Goal: Transaction & Acquisition: Purchase product/service

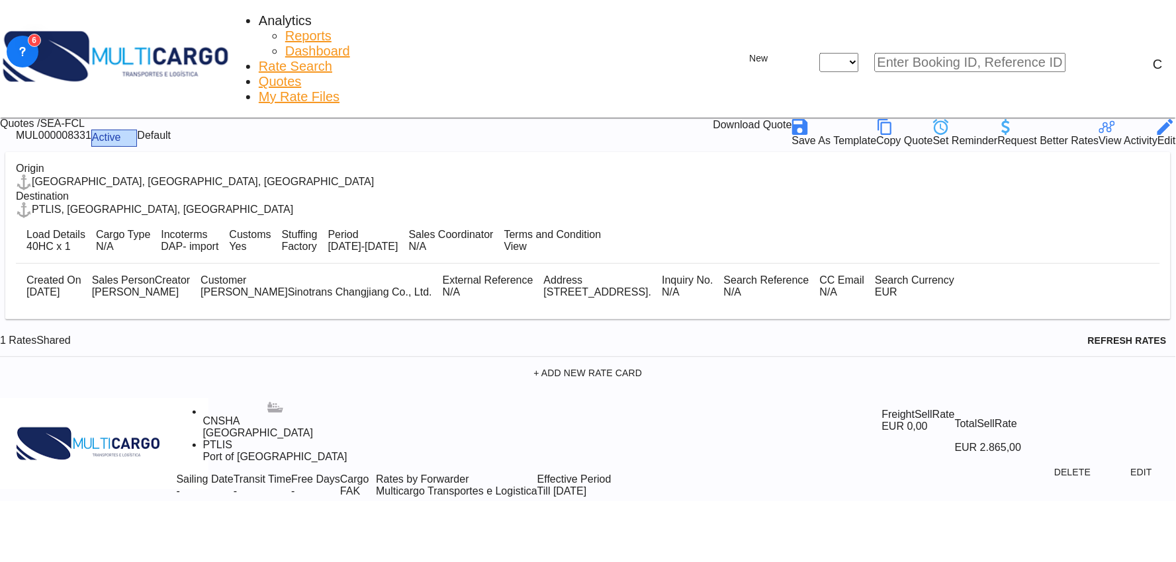
click at [423, 325] on div "1 Rates Shared Refresh Rates" at bounding box center [588, 341] width 1176 height 32
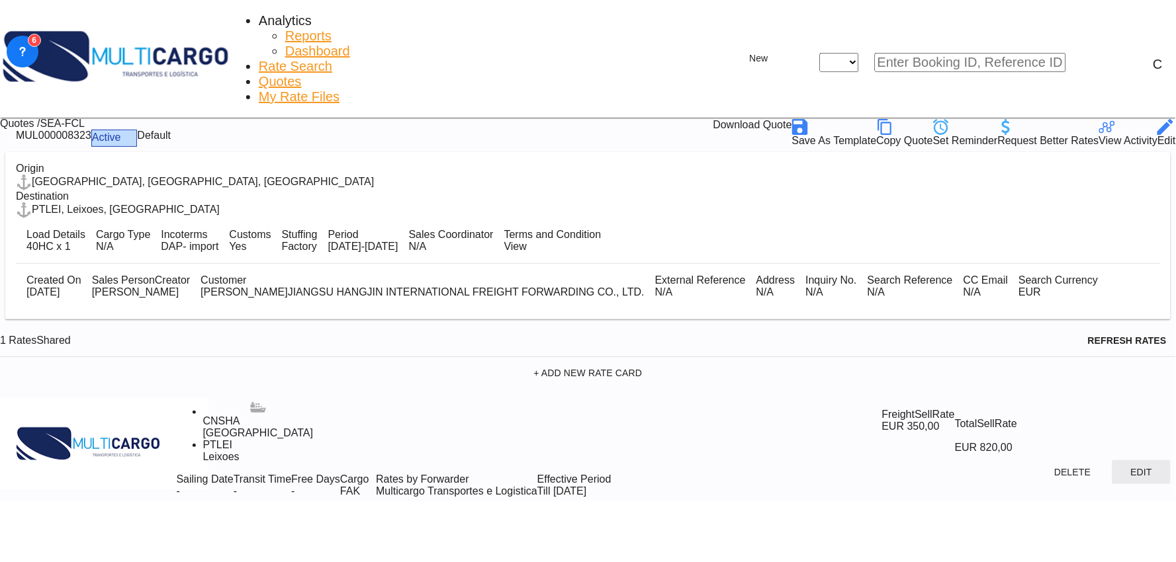
click at [1112, 460] on button "Edit" at bounding box center [1141, 472] width 58 height 24
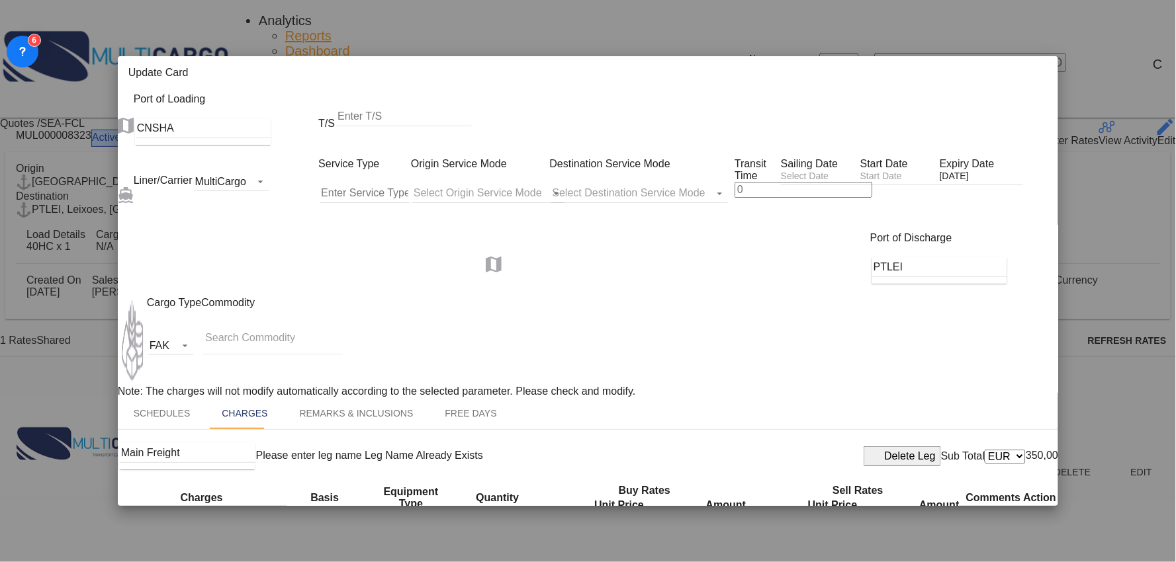
scroll to position [73, 0]
select select "per container"
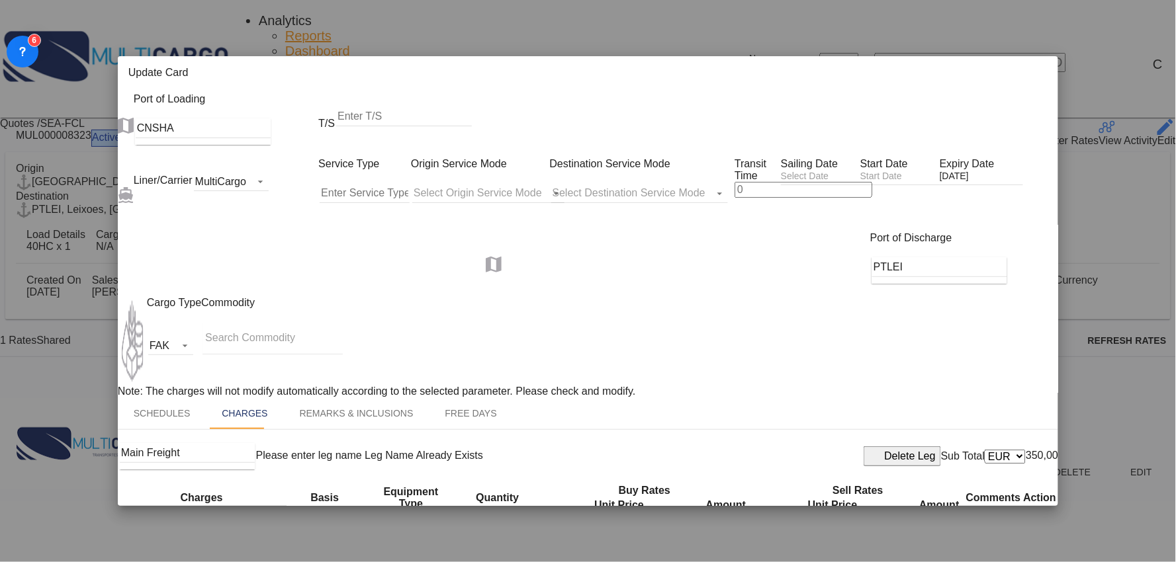
select select "per container"
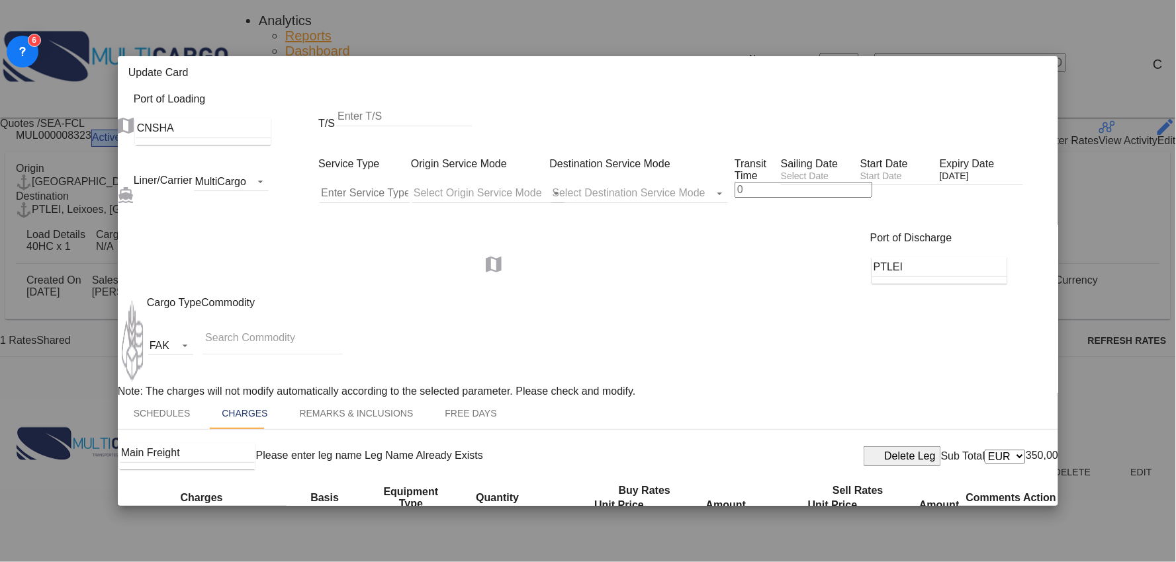
select select "per container"
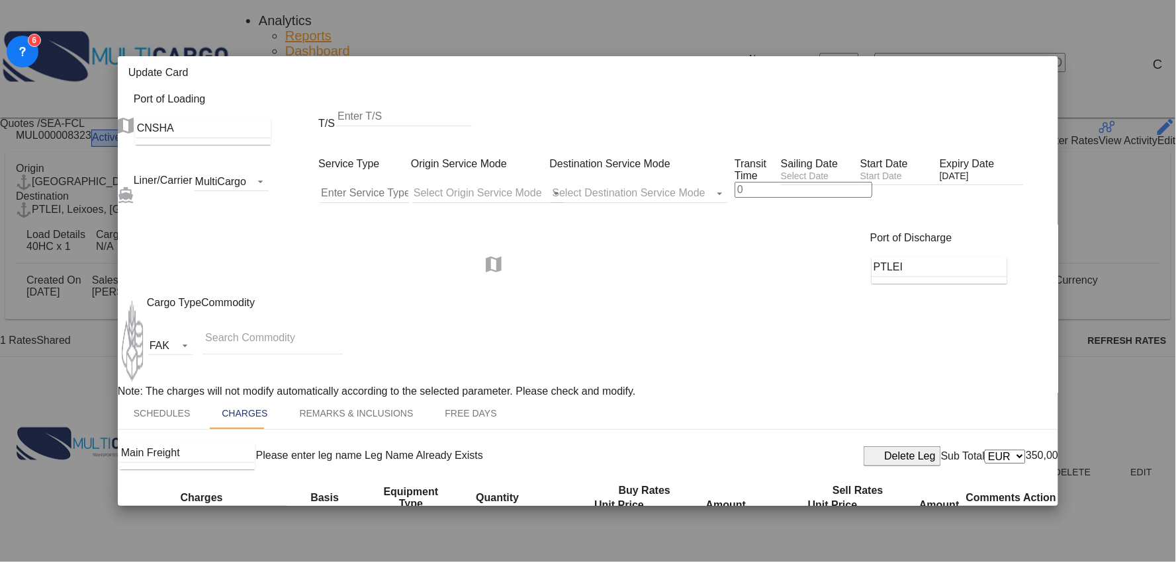
select select "per container"
select select "per B/L"
select select "per container"
select select "per B/L"
select select "per container"
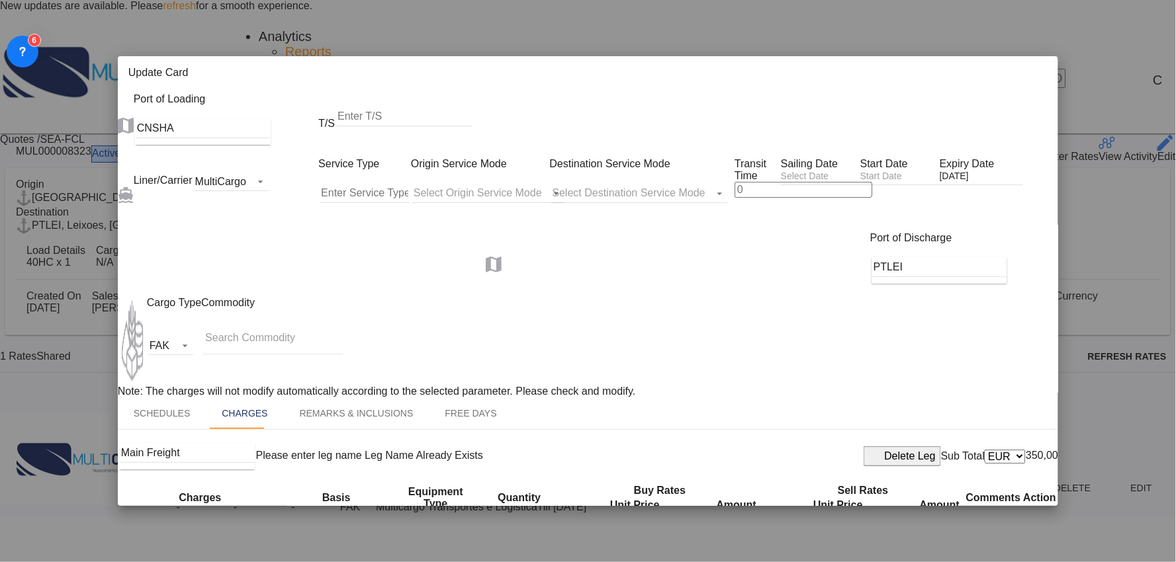
scroll to position [0, 0]
click at [1041, 67] on md-icon "icon-close fg-AAA8AD m-0 pointer" at bounding box center [1039, 75] width 16 height 16
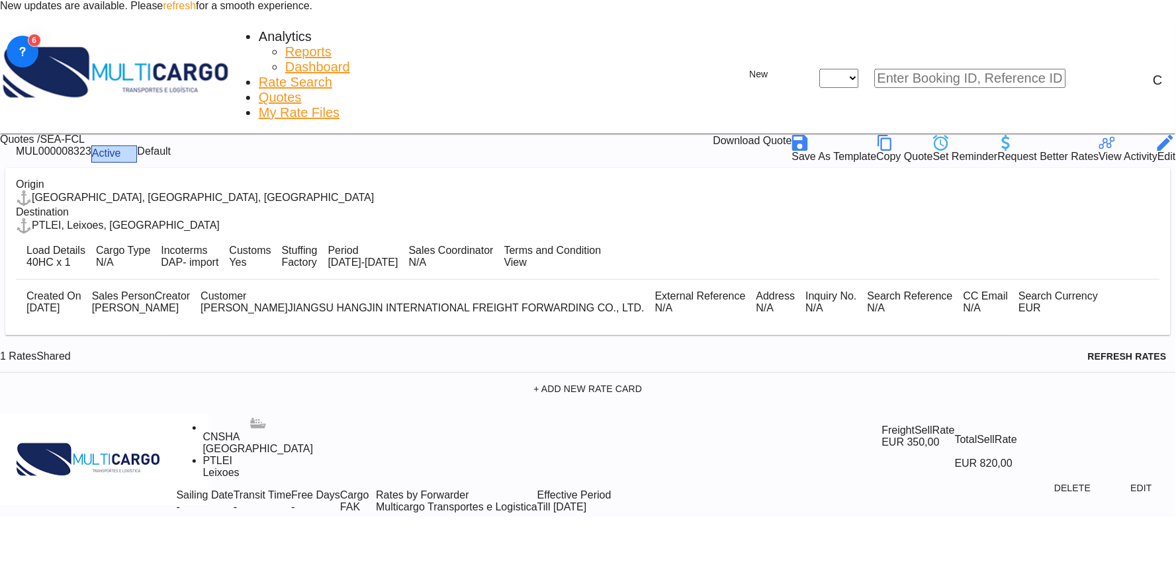
click at [439, 341] on div "1 Rates Shared Refresh Rates" at bounding box center [588, 357] width 1176 height 32
click at [1112, 476] on button "Edit" at bounding box center [1141, 488] width 58 height 24
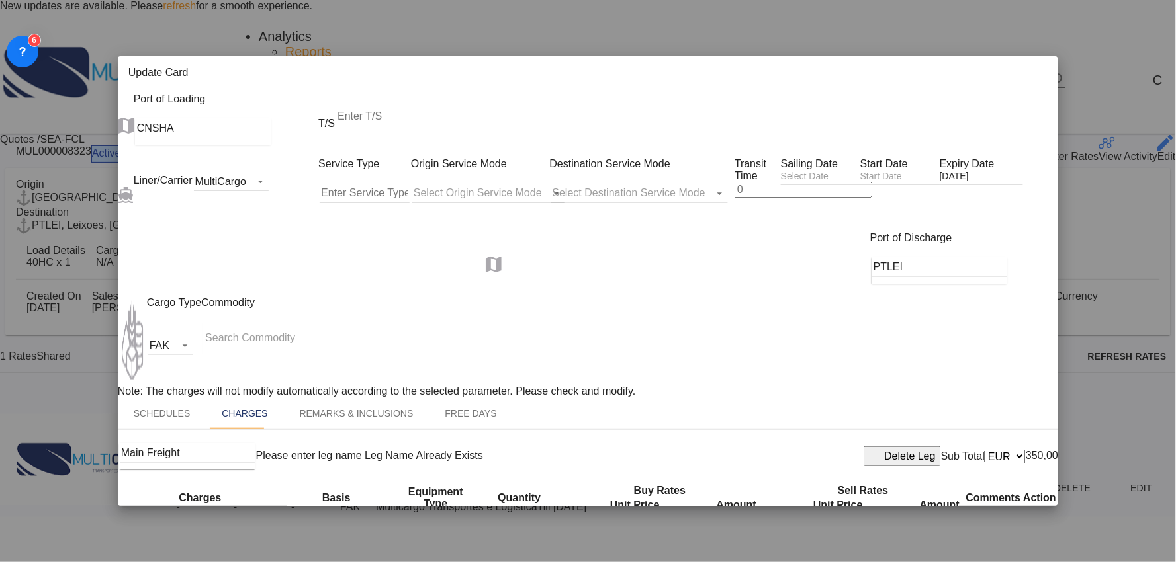
scroll to position [294, 0]
click at [878, 484] on th "Sell Rates" at bounding box center [863, 490] width 202 height 13
click at [885, 451] on div "Delete Leg" at bounding box center [910, 457] width 51 height 12
drag, startPoint x: 804, startPoint y: 340, endPoint x: 713, endPoint y: 345, distance: 91.5
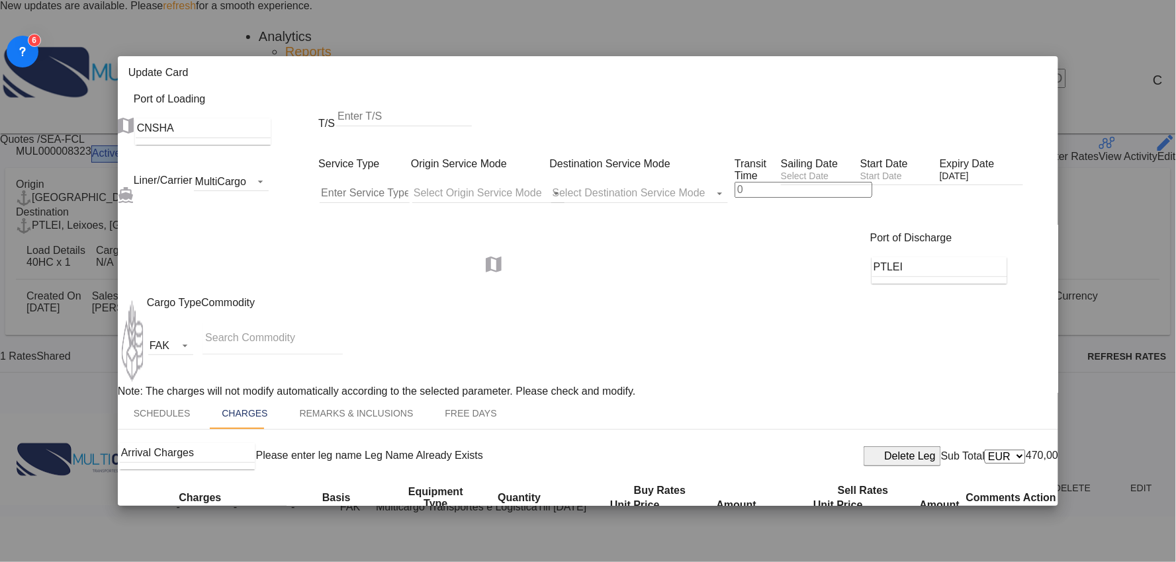
type input "90"
drag, startPoint x: 232, startPoint y: 333, endPoint x: 58, endPoint y: 331, distance: 174.7
click at [58, 331] on div "Update Card Port of Loading CNSHA T/S Liner/Carrier MultiCargo 2HM LOGISTICS D.…" at bounding box center [588, 281] width 1176 height 562
click at [222, 536] on input "Validation" at bounding box center [189, 546] width 135 height 20
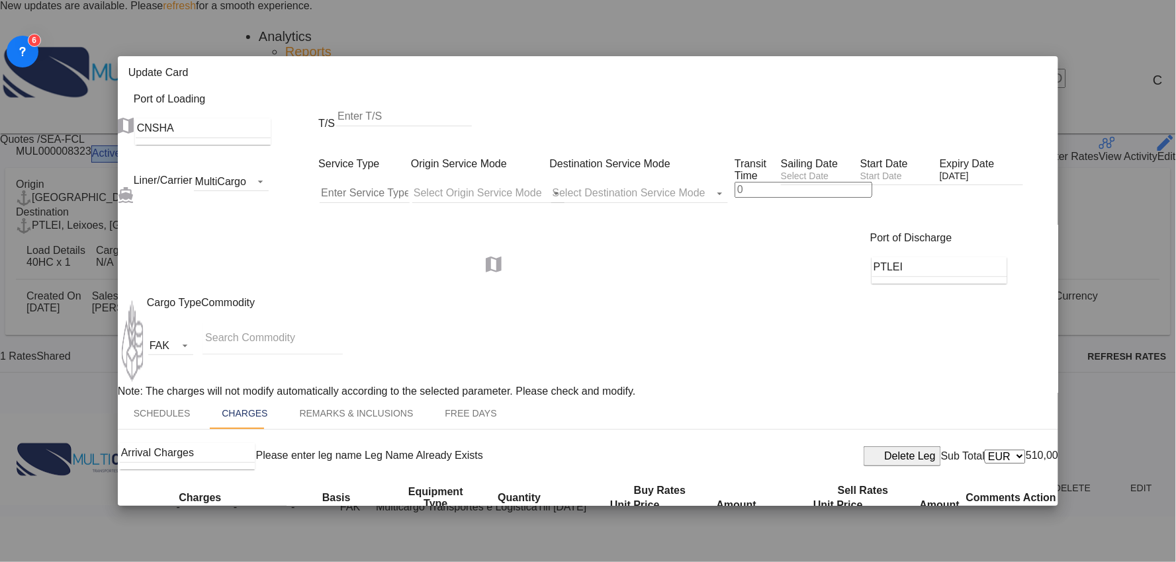
type input "Validation + Process Fee"
drag, startPoint x: 789, startPoint y: 243, endPoint x: 726, endPoint y: 243, distance: 63.5
type input "150"
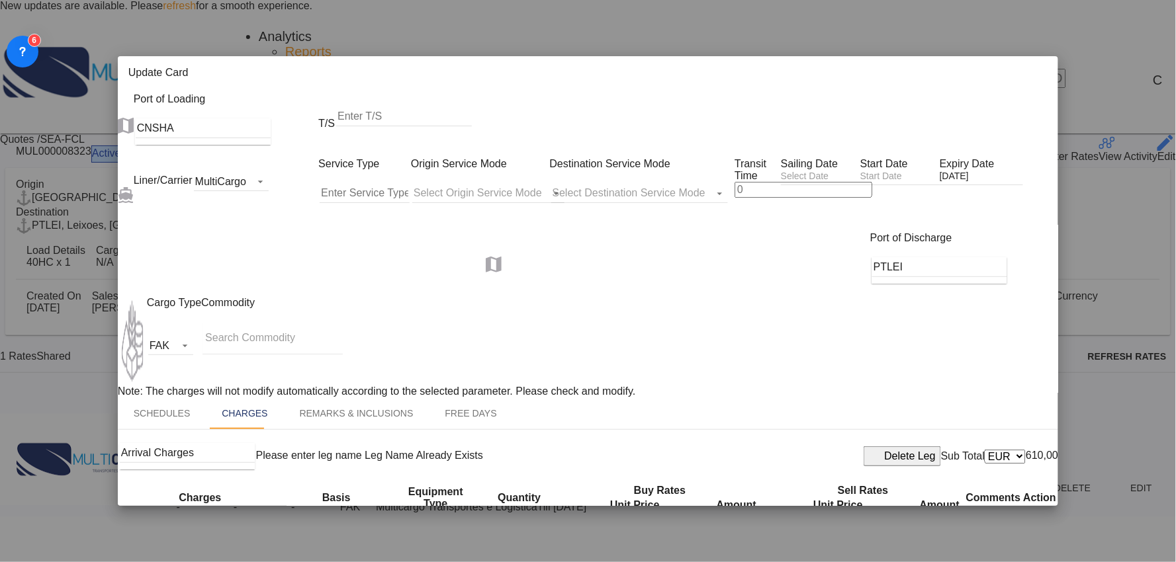
type input "Inland haulage import"
select select "per container"
type input "100"
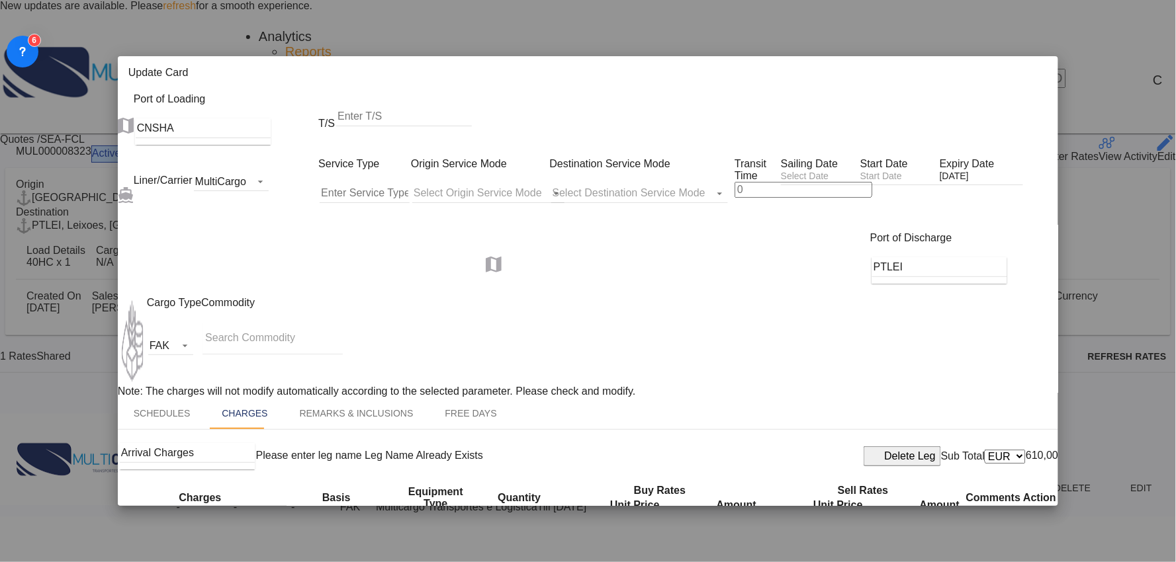
type input "220"
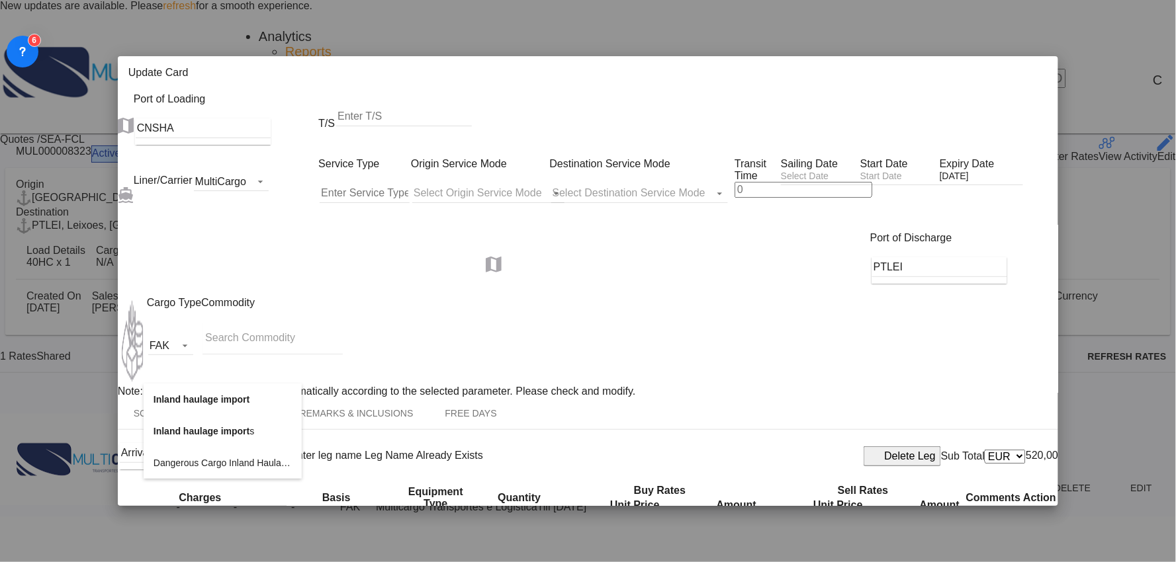
drag, startPoint x: 263, startPoint y: 372, endPoint x: 15, endPoint y: 345, distance: 250.2
click at [21, 345] on div "Update Card Port of Loading CNSHA T/S Liner/Carrier MultiCargo 2HM LOGISTICS D.…" at bounding box center [588, 281] width 1176 height 562
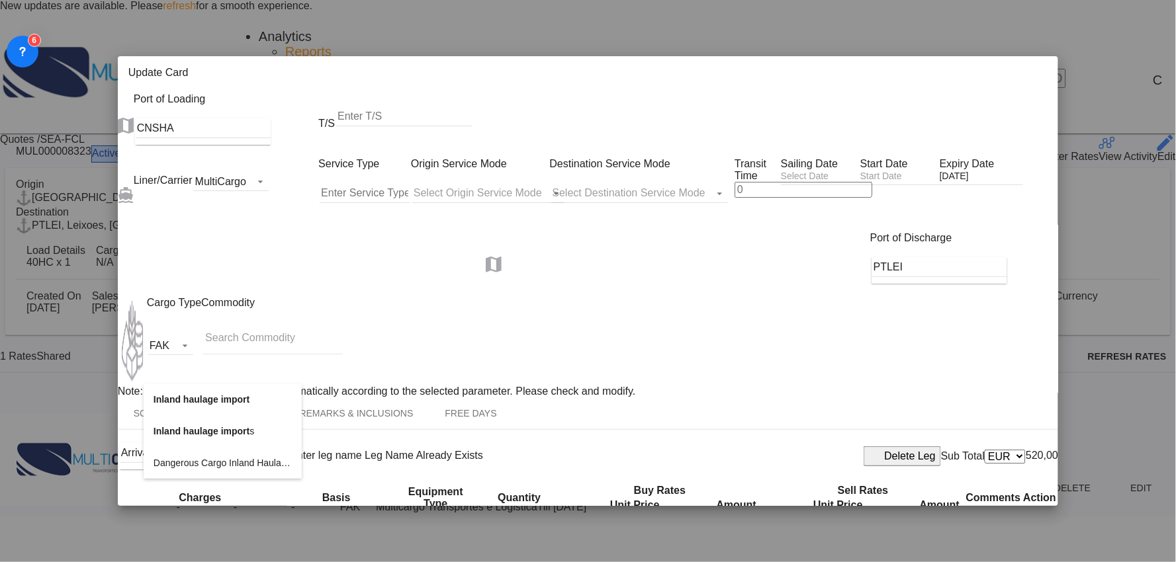
drag, startPoint x: 252, startPoint y: 375, endPoint x: 22, endPoint y: 369, distance: 230.3
click at [42, 374] on div "Update Card Port of Loading CNSHA T/S Liner/Carrier MultiCargo 2HM LOGISTICS D.…" at bounding box center [588, 281] width 1176 height 562
type input "Delivery"
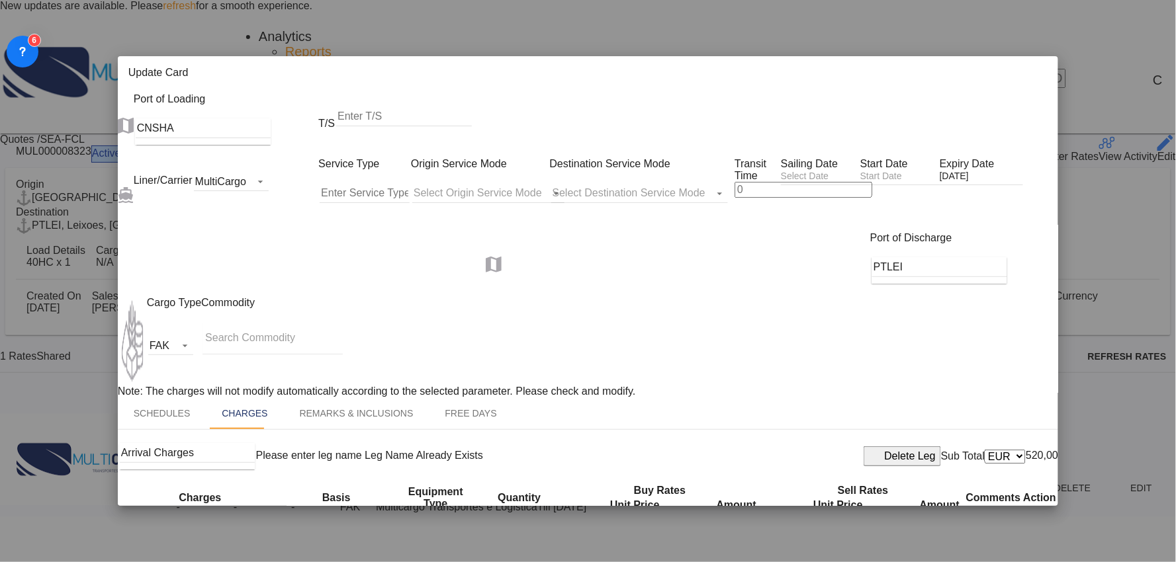
drag, startPoint x: 796, startPoint y: 372, endPoint x: 733, endPoint y: 372, distance: 62.8
drag, startPoint x: 799, startPoint y: 378, endPoint x: 724, endPoint y: 373, distance: 74.3
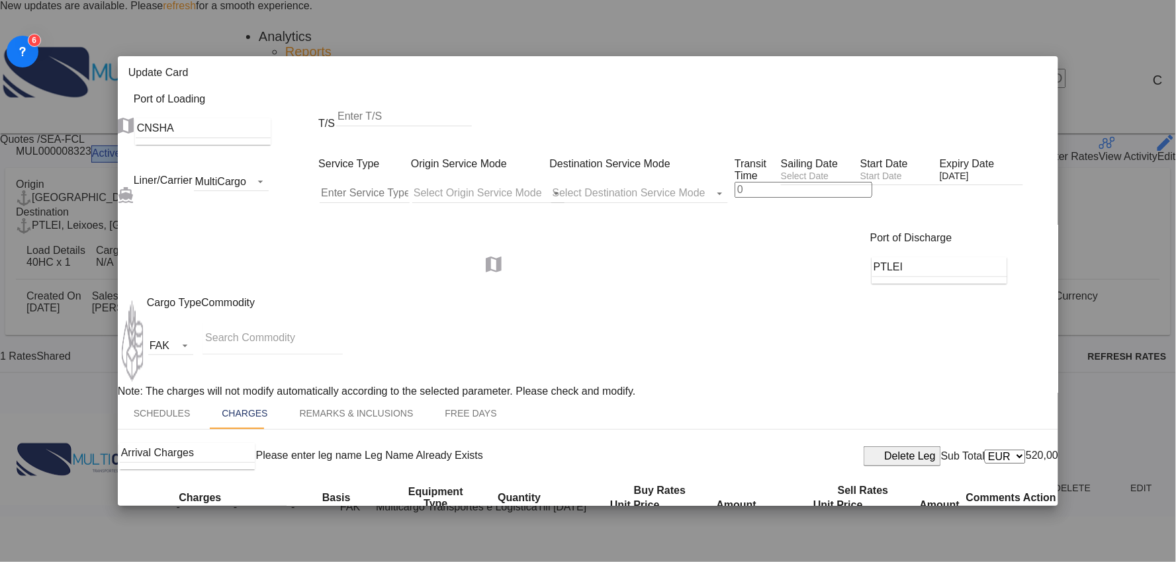
type input "420"
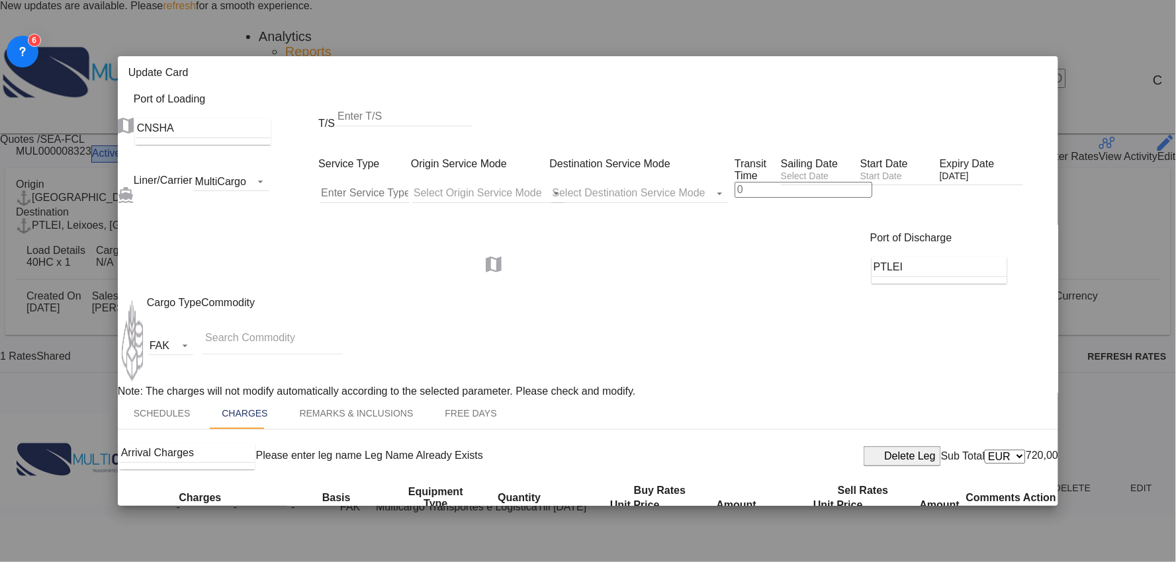
click at [230, 365] on span "Shipping Line Charges - Cosco" at bounding box center [217, 363] width 128 height 11
type input "Shipping Line Charges - Cosco"
select select "per container"
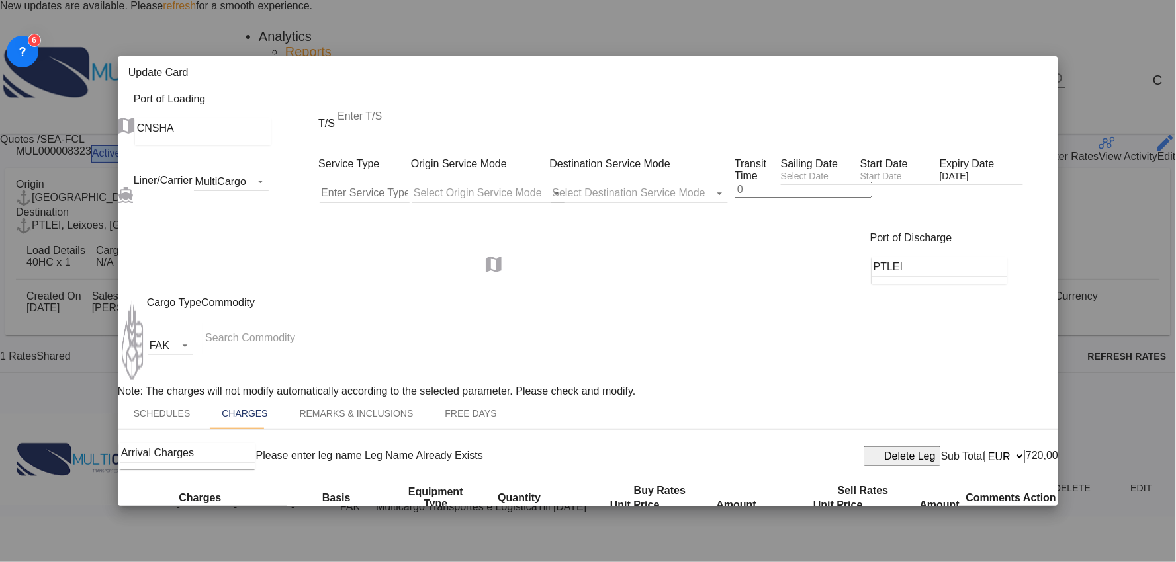
drag, startPoint x: 785, startPoint y: 422, endPoint x: 659, endPoint y: 435, distance: 127.1
type input "390"
drag, startPoint x: 584, startPoint y: 420, endPoint x: 532, endPoint y: 419, distance: 52.3
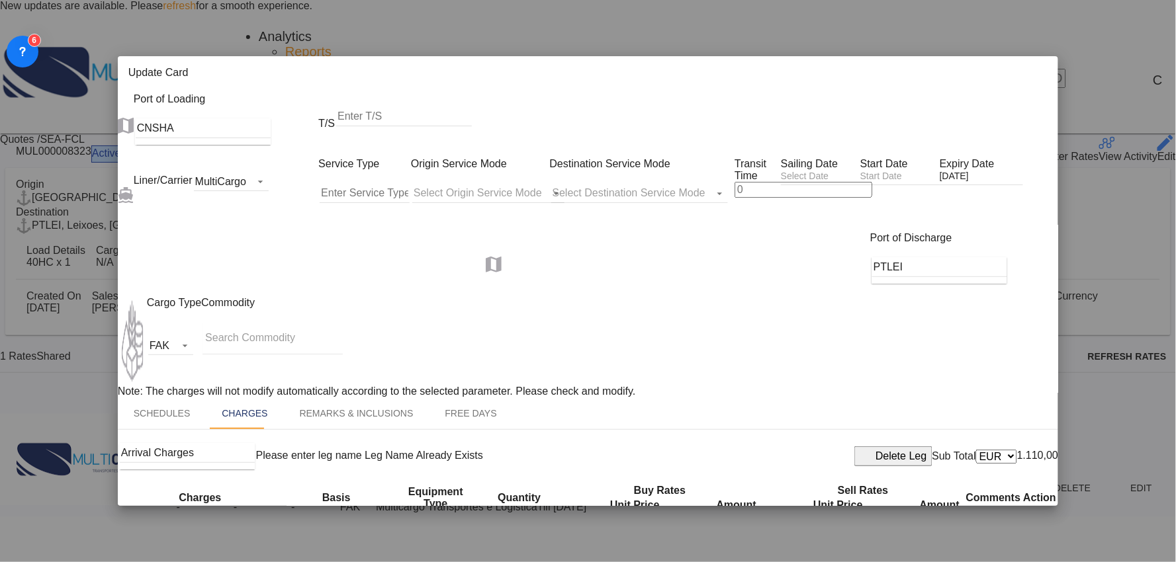
type input "390"
drag, startPoint x: 600, startPoint y: 372, endPoint x: 550, endPoint y: 371, distance: 50.3
type input "300"
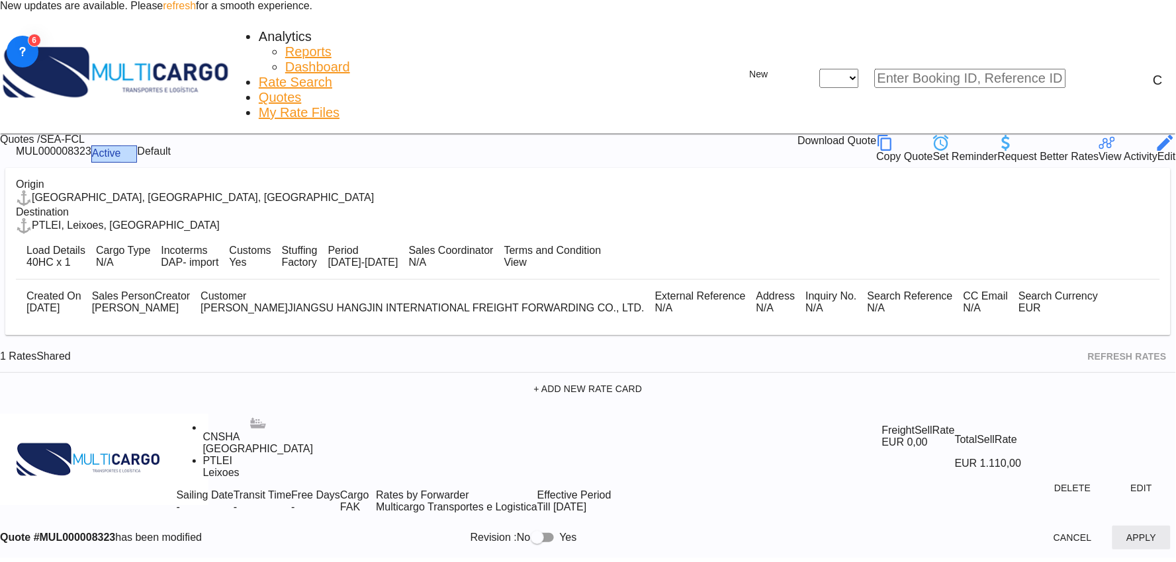
click at [1112, 532] on button "Apply" at bounding box center [1141, 538] width 58 height 24
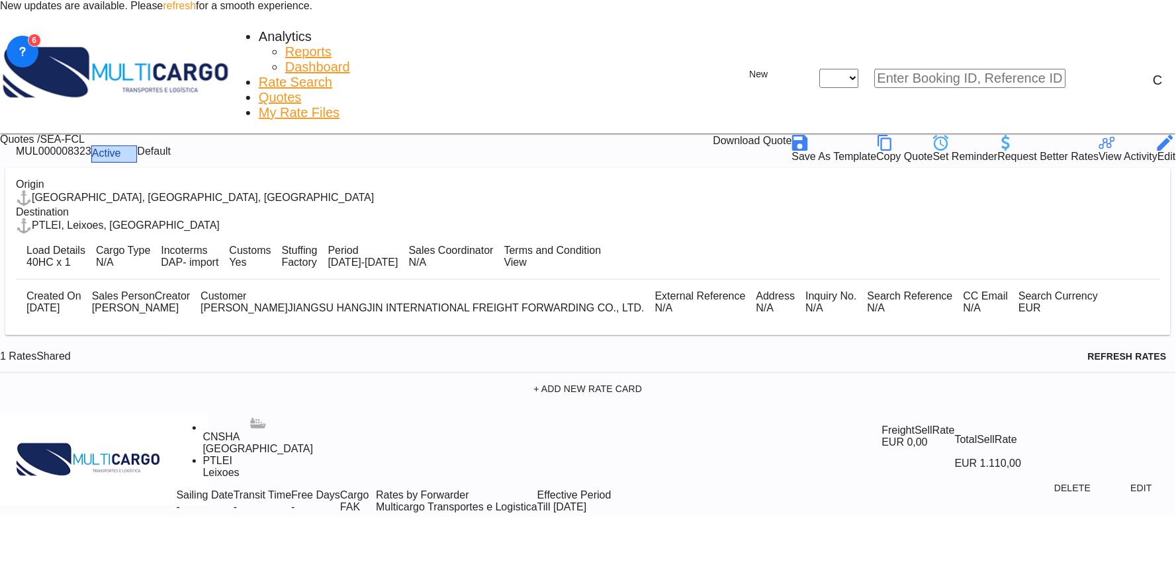
click at [792, 135] on div "Download Quote" at bounding box center [752, 143] width 79 height 16
click at [784, 67] on md-icon "icon-chevron-down" at bounding box center [776, 75] width 16 height 16
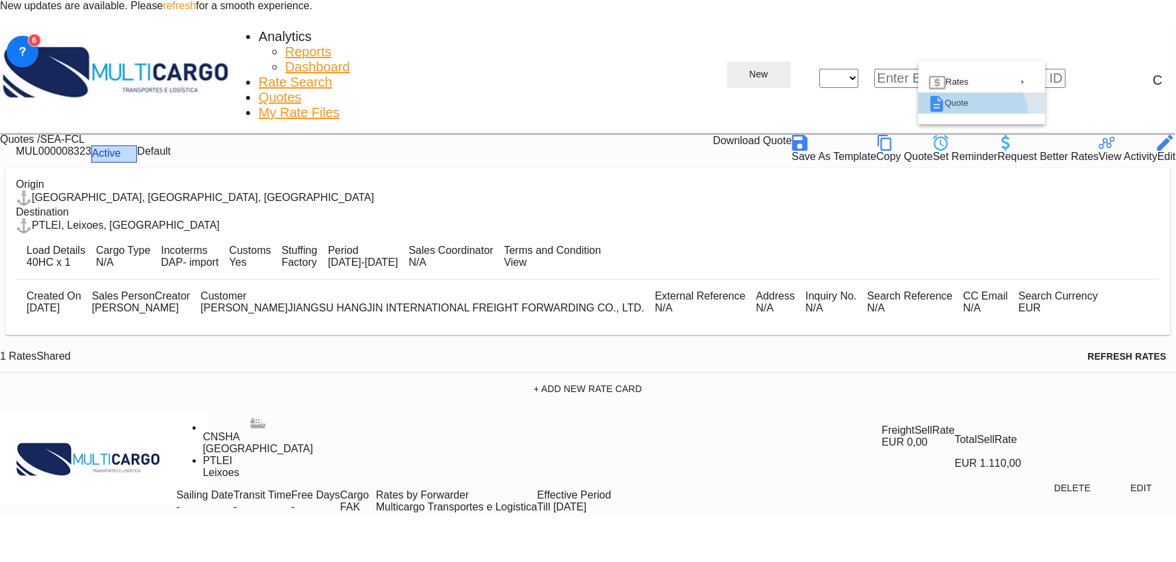
click at [964, 114] on span "Quote" at bounding box center [954, 103] width 19 height 21
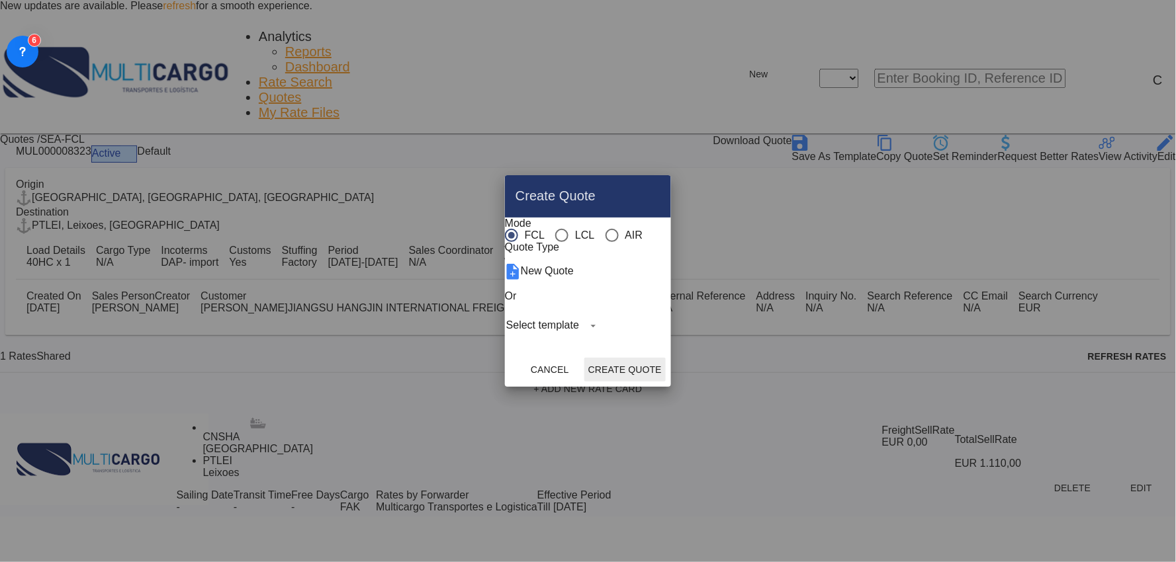
click at [541, 335] on md-select "Select template 25/11/24 IMP_EXW_FCL Patricia Barroso | 25 Nov 2024 25/11/24 IM…" at bounding box center [553, 326] width 97 height 20
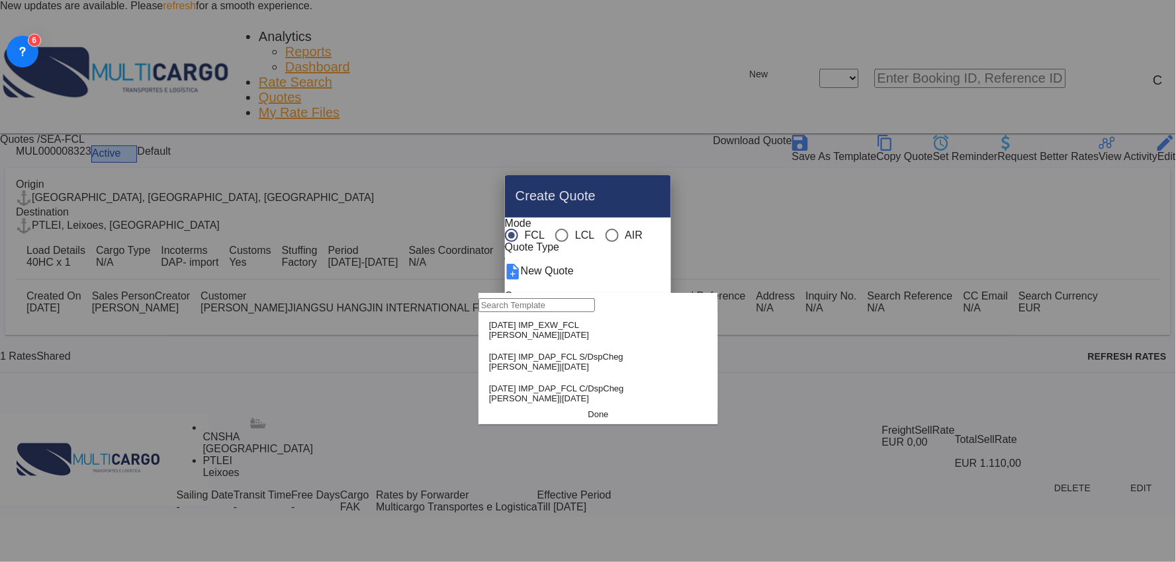
drag, startPoint x: 572, startPoint y: 400, endPoint x: 605, endPoint y: 392, distance: 34.0
click at [573, 402] on div "25/11/24 IMP_DAP_FCL C/DspCheg Patricia Barroso | 25 Nov 2024" at bounding box center [556, 394] width 135 height 20
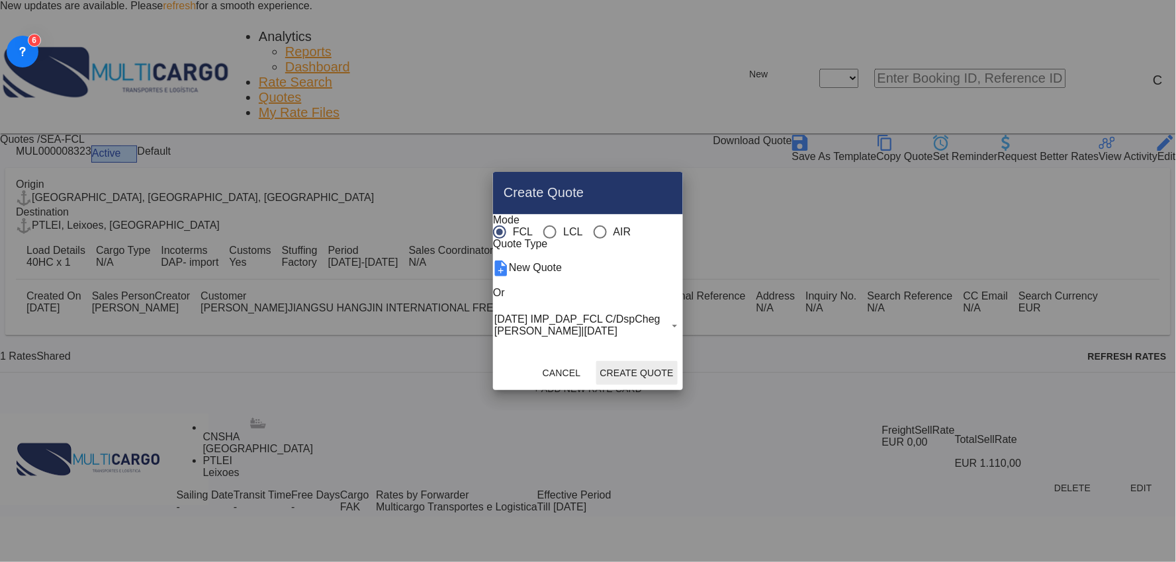
click at [677, 385] on button "Create Quote" at bounding box center [636, 373] width 81 height 24
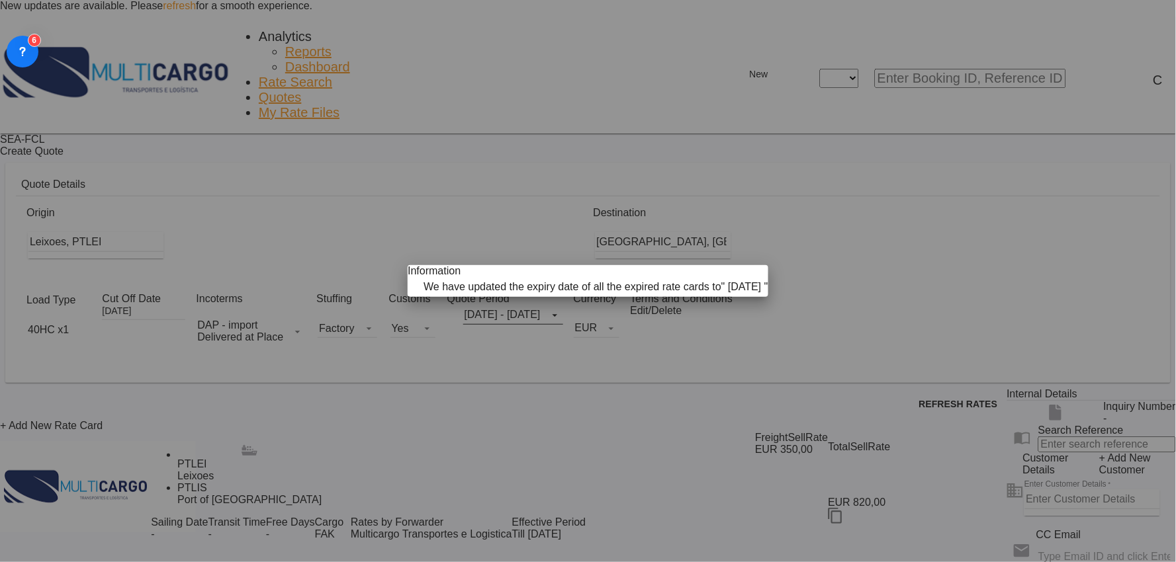
click at [742, 265] on md-icon "icon-close fg-AAA8AD cursor" at bounding box center [750, 273] width 16 height 16
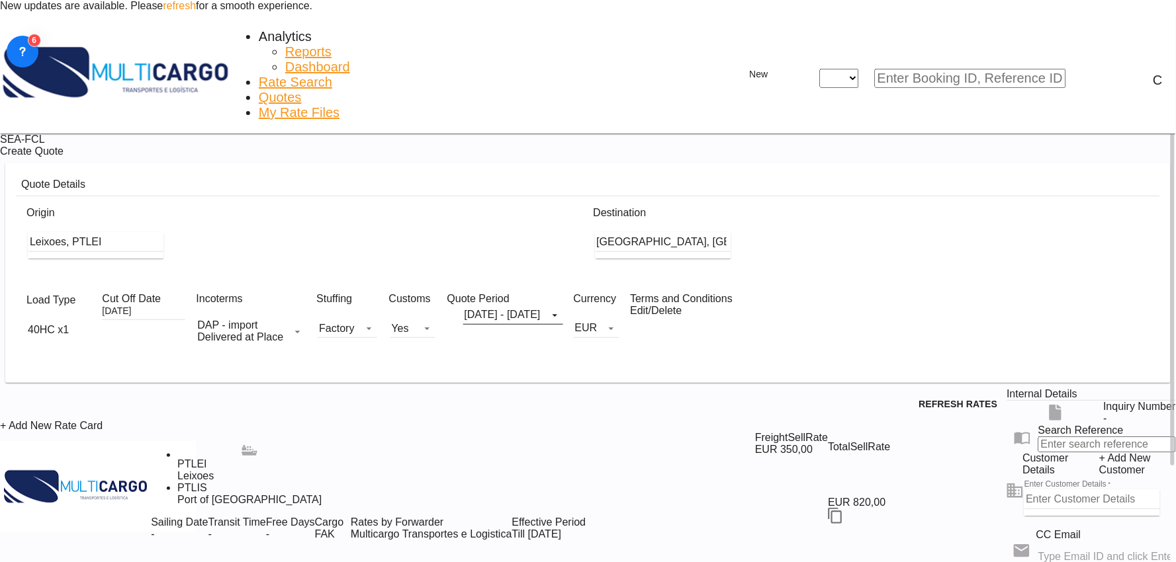
drag, startPoint x: 744, startPoint y: 541, endPoint x: 770, endPoint y: 265, distance: 276.4
click at [730, 232] on input "Port of Lisbon, Lisbon, PTLIS" at bounding box center [662, 242] width 135 height 20
drag, startPoint x: 698, startPoint y: 196, endPoint x: 646, endPoint y: 196, distance: 51.6
click at [677, 206] on body "New updates are available. Please refresh for a smooth experience. Analytics Re…" at bounding box center [588, 281] width 1176 height 562
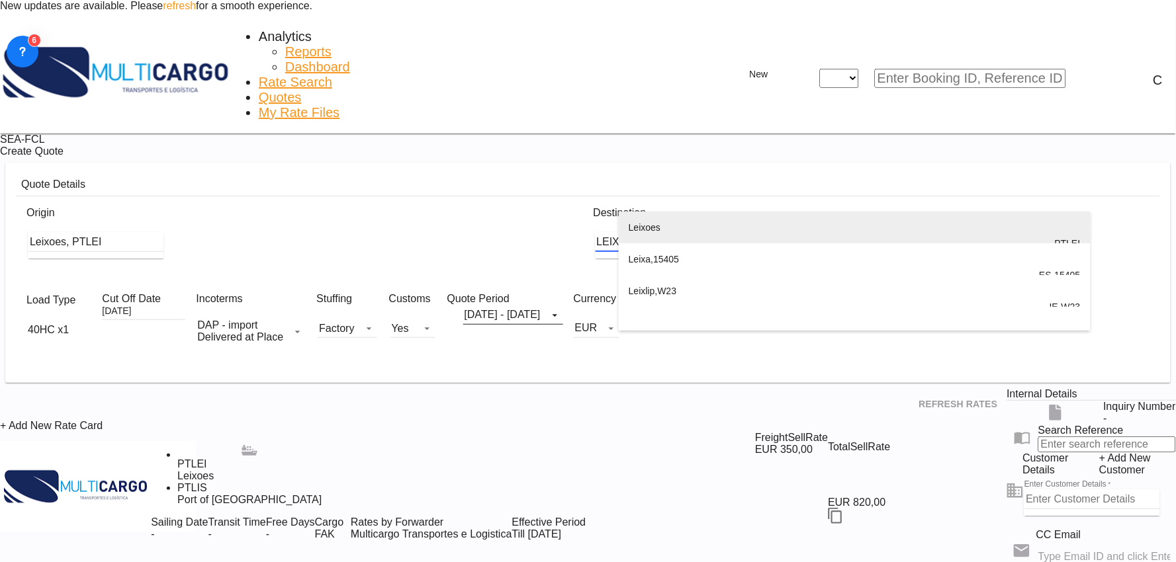
click at [685, 222] on div "Leix oes Portugal PTLEI" at bounding box center [854, 244] width 452 height 64
type input "Leixoes, PTLEI"
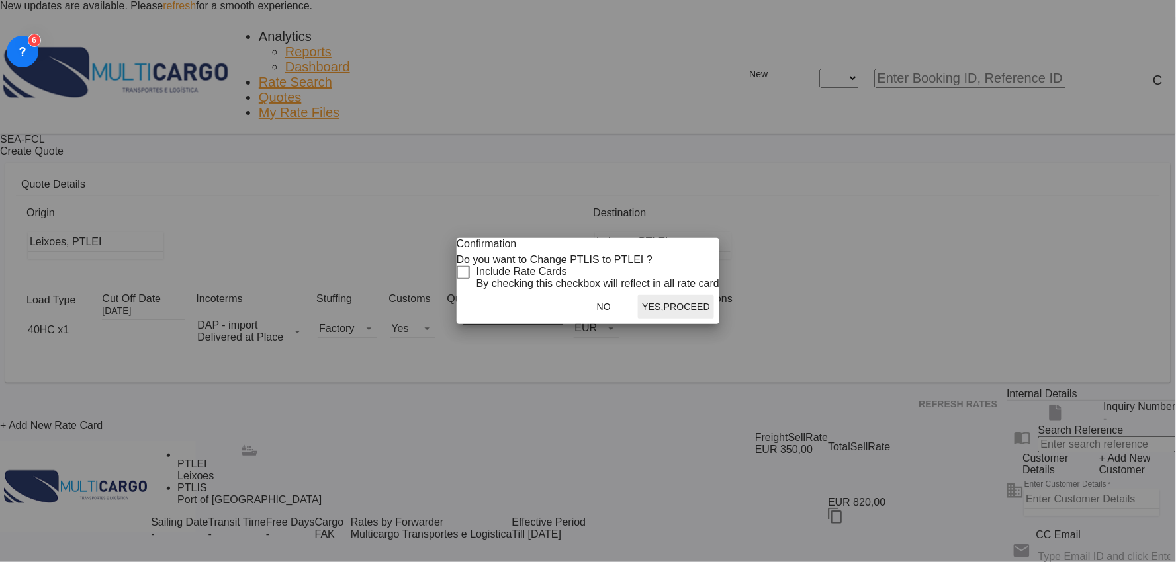
click at [470, 273] on div "Checkbox No Ink" at bounding box center [462, 272] width 13 height 13
click at [670, 319] on button "Yes,Proceed" at bounding box center [676, 307] width 76 height 24
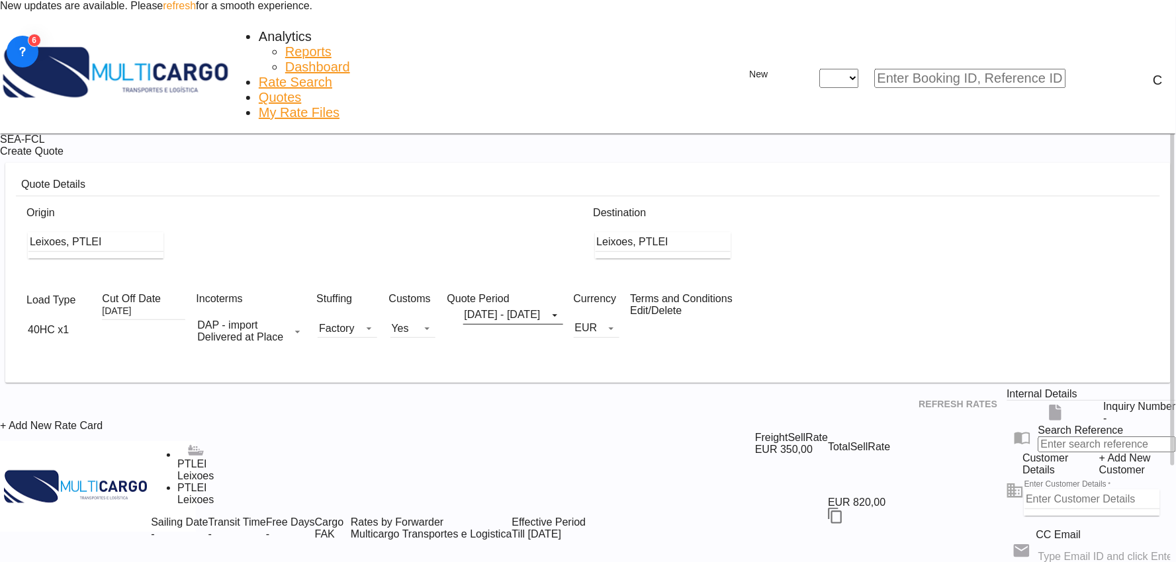
click at [163, 232] on input "Leixoes, PTLEI" at bounding box center [95, 242] width 135 height 20
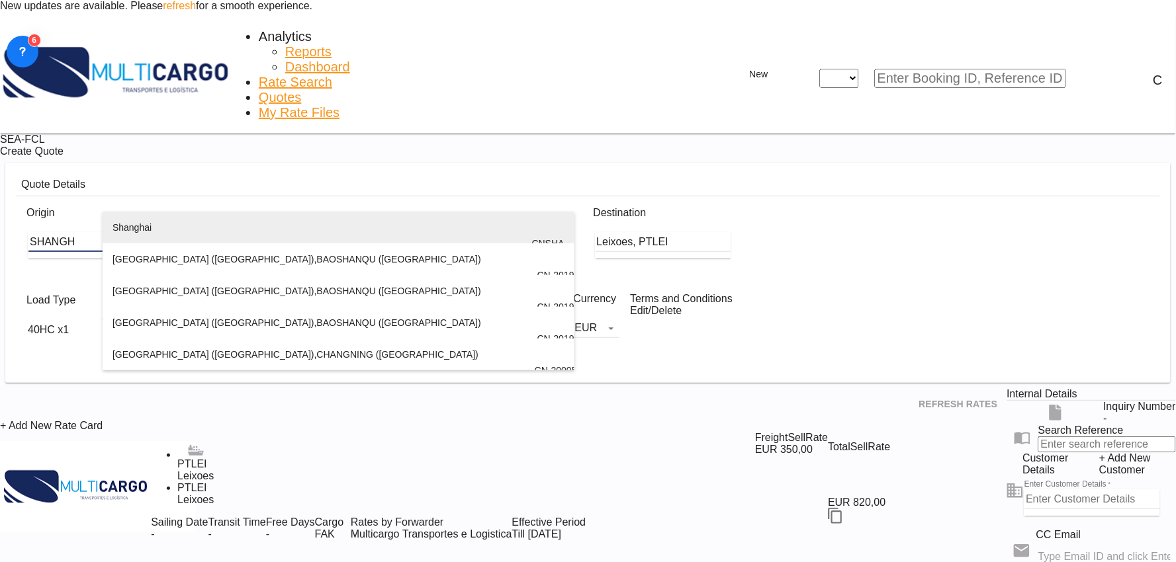
click at [160, 226] on div "Shangh ai China CNSHA" at bounding box center [338, 244] width 452 height 64
type input "Shanghai, CNSHA"
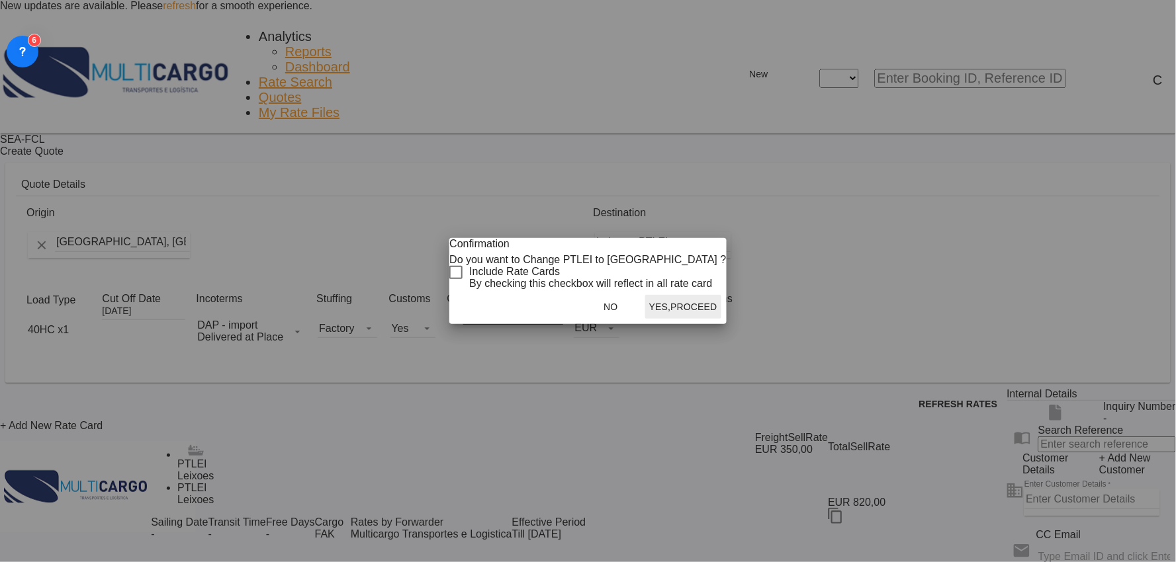
click at [462, 279] on div "Checkbox No Ink" at bounding box center [455, 272] width 13 height 13
click at [671, 319] on button "Yes,Proceed" at bounding box center [683, 307] width 76 height 24
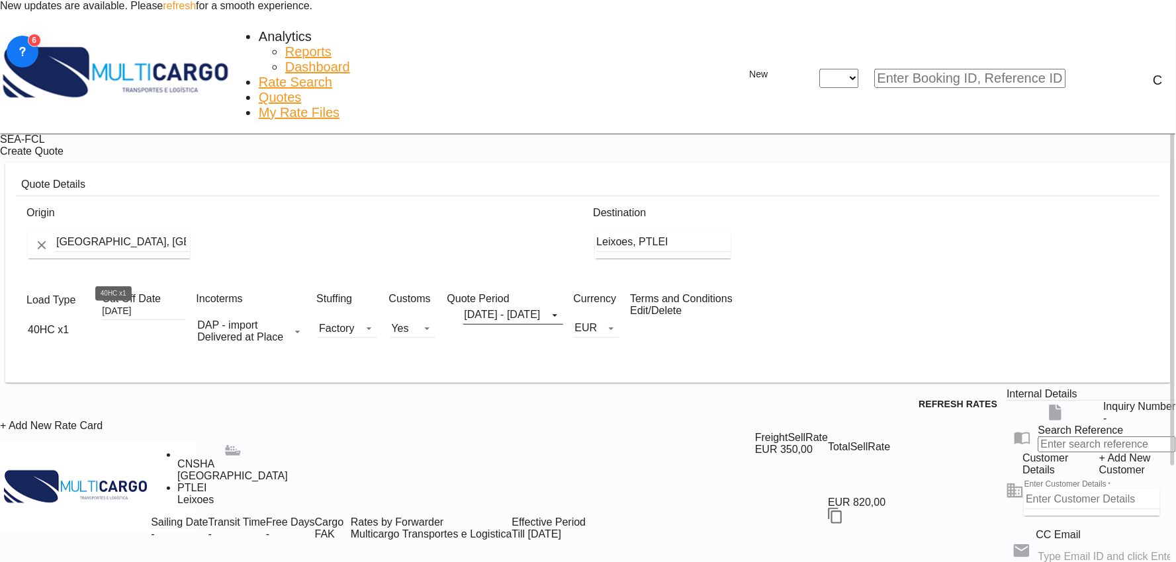
click at [69, 324] on div "40HC x1" at bounding box center [48, 330] width 41 height 12
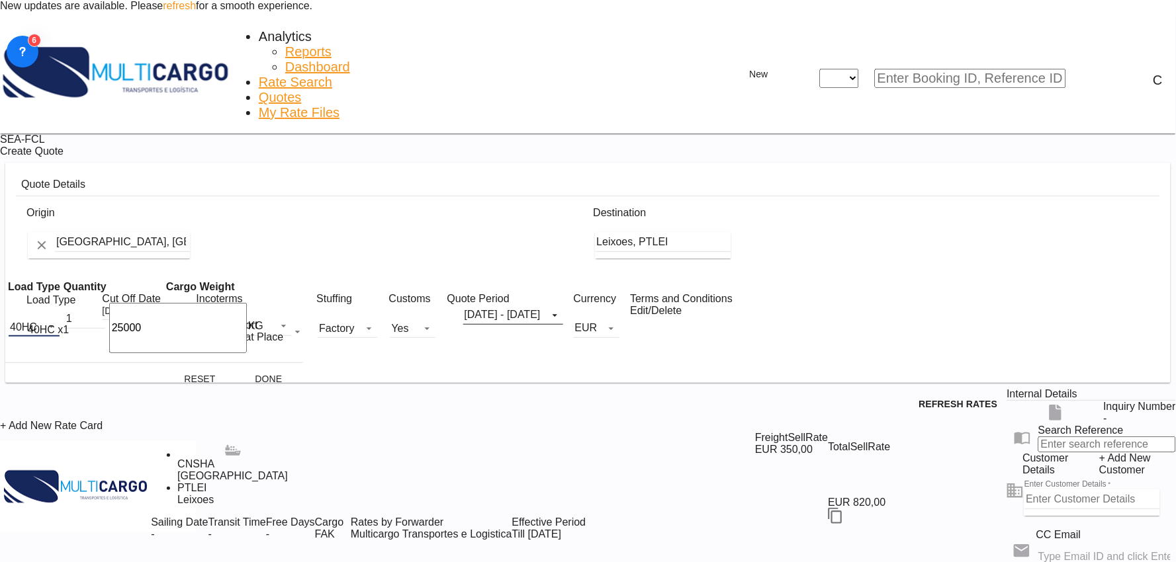
drag, startPoint x: 41, startPoint y: 320, endPoint x: 54, endPoint y: 323, distance: 13.5
click at [37, 322] on span "40HC" at bounding box center [23, 328] width 27 height 12
click at [38, 280] on div "40FR" at bounding box center [37, 284] width 22 height 11
click at [265, 367] on button "Done" at bounding box center [268, 379] width 58 height 24
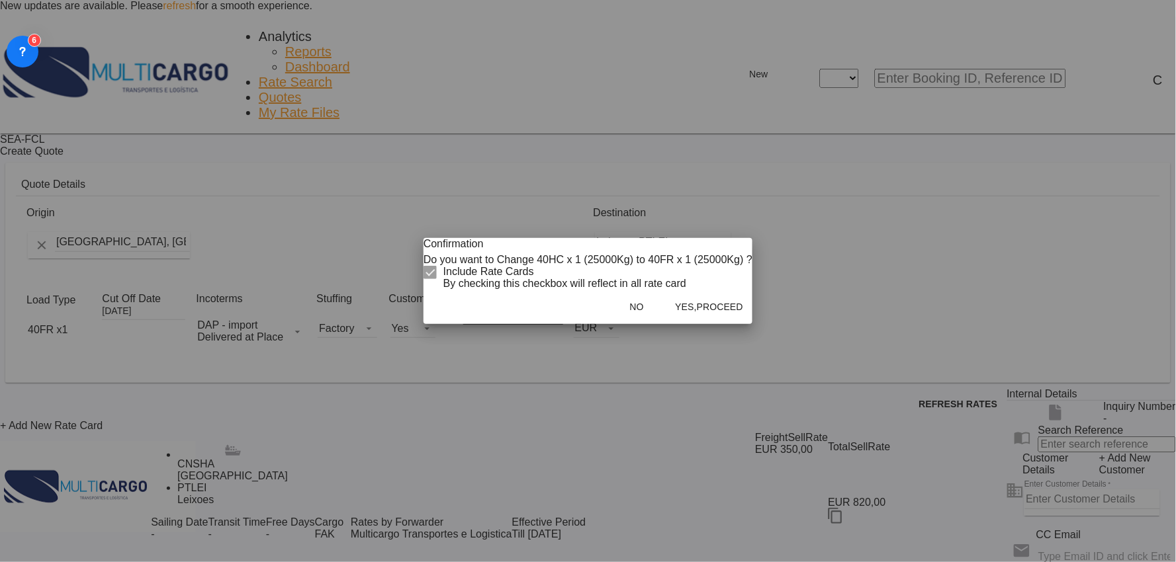
click at [407, 313] on div "Confirmation Do you want to Change 40HC x 1 (25000Kg) to 40FR x 1 (25000Kg) ? I…" at bounding box center [588, 281] width 1176 height 562
click at [677, 319] on button "Yes,Proceed" at bounding box center [709, 307] width 76 height 24
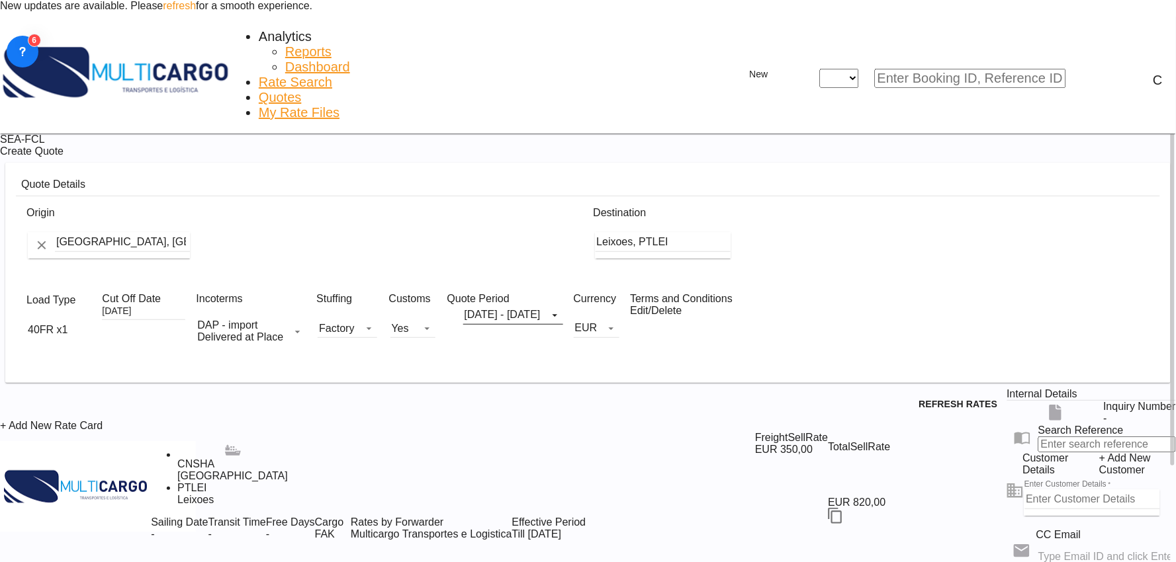
click at [1025, 498] on input "Enter Customer Details" at bounding box center [1092, 500] width 135 height 20
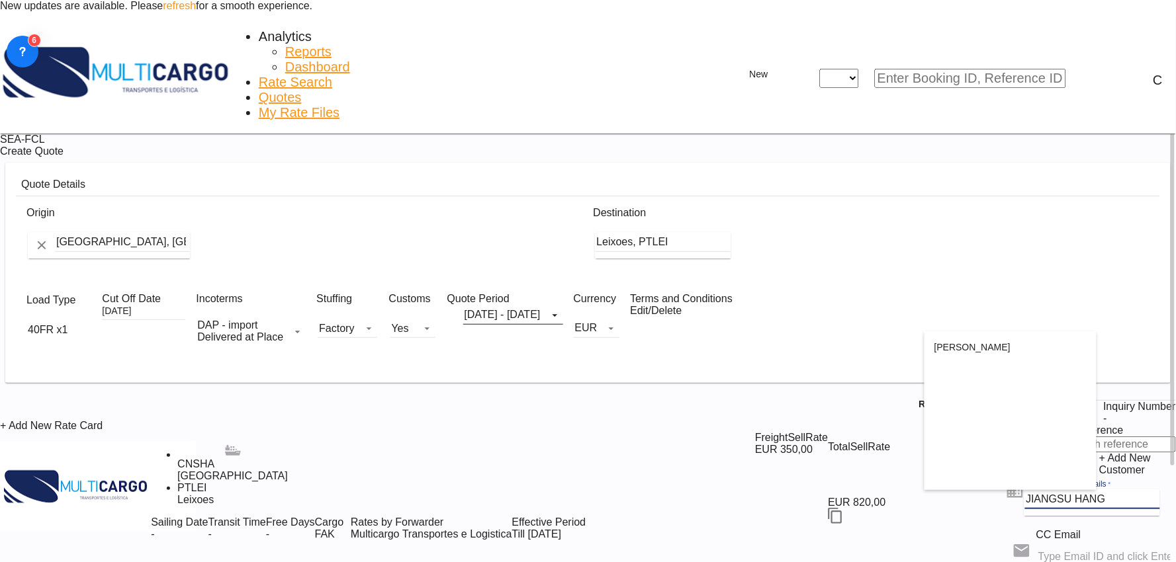
click at [980, 351] on div "Keely Keely market02@jshj-logistics.com | JIANGSU HANG JIN INTERNATIONAL FREIGH…" at bounding box center [1010, 363] width 152 height 64
type input "JIANGSU HANGJIN INTERNATIONAL FREIGHT FORWARDING CO., LTD., Keely Keely, market…"
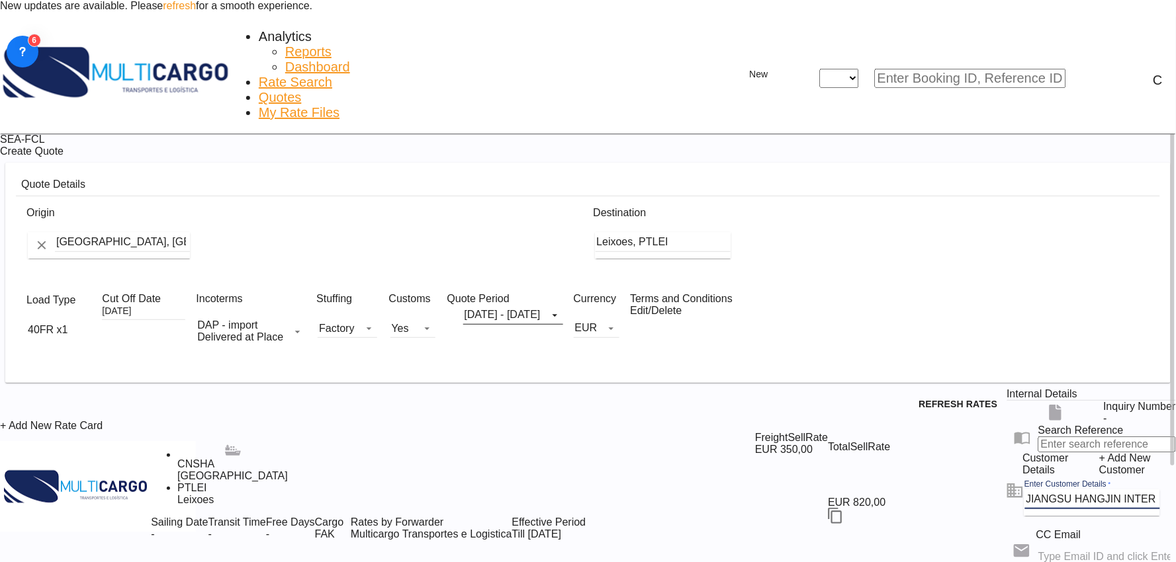
click at [600, 388] on div "Refresh Rates" at bounding box center [503, 404] width 1007 height 32
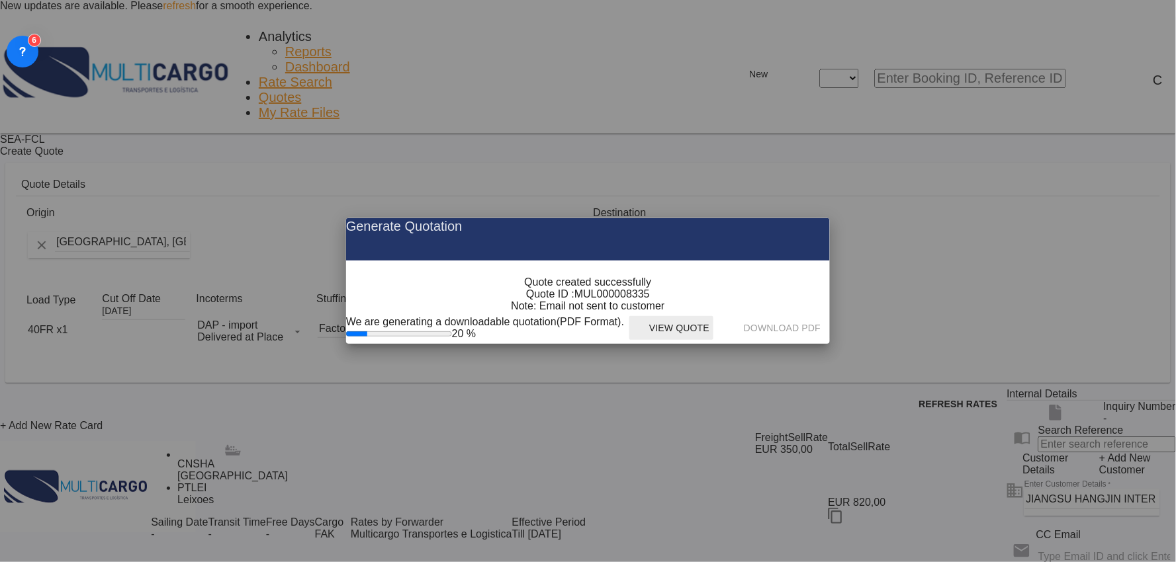
click at [713, 340] on button "View Quote" at bounding box center [671, 328] width 84 height 24
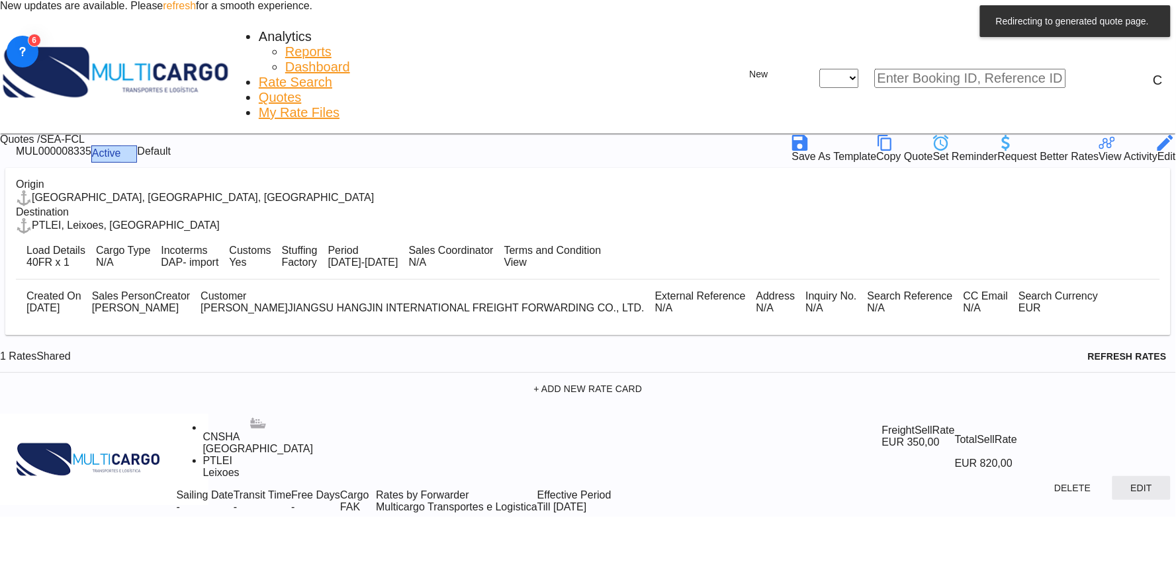
click at [1112, 476] on button "Edit" at bounding box center [1141, 488] width 58 height 24
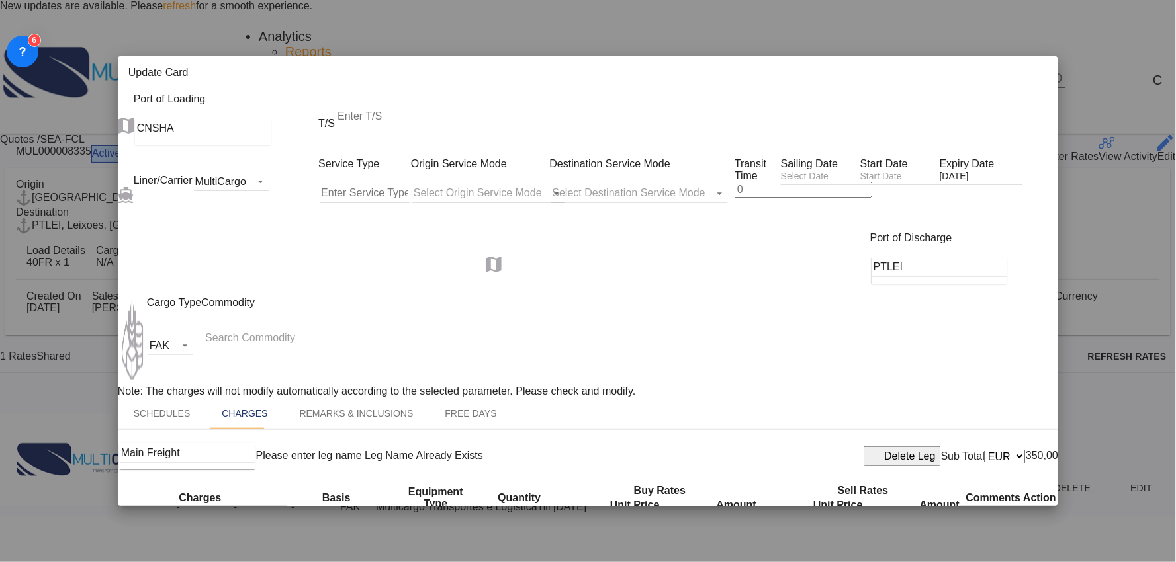
scroll to position [367, 0]
click at [888, 451] on div "Delete Leg" at bounding box center [910, 457] width 51 height 12
drag, startPoint x: 256, startPoint y: 380, endPoint x: -70, endPoint y: 378, distance: 326.2
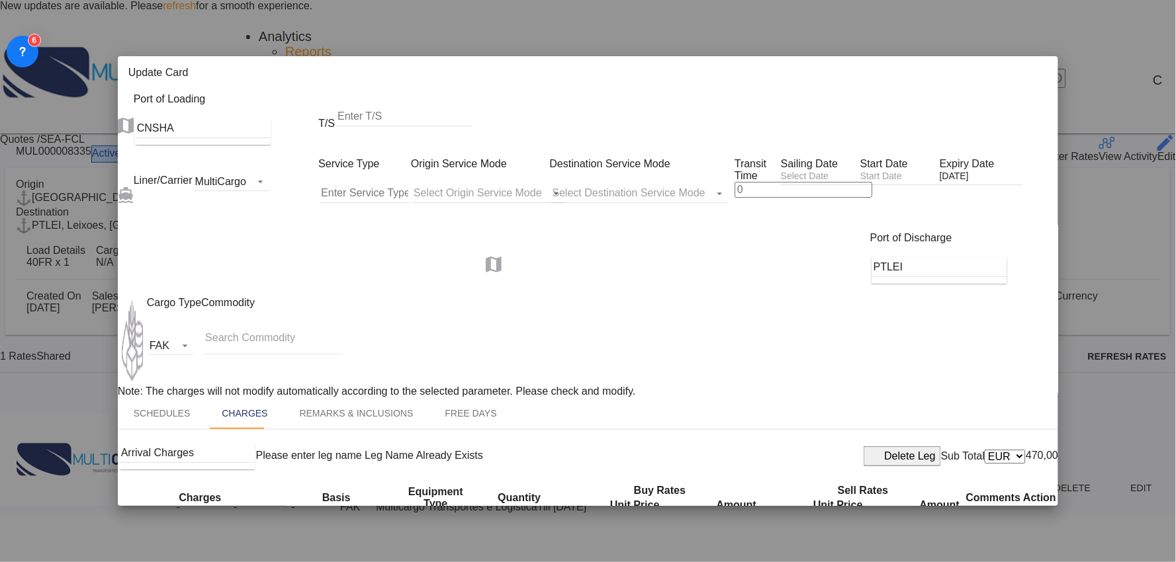
click at [0, 378] on html "New updates are available. Please refresh for a smooth experience. Analytics Re…" at bounding box center [588, 281] width 1176 height 562
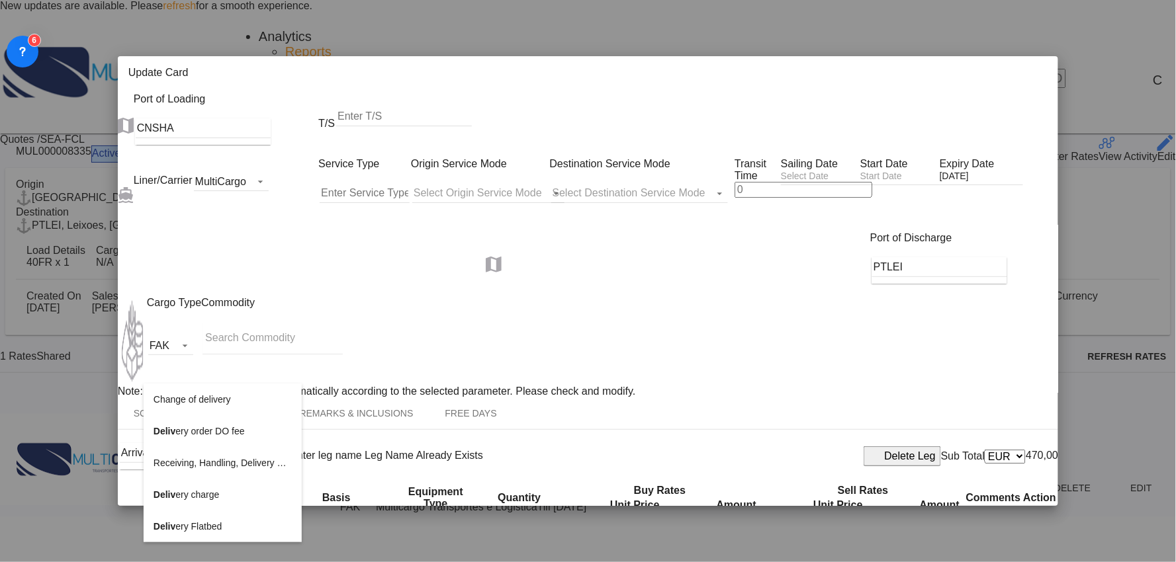
type input "d"
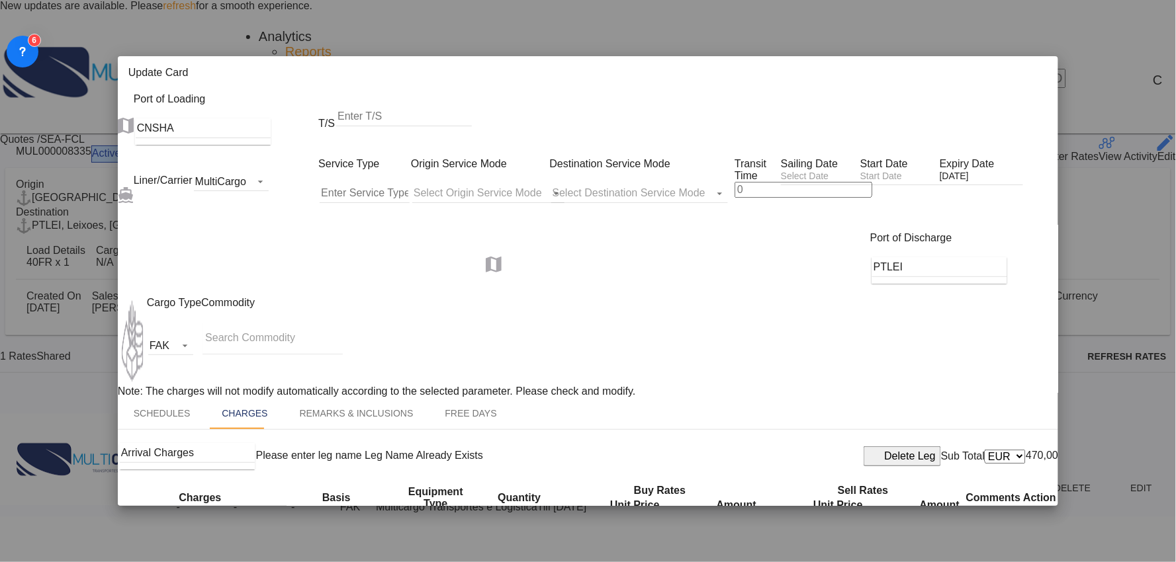
type input "Delivery FR"
drag, startPoint x: 243, startPoint y: 331, endPoint x: 37, endPoint y: 341, distance: 206.6
click at [37, 341] on div "Update Card Port of Loading CNSHA T/S Liner/Carrier MultiCargo 2HM LOGISTICS D.…" at bounding box center [588, 281] width 1176 height 562
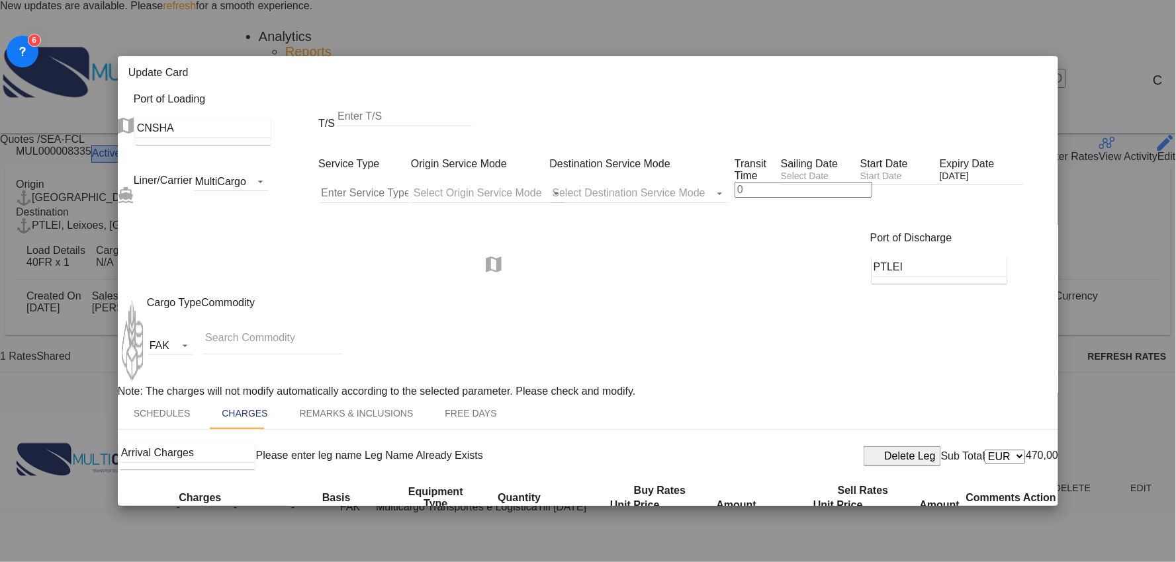
click at [229, 536] on input "Validation" at bounding box center [189, 546] width 135 height 20
type input "Validation + Process Fee"
drag, startPoint x: 786, startPoint y: 236, endPoint x: 724, endPoint y: 236, distance: 62.2
type input "150"
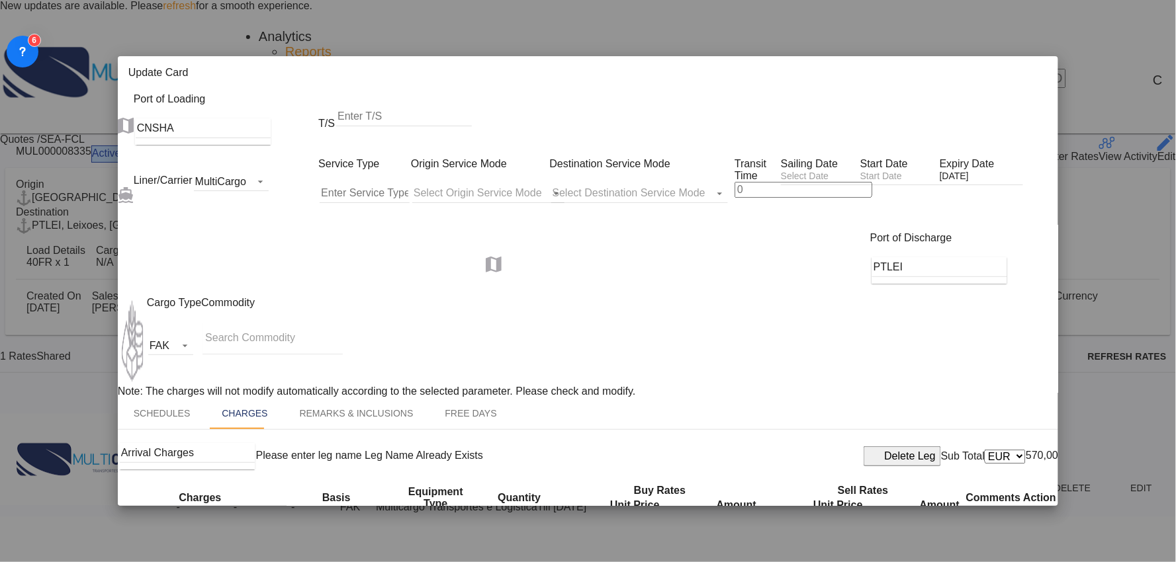
type input "Delivery FR"
select select "per container"
type input "100"
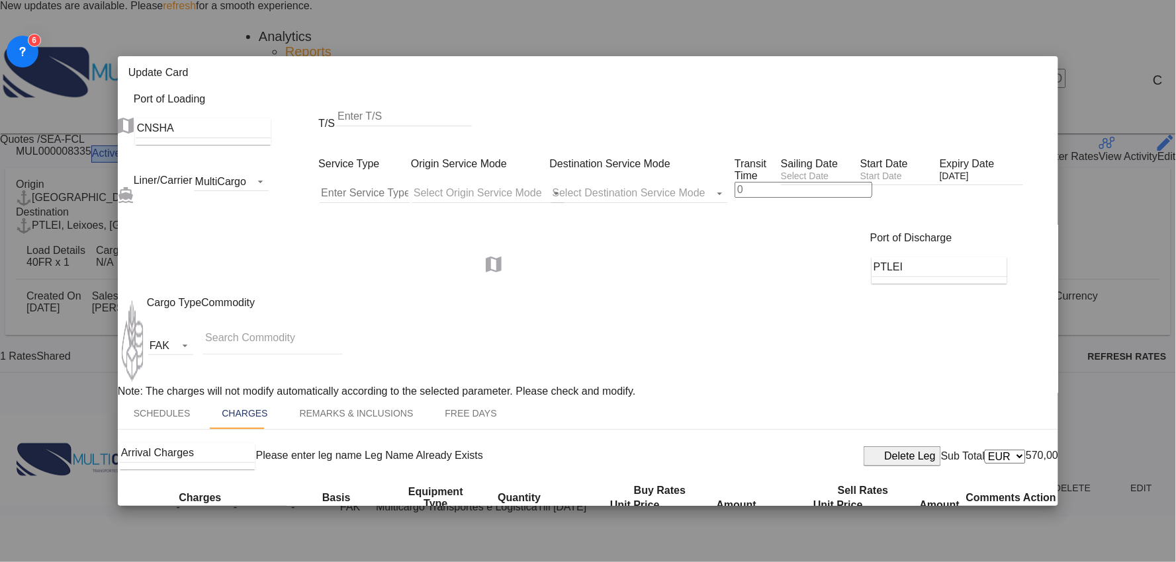
type input "220"
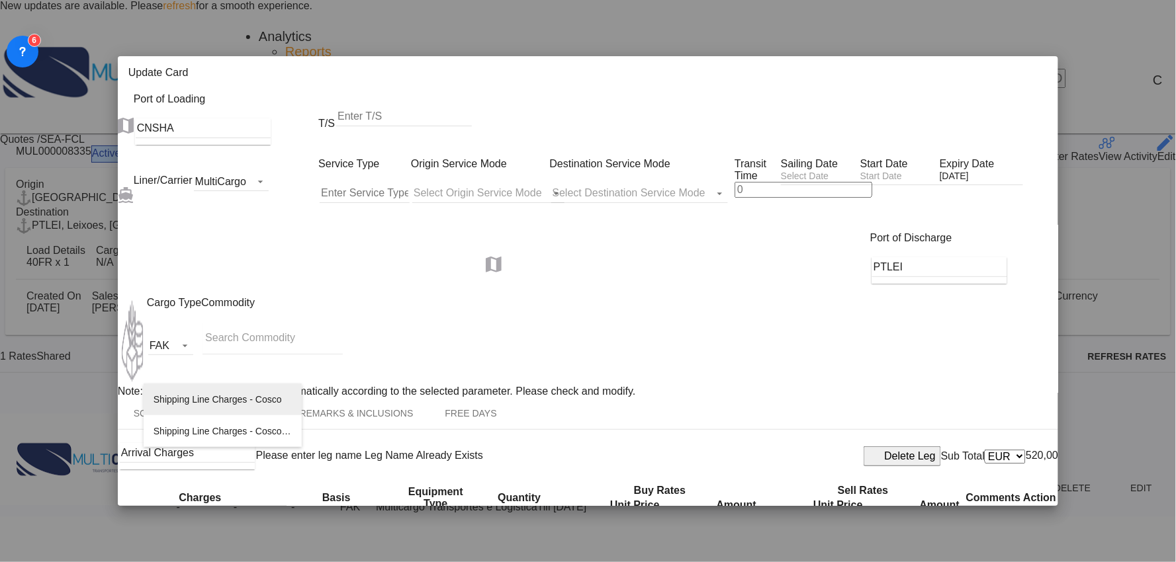
click at [233, 392] on li "Shipping Line Charges - Cosco" at bounding box center [223, 400] width 158 height 32
type input "Shipping Line Charges - Cosco"
select select "per container"
drag, startPoint x: 791, startPoint y: 374, endPoint x: 738, endPoint y: 374, distance: 53.6
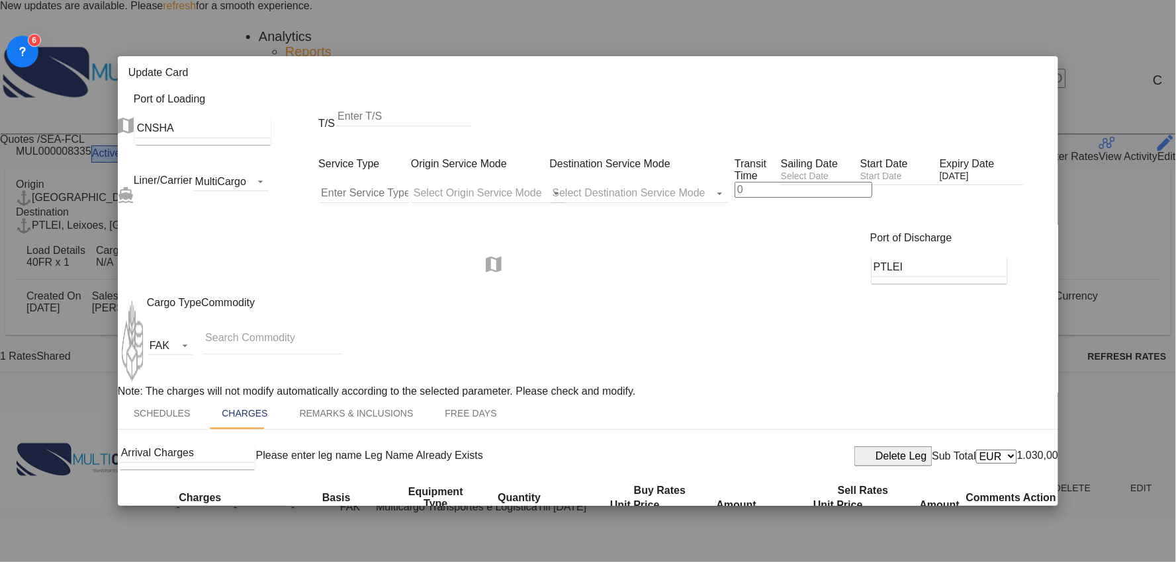
type input "510"
drag, startPoint x: 597, startPoint y: 374, endPoint x: 529, endPoint y: 376, distance: 68.2
type input "510"
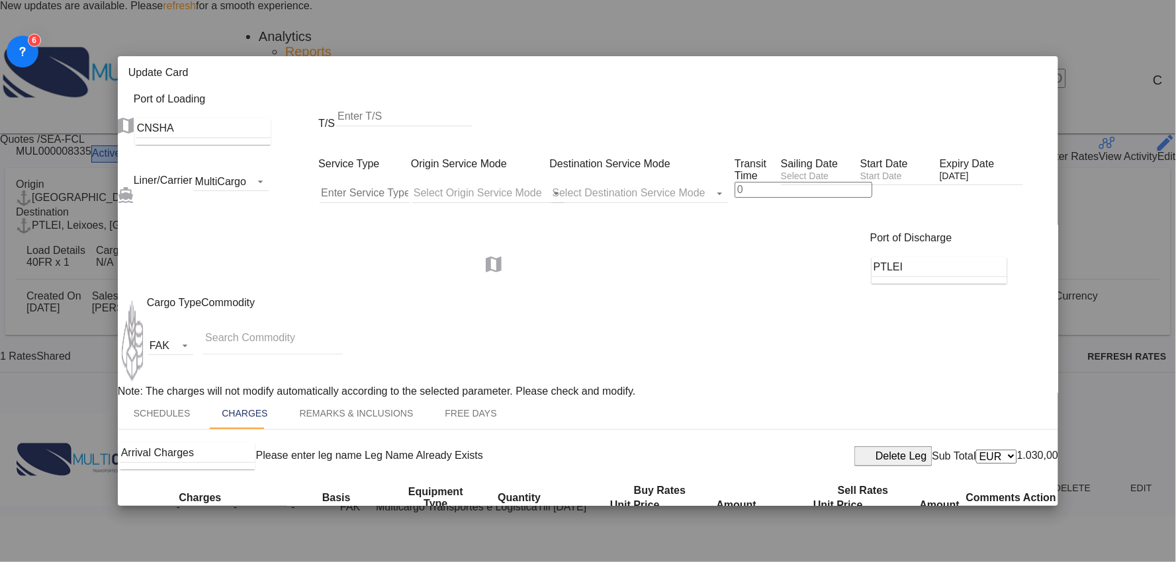
type input "Shipping Line Charges - Cosco (FR)"
drag, startPoint x: 771, startPoint y: 333, endPoint x: 716, endPoint y: 334, distance: 55.6
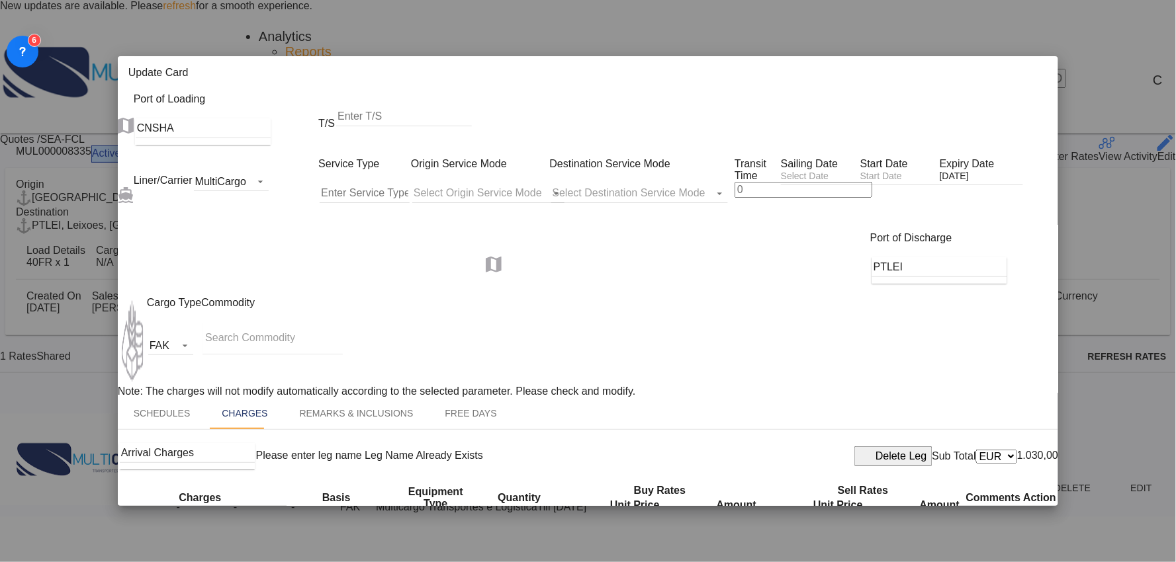
drag, startPoint x: 596, startPoint y: 331, endPoint x: 461, endPoint y: 333, distance: 135.0
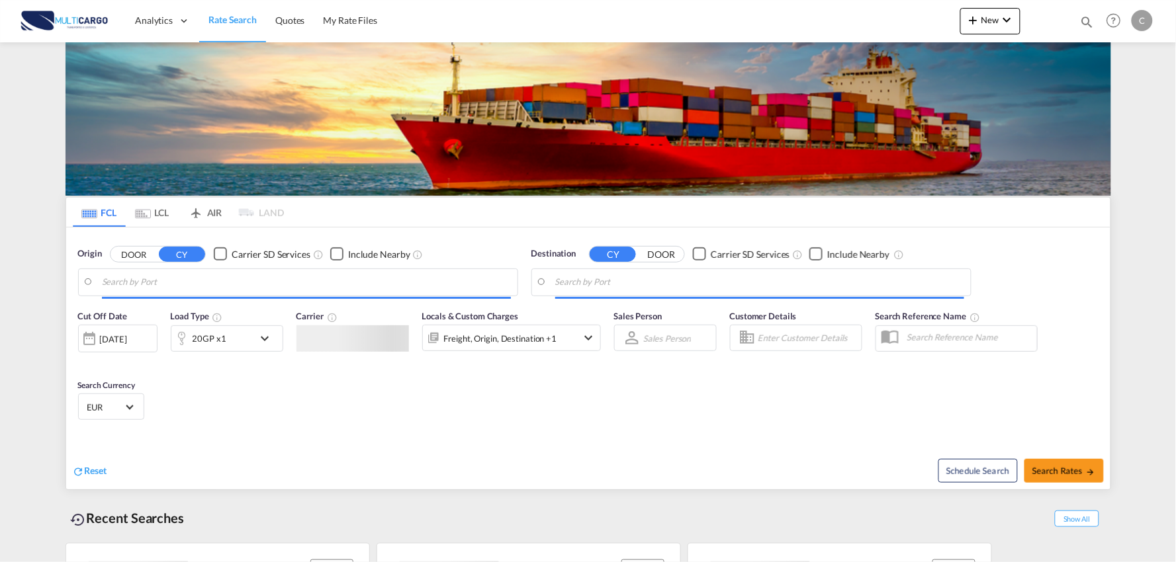
type input "Port of [GEOGRAPHIC_DATA], [GEOGRAPHIC_DATA], [GEOGRAPHIC_DATA]"
type input "Leixoes, Leixoes, PTLEI"
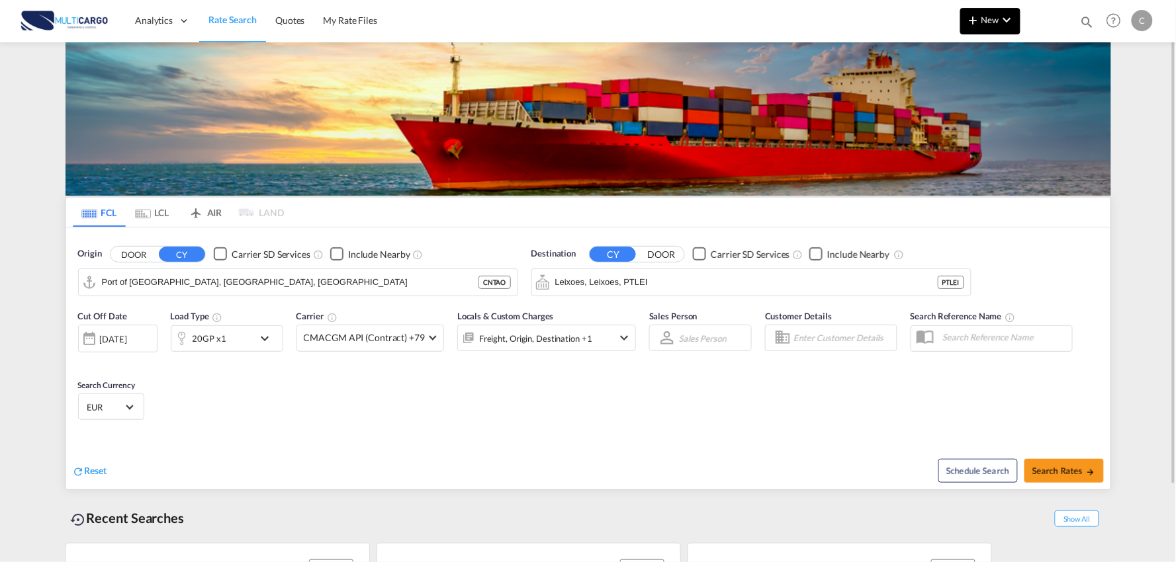
click at [982, 8] on button "New" at bounding box center [990, 21] width 60 height 26
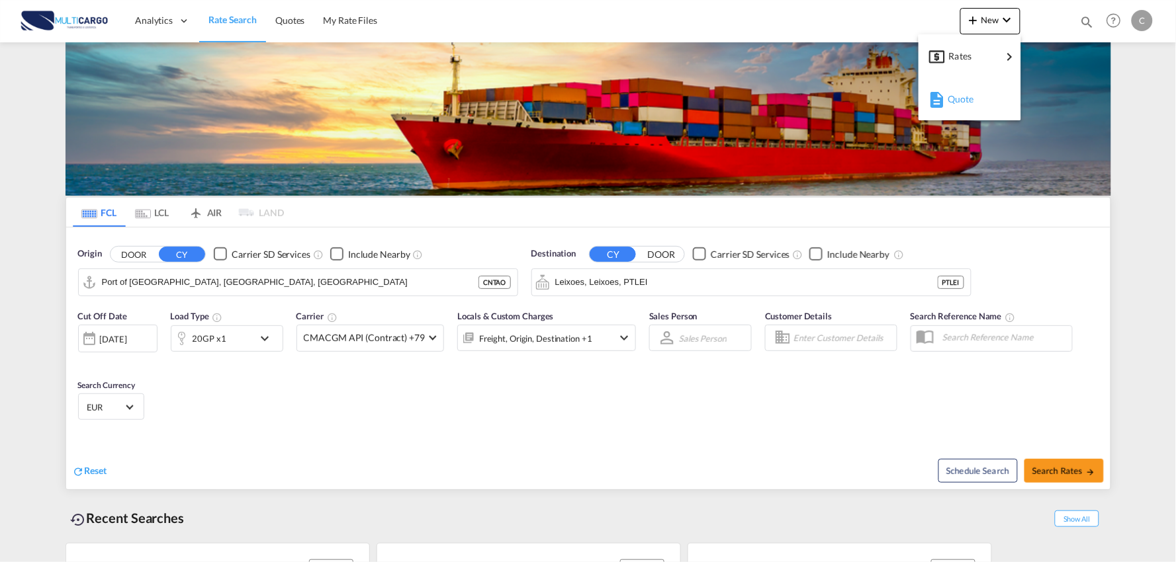
click at [984, 95] on div "Quote" at bounding box center [971, 99] width 49 height 33
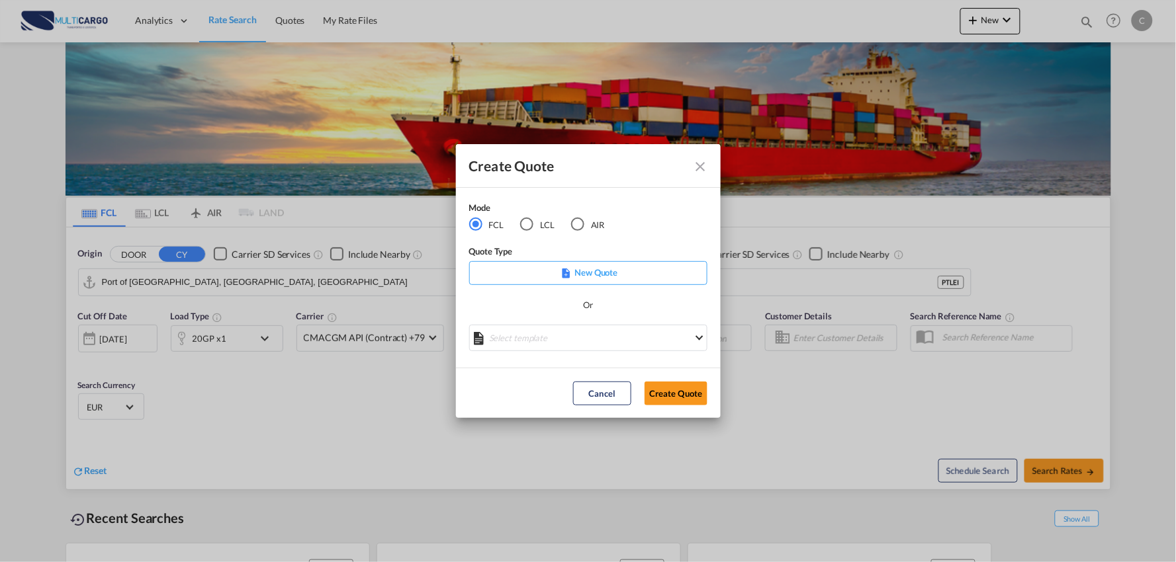
click at [579, 232] on div "Mode FCL LCL AIR" at bounding box center [545, 223] width 152 height 44
click at [579, 220] on div "AIR" at bounding box center [577, 224] width 13 height 13
click at [587, 340] on md-select "Select template 26/02/25 IMP_DAP_AIR_>500 Patricia Barroso | 26 Feb 2025 26/02/…" at bounding box center [588, 338] width 238 height 26
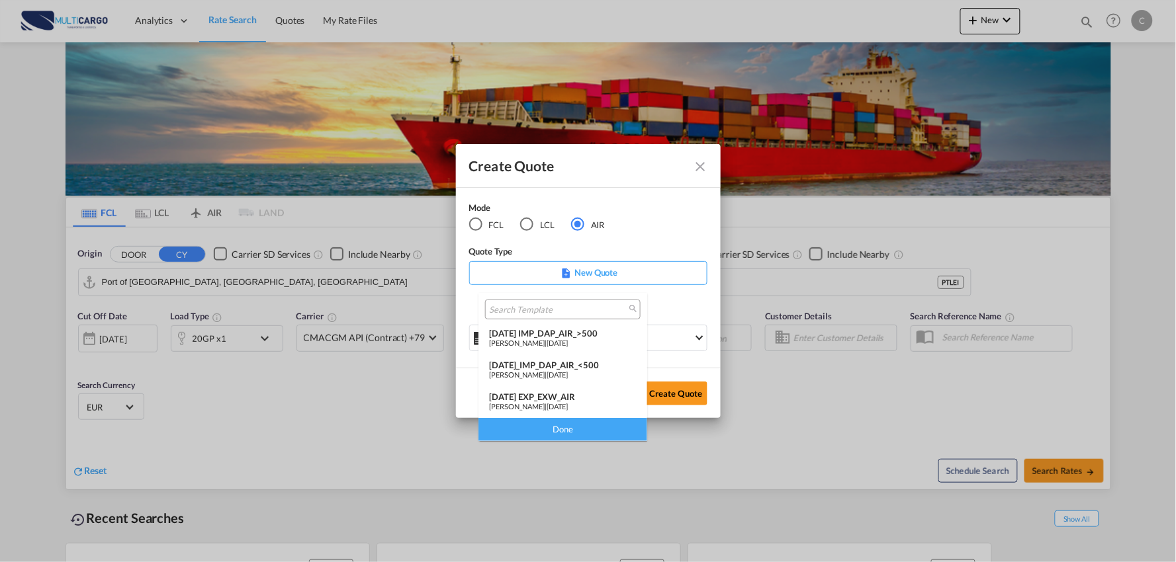
click at [584, 328] on div "26/02/25 IMP_DAP_AIR_>500" at bounding box center [563, 333] width 148 height 11
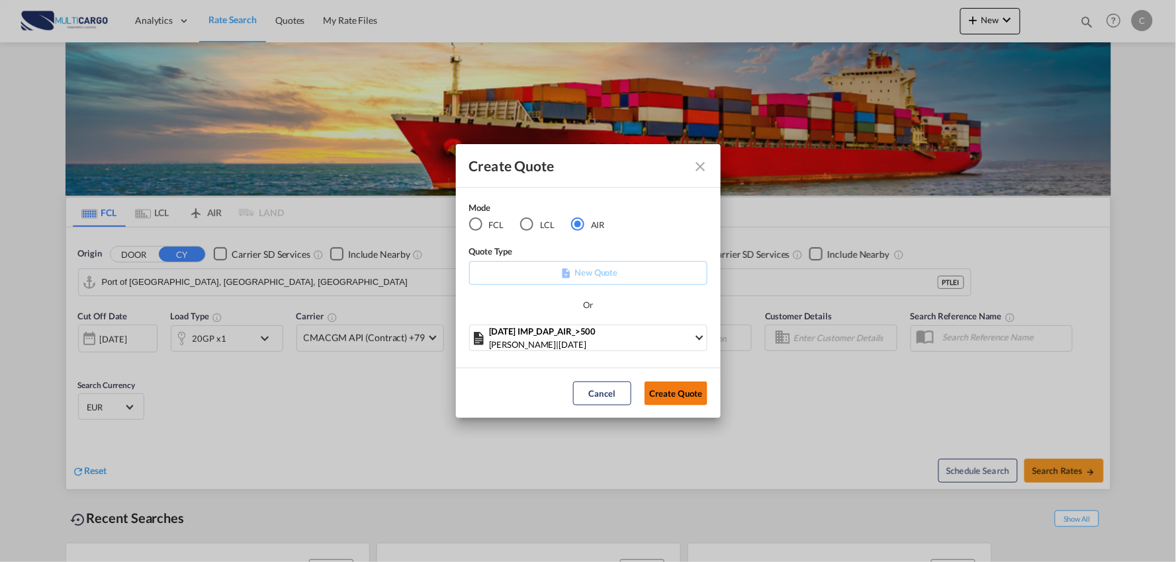
click at [679, 404] on button "Create Quote" at bounding box center [675, 394] width 63 height 24
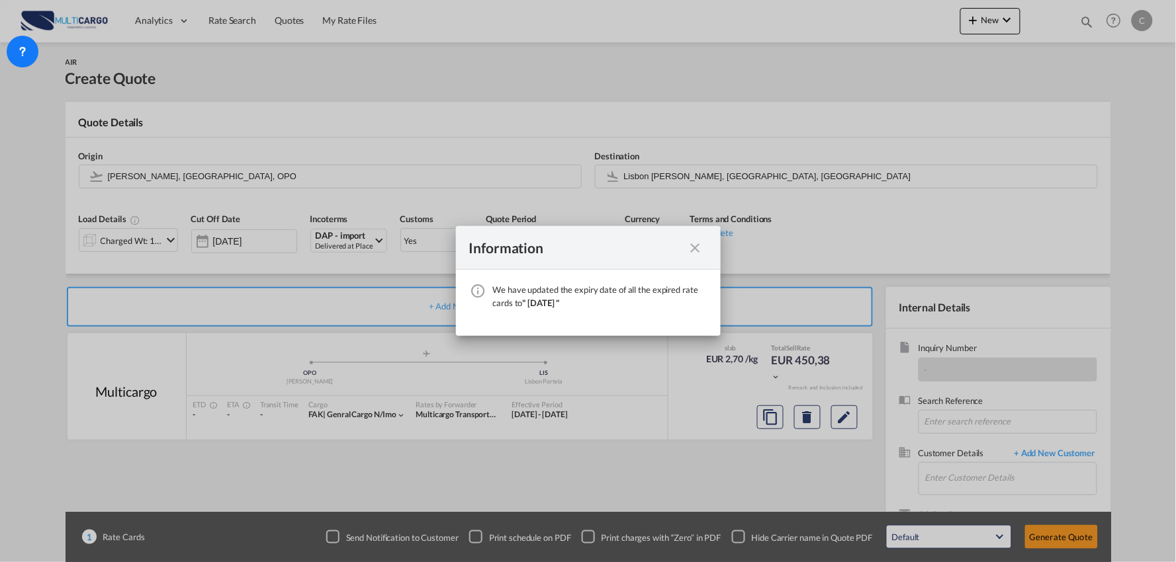
click at [693, 245] on md-icon "icon-close fg-AAA8AD cursor" at bounding box center [695, 248] width 16 height 16
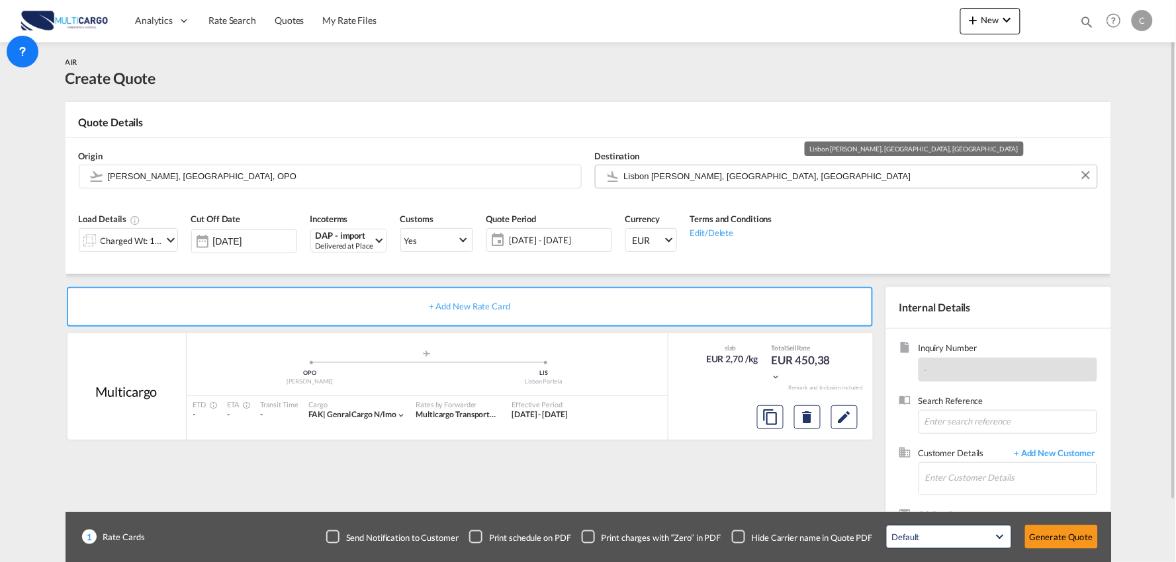
click at [642, 175] on input "Lisbon Portela, Lisbon, LIS" at bounding box center [857, 176] width 466 height 23
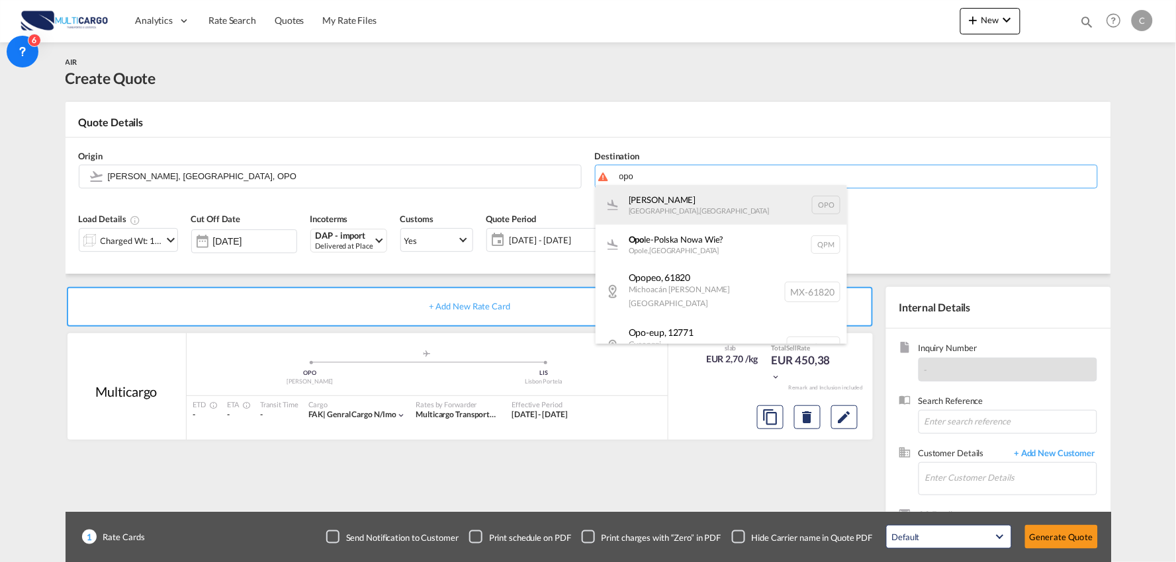
click at [653, 200] on div "Francisco de Sá Carneiro Porto , Portugal OPO" at bounding box center [720, 205] width 251 height 40
type input "Francisco de Sá Carneiro, Porto, OPO"
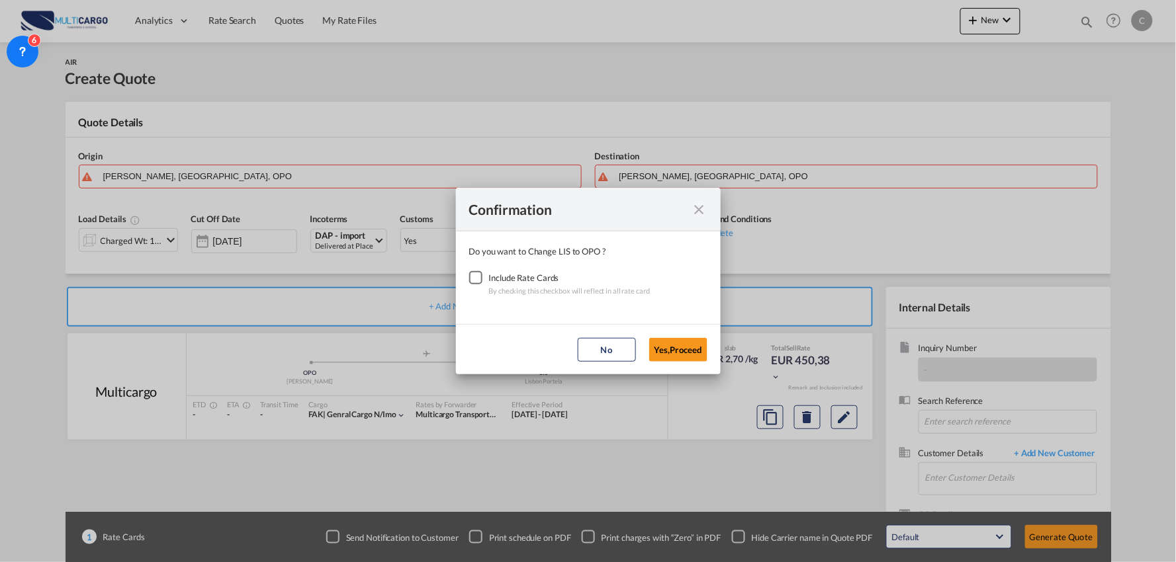
click at [475, 282] on div "Checkbox No Ink" at bounding box center [475, 277] width 13 height 13
click at [679, 347] on button "Yes,Proceed" at bounding box center [678, 350] width 58 height 24
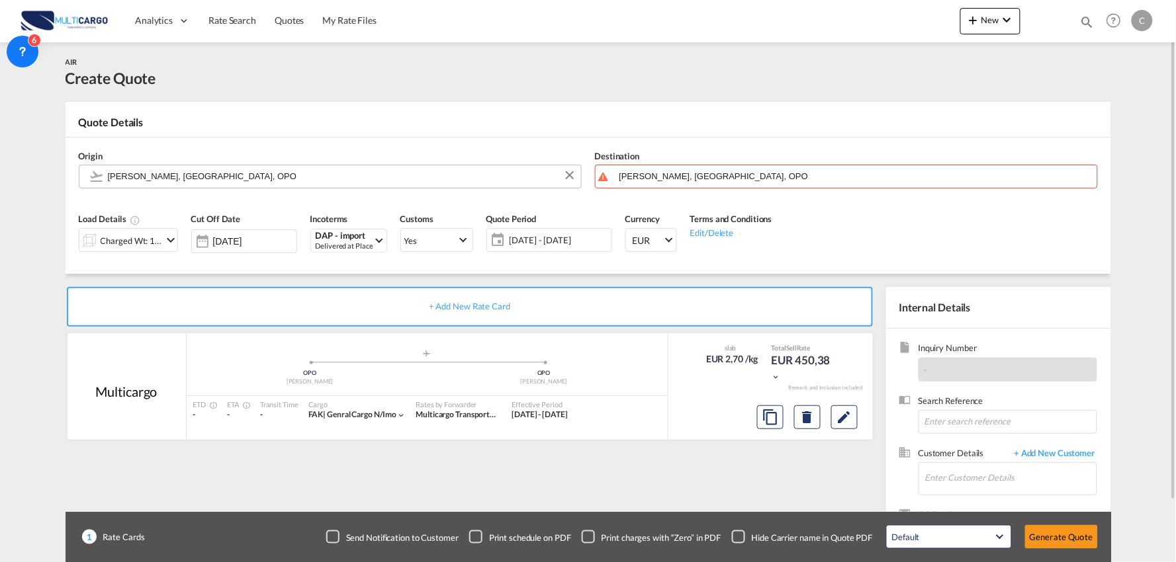
click at [195, 177] on input "Francisco de Sá Carneiro, Porto, OPO" at bounding box center [341, 176] width 466 height 23
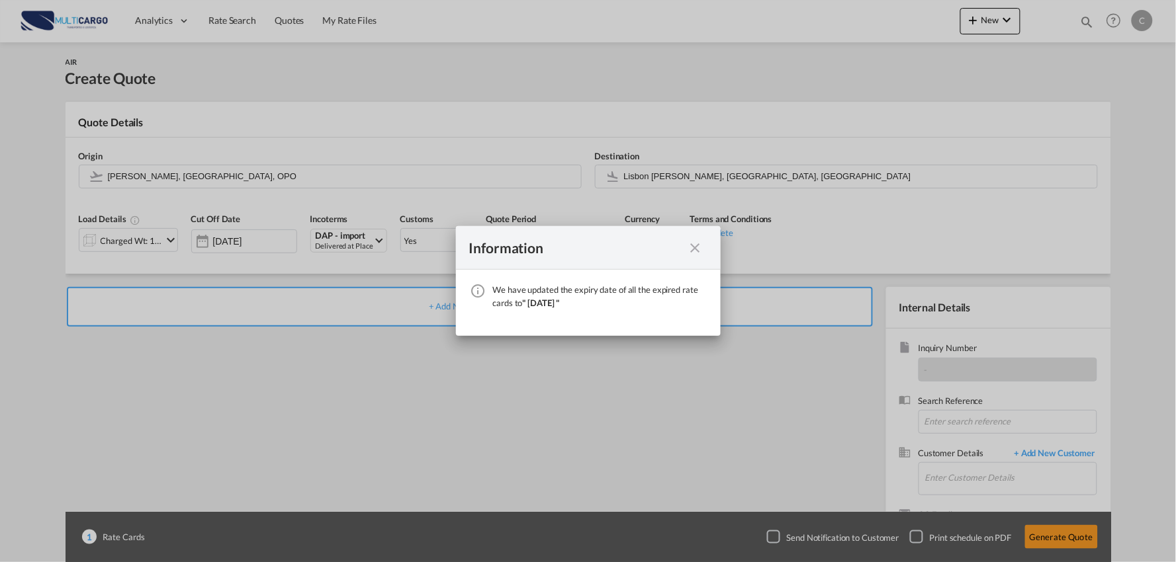
drag, startPoint x: 695, startPoint y: 249, endPoint x: 495, endPoint y: 129, distance: 233.5
click at [695, 249] on md-icon "icon-close fg-AAA8AD cursor" at bounding box center [695, 248] width 16 height 16
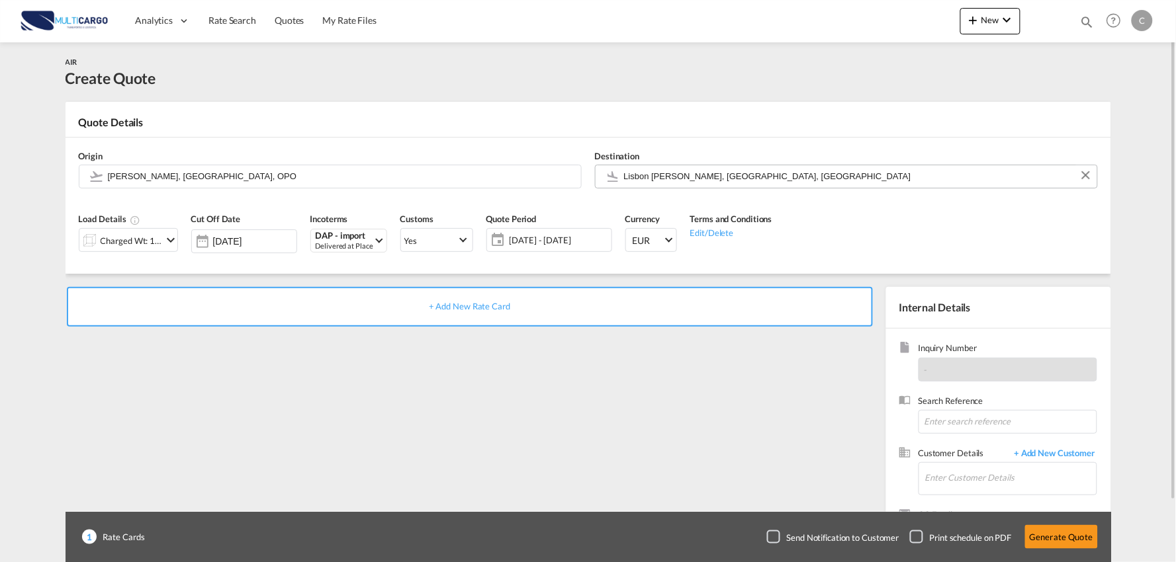
click at [677, 167] on input "Lisbon Portela, Lisbon, LIS" at bounding box center [857, 176] width 466 height 23
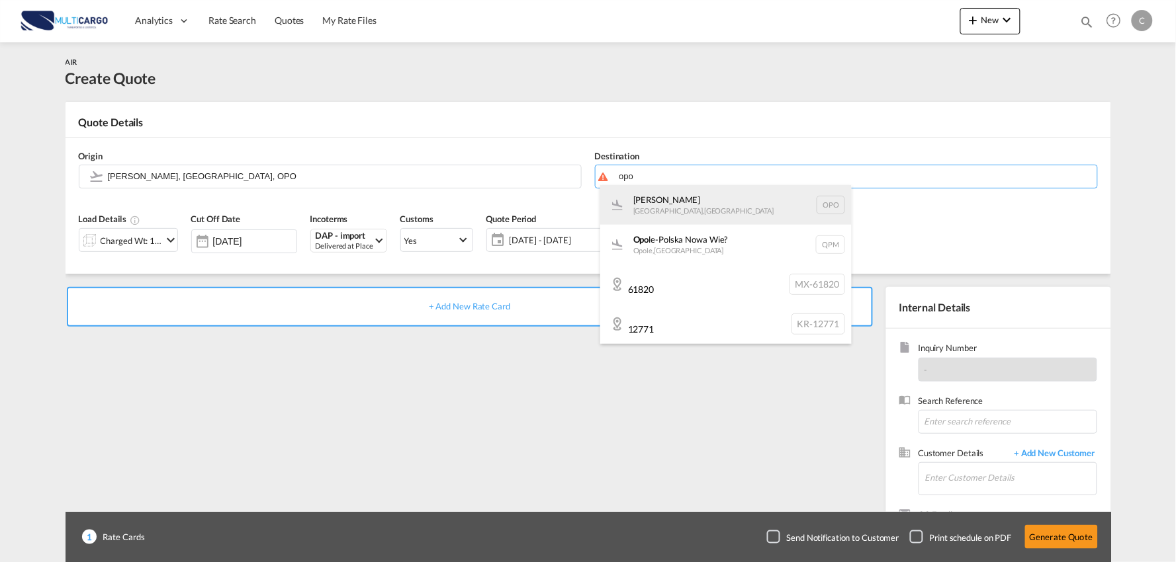
click at [671, 198] on div "Francisco de Sá Carneiro Porto , Portugal OPO" at bounding box center [725, 205] width 251 height 40
type input "Francisco de Sá Carneiro, Porto, OPO"
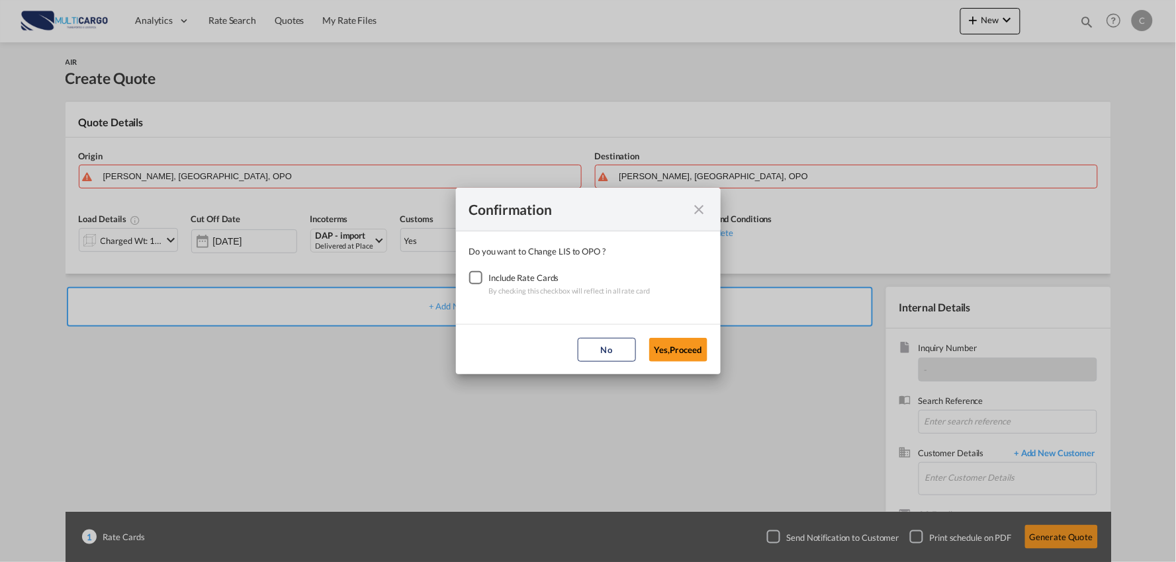
click at [469, 278] on div "Checkbox No Ink" at bounding box center [475, 277] width 13 height 13
click at [668, 345] on button "Yes,Proceed" at bounding box center [678, 350] width 58 height 24
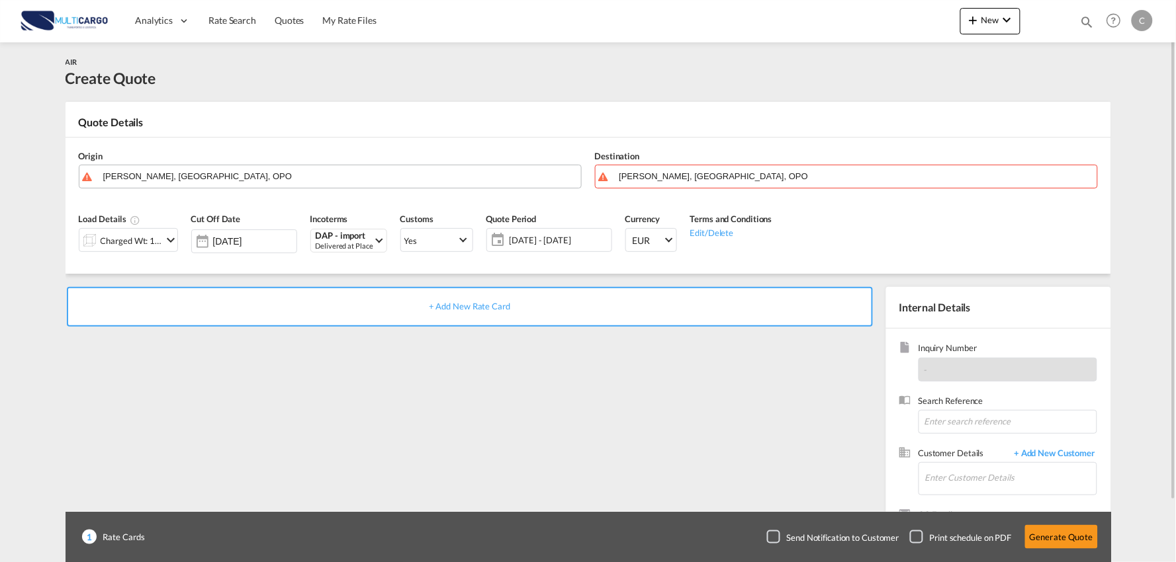
click at [278, 181] on input "Francisco de Sá Carneiro, Porto, OPO" at bounding box center [338, 176] width 471 height 23
click at [201, 172] on body "Analytics Reports Dashboard Rate Search Quotes My Rate Files Analytics" at bounding box center [588, 281] width 1176 height 562
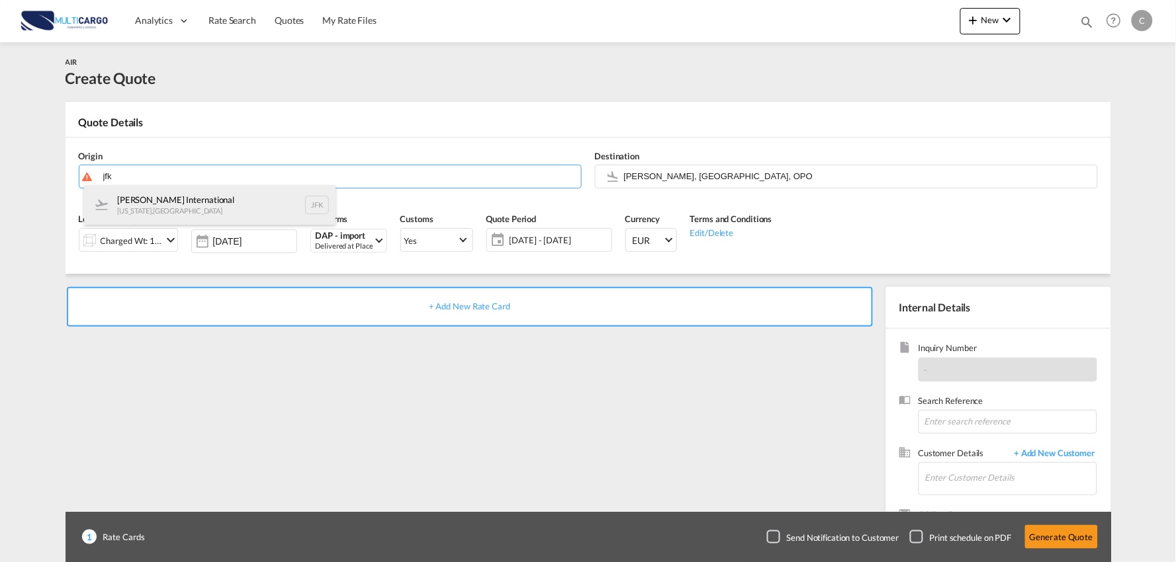
click at [183, 204] on div "John F Kennedy International New York , United States JFK" at bounding box center [209, 205] width 251 height 40
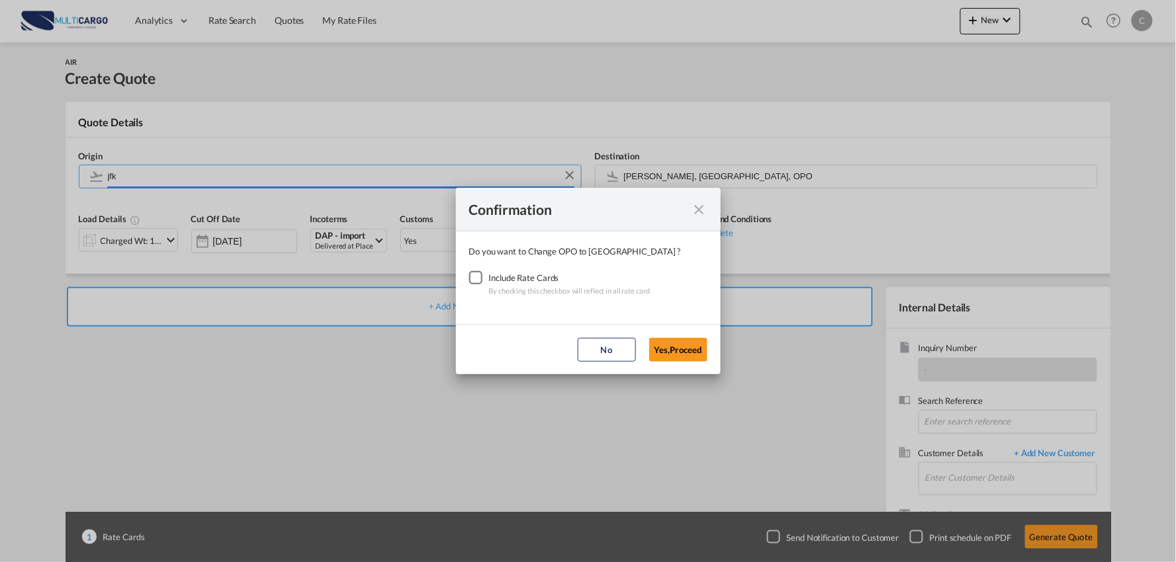
type input "John F Kennedy International, New York, JFK"
click at [627, 459] on div "Confirmation Do you want to Change OPO to JFK ? Include Rate Cards By checking …" at bounding box center [588, 281] width 1176 height 562
click at [470, 274] on div "Checkbox No Ink" at bounding box center [475, 277] width 13 height 13
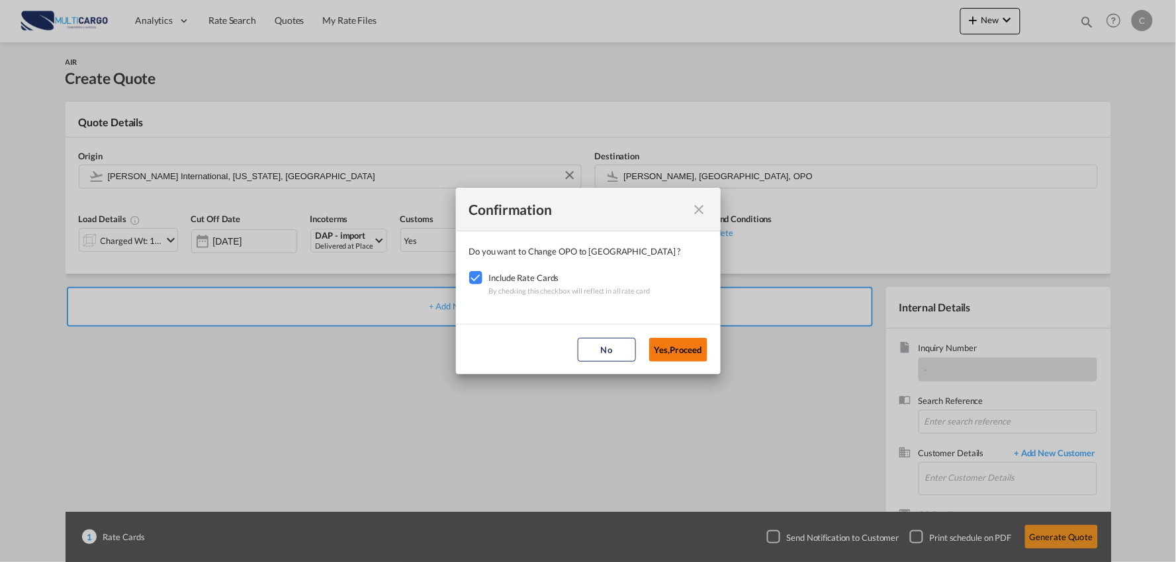
click at [698, 351] on button "Yes,Proceed" at bounding box center [678, 350] width 58 height 24
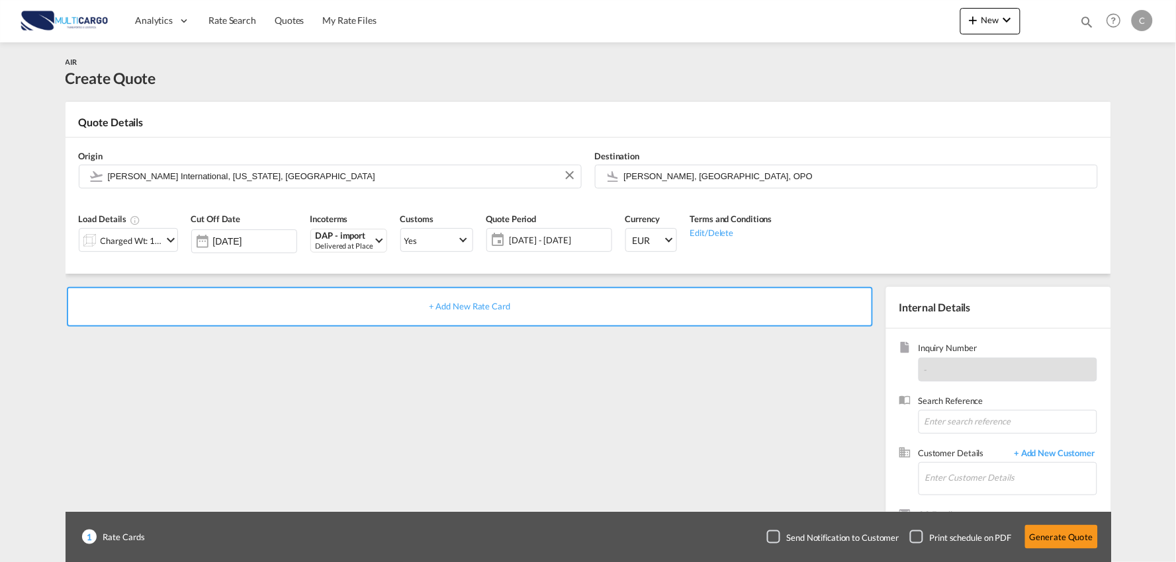
drag, startPoint x: 435, startPoint y: 391, endPoint x: 295, endPoint y: 329, distance: 153.2
click at [433, 391] on div "Confirmation Do you want to Change OPO to JFK ? Include Rate Cards By checking …" at bounding box center [588, 281] width 1176 height 562
click at [151, 242] on div "Charged Wt: 166.67 KG" at bounding box center [132, 241] width 62 height 19
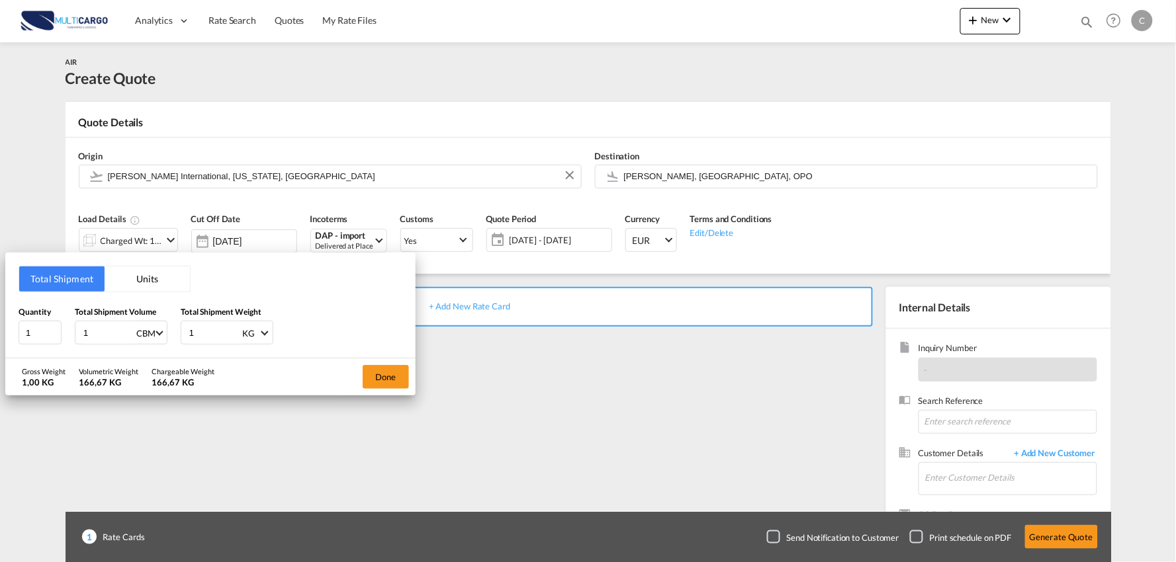
drag, startPoint x: 97, startPoint y: 333, endPoint x: 62, endPoint y: 332, distance: 35.1
click at [62, 332] on div "Quantity 1 Total Shipment Volume 1 CBM CBM CFT KG LB Total Shipment Weight 1 KG…" at bounding box center [211, 326] width 384 height 40
type input "19849"
drag, startPoint x: 108, startPoint y: 332, endPoint x: 37, endPoint y: 332, distance: 71.4
click at [37, 332] on div "Quantity 1 Total Shipment Volume 19849 CBM CBM CFT KG LB Total Shipment Weight …" at bounding box center [211, 326] width 384 height 40
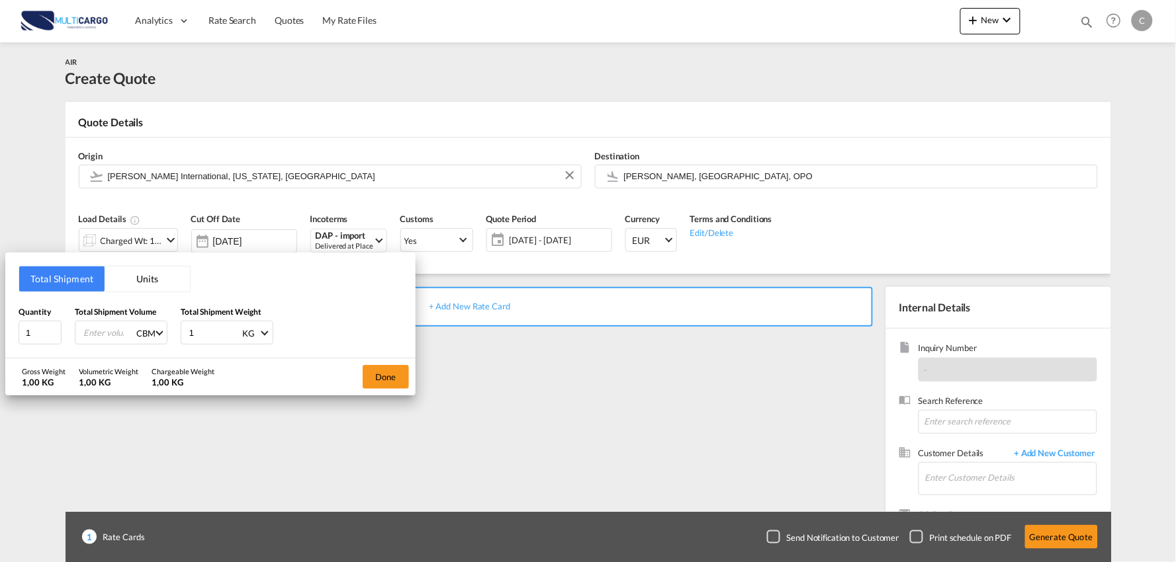
drag, startPoint x: 208, startPoint y: 333, endPoint x: 124, endPoint y: 343, distance: 84.6
click at [124, 343] on div "Quantity 1 Total Shipment Volume CBM CBM CFT KG LB Total Shipment Weight 1 KG K…" at bounding box center [211, 326] width 384 height 40
click at [198, 332] on input "19849" at bounding box center [214, 333] width 53 height 22
type input "19.849"
click at [117, 324] on input "number" at bounding box center [108, 333] width 53 height 22
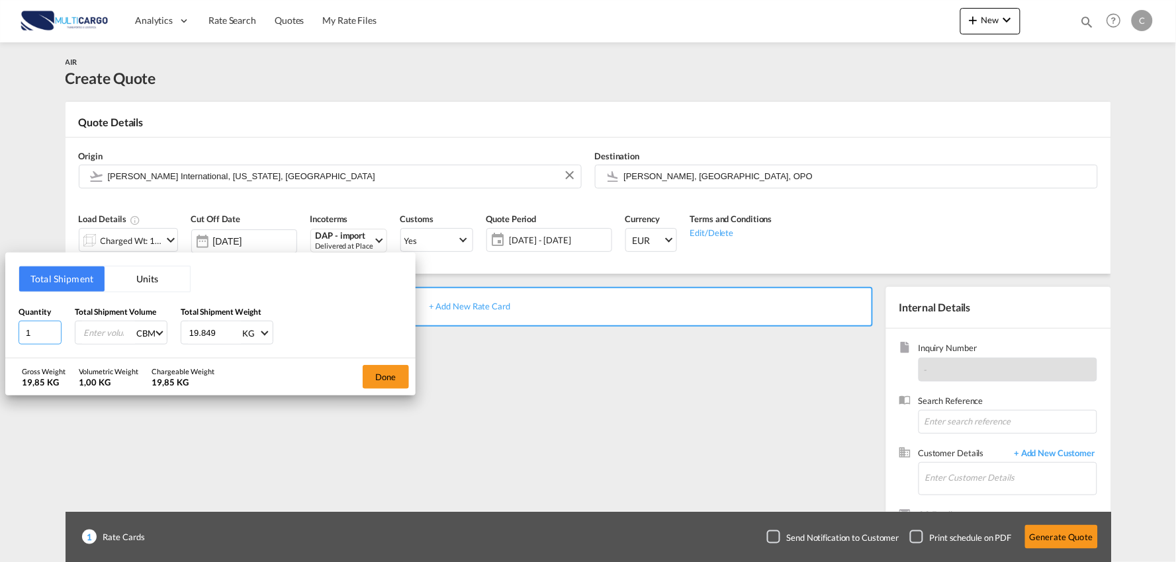
drag, startPoint x: 34, startPoint y: 337, endPoint x: 10, endPoint y: 338, distance: 24.5
click at [11, 338] on div "Total Shipment Units Quantity 1 Total Shipment Volume CBM CBM CFT KG LB Total S…" at bounding box center [210, 306] width 410 height 106
type input "26"
click at [102, 339] on input "number" at bounding box center [108, 333] width 53 height 22
type input "40.5"
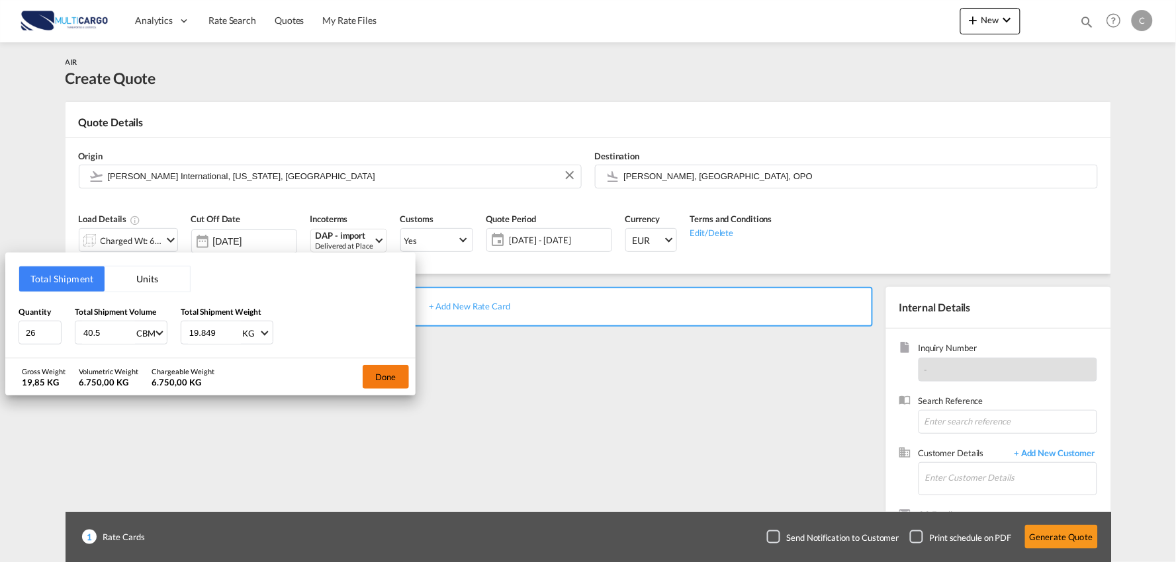
click at [391, 375] on button "Done" at bounding box center [386, 377] width 46 height 24
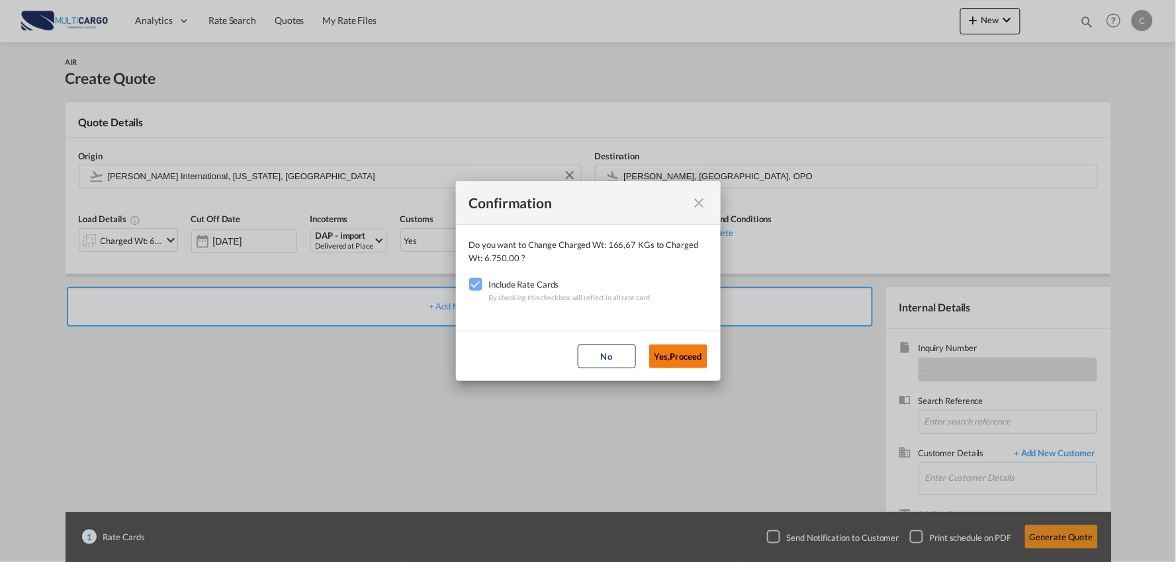
click at [678, 352] on button "Yes,Proceed" at bounding box center [678, 357] width 58 height 24
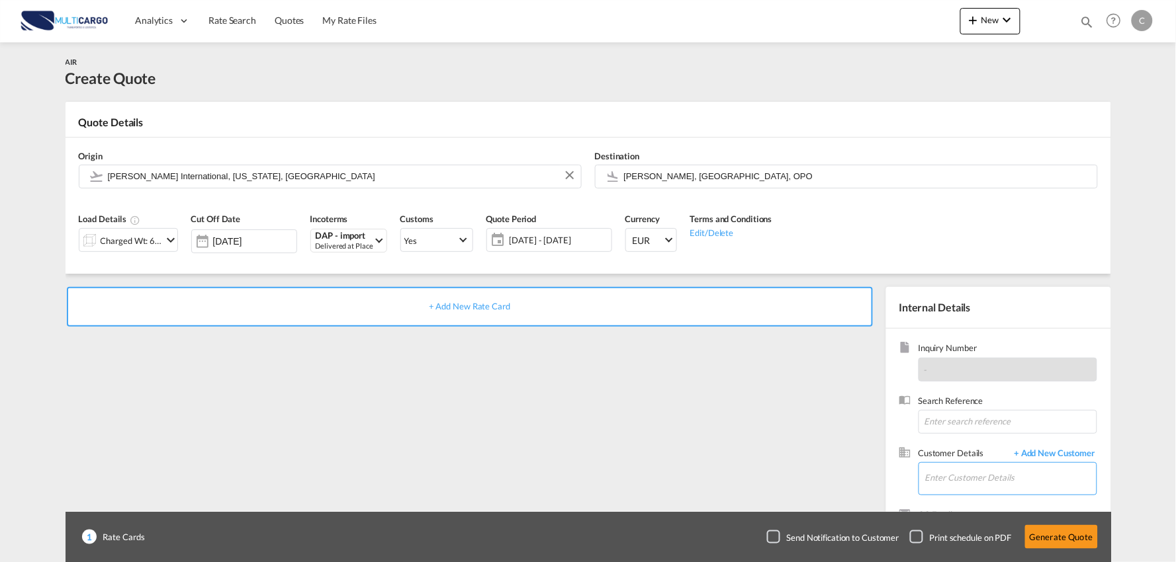
click at [963, 480] on input "Enter Customer Details" at bounding box center [1010, 478] width 171 height 30
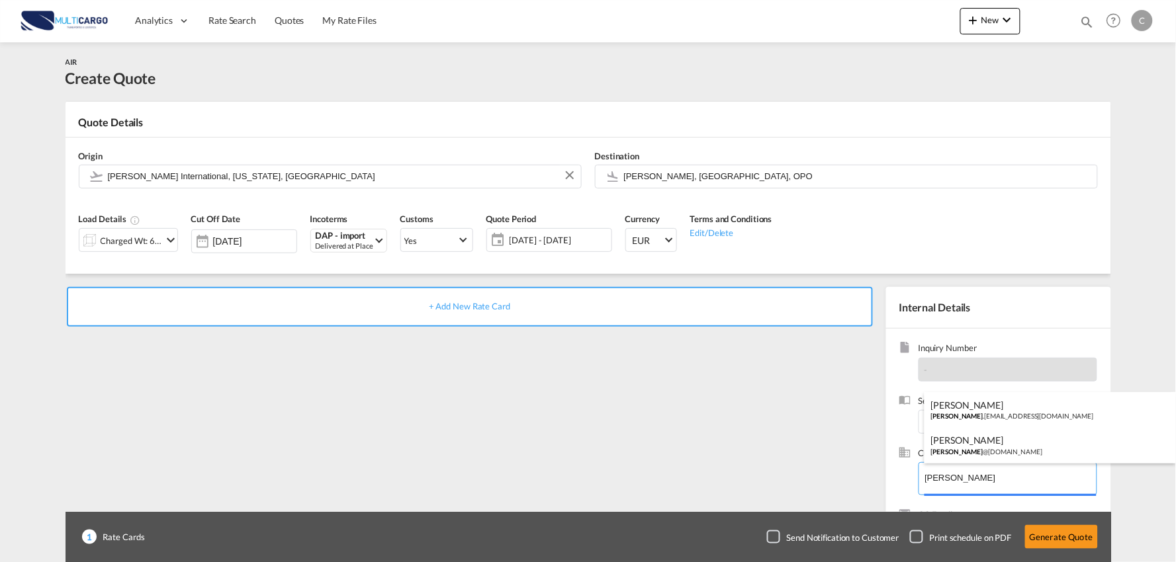
drag, startPoint x: 961, startPoint y: 480, endPoint x: 876, endPoint y: 484, distance: 84.7
click at [876, 484] on body "Analytics Reports Dashboard Rate Search Quotes My Rate Files Analytics" at bounding box center [588, 281] width 1176 height 562
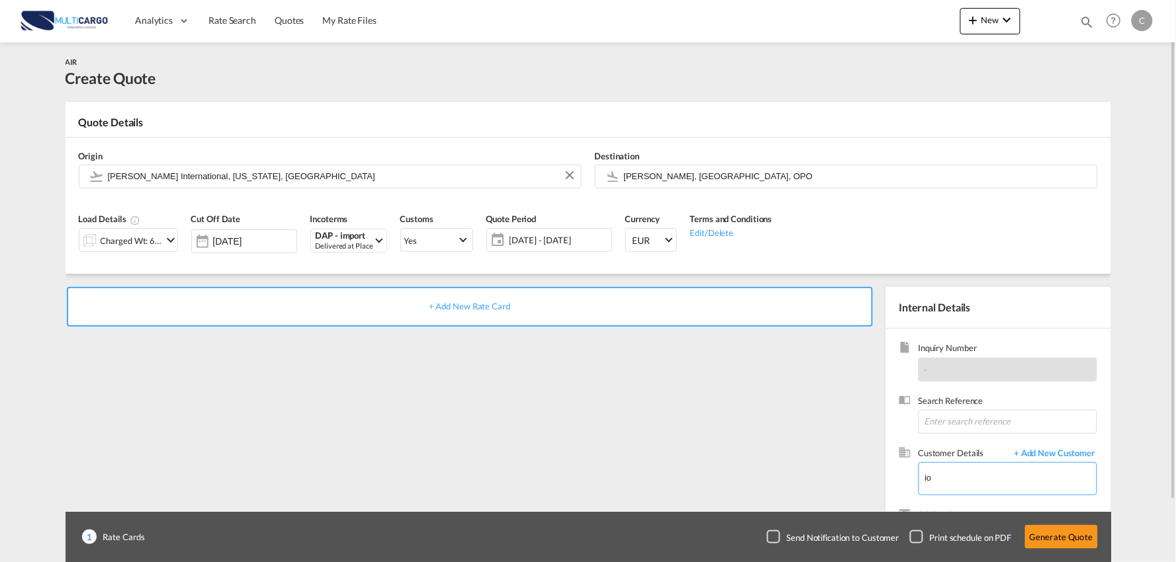
type input "i"
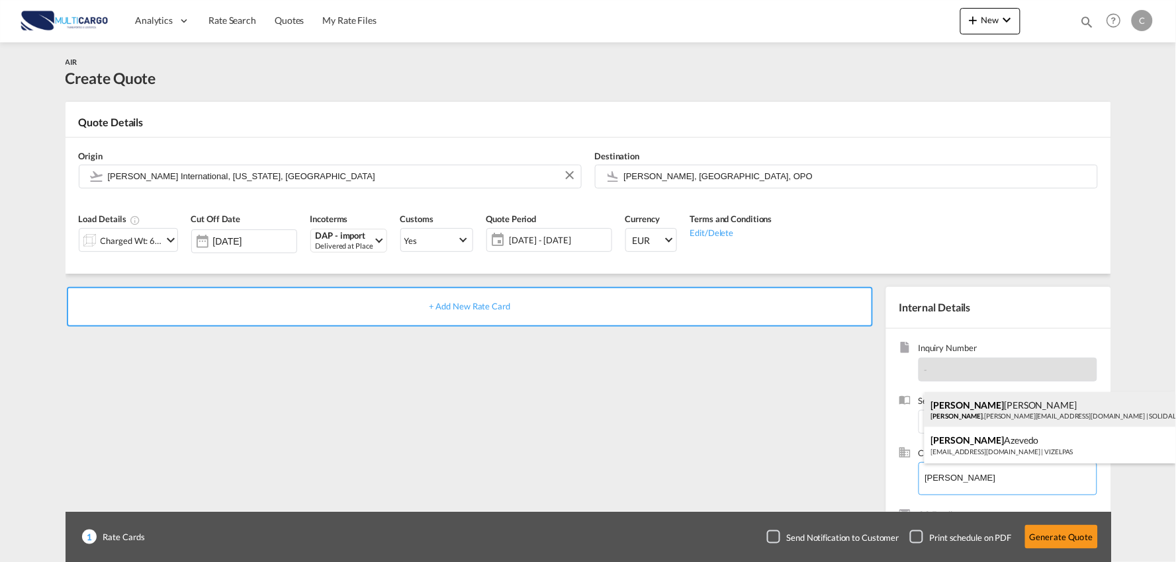
click at [999, 411] on div "Marta Fernandes marta .fernandes@solidal.pt | SOLIDAL" at bounding box center [1049, 410] width 251 height 36
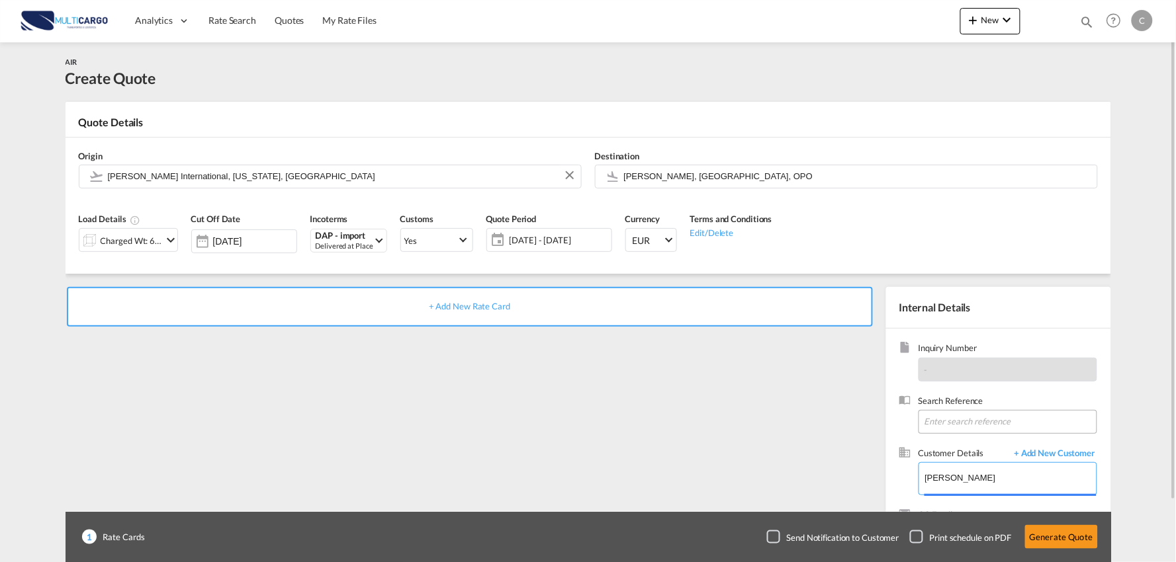
type input "SOLIDAL, Marta Fernandes, marta.fernandes@solidal.pt"
click at [663, 412] on div "+ Add New Rate Card" at bounding box center [472, 425] width 814 height 277
click at [620, 408] on div "+ Add New Rate Card" at bounding box center [472, 425] width 814 height 277
click at [539, 372] on div "+ Add New Rate Card" at bounding box center [472, 425] width 814 height 277
click at [571, 380] on div "+ Add New Rate Card" at bounding box center [472, 425] width 814 height 277
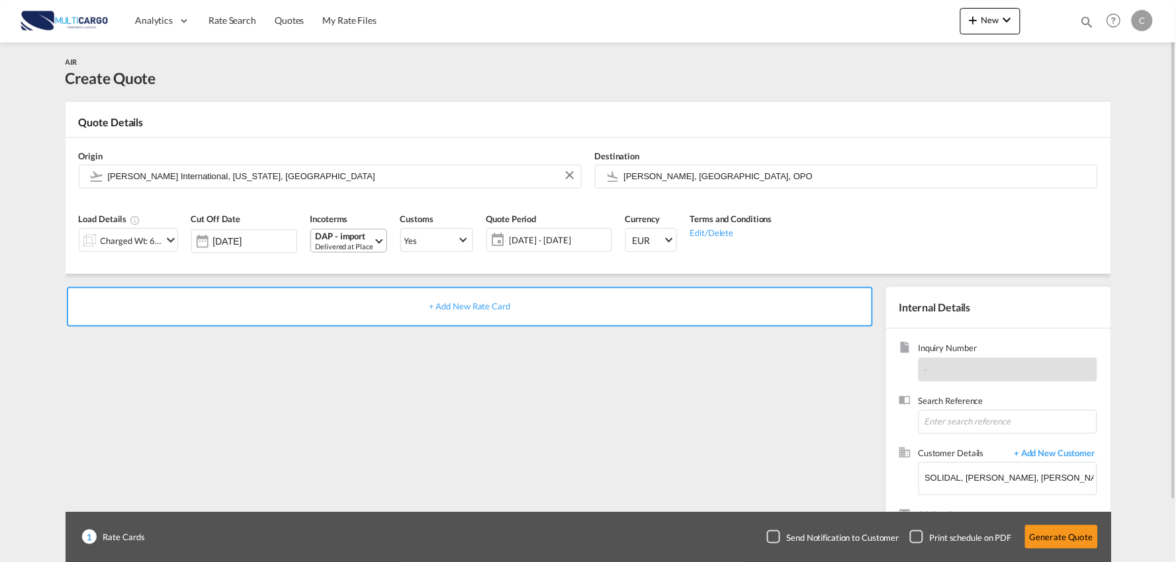
click at [352, 243] on div "Delivered at Place" at bounding box center [345, 246] width 58 height 10
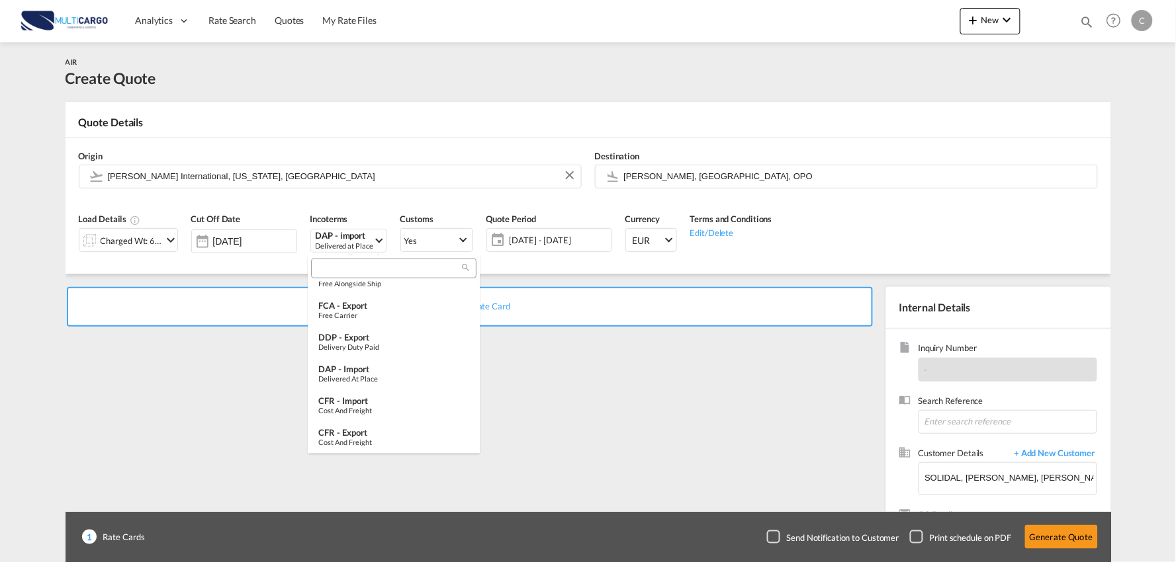
click at [367, 267] on input "search" at bounding box center [388, 269] width 147 height 12
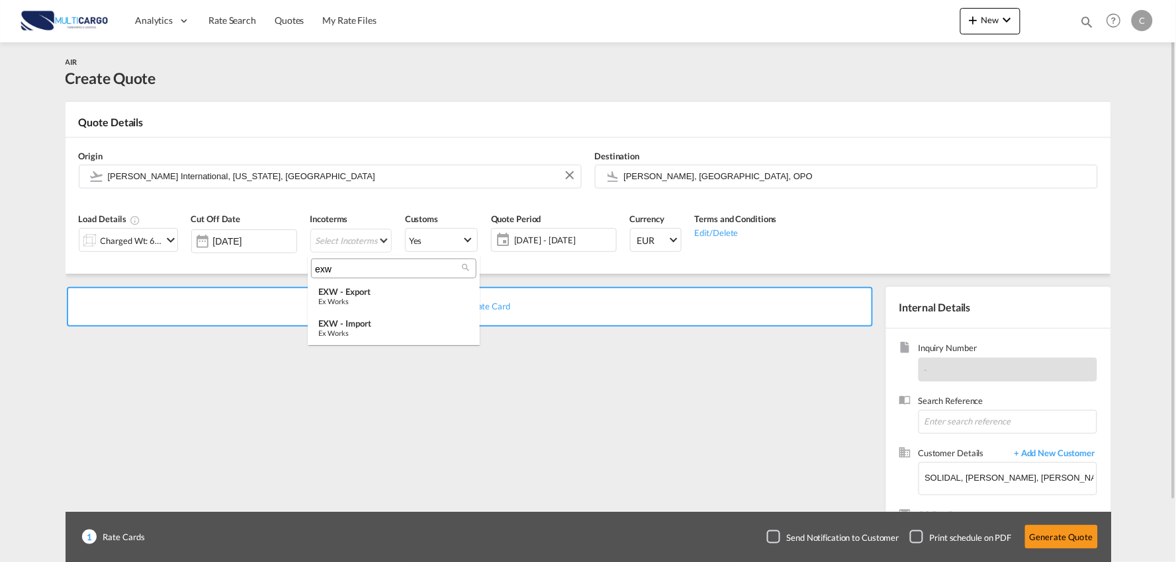
type input "exw"
click at [366, 327] on div "EXW - import" at bounding box center [393, 323] width 151 height 11
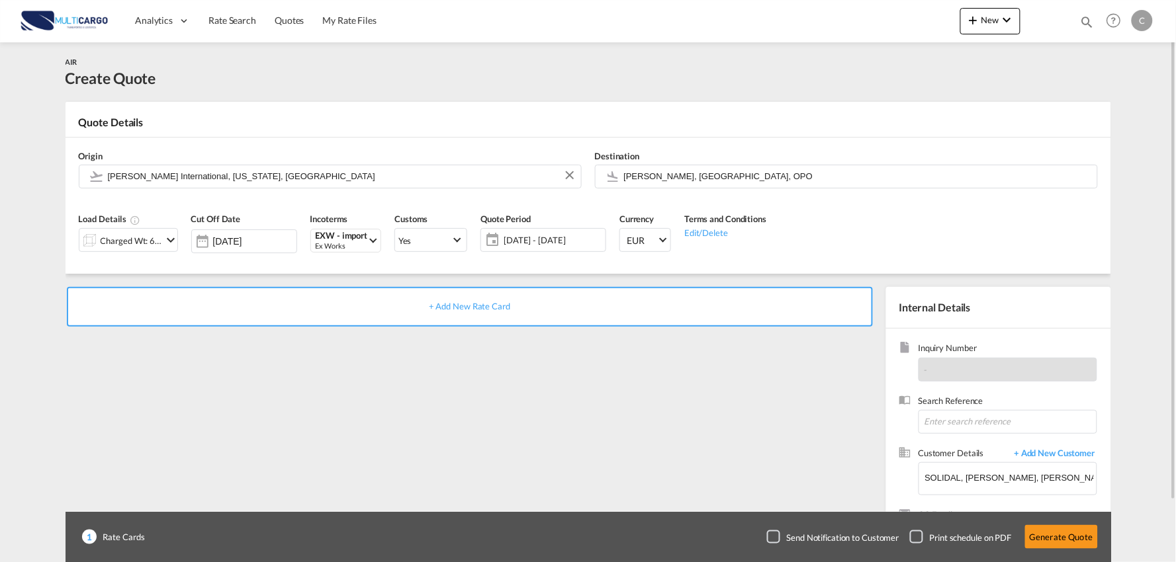
click at [590, 413] on div "+ Add New Rate Card" at bounding box center [472, 425] width 814 height 277
click at [1057, 529] on button "Generate Quote" at bounding box center [1061, 537] width 73 height 24
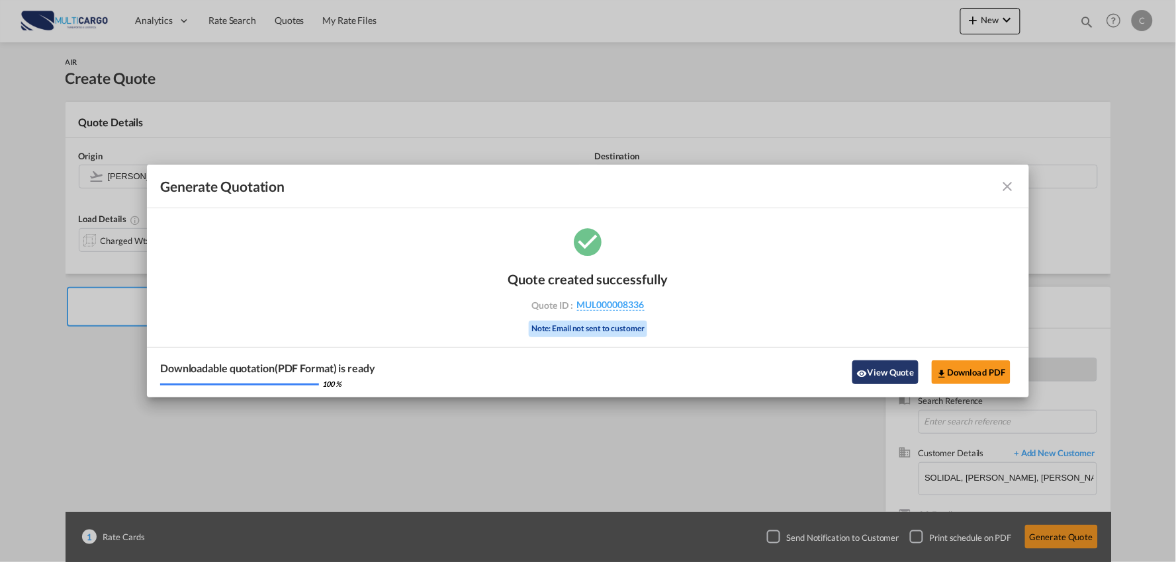
click at [898, 367] on button "View Quote" at bounding box center [885, 373] width 66 height 24
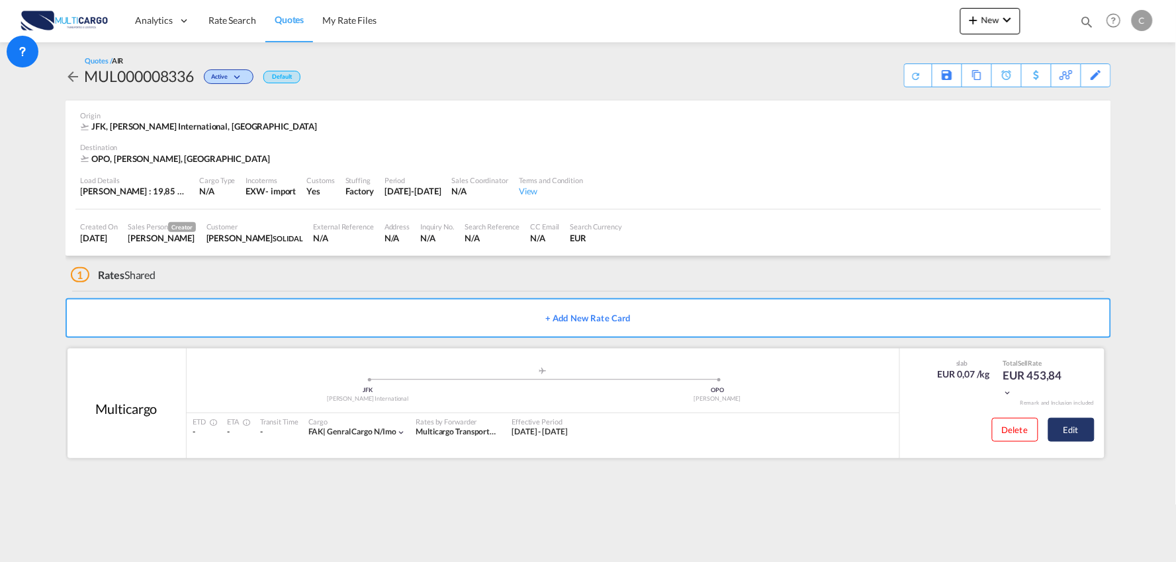
click at [1088, 435] on button "Edit" at bounding box center [1071, 430] width 46 height 24
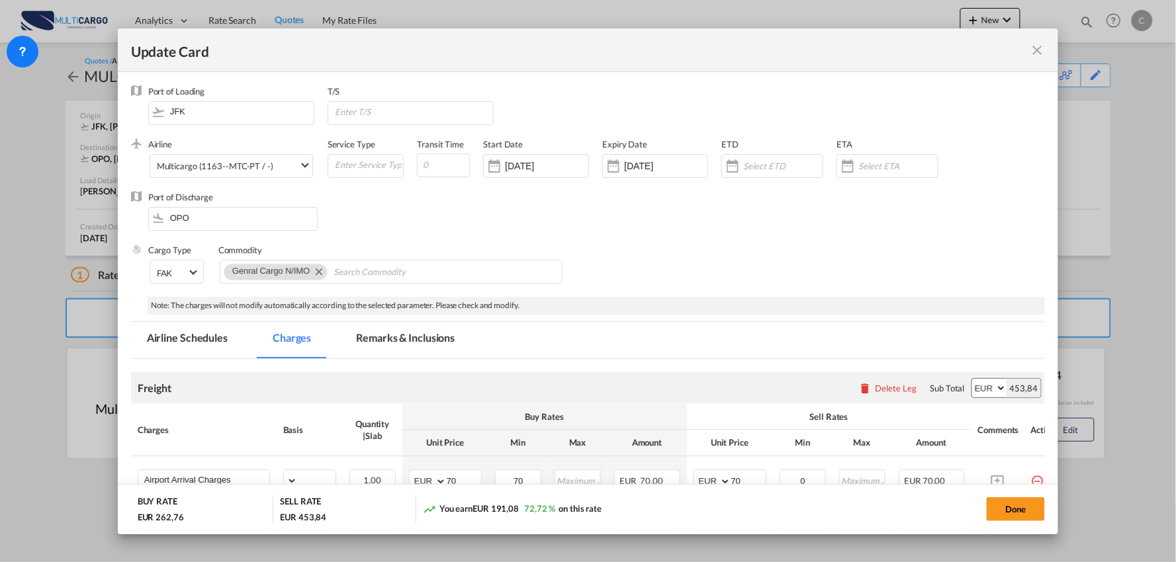
select select "per_bl"
select select "per_kg"
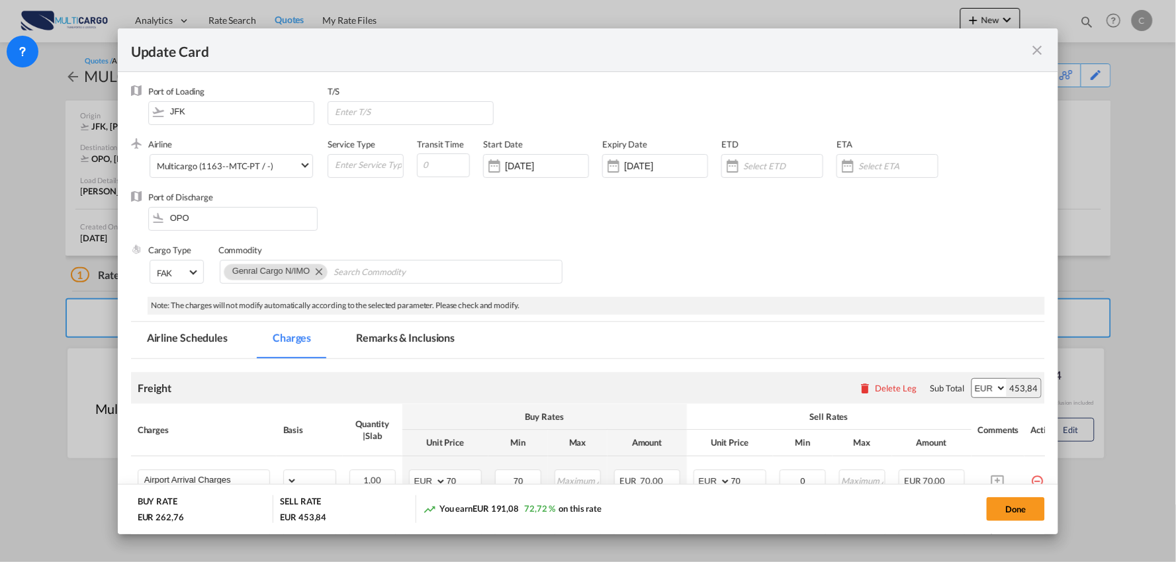
select select "per_shipment"
select select "per_bl"
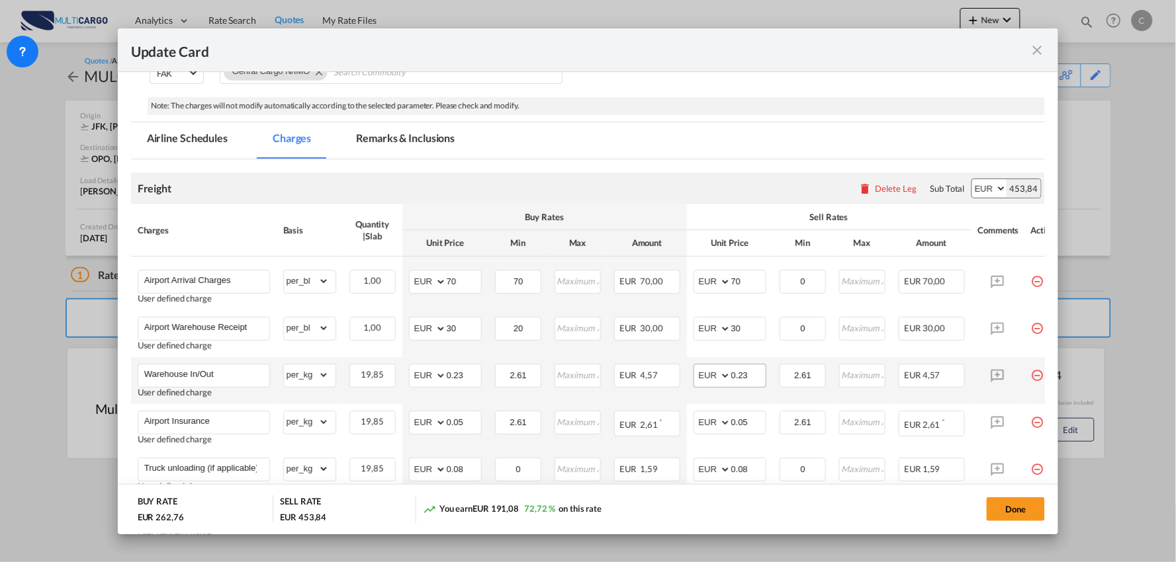
scroll to position [220, 0]
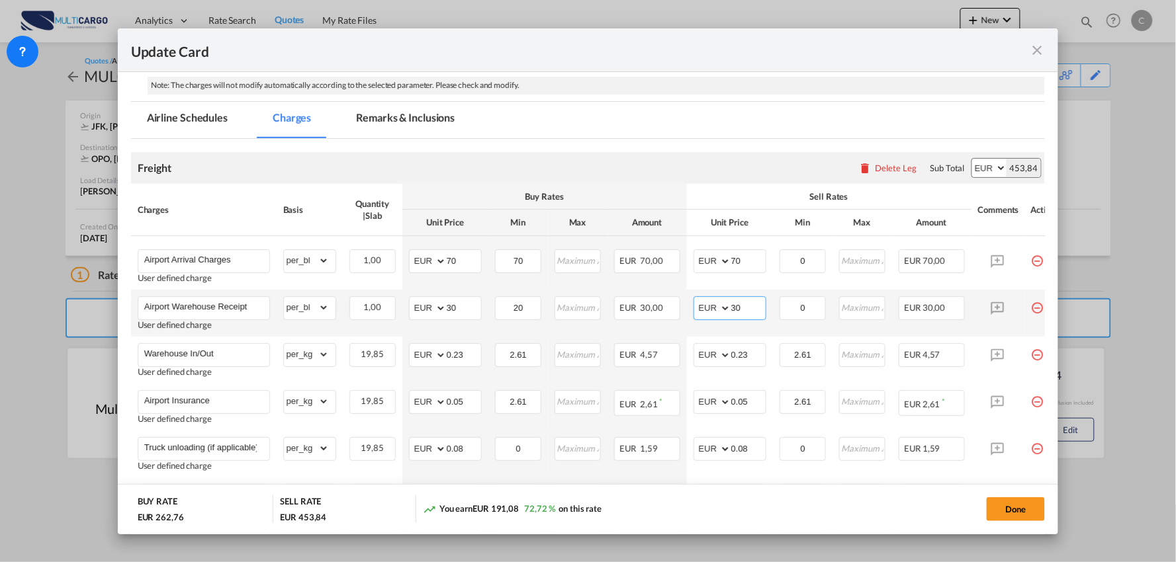
drag, startPoint x: 750, startPoint y: 303, endPoint x: 708, endPoint y: 303, distance: 42.3
click at [709, 303] on md-input-container "AED AFN ALL AMD ANG AOA ARS AUD AWG AZN BAM BBD BDT BGN BHD BIF BMD BND BOB BRL…" at bounding box center [729, 308] width 73 height 24
type input "40"
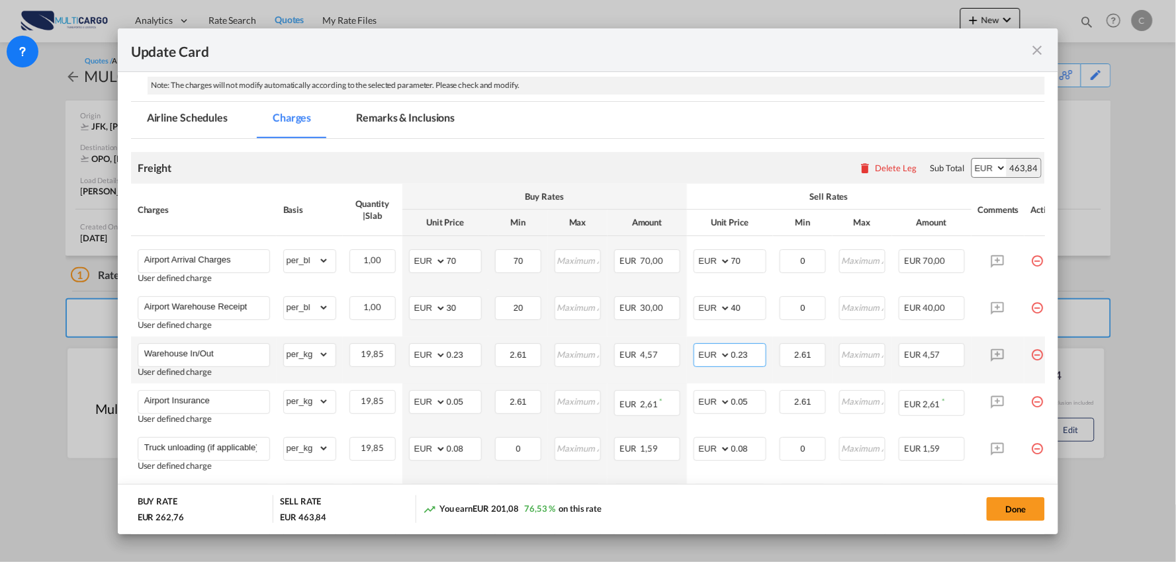
click at [758, 352] on input "0.23" at bounding box center [748, 354] width 34 height 20
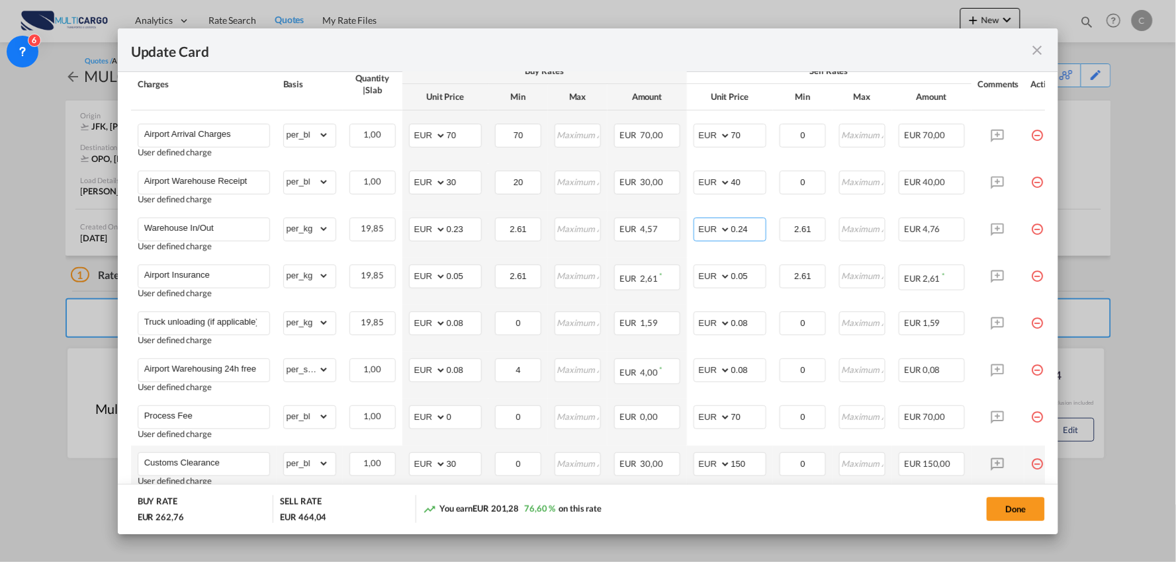
scroll to position [367, 0]
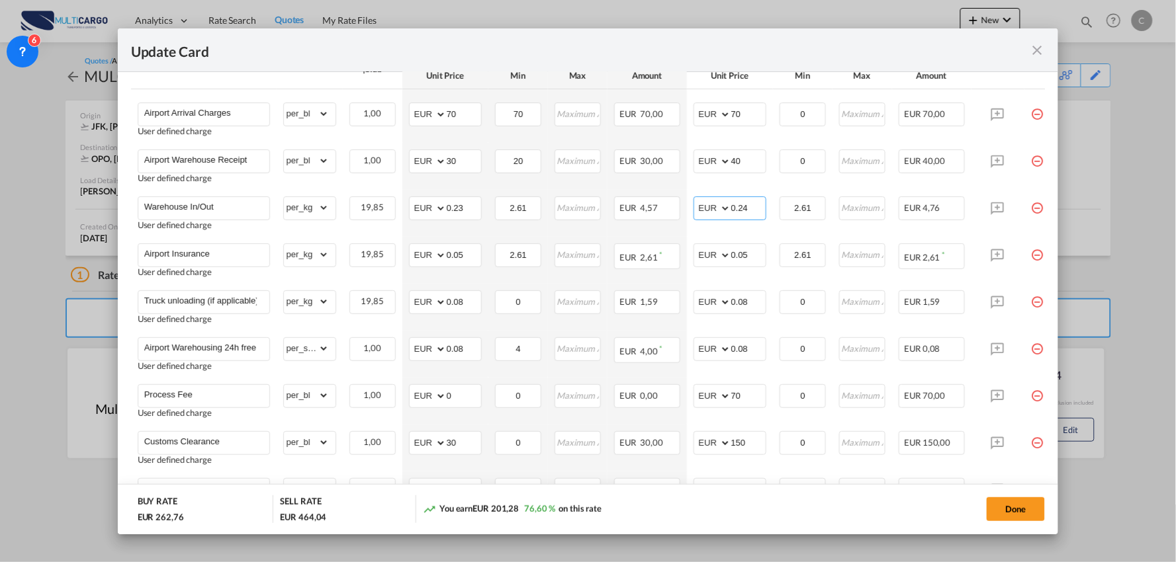
type input "0.24"
click at [1041, 46] on md-icon "icon-close fg-AAA8AD m-0 pointer" at bounding box center [1037, 50] width 16 height 16
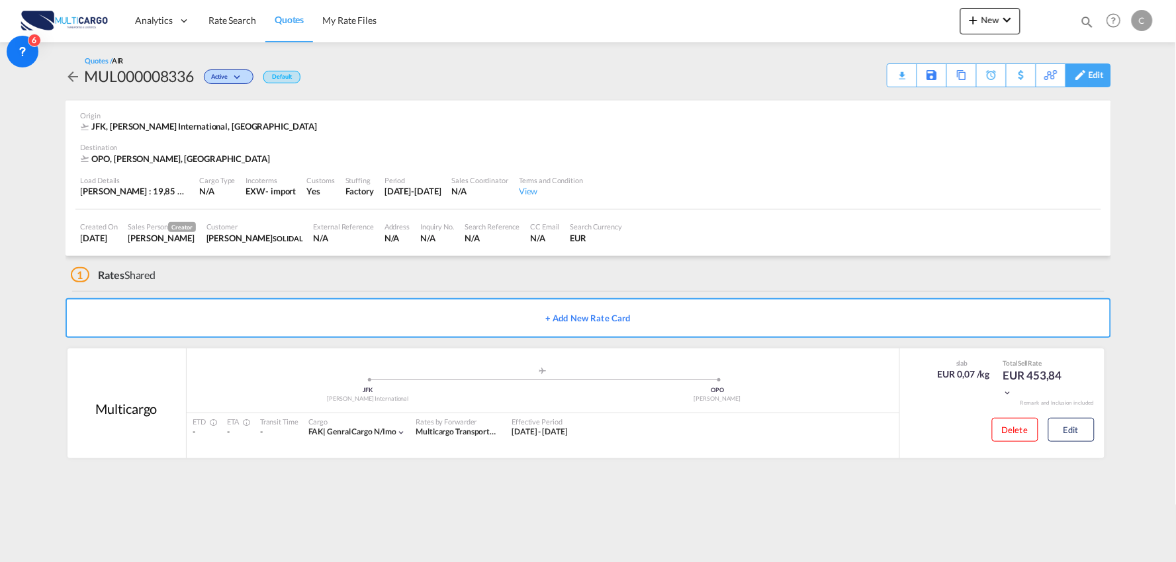
click at [1103, 77] on div "Edit" at bounding box center [1088, 76] width 46 height 24
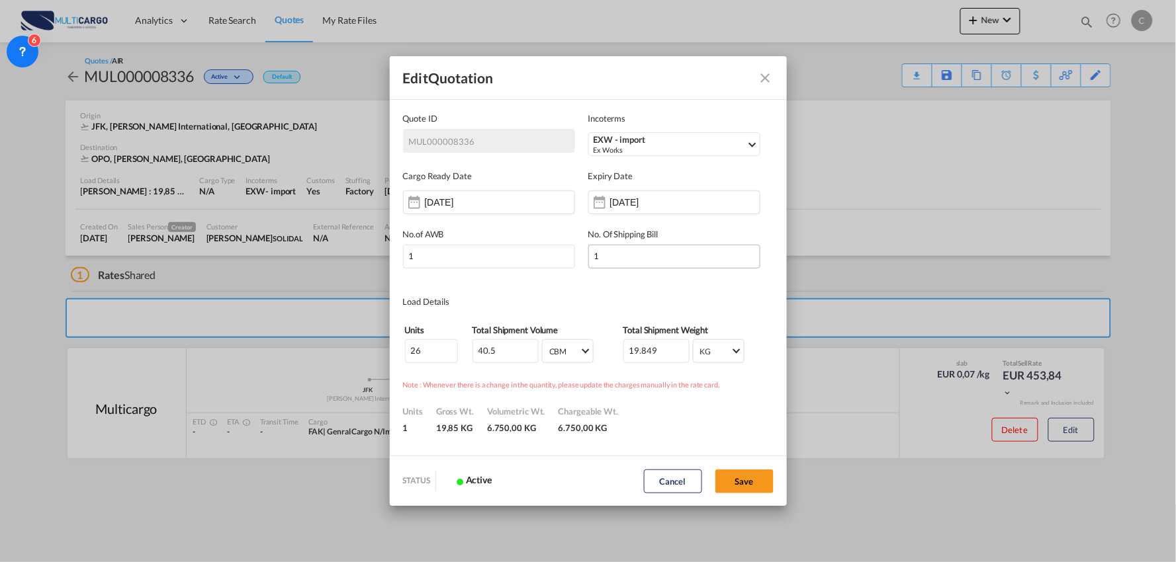
scroll to position [0, 0]
click at [633, 349] on input "19.849" at bounding box center [656, 351] width 66 height 24
type input "19849"
click at [745, 480] on button "Save" at bounding box center [744, 482] width 58 height 24
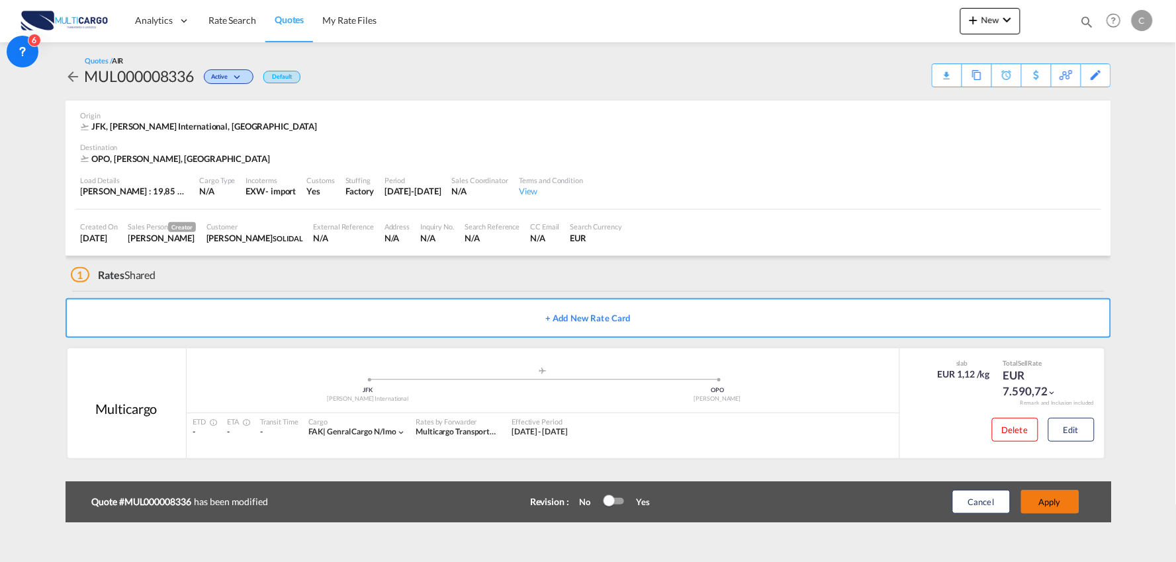
click at [1059, 499] on button "Apply" at bounding box center [1050, 502] width 58 height 24
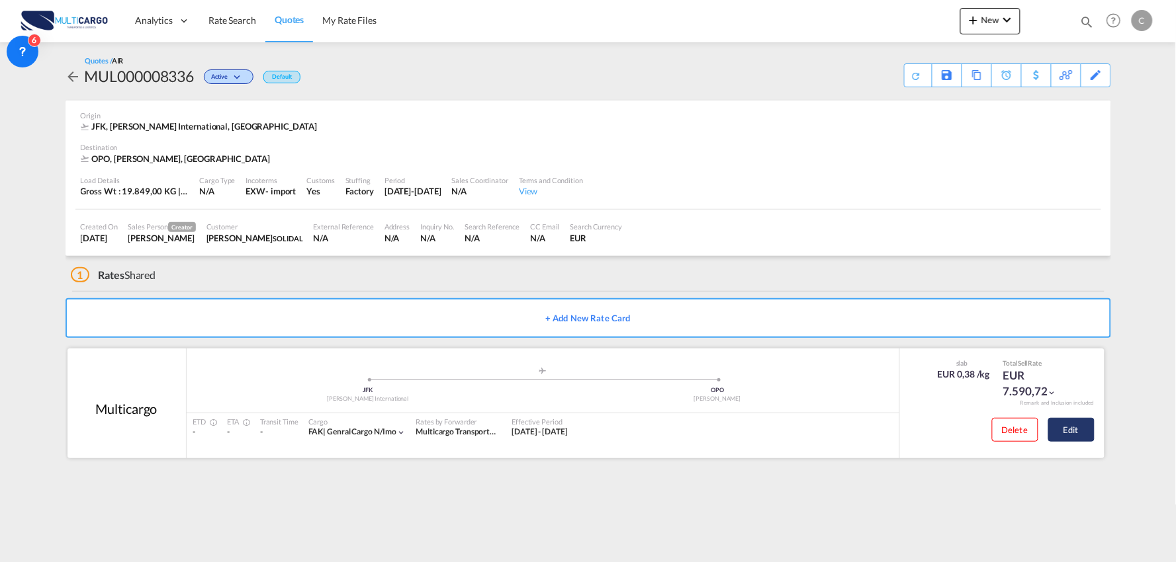
click at [1084, 435] on button "Edit" at bounding box center [1071, 430] width 46 height 24
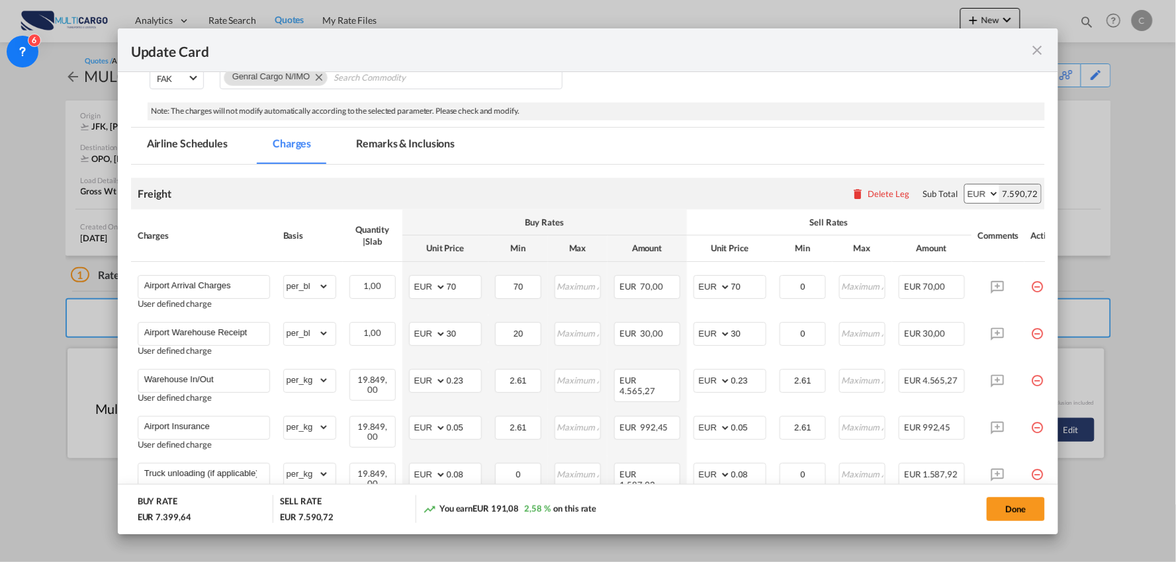
scroll to position [220, 0]
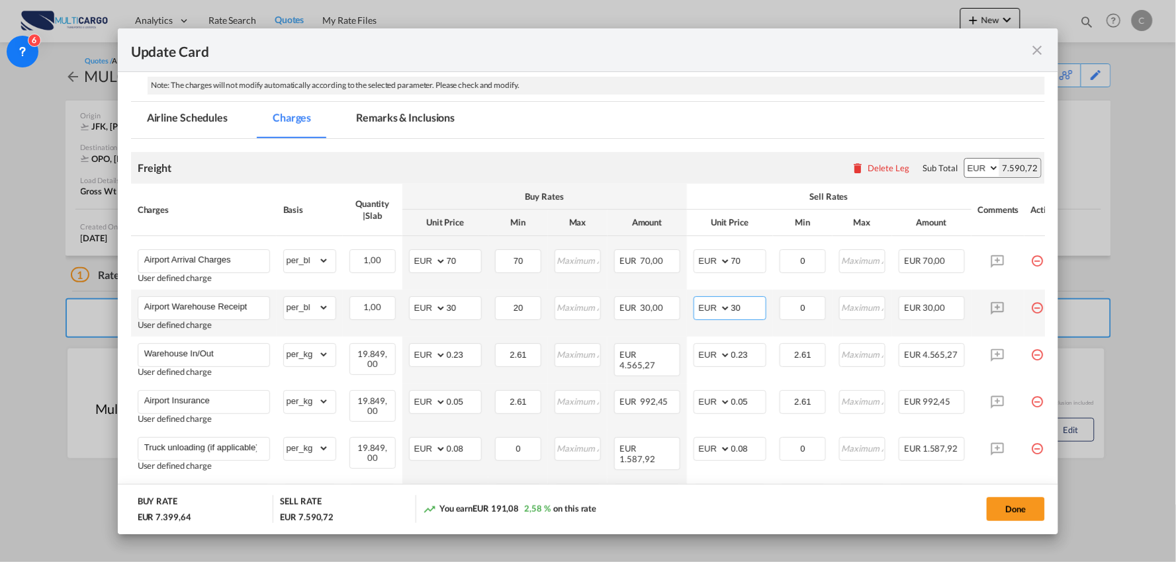
drag, startPoint x: 745, startPoint y: 311, endPoint x: 729, endPoint y: 311, distance: 15.9
click at [729, 311] on md-input-container "AED AFN ALL AMD ANG AOA ARS AUD AWG AZN BAM BBD BDT BGN BHD BIF BMD BND BOB BRL…" at bounding box center [729, 308] width 73 height 24
type input "40"
click at [742, 175] on div "Freight Please enter leg name Leg Name Already Exists Delete Leg Sub Total AED …" at bounding box center [588, 168] width 914 height 32
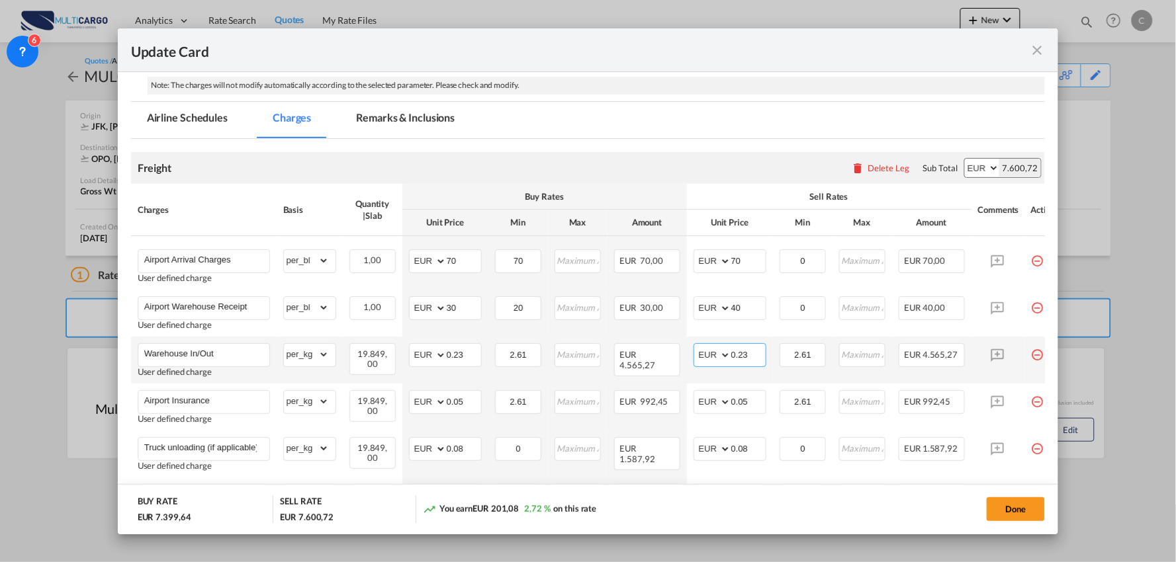
click at [755, 356] on input "0.23" at bounding box center [748, 354] width 34 height 20
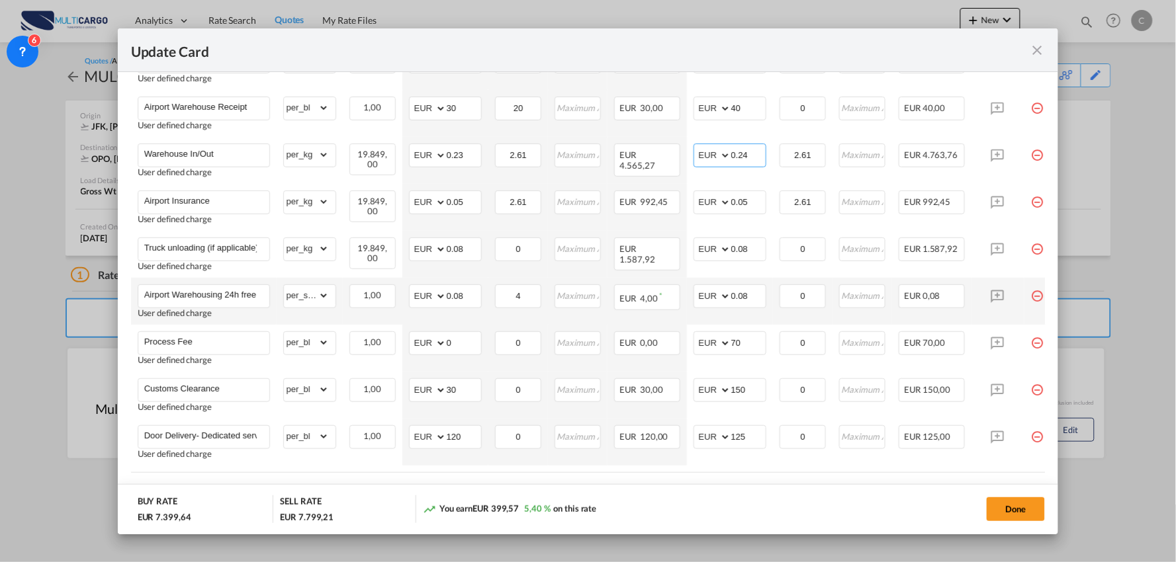
scroll to position [441, 0]
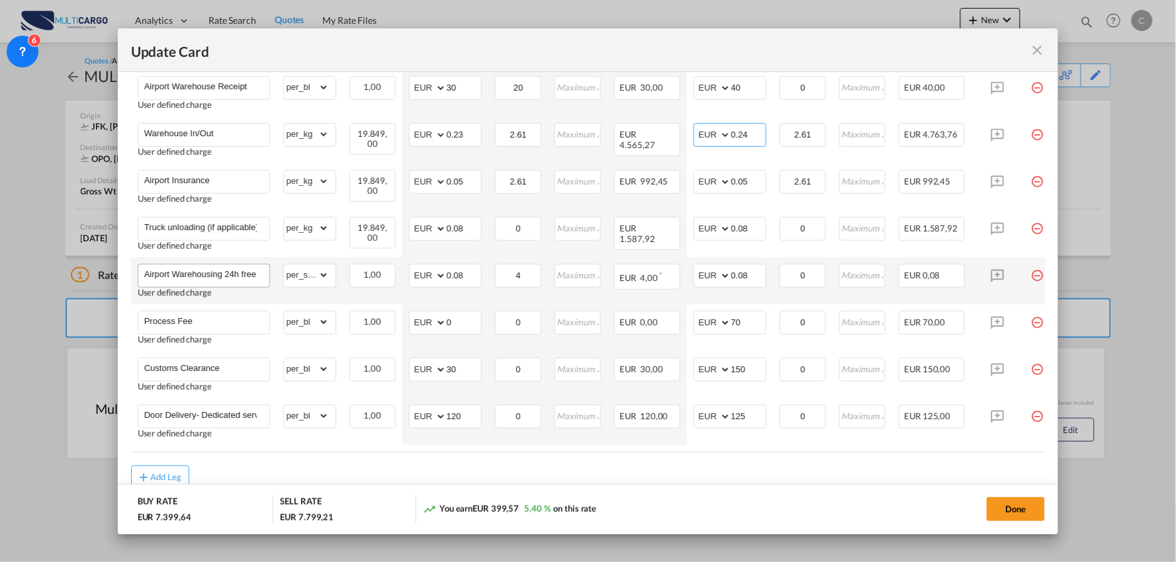
type input "0.24"
click at [247, 275] on input "Airport Warehousing 24h free *Eur x CW x Day - up to 7day - min EUR 4,00" at bounding box center [206, 275] width 125 height 20
drag, startPoint x: 224, startPoint y: 272, endPoint x: 241, endPoint y: 276, distance: 17.7
click at [241, 276] on input "Airport Warehousing 24h free *Eur x CW x Day - up to 7day - min EUR 4,00" at bounding box center [206, 275] width 125 height 20
click at [239, 273] on input "Airport Warehousing free *Eur x CW x Day - up to 7day - min EUR 4,00" at bounding box center [206, 275] width 125 height 20
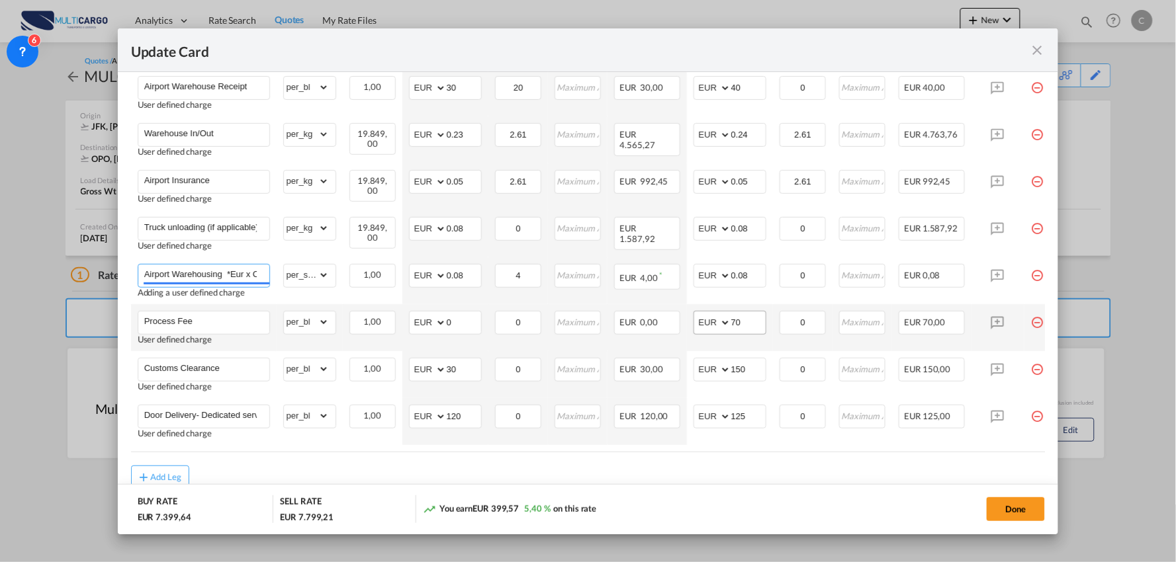
type input "Airport Warehousing *Eur x CW x Day - up to 7day - min EUR 4,00"
drag, startPoint x: 745, startPoint y: 320, endPoint x: 691, endPoint y: 322, distance: 54.3
click at [697, 322] on md-input-container "AED AFN ALL AMD ANG AOA ARS AUD AWG AZN BAM BBD BDT BGN BHD BIF BMD BND BOB BRL…" at bounding box center [729, 323] width 73 height 24
type input "90"
click at [736, 474] on div "Add Leg" at bounding box center [588, 478] width 914 height 24
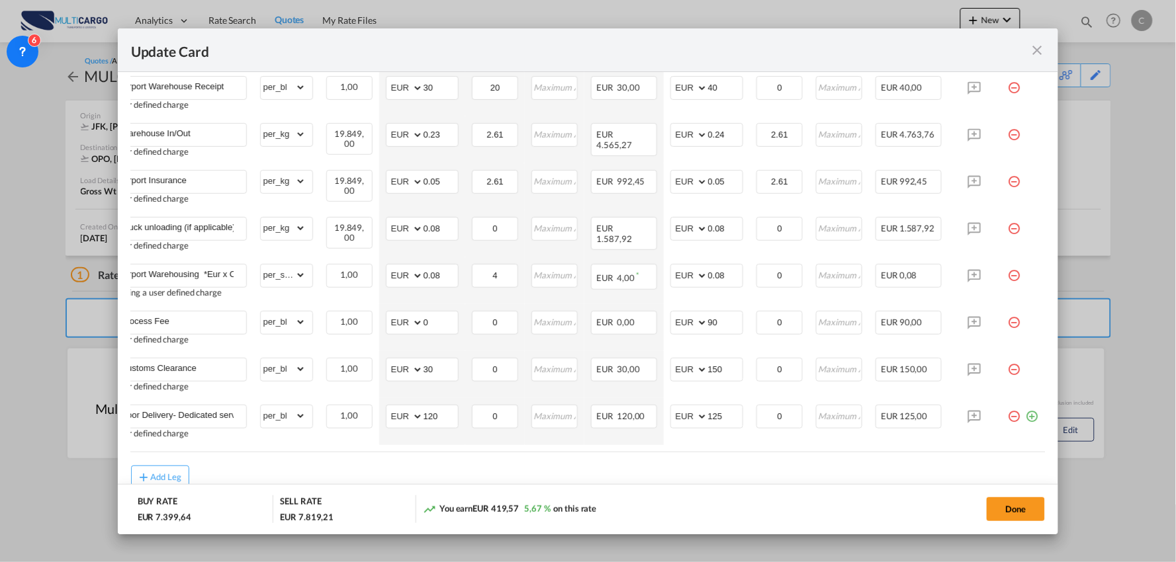
scroll to position [0, 30]
click at [1008, 371] on md-icon "icon-minus-circle-outline red-400-fg pt-7" at bounding box center [1014, 364] width 13 height 13
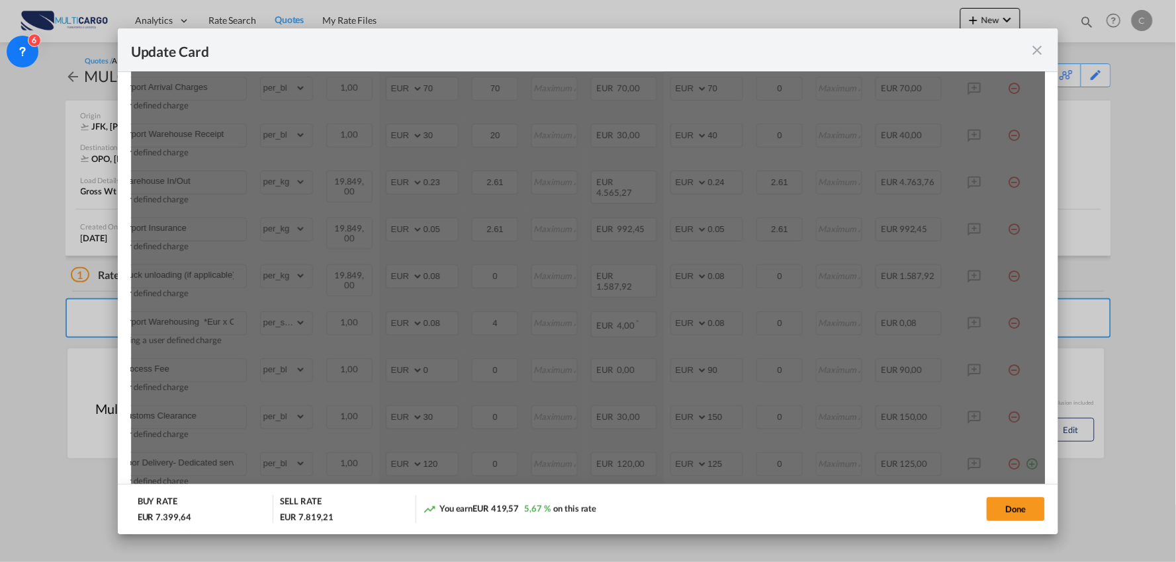
scroll to position [367, 0]
click at [616, 75] on button "Yes, Delete" at bounding box center [624, 74] width 58 height 24
type input "Door Delivery- Dedicated service"
type input "120"
type input "125"
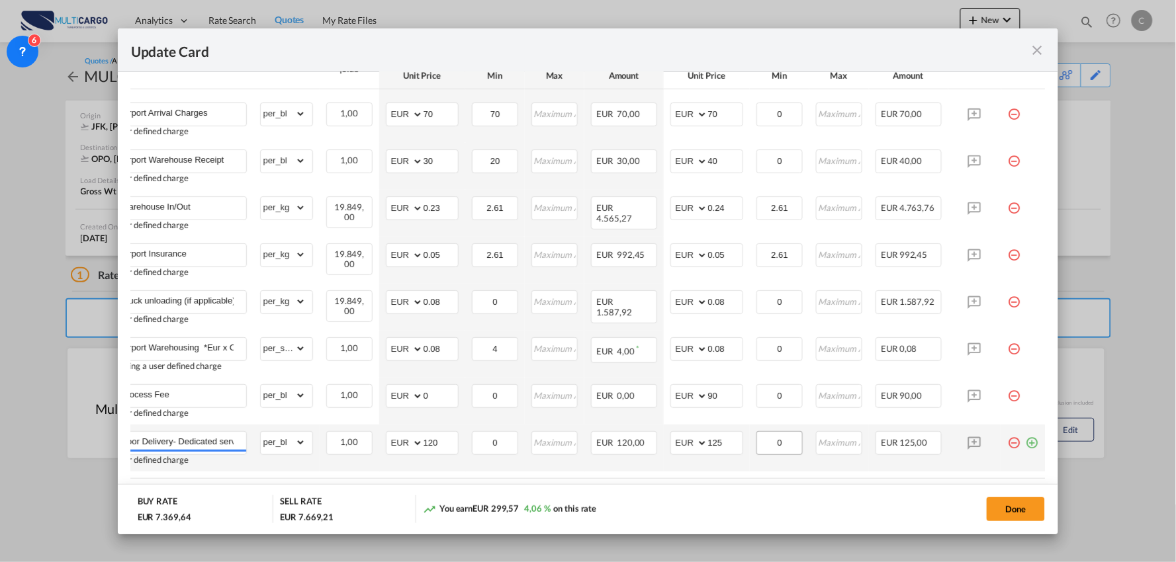
scroll to position [449, 0]
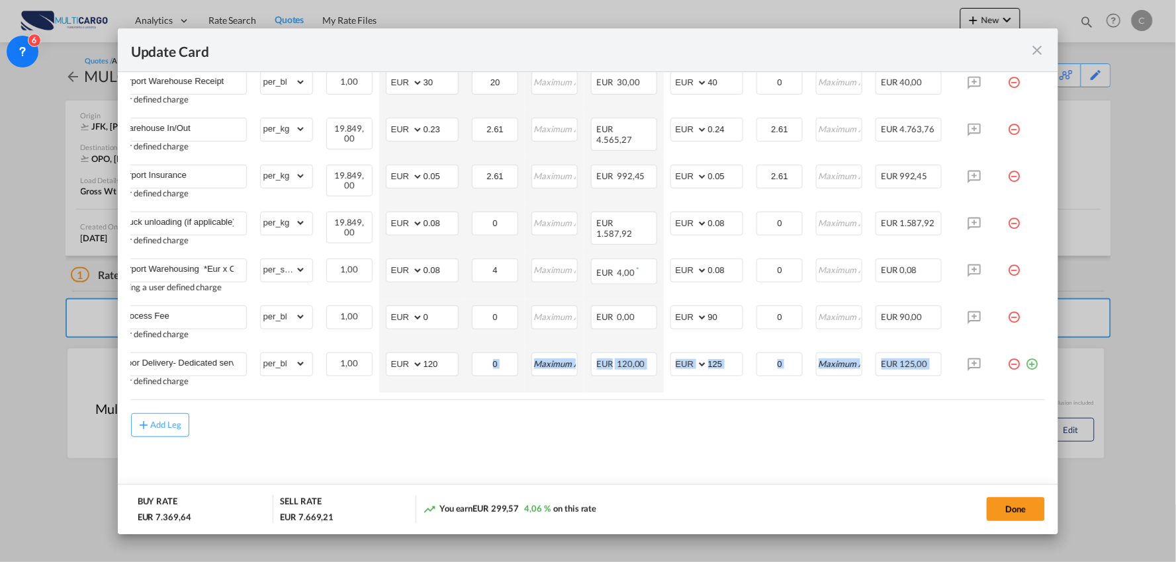
drag, startPoint x: 606, startPoint y: 401, endPoint x: 406, endPoint y: 393, distance: 200.6
click at [412, 393] on air-lcl-rate-modification "Freight Please enter leg name Leg Name Already Exists Delete Leg Sub Total AED …" at bounding box center [588, 175] width 914 height 524
click at [404, 408] on air-lcl-rate-modification "Freight Please enter leg name Leg Name Already Exists Delete Leg Sub Total AED …" at bounding box center [588, 175] width 914 height 524
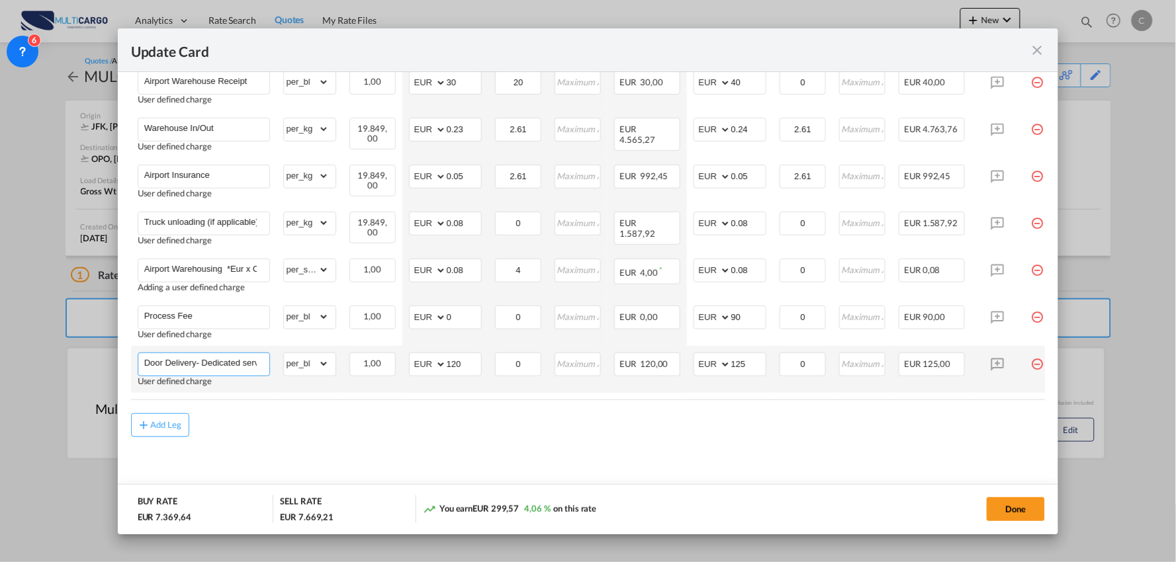
click at [230, 360] on input "Door Delivery- Dedicated service" at bounding box center [206, 363] width 125 height 20
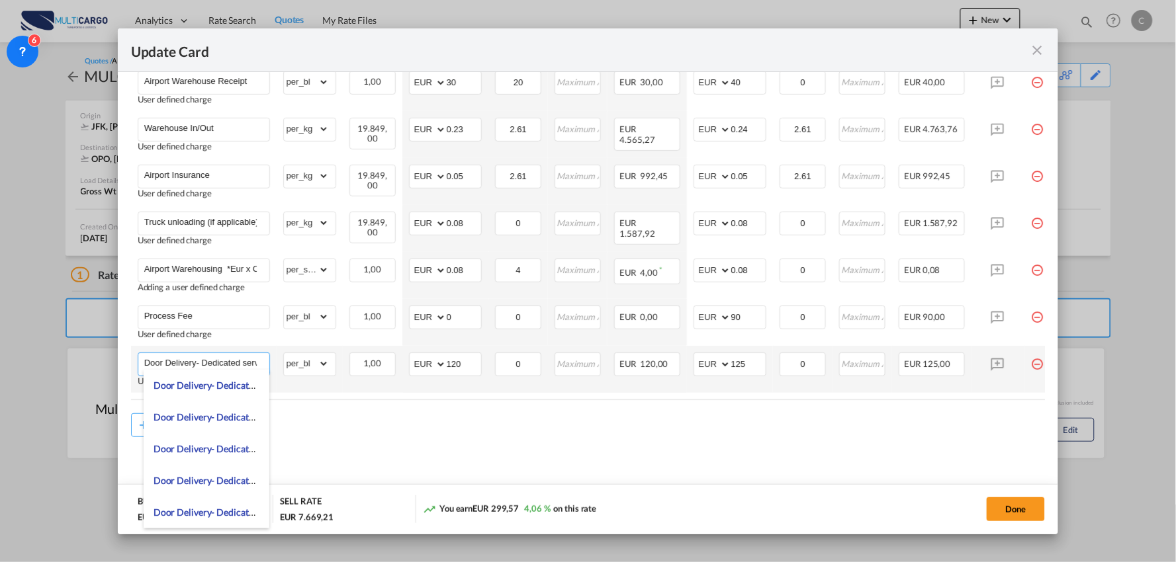
click at [230, 360] on input "Door Delivery- Dedicated service" at bounding box center [206, 363] width 125 height 20
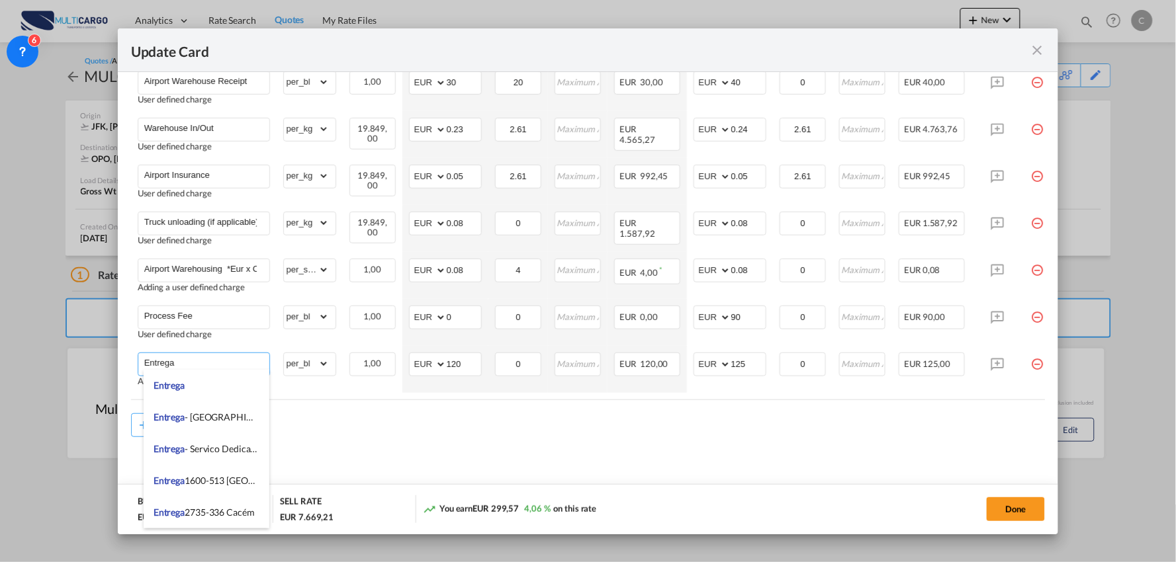
type input "Entrega"
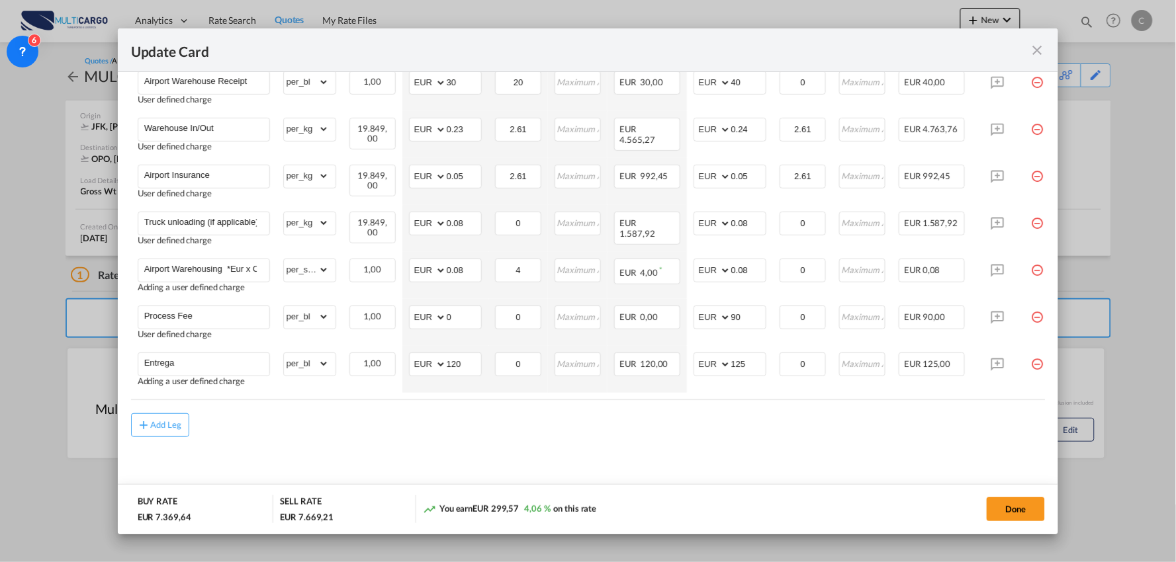
drag, startPoint x: 430, startPoint y: 457, endPoint x: 441, endPoint y: 475, distance: 20.8
click at [428, 455] on md-content "Freight Please enter leg name Leg Name Already Exists Delete Leg Sub Total AED …" at bounding box center [588, 206] width 914 height 587
click at [127, 424] on md-dialog-content "Port of Loading JFK T/S .a{fill:#aaa8ad;} Airline Multicargo (1163--MTC-PT / -)…" at bounding box center [588, 303] width 941 height 462
click at [152, 423] on div "Add Leg" at bounding box center [166, 425] width 32 height 8
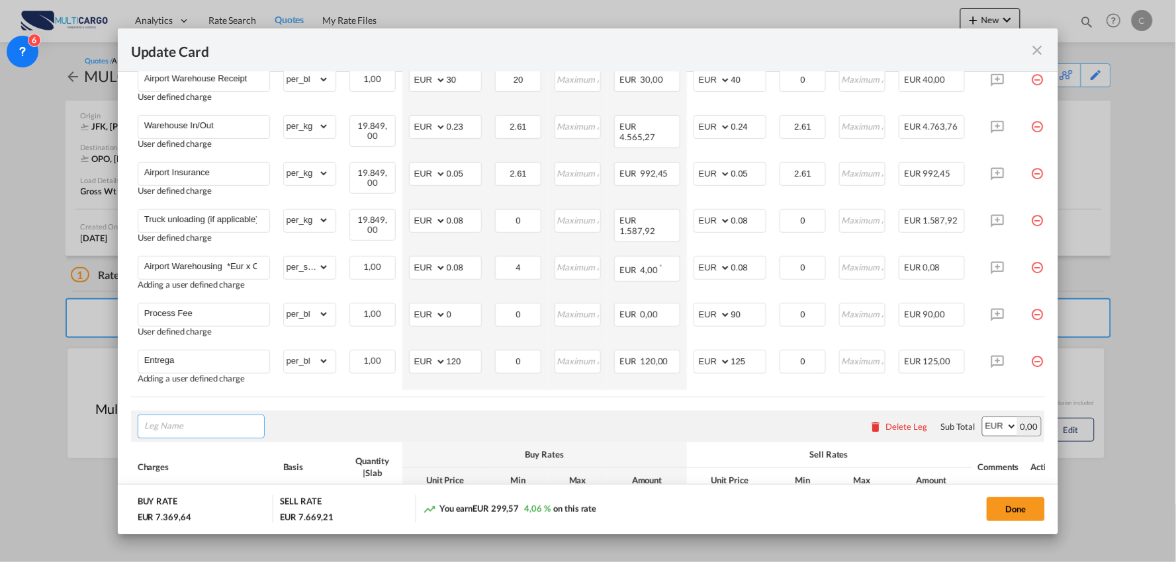
click at [173, 430] on input "Leg Name" at bounding box center [204, 427] width 120 height 20
type input "Despesas na Origem"
click at [391, 430] on div "Despesas na Origem Please enter leg name Leg Name Already Exists Delete Leg Sub…" at bounding box center [588, 427] width 914 height 32
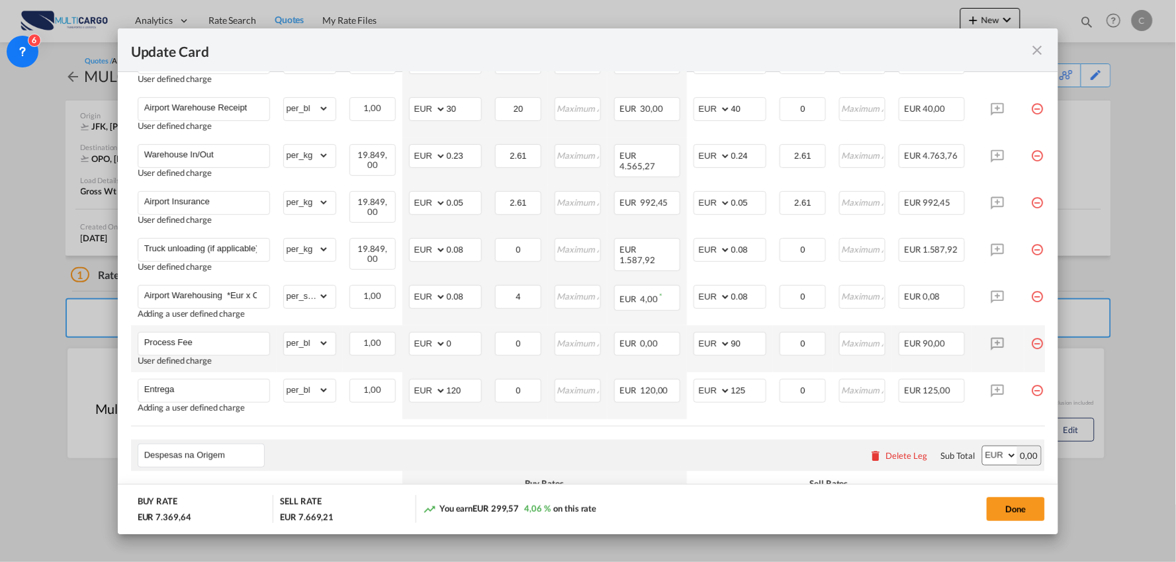
scroll to position [449, 0]
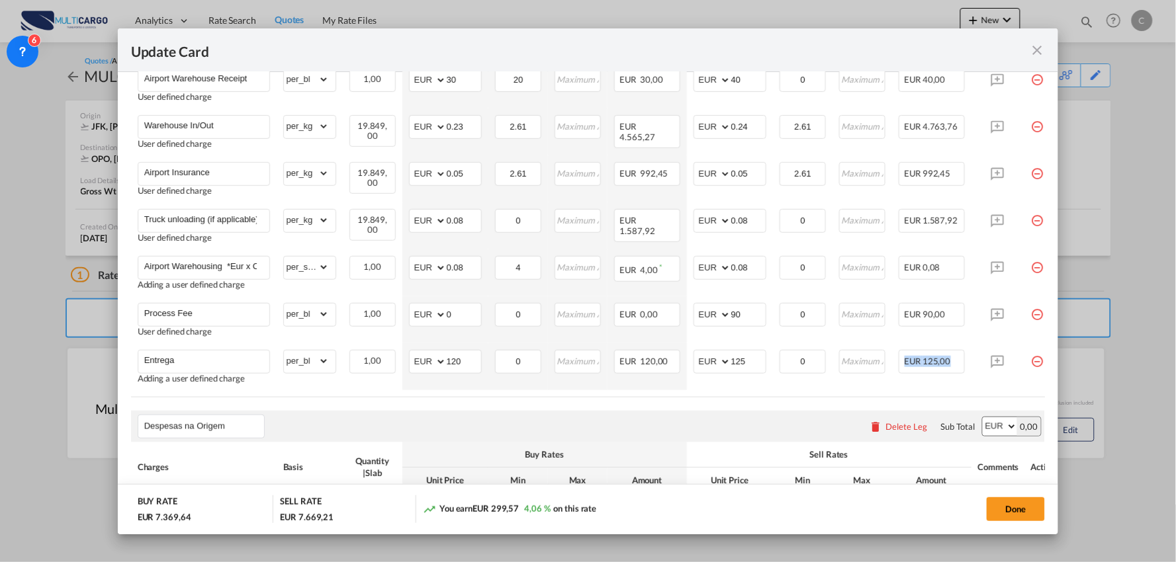
drag, startPoint x: 885, startPoint y: 396, endPoint x: 967, endPoint y: 394, distance: 82.7
click at [965, 395] on table "Charges Basis Quantity | Slab Buy Rates Sell Rates Comments Action Unit Price M…" at bounding box center [599, 176] width 937 height 441
click at [970, 393] on table "Charges Basis Quantity | Slab Buy Rates Sell Rates Comments Action Unit Price M…" at bounding box center [599, 176] width 937 height 441
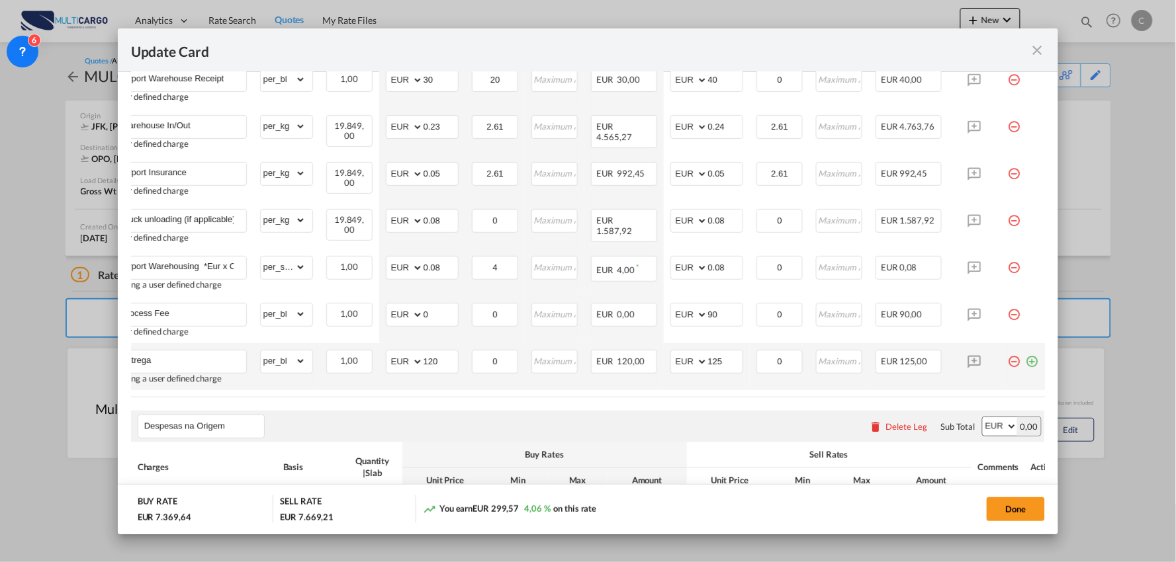
click at [1028, 361] on md-icon "icon-plus-circle-outline green-400-fg" at bounding box center [1031, 356] width 13 height 13
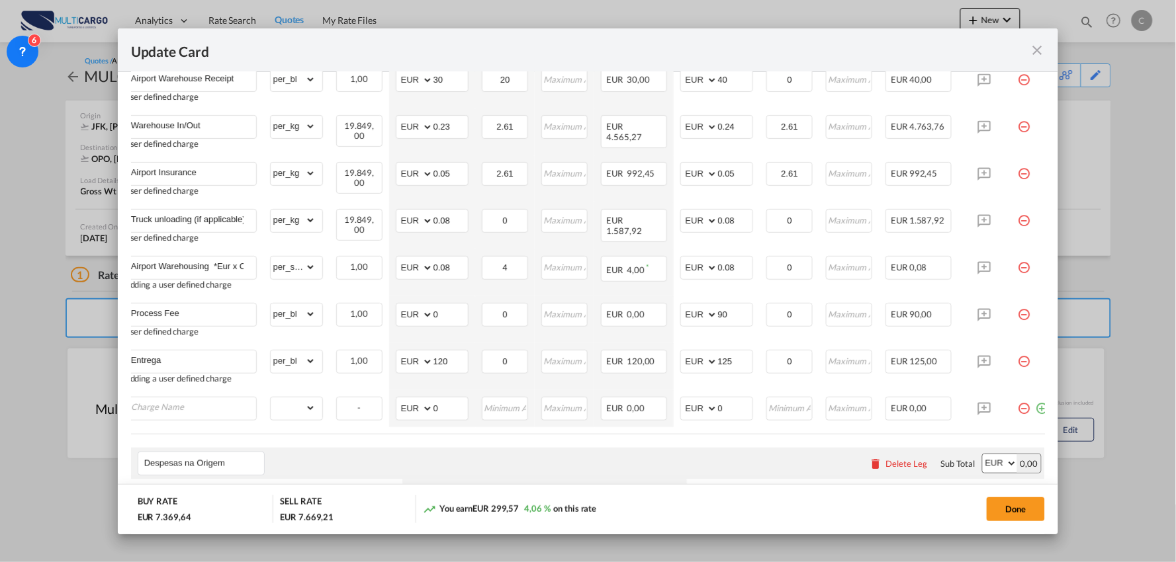
scroll to position [0, 0]
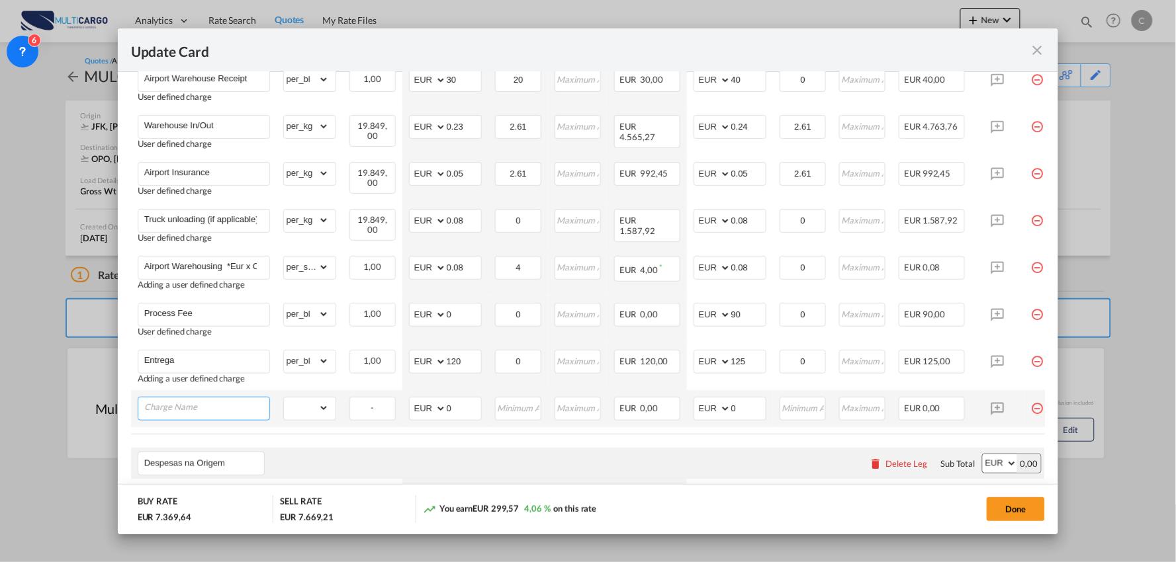
click at [215, 398] on input "Charge Name" at bounding box center [206, 408] width 125 height 20
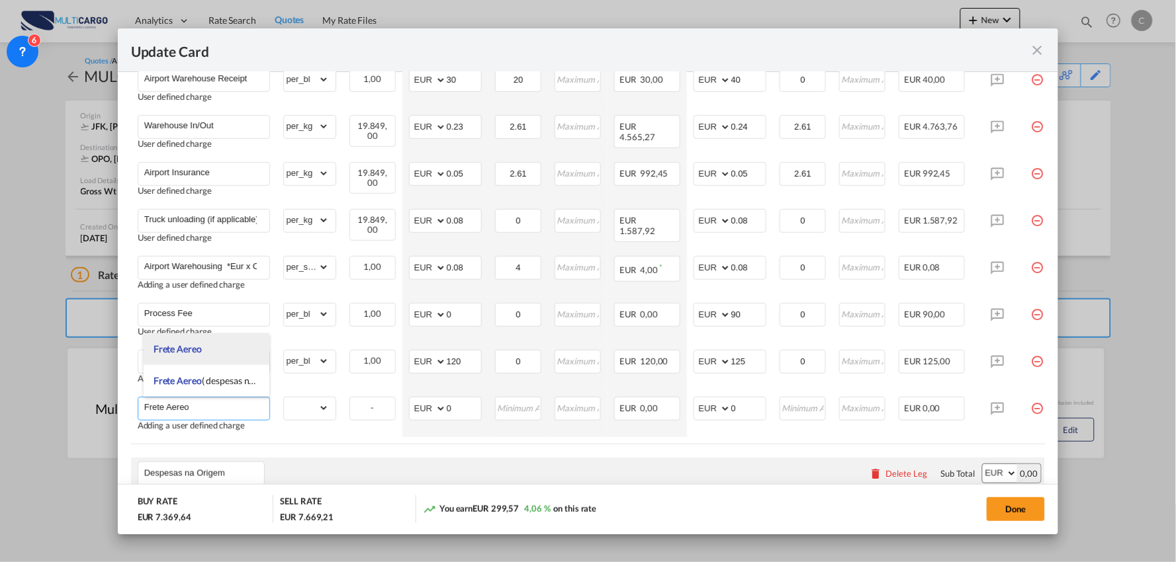
type input "Frete Aereo"
click at [194, 351] on span "Frete Aereo" at bounding box center [177, 348] width 48 height 11
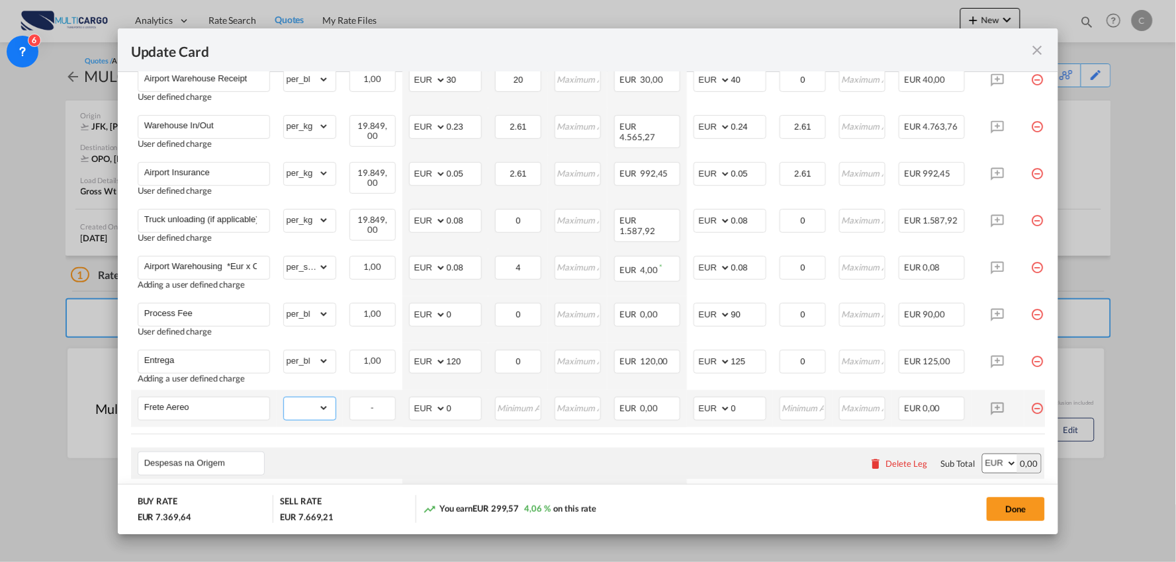
scroll to position [523, 0]
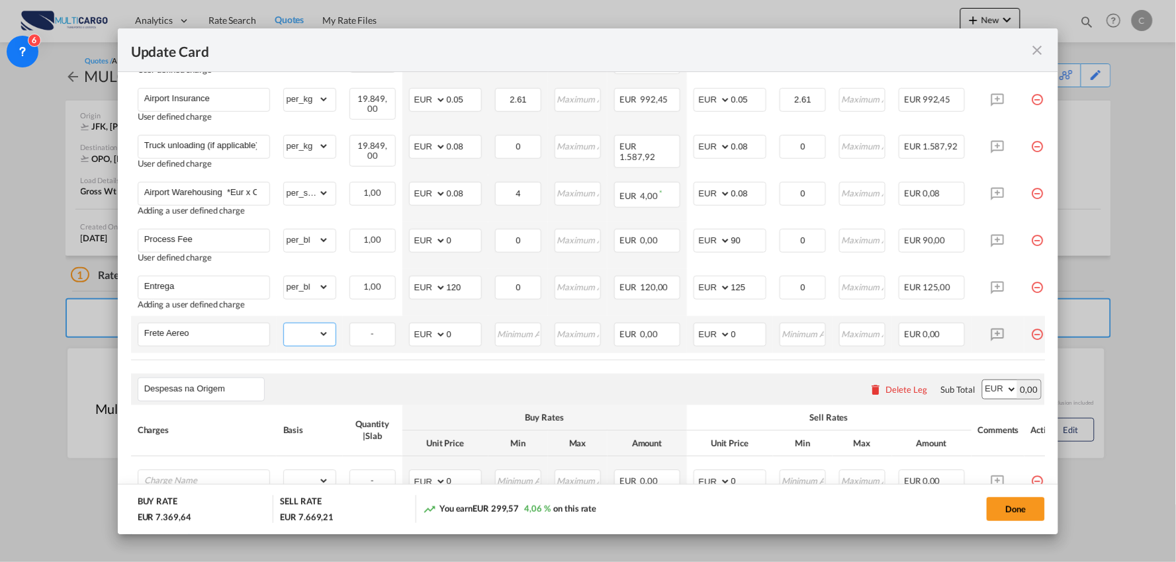
click at [320, 408] on air-lcl-rate-modification "Freight Please enter leg name Leg Name Already Exists Delete Leg Sub Total AED …" at bounding box center [588, 191] width 914 height 709
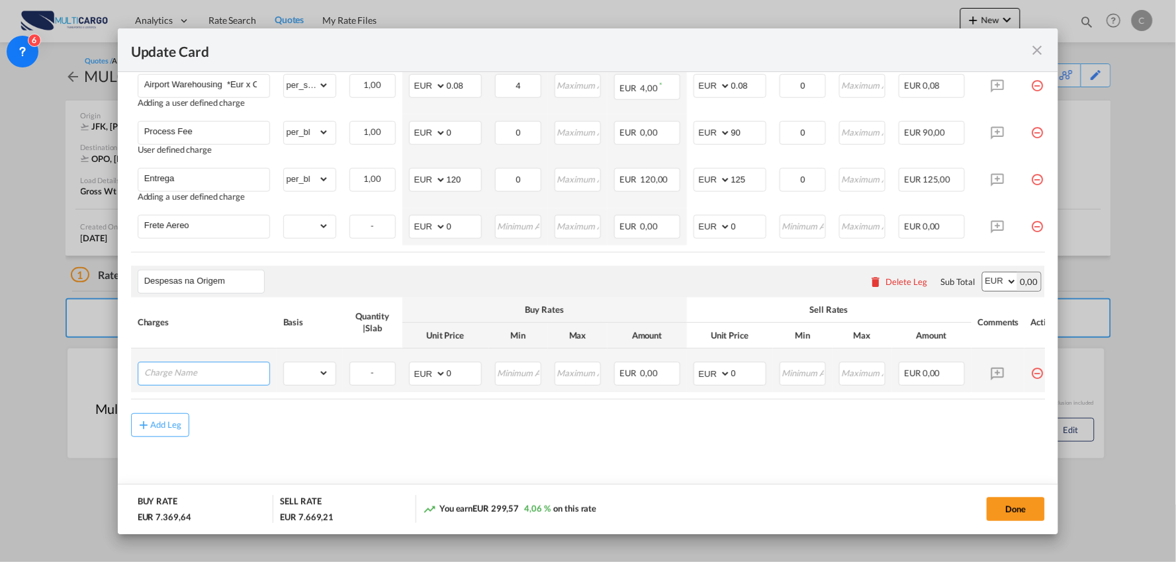
click at [230, 369] on input "Charge Name" at bounding box center [206, 373] width 125 height 20
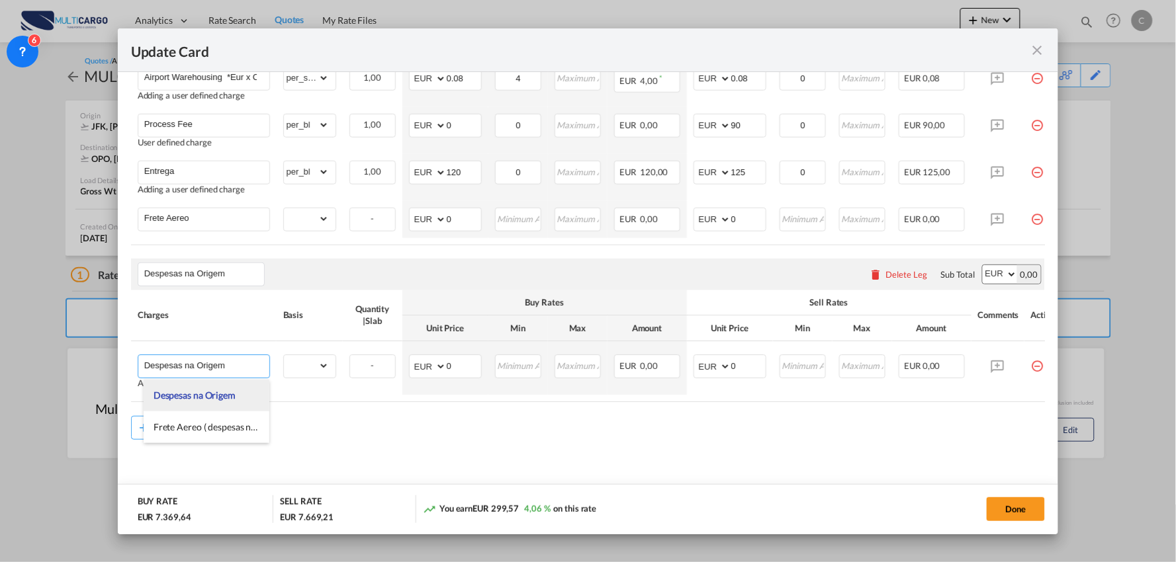
type input "Despesas na Origem"
click at [214, 394] on span "Despesas na Origem" at bounding box center [194, 395] width 82 height 11
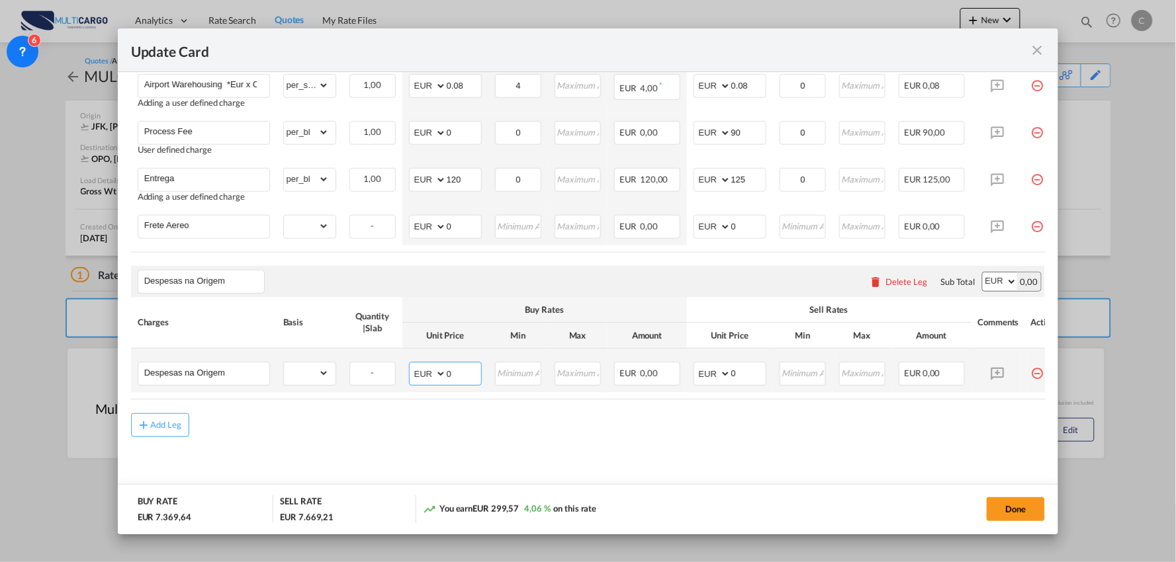
drag, startPoint x: 455, startPoint y: 370, endPoint x: 421, endPoint y: 369, distance: 34.4
click at [421, 369] on md-input-container "AED AFN ALL AMD ANG AOA ARS AUD AWG AZN BAM BBD BDT BGN BHD BIF BMD BND BOB BRL…" at bounding box center [445, 375] width 73 height 24
type input "5240"
click at [519, 431] on div "Add Leg" at bounding box center [588, 425] width 914 height 24
drag, startPoint x: 740, startPoint y: 371, endPoint x: 690, endPoint y: 370, distance: 49.6
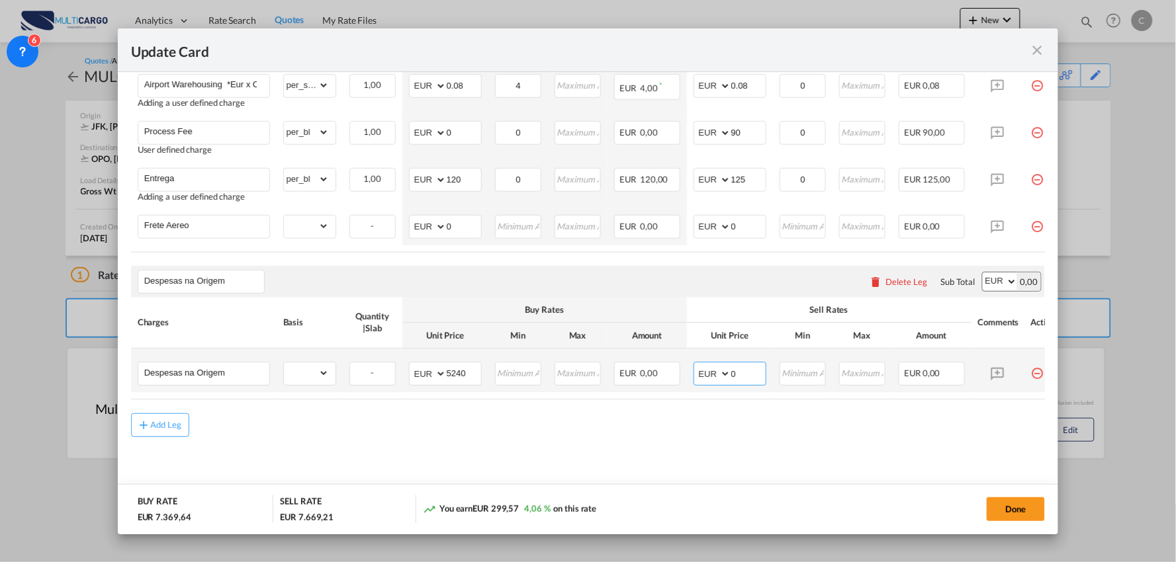
click at [690, 371] on td "AED AFN ALL AMD ANG AOA ARS AUD AWG AZN BAM BBD BDT BGN BHD BIF BMD BND BOB BRL…" at bounding box center [730, 371] width 86 height 44
type input "5240"
click at [630, 439] on md-content "Freight Please enter leg name Leg Name Already Exists Delete Leg Sub Total AED …" at bounding box center [588, 115] width 914 height 773
click at [299, 363] on select "gross_weight volumetric_weight per_shipment per_bl per_km per_hawb per_kg per_p…" at bounding box center [306, 373] width 45 height 21
select select "per_shipment"
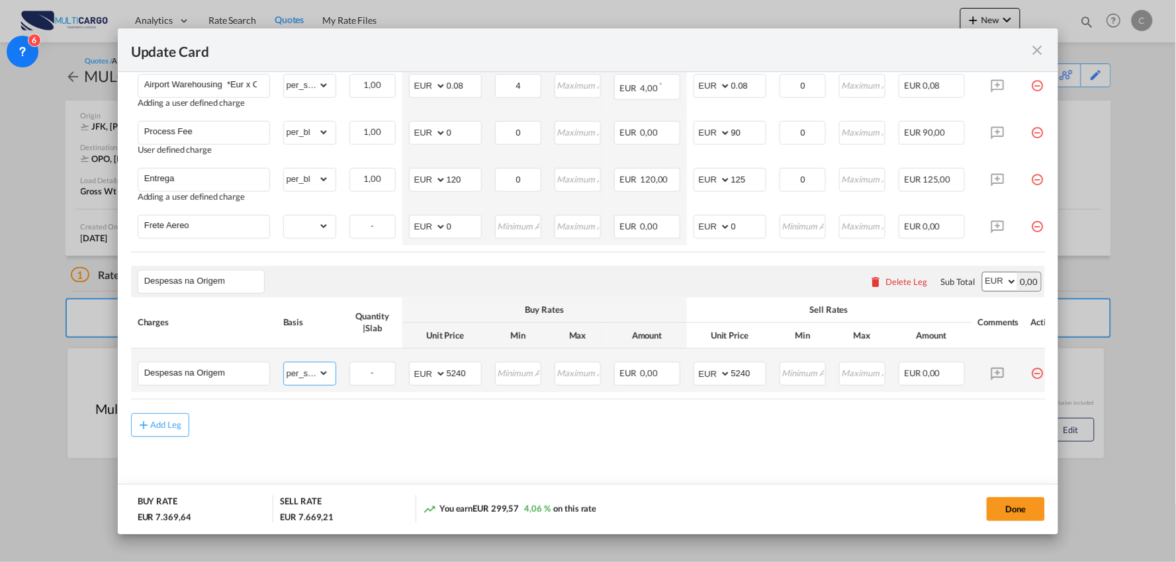
click at [284, 363] on select "gross_weight volumetric_weight per_shipment per_bl per_km per_hawb per_kg per_p…" at bounding box center [306, 373] width 45 height 21
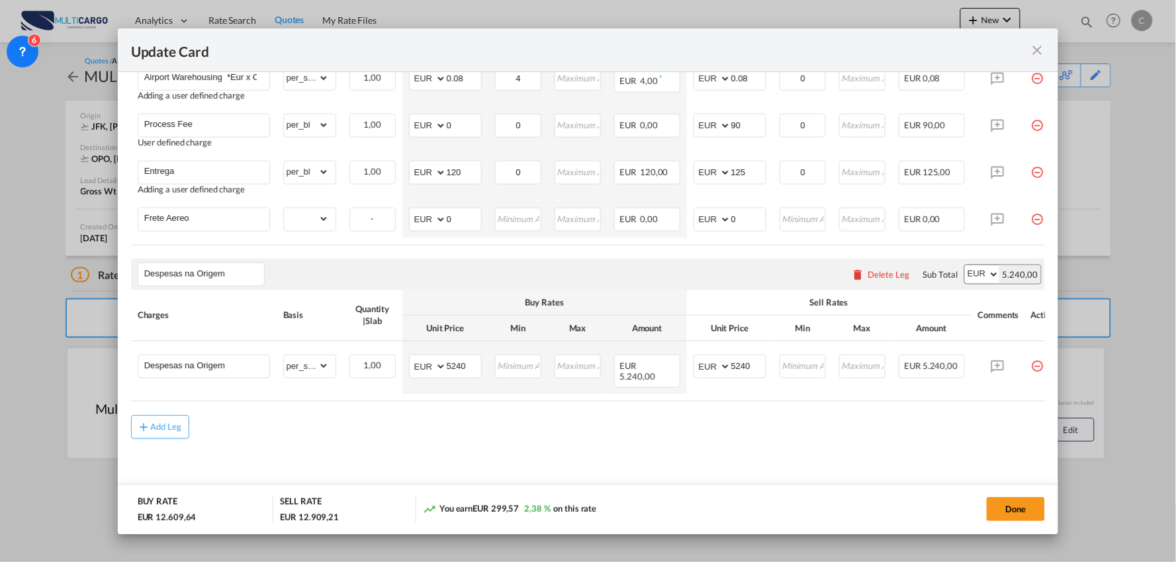
click at [488, 435] on div "Add Leg" at bounding box center [588, 427] width 914 height 24
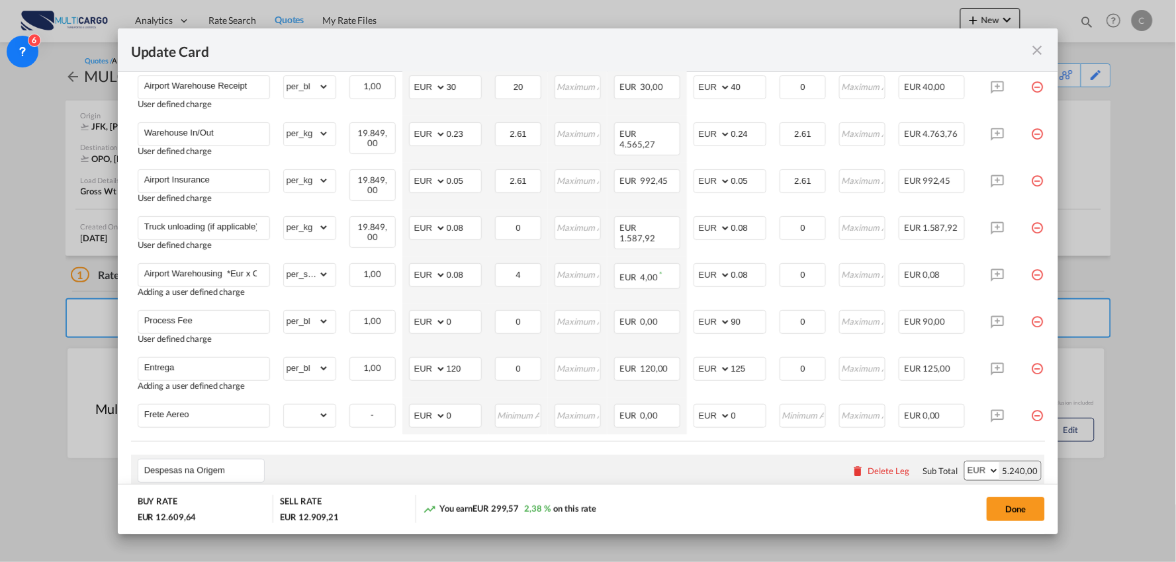
scroll to position [564, 0]
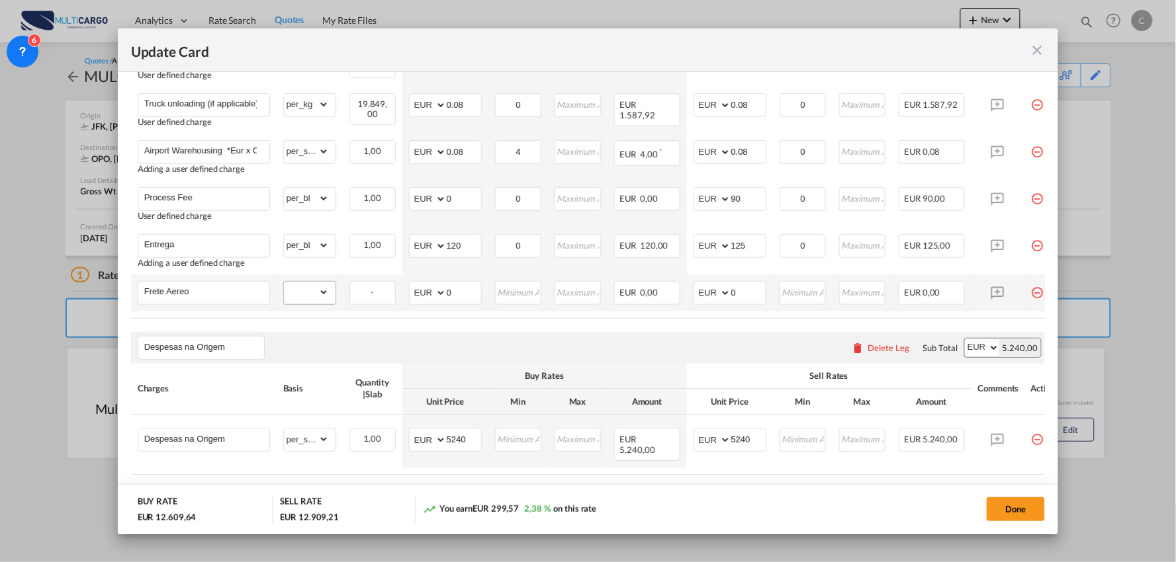
click at [329, 293] on md-input-container "gross_weight volumetric_weight per_shipment per_bl per_km % on air freight per_…" at bounding box center [310, 292] width 52 height 21
click at [308, 294] on select "gross_weight volumetric_weight per_shipment per_bl per_km % on air freight per_…" at bounding box center [306, 292] width 45 height 21
select select "per_shipment"
click at [284, 282] on select "gross_weight volumetric_weight per_shipment per_bl per_km % on air freight per_…" at bounding box center [306, 292] width 45 height 21
drag, startPoint x: 460, startPoint y: 289, endPoint x: 439, endPoint y: 289, distance: 20.5
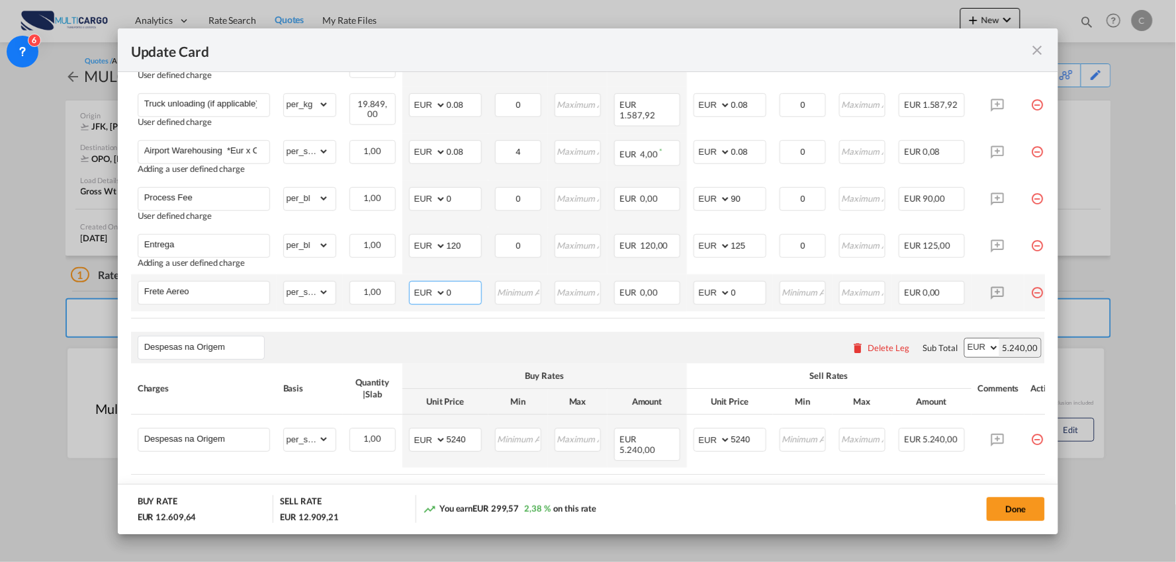
click at [439, 289] on md-input-container "AED AFN ALL AMD ANG AOA ARS AUD AWG AZN BAM BBD BDT BGN BHD BIF BMD BND BOB BRL…" at bounding box center [445, 293] width 73 height 24
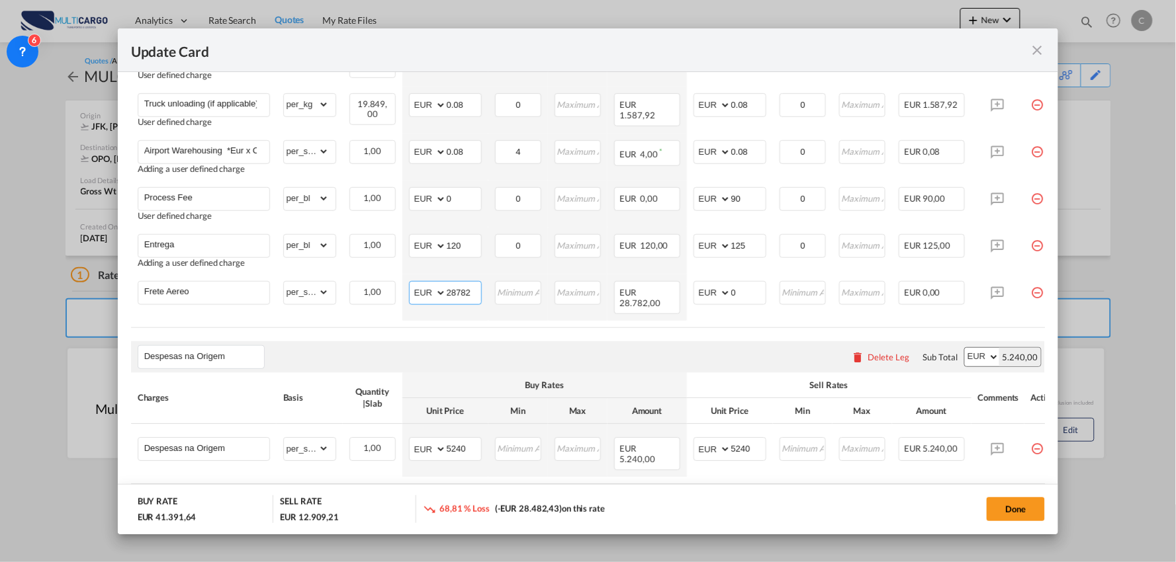
type input "28782"
click at [722, 343] on air-lcl-rate-modification "Freight Please enter leg name Leg Name Already Exists Delete Leg Sub Total AED …" at bounding box center [588, 158] width 914 height 727
drag, startPoint x: 412, startPoint y: 293, endPoint x: 425, endPoint y: 285, distance: 15.4
click at [412, 293] on select "AED AFN ALL AMD ANG AOA ARS AUD AWG AZN BAM BBD BDT BGN BHD BIF BMD BND BOB BRL…" at bounding box center [428, 293] width 34 height 19
select select "string:USD"
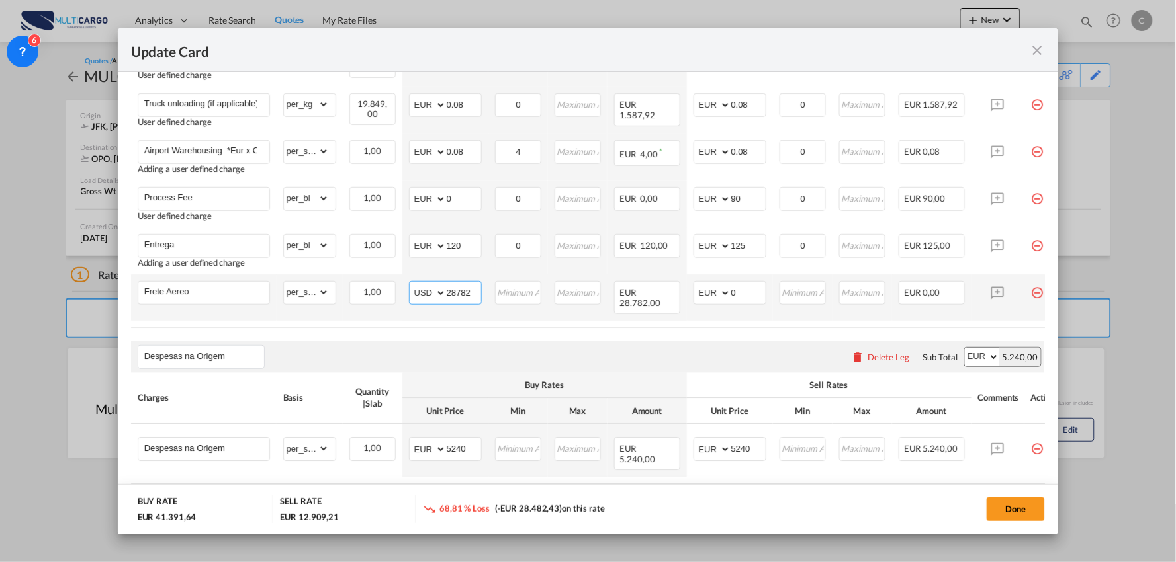
click at [411, 284] on select "AED AFN ALL AMD ANG AOA ARS AUD AWG AZN BAM BBD BDT BGN BHD BIF BMD BND BOB BRL…" at bounding box center [428, 293] width 34 height 19
click at [680, 327] on div "Charges Basis Quantity | Slab Buy Rates Sell Rates Comments Action Unit Price M…" at bounding box center [588, 84] width 914 height 488
drag, startPoint x: 742, startPoint y: 291, endPoint x: 721, endPoint y: 289, distance: 21.3
click at [721, 289] on md-input-container "AED AFN ALL AMD ANG AOA ARS AUD AWG AZN BAM BBD BDT BGN BHD BIF BMD BND BOB BRL…" at bounding box center [729, 293] width 73 height 24
click at [748, 292] on input "0" at bounding box center [748, 292] width 34 height 20
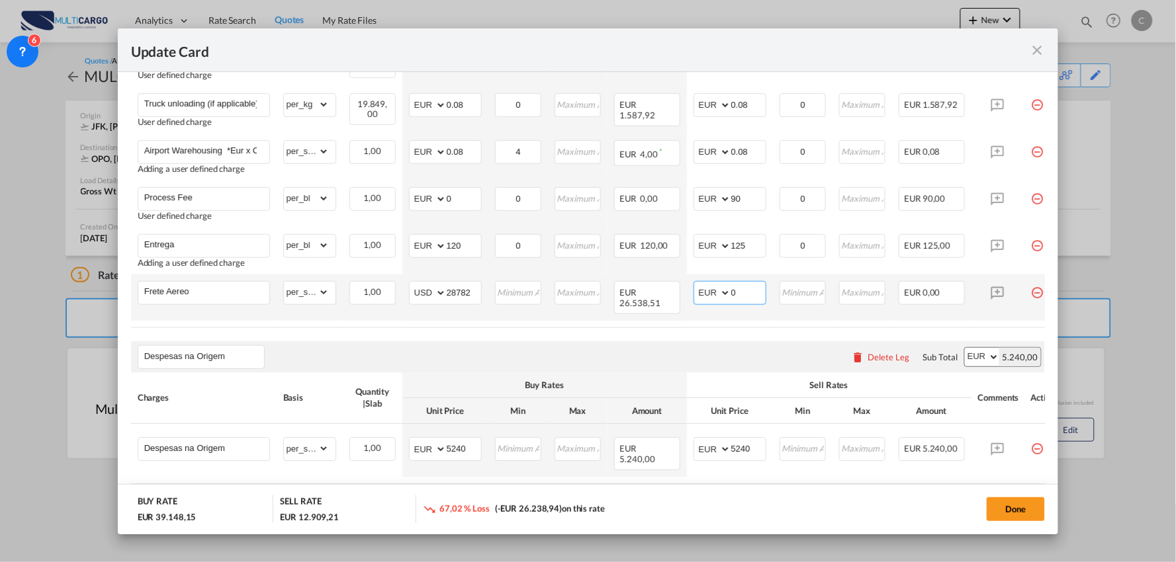
drag, startPoint x: 748, startPoint y: 292, endPoint x: 722, endPoint y: 291, distance: 25.8
click at [722, 291] on md-input-container "AED AFN ALL AMD ANG AOA ARS AUD AWG AZN BAM BBD BDT BGN BHD BIF BMD BND BOB BRL…" at bounding box center [729, 293] width 73 height 24
click at [743, 289] on input "0" at bounding box center [748, 292] width 34 height 20
drag, startPoint x: 753, startPoint y: 292, endPoint x: 716, endPoint y: 291, distance: 36.4
click at [716, 291] on md-input-container "AED AFN ALL AMD ANG AOA ARS AUD AWG AZN BAM BBD BDT BGN BHD BIF BMD BND BOB BRL…" at bounding box center [729, 293] width 73 height 24
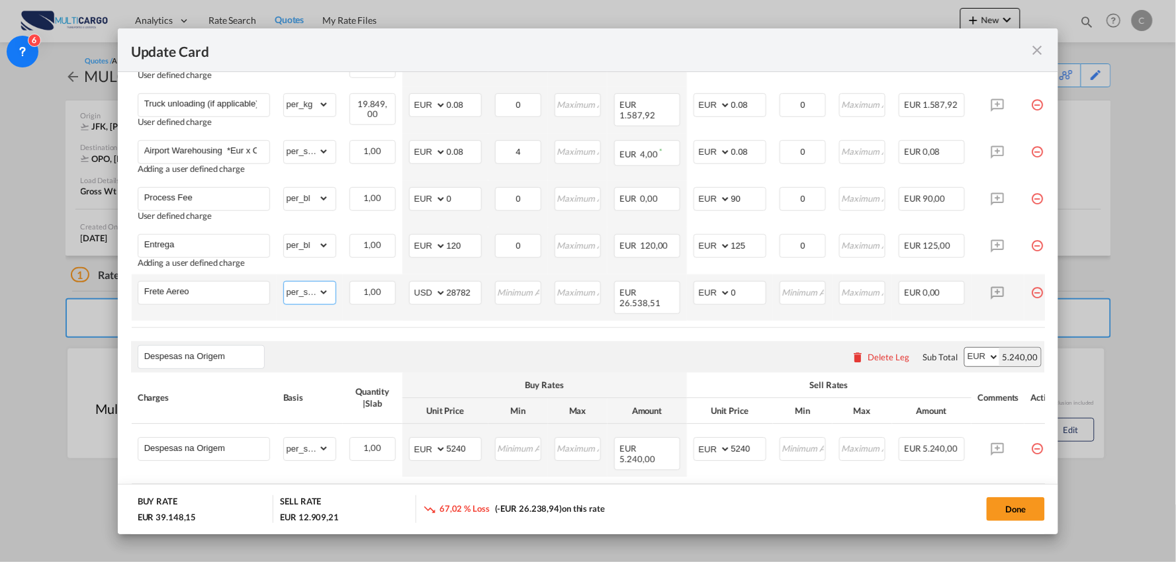
click at [308, 294] on select "gross_weight volumetric_weight per_shipment per_bl per_km % on air freight per_…" at bounding box center [306, 292] width 45 height 21
select select "per_kg"
click at [284, 282] on select "gross_weight volumetric_weight per_shipment per_bl per_km % on air freight per_…" at bounding box center [306, 292] width 45 height 21
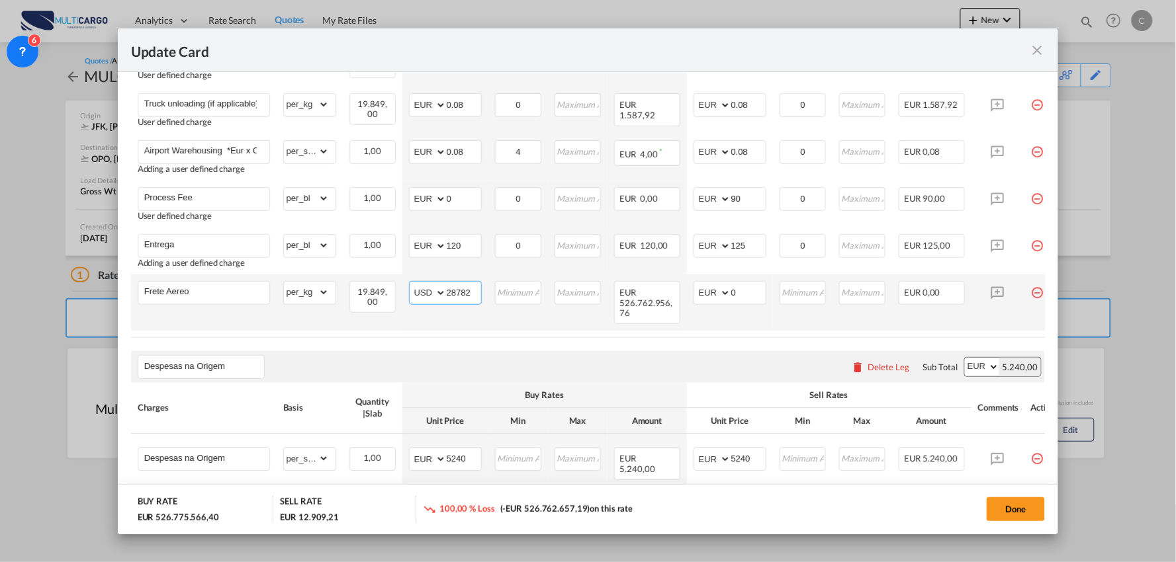
drag, startPoint x: 475, startPoint y: 292, endPoint x: 402, endPoint y: 292, distance: 73.4
click at [402, 292] on td "AED AFN ALL AMD ANG AOA ARS AUD AWG AZN BAM BBD BDT BGN BHD BIF BMD BND BOB BRL…" at bounding box center [445, 303] width 86 height 56
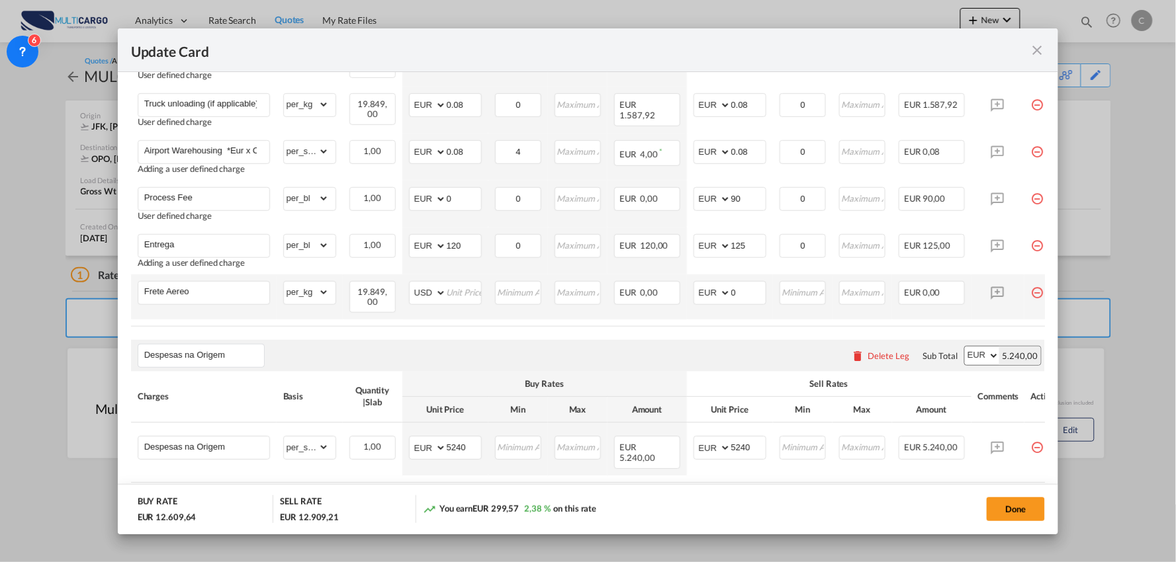
click at [583, 318] on td "Maximum must be greater than Minimum Invalid Input" at bounding box center [578, 297] width 60 height 45
click at [464, 292] on input "Update Card Port ..." at bounding box center [464, 292] width 34 height 20
type input "1.45"
click at [534, 345] on div "Despesas na Origem Please enter leg name Leg Name Already Exists Delete Leg Sub…" at bounding box center [588, 357] width 914 height 32
click at [560, 320] on td "Maximum must be greater than Minimum Invalid Input" at bounding box center [578, 298] width 60 height 46
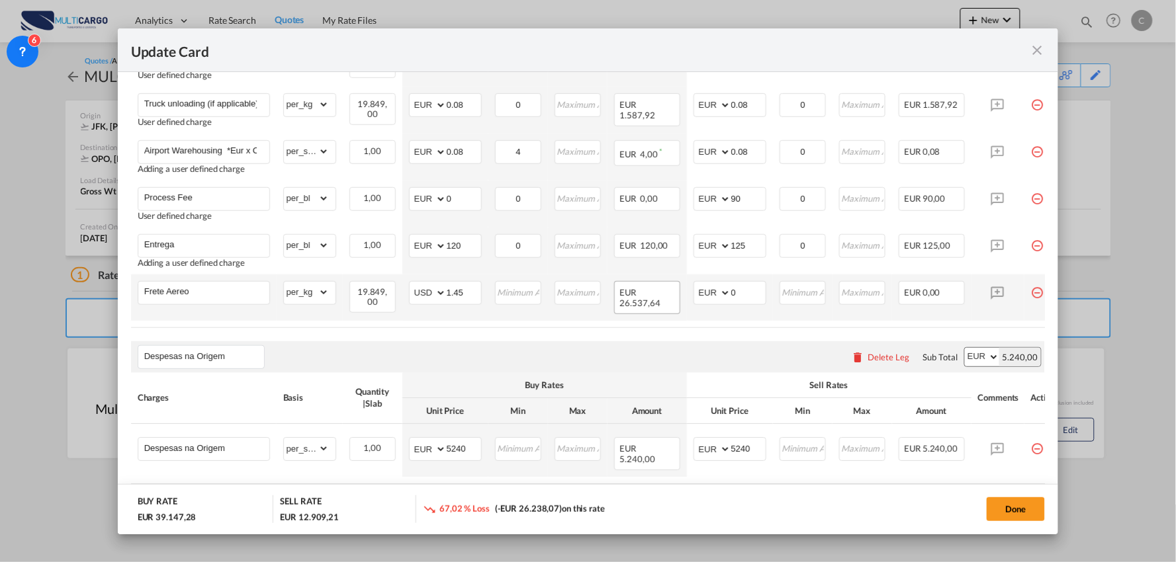
click at [636, 300] on span "26.537,64" at bounding box center [640, 303] width 40 height 11
click at [628, 298] on span "26.537,64" at bounding box center [640, 303] width 40 height 11
click at [422, 292] on select "AED AFN ALL AMD ANG AOA ARS AUD AWG AZN BAM BBD BDT BGN BHD BIF BMD BND BOB BRL…" at bounding box center [428, 293] width 34 height 19
click at [744, 291] on input "0" at bounding box center [748, 292] width 34 height 20
drag, startPoint x: 748, startPoint y: 291, endPoint x: 715, endPoint y: 291, distance: 32.4
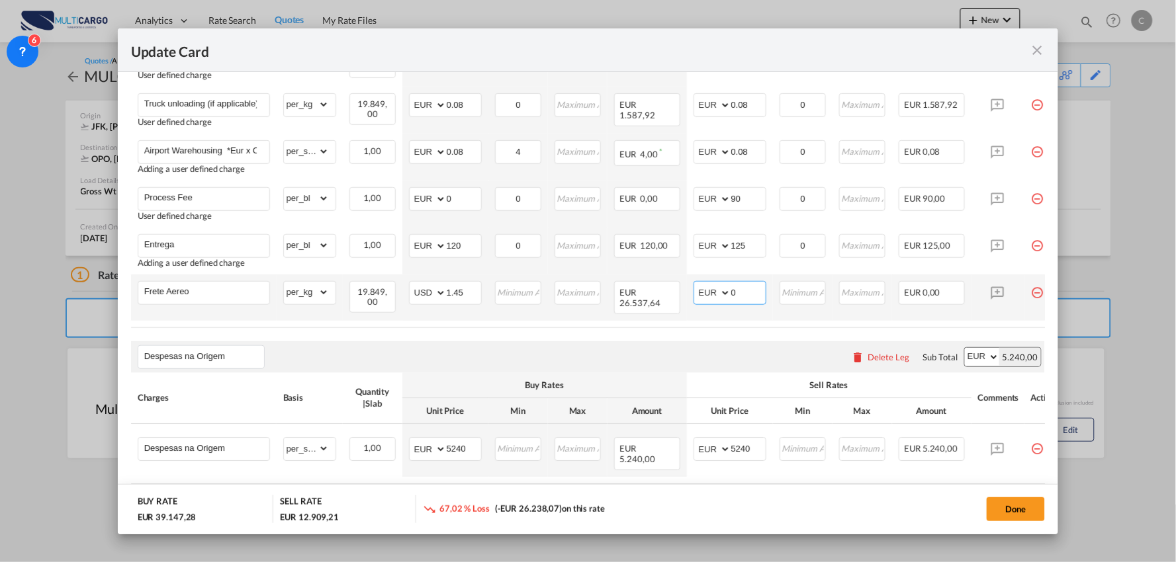
click at [715, 291] on md-input-container "AED AFN ALL AMD ANG AOA ARS AUD AWG AZN BAM BBD BDT BGN BHD BIF BMD BND BOB BRL…" at bounding box center [729, 293] width 73 height 24
click at [744, 296] on input "0" at bounding box center [748, 292] width 34 height 20
drag, startPoint x: 743, startPoint y: 296, endPoint x: 696, endPoint y: 294, distance: 47.0
click at [701, 295] on md-input-container "AED AFN ALL AMD ANG AOA ARS AUD AWG AZN BAM BBD BDT BGN BHD BIF BMD BND BOB BRL…" at bounding box center [729, 293] width 73 height 24
type input "28"
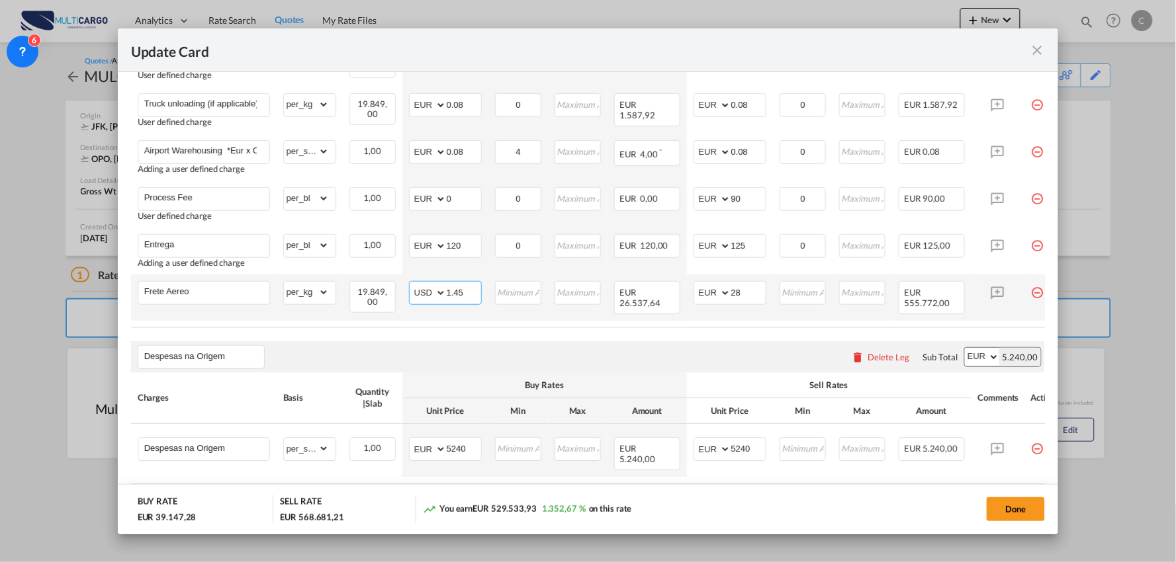
click at [471, 289] on input "1.45" at bounding box center [464, 292] width 34 height 20
click at [433, 296] on select "AED AFN ALL AMD ANG AOA ARS AUD AWG AZN BAM BBD BDT BGN BHD BIF BMD BND BOB BRL…" at bounding box center [428, 293] width 34 height 19
select select "string:EUR"
click at [411, 284] on select "AED AFN ALL AMD ANG AOA ARS AUD AWG AZN BAM BBD BDT BGN BHD BIF BMD BND BOB BRL…" at bounding box center [428, 293] width 34 height 19
drag, startPoint x: 748, startPoint y: 293, endPoint x: 696, endPoint y: 290, distance: 51.7
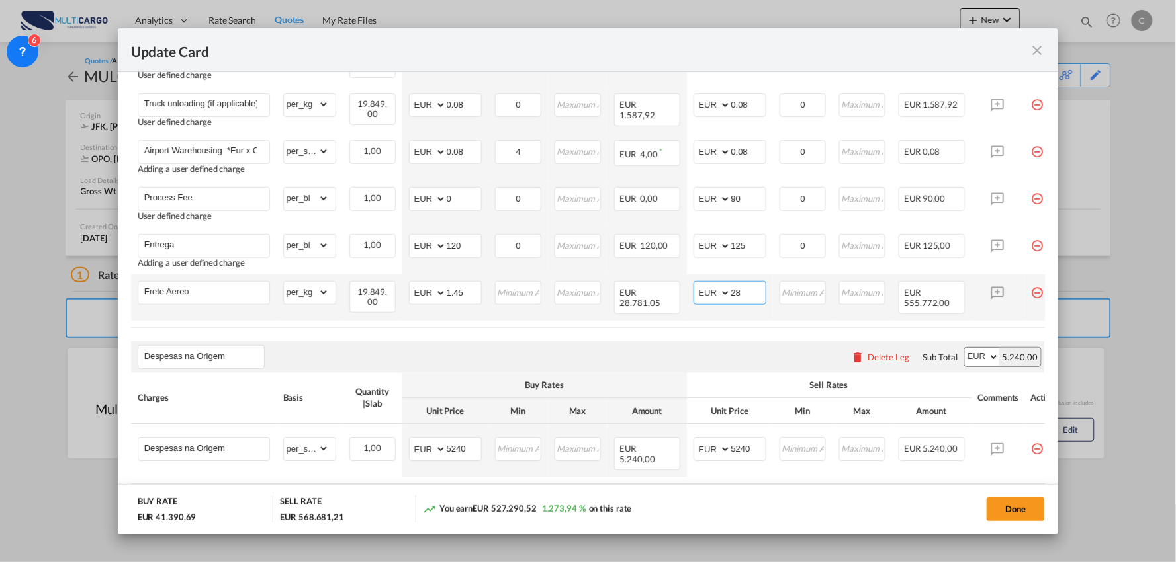
click at [696, 290] on md-input-container "AED AFN ALL AMD ANG AOA ARS AUD AWG AZN BAM BBD BDT BGN BHD BIF BMD BND BOB BRL…" at bounding box center [729, 293] width 73 height 24
click at [657, 302] on span "28.781,05" at bounding box center [640, 303] width 40 height 11
drag, startPoint x: 740, startPoint y: 292, endPoint x: 750, endPoint y: 294, distance: 10.8
click at [741, 292] on input "Update Card Port ..." at bounding box center [748, 292] width 34 height 20
click at [431, 288] on select "AED AFN ALL AMD ANG AOA ARS AUD AWG AZN BAM BBD BDT BGN BHD BIF BMD BND BOB BRL…" at bounding box center [428, 293] width 34 height 19
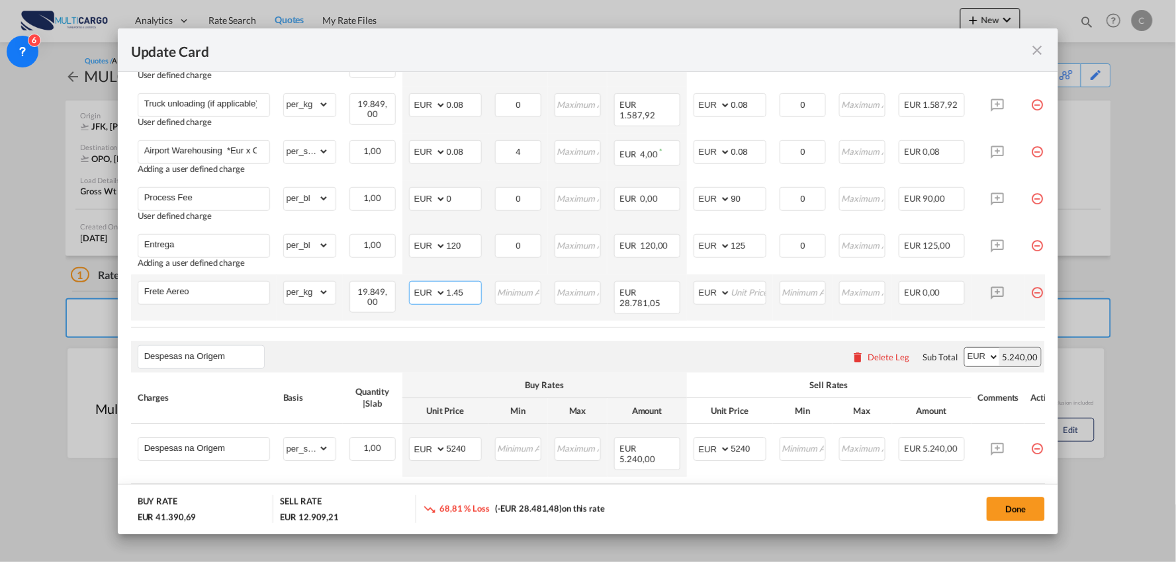
select select "string:USD"
click at [411, 284] on select "AED AFN ALL AMD ANG AOA ARS AUD AWG AZN BAM BBD BDT BGN BHD BIF BMD BND BOB BRL…" at bounding box center [428, 293] width 34 height 19
click at [460, 290] on input "1.45" at bounding box center [464, 292] width 34 height 20
click at [431, 294] on select "AED AFN ALL AMD ANG AOA ARS AUD AWG AZN BAM BBD BDT BGN BHD BIF BMD BND BOB BRL…" at bounding box center [428, 293] width 34 height 19
drag, startPoint x: 306, startPoint y: 295, endPoint x: 316, endPoint y: 296, distance: 10.6
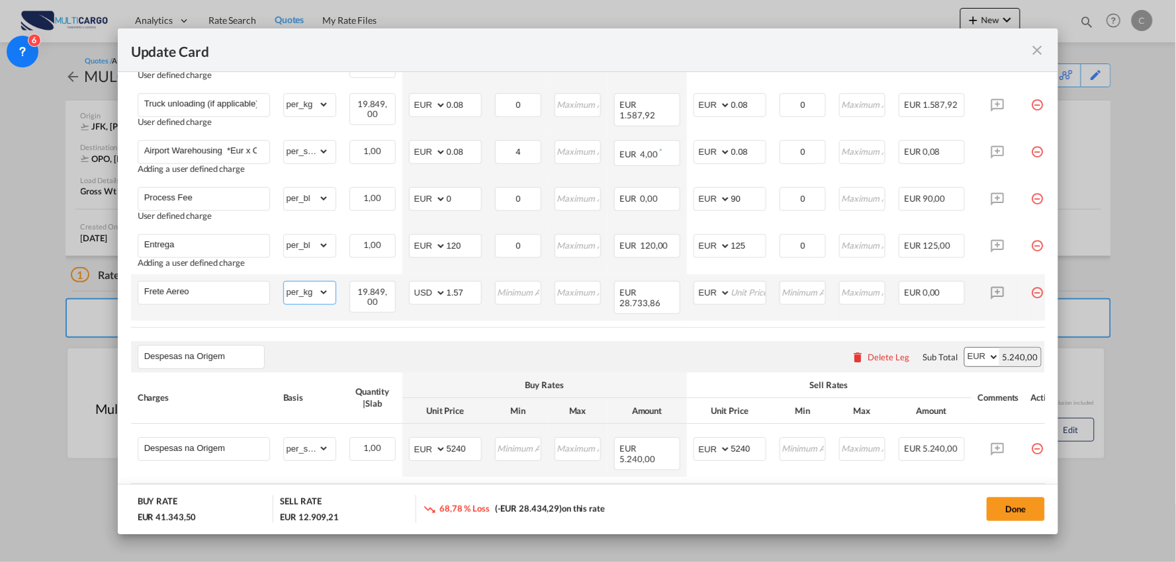
click at [306, 295] on select "gross_weight volumetric_weight per_shipment per_bl per_km % on air freight per_…" at bounding box center [306, 292] width 45 height 21
click at [449, 335] on air-lcl-rate-modification "Freight Please enter leg name Leg Name Already Exists Delete Leg Sub Total AED …" at bounding box center [588, 158] width 914 height 727
click at [467, 294] on input "1.57" at bounding box center [464, 292] width 34 height 20
type input "1.45"
click at [427, 296] on select "AED AFN ALL AMD ANG AOA ARS AUD AWG AZN BAM BBD BDT BGN BHD BIF BMD BND BOB BRL…" at bounding box center [428, 293] width 34 height 19
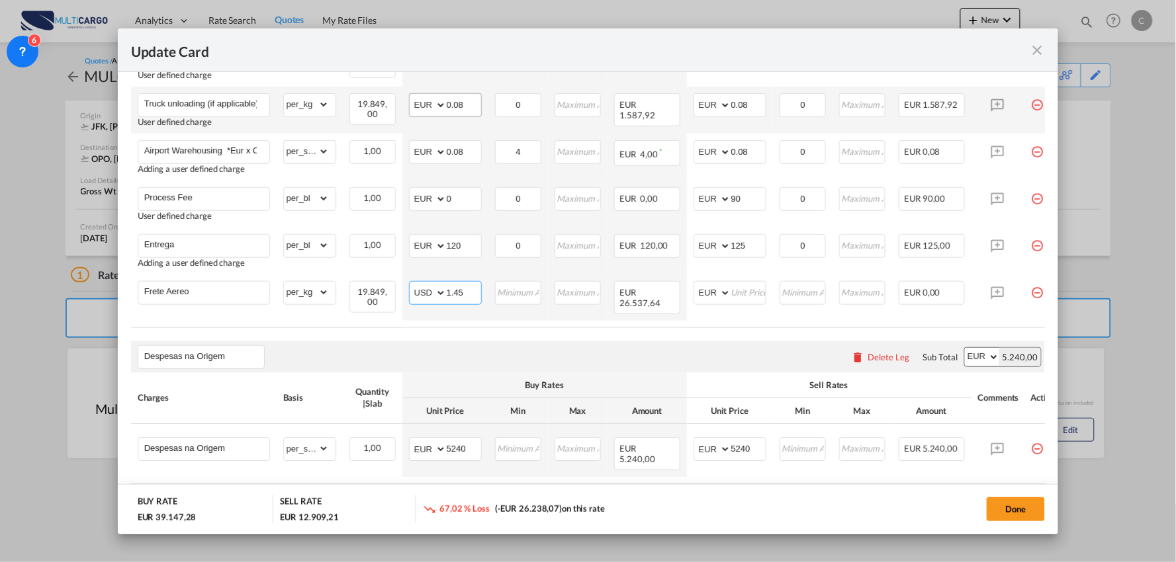
select select "string:EUR"
click at [411, 284] on select "AED AFN ALL AMD ANG AOA ARS AUD AWG AZN BAM BBD BDT BGN BHD BIF BMD BND BOB BRL…" at bounding box center [428, 293] width 34 height 19
click at [531, 341] on air-lcl-rate-modification "Freight Please enter leg name Leg Name Already Exists Delete Leg Sub Total AED …" at bounding box center [588, 158] width 914 height 727
click at [501, 334] on air-lcl-rate-modification "Freight Please enter leg name Leg Name Already Exists Delete Leg Sub Total AED …" at bounding box center [588, 158] width 914 height 727
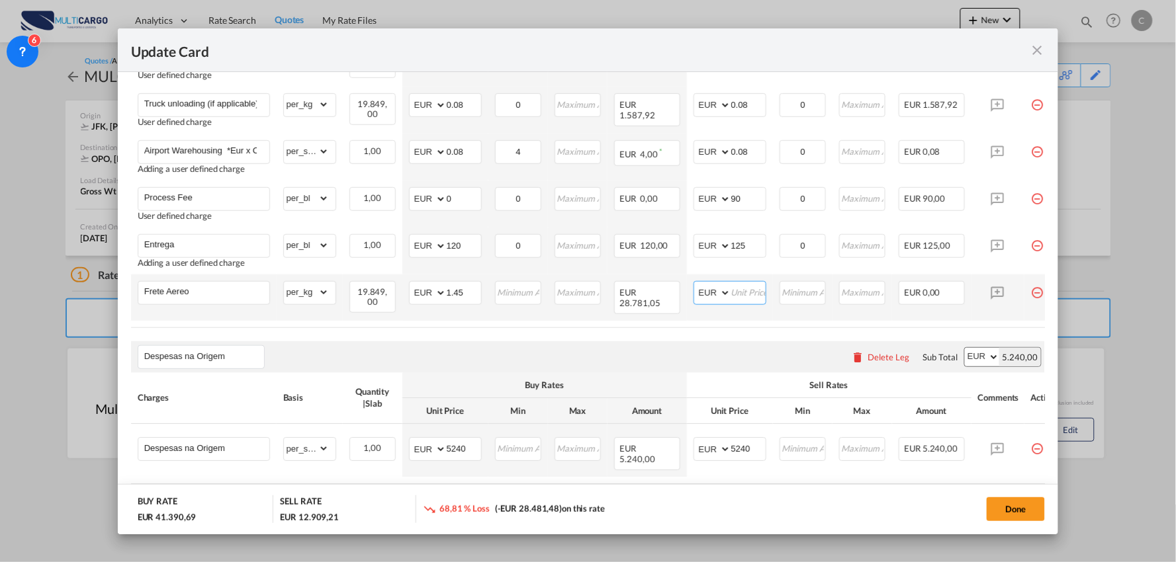
click at [754, 298] on input "Update Card Port ..." at bounding box center [748, 292] width 34 height 20
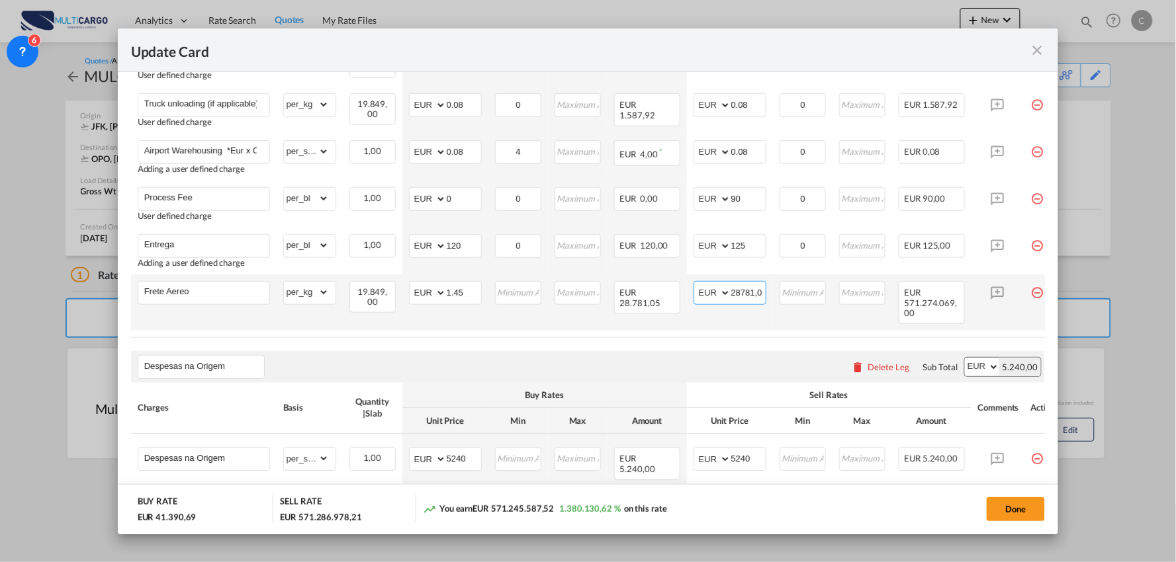
scroll to position [0, 0]
type input "2"
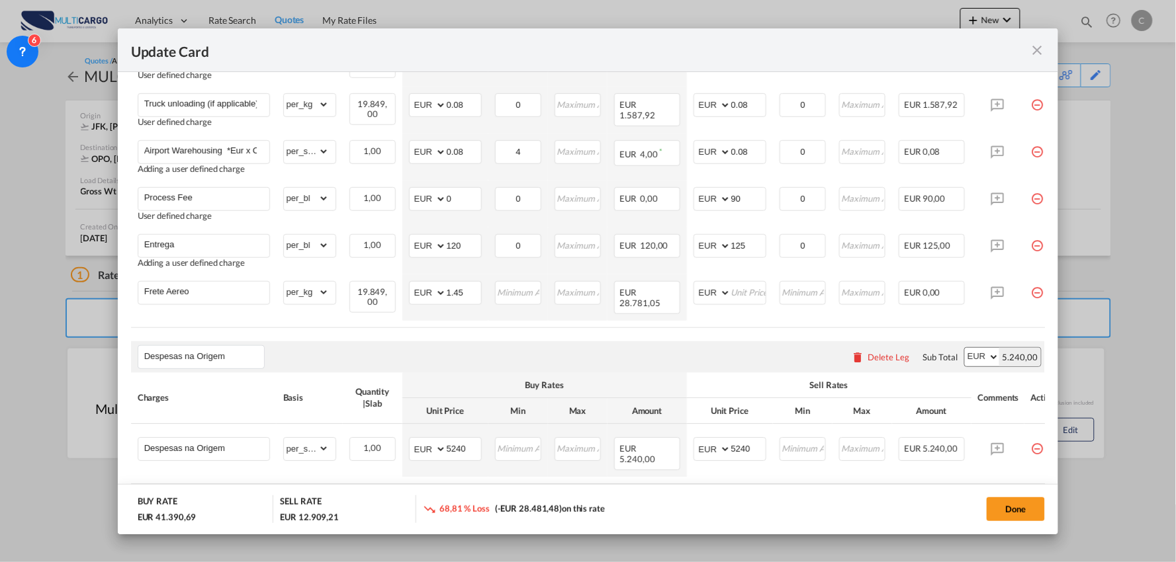
click at [691, 336] on air-lcl-rate-modification "Freight Please enter leg name Leg Name Already Exists Delete Leg Sub Total AED …" at bounding box center [588, 158] width 914 height 727
click at [756, 289] on input "Update Card Port ..." at bounding box center [748, 292] width 34 height 20
type input "1.45"
click at [751, 345] on div "Despesas na Origem Please enter leg name Leg Name Already Exists Delete Leg Sub…" at bounding box center [588, 357] width 914 height 32
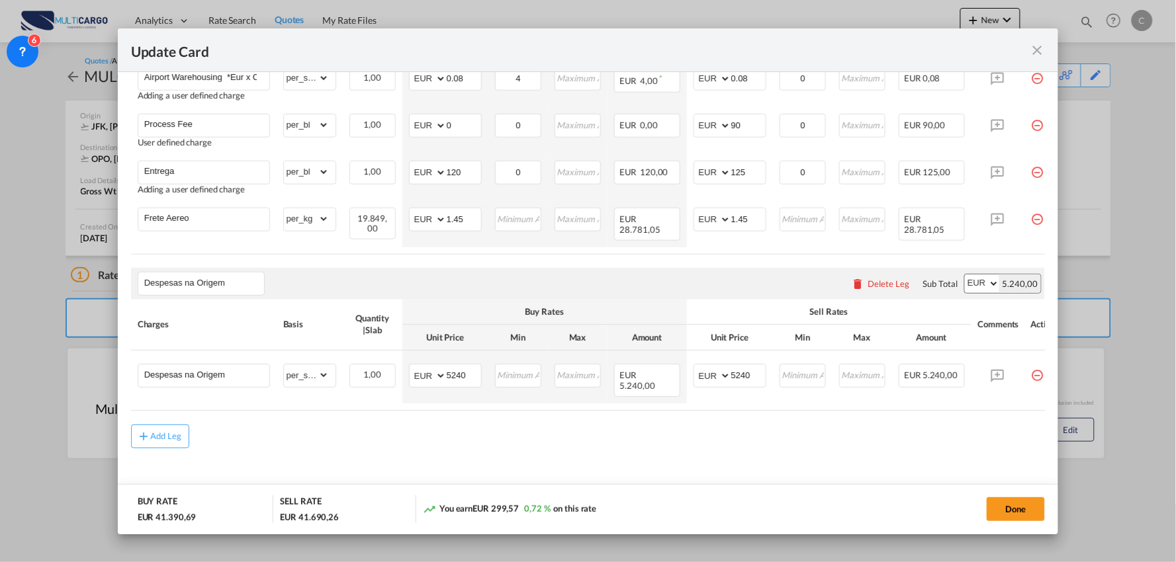
scroll to position [646, 0]
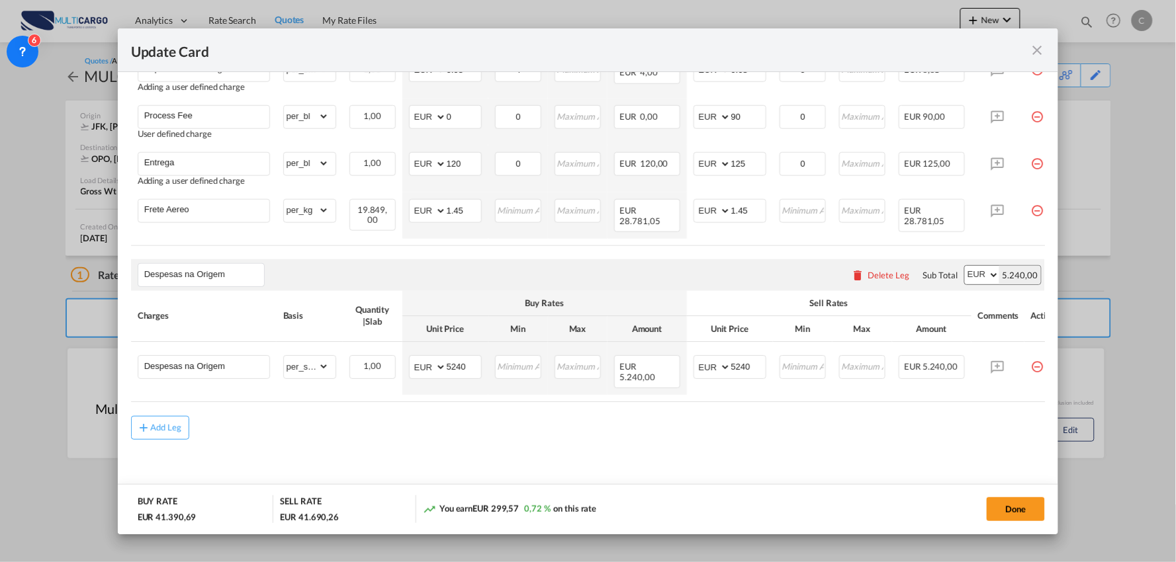
click at [590, 265] on div "Despesas na Origem Please enter leg name Leg Name Already Exists Delete Leg Sub…" at bounding box center [588, 275] width 914 height 32
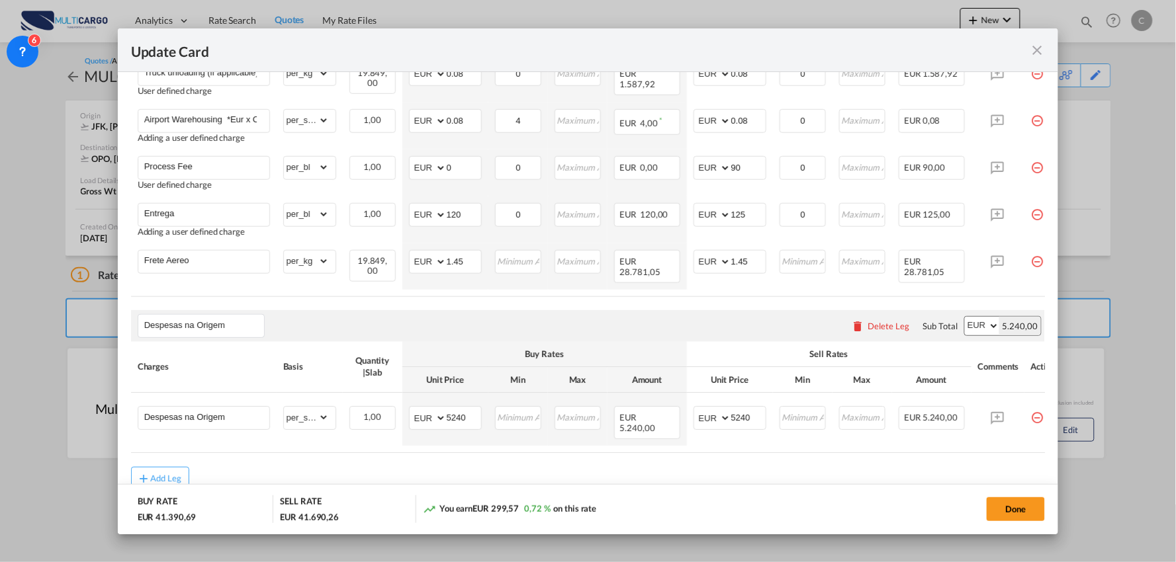
scroll to position [573, 0]
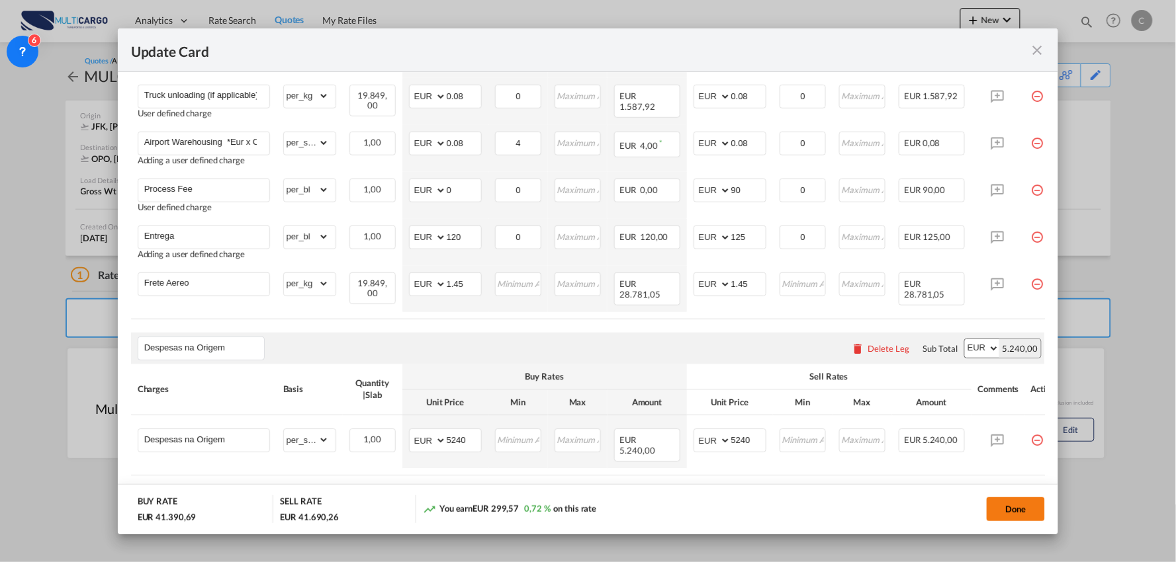
click at [997, 510] on button "Done" at bounding box center [1015, 510] width 58 height 24
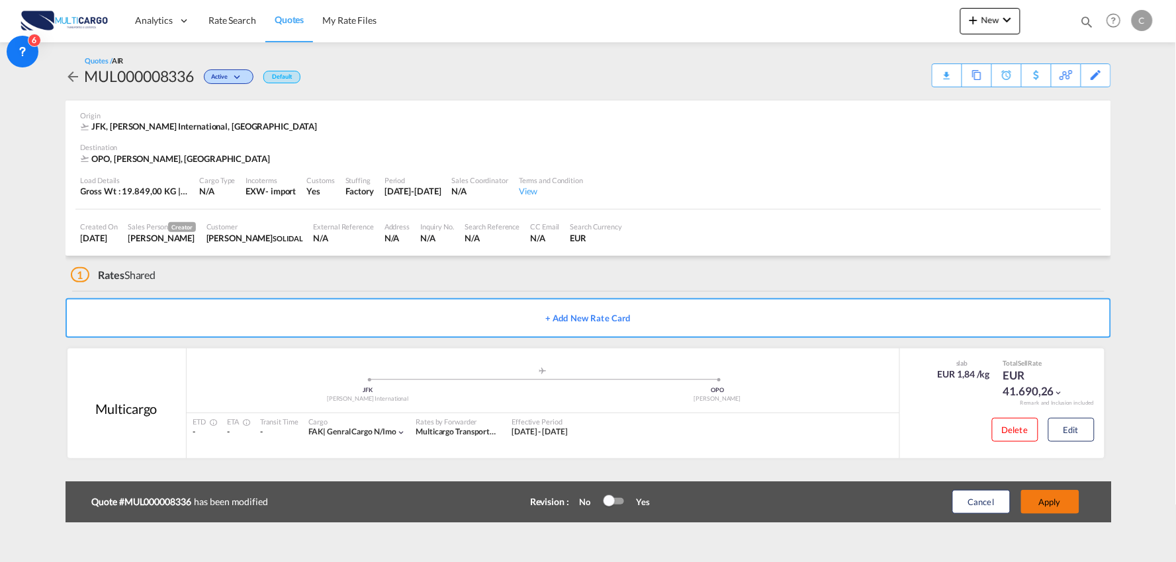
click at [1070, 504] on button "Apply" at bounding box center [1050, 502] width 58 height 24
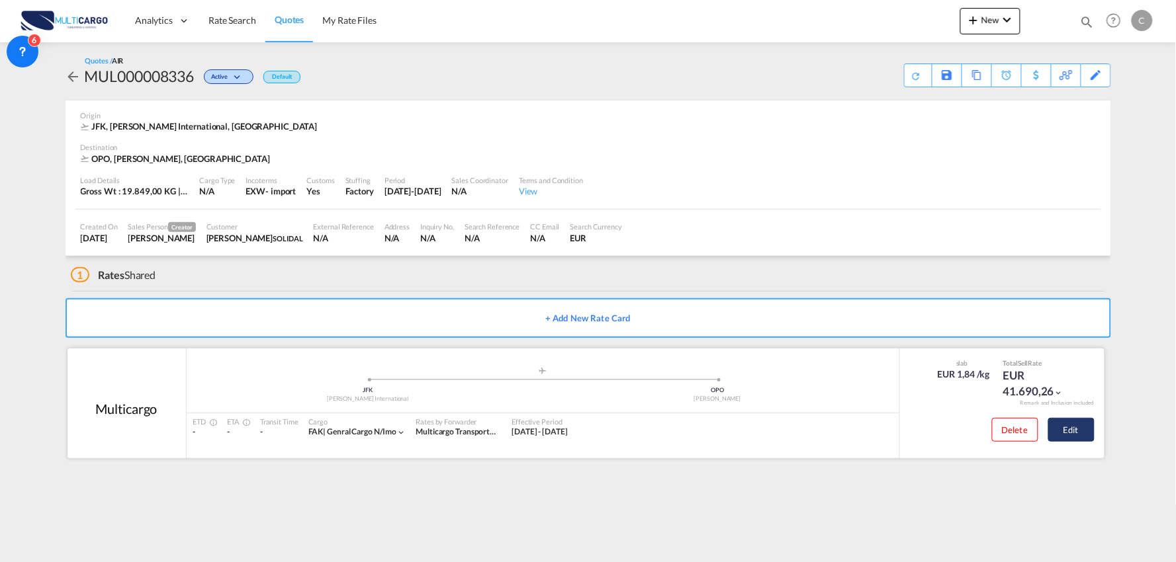
click at [1081, 439] on button "Edit" at bounding box center [1071, 430] width 46 height 24
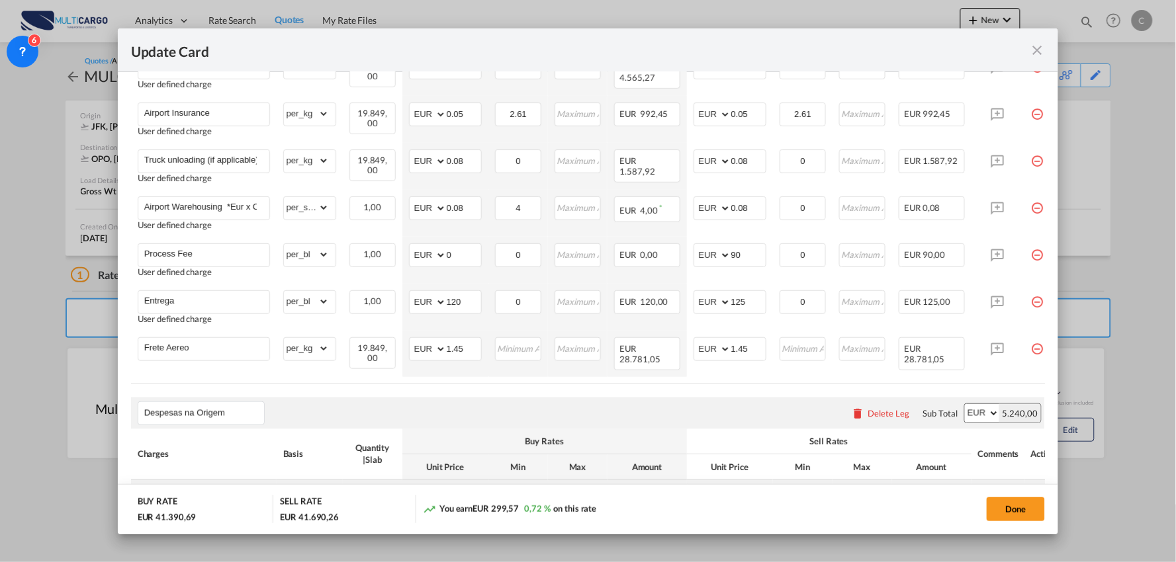
scroll to position [499, 0]
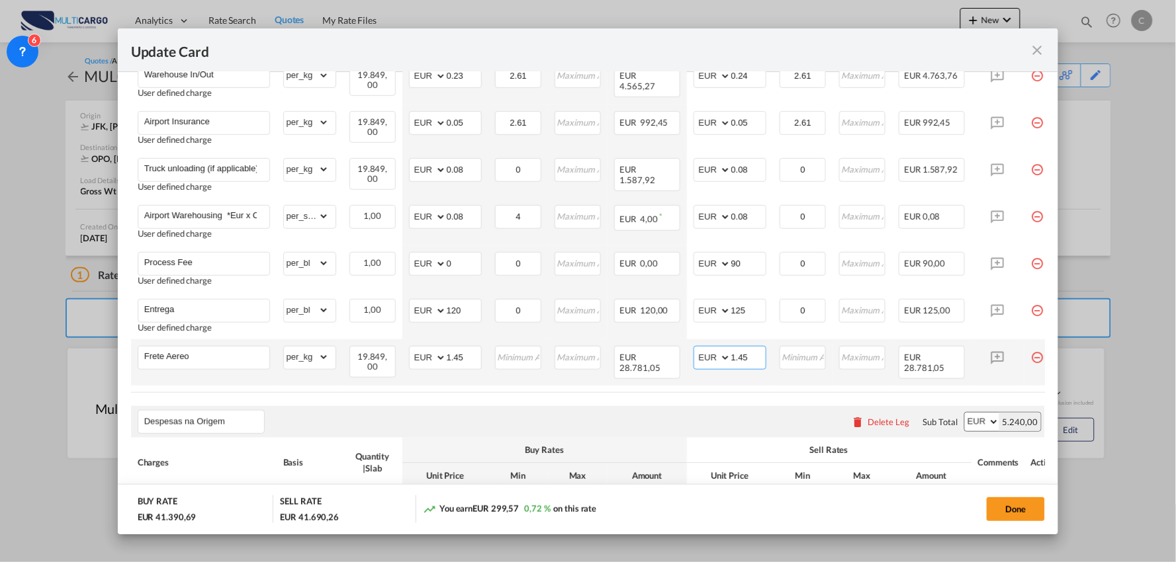
click at [759, 358] on input "1.45" at bounding box center [748, 357] width 34 height 20
type input "1.40"
click at [605, 417] on div "Despesas na Origem Please enter leg name Leg Name Already Exists Delete Leg Sub…" at bounding box center [588, 422] width 914 height 32
drag, startPoint x: 421, startPoint y: 359, endPoint x: 427, endPoint y: 351, distance: 10.3
click at [421, 359] on select "AED AFN ALL AMD ANG AOA ARS AUD AWG AZN BAM BBD BDT BGN BHD BIF BMD BND BOB BRL…" at bounding box center [428, 358] width 34 height 19
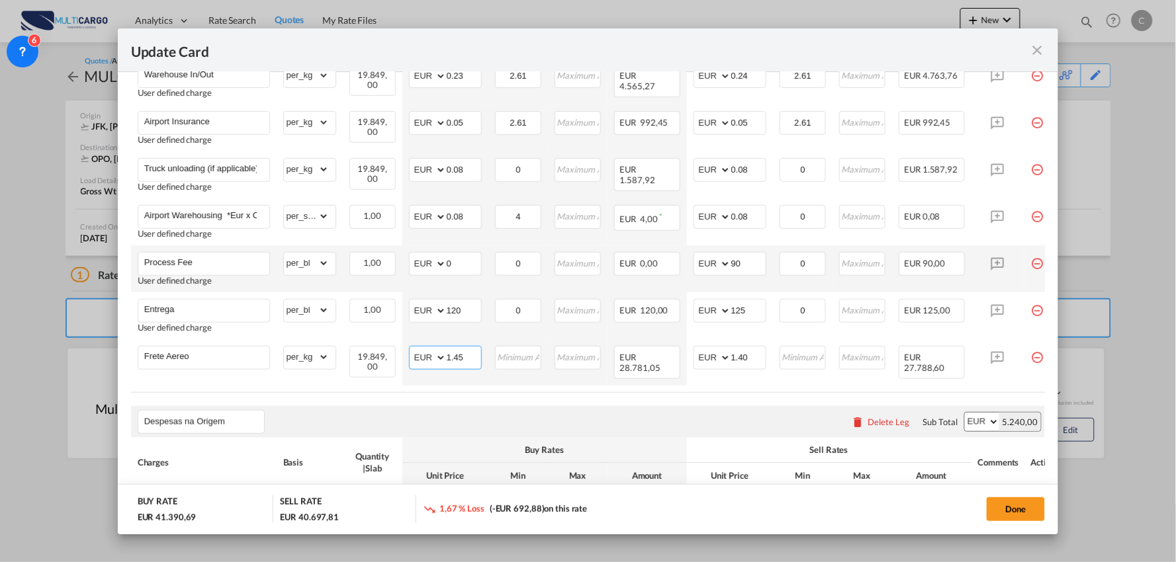
select select "string:USD"
click at [411, 349] on select "AED AFN ALL AMD ANG AOA ARS AUD AWG AZN BAM BBD BDT BGN BHD BIF BMD BND BOB BRL…" at bounding box center [428, 358] width 34 height 19
drag, startPoint x: 705, startPoint y: 359, endPoint x: 715, endPoint y: 361, distance: 10.7
click at [705, 359] on select "AED AFN ALL AMD ANG AOA ARS AUD AWG AZN BAM BBD BDT BGN BHD BIF BMD BND BOB BRL…" at bounding box center [713, 358] width 34 height 19
drag, startPoint x: 663, startPoint y: 413, endPoint x: 728, endPoint y: 402, distance: 66.5
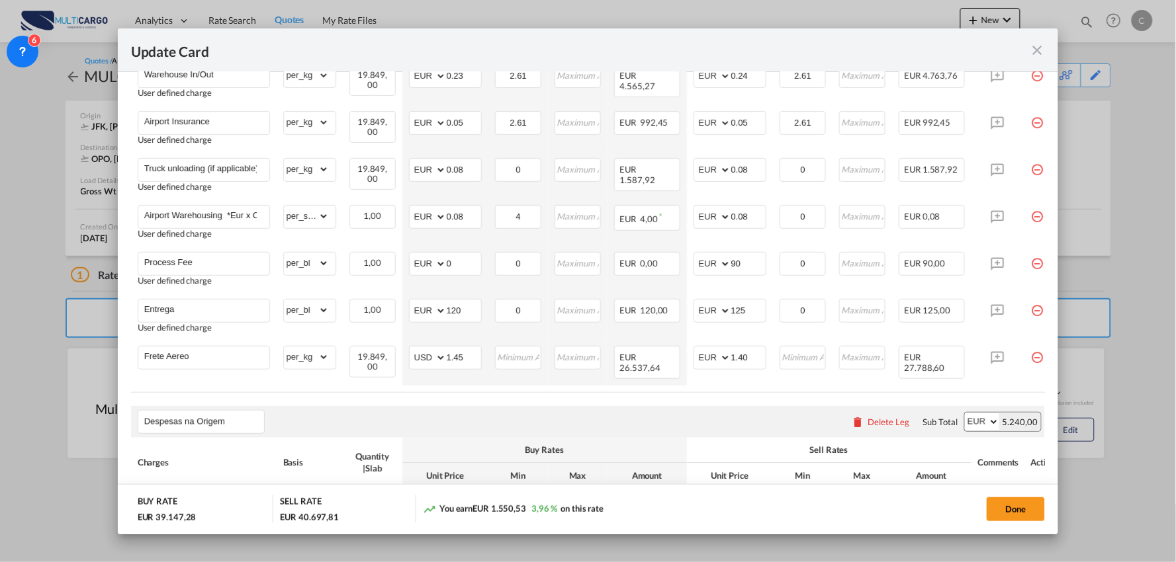
click at [663, 413] on div "Despesas na Origem Please enter leg name Leg Name Already Exists Delete Leg Sub…" at bounding box center [588, 422] width 914 height 32
click at [753, 353] on input "1.40" at bounding box center [748, 357] width 34 height 20
click at [557, 425] on div "Despesas na Origem Please enter leg name Leg Name Already Exists Delete Leg Sub…" at bounding box center [588, 422] width 914 height 32
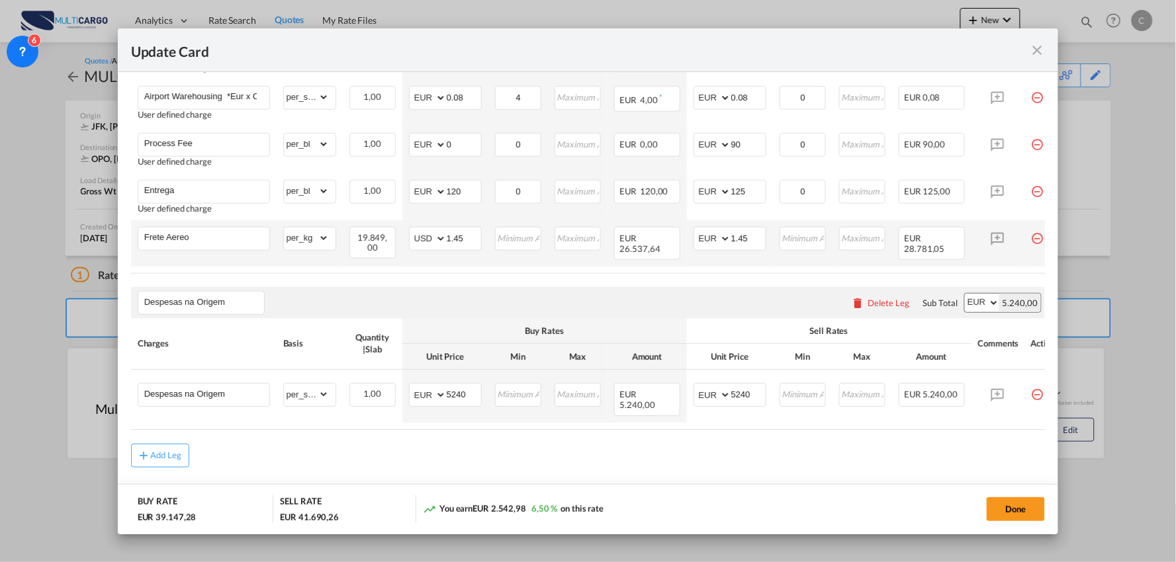
scroll to position [646, 0]
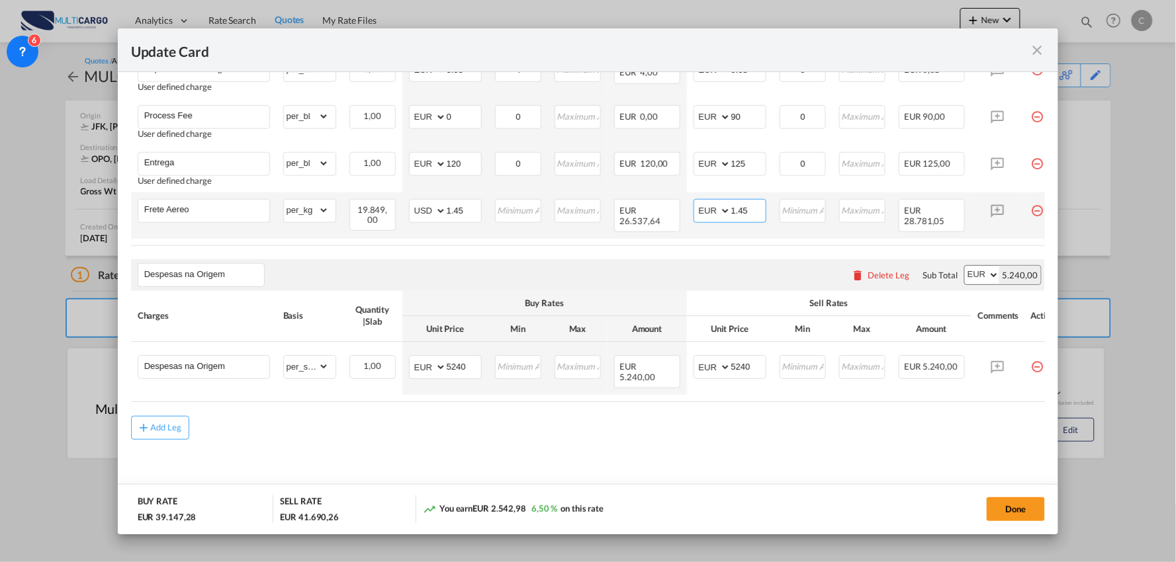
click at [756, 209] on input "1.45" at bounding box center [748, 210] width 34 height 20
type input "1.43"
click at [1010, 513] on button "Done" at bounding box center [1015, 510] width 58 height 24
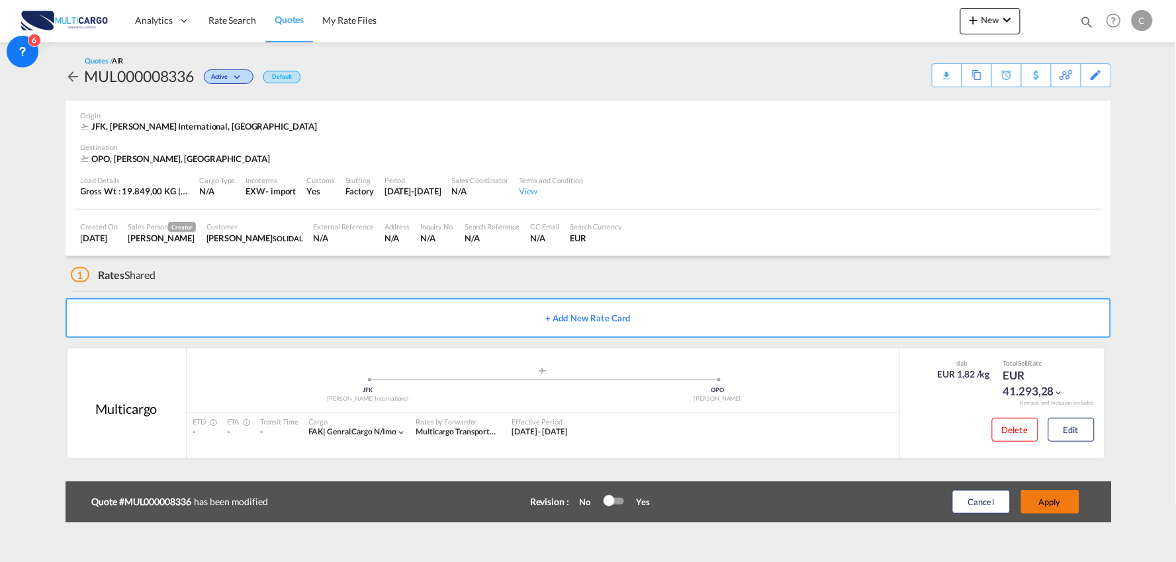
click at [1059, 497] on button "Apply" at bounding box center [1050, 502] width 58 height 24
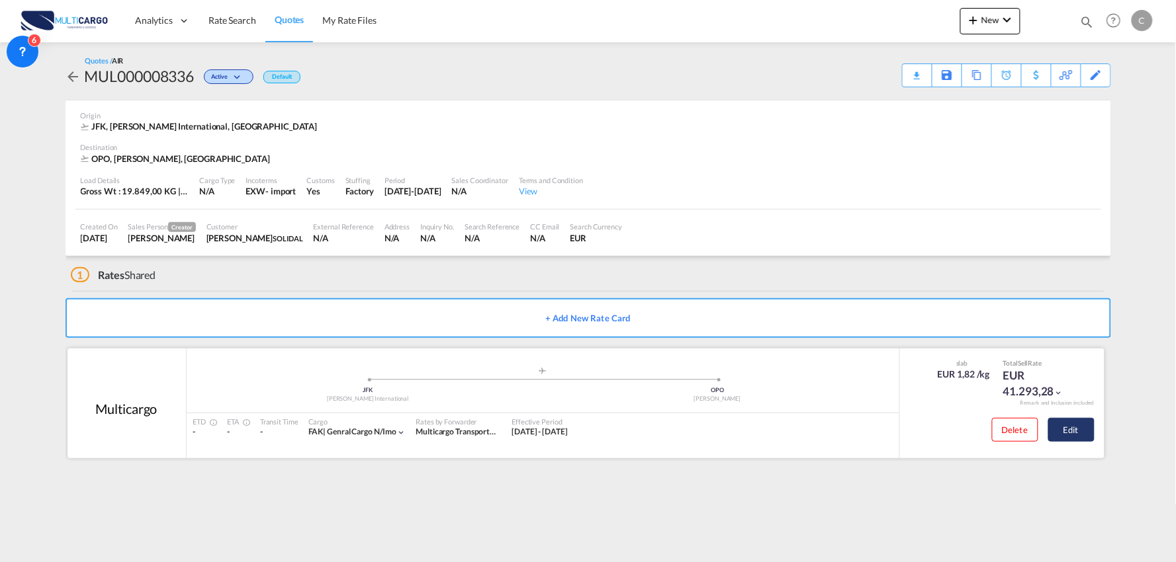
click at [1076, 426] on button "Edit" at bounding box center [1071, 430] width 46 height 24
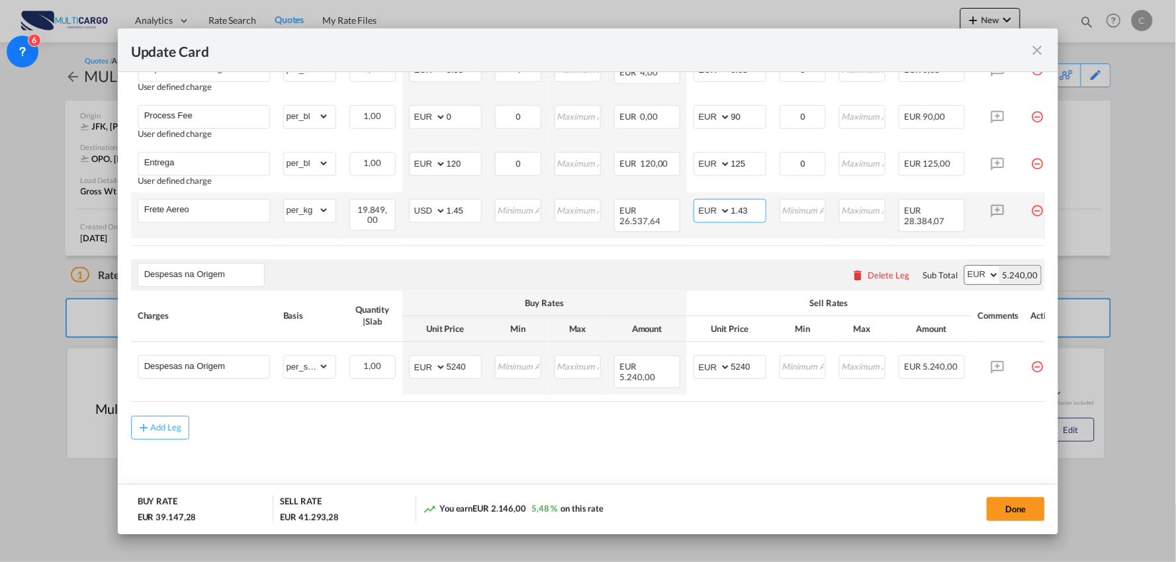
click at [755, 206] on input "1.43" at bounding box center [748, 210] width 34 height 20
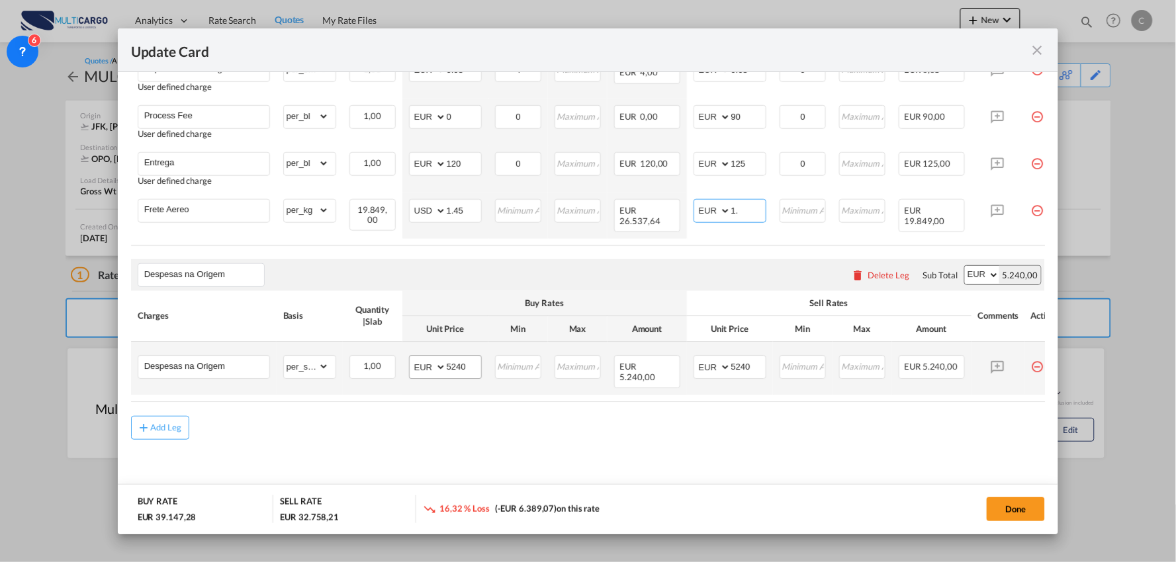
type input "1."
drag, startPoint x: 433, startPoint y: 375, endPoint x: 425, endPoint y: 363, distance: 14.9
click at [433, 375] on select "AED AFN ALL AMD ANG AOA ARS AUD AWG AZN BAM BBD BDT BGN BHD BIF BMD BND BOB BRL…" at bounding box center [428, 368] width 34 height 19
select select "string:USD"
click at [411, 363] on select "AED AFN ALL AMD ANG AOA ARS AUD AWG AZN BAM BBD BDT BGN BHD BIF BMD BND BOB BRL…" at bounding box center [428, 368] width 34 height 19
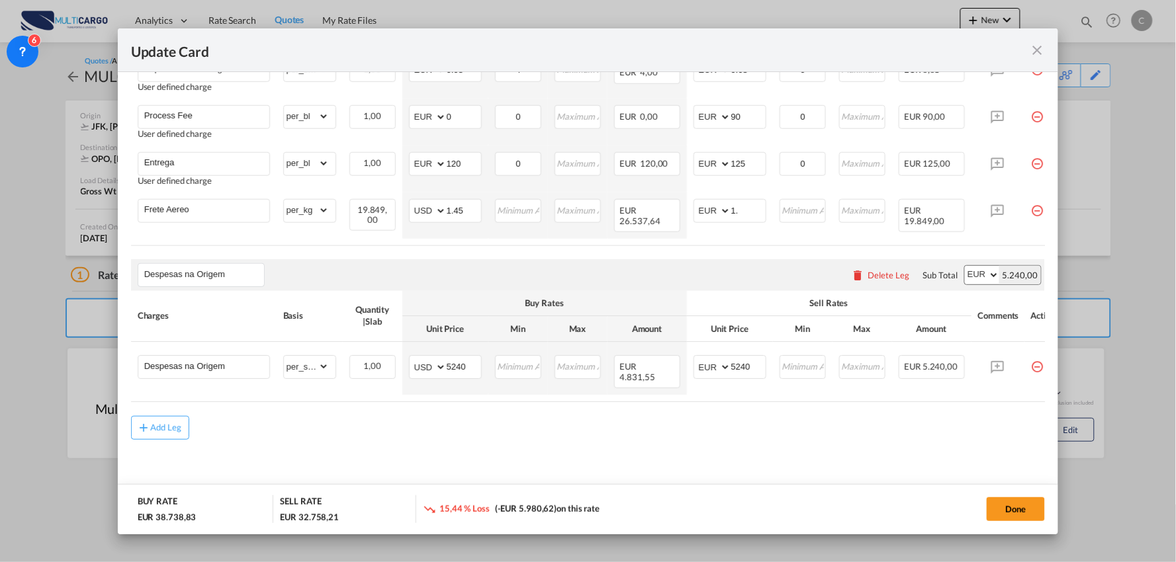
click at [581, 437] on div "Add Leg" at bounding box center [588, 428] width 914 height 24
click at [681, 437] on div "Add Leg" at bounding box center [588, 428] width 914 height 24
click at [700, 450] on md-content "Freight Please enter leg name Leg Name Already Exists Delete Leg Sub Total AED …" at bounding box center [588, 108] width 914 height 791
click at [751, 208] on input "1." at bounding box center [748, 210] width 34 height 20
type input "1.55"
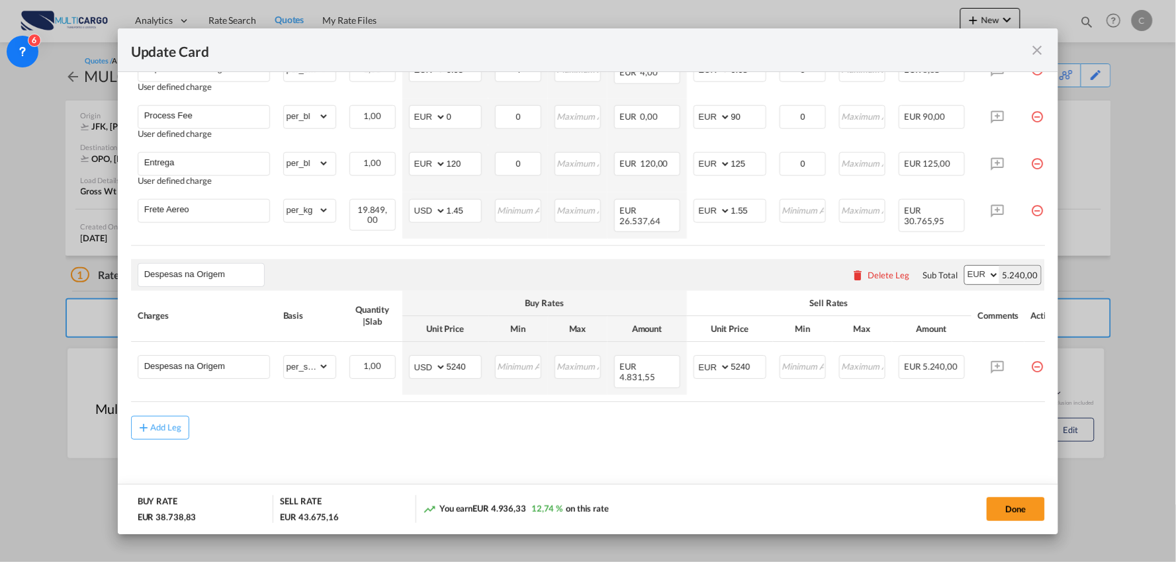
click at [732, 262] on div "Despesas na Origem Please enter leg name Leg Name Already Exists Delete Leg Sub…" at bounding box center [588, 275] width 914 height 32
click at [1013, 499] on button "Done" at bounding box center [1015, 510] width 58 height 24
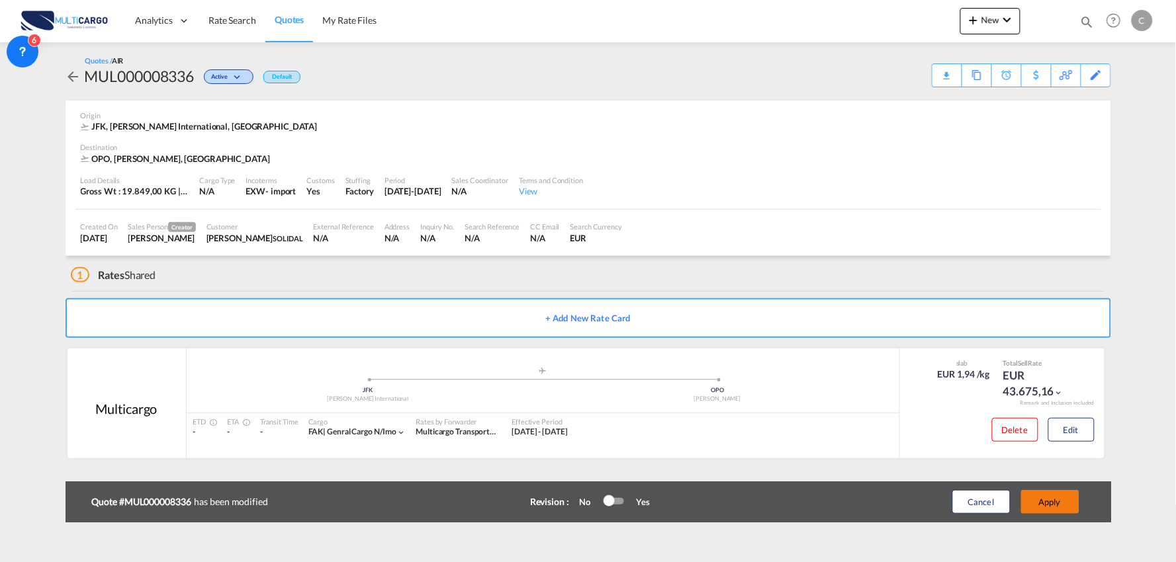
click at [1063, 506] on button "Apply" at bounding box center [1050, 502] width 58 height 24
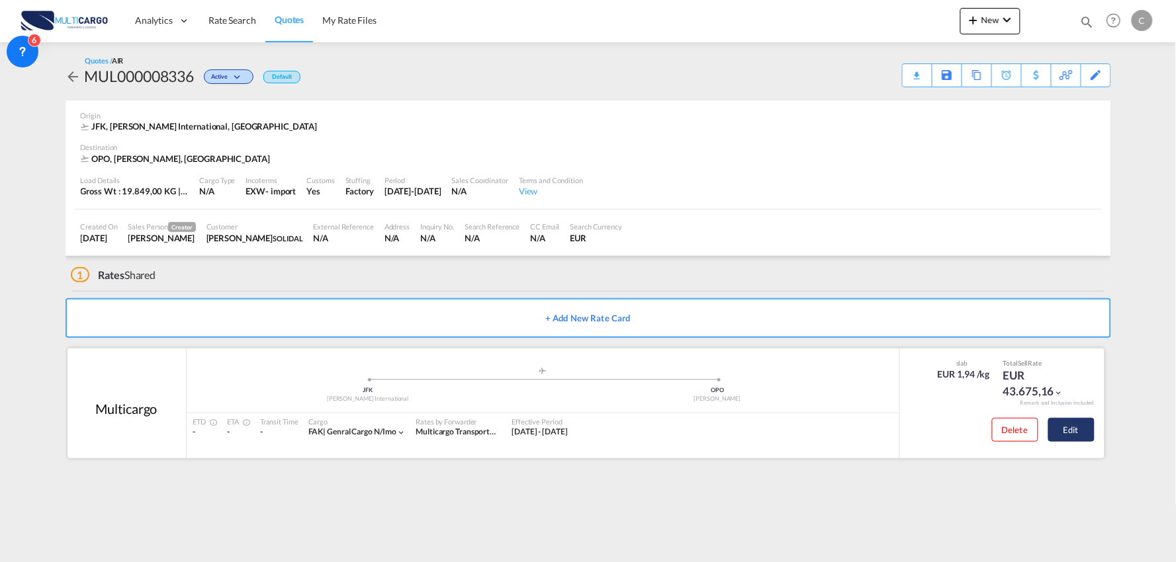
click at [1082, 431] on button "Edit" at bounding box center [1071, 430] width 46 height 24
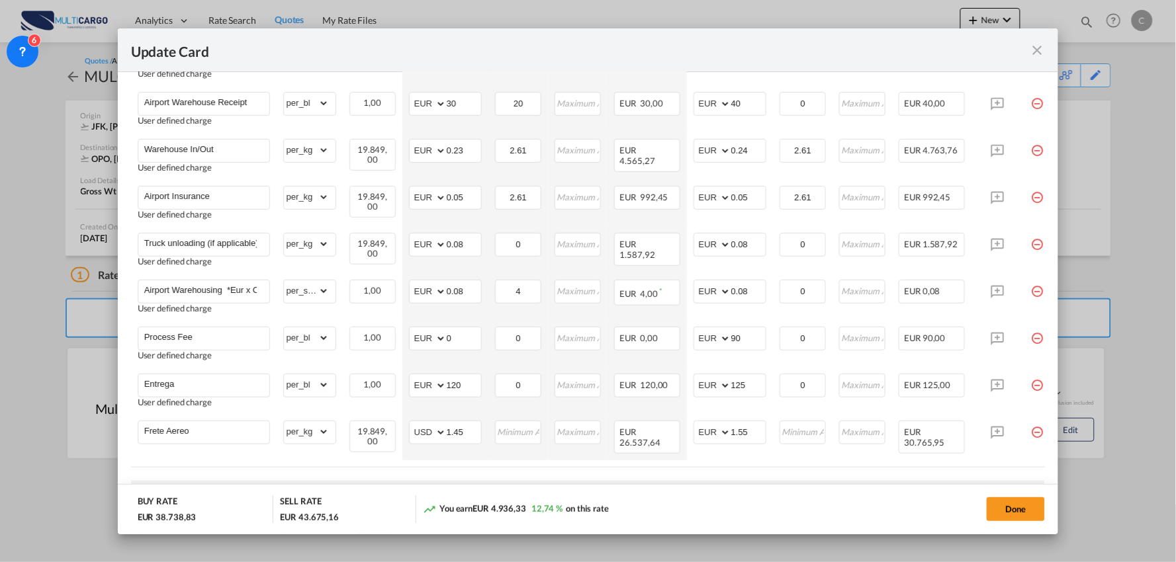
scroll to position [441, 0]
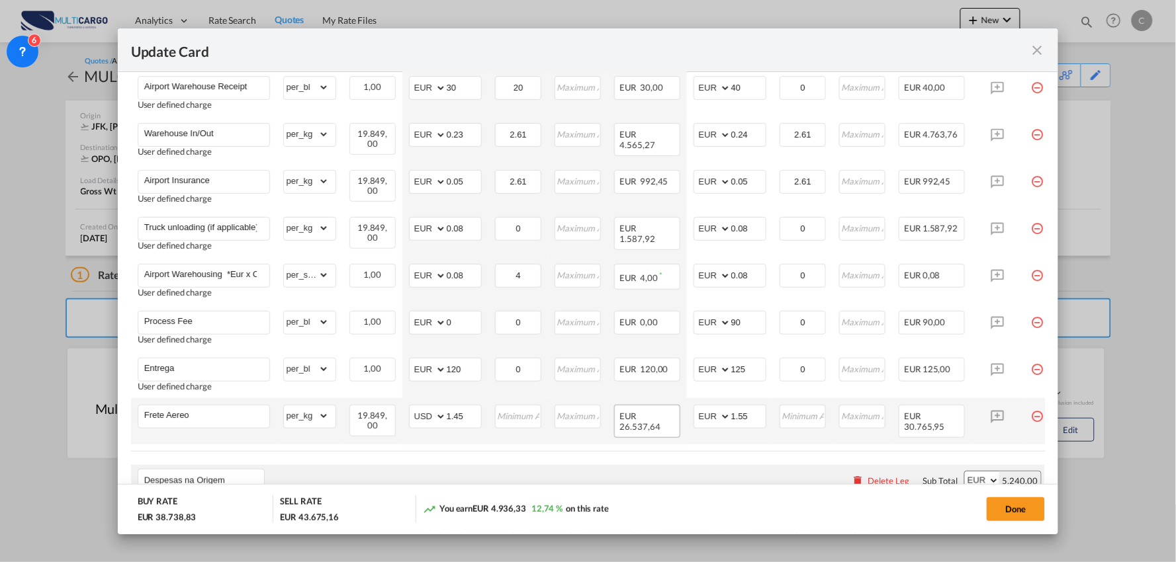
click at [647, 432] on div "EUR 26.537,64" at bounding box center [647, 421] width 66 height 33
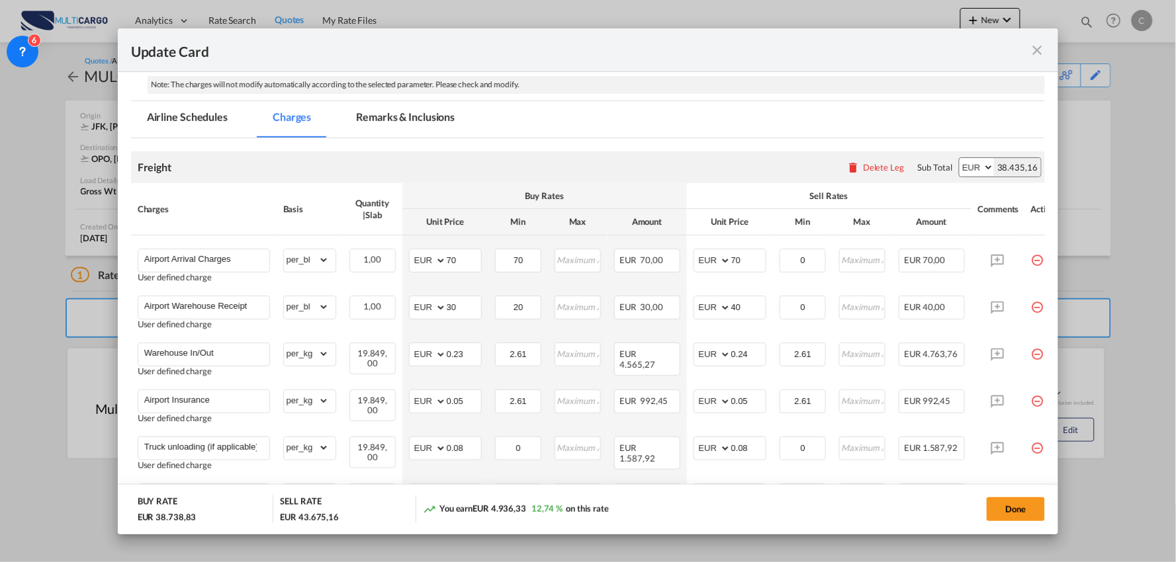
scroll to position [220, 0]
click at [400, 116] on md-tab-item "Remarks & Inclusions" at bounding box center [405, 120] width 130 height 36
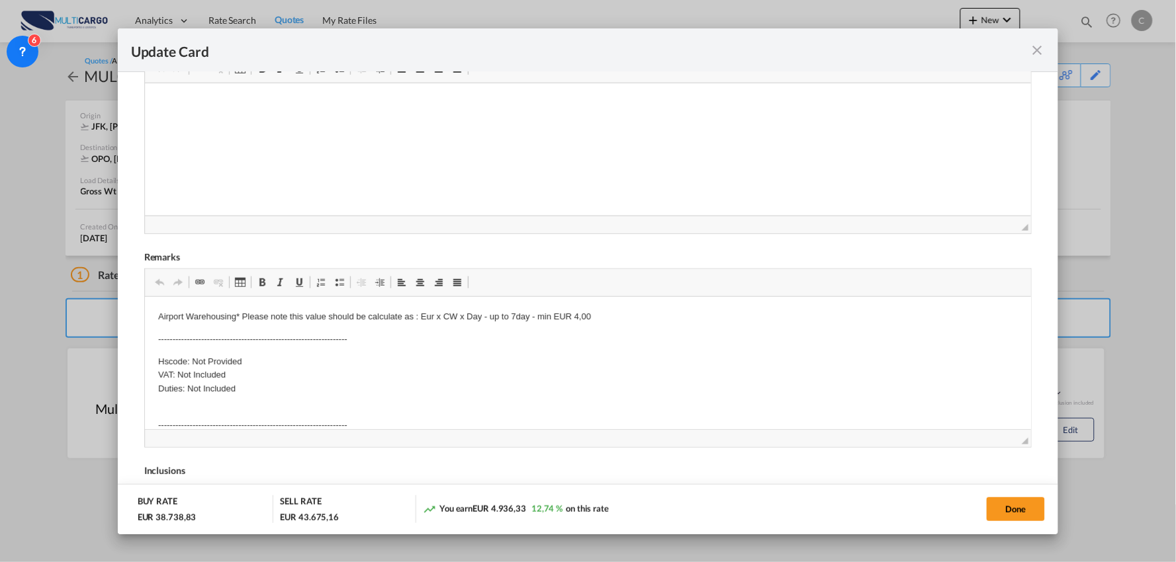
scroll to position [441, 0]
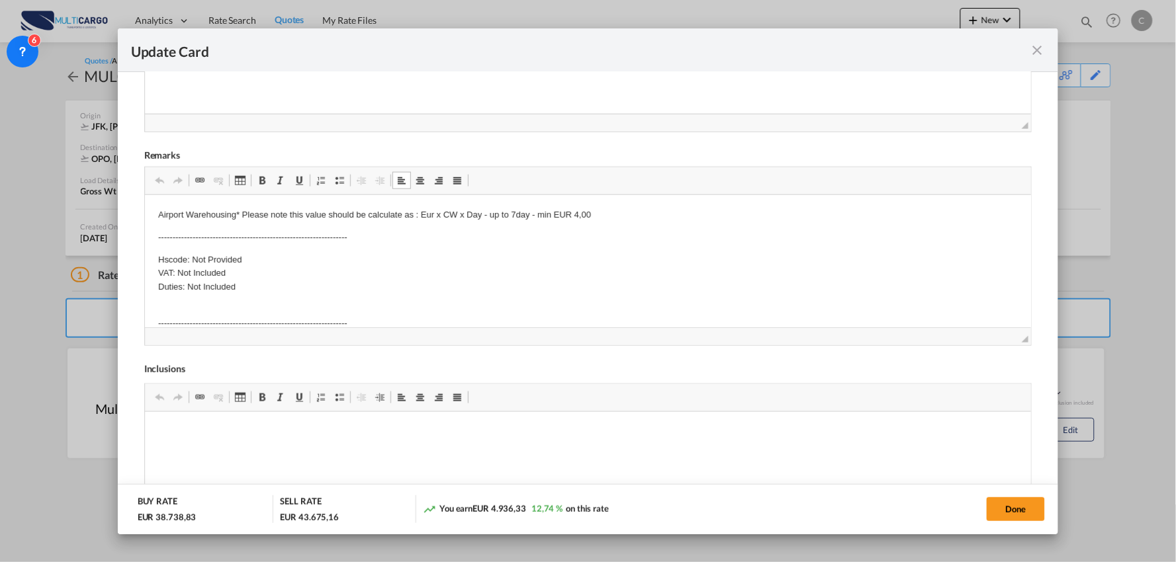
click at [326, 314] on p "------------------------------------------------------------------ UNLOADINGON …" at bounding box center [587, 336] width 860 height 69
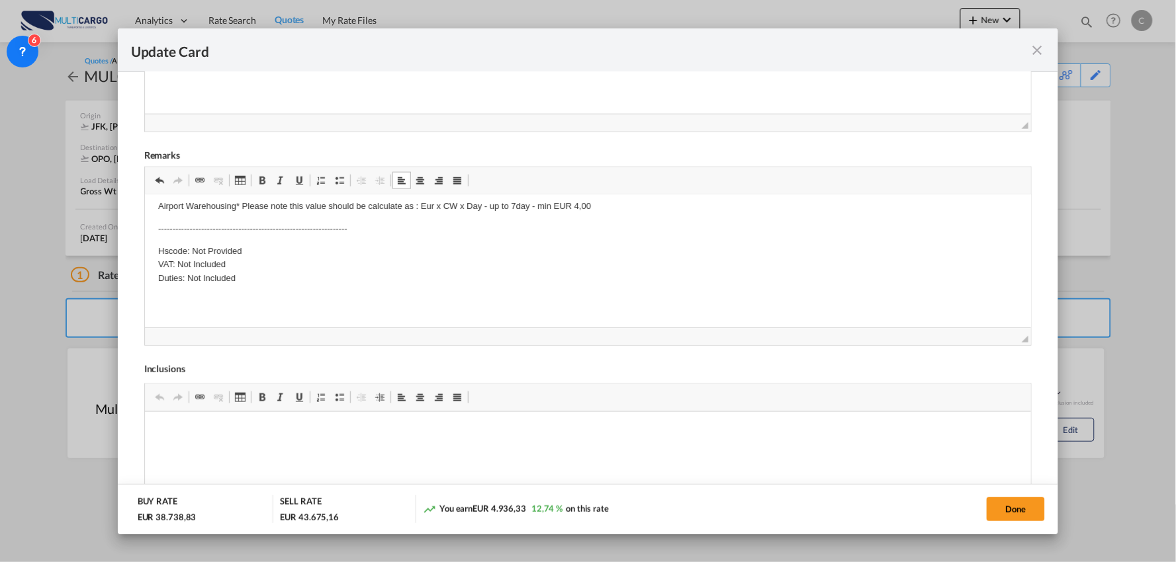
scroll to position [9, 0]
drag, startPoint x: 258, startPoint y: 279, endPoint x: 142, endPoint y: 255, distance: 118.8
click at [144, 255] on html "Airport Warehousing* Please note this value should be calculate as : Eur x CW x…" at bounding box center [587, 303] width 887 height 235
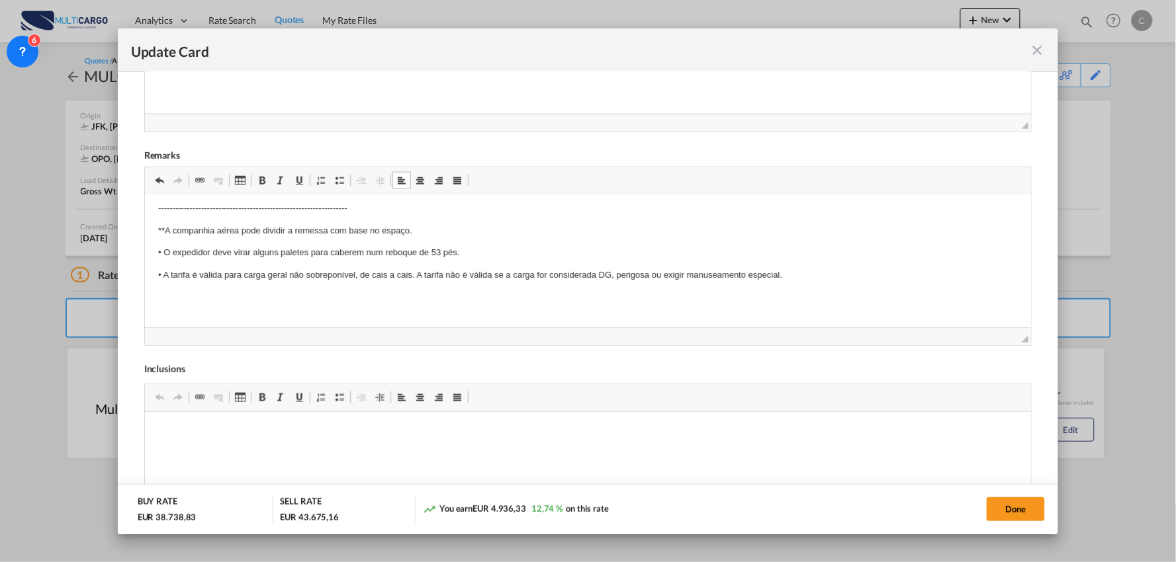
scroll to position [0, 0]
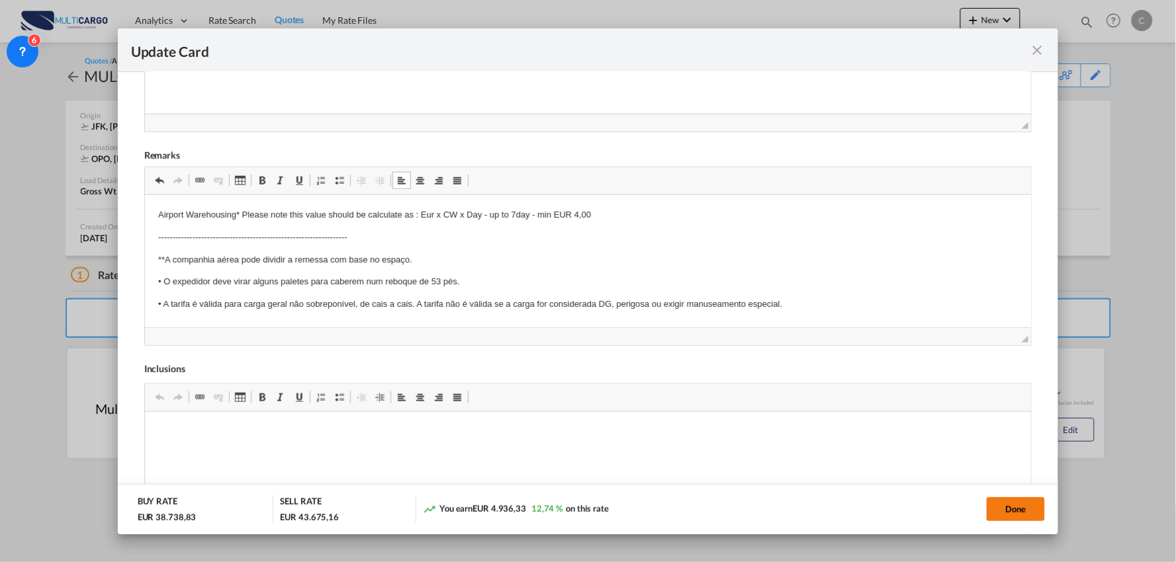
drag, startPoint x: 1019, startPoint y: 511, endPoint x: 621, endPoint y: 30, distance: 624.5
click at [1018, 511] on button "Done" at bounding box center [1015, 510] width 58 height 24
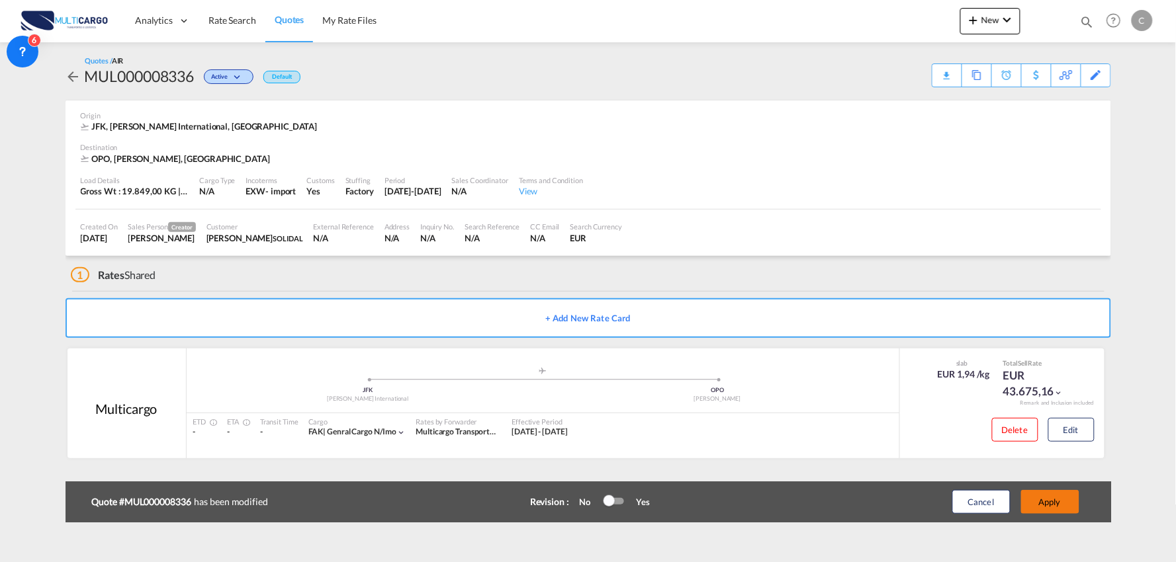
click at [1057, 505] on button "Apply" at bounding box center [1050, 502] width 58 height 24
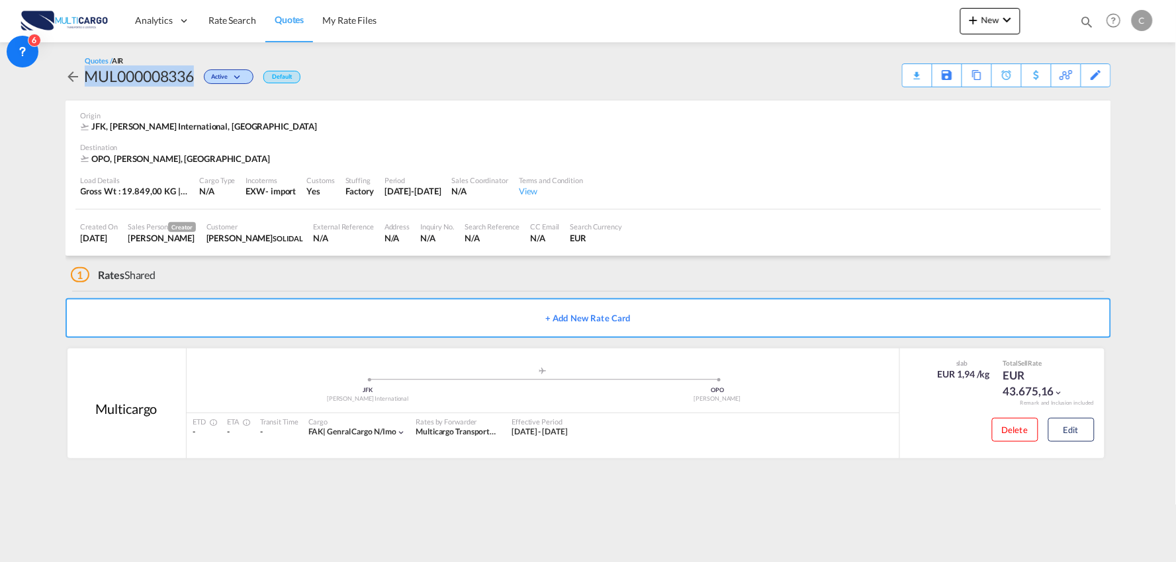
drag, startPoint x: 194, startPoint y: 76, endPoint x: 89, endPoint y: 76, distance: 105.2
click at [89, 76] on div "MUL000008336" at bounding box center [140, 75] width 110 height 21
copy div "MUL000008336"
click at [1074, 426] on button "Edit" at bounding box center [1071, 430] width 46 height 24
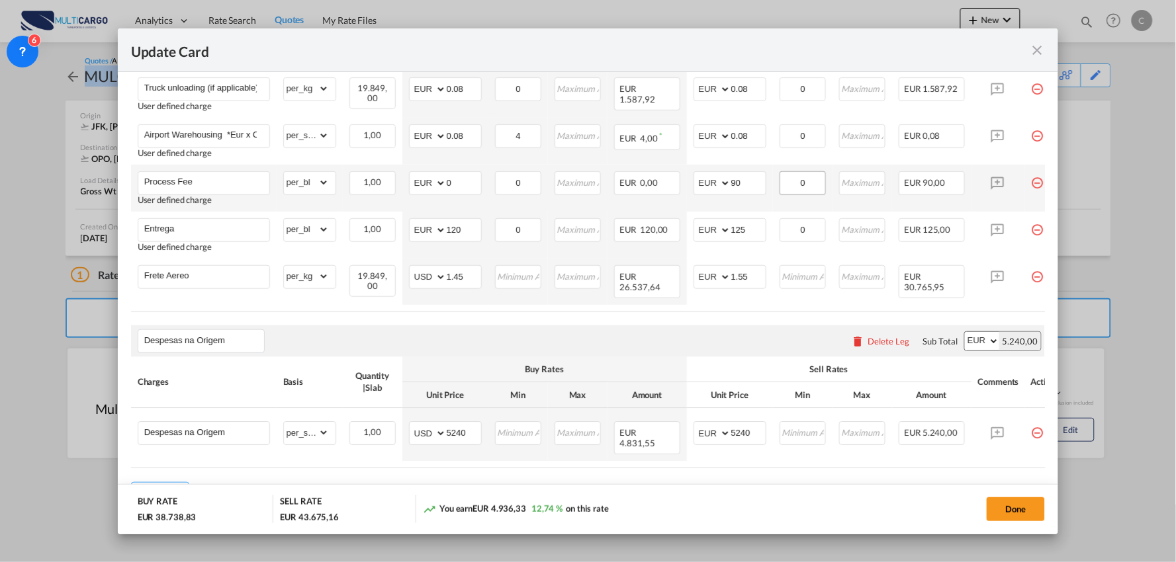
scroll to position [587, 0]
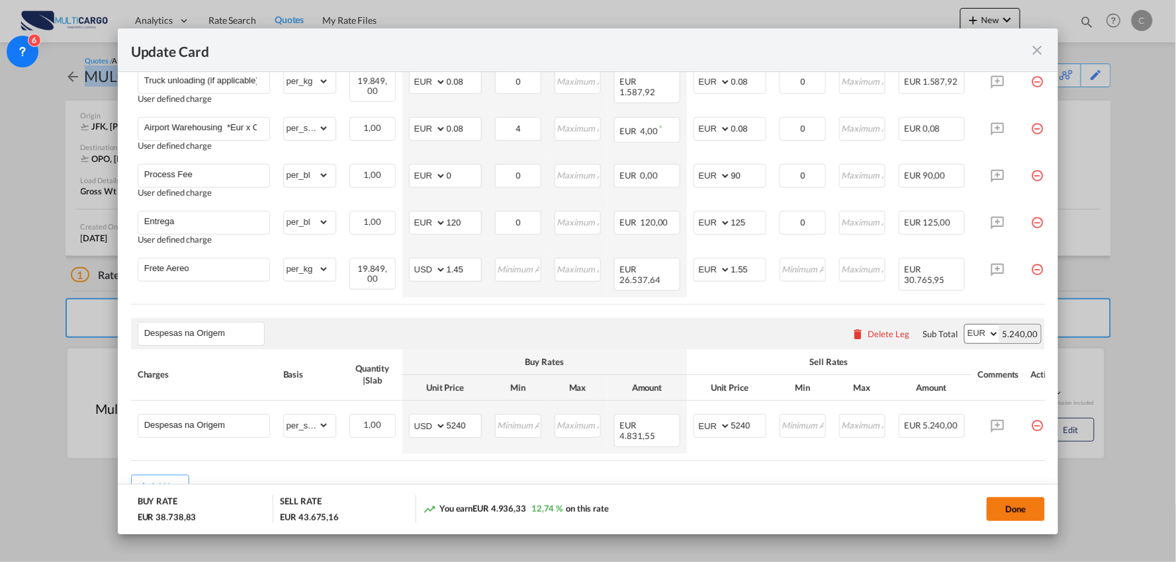
click at [1019, 505] on button "Done" at bounding box center [1015, 510] width 58 height 24
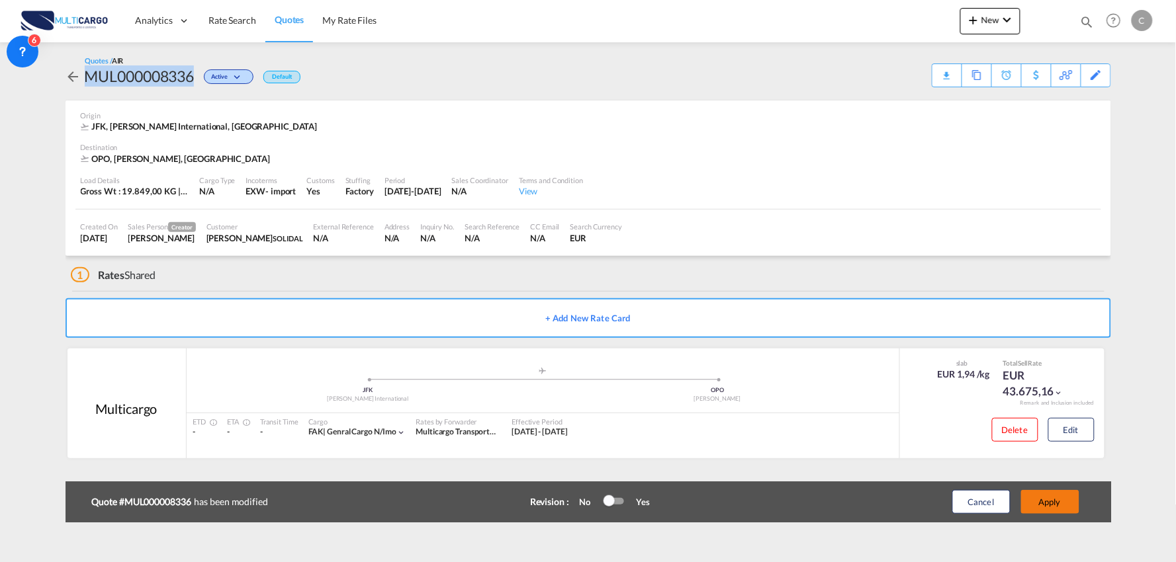
click at [1048, 503] on button "Apply" at bounding box center [1050, 502] width 58 height 24
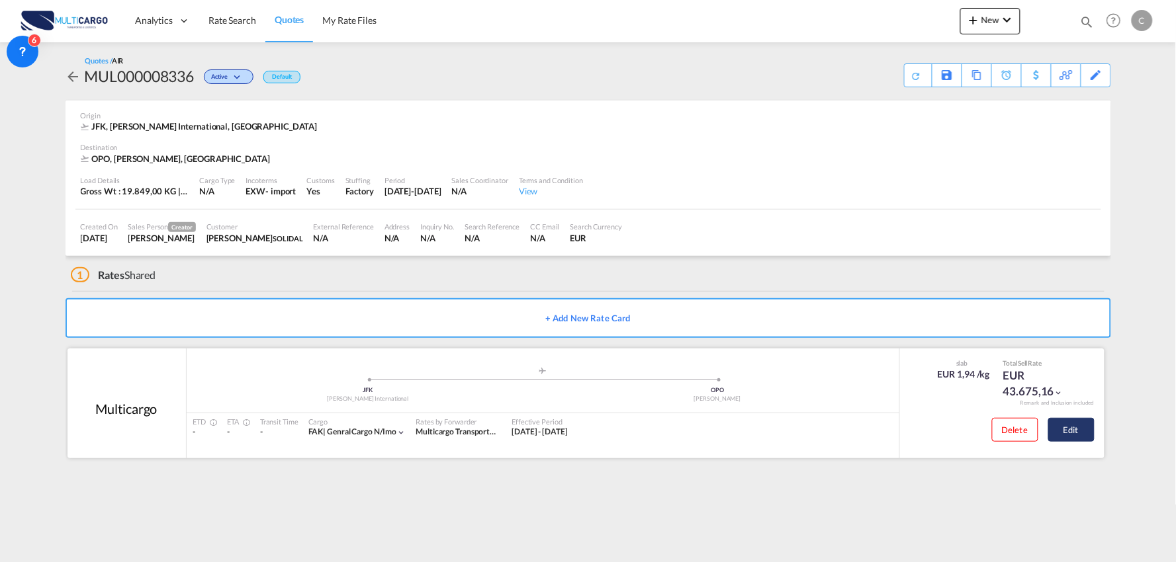
click at [1076, 430] on button "Edit" at bounding box center [1071, 430] width 46 height 24
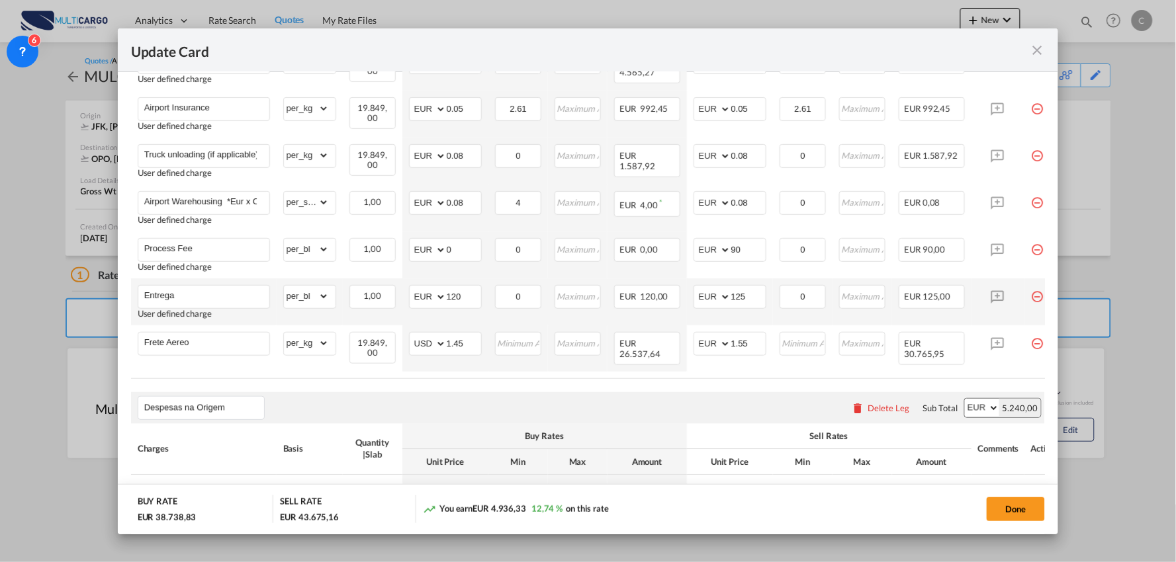
scroll to position [514, 0]
click at [1036, 49] on md-icon "icon-close fg-AAA8AD m-0 pointer" at bounding box center [1037, 50] width 16 height 16
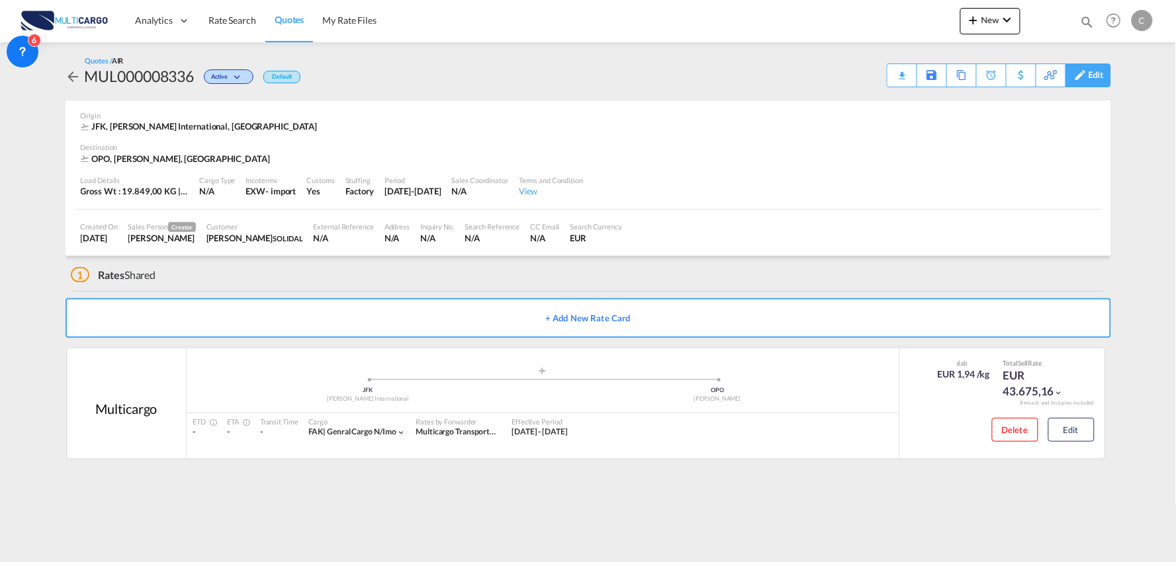
click at [1100, 74] on div "Edit" at bounding box center [1095, 75] width 15 height 22
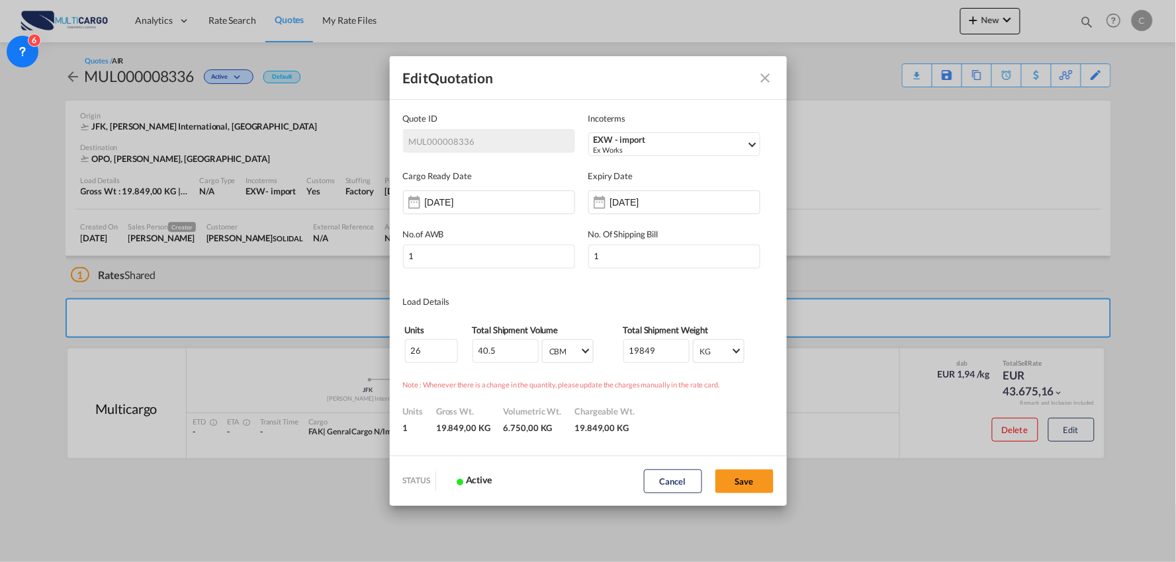
scroll to position [0, 0]
click at [612, 205] on input "08 Oct 2025" at bounding box center [651, 202] width 83 height 11
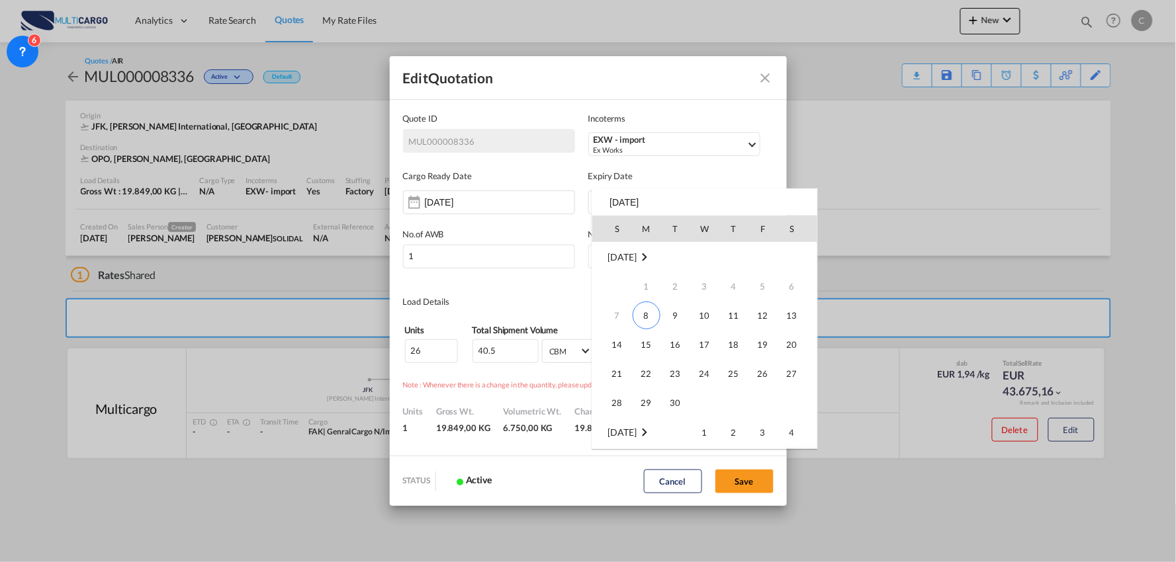
scroll to position [175, 0]
click at [636, 258] on span "Oct 2025" at bounding box center [622, 256] width 28 height 11
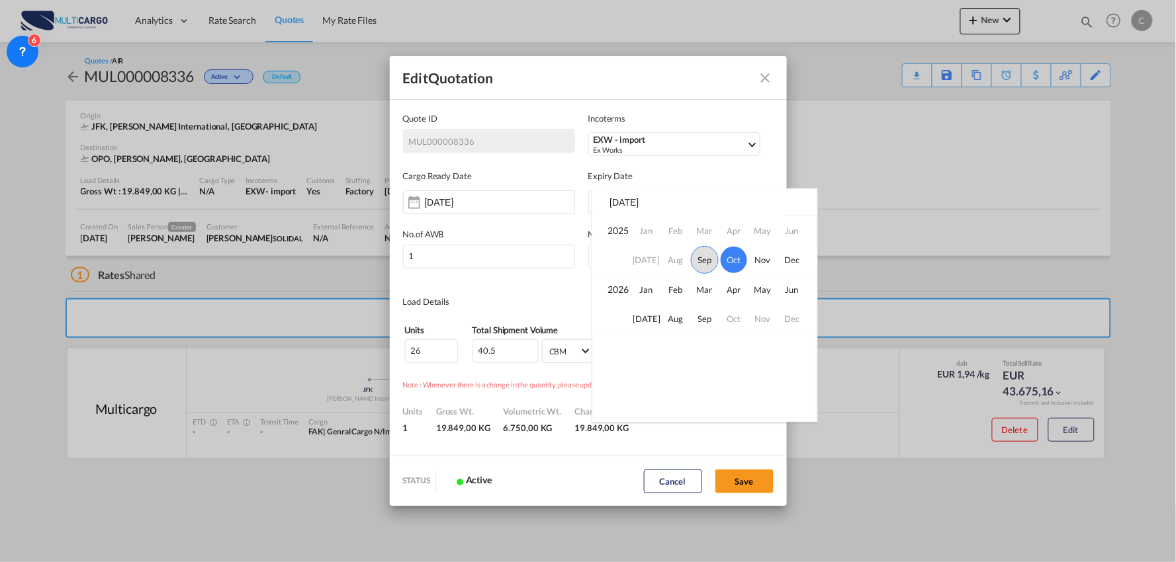
click at [707, 261] on span "Sep" at bounding box center [705, 260] width 28 height 28
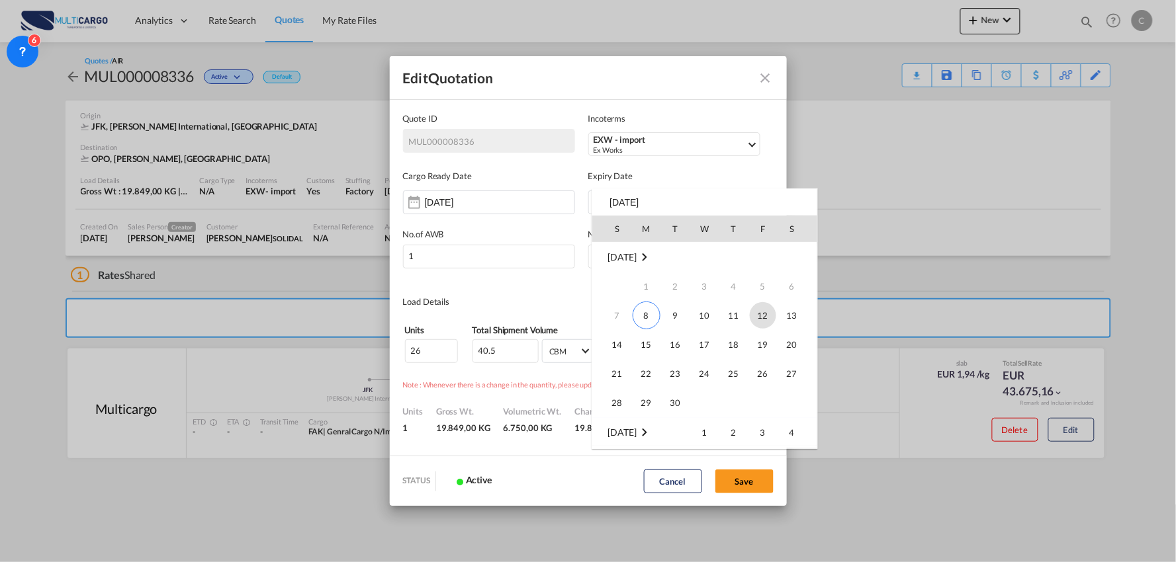
click at [765, 316] on span "12" at bounding box center [763, 315] width 26 height 26
type input "12 Sep 2025"
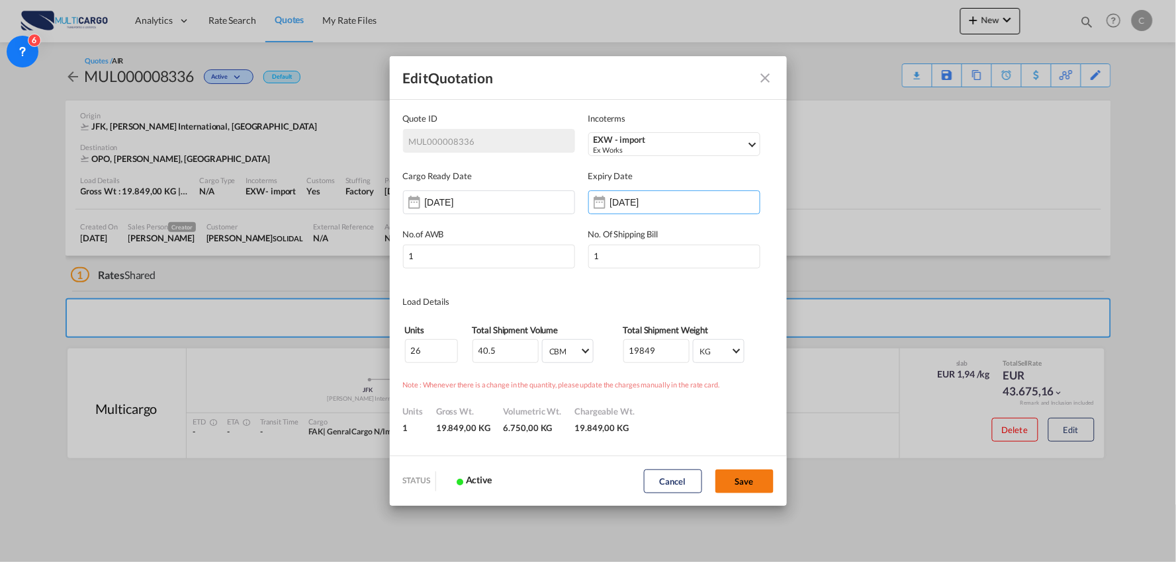
click at [759, 490] on button "Save" at bounding box center [744, 482] width 58 height 24
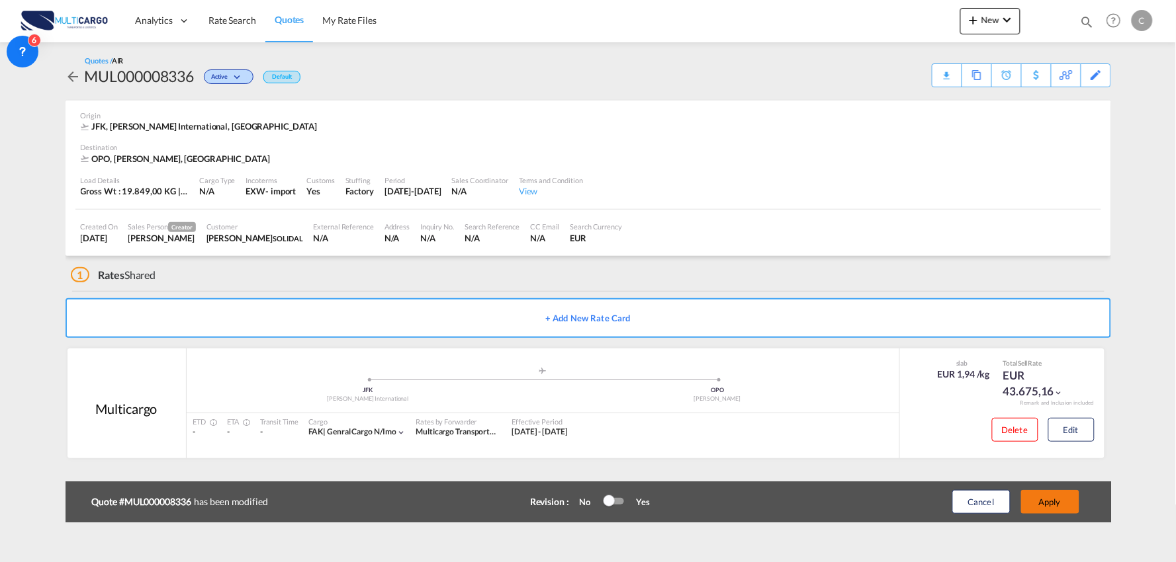
click at [1053, 504] on button "Apply" at bounding box center [1050, 502] width 58 height 24
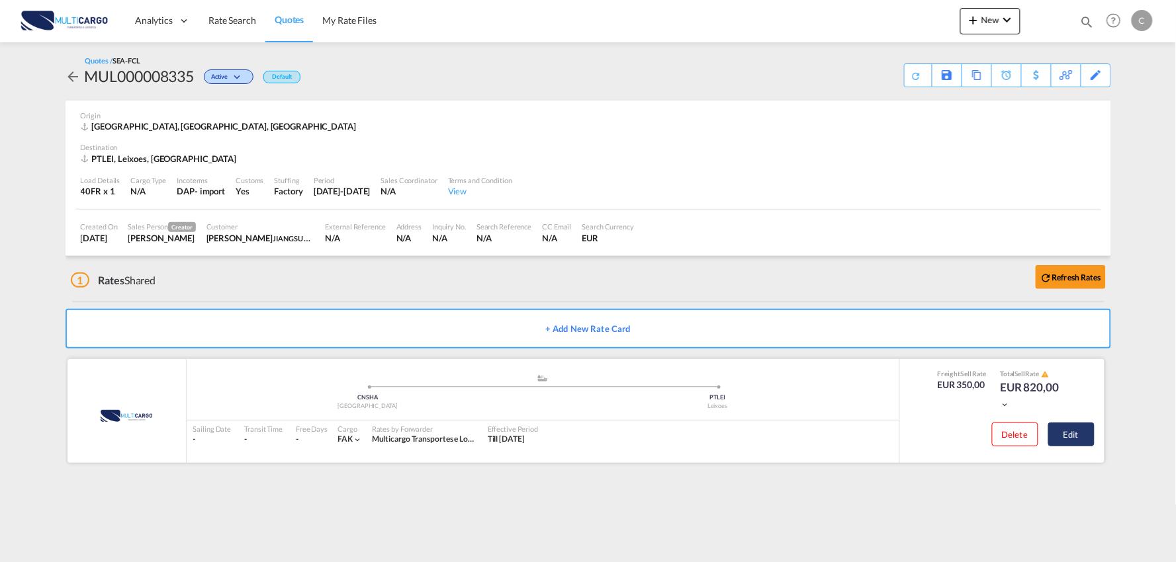
click at [1082, 434] on button "Edit" at bounding box center [1071, 435] width 46 height 24
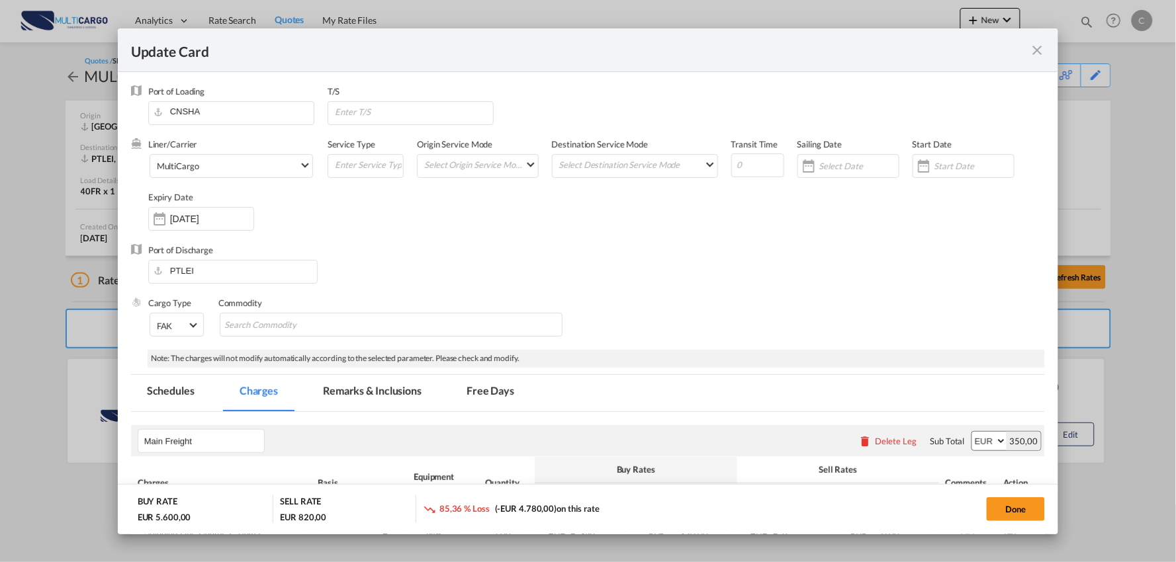
select select "per container"
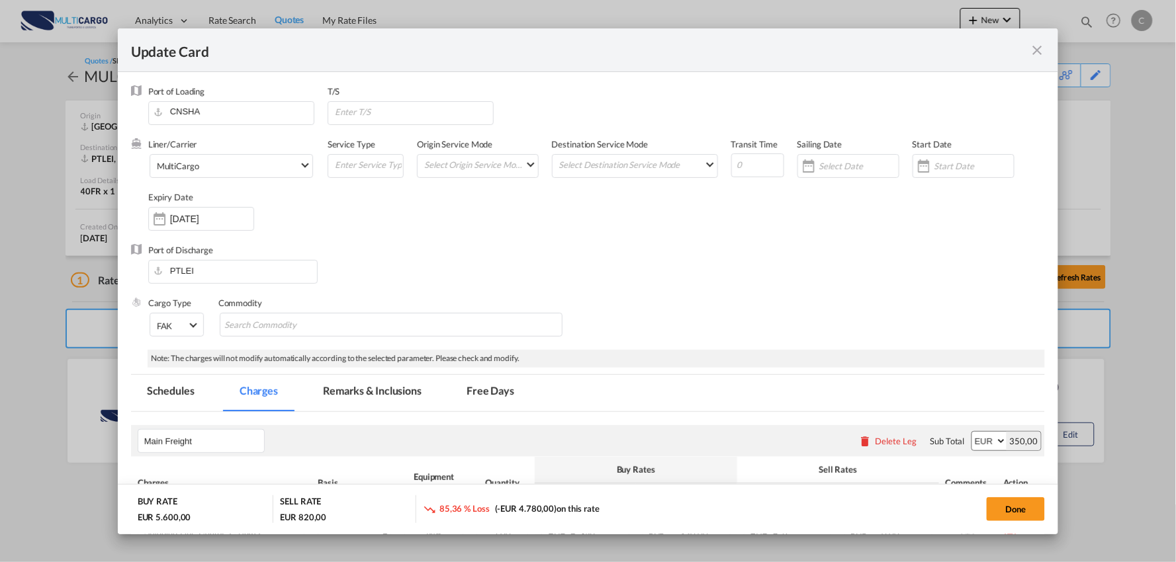
select select "per container"
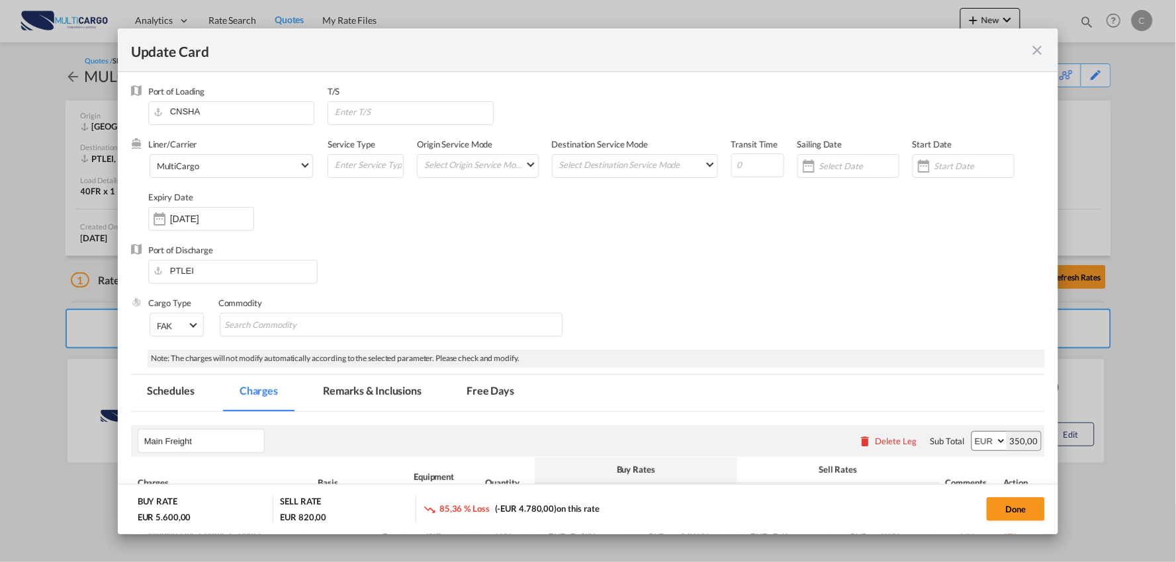
select select "per container"
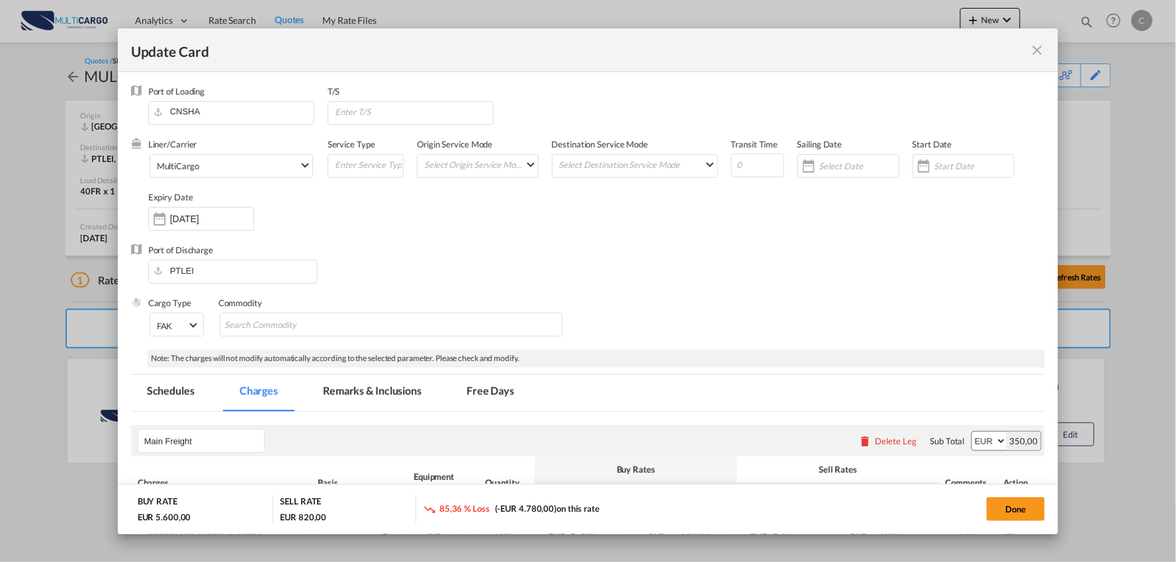
select select "per B/L"
select select "per container"
select select "per B/L"
select select "per container"
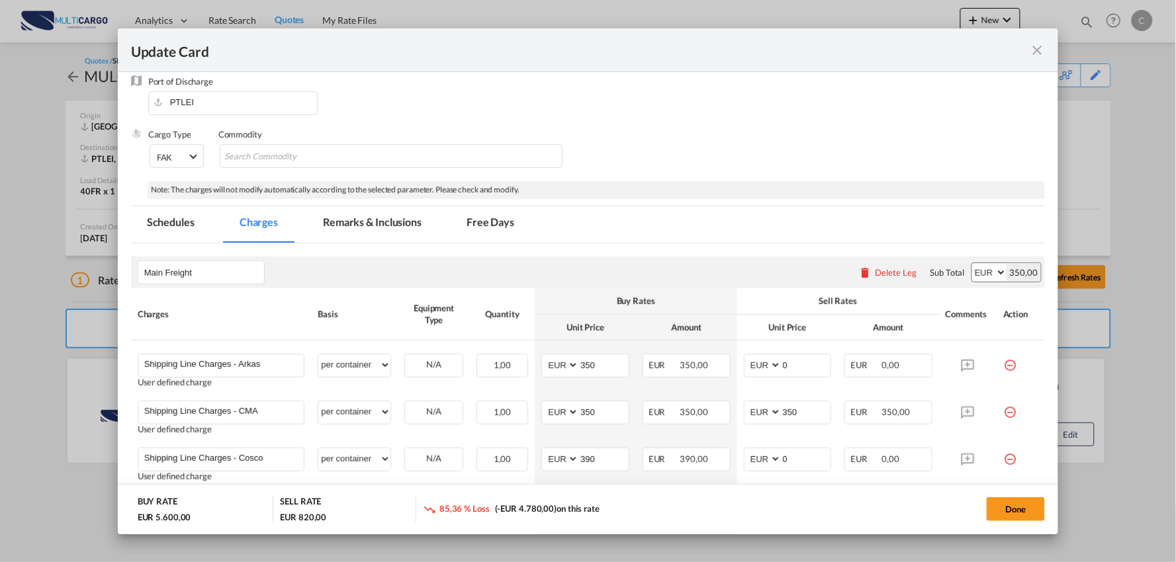
scroll to position [147, 0]
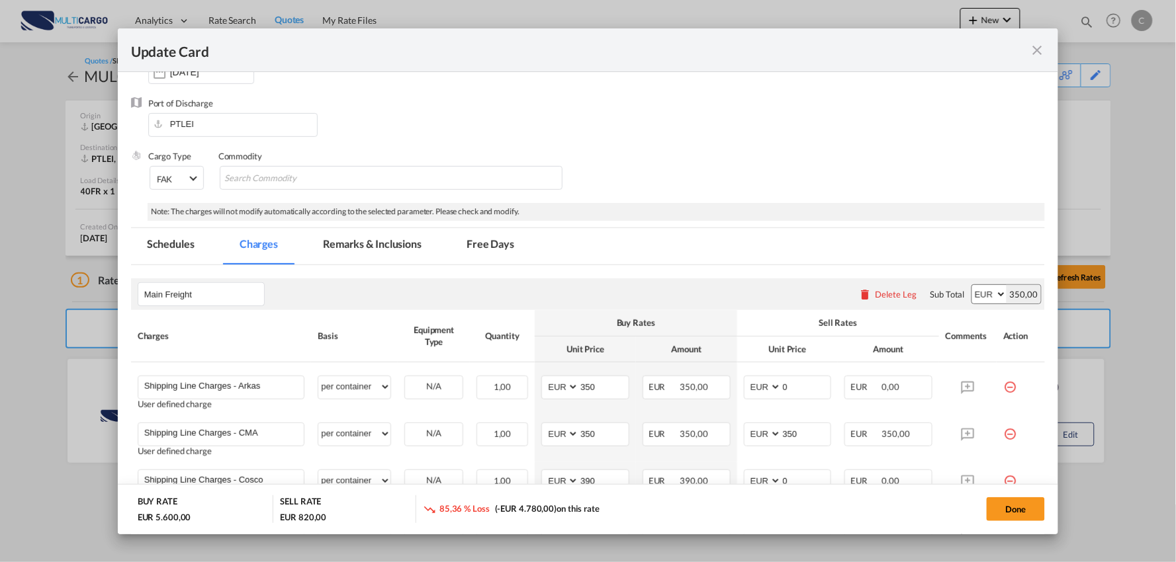
click at [880, 294] on div "Delete Leg" at bounding box center [896, 294] width 42 height 11
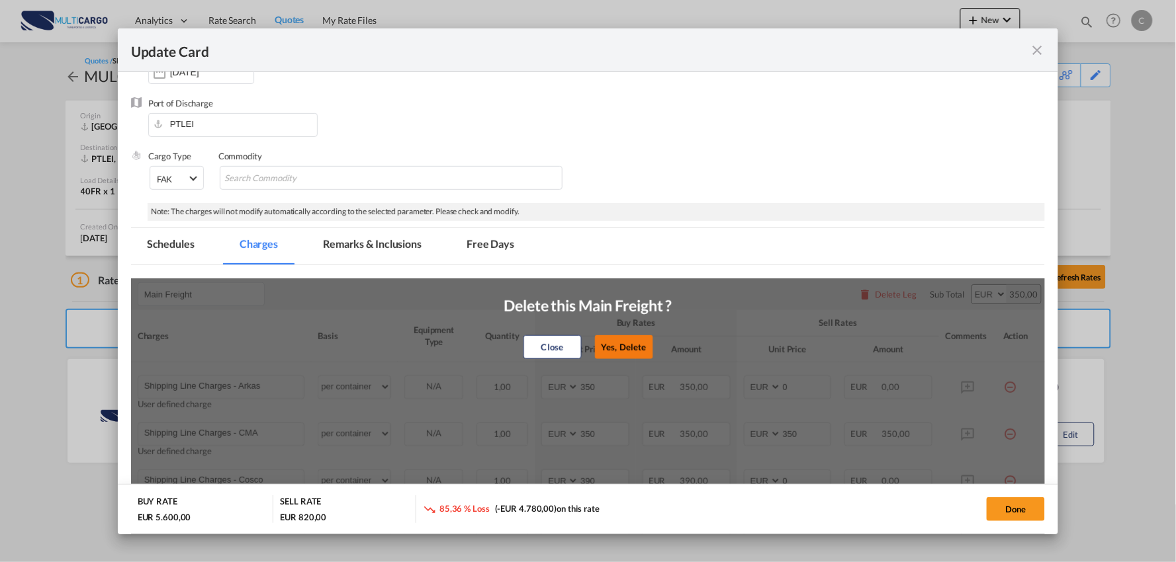
click at [619, 346] on button "Yes, Delete" at bounding box center [624, 347] width 58 height 24
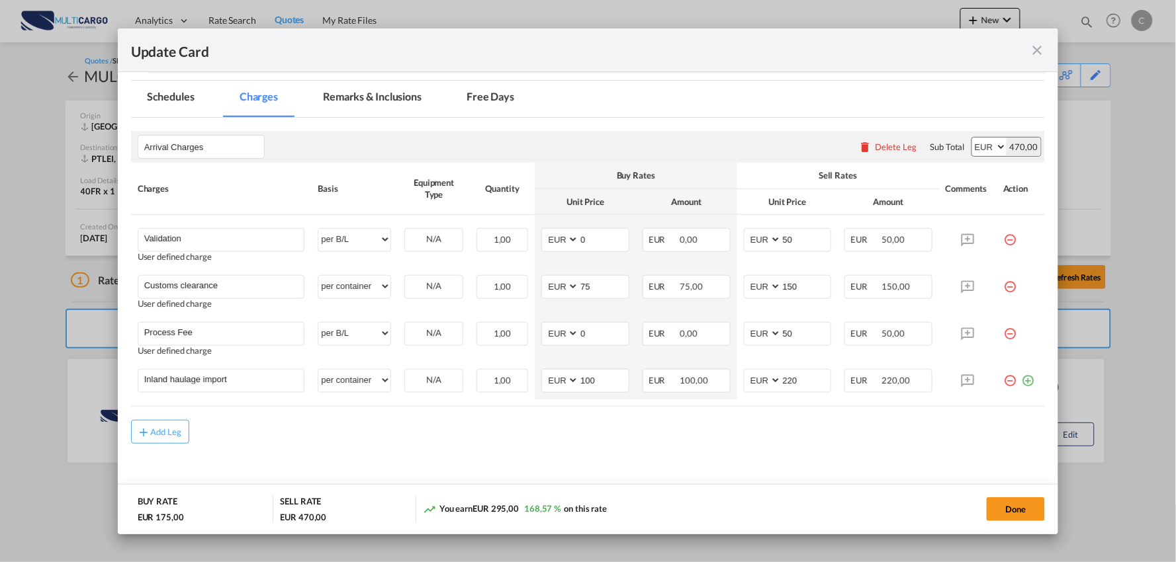
scroll to position [300, 0]
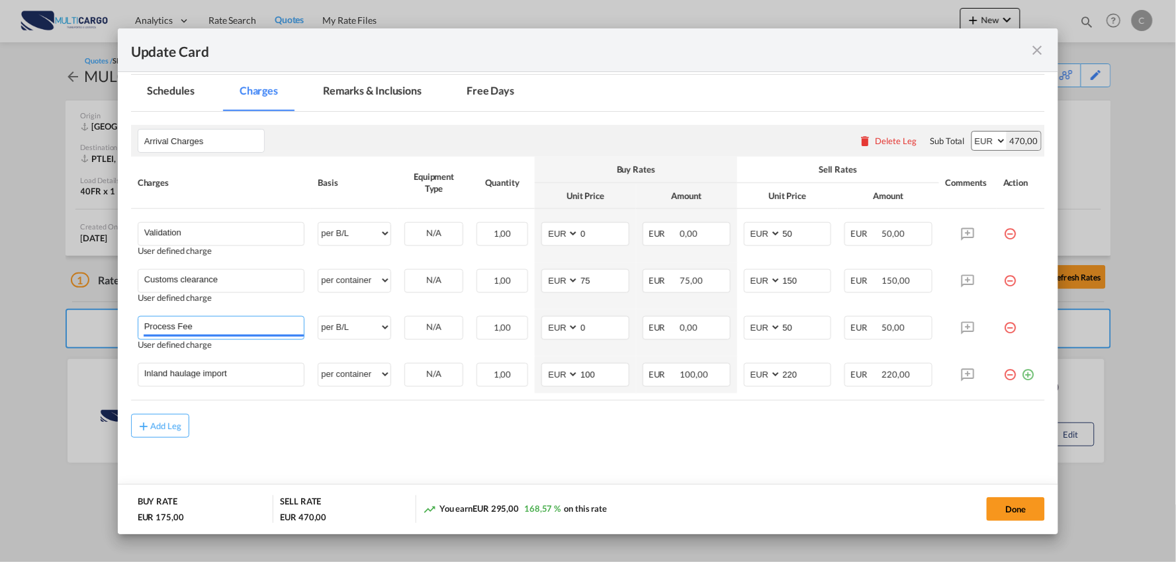
drag, startPoint x: 36, startPoint y: 320, endPoint x: 15, endPoint y: 316, distance: 21.4
click at [17, 318] on div "Update Card Port of Loading CNSHA T/S Liner/Carrier MultiCargo 2HM LOGISTICS D.…" at bounding box center [588, 281] width 1176 height 562
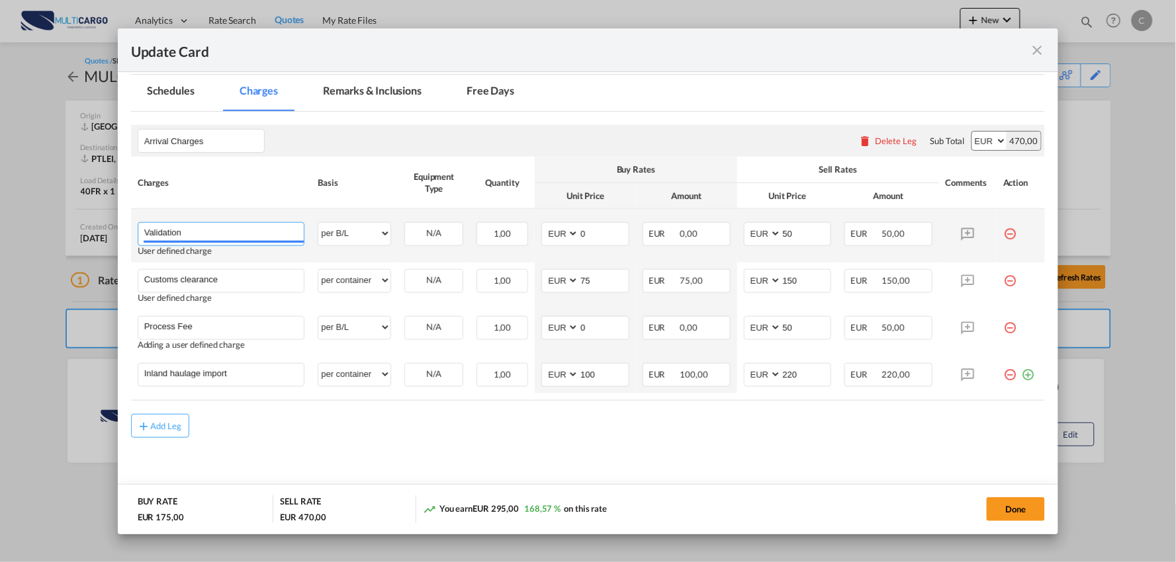
click at [213, 223] on input "Validation" at bounding box center [224, 233] width 160 height 20
paste input "Process Fee"
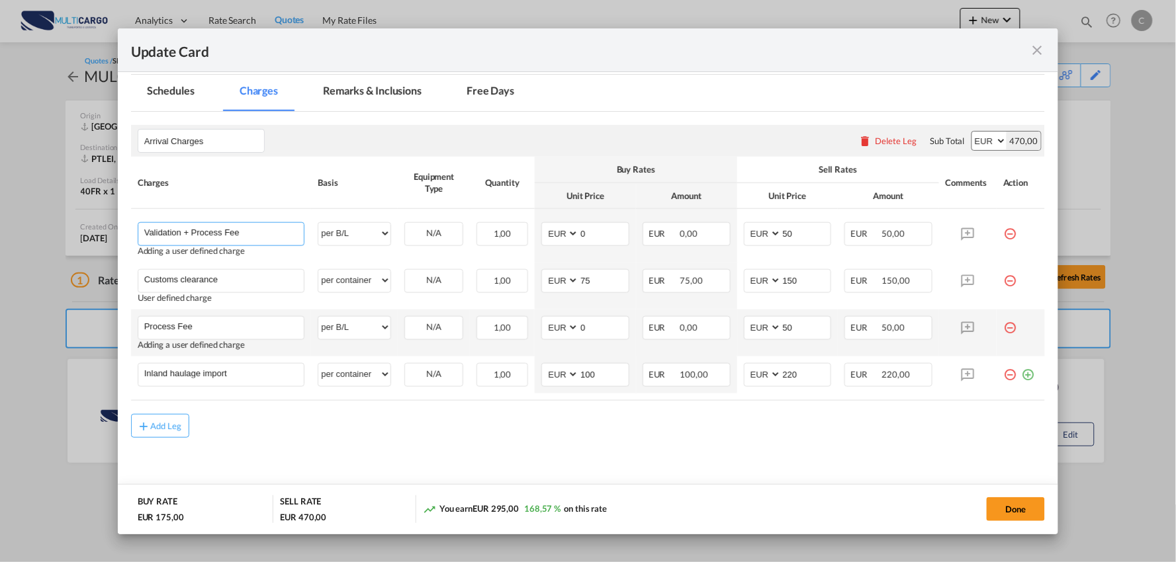
type input "Validation + Process Fee"
click at [1003, 326] on md-icon "icon-minus-circle-outline red-400-fg" at bounding box center [1009, 322] width 13 height 13
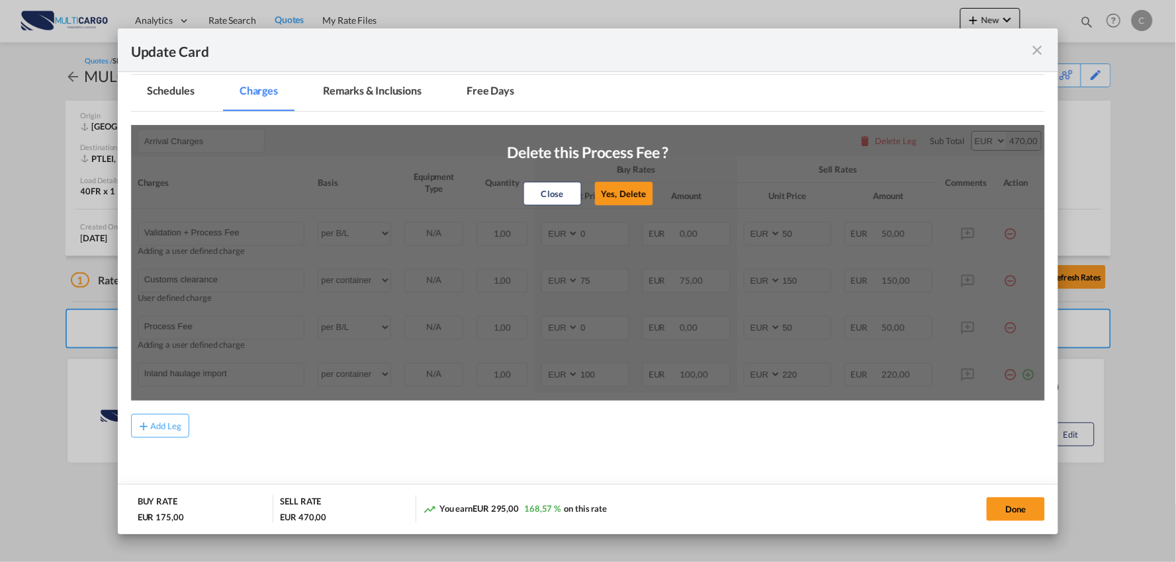
click at [619, 198] on button "Yes, Delete" at bounding box center [623, 194] width 58 height 24
type input "Inland haulage import"
select select "per container"
type input "100"
type input "220"
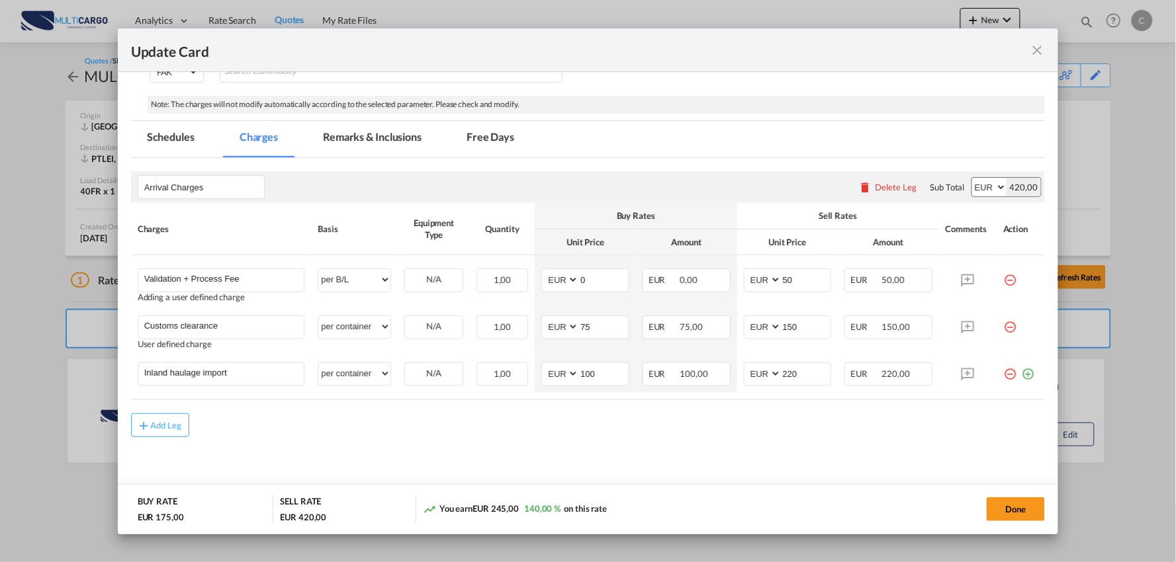
scroll to position [253, 0]
click at [406, 433] on div "Add Leg" at bounding box center [588, 426] width 914 height 24
click at [1021, 373] on md-icon "icon-plus-circle-outline green-400-fg" at bounding box center [1027, 369] width 13 height 13
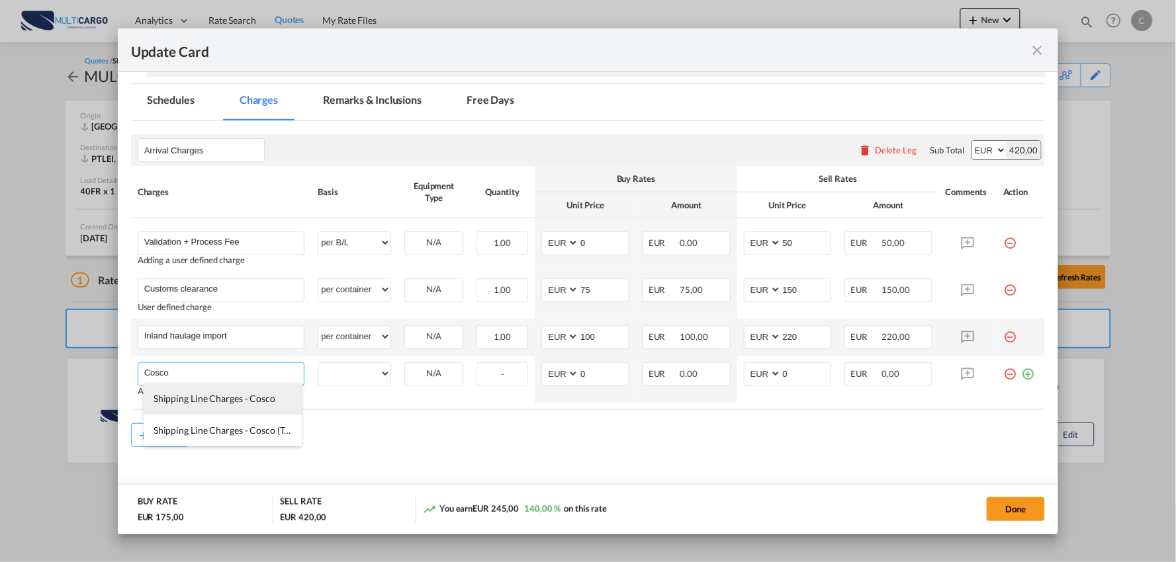
click at [229, 398] on span "Shipping Line Charges - Cosco" at bounding box center [214, 398] width 122 height 11
type input "Shipping Line Charges - Cosco"
select select "per container"
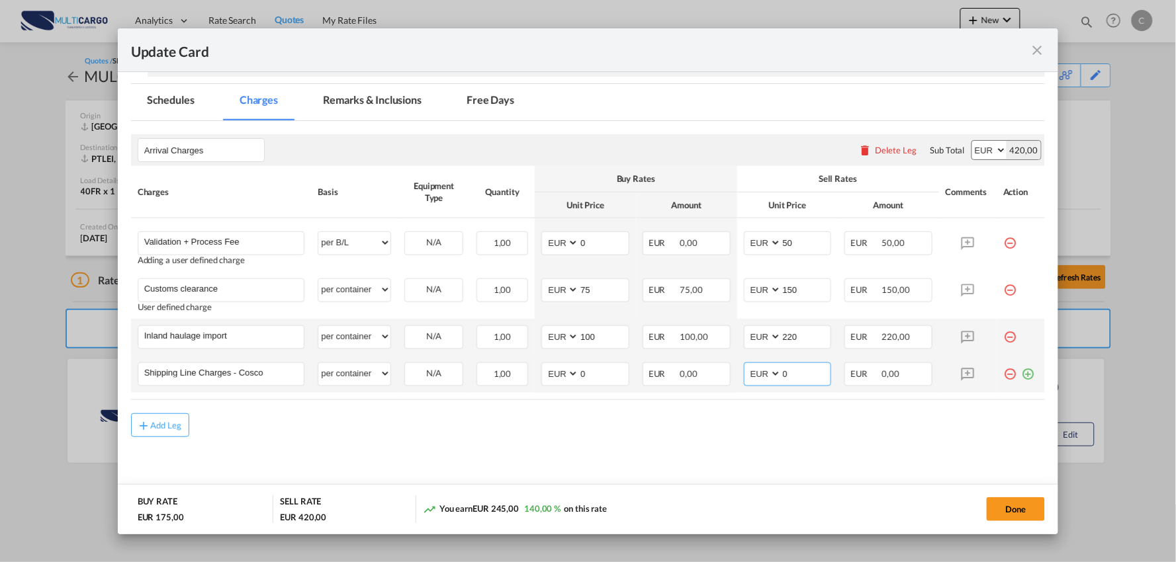
drag, startPoint x: 791, startPoint y: 381, endPoint x: 730, endPoint y: 357, distance: 65.4
click at [744, 376] on md-input-container "AED AFN ALL AMD ANG AOA ARS AUD AWG AZN BAM BBD BDT BGN BHD BIF BMD BND BOB BRL…" at bounding box center [788, 375] width 88 height 24
type input "510"
drag, startPoint x: 595, startPoint y: 374, endPoint x: 540, endPoint y: 374, distance: 55.6
click at [541, 374] on md-input-container "AED AFN ALL AMD ANG AOA ARS AUD AWG AZN BAM BBD BDT BGN BHD BIF BMD BND BOB BRL…" at bounding box center [585, 375] width 88 height 24
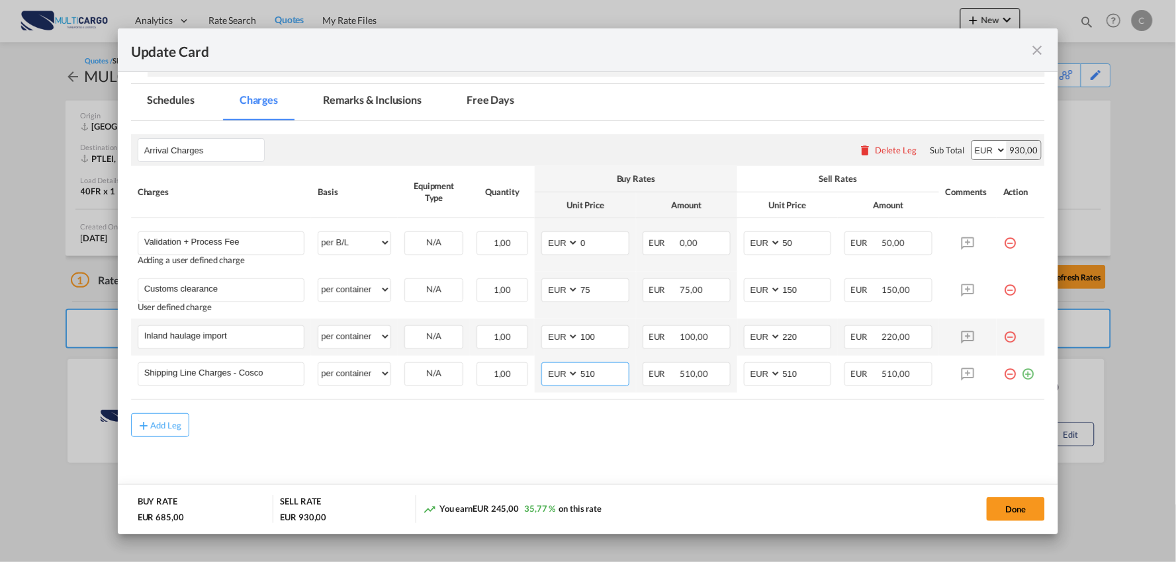
type input "510"
click at [576, 424] on div "Add Leg" at bounding box center [588, 425] width 914 height 24
drag, startPoint x: 273, startPoint y: 348, endPoint x: 254, endPoint y: 341, distance: 20.3
click at [251, 347] on div "Inland haulage import" at bounding box center [221, 337] width 167 height 24
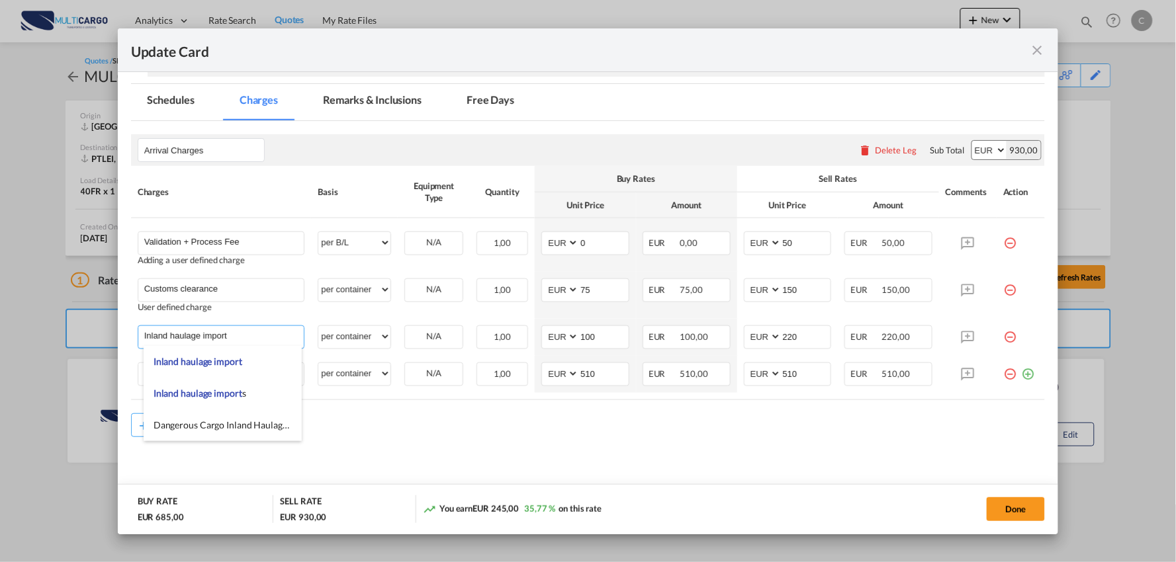
drag, startPoint x: 263, startPoint y: 336, endPoint x: -35, endPoint y: 324, distance: 297.9
click at [0, 324] on html "Analytics Reports Dashboard Rate Search Quotes My Rate Files" at bounding box center [588, 281] width 1176 height 562
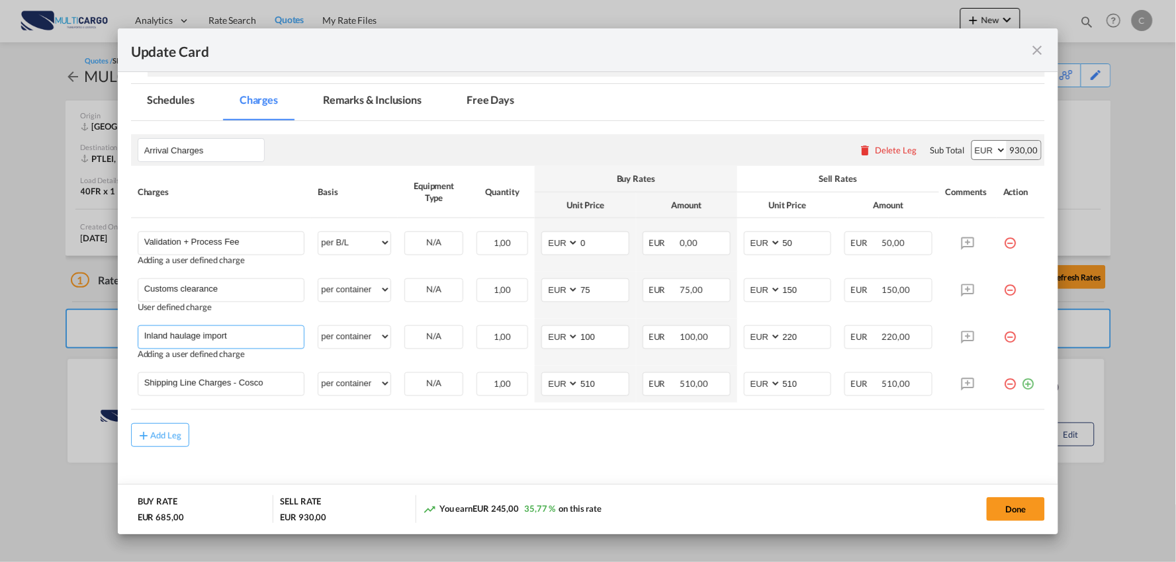
type input "E"
type input "Delivery FR"
click at [352, 450] on md-content "Arrival Charges Please enter leg name Leg Name Already Exists Delete Leg Sub To…" at bounding box center [588, 316] width 914 height 390
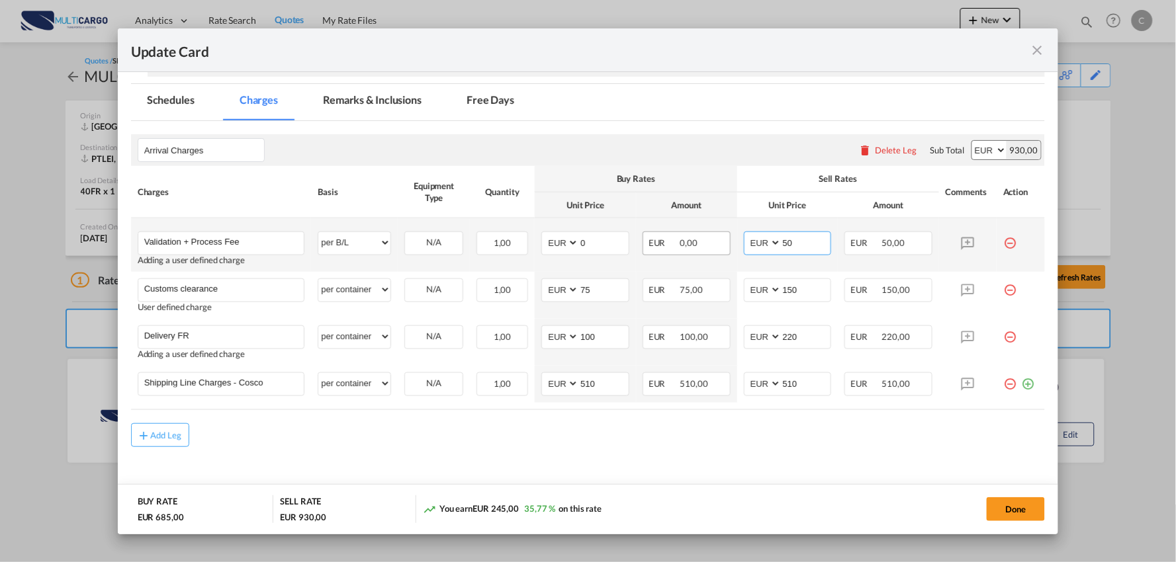
drag, startPoint x: 717, startPoint y: 247, endPoint x: 709, endPoint y: 247, distance: 8.6
click at [709, 247] on tr "Validation + Process Fee Please Enter User Defined Charges Cannot Be Published …" at bounding box center [588, 245] width 914 height 54
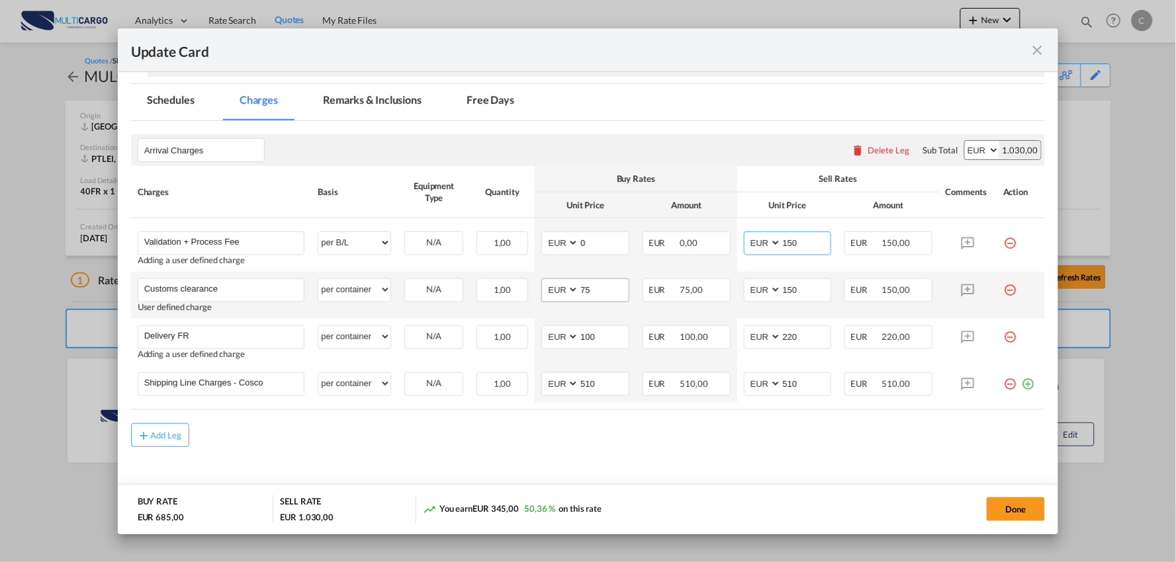
type input "150"
drag, startPoint x: 596, startPoint y: 285, endPoint x: 754, endPoint y: 283, distance: 158.1
click at [599, 285] on input "75" at bounding box center [604, 289] width 50 height 20
click at [801, 329] on input "220" at bounding box center [806, 336] width 50 height 20
drag, startPoint x: 763, startPoint y: 345, endPoint x: 724, endPoint y: 345, distance: 39.7
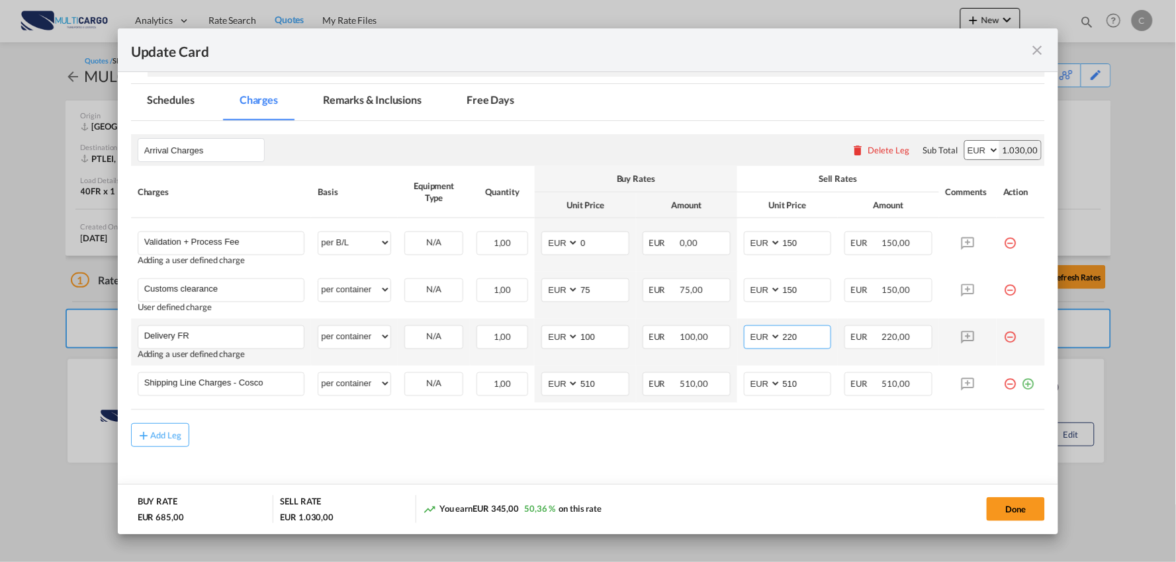
click at [724, 345] on tr "Delivery FR Please Enter User Defined Charges Cannot Be Published Adding a user…" at bounding box center [588, 342] width 914 height 47
drag, startPoint x: 596, startPoint y: 341, endPoint x: 565, endPoint y: 341, distance: 31.1
click at [565, 341] on md-input-container "AED AFN ALL AMD ANG AOA ARS AUD AWG AZN BAM BBD BDT BGN BHD BIF BMD BND BOB BRL…" at bounding box center [585, 337] width 88 height 24
click at [647, 435] on div "Add Leg" at bounding box center [588, 435] width 914 height 24
click at [573, 433] on div "Add Leg" at bounding box center [588, 435] width 914 height 24
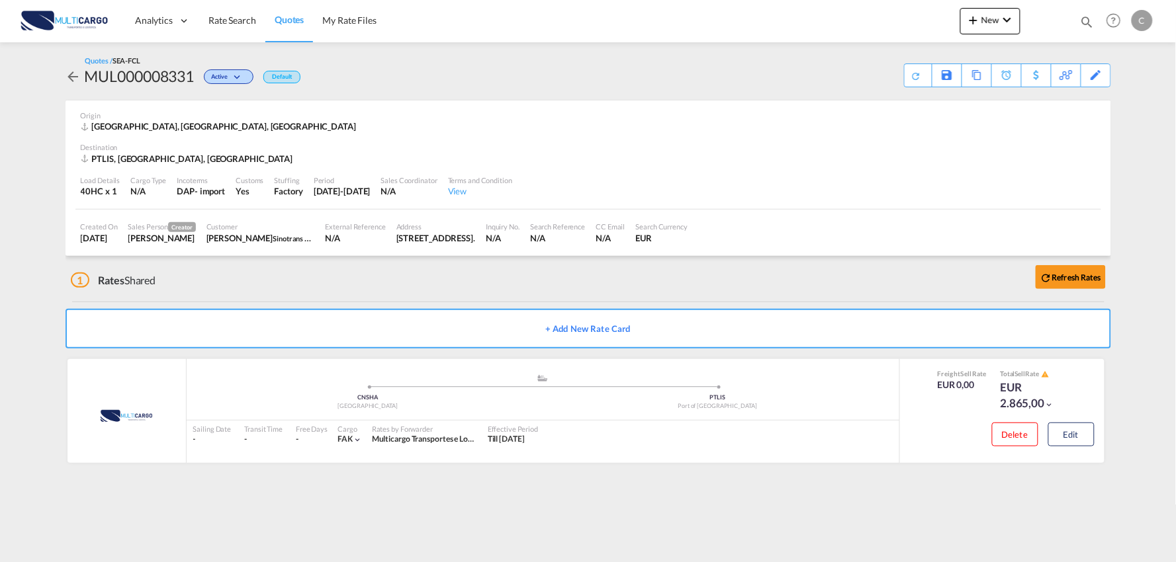
drag, startPoint x: 261, startPoint y: 282, endPoint x: 269, endPoint y: 285, distance: 9.0
click at [261, 282] on div "1 Rates Shared Refresh Rates" at bounding box center [591, 277] width 1040 height 42
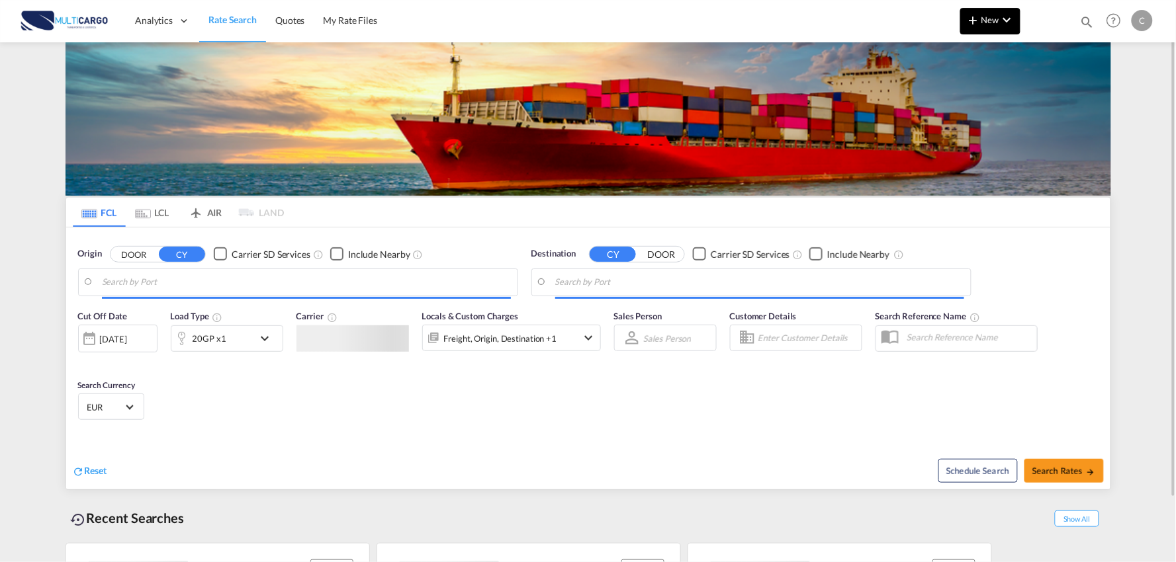
click at [971, 22] on md-icon "icon-plus 400-fg" at bounding box center [973, 20] width 16 height 16
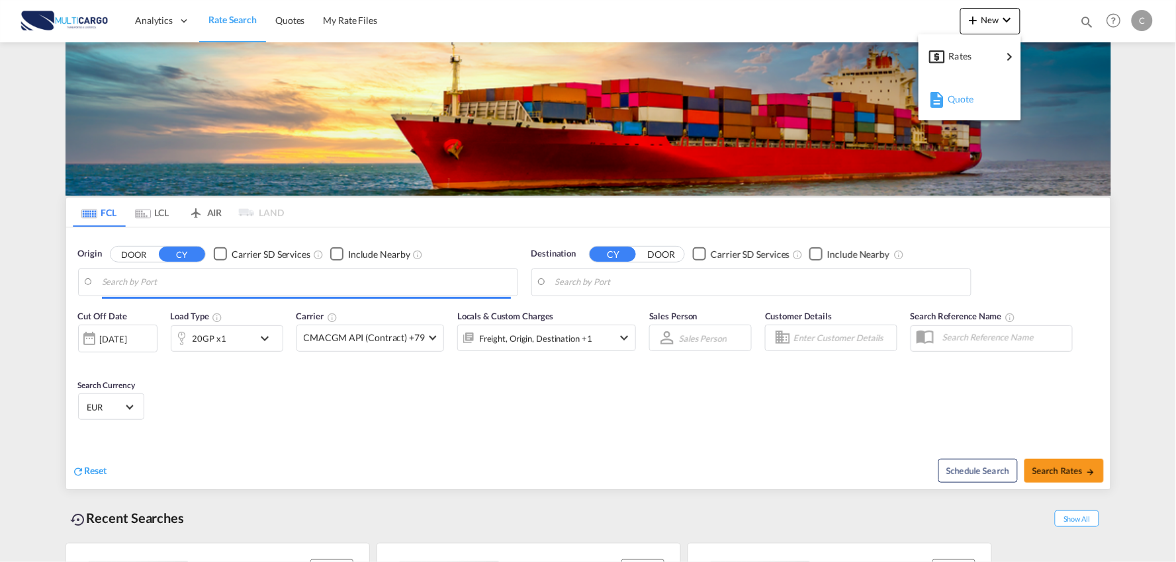
click at [965, 114] on div "Quote" at bounding box center [971, 99] width 49 height 33
type input "Port of [GEOGRAPHIC_DATA], [GEOGRAPHIC_DATA], [GEOGRAPHIC_DATA]"
type input "Leixoes, Leixoes, PTLEI"
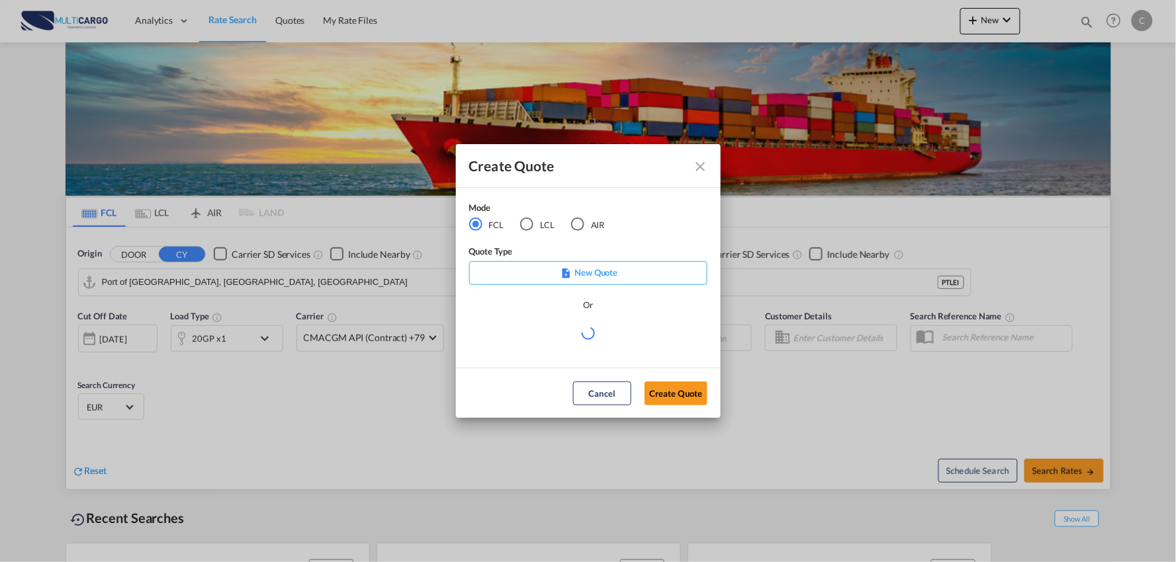
click at [572, 228] on div "AIR" at bounding box center [577, 224] width 13 height 13
click at [597, 337] on md-select "Select template [DATE] IMP_DAP_AIR_>500 [PERSON_NAME] | [DATE] [DATE]_IMP_DAP_A…" at bounding box center [588, 338] width 238 height 26
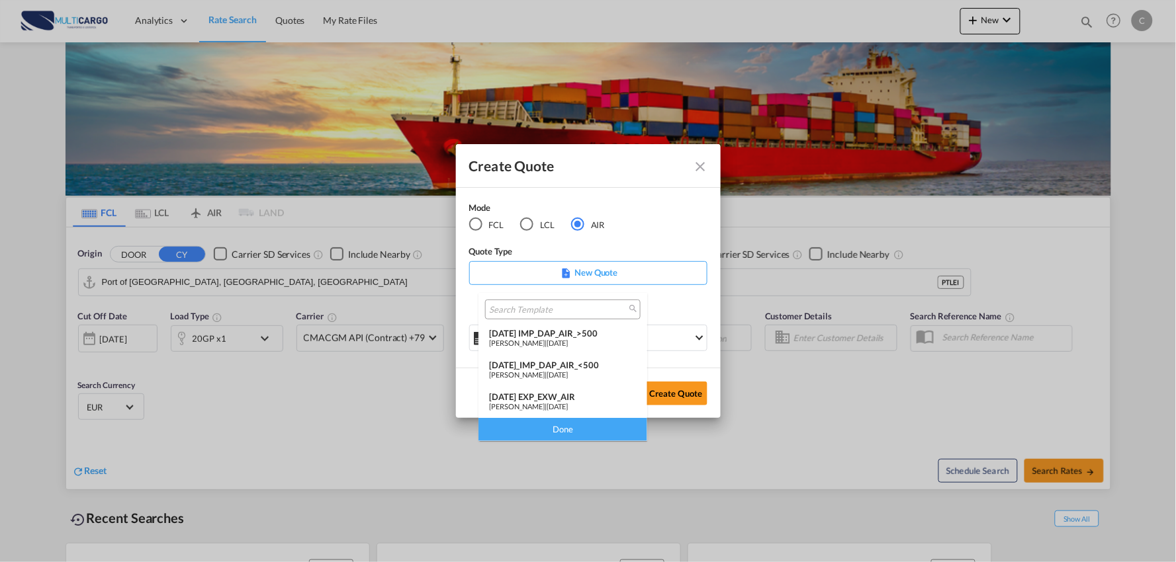
click at [591, 328] on div "[DATE] IMP_DAP_AIR_>500" at bounding box center [563, 333] width 148 height 11
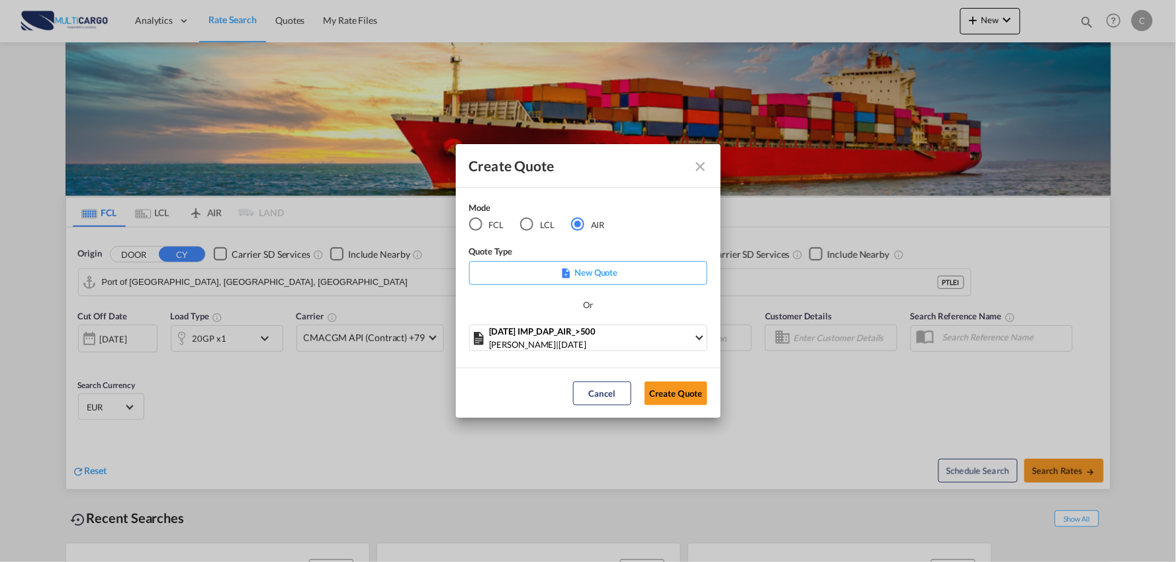
drag, startPoint x: 675, startPoint y: 389, endPoint x: 691, endPoint y: 392, distance: 15.6
click at [673, 389] on button "Create Quote" at bounding box center [675, 394] width 63 height 24
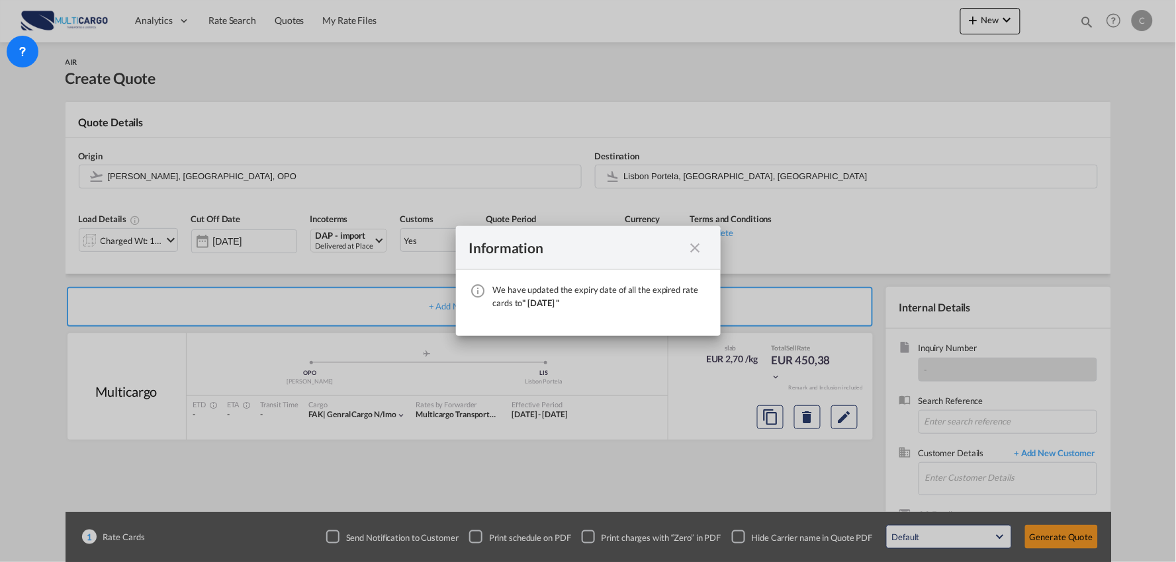
click at [700, 247] on md-icon "icon-close fg-AAA8AD cursor" at bounding box center [695, 248] width 16 height 16
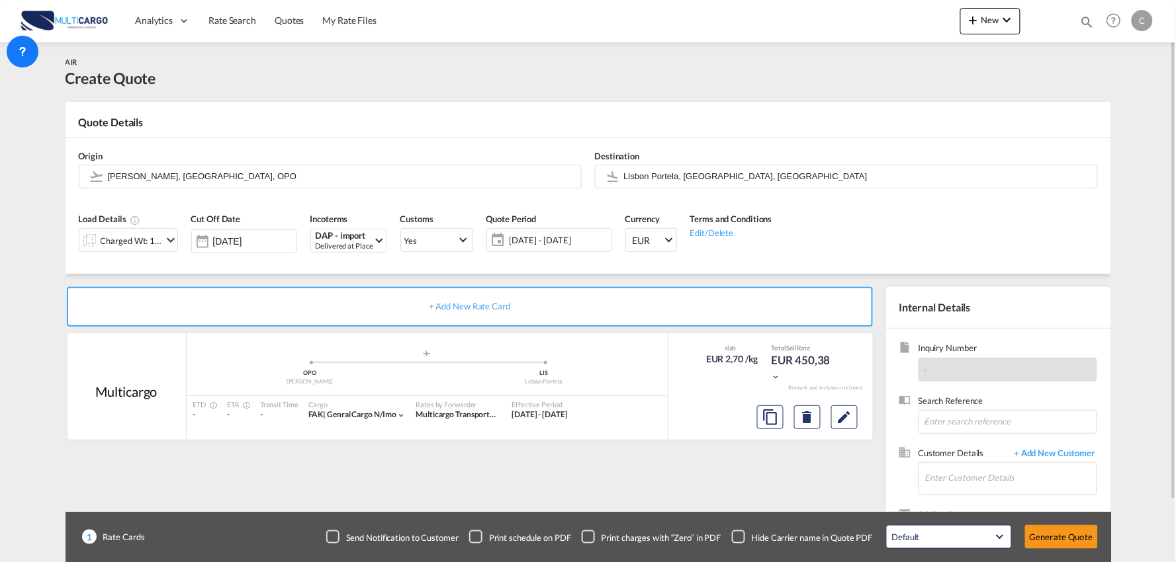
click at [741, 541] on div "Checkbox No Ink" at bounding box center [738, 537] width 13 height 13
click at [745, 478] on div "+ Add New Rate Card Multicargo added by you .a{fill:#aaa8ad;} .a{fill:#aaa8ad;}…" at bounding box center [472, 425] width 814 height 277
click at [1025, 472] on input "Enter Customer Details" at bounding box center [1010, 478] width 171 height 30
click at [967, 479] on input "[PERSON_NAME]" at bounding box center [1010, 478] width 171 height 30
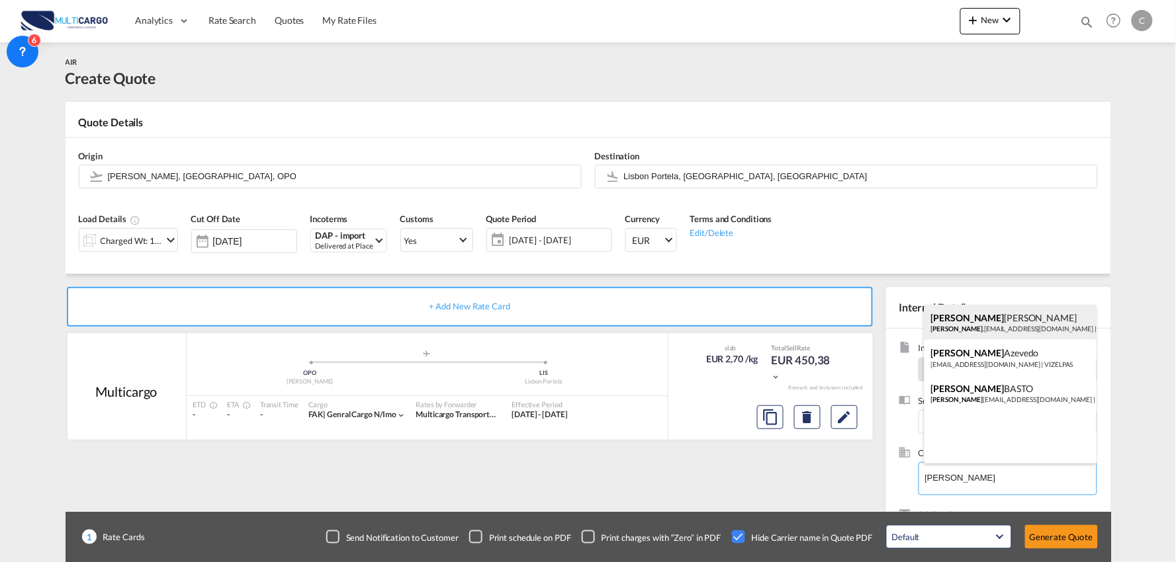
click at [988, 320] on div "[PERSON_NAME] .[PERSON_NAME][EMAIL_ADDRESS][DOMAIN_NAME] | SOLIDAL" at bounding box center [1010, 323] width 172 height 36
type input "SOLIDAL, [PERSON_NAME], [PERSON_NAME][EMAIL_ADDRESS][DOMAIN_NAME]"
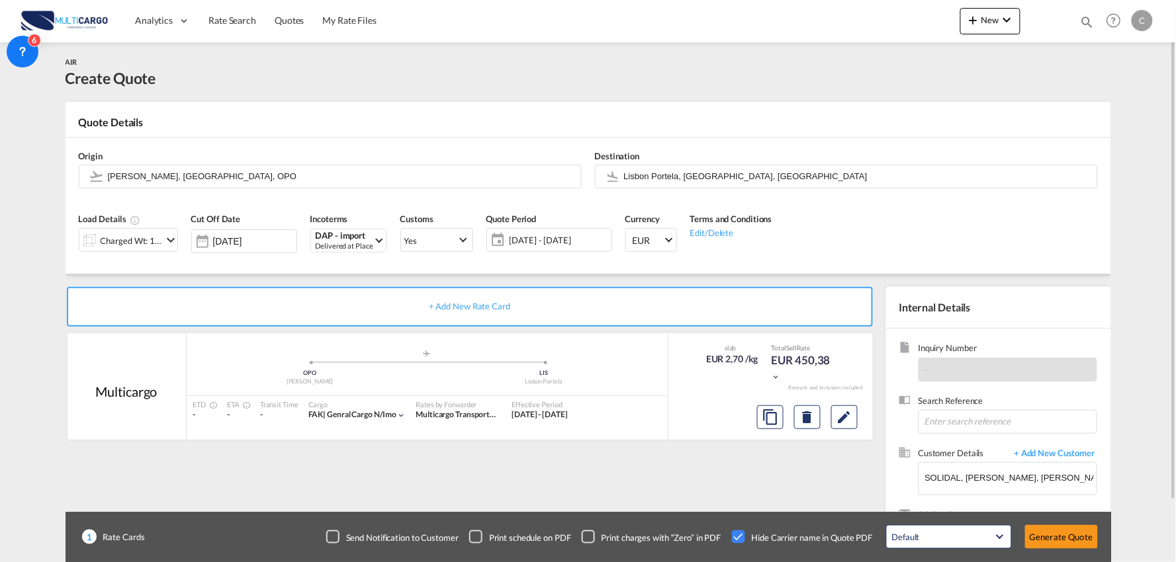
click at [558, 453] on div "+ Add New Rate Card Multicargo added by you .a{fill:#aaa8ad;} .a{fill:#aaa8ad;}…" at bounding box center [472, 425] width 814 height 277
click at [335, 234] on div "DAP - import" at bounding box center [345, 237] width 58 height 10
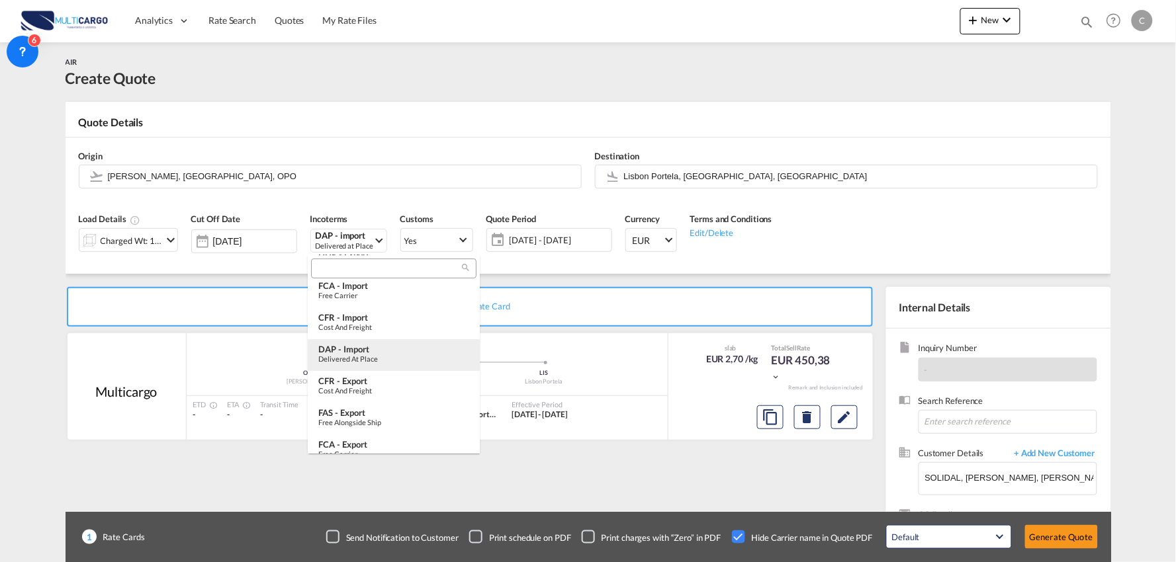
type md-option "[object Object]"
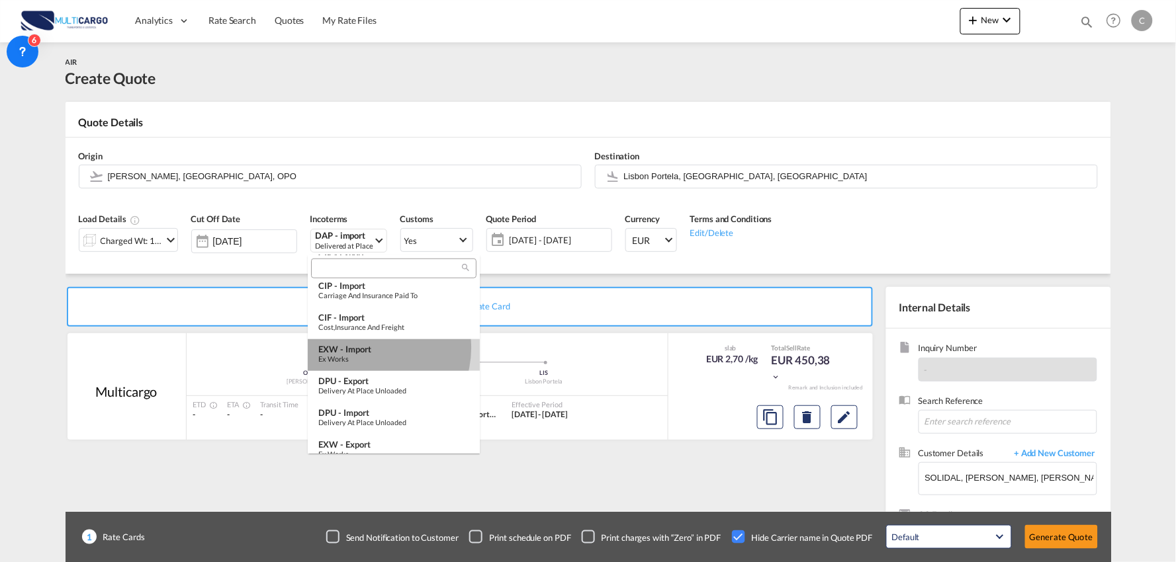
click at [369, 348] on div "EXW - import" at bounding box center [393, 349] width 151 height 11
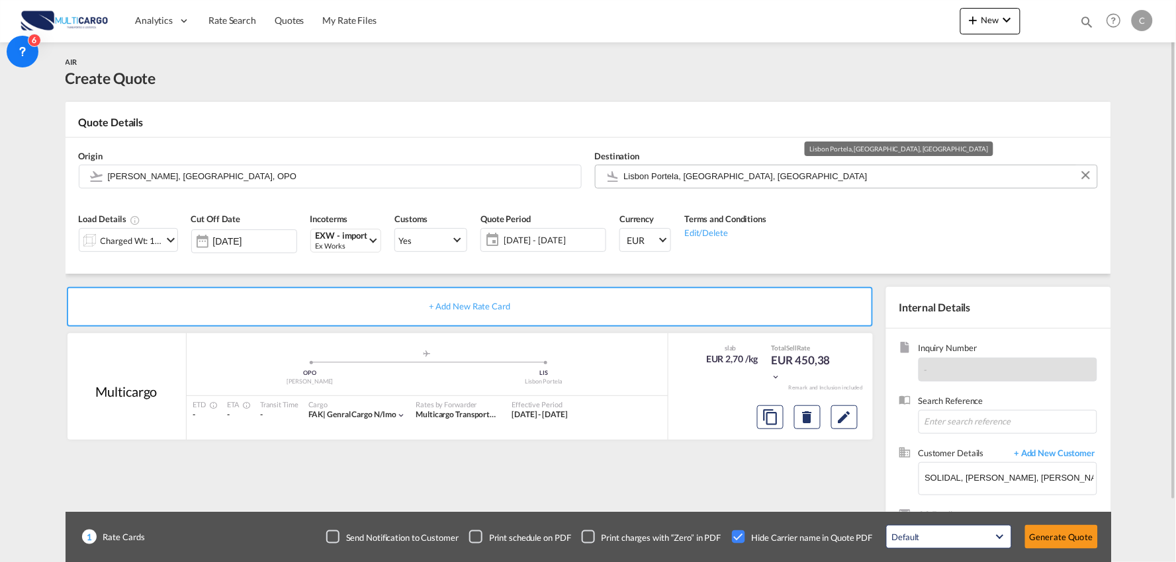
click at [691, 179] on input "Lisbon Portela, [GEOGRAPHIC_DATA], [GEOGRAPHIC_DATA]" at bounding box center [857, 176] width 466 height 23
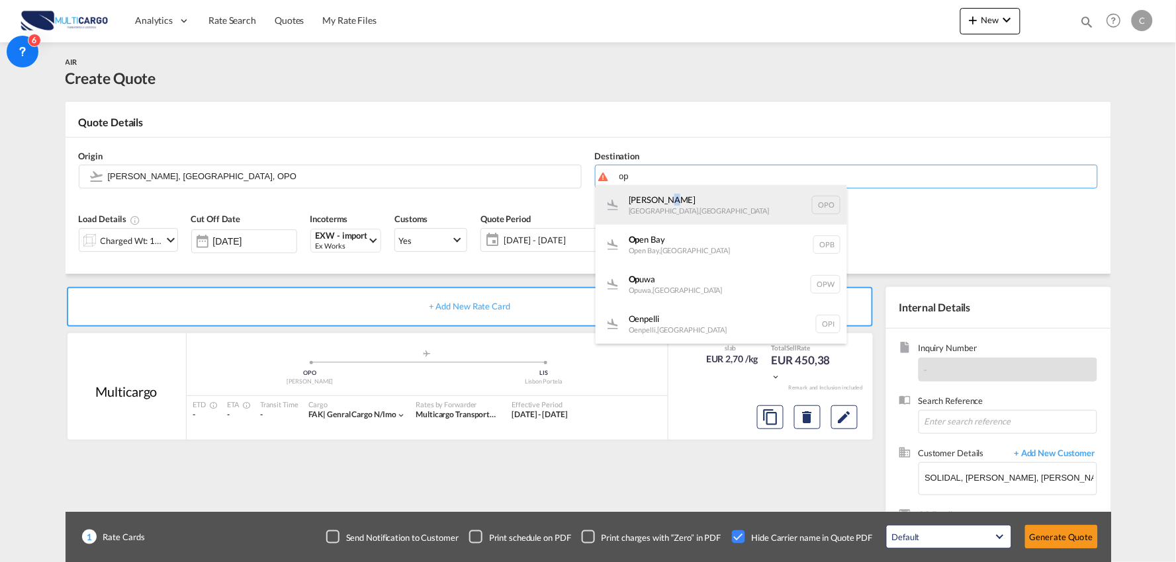
drag, startPoint x: 663, startPoint y: 198, endPoint x: 666, endPoint y: 206, distance: 7.7
click at [666, 206] on div "Francisco de Sá Carneiro Porto , Portugal OPO" at bounding box center [720, 205] width 251 height 40
type input "Francisco de Sá Carneiro, Porto, OPO"
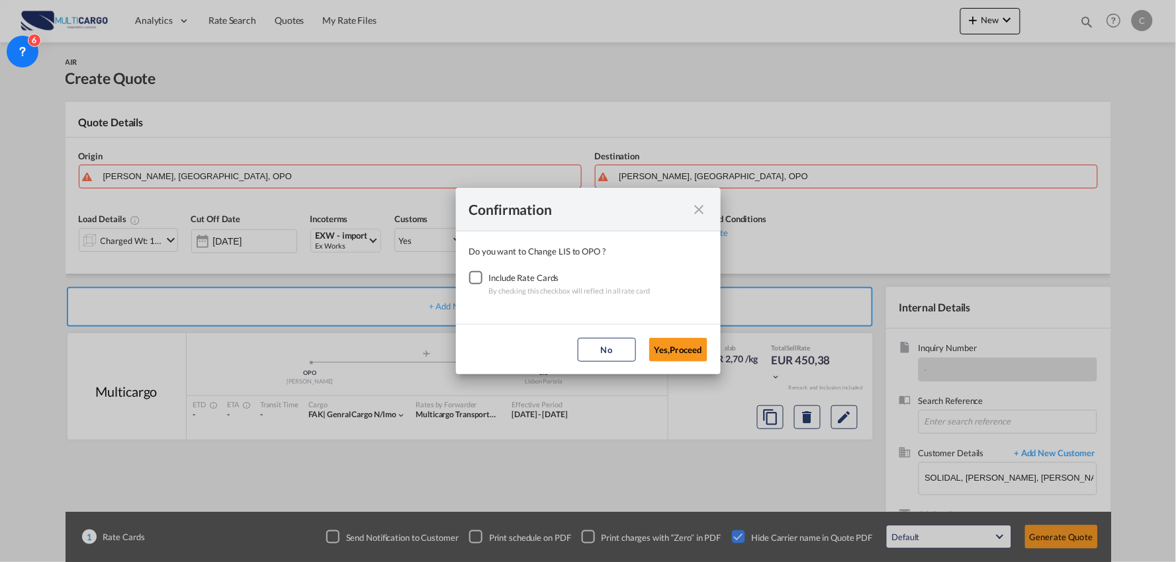
click at [478, 279] on div "Checkbox No Ink" at bounding box center [475, 277] width 13 height 13
click at [656, 351] on button "Yes,Proceed" at bounding box center [678, 350] width 58 height 24
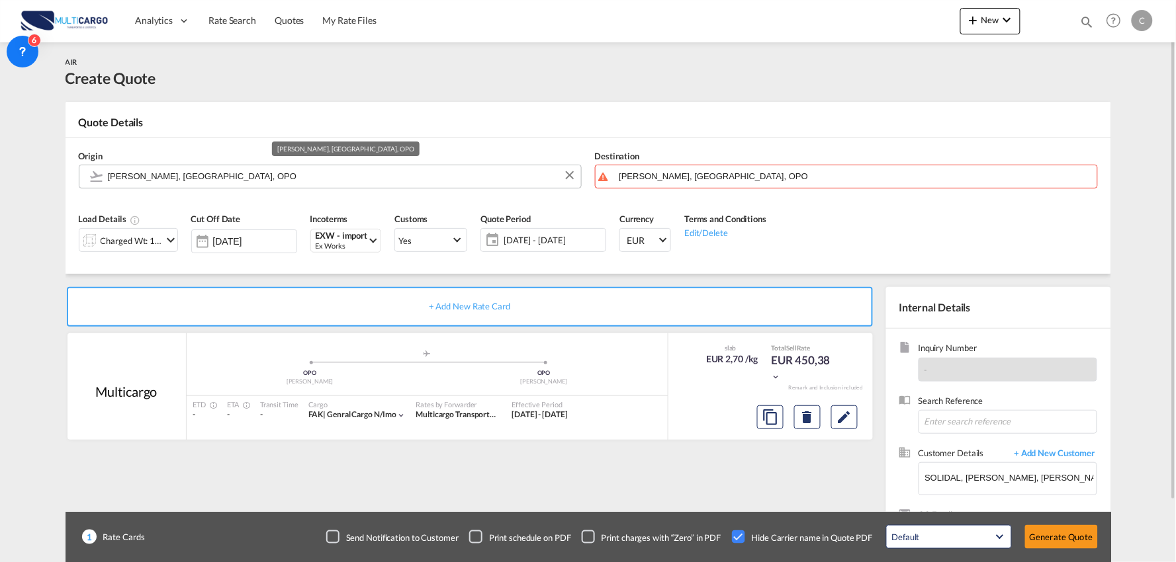
click at [167, 177] on input "Francisco de Sá Carneiro, Porto, OPO" at bounding box center [341, 176] width 466 height 23
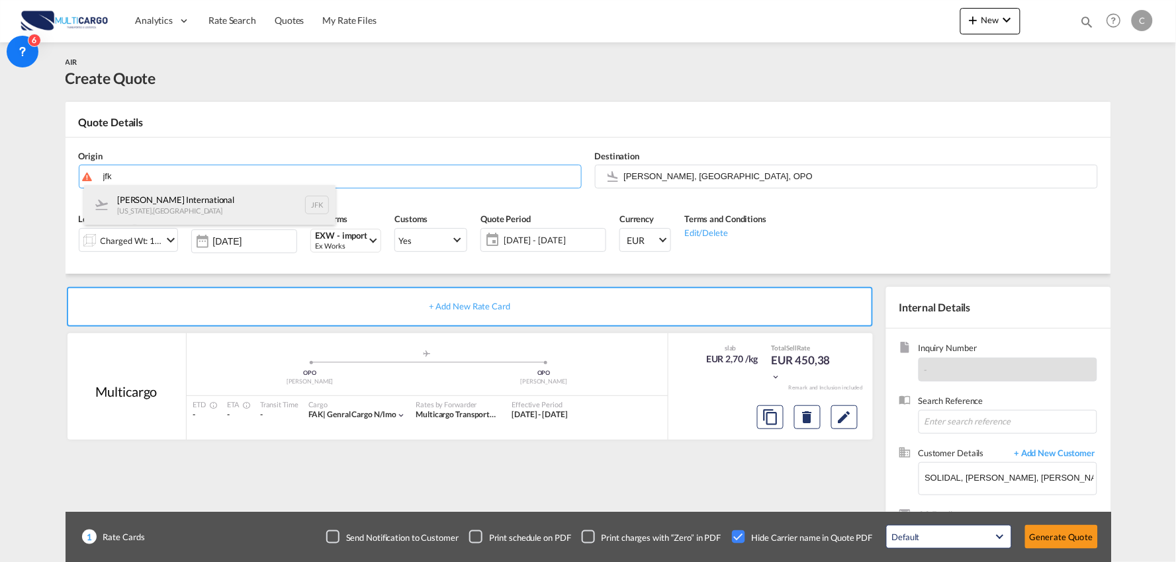
click at [181, 201] on div "John F Kennedy International New York , United States JFK" at bounding box center [209, 205] width 251 height 40
type input "John F Kennedy International, New York, JFK"
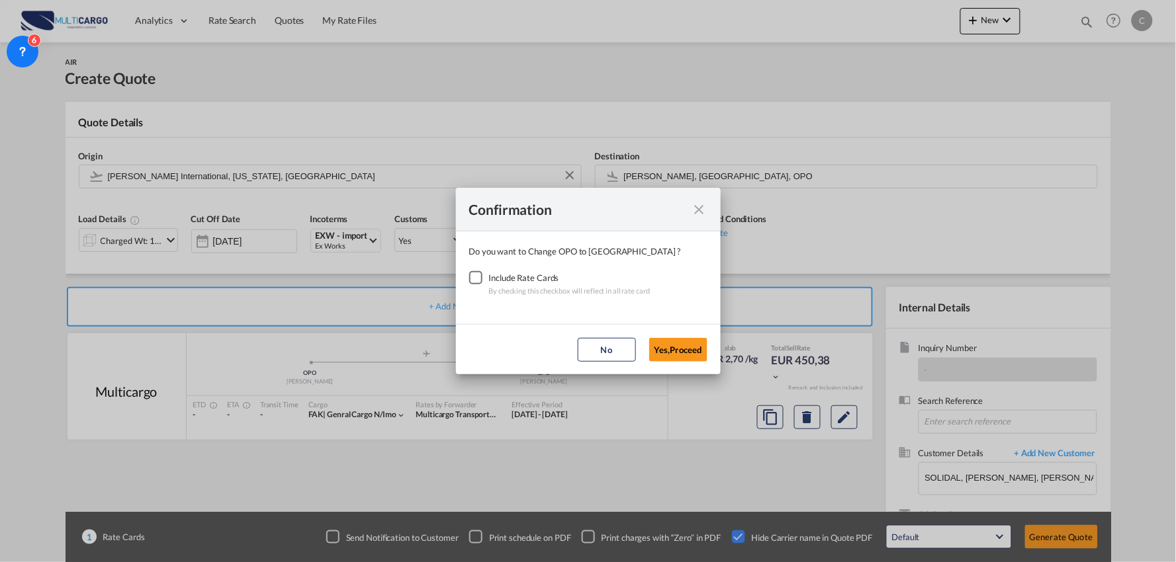
click at [476, 275] on div "Checkbox No Ink" at bounding box center [475, 277] width 13 height 13
click at [695, 351] on button "Yes,Proceed" at bounding box center [678, 350] width 58 height 24
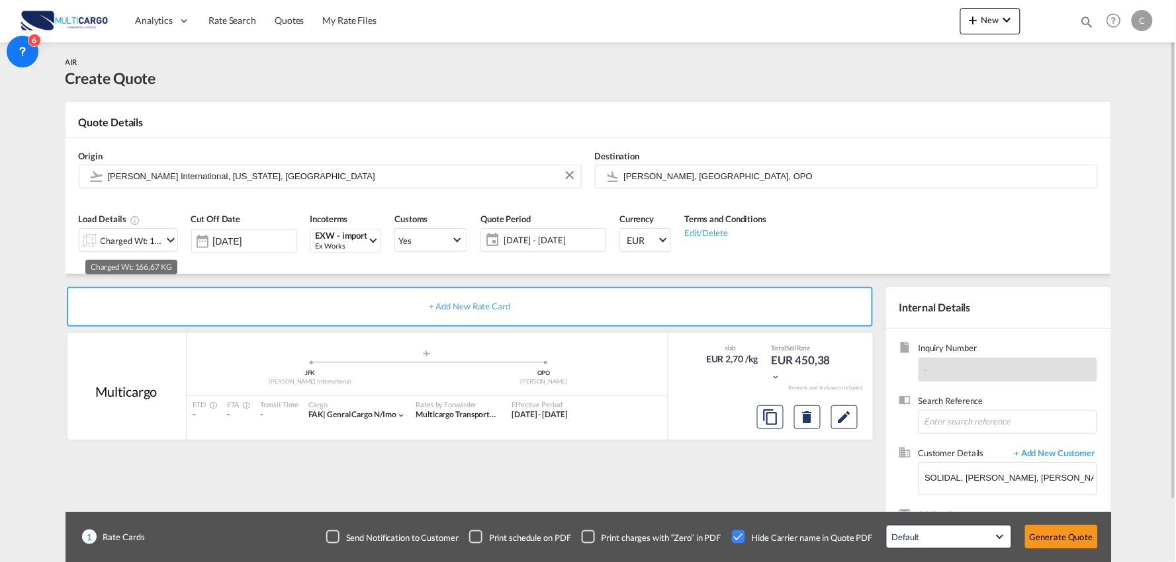
click at [151, 245] on div "Charged Wt: 166,67 KG" at bounding box center [132, 241] width 62 height 19
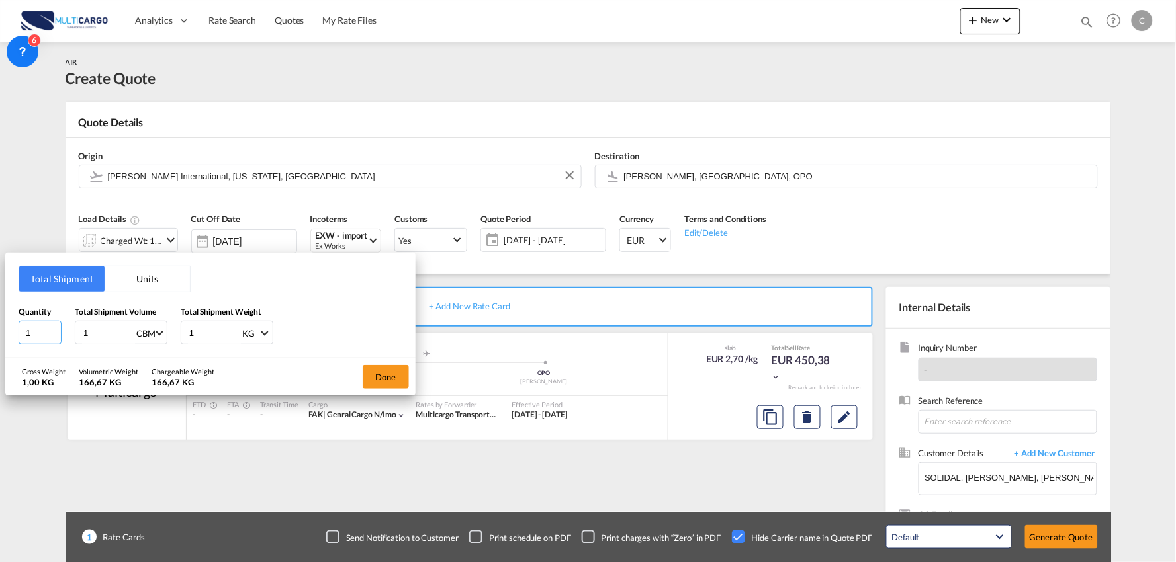
click at [34, 333] on input "1" at bounding box center [40, 333] width 43 height 24
drag, startPoint x: 109, startPoint y: 331, endPoint x: 71, endPoint y: 331, distance: 38.4
click at [71, 331] on div "Quantity 1 Total Shipment Volume 1 CBM CBM CFT KG LB Total Shipment Weight 1 KG…" at bounding box center [211, 326] width 384 height 40
click at [96, 331] on input "1" at bounding box center [108, 333] width 53 height 22
drag, startPoint x: 78, startPoint y: 333, endPoint x: 51, endPoint y: 333, distance: 27.1
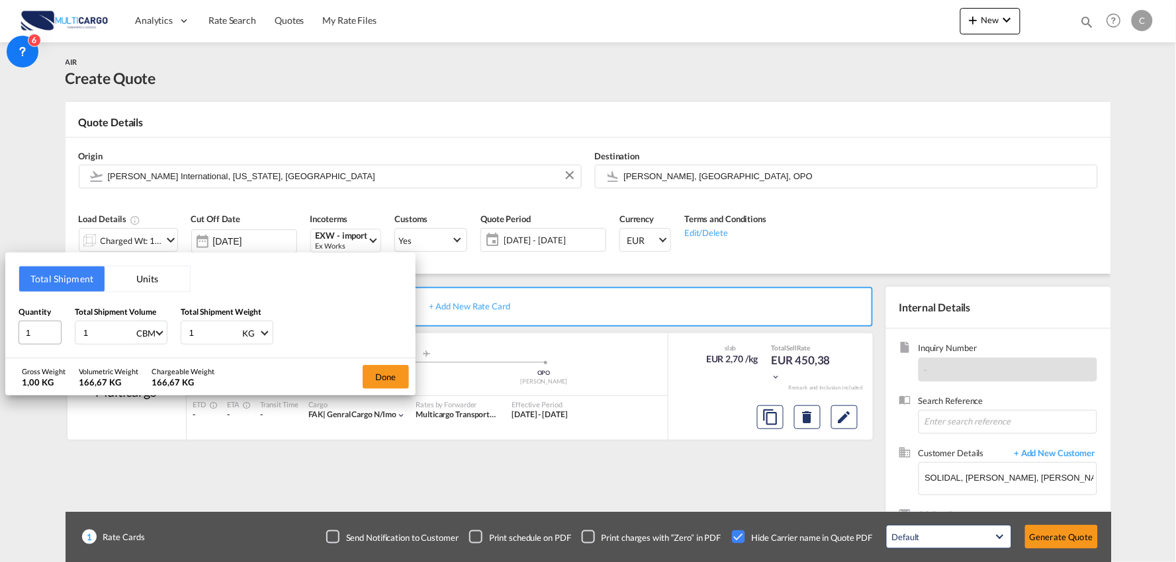
click at [51, 333] on div "Quantity 1 Total Shipment Volume 1 CBM CBM CFT KG LB Total Shipment Weight 1 KG…" at bounding box center [211, 326] width 384 height 40
type input "40"
type input "40.50"
drag, startPoint x: 214, startPoint y: 322, endPoint x: 144, endPoint y: 331, distance: 70.2
click at [144, 331] on div "Quantity 1 Total Shipment Volume 40.50 CBM CBM CFT KG LB Total Shipment Weight …" at bounding box center [211, 326] width 384 height 40
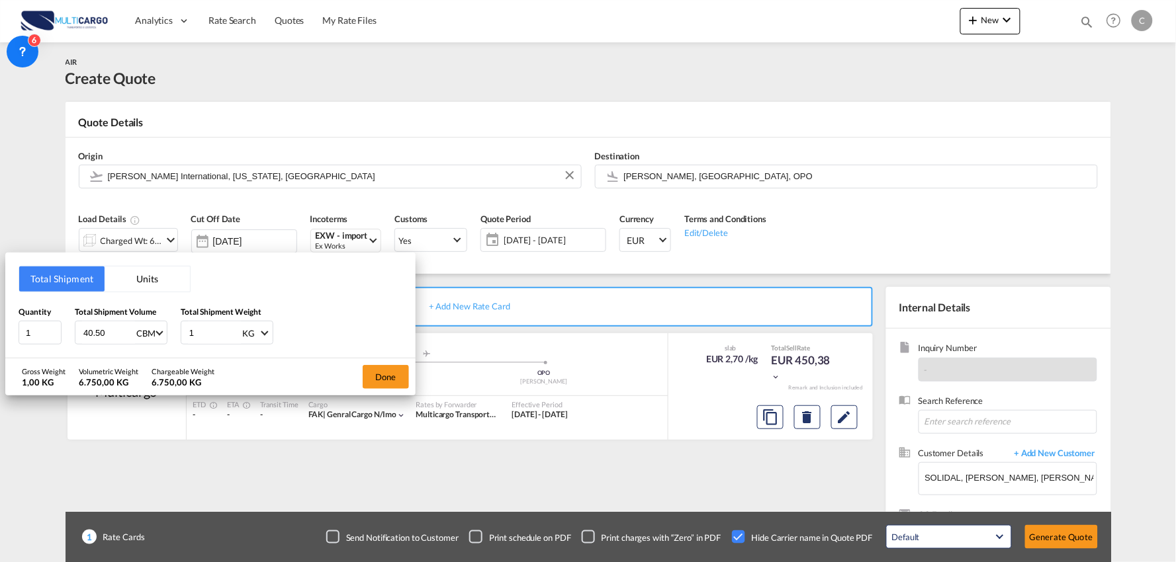
click at [208, 328] on input "1" at bounding box center [214, 333] width 53 height 22
drag, startPoint x: 212, startPoint y: 335, endPoint x: 175, endPoint y: 335, distance: 37.1
click at [175, 335] on div "Quantity 1 Total Shipment Volume 40.50 CBM CBM CFT KG LB Total Shipment Weight …" at bounding box center [211, 326] width 384 height 40
type input "19849"
drag, startPoint x: 35, startPoint y: 331, endPoint x: 0, endPoint y: 338, distance: 35.7
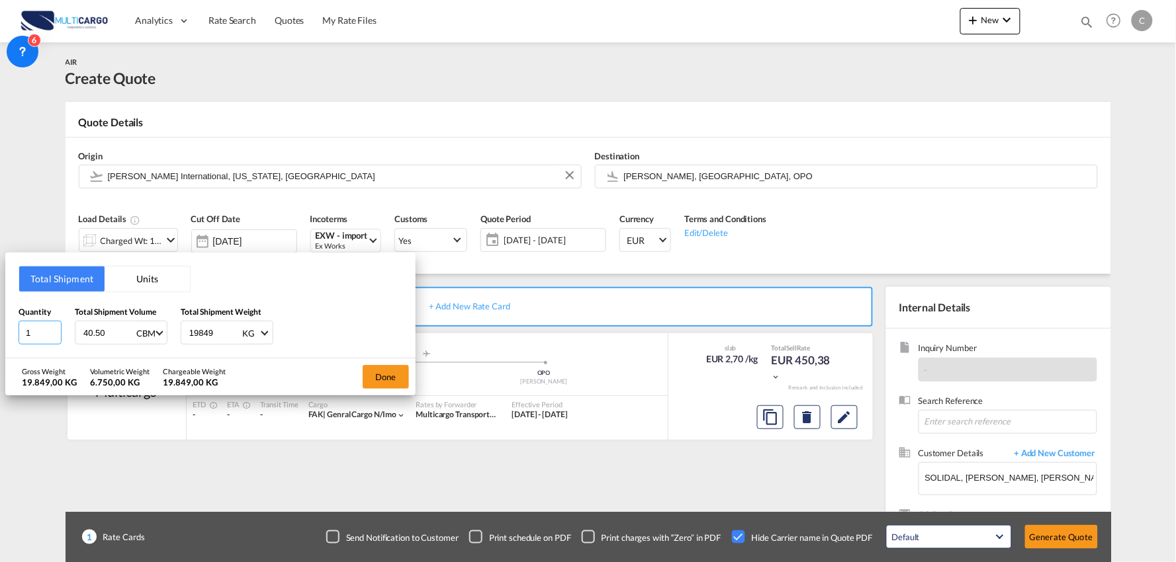
click at [1, 338] on div "Total Shipment Units Quantity 1 Total Shipment Volume 40.50 CBM CBM CFT KG LB T…" at bounding box center [588, 281] width 1176 height 562
type input "26"
click at [386, 382] on button "Done" at bounding box center [386, 377] width 46 height 24
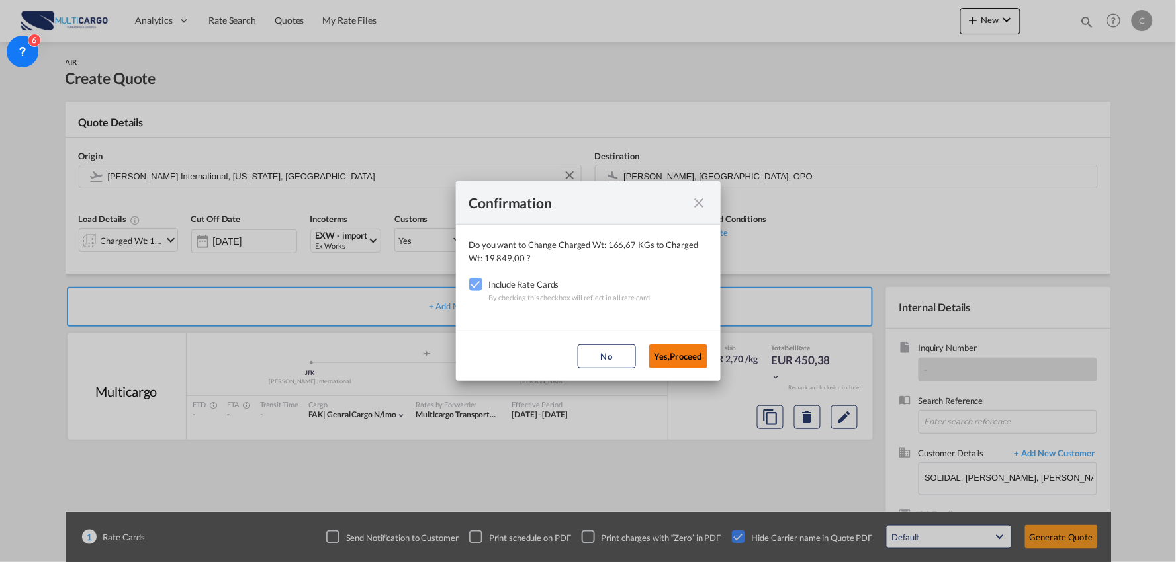
click at [667, 349] on button "Yes,Proceed" at bounding box center [678, 357] width 58 height 24
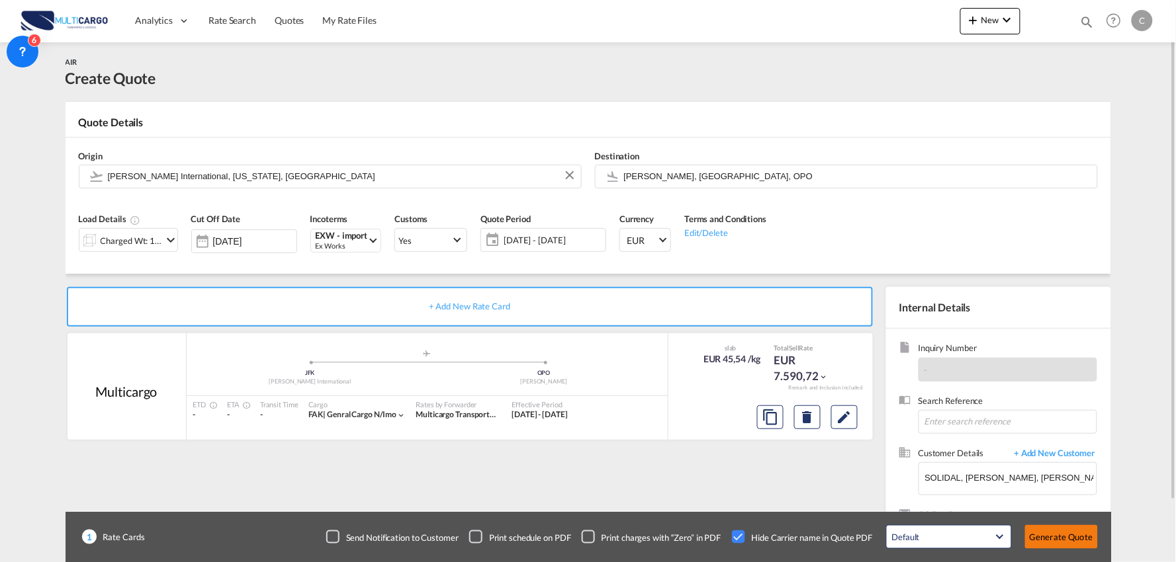
click at [1062, 533] on button "Generate Quote" at bounding box center [1061, 537] width 73 height 24
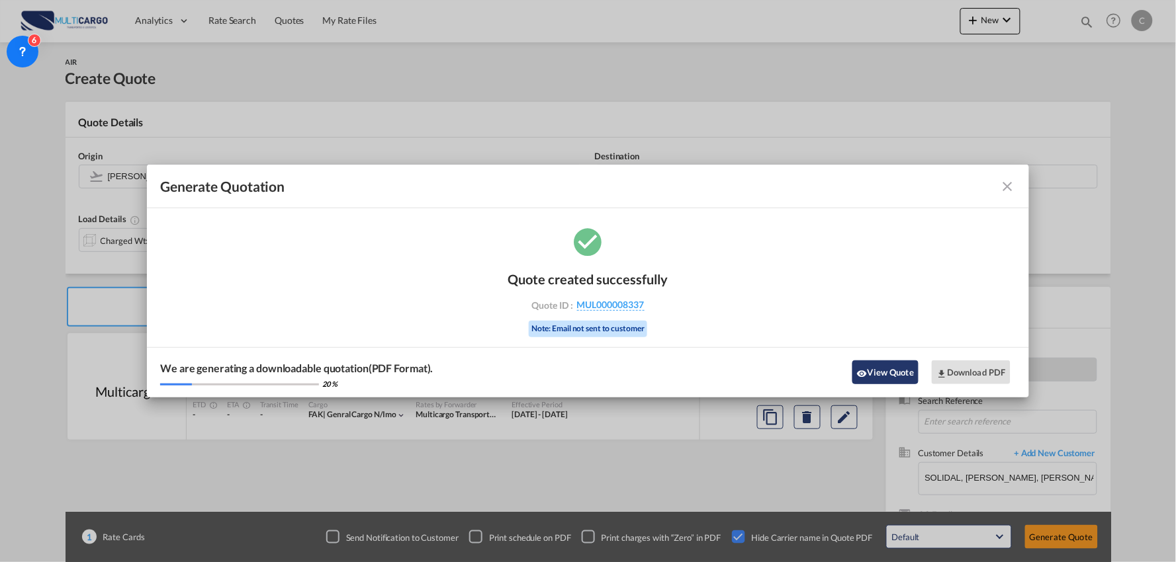
click at [878, 365] on button "View Quote" at bounding box center [885, 373] width 66 height 24
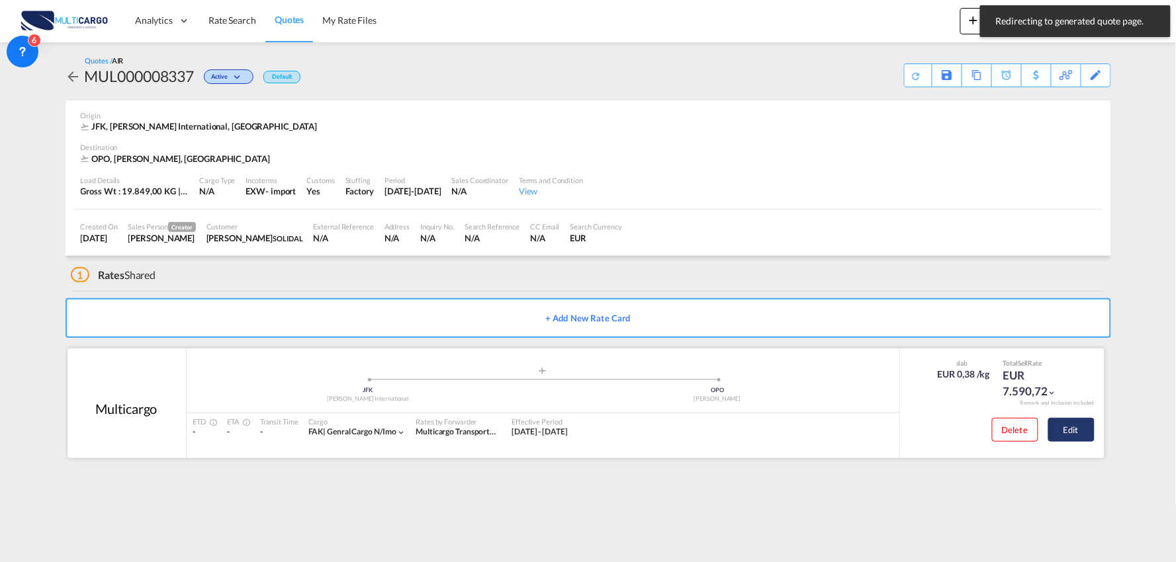
click at [1086, 430] on button "Edit" at bounding box center [1071, 430] width 46 height 24
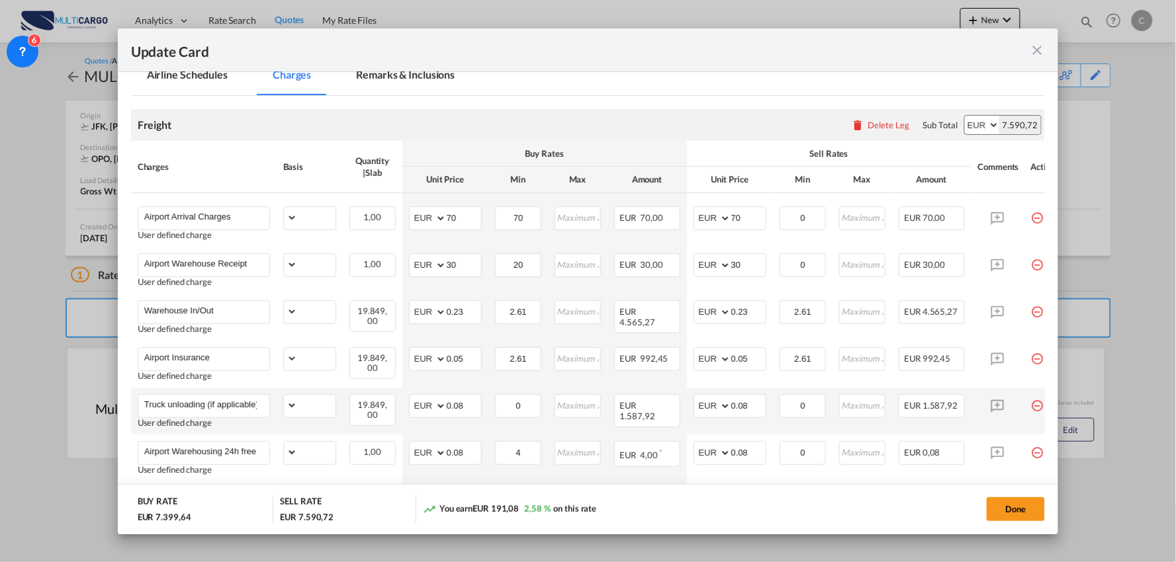
scroll to position [294, 0]
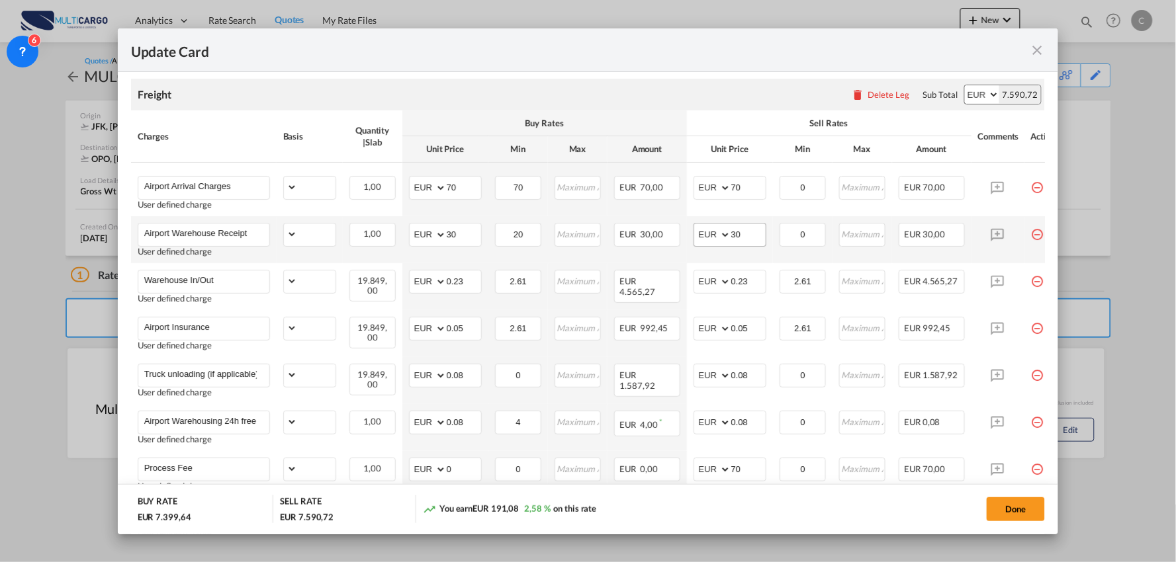
select select "per_bl"
select select "per_kg"
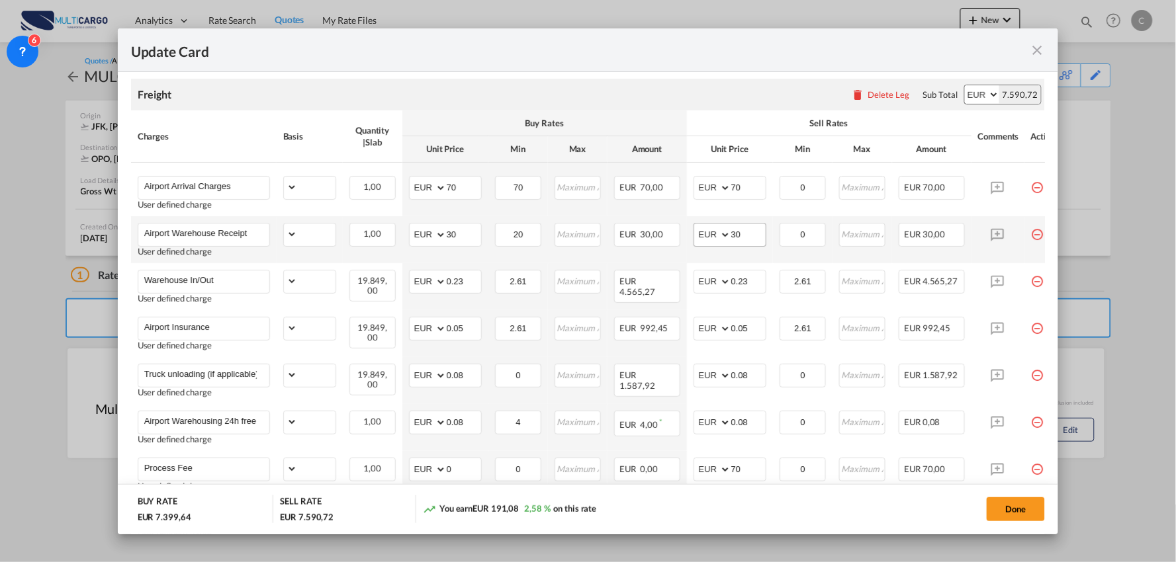
select select "per_shipment"
select select "per_bl"
drag, startPoint x: 750, startPoint y: 232, endPoint x: 698, endPoint y: 232, distance: 51.6
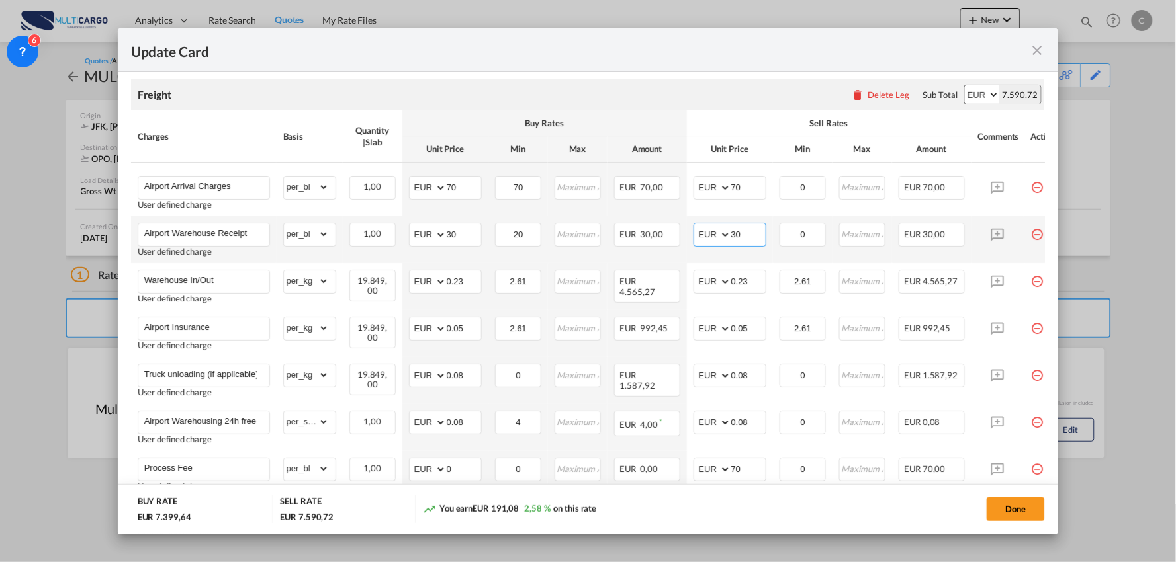
click at [699, 232] on md-input-container "AED AFN ALL AMD ANG AOA ARS AUD AWG AZN BAM BBD BDT BGN BHD BIF BMD BND BOB BRL…" at bounding box center [729, 235] width 73 height 24
type input "40"
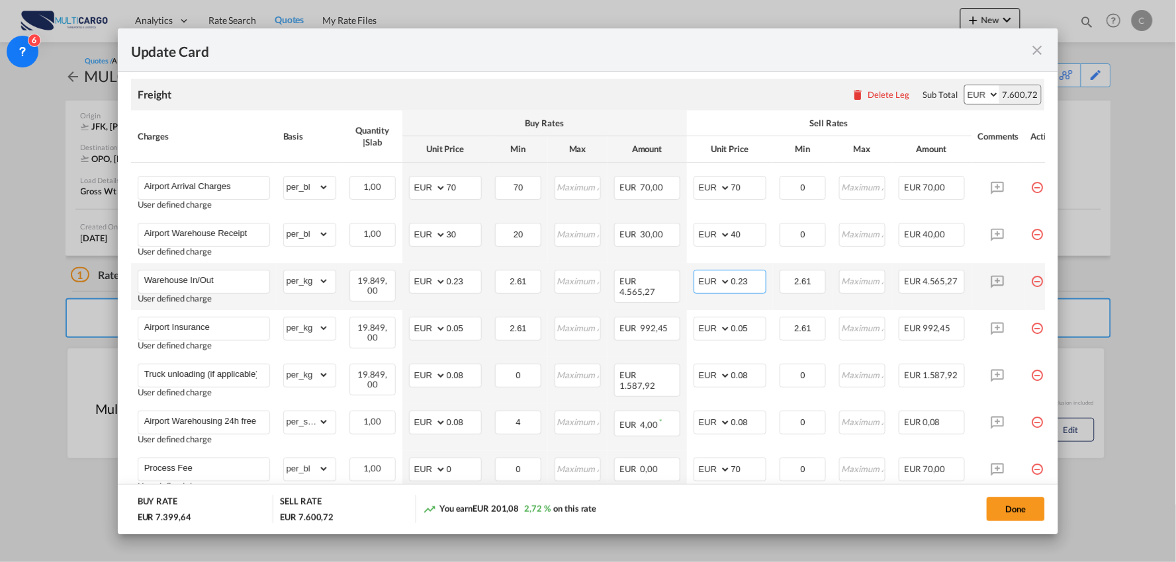
click at [759, 282] on input "0.23" at bounding box center [748, 281] width 34 height 20
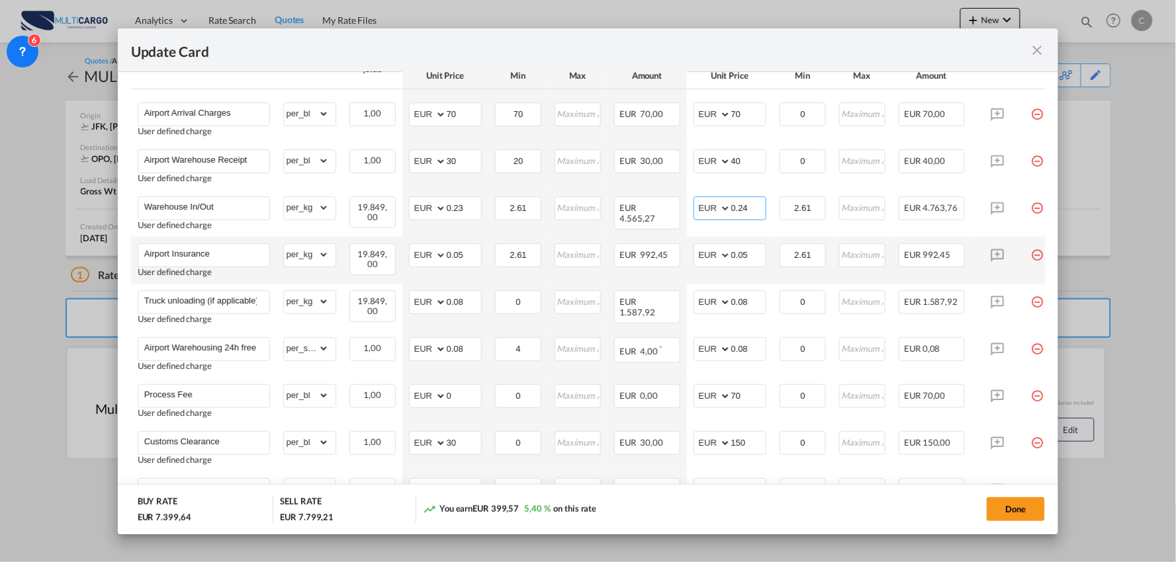
scroll to position [496, 0]
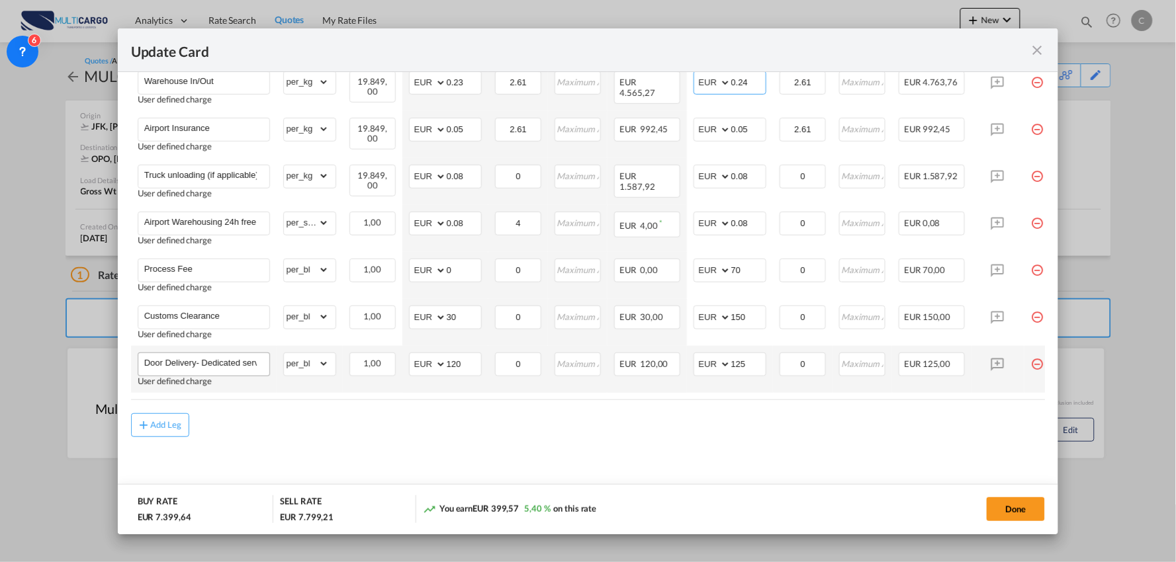
type input "0.24"
click at [234, 364] on input "Door Delivery- Dedicated service" at bounding box center [206, 363] width 125 height 20
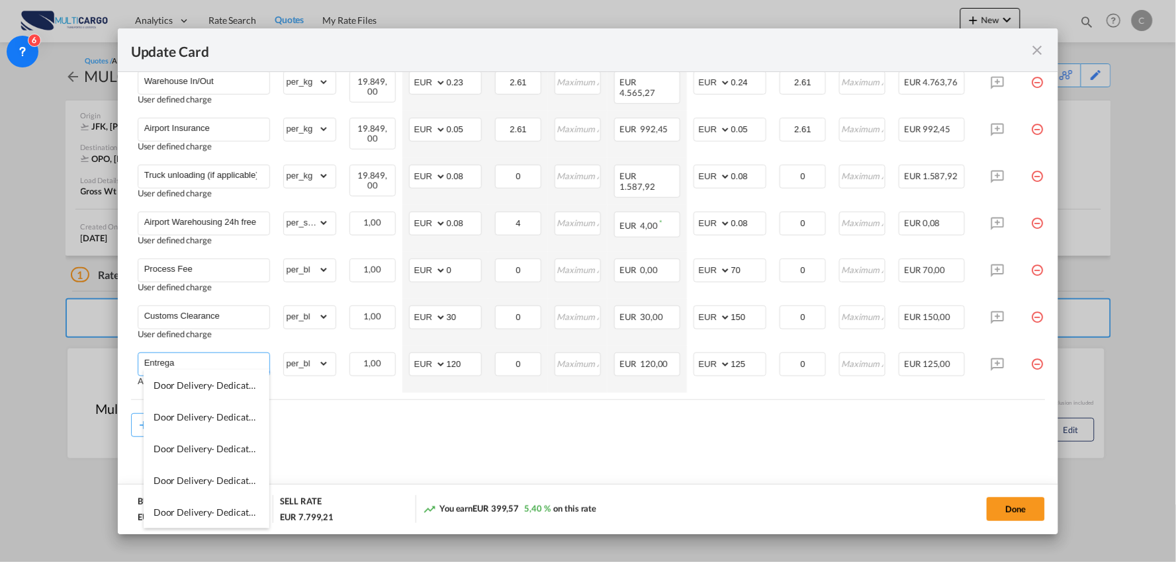
type input "Entrega"
drag, startPoint x: 521, startPoint y: 411, endPoint x: 647, endPoint y: 401, distance: 126.1
click at [525, 412] on air-lcl-rate-modification "Freight Please enter leg name Leg Name Already Exists Delete Leg Sub Total AED …" at bounding box center [588, 151] width 914 height 571
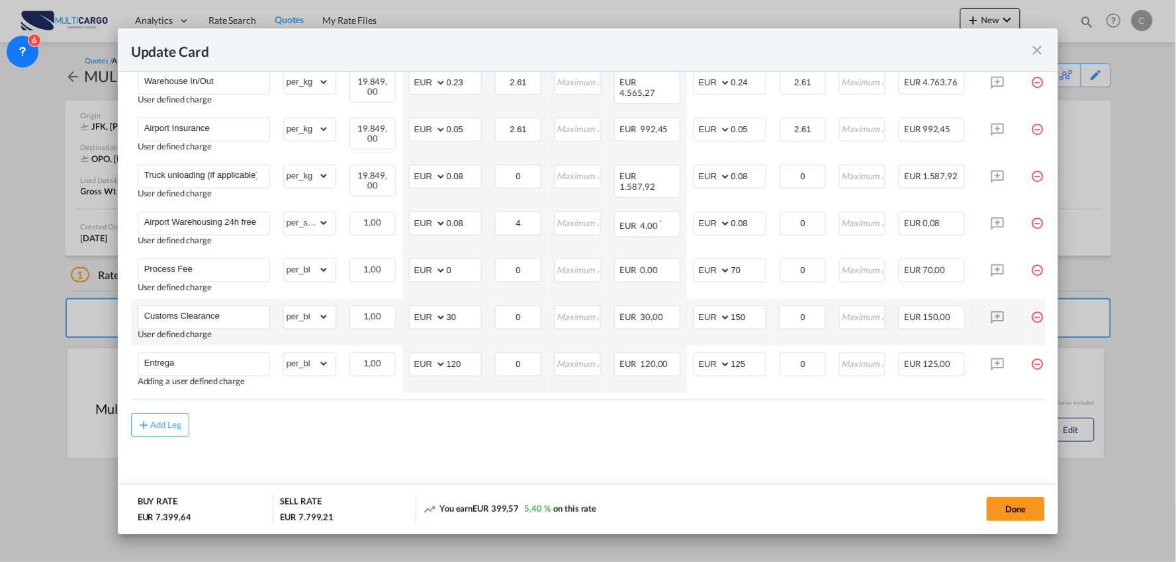
click at [1032, 314] on md-icon "icon-minus-circle-outline red-400-fg pt-7" at bounding box center [1037, 312] width 13 height 13
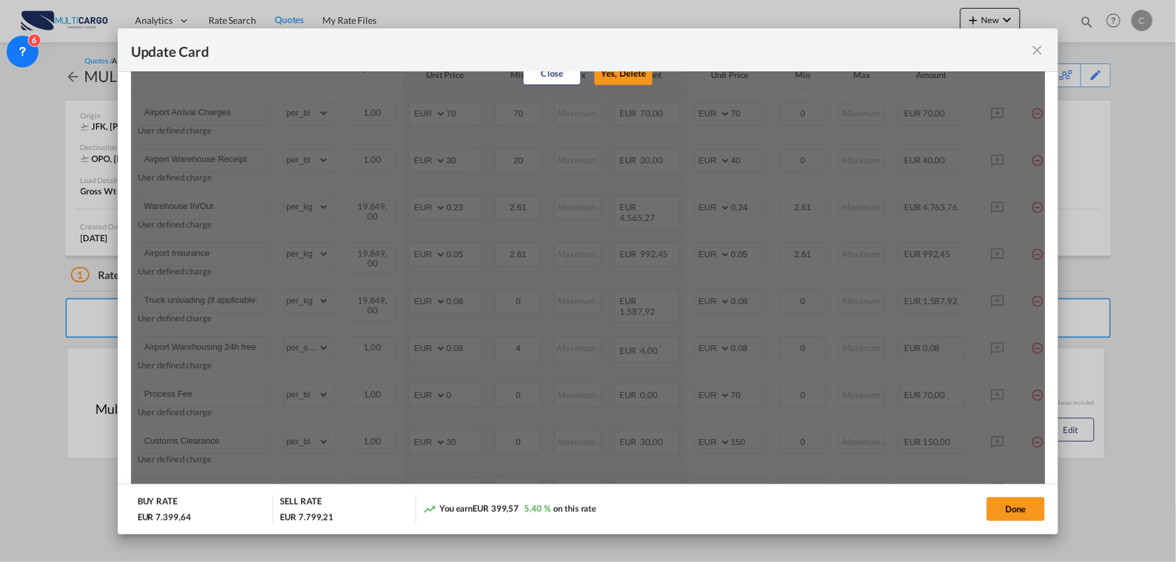
scroll to position [275, 0]
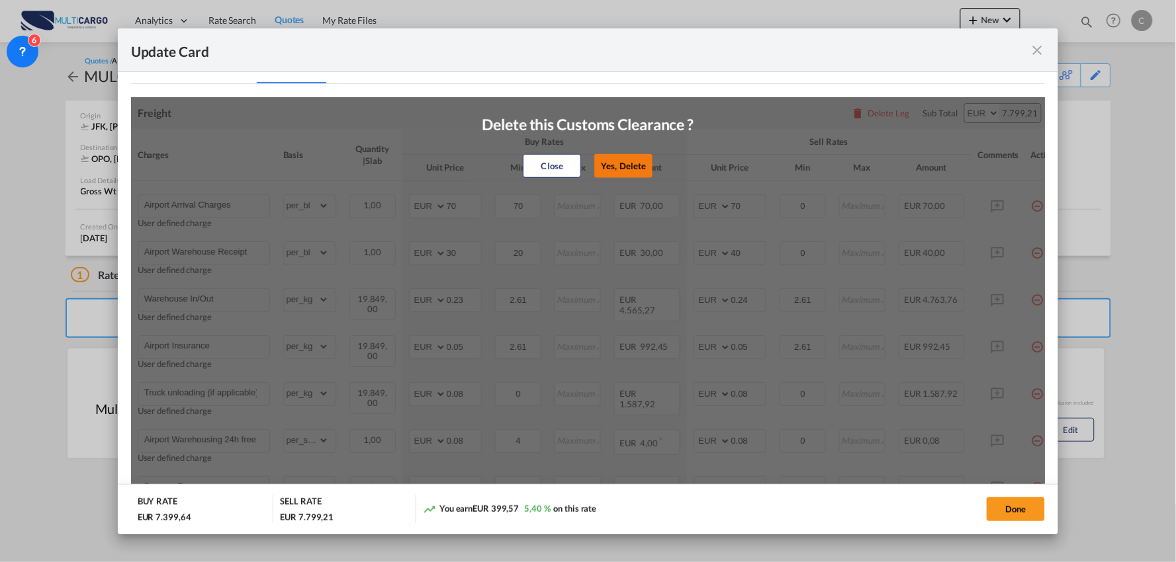
click at [627, 164] on button "Yes, Delete" at bounding box center [624, 166] width 58 height 24
type input "Entrega"
type input "120"
type input "125"
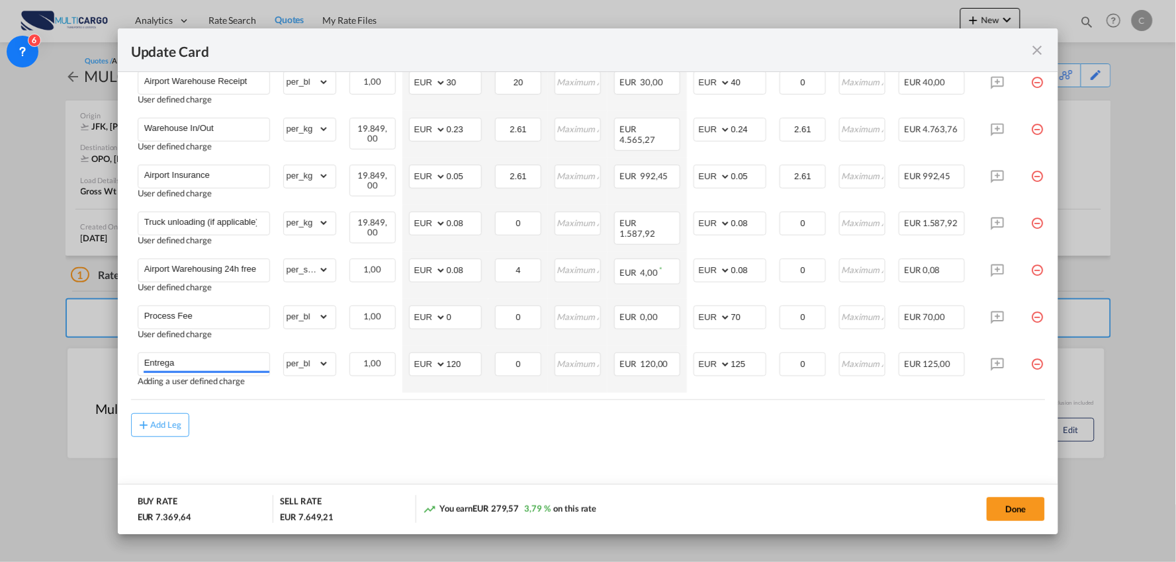
scroll to position [449, 0]
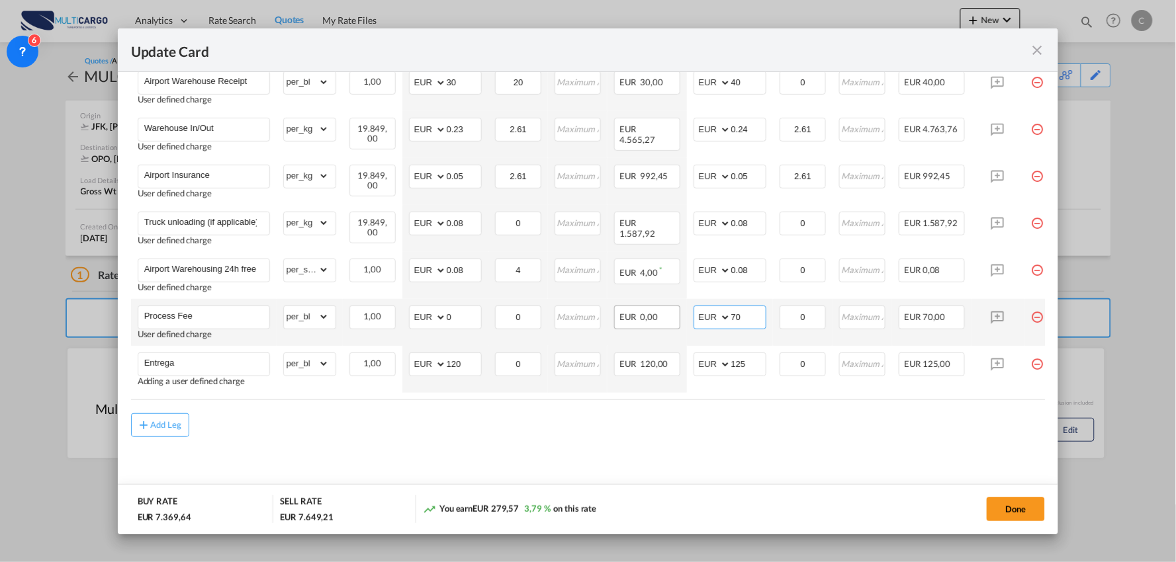
drag, startPoint x: 741, startPoint y: 316, endPoint x: 677, endPoint y: 319, distance: 63.6
click at [683, 319] on tr "Process Fee User defined charge Please Enter Already Exists gross_weight volume…" at bounding box center [599, 322] width 937 height 47
type input "90"
click at [857, 440] on md-content "Freight Please enter leg name Leg Name Already Exists Delete Leg Sub Total AED …" at bounding box center [588, 206] width 914 height 587
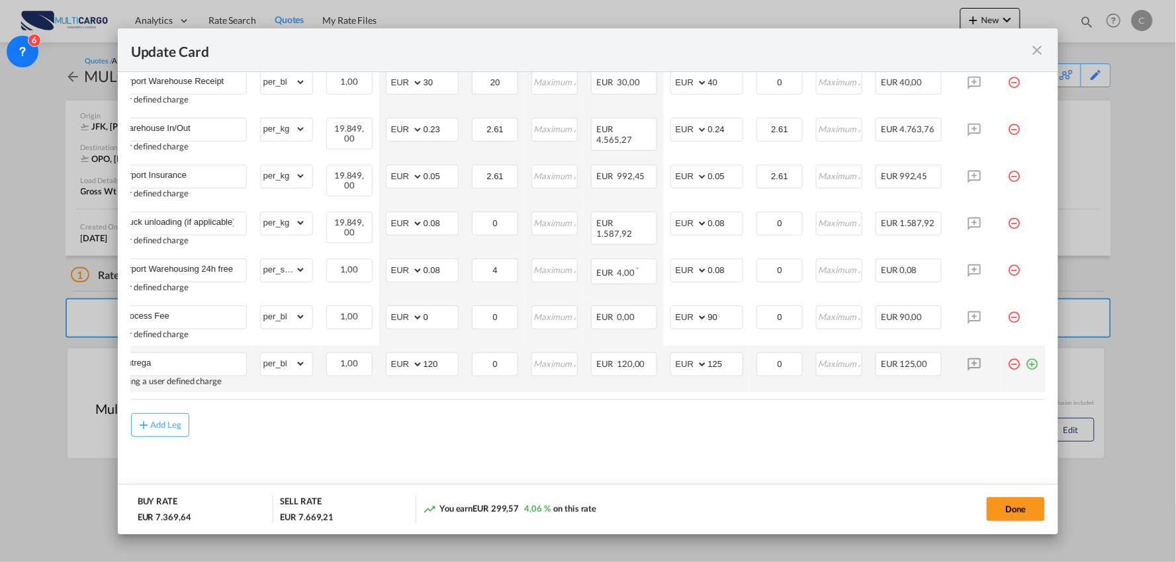
click at [1025, 353] on md-icon "icon-plus-circle-outline green-400-fg" at bounding box center [1031, 359] width 13 height 13
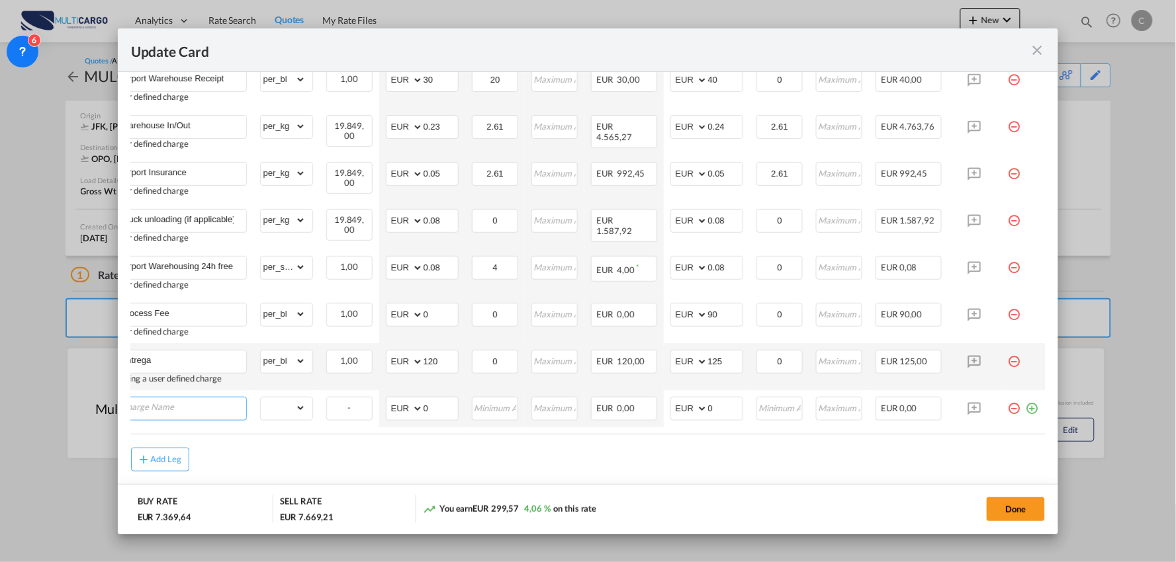
scroll to position [0, 13]
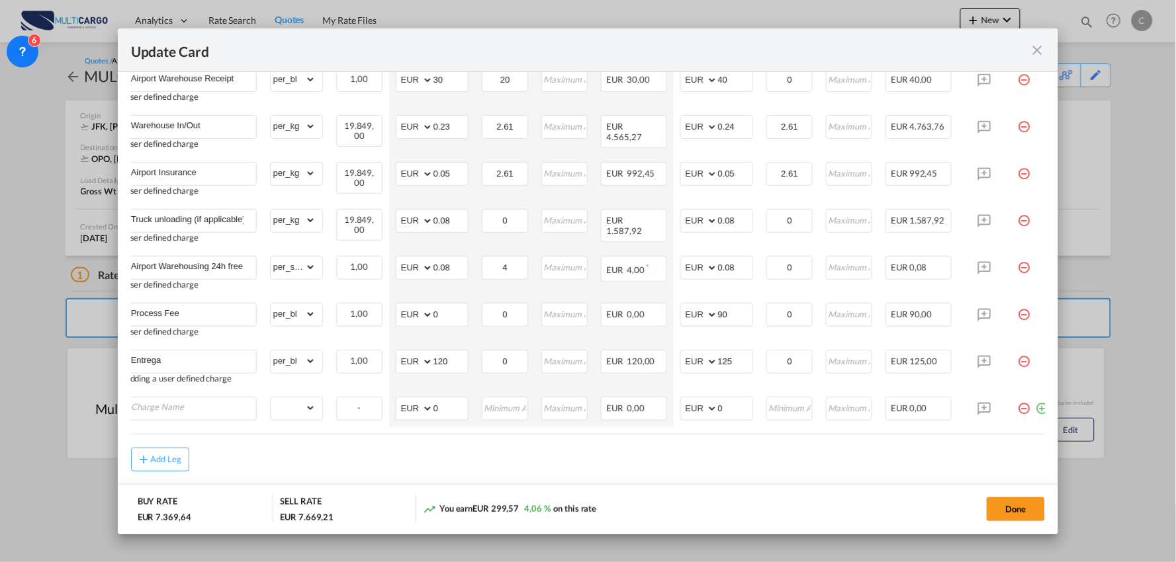
drag, startPoint x: 933, startPoint y: 438, endPoint x: 794, endPoint y: 441, distance: 139.0
click at [794, 441] on air-lcl-rate-modification "Freight Please enter leg name Leg Name Already Exists Delete Leg Sub Total AED …" at bounding box center [588, 191] width 914 height 561
click at [761, 465] on div "Add Leg" at bounding box center [588, 460] width 914 height 24
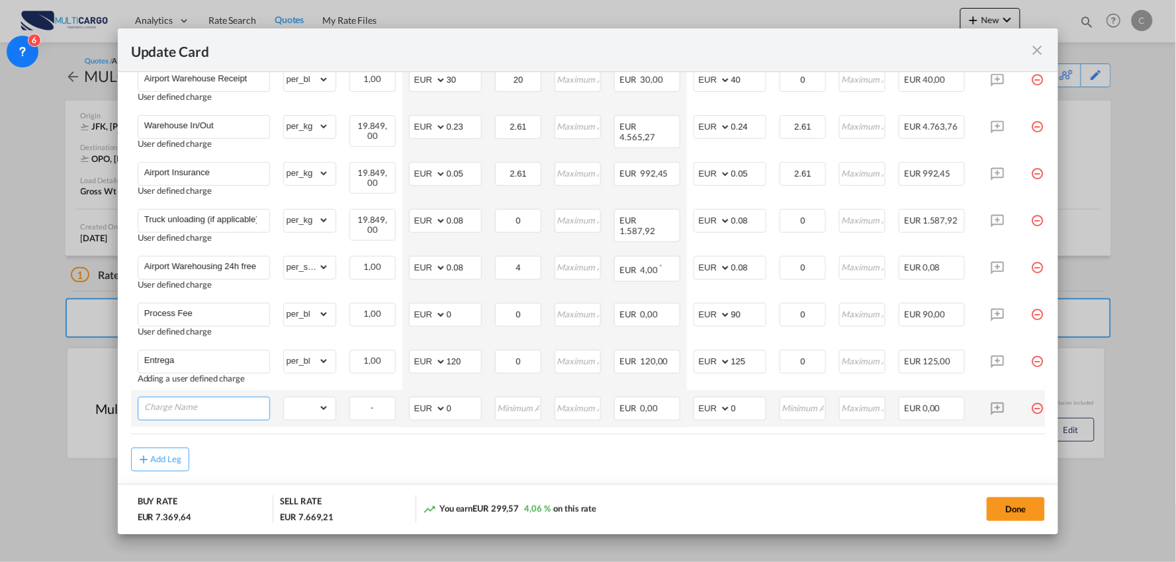
click at [225, 408] on input "Charge Name" at bounding box center [206, 408] width 125 height 20
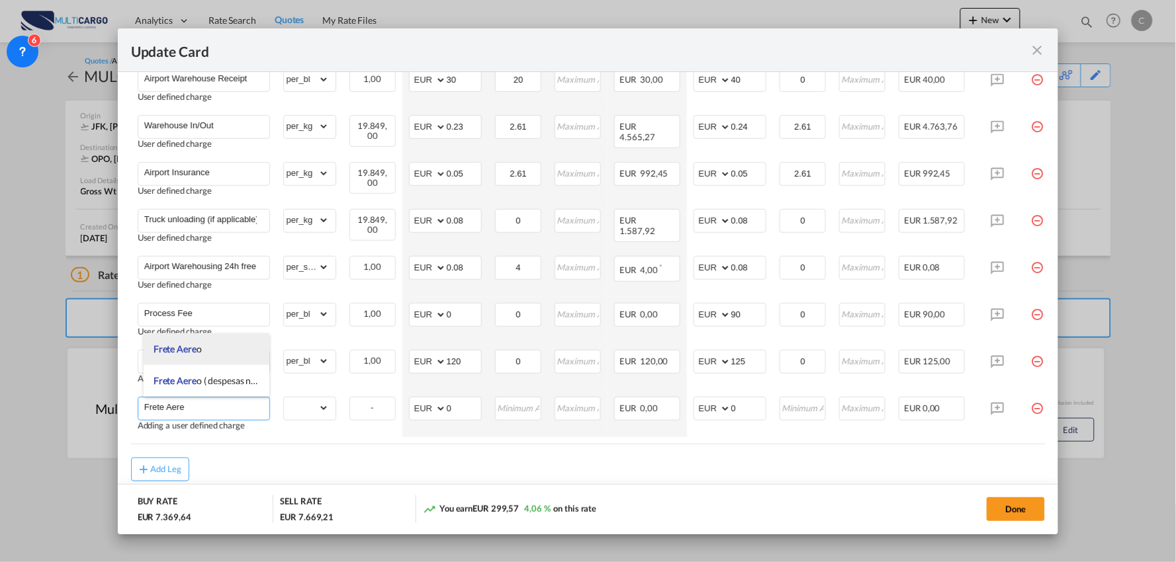
click at [210, 351] on li "Frete Aere o" at bounding box center [207, 349] width 126 height 32
type input "Frete Aereo"
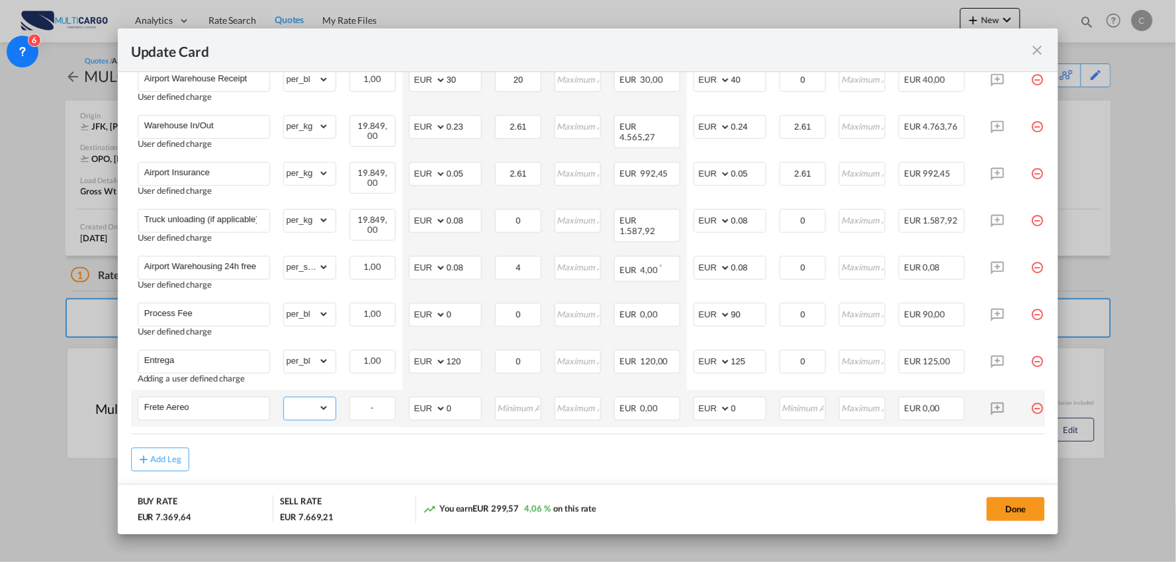
click at [298, 414] on select "gross_weight volumetric_weight per_shipment per_bl per_km % on air freight per_…" at bounding box center [306, 408] width 45 height 21
select select "per_kg"
click at [284, 398] on select "gross_weight volumetric_weight per_shipment per_bl per_km % on air freight per_…" at bounding box center [306, 408] width 45 height 21
click at [501, 464] on div "Add Leg" at bounding box center [588, 468] width 914 height 24
click at [433, 409] on select "AED AFN ALL AMD ANG AOA ARS AUD AWG AZN BAM BBD BDT BGN BHD BIF BMD BND BOB BRL…" at bounding box center [428, 409] width 34 height 19
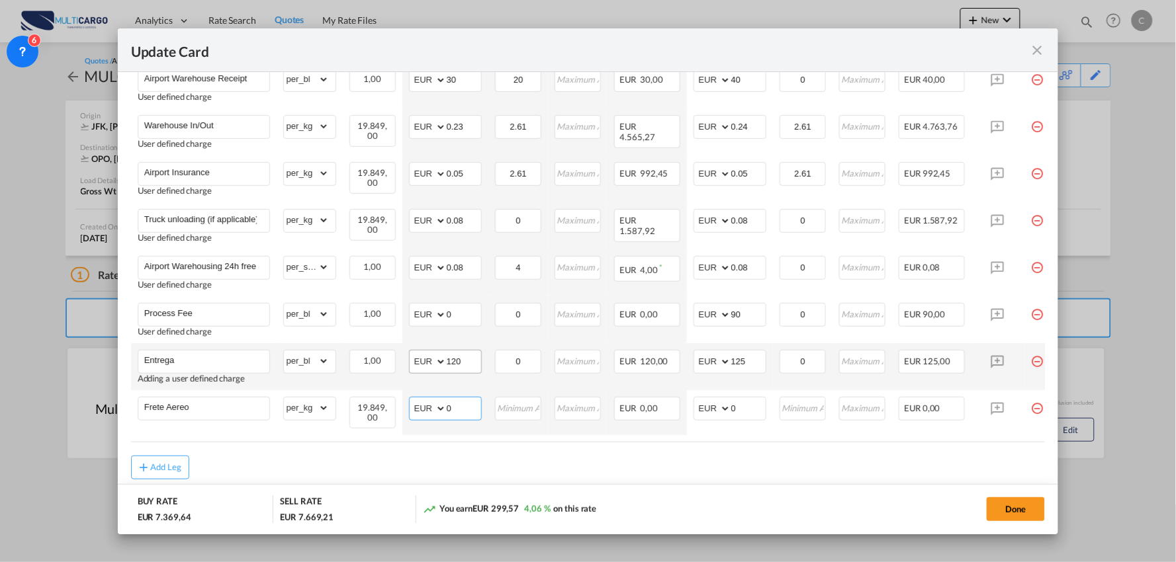
select select "string:USD"
click at [411, 400] on select "AED AFN ALL AMD ANG AOA ARS AUD AWG AZN BAM BBD BDT BGN BHD BIF BMD BND BOB BRL…" at bounding box center [428, 409] width 34 height 19
click at [464, 453] on air-lcl-rate-modification "Freight Please enter leg name Leg Name Already Exists Delete Leg Sub Total AED …" at bounding box center [588, 195] width 914 height 569
drag, startPoint x: 459, startPoint y: 409, endPoint x: 439, endPoint y: 409, distance: 20.5
click at [439, 409] on md-input-container "AED AFN ALL AMD ANG AOA ARS AUD AWG AZN BAM BBD BDT BGN BHD BIF BMD BND BOB BRL…" at bounding box center [445, 409] width 73 height 24
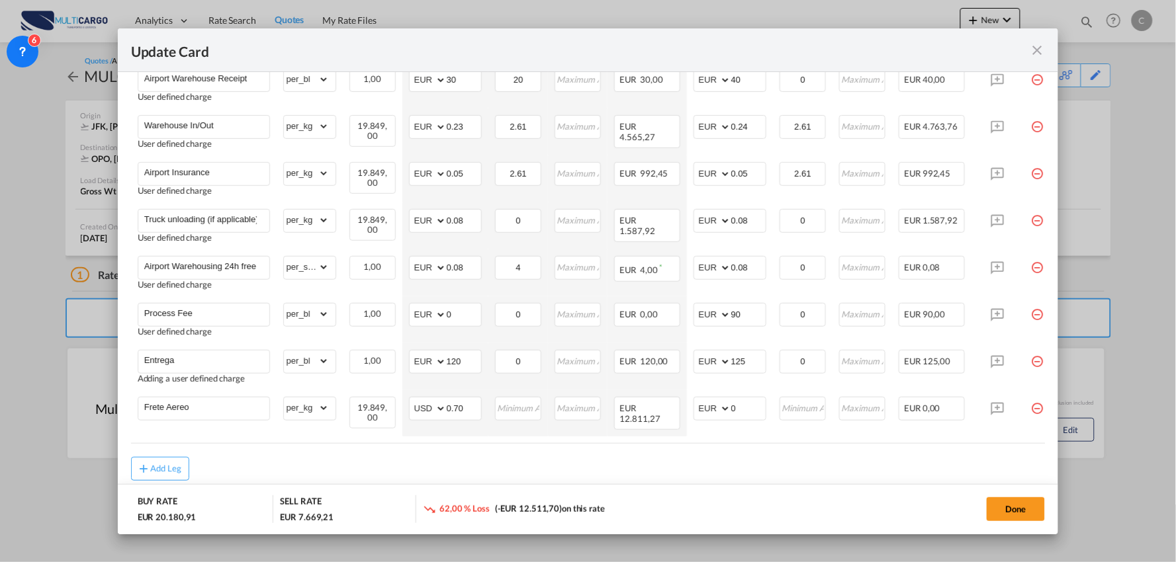
click at [642, 470] on div "Add Leg" at bounding box center [588, 469] width 914 height 24
click at [472, 410] on input "0.70" at bounding box center [464, 408] width 34 height 20
type input "0.76"
click at [544, 472] on div "Add Leg" at bounding box center [588, 469] width 914 height 24
drag, startPoint x: 742, startPoint y: 408, endPoint x: 720, endPoint y: 407, distance: 21.8
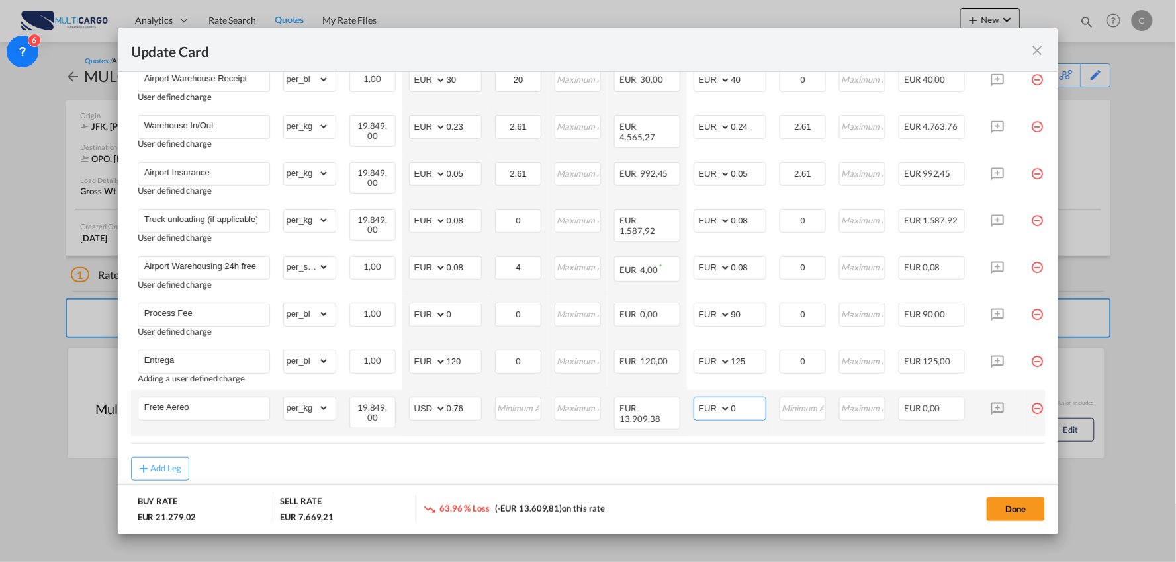
click at [720, 407] on md-input-container "AED AFN ALL AMD ANG AOA ARS AUD AWG AZN BAM BBD BDT BGN BHD BIF BMD BND BOB BRL…" at bounding box center [729, 409] width 73 height 24
type input "1."
click at [468, 406] on input "0.76" at bounding box center [464, 408] width 34 height 20
click at [472, 406] on input "0.75" at bounding box center [464, 408] width 34 height 20
type input "0.70"
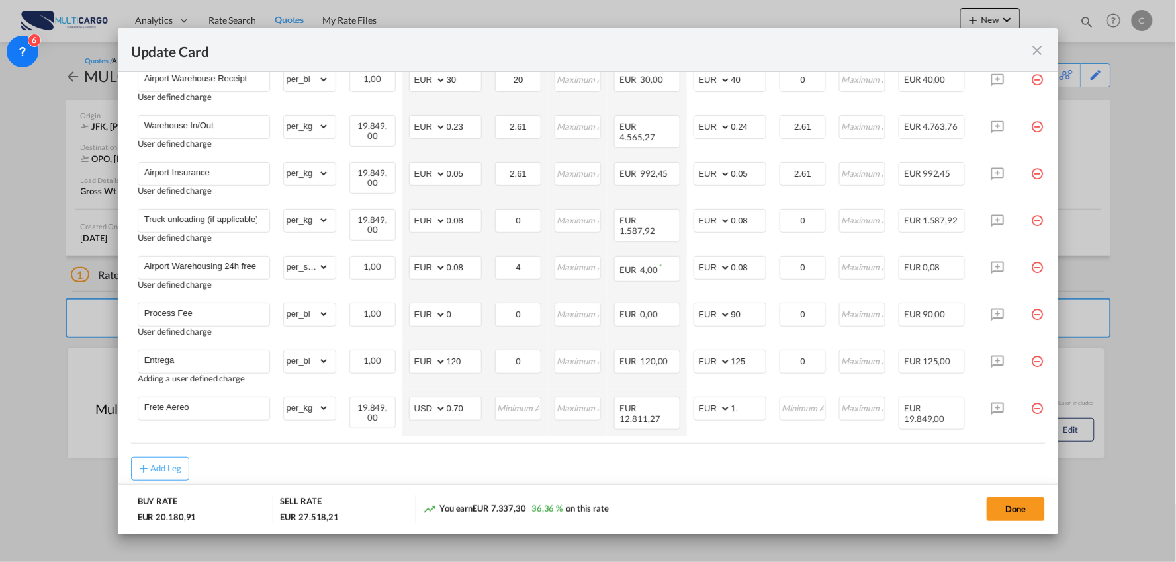
click at [670, 467] on div "Add Leg" at bounding box center [588, 469] width 914 height 24
click at [757, 406] on input "1." at bounding box center [748, 408] width 34 height 20
click at [750, 490] on md-dialog-actions "BUY RATE EUR 20.180,91 SELL RATE EUR 27.518,21 You earn EUR 7.337,30 36,36 % on…" at bounding box center [588, 509] width 941 height 50
drag, startPoint x: 738, startPoint y: 410, endPoint x: 721, endPoint y: 410, distance: 17.2
click at [721, 410] on md-input-container "AED AFN ALL AMD ANG AOA ARS AUD AWG AZN BAM BBD BDT BGN BHD BIF BMD BND BOB BRL…" at bounding box center [729, 409] width 73 height 24
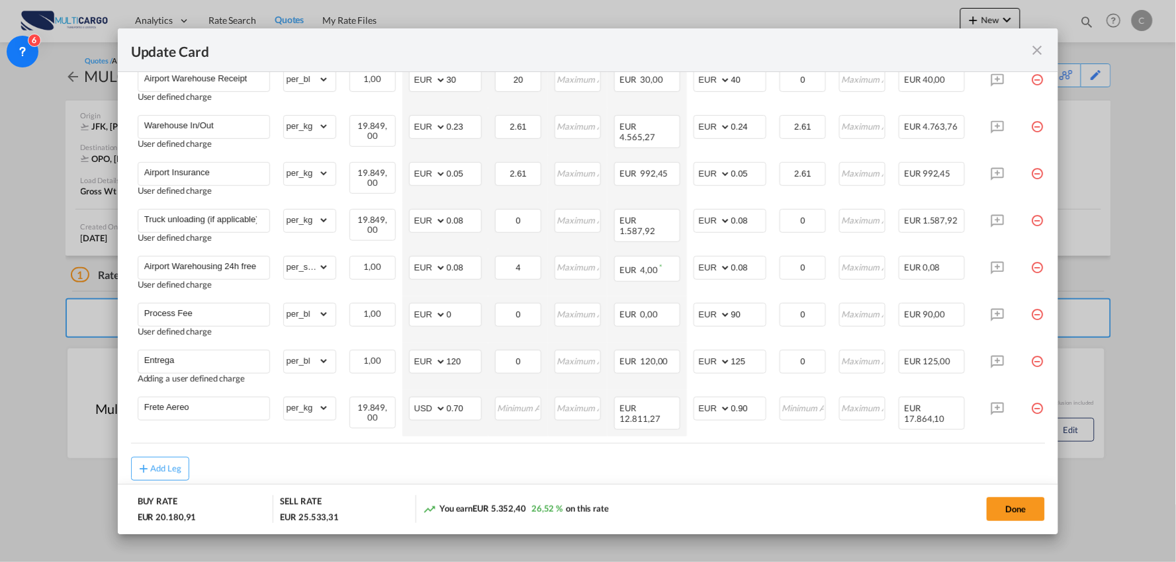
click at [831, 474] on div "Add Leg" at bounding box center [588, 469] width 914 height 24
click at [753, 406] on input "0.90" at bounding box center [748, 408] width 34 height 20
type input "0.85"
click at [698, 480] on div "Add Leg" at bounding box center [588, 469] width 914 height 24
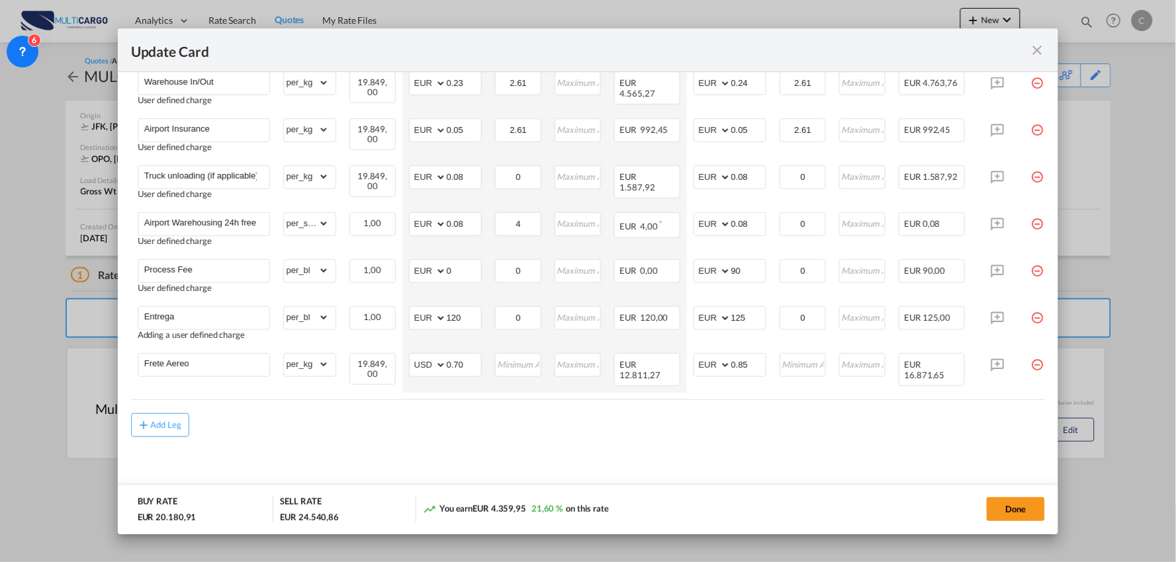
scroll to position [0, 34]
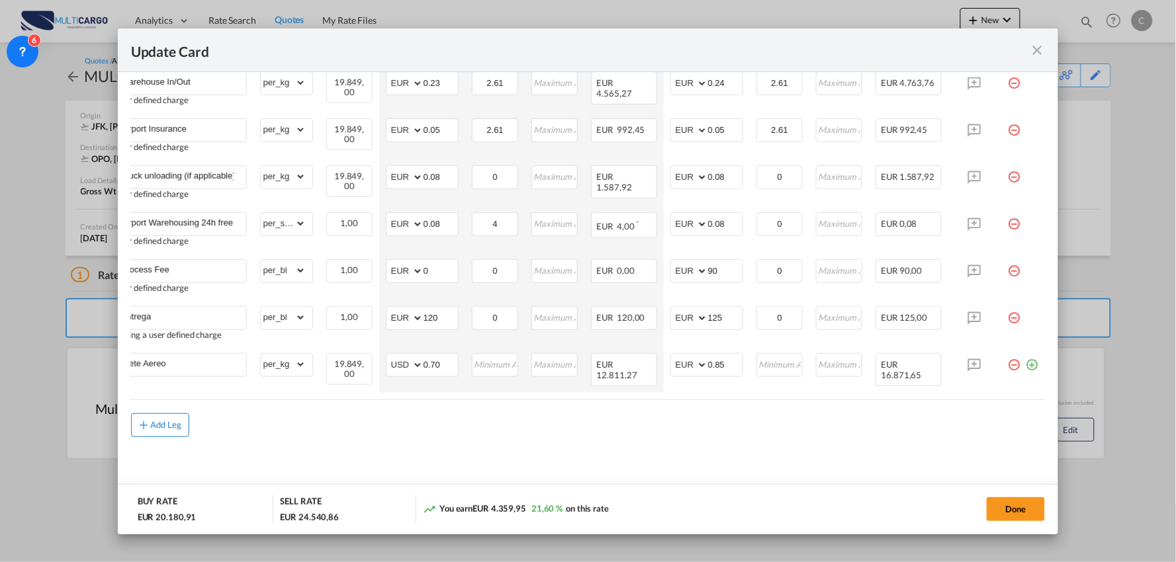
click at [173, 429] on div "Add Leg" at bounding box center [166, 425] width 32 height 8
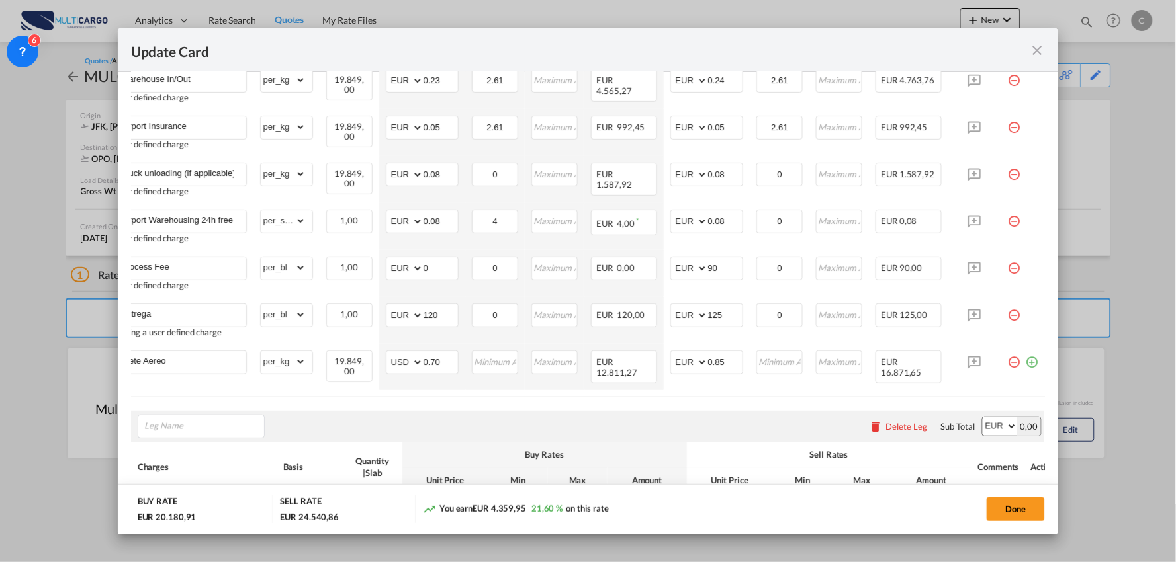
drag, startPoint x: 342, startPoint y: 400, endPoint x: 234, endPoint y: 401, distance: 107.8
click at [238, 397] on div "Charges Basis Quantity | Slab Buy Rates Sell Rates Comments Action Unit Price M…" at bounding box center [588, 153] width 914 height 488
drag, startPoint x: 252, startPoint y: 402, endPoint x: 147, endPoint y: 405, distance: 105.2
click at [147, 405] on air-lcl-rate-modification "Freight Please enter leg name Leg Name Already Exists Delete Leg Sub Total AED …" at bounding box center [588, 223] width 914 height 718
drag, startPoint x: 306, startPoint y: 400, endPoint x: 341, endPoint y: 406, distance: 35.5
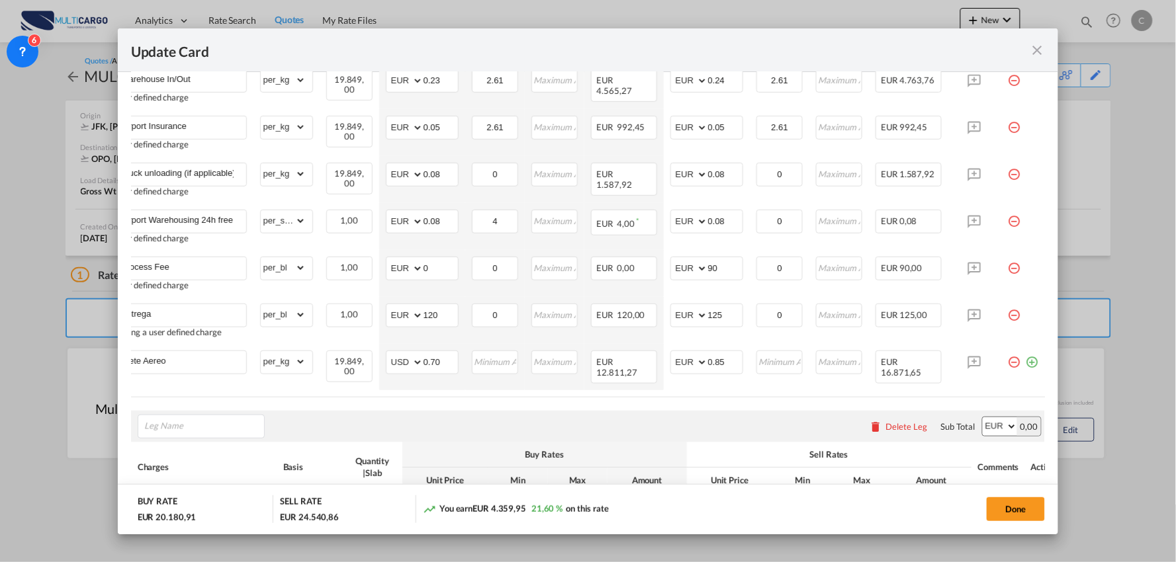
click at [249, 397] on div "Charges Basis Quantity | Slab Buy Rates Sell Rates Comments Action Unit Price M…" at bounding box center [588, 153] width 914 height 488
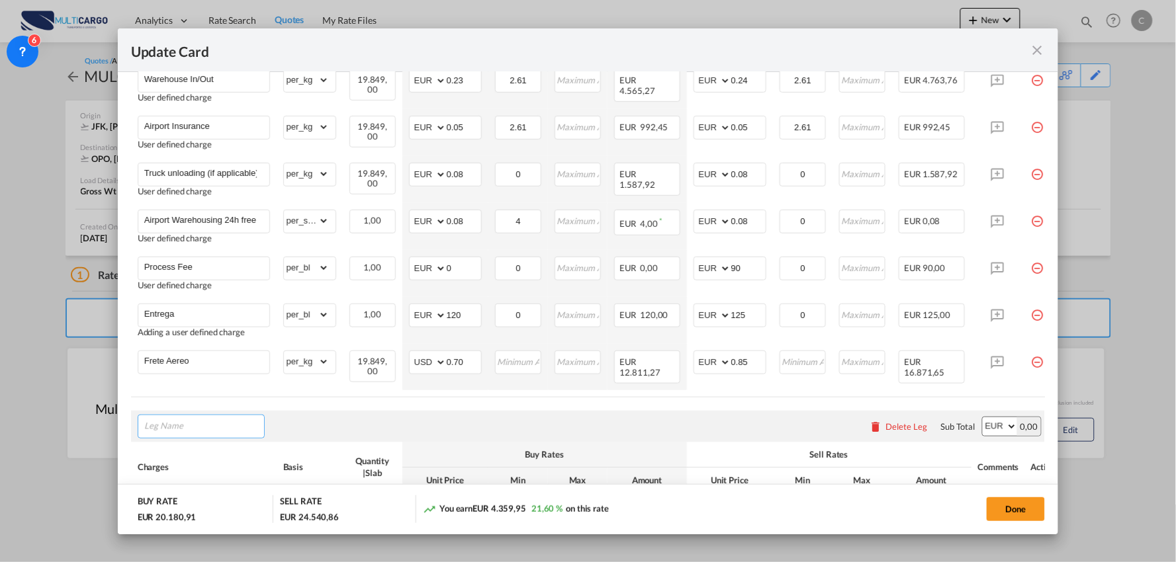
click at [216, 431] on input "Leg Name" at bounding box center [204, 427] width 120 height 20
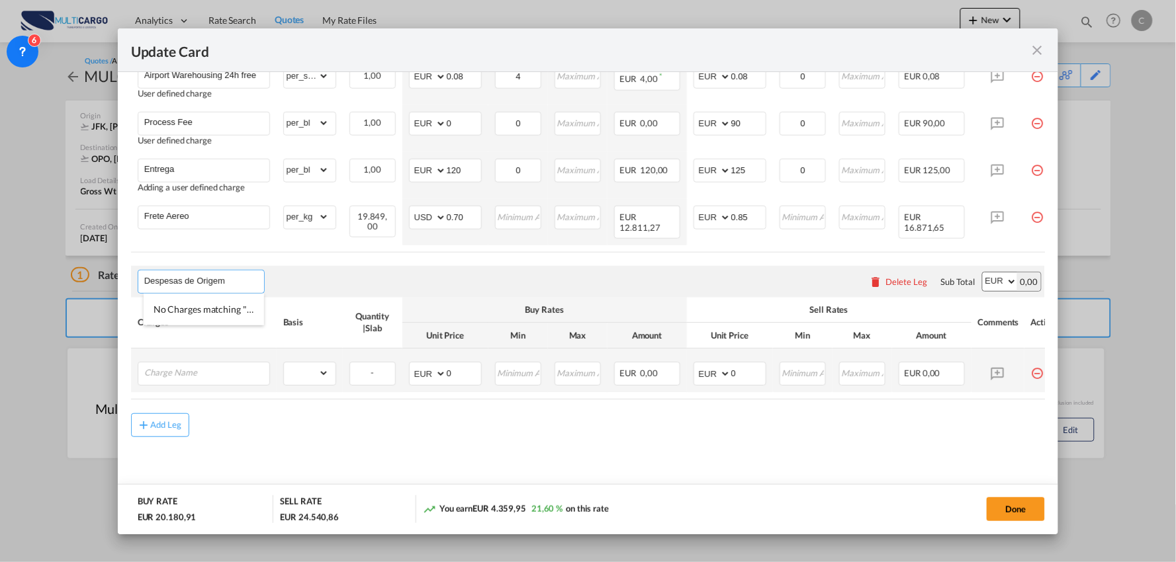
scroll to position [646, 0]
type input "Despesas de Origem"
click at [218, 377] on input "Charge Name" at bounding box center [206, 373] width 125 height 20
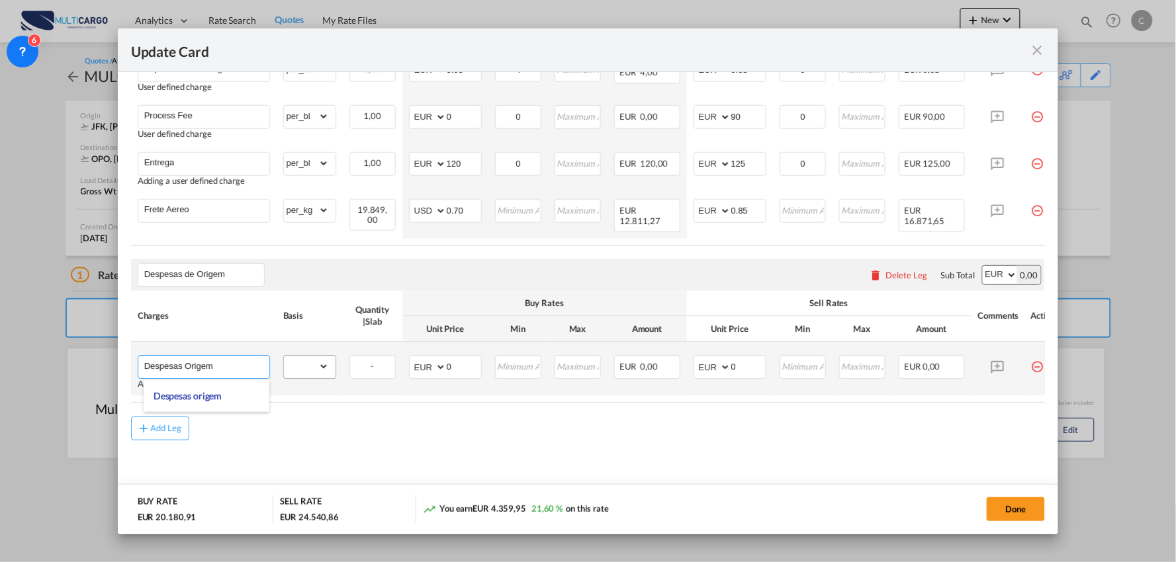
type input "Despesas Origem"
click at [318, 372] on select "gross_weight volumetric_weight per_shipment per_bl per_km per_hawb per_kg per_p…" at bounding box center [306, 367] width 45 height 21
select select "per_shipment"
click at [284, 361] on select "gross_weight volumetric_weight per_shipment per_bl per_km per_hawb per_kg per_p…" at bounding box center [306, 367] width 45 height 21
click at [433, 372] on select "AED AFN ALL AMD ANG AOA ARS AUD AWG AZN BAM BBD BDT BGN BHD BIF BMD BND BOB BRL…" at bounding box center [428, 368] width 34 height 19
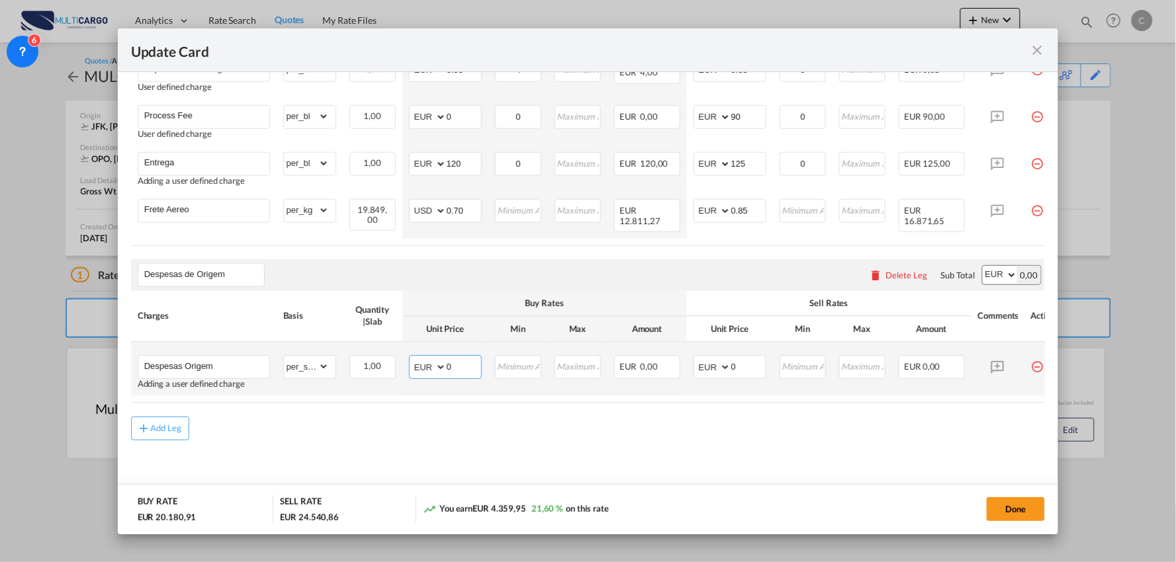
select select "string:USD"
click at [411, 363] on select "AED AFN ALL AMD ANG AOA ARS AUD AWG AZN BAM BBD BDT BGN BHD BIF BMD BND BOB BRL…" at bounding box center [428, 368] width 34 height 19
drag, startPoint x: 460, startPoint y: 376, endPoint x: 427, endPoint y: 376, distance: 32.4
click at [427, 376] on md-input-container "AED AFN ALL AMD ANG AOA ARS AUD AWG AZN BAM BBD BDT BGN BHD BIF BMD BND BOB BRL…" at bounding box center [445, 368] width 73 height 24
type input "5239,33"
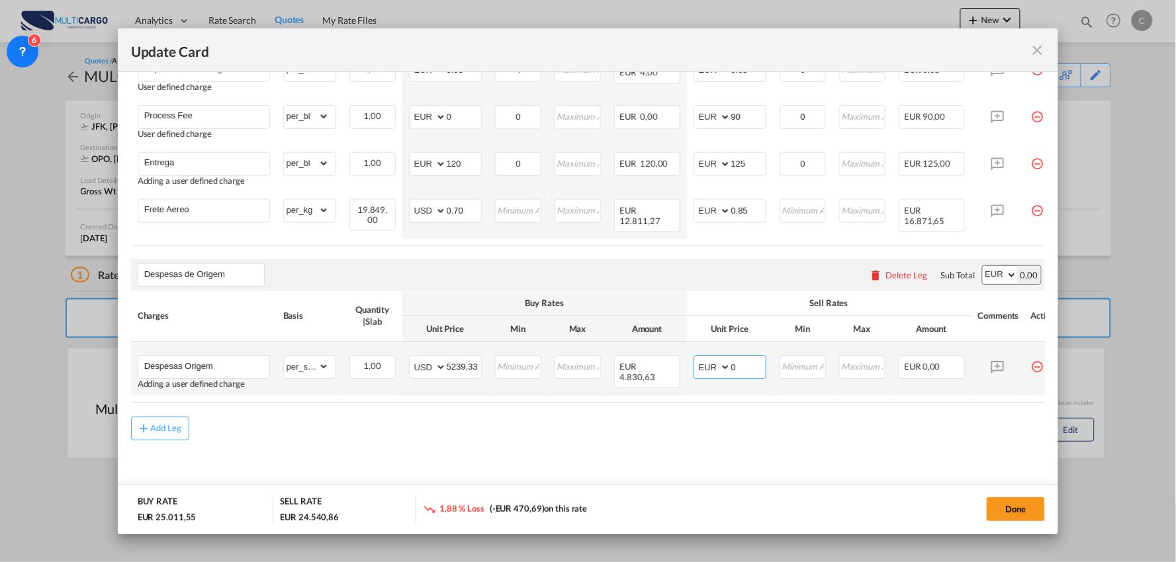
drag, startPoint x: 738, startPoint y: 368, endPoint x: 726, endPoint y: 369, distance: 11.9
click at [726, 369] on md-input-container "AED AFN ALL AMD ANG AOA ARS AUD AWG AZN BAM BBD BDT BGN BHD BIF BMD BND BOB BRL…" at bounding box center [729, 368] width 73 height 24
type input "52340"
drag, startPoint x: 451, startPoint y: 368, endPoint x: 685, endPoint y: 388, distance: 234.3
click at [685, 388] on tr "Despesas Origem Adding a user defined charge Please Enter Already Exists gross_…" at bounding box center [599, 370] width 937 height 54
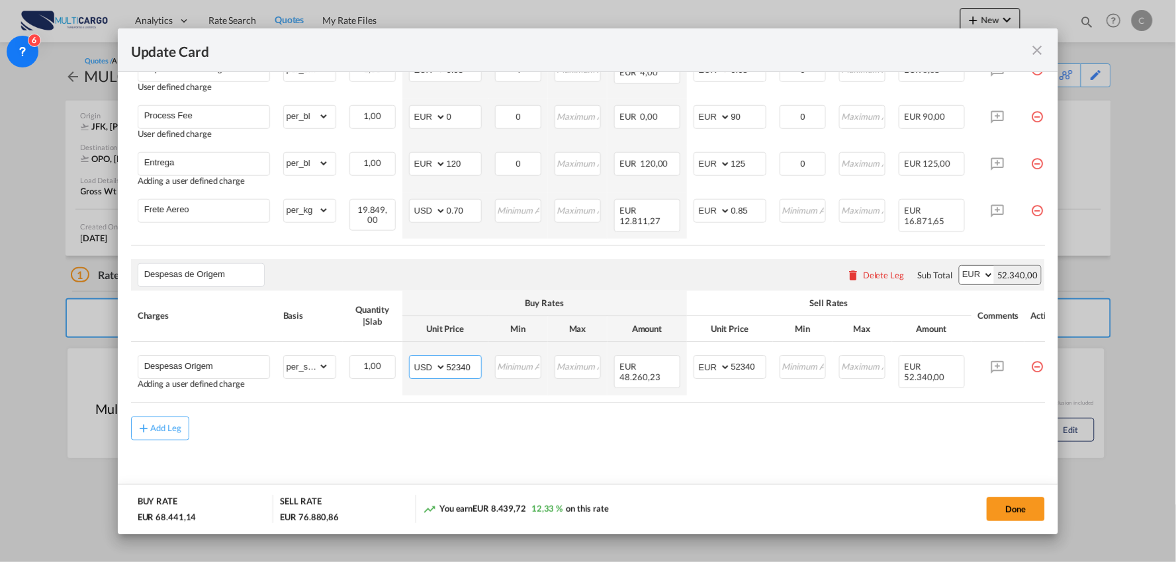
type input "52340"
click at [642, 455] on md-content "Freight Please enter leg name Leg Name Already Exists Delete Leg Sub Total AED …" at bounding box center [588, 109] width 914 height 792
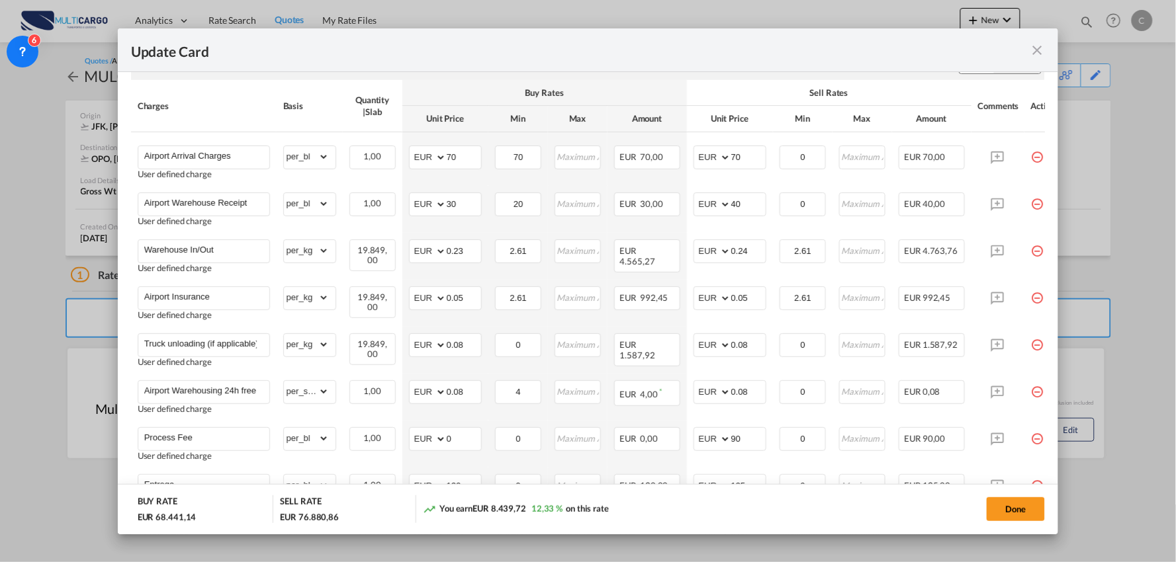
scroll to position [206, 0]
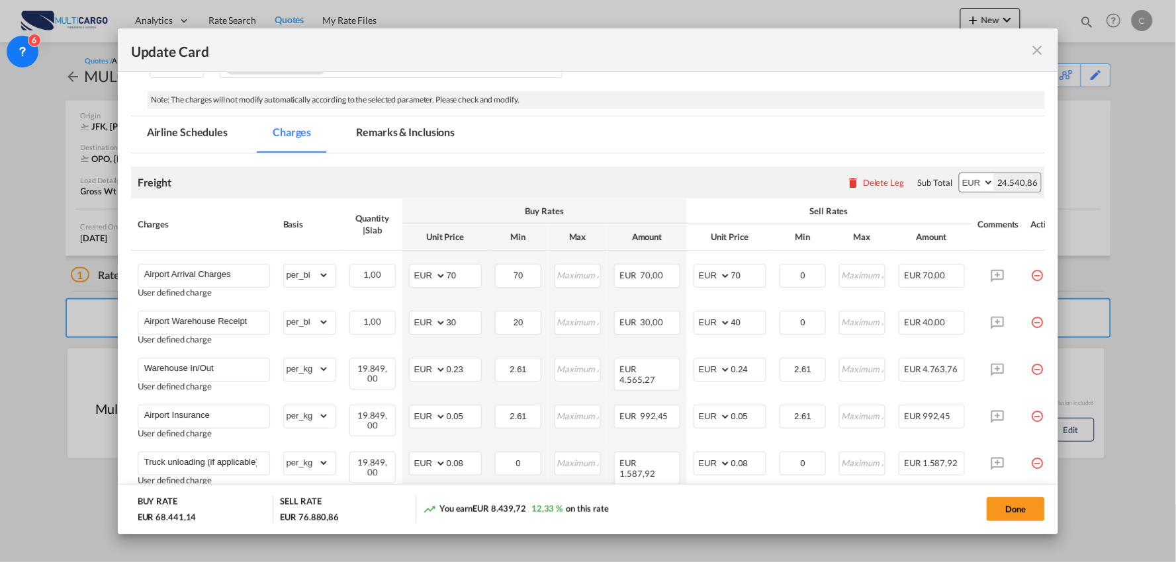
click at [408, 130] on md-tab-item "Remarks & Inclusions" at bounding box center [405, 134] width 130 height 36
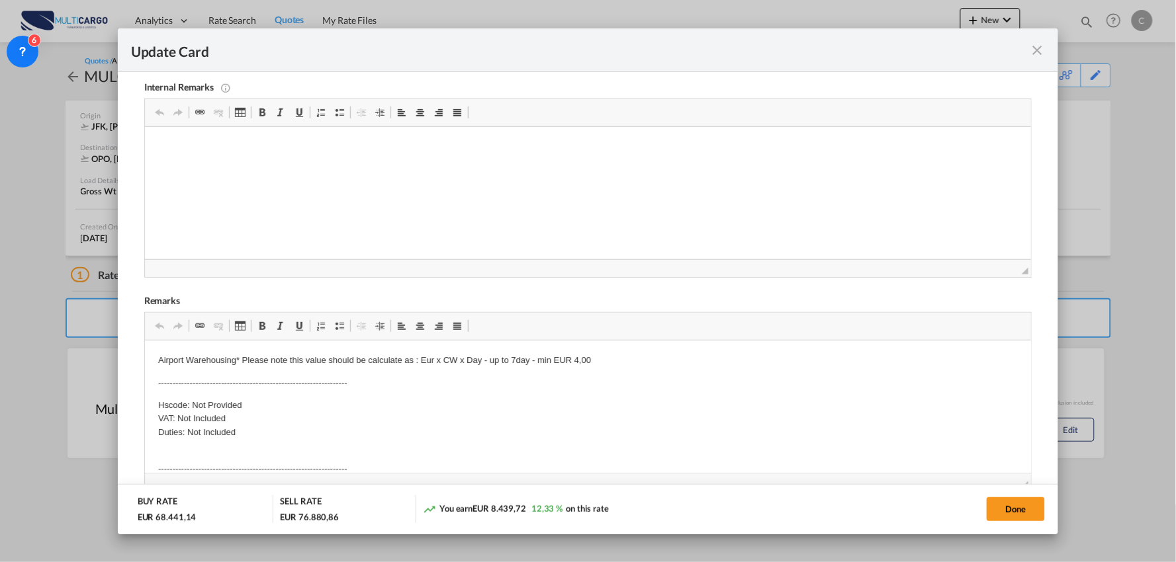
scroll to position [499, 0]
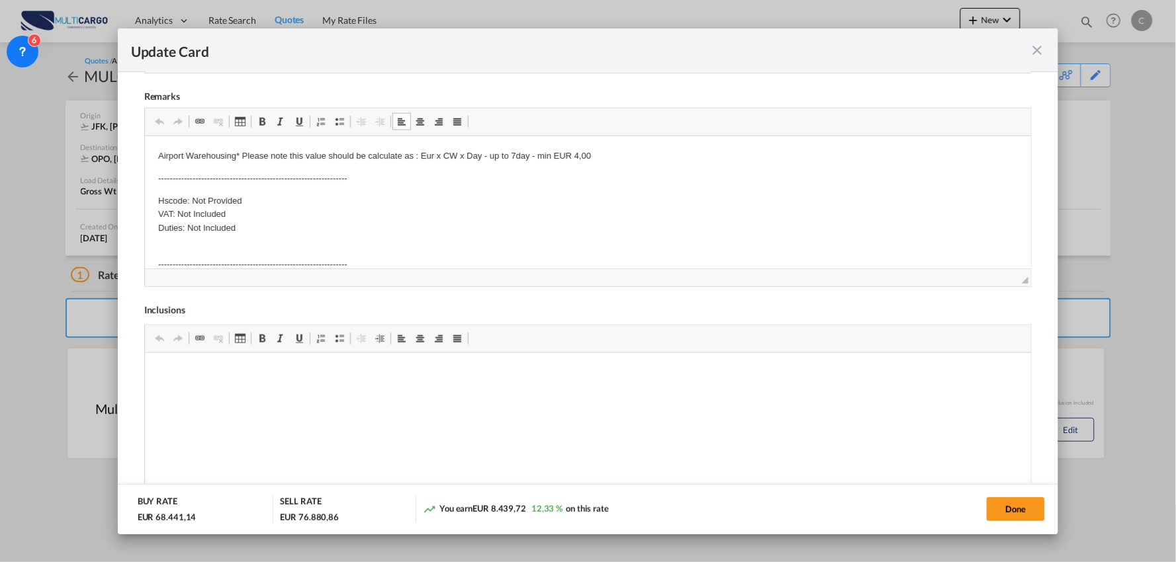
click at [194, 245] on p "------------------------------------------------------------------ UNLOADINGON …" at bounding box center [587, 277] width 860 height 69
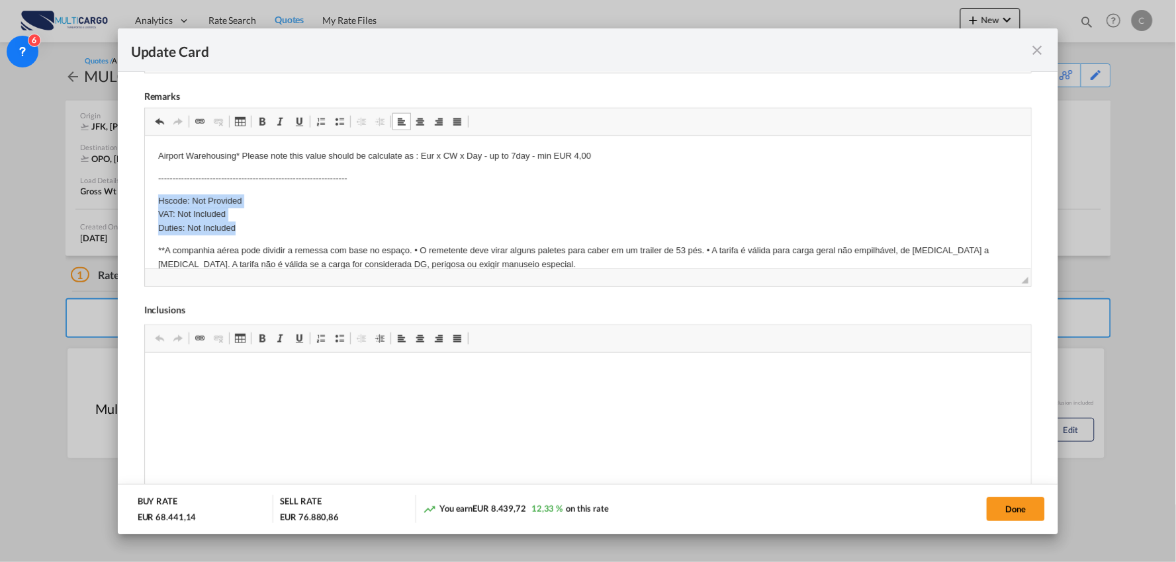
drag, startPoint x: 248, startPoint y: 228, endPoint x: 153, endPoint y: 194, distance: 101.3
click at [152, 194] on html "Airport Warehousing* Please note this value should be calculate as : Eur x CW x…" at bounding box center [587, 249] width 887 height 226
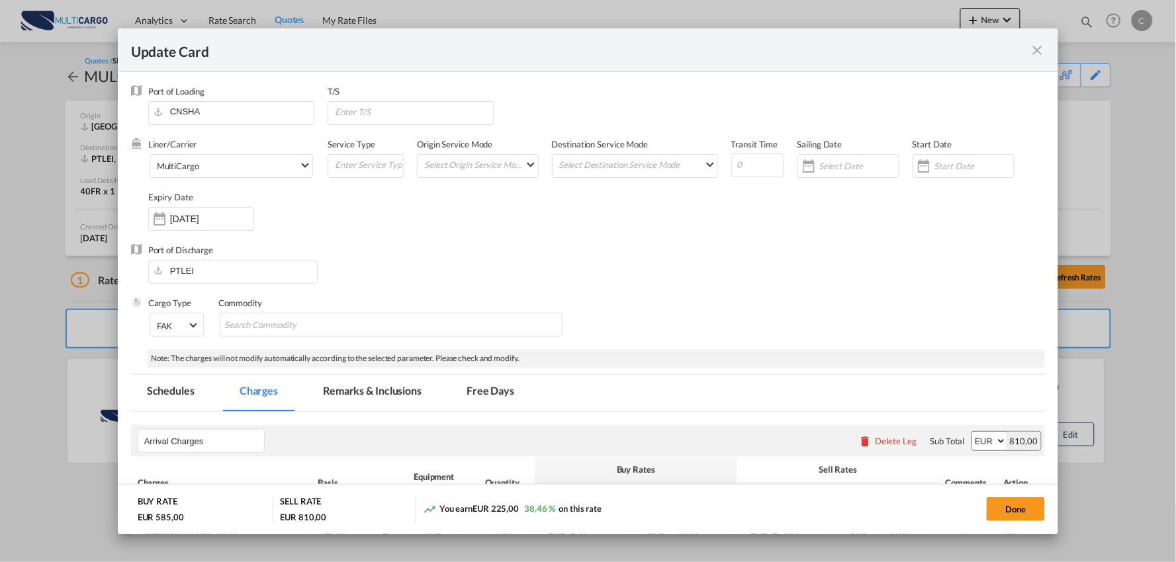
scroll to position [291, 0]
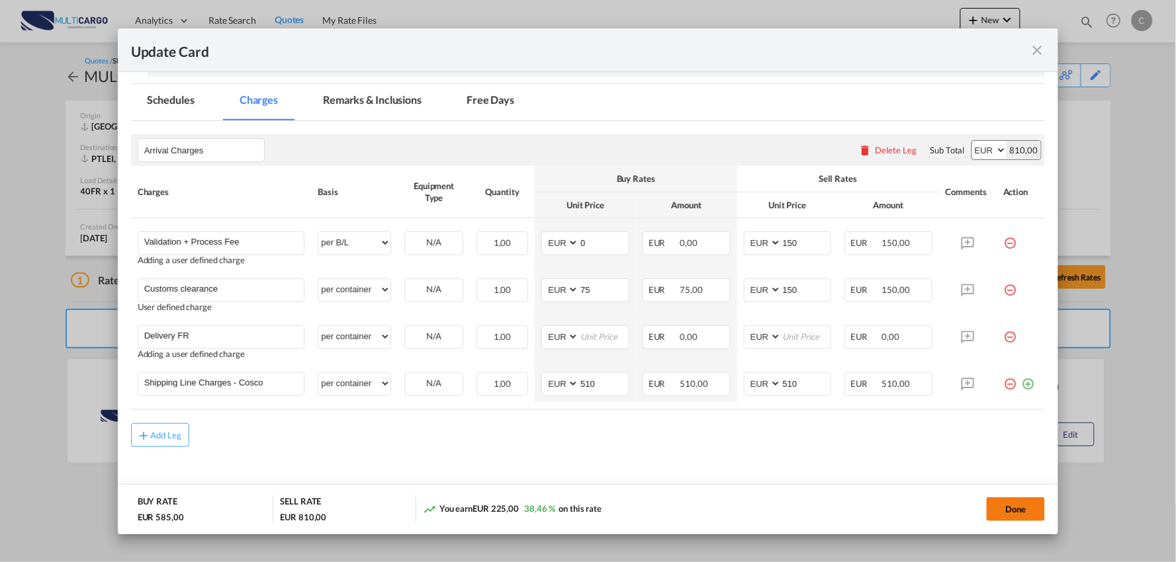
click at [1002, 505] on button "Done" at bounding box center [1015, 510] width 58 height 24
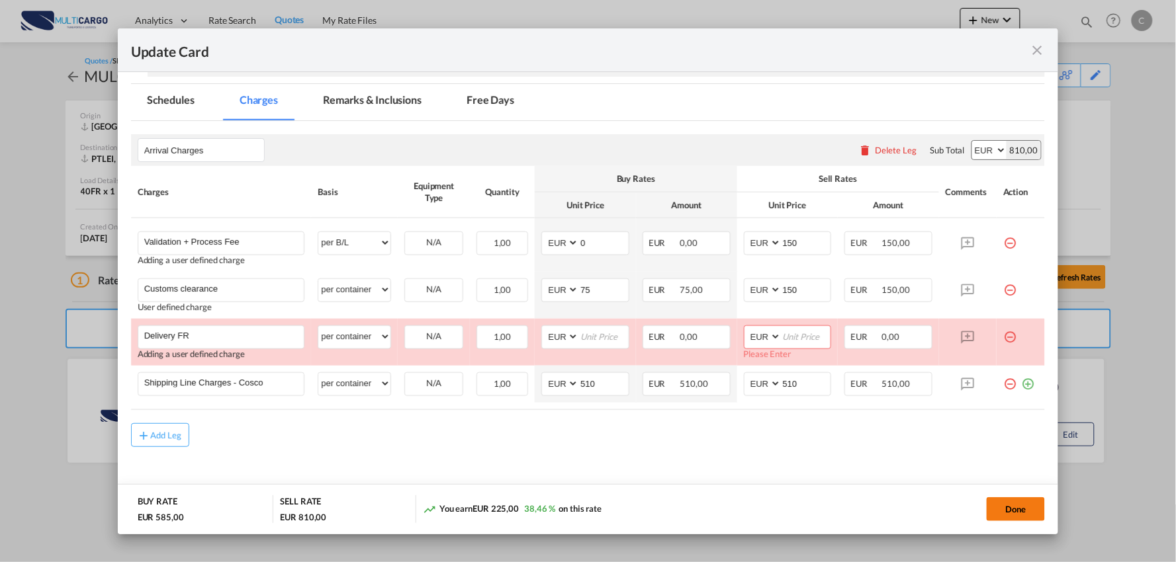
scroll to position [300, 0]
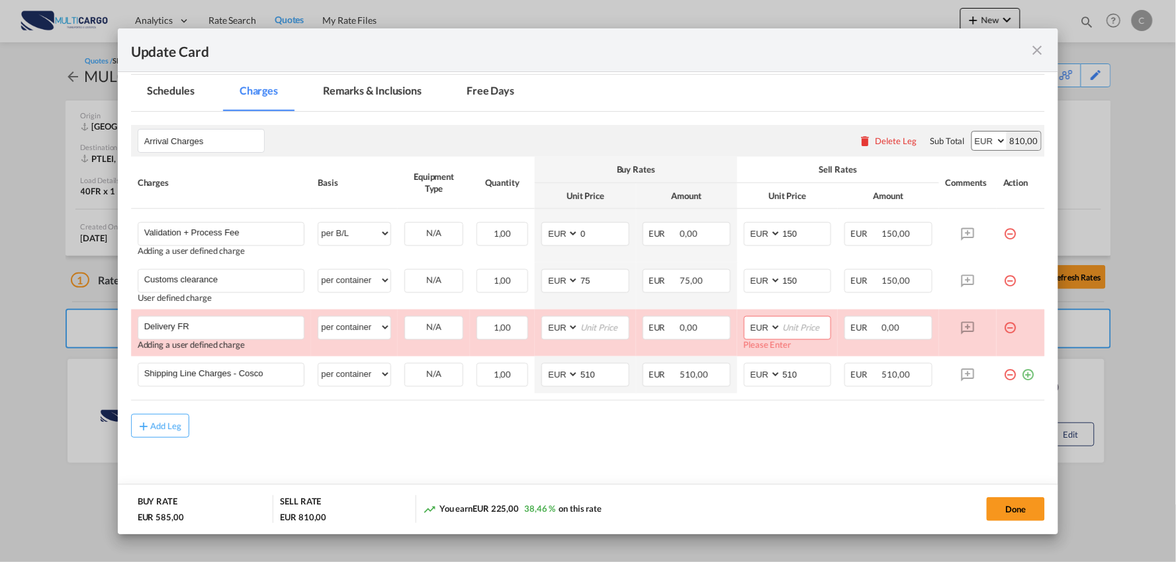
click at [369, 451] on md-content "Arrival Charges Please enter leg name Leg Name Already Exists Delete Leg Sub To…" at bounding box center [588, 307] width 914 height 390
drag, startPoint x: 508, startPoint y: 437, endPoint x: 331, endPoint y: 417, distance: 177.8
click at [507, 437] on div "Add Leg" at bounding box center [588, 426] width 914 height 24
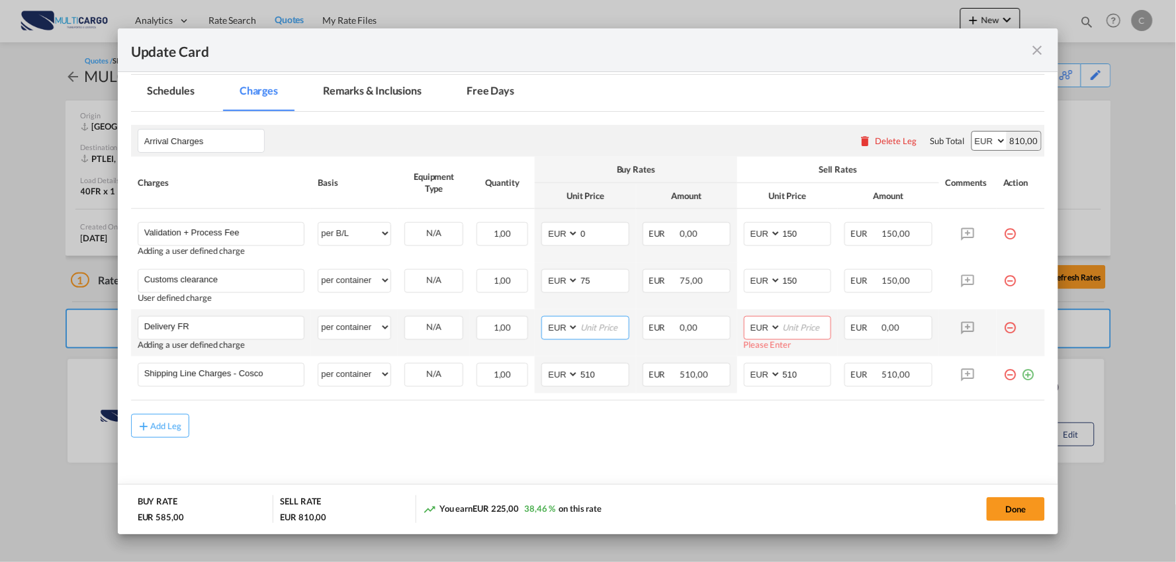
click at [601, 334] on input "Update CardPort of ..." at bounding box center [604, 327] width 50 height 20
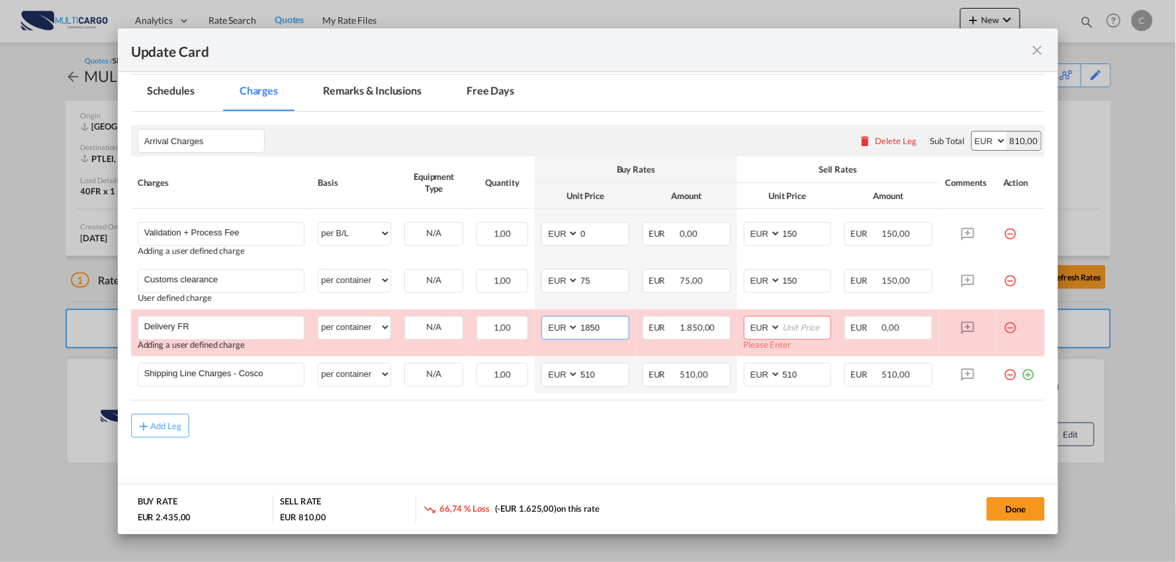
type input "1850"
click at [625, 445] on md-content "Arrival Charges Please enter leg name Leg Name Already Exists Delete Leg Sub To…" at bounding box center [588, 307] width 914 height 390
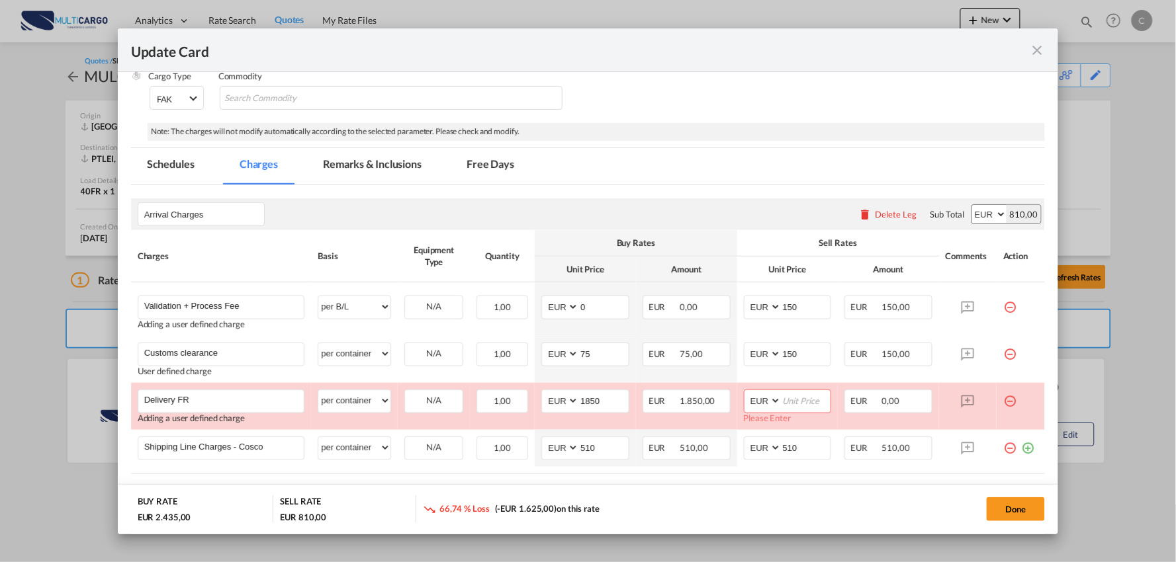
click at [363, 172] on md-tab-item "Remarks & Inclusions" at bounding box center [372, 166] width 130 height 36
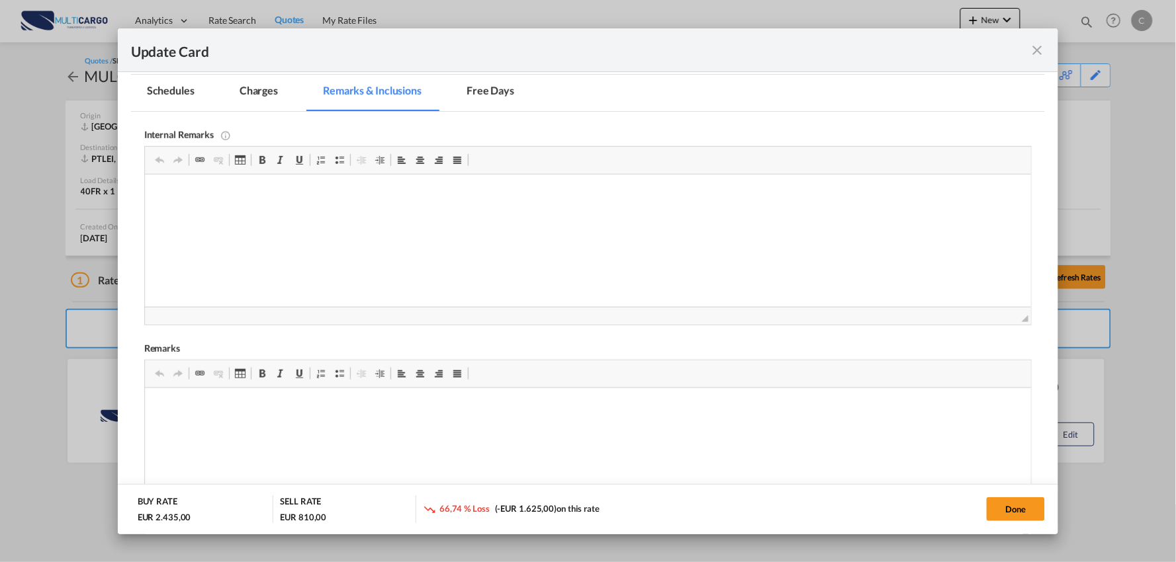
scroll to position [374, 0]
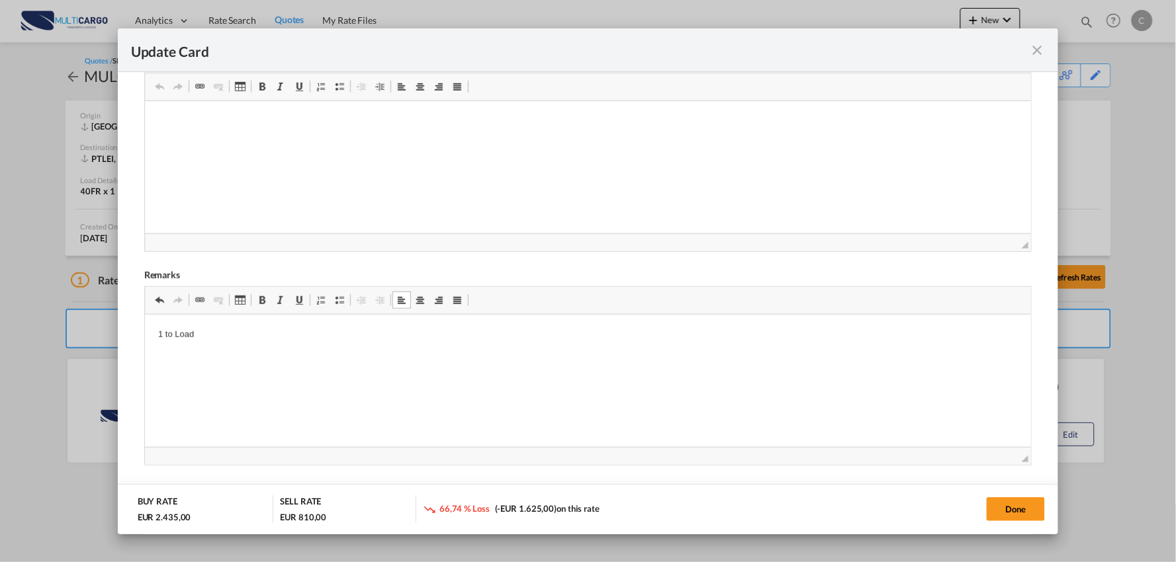
drag, startPoint x: 161, startPoint y: 331, endPoint x: 165, endPoint y: 345, distance: 13.6
click at [161, 332] on p "1 to Load" at bounding box center [587, 335] width 860 height 14
click at [222, 333] on p "1h to Load" at bounding box center [587, 335] width 860 height 14
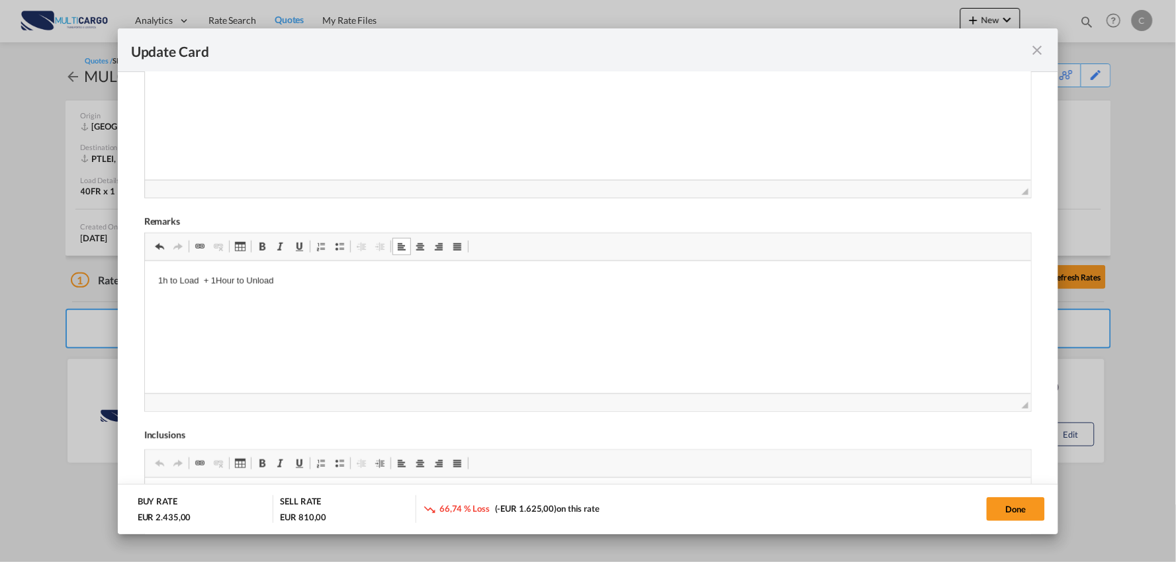
scroll to position [447, 0]
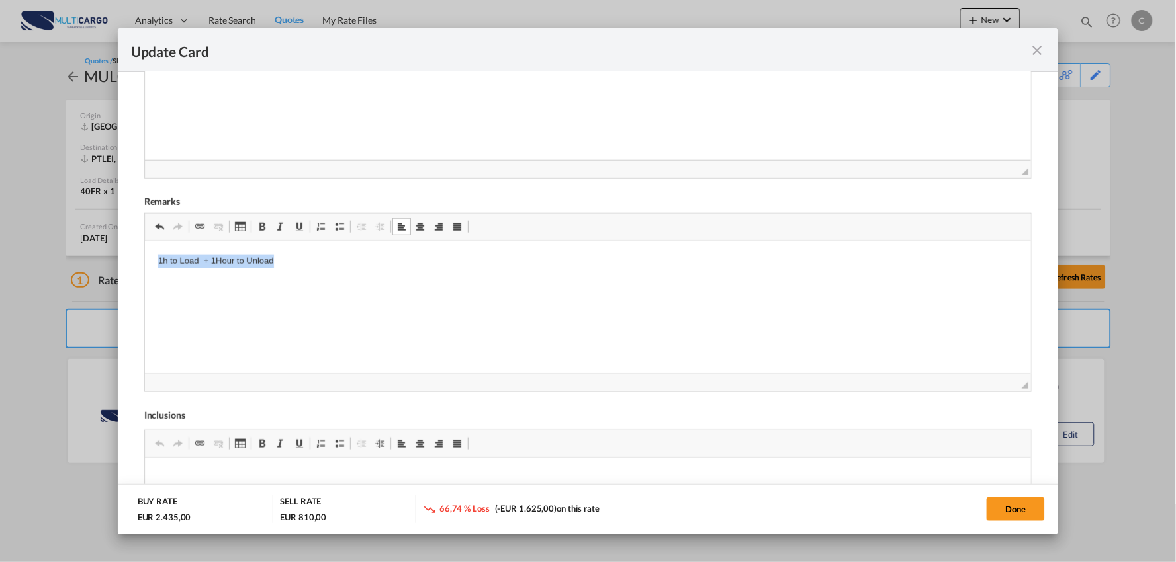
drag, startPoint x: 284, startPoint y: 265, endPoint x: 148, endPoint y: 256, distance: 136.6
click at [148, 256] on html "1h to Load + 1Hour to Unload" at bounding box center [587, 261] width 887 height 40
drag, startPoint x: 269, startPoint y: 262, endPoint x: 174, endPoint y: 251, distance: 95.3
click at [144, 253] on html "2Hours to Load and Unload + 1hour" at bounding box center [587, 261] width 887 height 40
drag, startPoint x: 425, startPoint y: 266, endPoint x: 259, endPoint y: 265, distance: 166.1
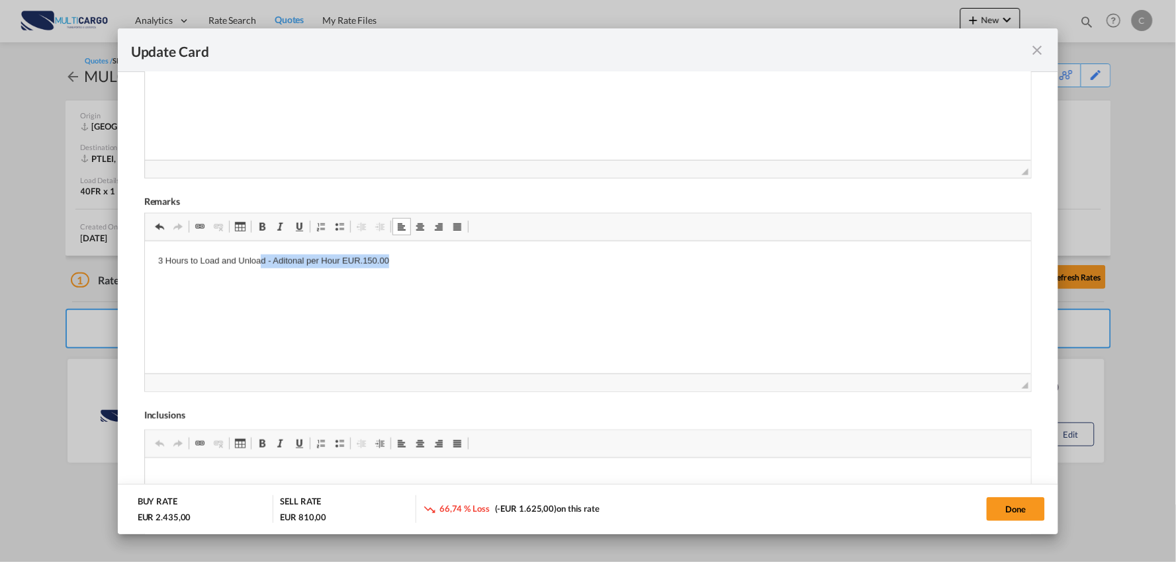
click at [259, 265] on p "3 Hours to Load and Unload - Aditonal per Hour EUR.150.00" at bounding box center [587, 262] width 860 height 14
click at [260, 265] on p "3 Hours to Load and Unload - Aditonal per Hour EUR.150.00" at bounding box center [587, 262] width 860 height 14
drag, startPoint x: 419, startPoint y: 257, endPoint x: 270, endPoint y: 260, distance: 148.9
click at [270, 260] on p "3 Hours to Load and Unload - Aditonal per Hour EUR.150.00" at bounding box center [587, 262] width 860 height 14
click at [259, 226] on span "Update CardPort of ..." at bounding box center [262, 227] width 11 height 11
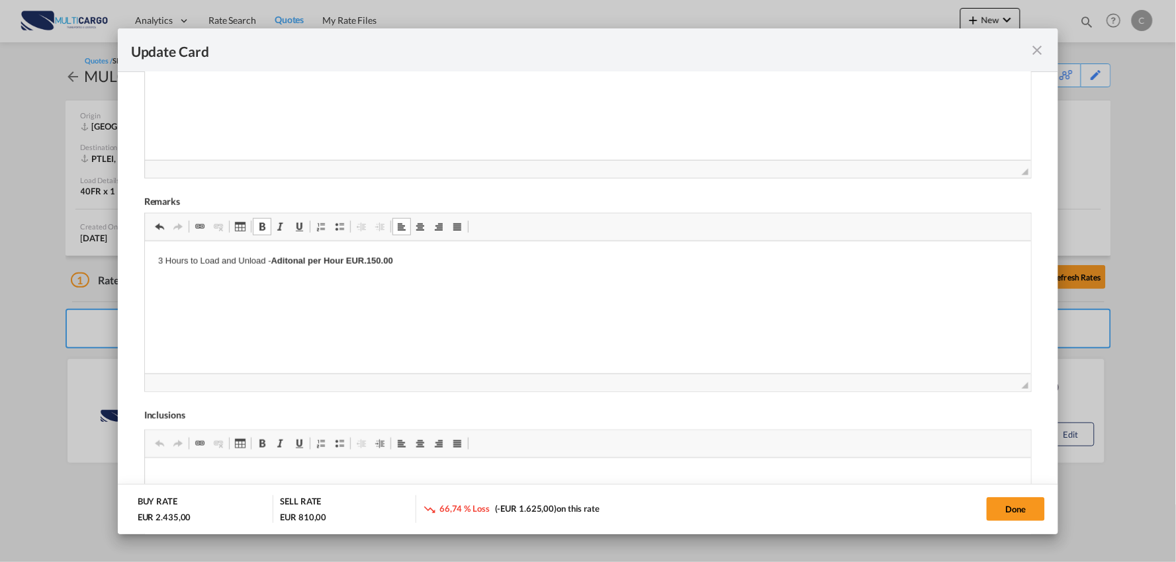
click at [470, 282] on html "3 Hours to Load and Unload - Aditonal per Hour EUR.150.00" at bounding box center [587, 261] width 887 height 40
click at [154, 262] on html "3 Hours to Load and Unload - Aditonal per Hour EUR.150.00" at bounding box center [587, 261] width 887 height 40
drag, startPoint x: 338, startPoint y: 221, endPoint x: 335, endPoint y: 228, distance: 7.4
click at [337, 222] on span "Update CardPort of ..." at bounding box center [339, 227] width 11 height 11
click at [456, 253] on html "3 Hours to Load and Unload - Aditonal per Hour EUR.150.00" at bounding box center [587, 261] width 887 height 40
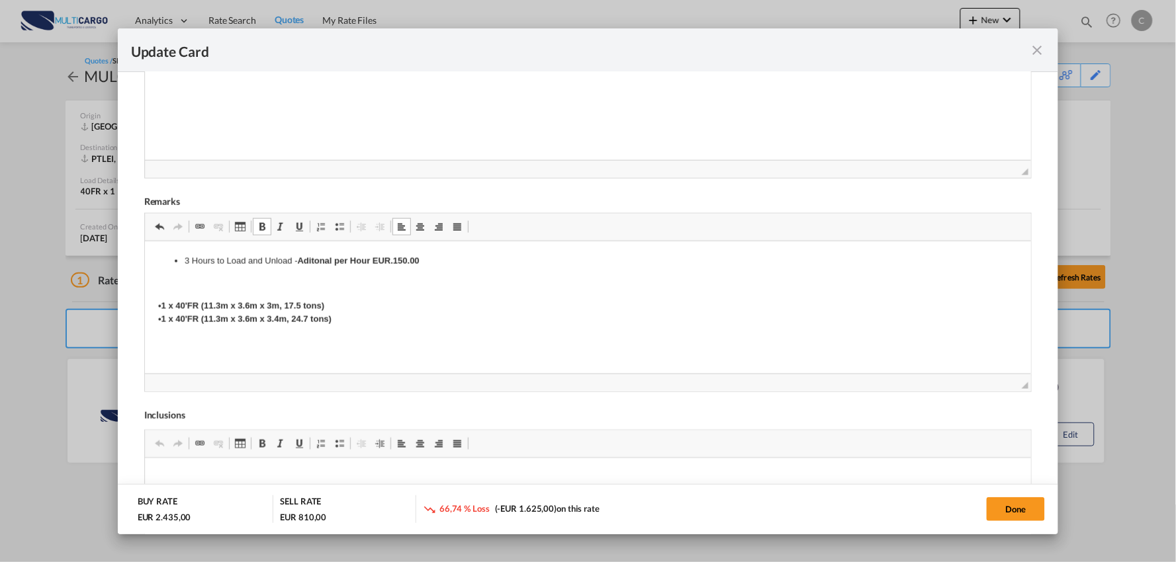
scroll to position [300, 0]
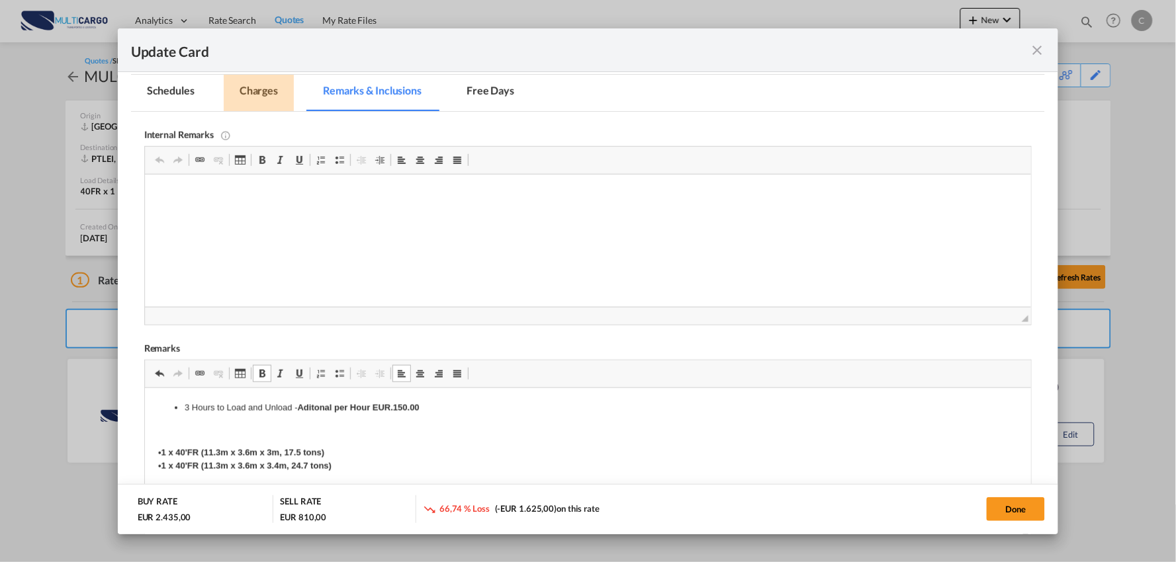
click at [259, 96] on md-tab-item "Charges" at bounding box center [259, 93] width 70 height 36
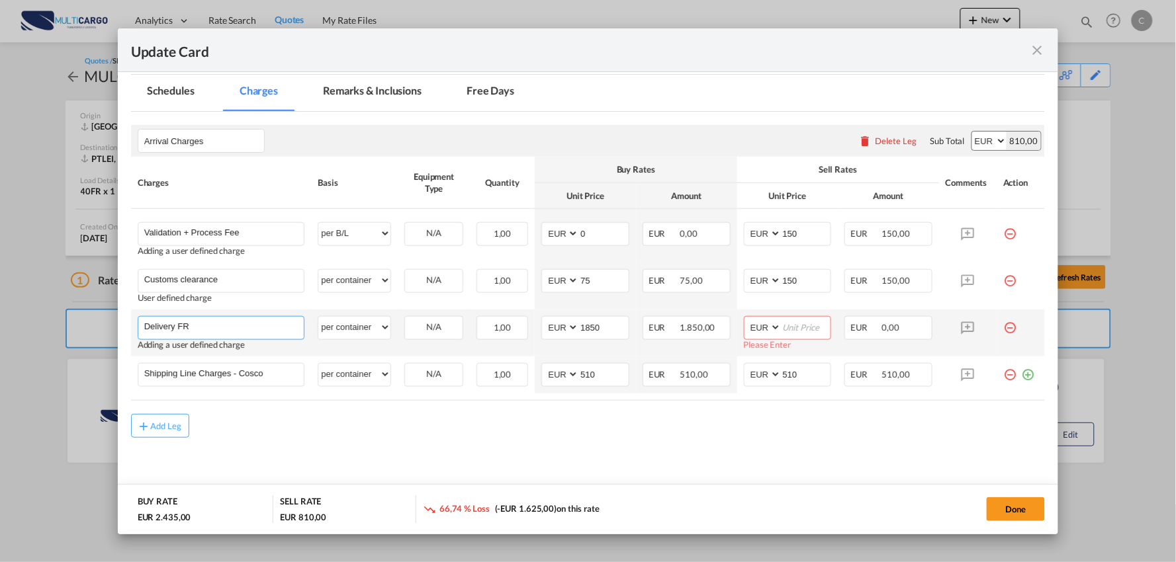
click at [249, 329] on input "Delivery FR" at bounding box center [224, 327] width 160 height 20
click at [209, 320] on input "Delivery FR" at bounding box center [224, 327] width 160 height 20
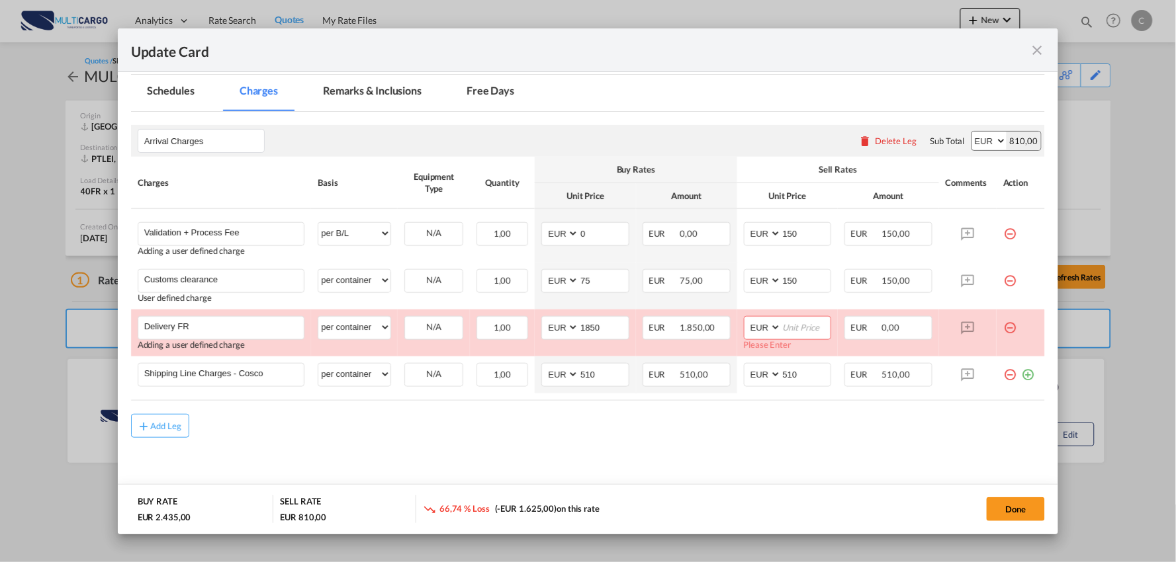
click at [448, 430] on div "Add Leg" at bounding box center [588, 426] width 914 height 24
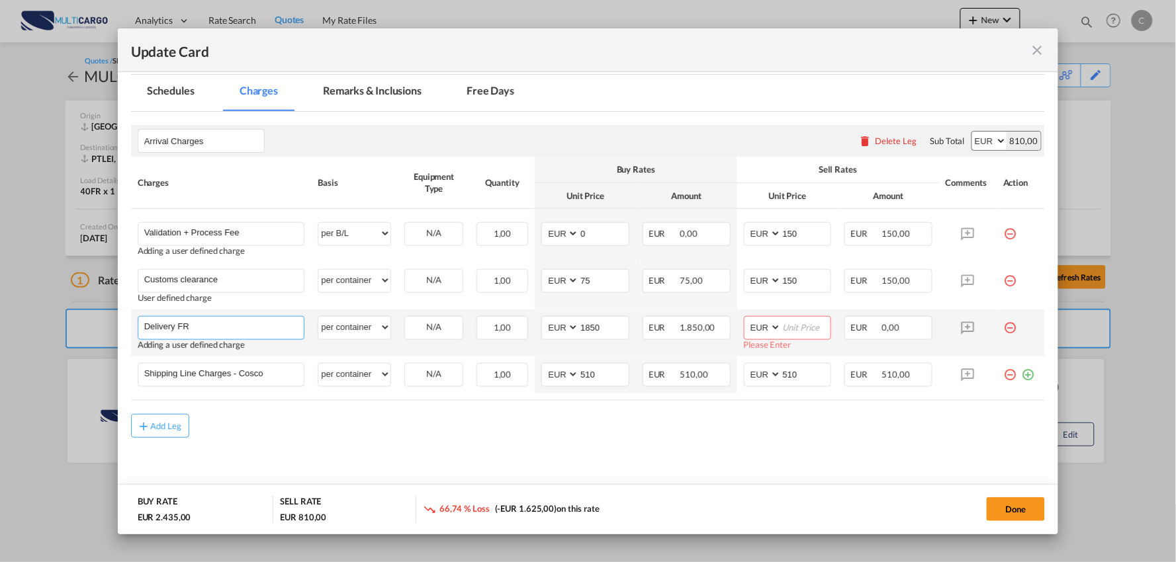
click at [228, 323] on input "Delivery FR" at bounding box center [224, 327] width 160 height 20
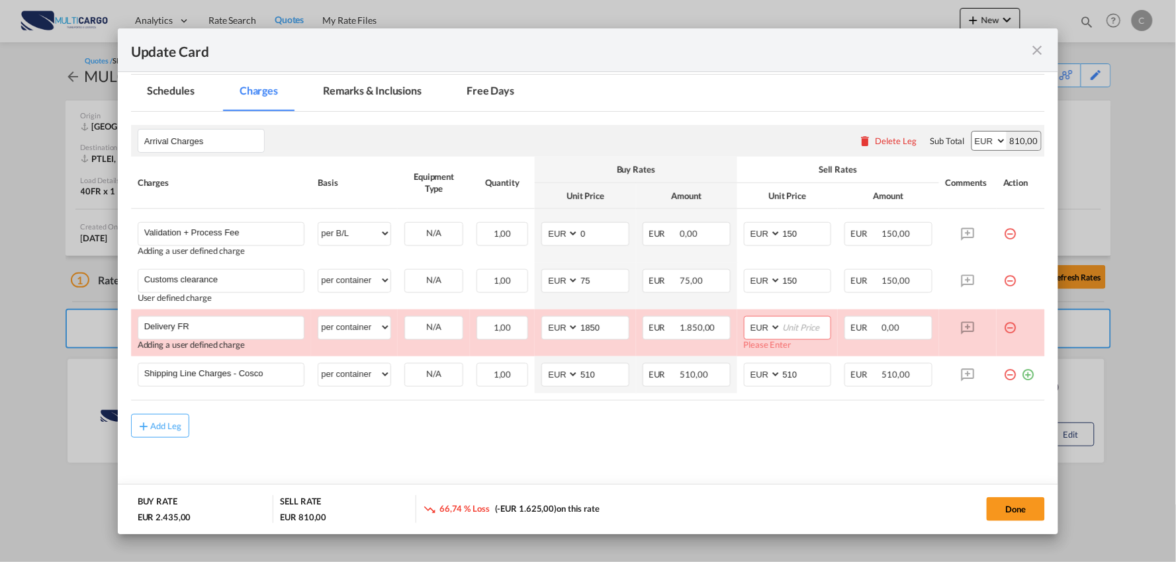
click at [421, 429] on div "Add Leg" at bounding box center [588, 426] width 914 height 24
click at [438, 455] on md-content "Arrival Charges Please enter leg name Leg Name Already Exists Delete Leg Sub To…" at bounding box center [588, 307] width 914 height 390
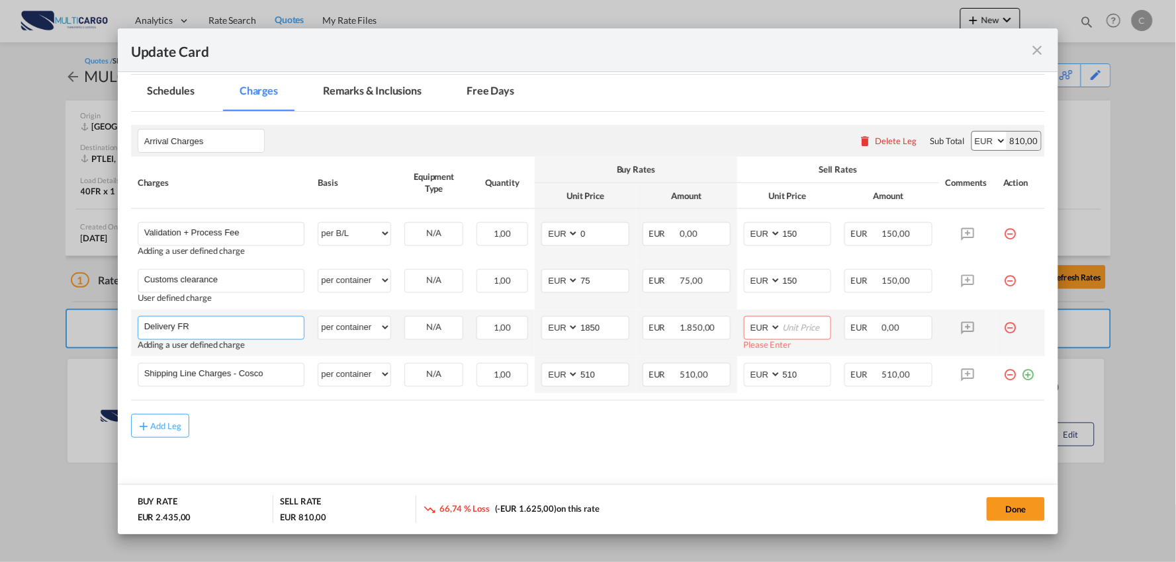
click at [236, 327] on input "Delivery FR" at bounding box center [224, 327] width 160 height 20
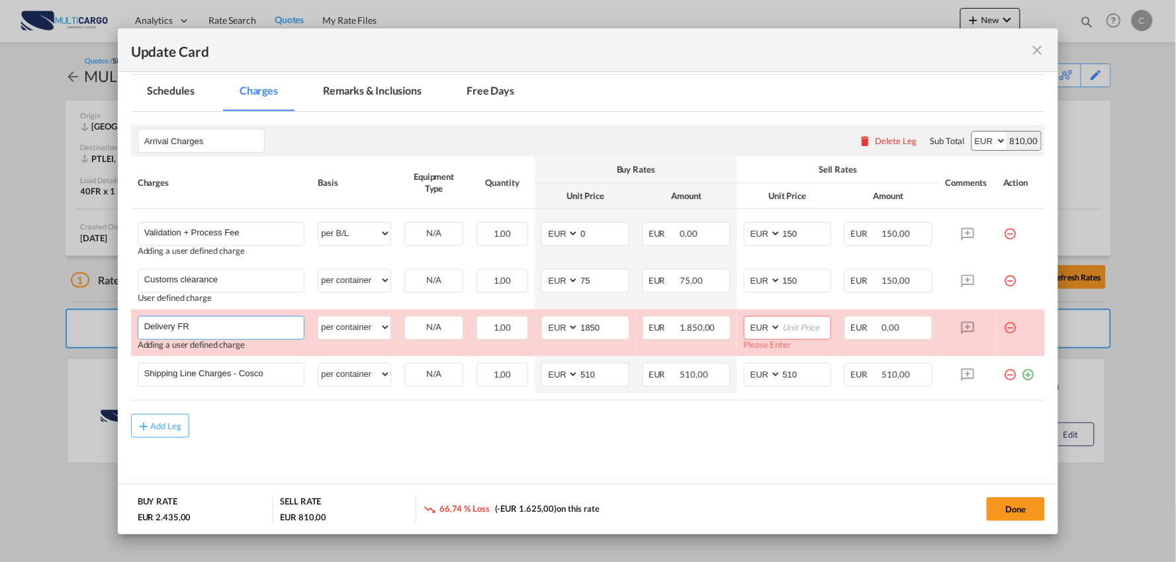
drag, startPoint x: 218, startPoint y: 332, endPoint x: -9, endPoint y: 312, distance: 228.5
click at [0, 312] on html "Analytics Reports Dashboard Rate Search Quotes My Rate Files" at bounding box center [588, 281] width 1176 height 562
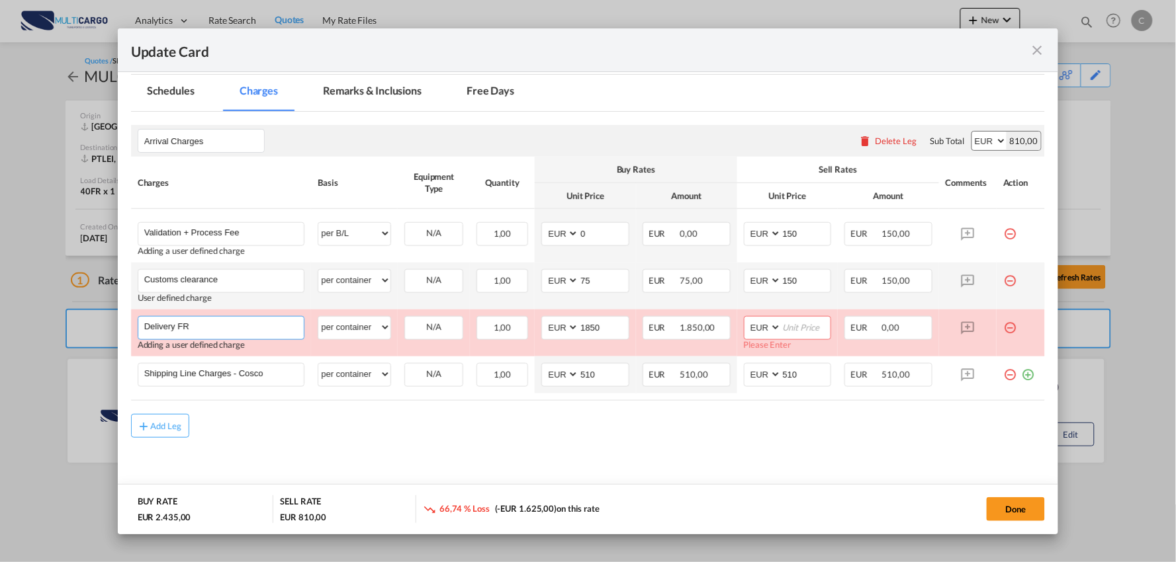
paste input "1 x 40'FR (11.3m x 3.6m x 3.4m, 24.7 tons)"
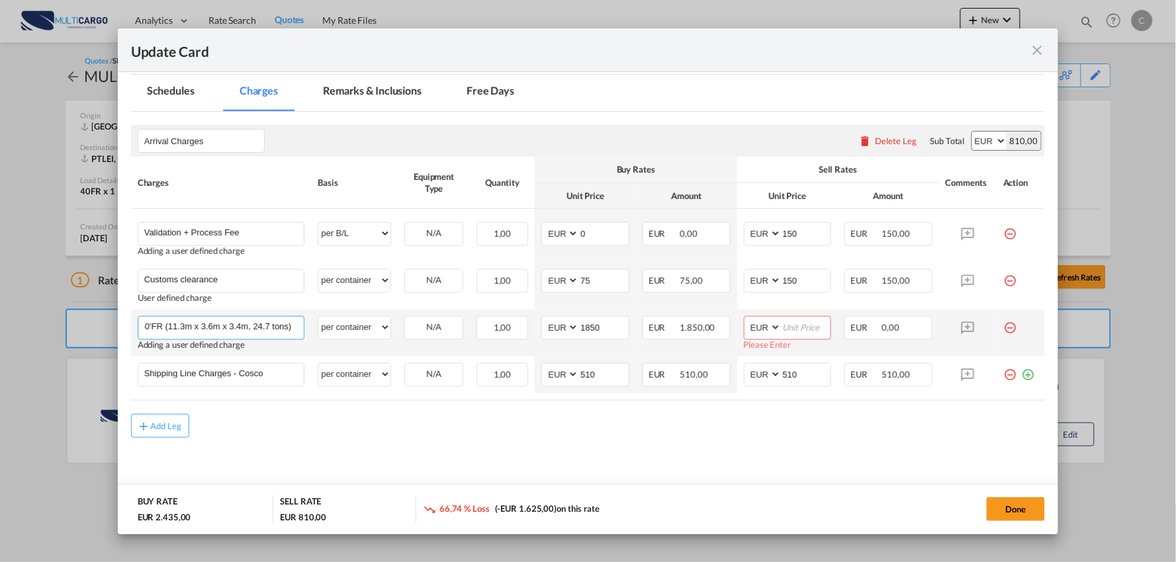
click at [298, 326] on input "1 x 40'FR (11.3m x 3.6m x 3.4m, 24.7 tons)" at bounding box center [224, 327] width 160 height 20
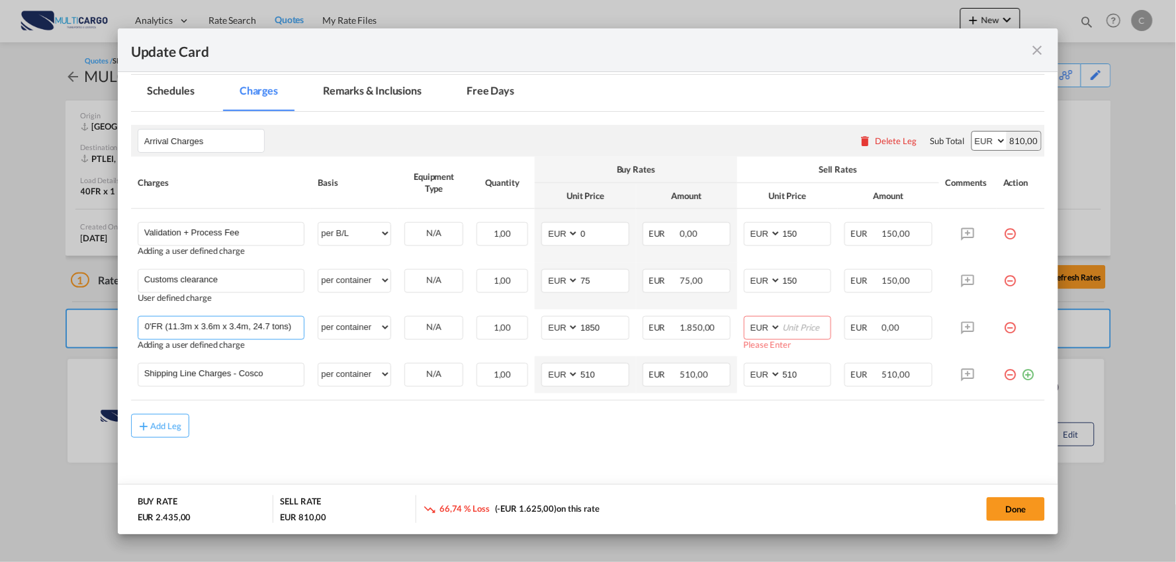
scroll to position [0, 0]
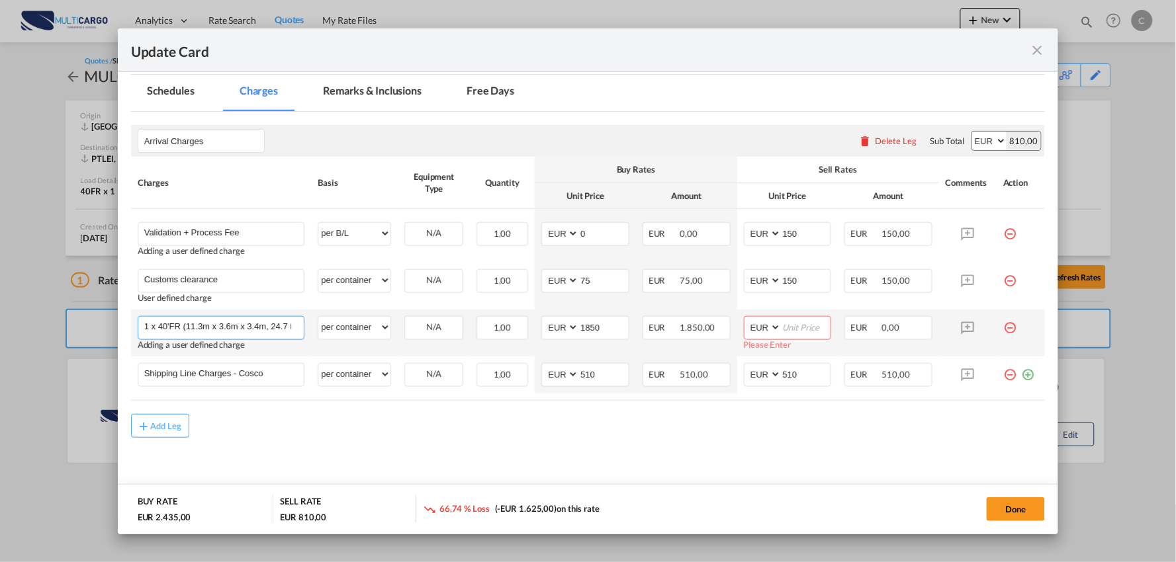
drag, startPoint x: 294, startPoint y: 328, endPoint x: 183, endPoint y: 322, distance: 111.3
click at [183, 322] on input "1 x 40'FR (11.3m x 3.6m x 3.4m, 24.7 tons)" at bounding box center [224, 327] width 160 height 20
click at [245, 325] on input "1 x 40'FR" at bounding box center [224, 327] width 160 height 20
drag, startPoint x: 226, startPoint y: 324, endPoint x: 182, endPoint y: 328, distance: 44.5
click at [93, 325] on div "Update Card Port of Loading CNSHA T/S Liner/Carrier MultiCargo 2HM LOGISTICS D.…" at bounding box center [588, 281] width 1176 height 562
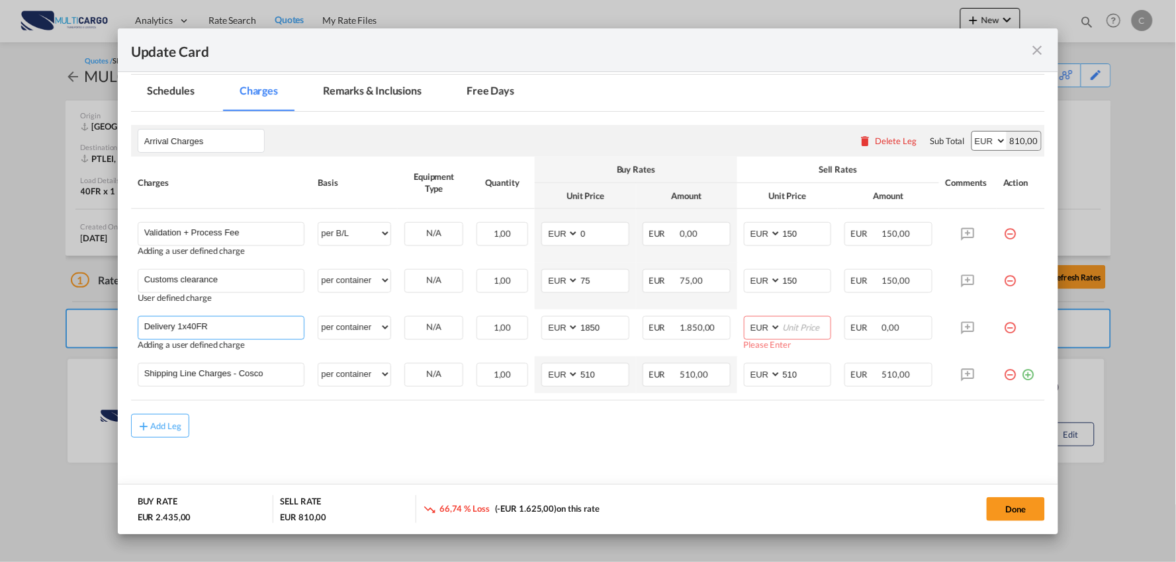
type input "Delivery 1x40FR"
click at [283, 449] on md-content "Arrival Charges Please enter leg name Leg Name Already Exists Delete Leg Sub To…" at bounding box center [588, 307] width 914 height 390
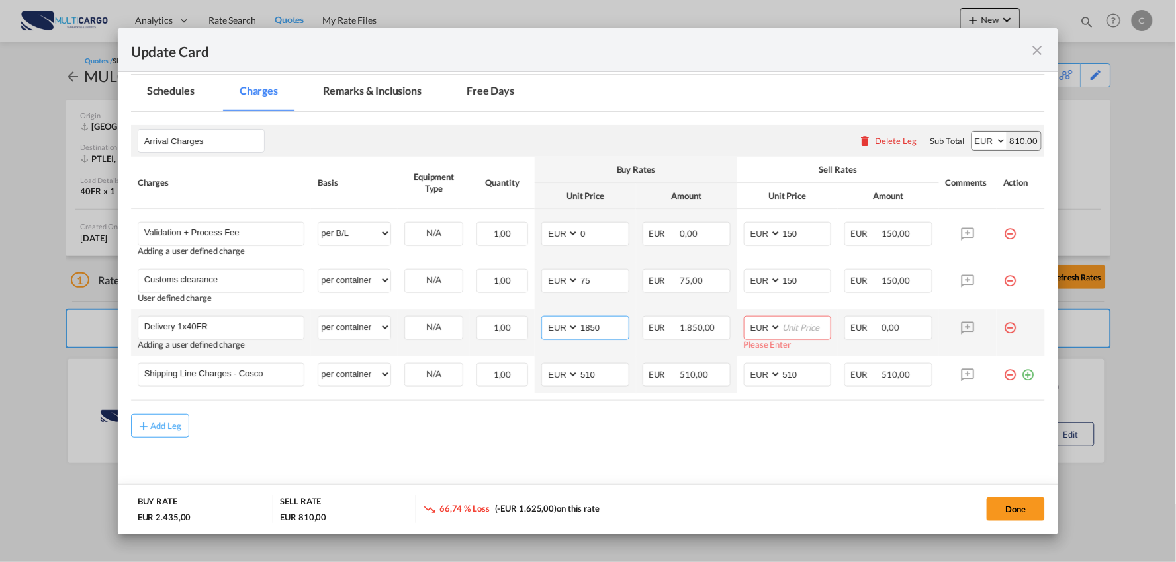
click at [609, 333] on input "1850" at bounding box center [604, 327] width 50 height 20
click at [606, 326] on input "1850" at bounding box center [604, 327] width 50 height 20
click at [796, 331] on input "Update CardPort of ..." at bounding box center [806, 327] width 50 height 20
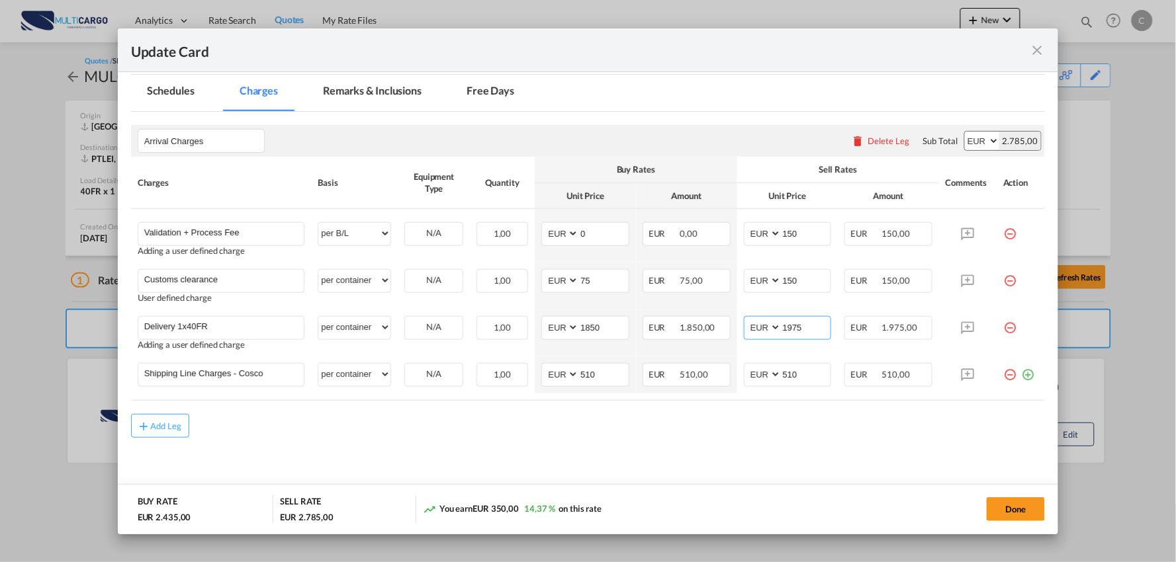
type input "1975"
click at [700, 457] on md-content "Arrival Charges Please enter leg name Leg Name Already Exists Delete Leg Sub To…" at bounding box center [588, 307] width 914 height 390
click at [784, 445] on md-content "Arrival Charges Please enter leg name Leg Name Already Exists Delete Leg Sub To…" at bounding box center [588, 307] width 914 height 390
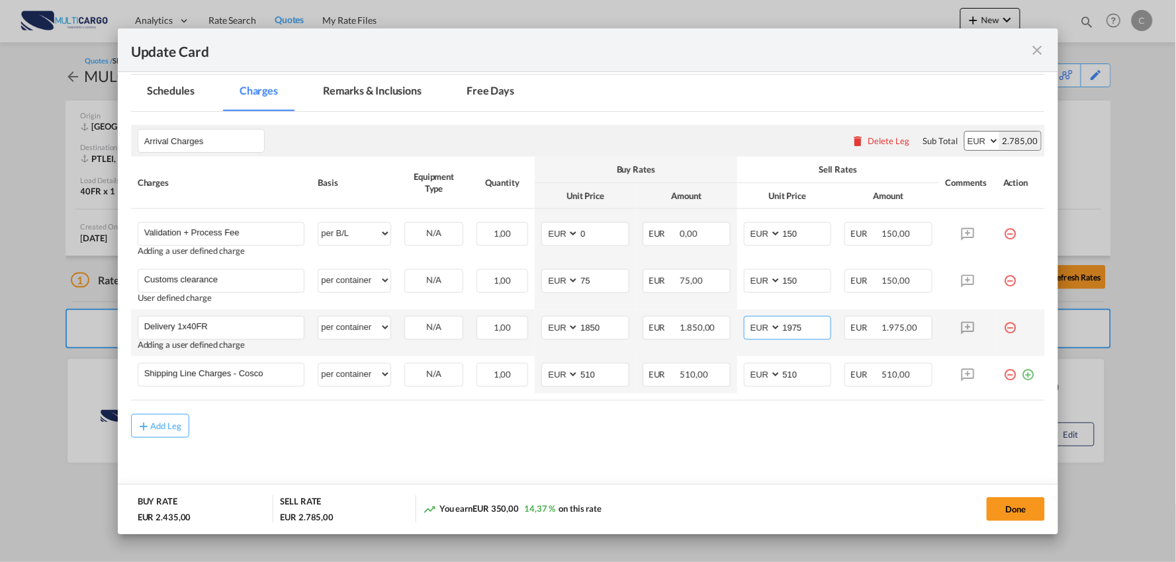
click at [808, 327] on input "1975" at bounding box center [806, 327] width 50 height 20
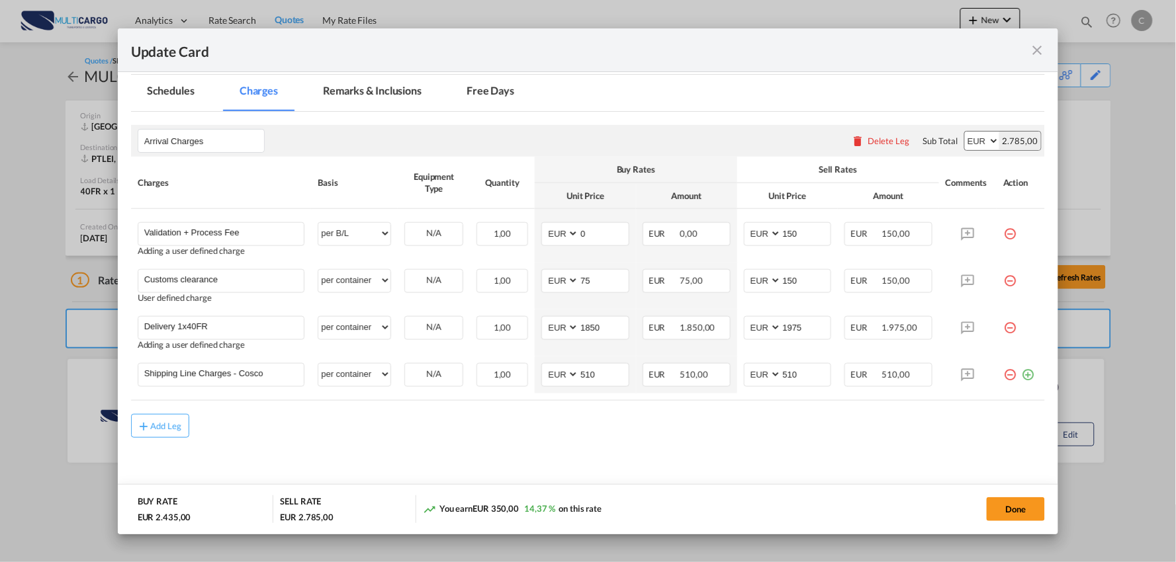
click at [580, 435] on div "Add Leg" at bounding box center [588, 426] width 914 height 24
click at [757, 444] on md-content "Arrival Charges Please enter leg name Leg Name Already Exists Delete Leg Sub To…" at bounding box center [588, 307] width 914 height 390
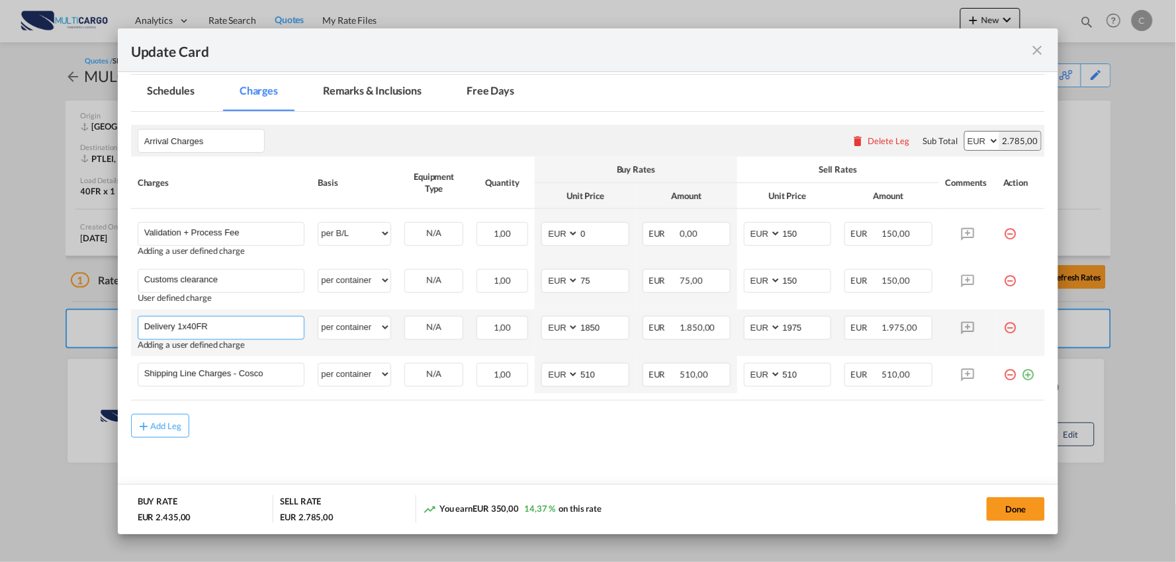
click at [241, 322] on input "Delivery 1x40FR" at bounding box center [224, 327] width 160 height 20
click at [210, 329] on input "Delivery 1x40FR - Mealhada" at bounding box center [224, 327] width 160 height 20
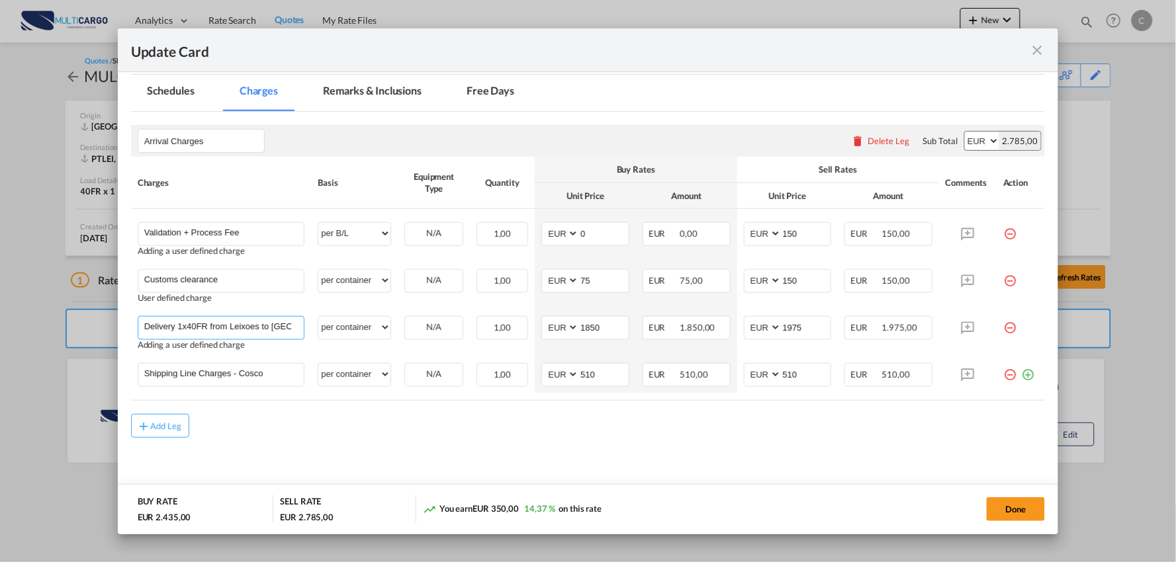
type input "Delivery 1x40FR from Leixoes to Mealhada"
click at [294, 442] on md-content "Arrival Charges Please enter leg name Leg Name Already Exists Delete Leg Sub To…" at bounding box center [588, 307] width 914 height 390
click at [425, 437] on div "Add Leg" at bounding box center [588, 426] width 914 height 24
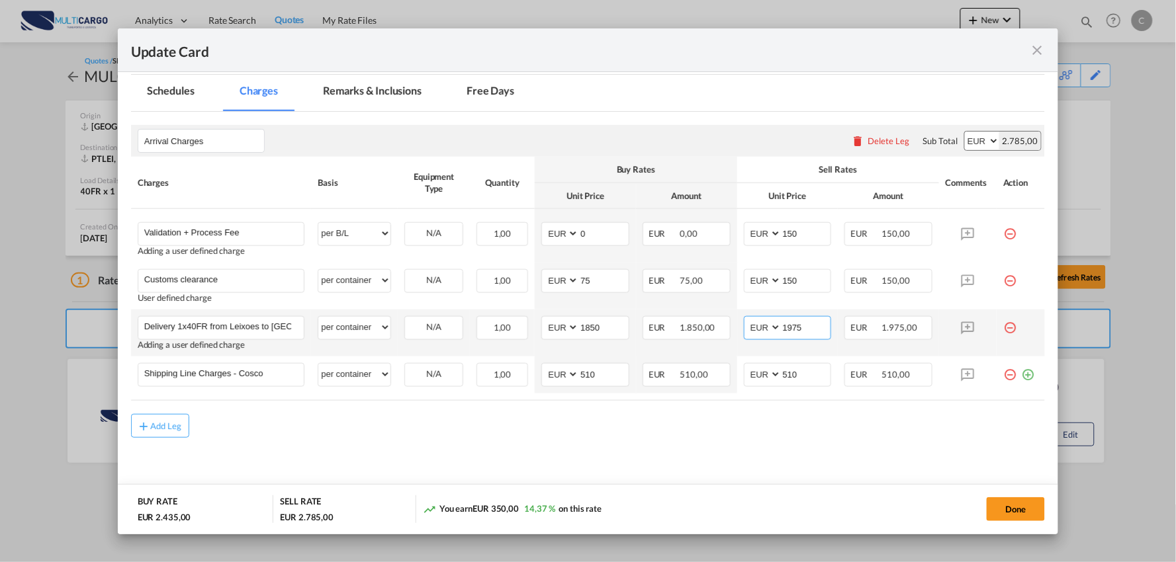
click at [808, 331] on input "1975" at bounding box center [806, 327] width 50 height 20
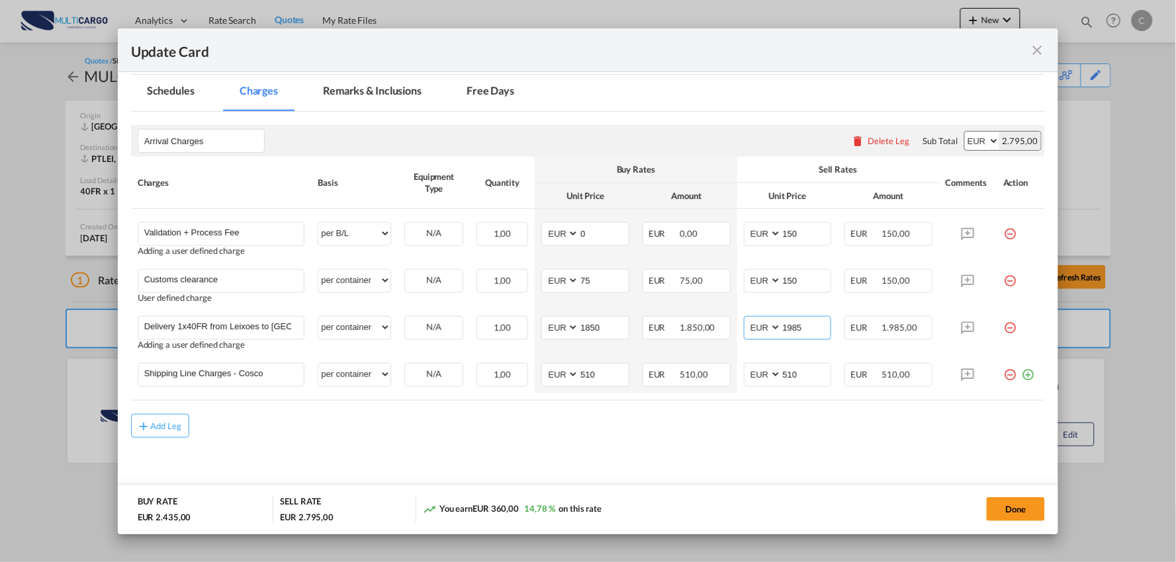
type input "1985"
click at [797, 433] on div "Add Leg" at bounding box center [588, 426] width 914 height 24
click at [1019, 507] on button "Done" at bounding box center [1015, 510] width 58 height 24
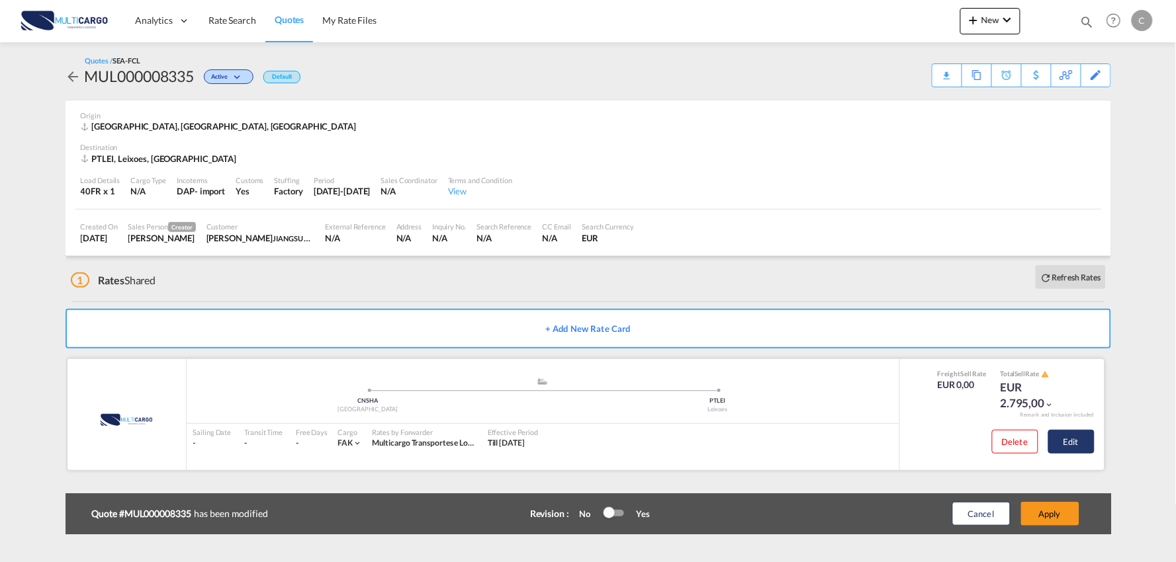
click at [1082, 435] on button "Edit" at bounding box center [1071, 442] width 46 height 24
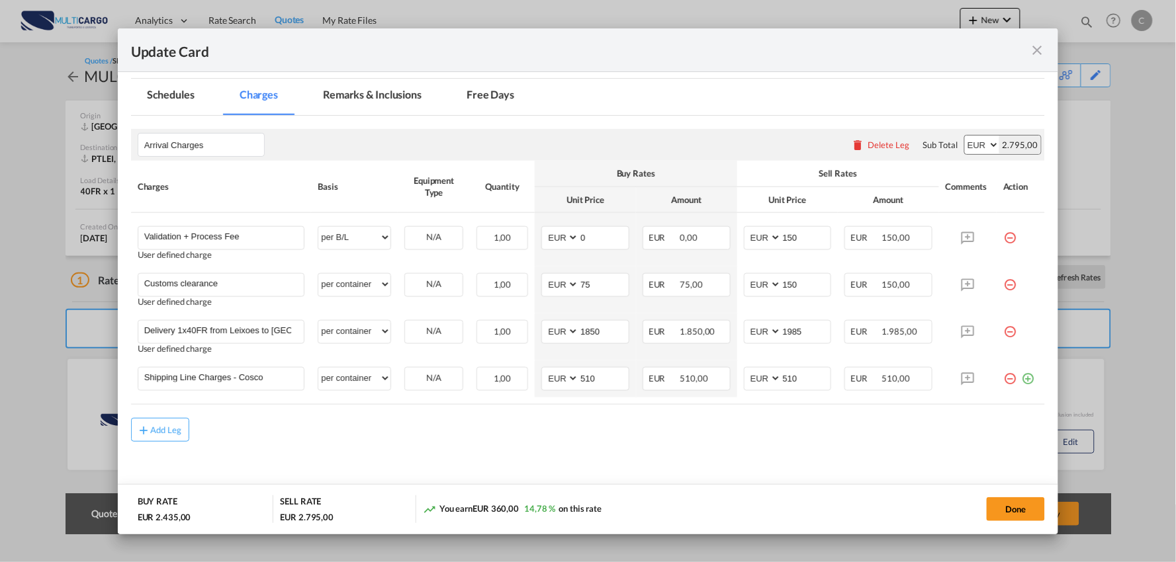
scroll to position [300, 0]
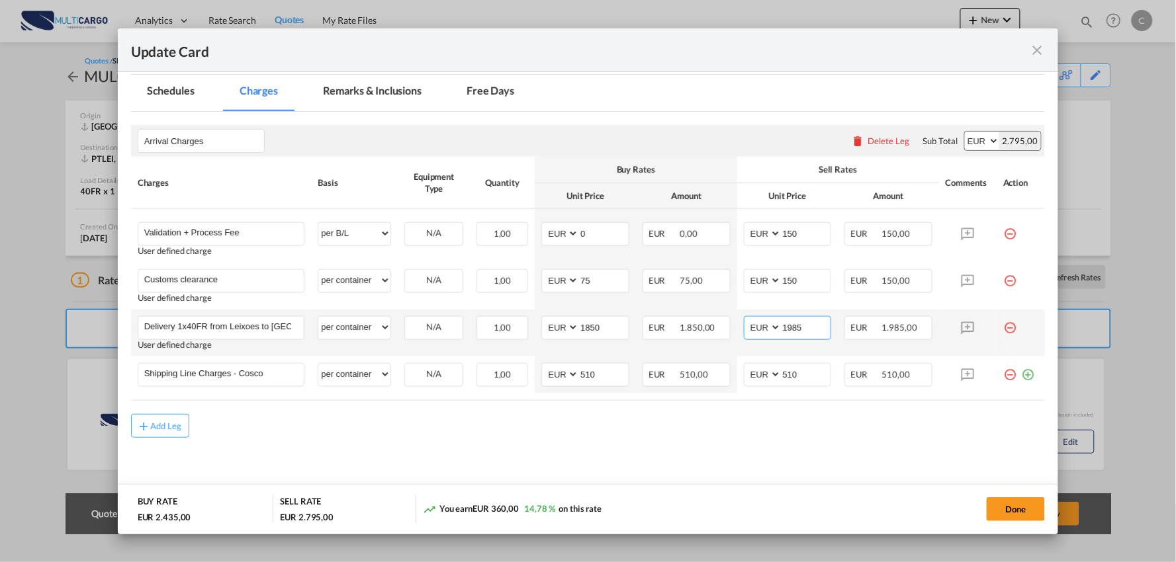
click at [809, 329] on input "1985" at bounding box center [806, 327] width 50 height 20
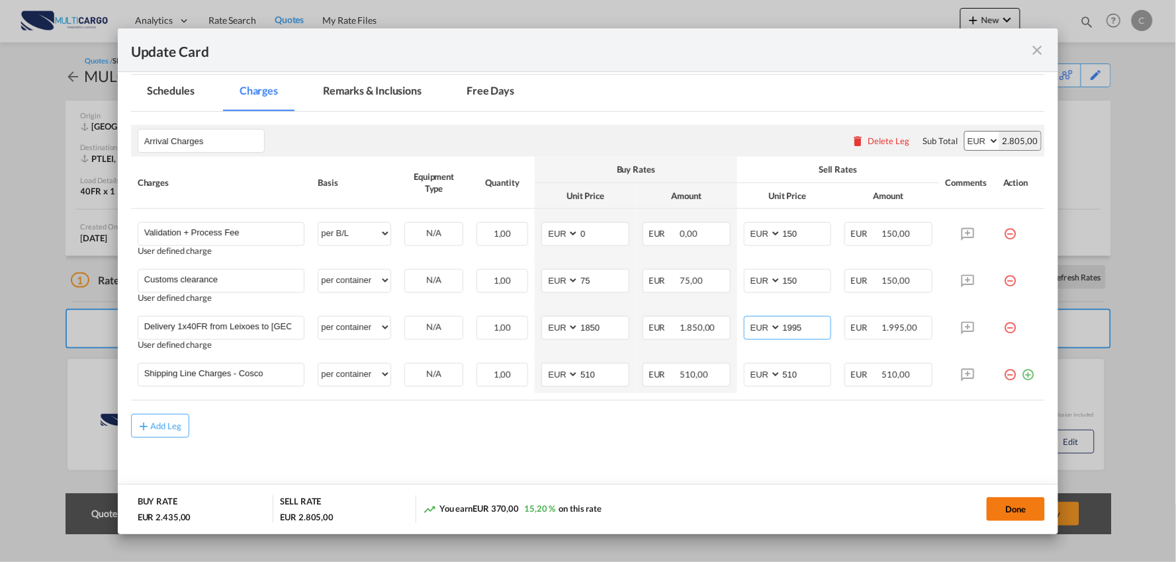
type input "1995"
click at [1013, 499] on button "Done" at bounding box center [1015, 510] width 58 height 24
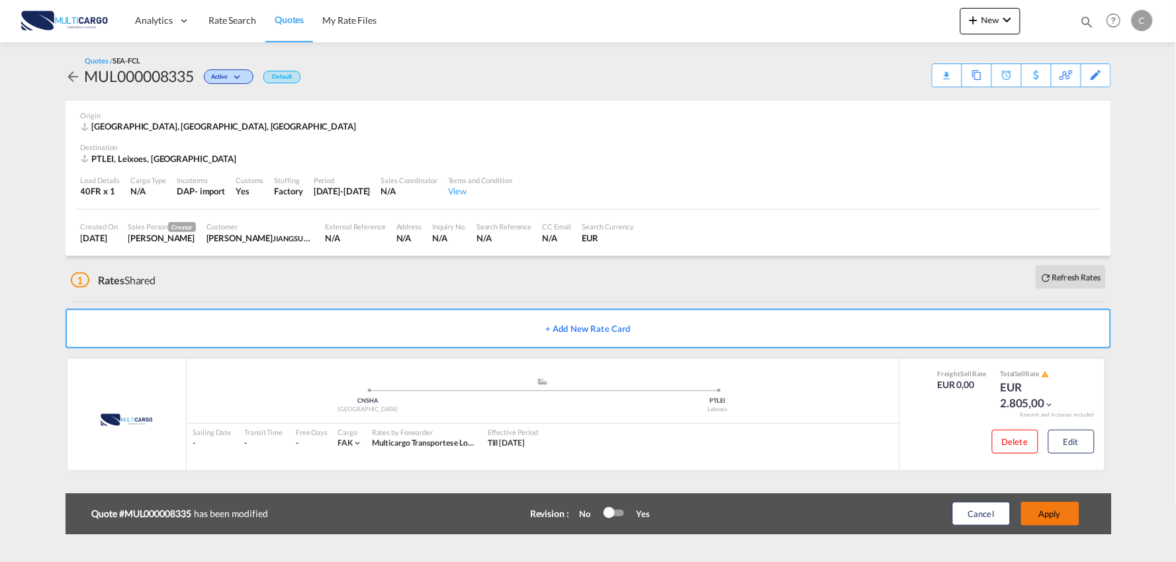
click at [1072, 523] on button "Apply" at bounding box center [1050, 514] width 58 height 24
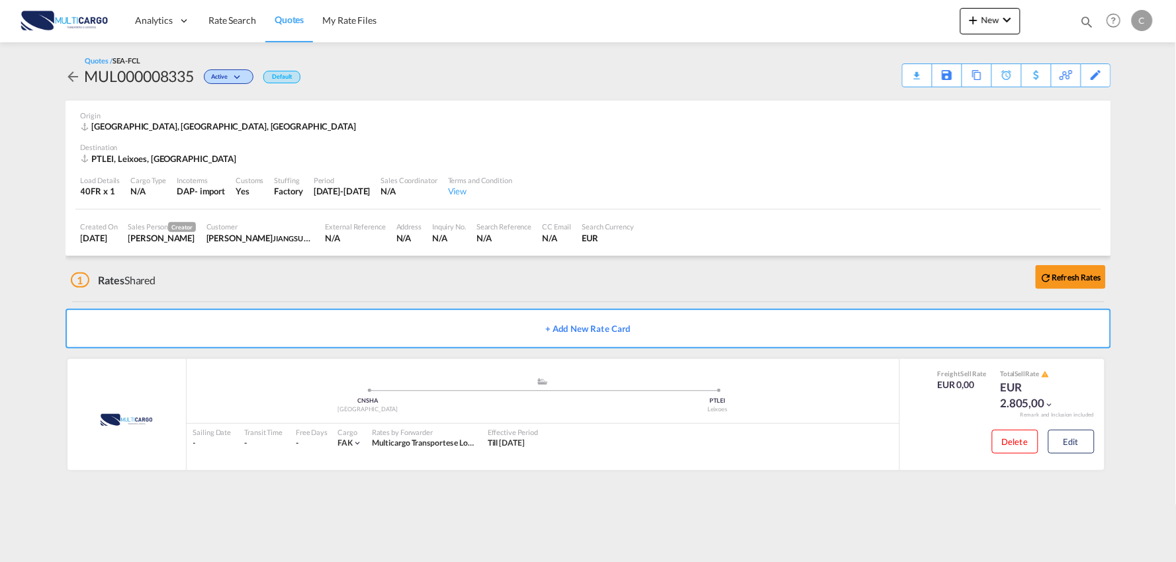
drag, startPoint x: 941, startPoint y: 511, endPoint x: 148, endPoint y: 544, distance: 793.9
click at [941, 511] on md-content "Analytics Reports Dashboard Rate Search Quotes My Rate Files New Rates Ratecard" at bounding box center [588, 281] width 1176 height 562
click at [903, 77] on div "Download Quote" at bounding box center [890, 74] width 67 height 21
click at [1066, 447] on button "Edit" at bounding box center [1071, 442] width 46 height 24
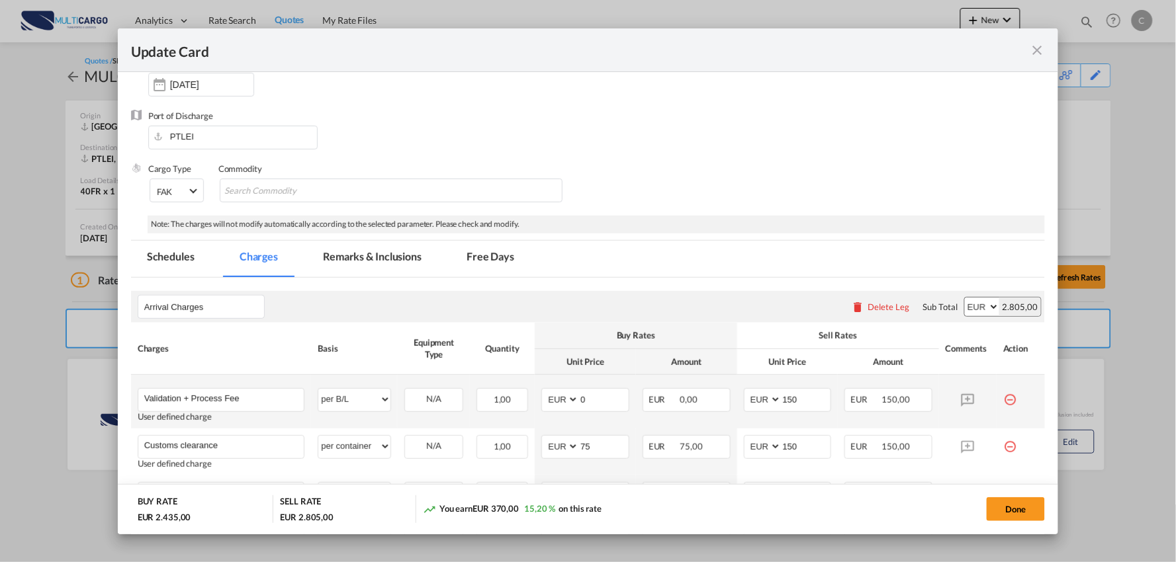
scroll to position [220, 0]
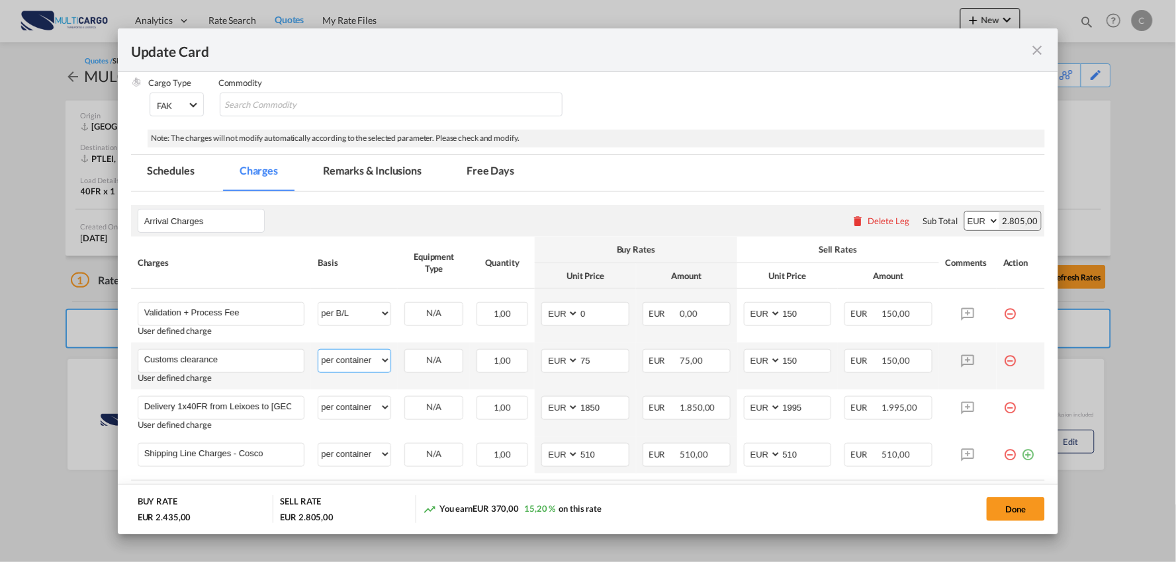
drag, startPoint x: 365, startPoint y: 359, endPoint x: 366, endPoint y: 351, distance: 8.0
click at [365, 359] on select "per equipment per container per B/L per shipping bill per shipment per pallet p…" at bounding box center [354, 360] width 72 height 21
select select "per_document"
click at [318, 350] on select "per equipment per container per B/L per shipping bill per shipment per pallet p…" at bounding box center [354, 360] width 72 height 21
click at [1023, 511] on button "Done" at bounding box center [1015, 510] width 58 height 24
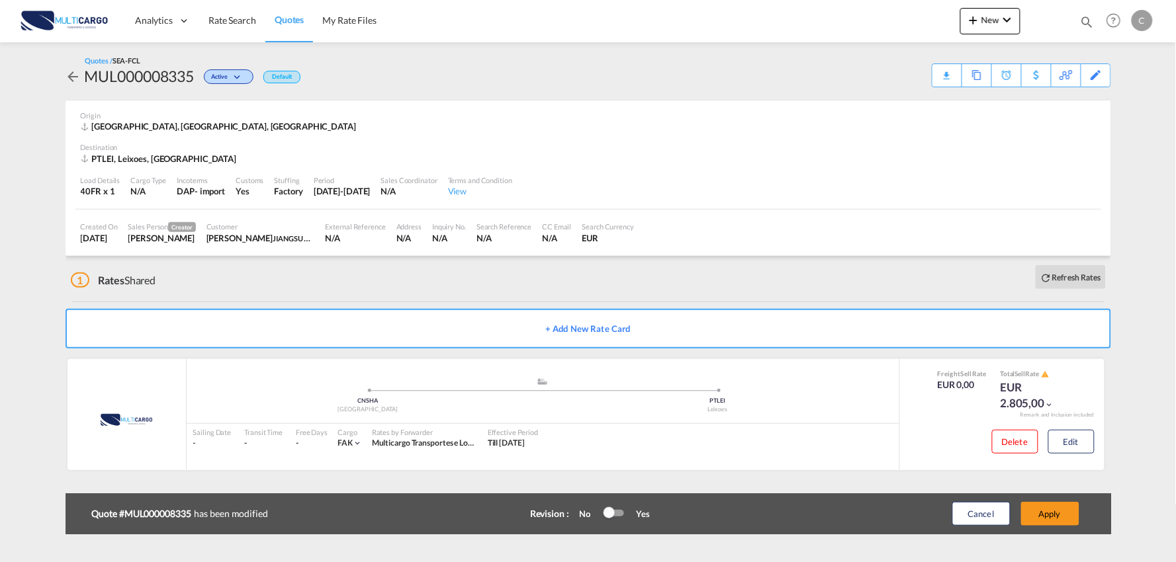
click at [1051, 501] on div "Update Card Port of Loading CNSHA T/S Liner/Carrier MultiCargo 2HM LOGISTICS D.…" at bounding box center [588, 281] width 1176 height 562
click at [1062, 511] on button "Apply" at bounding box center [1050, 514] width 58 height 24
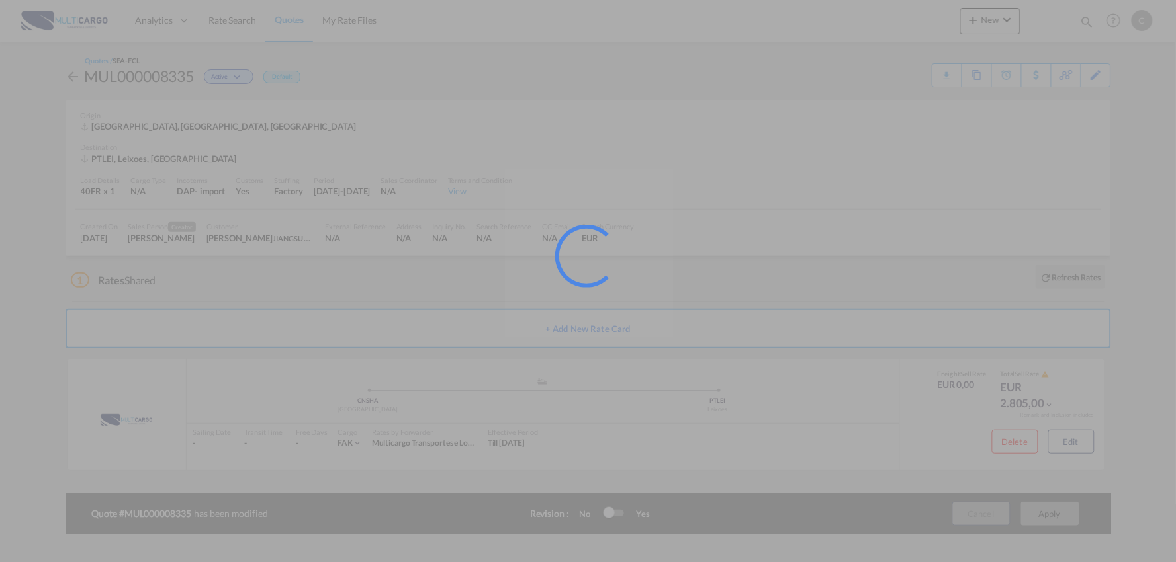
click at [614, 73] on div at bounding box center [588, 281] width 1176 height 562
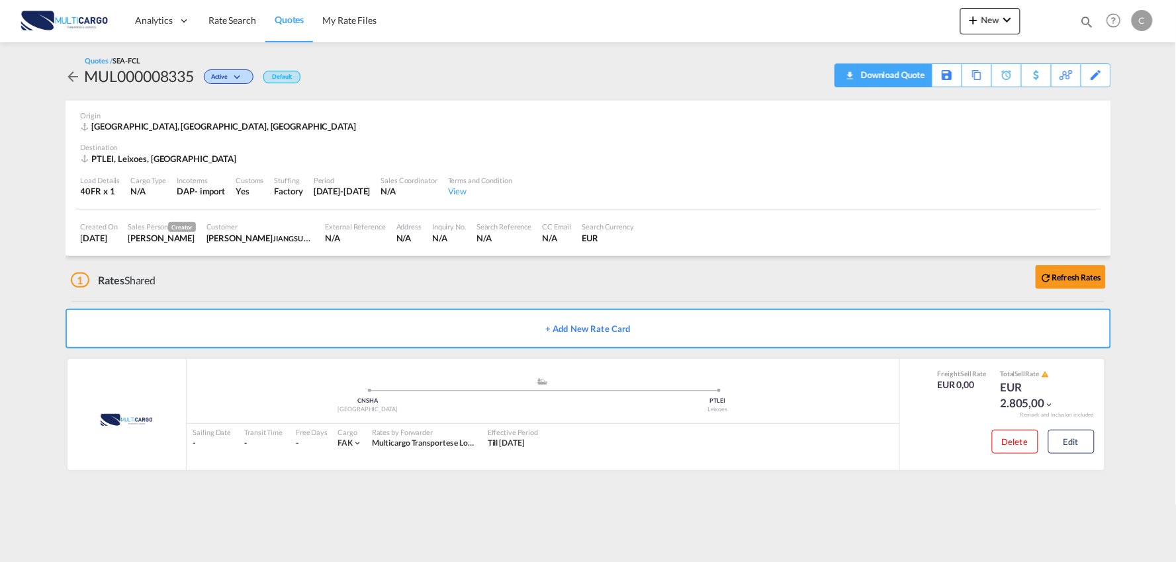
click at [908, 82] on div "Download Quote" at bounding box center [890, 74] width 67 height 21
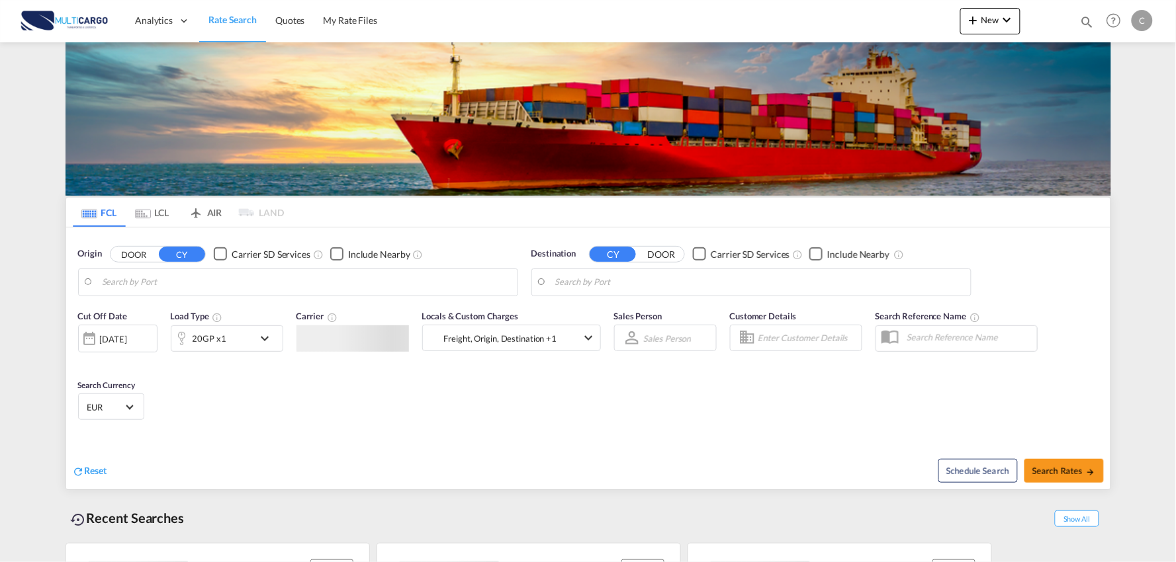
type input "Port of [GEOGRAPHIC_DATA], [GEOGRAPHIC_DATA], [GEOGRAPHIC_DATA]"
type input "Leixoes, Leixoes, PTLEI"
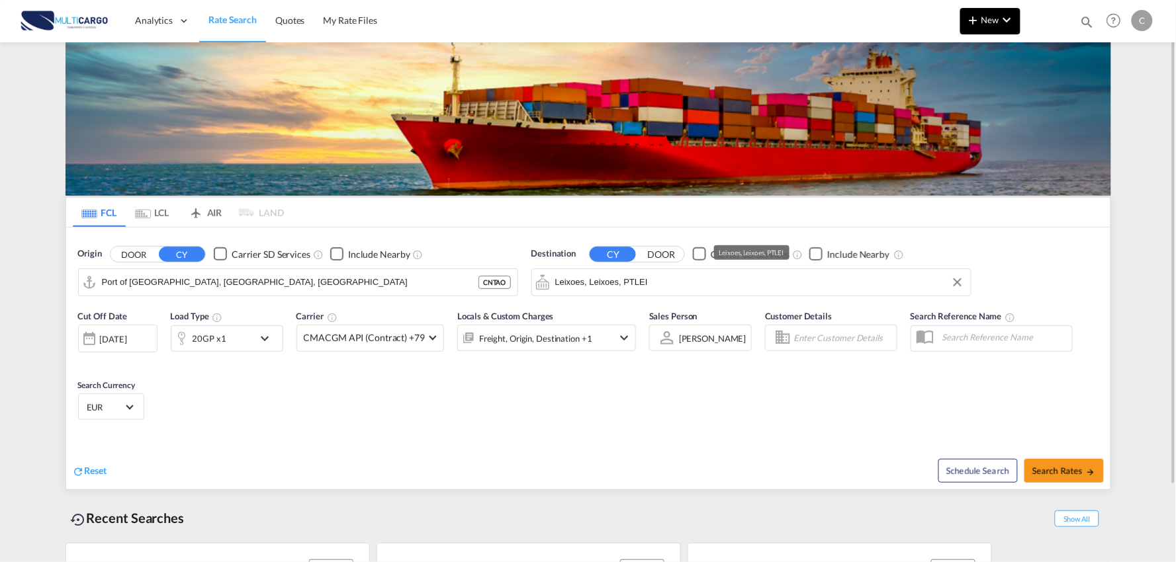
click at [982, 13] on button "New" at bounding box center [990, 21] width 60 height 26
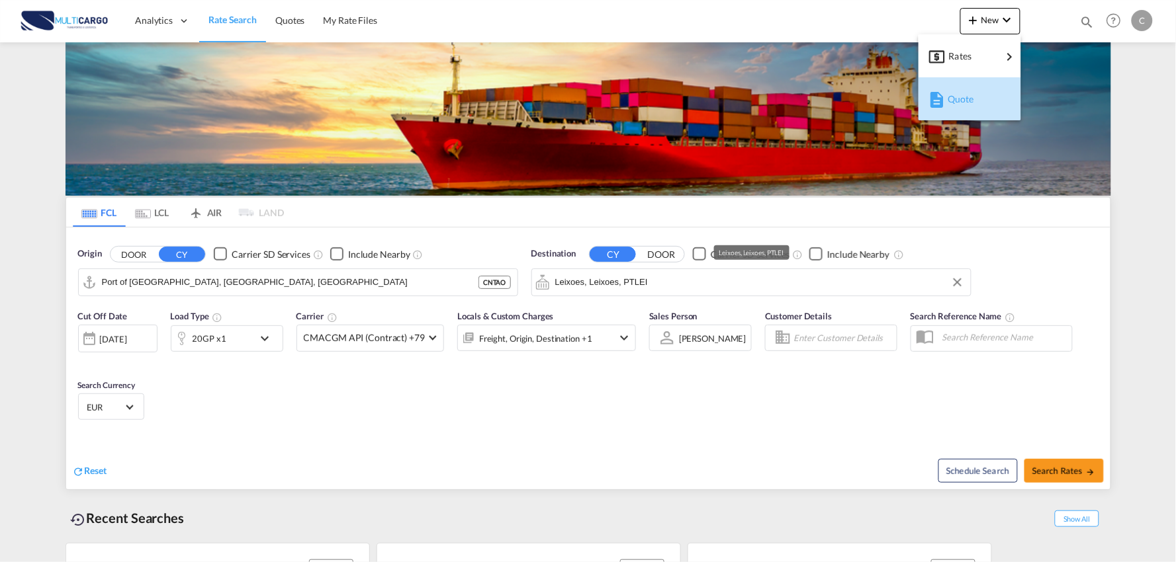
click at [980, 95] on div "Quote" at bounding box center [971, 99] width 49 height 33
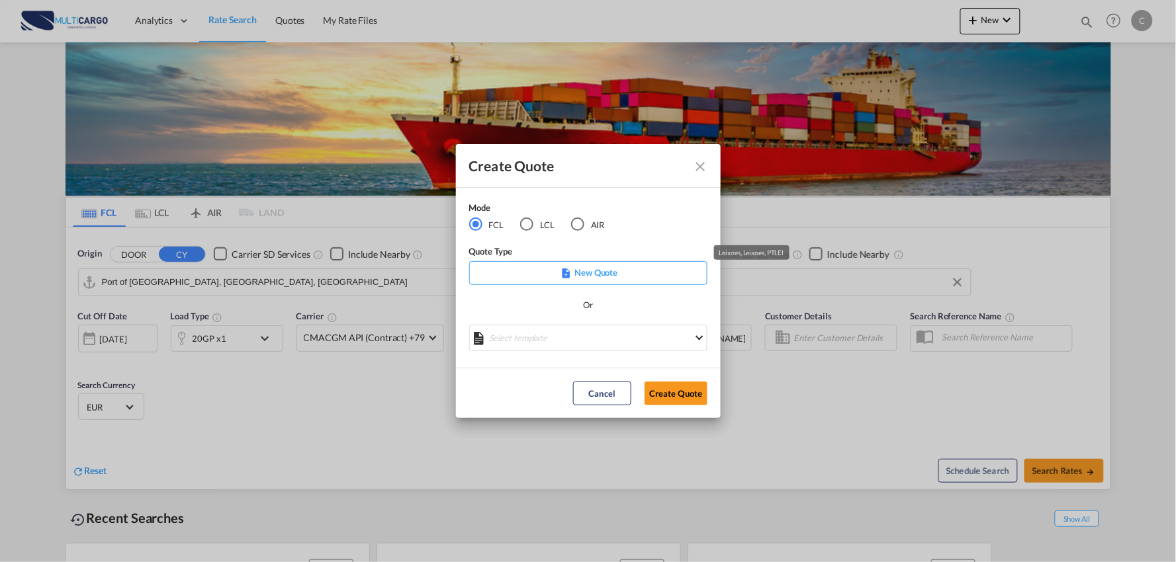
click at [535, 228] on md-radio-button "LCL" at bounding box center [537, 225] width 34 height 15
click at [589, 336] on md-select "Select template TPS valid up to 31/12 [PERSON_NAME] | [DATE] [DATE] EXP_SP Gera…" at bounding box center [588, 338] width 238 height 26
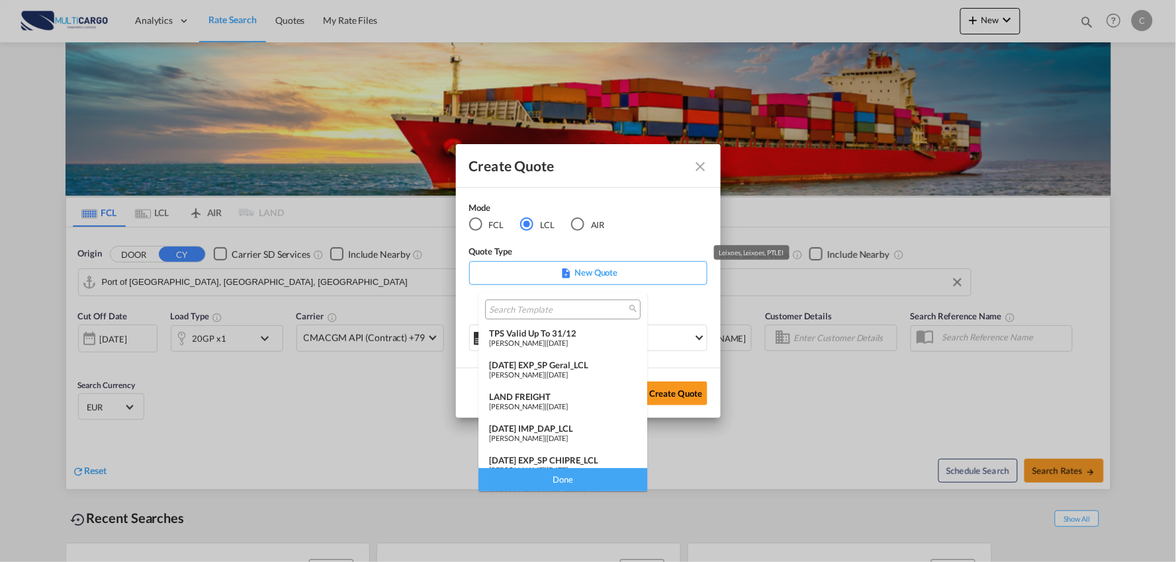
click at [557, 431] on div "[DATE] IMP_DAP_LCL" at bounding box center [563, 428] width 148 height 11
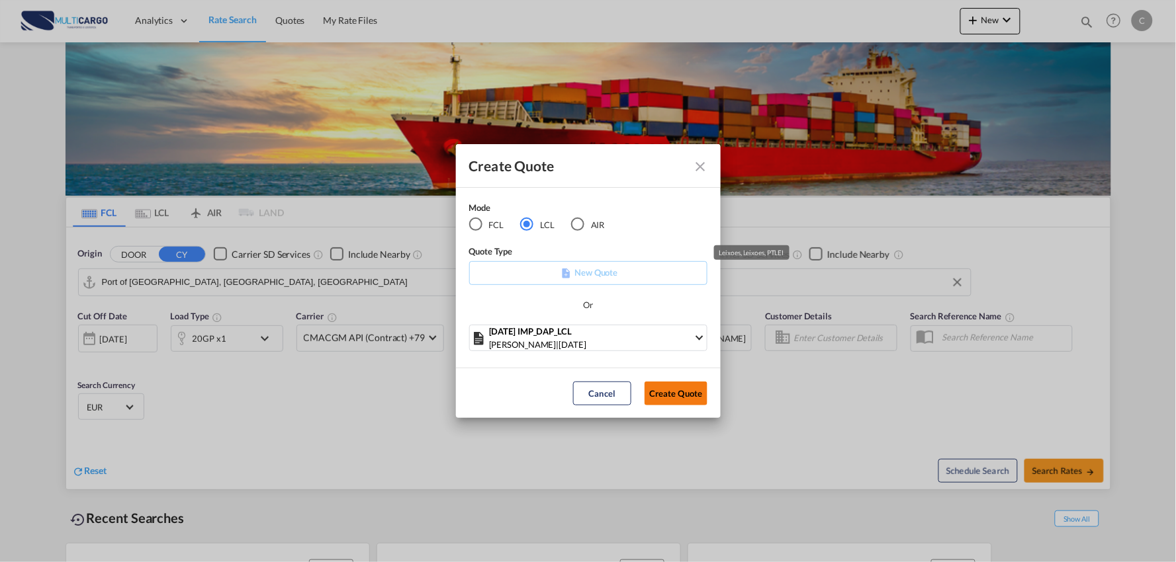
click at [682, 393] on button "Create Quote" at bounding box center [675, 394] width 63 height 24
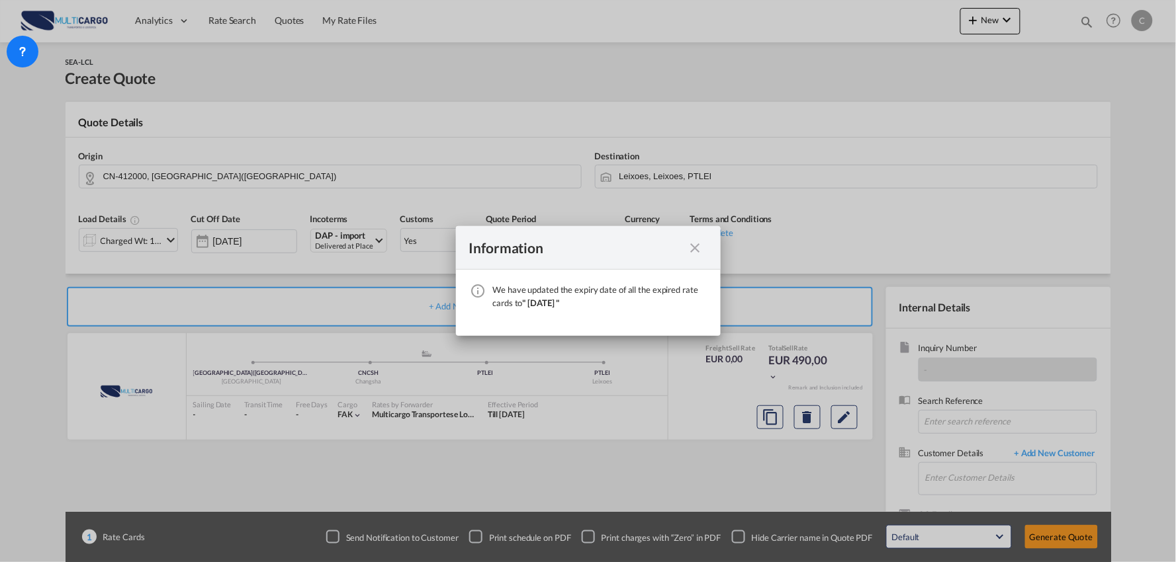
click at [696, 245] on md-icon "icon-close fg-AAA8AD cursor" at bounding box center [695, 248] width 16 height 16
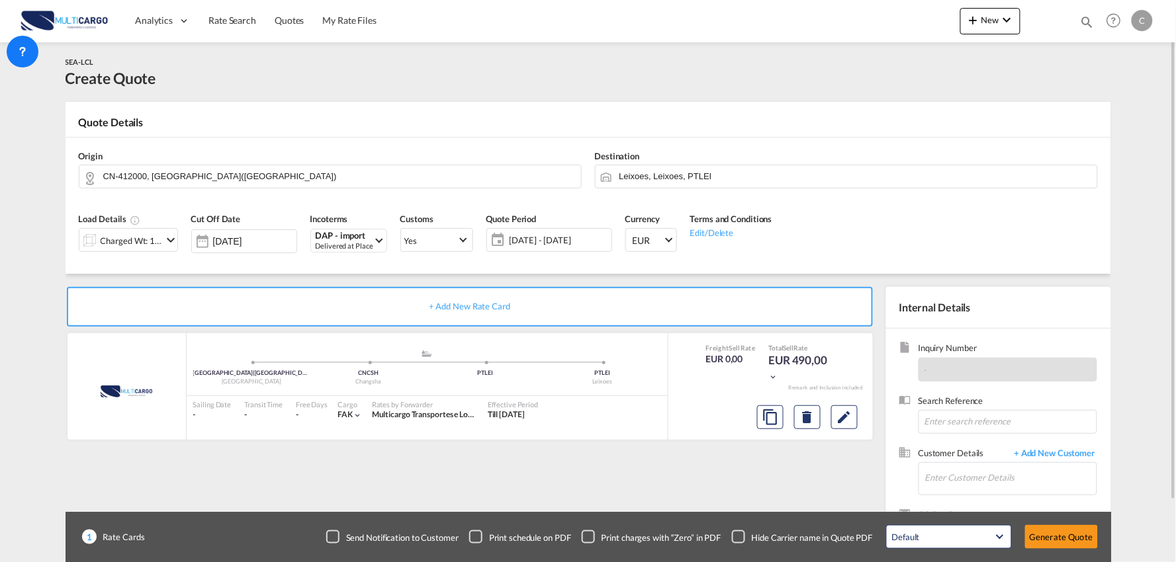
click at [744, 537] on div "Checkbox No Ink" at bounding box center [738, 537] width 13 height 13
click at [1008, 480] on input "Enter Customer Details" at bounding box center [1010, 478] width 171 height 30
click at [1043, 452] on span "+ Add New Customer" at bounding box center [1052, 454] width 89 height 15
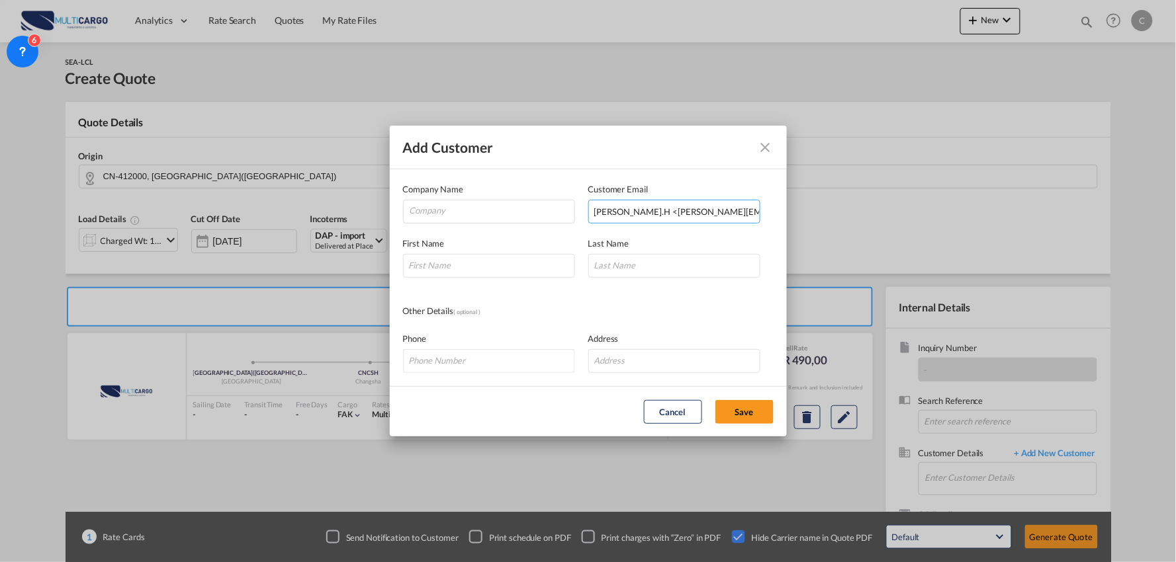
click at [656, 214] on input "[PERSON_NAME].H <[PERSON_NAME][EMAIL_ADDRESS][DOMAIN_NAME]>" at bounding box center [674, 212] width 172 height 24
drag, startPoint x: 625, startPoint y: 212, endPoint x: 500, endPoint y: 212, distance: 125.0
click at [500, 212] on div "Company Name Customer Email [PERSON_NAME].H <[PERSON_NAME][EMAIL_ADDRESS][DOMAI…" at bounding box center [588, 203] width 370 height 41
click at [699, 208] on input "[PERSON_NAME][EMAIL_ADDRESS][DOMAIN_NAME]>" at bounding box center [674, 212] width 172 height 24
type input "[PERSON_NAME][EMAIL_ADDRESS][DOMAIN_NAME]"
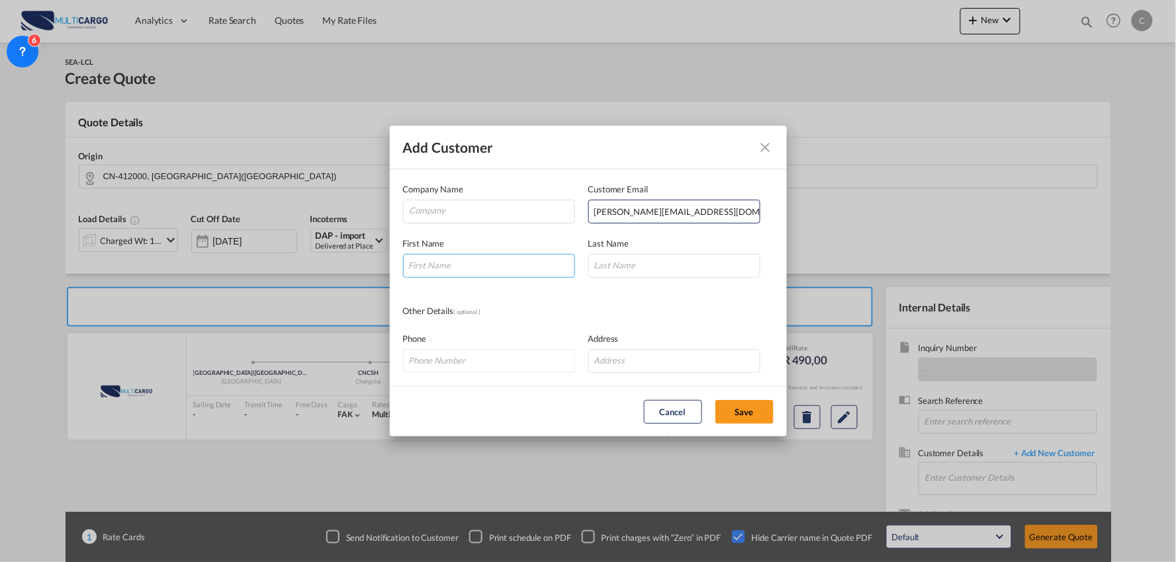
click at [451, 276] on input "Add Customer Company ..." at bounding box center [489, 266] width 172 height 24
click at [715, 400] on button "Save" at bounding box center [744, 412] width 58 height 24
type input "j"
type input "Judy"
type input "h"
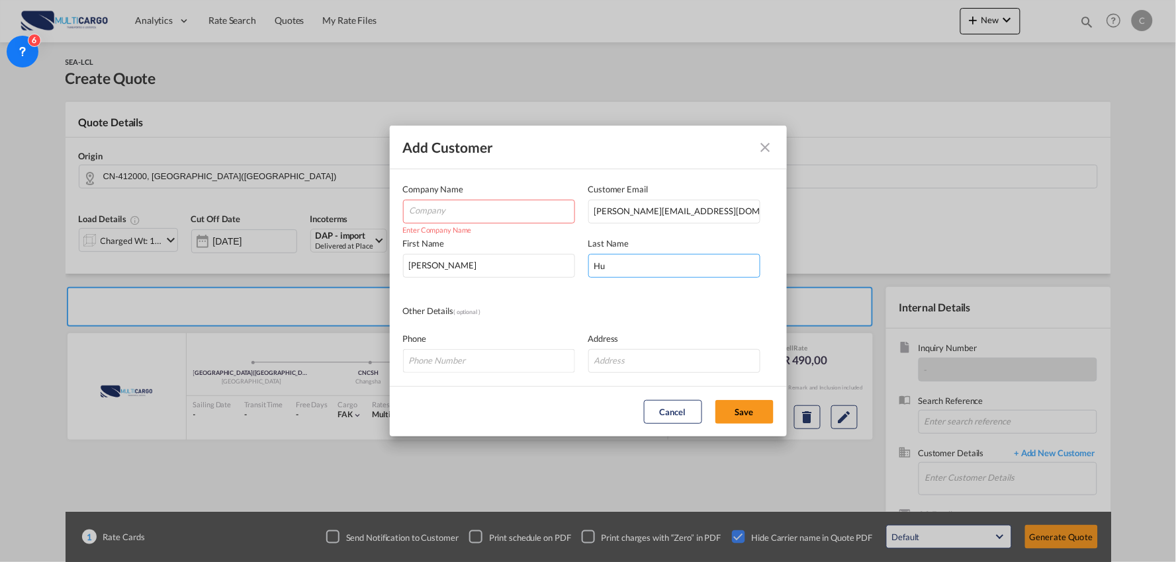
type input "Hu"
click at [501, 203] on input "Company" at bounding box center [492, 210] width 165 height 20
paste input "ANTEK SUPPLY CHAIN MANAGEMENT (SHENZHEN) LIMITED FOSHAN BRANCH"
type input "ANTEK SUPPLY CHAIN MANAGEMENT (SHENZHEN) LIMITED FOSHAN BRANCH"
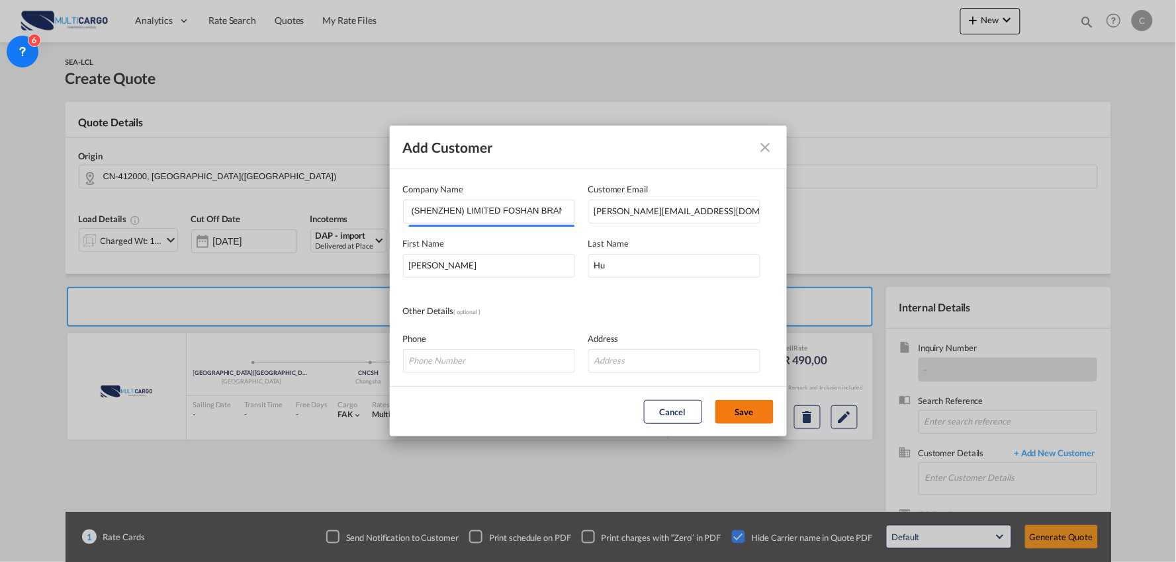
click at [748, 418] on button "Save" at bounding box center [744, 412] width 58 height 24
type input "ANTEK SUPPLY CHAIN MANAGEMENT (SHENZHEN) LIMITED FOSHAN [PERSON_NAME] Hu, [EMAI…"
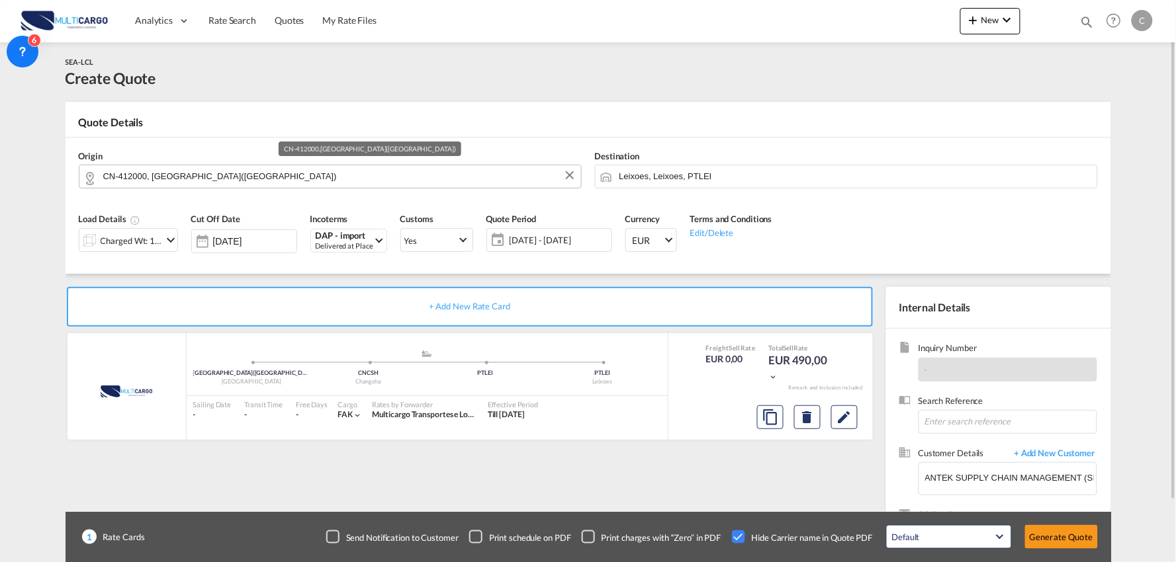
click at [238, 184] on input "CN-412000, ZHUZHOU(株洲市)" at bounding box center [338, 176] width 471 height 23
type input "s"
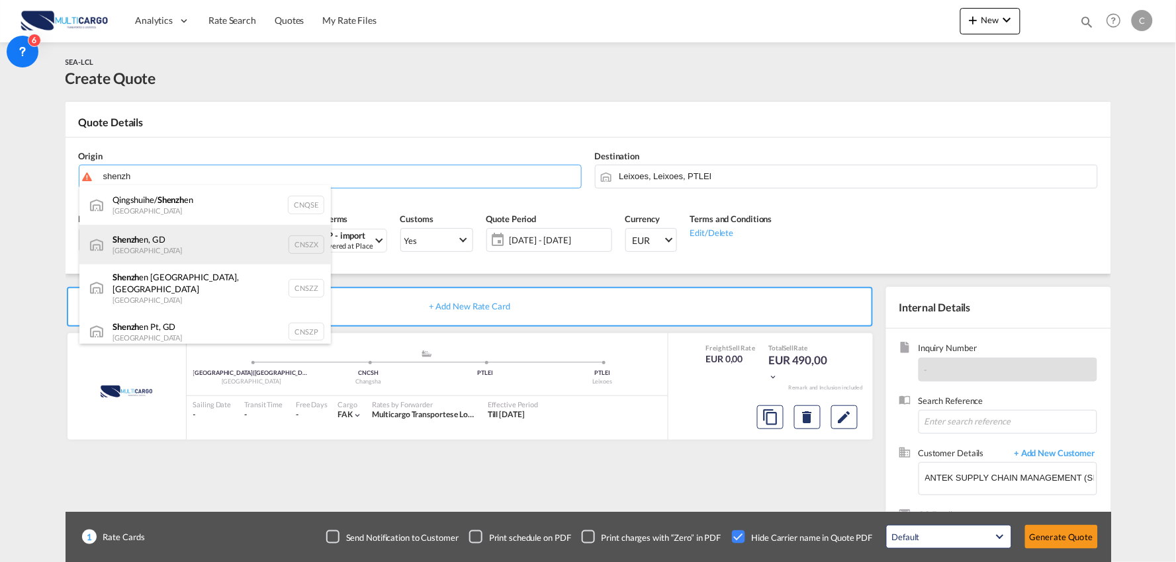
click at [175, 243] on div "Shenzh en, GD China CNSZX" at bounding box center [204, 245] width 251 height 40
type input "Shenzhen, GD, CNSZX"
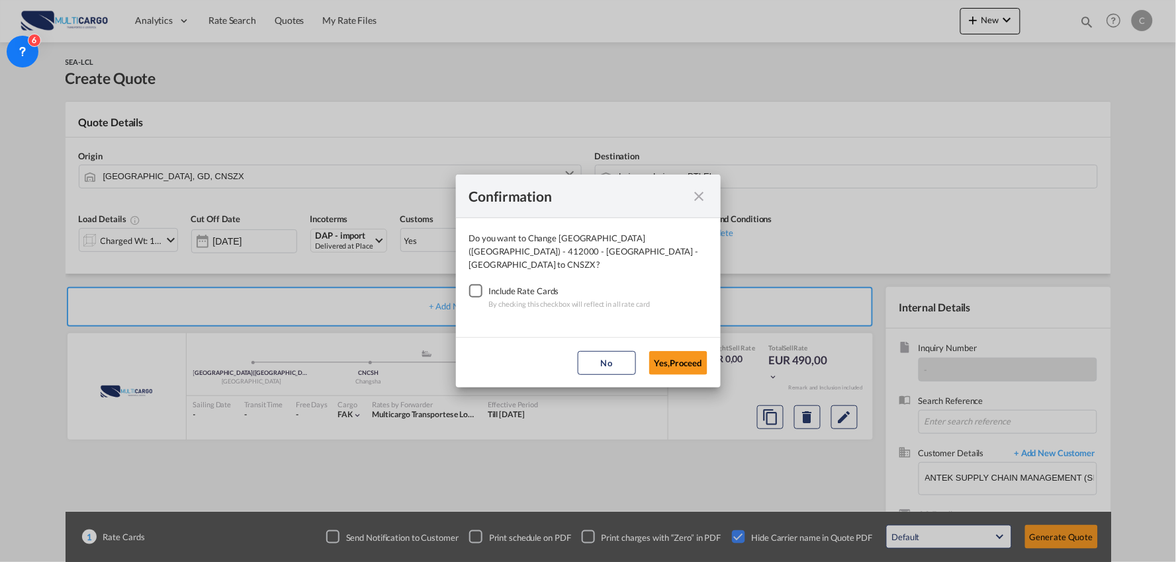
click at [476, 286] on div "Checkbox No Ink" at bounding box center [475, 290] width 13 height 13
click at [670, 351] on button "Yes,Proceed" at bounding box center [678, 363] width 58 height 24
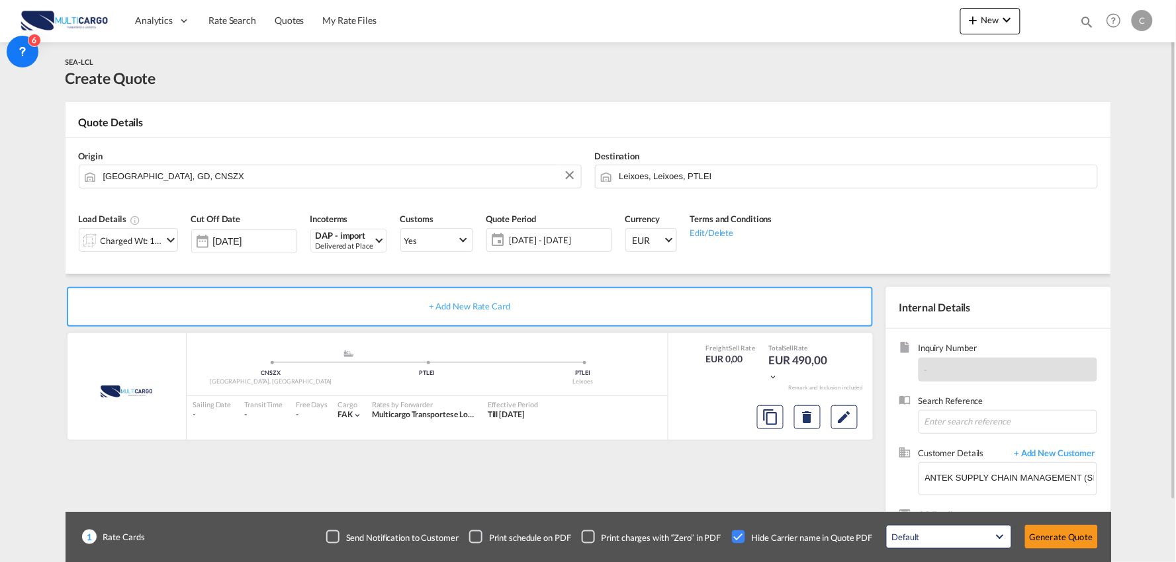
drag, startPoint x: 181, startPoint y: 268, endPoint x: 162, endPoint y: 268, distance: 19.2
click at [179, 268] on div "Load Details Charged Wt: 1,00 W/M" at bounding box center [128, 237] width 112 height 63
click at [116, 230] on div "Charged Wt: 1,00 W/M" at bounding box center [120, 240] width 83 height 22
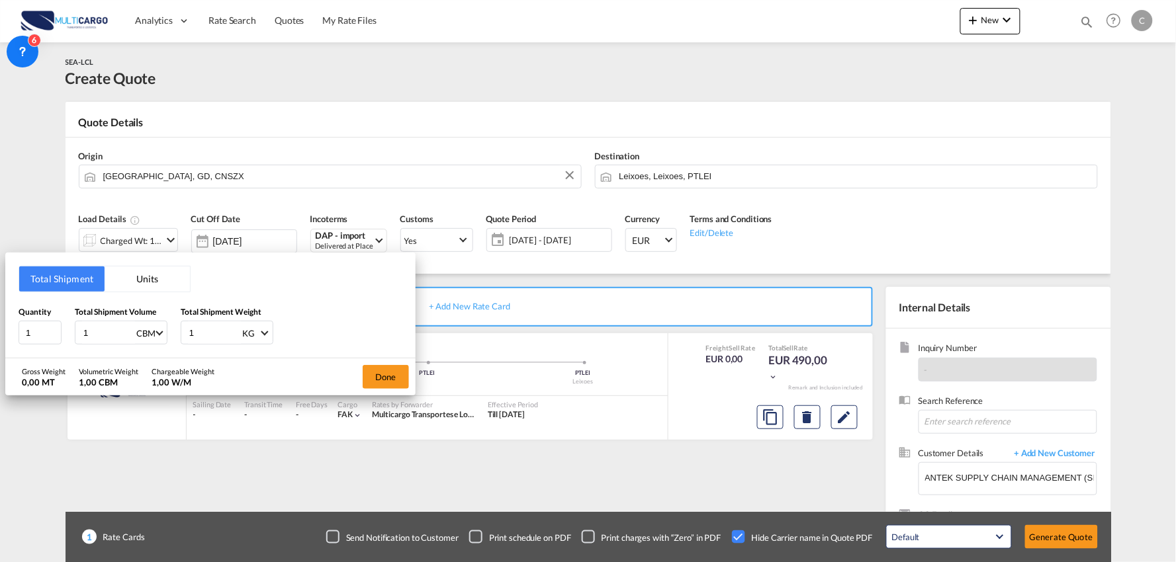
drag, startPoint x: 163, startPoint y: 335, endPoint x: 130, endPoint y: 334, distance: 33.7
click at [130, 334] on div "Quantity 1 Total Shipment Volume 1 CBM CBM CFT Total Shipment Weight 1 KG KG LB" at bounding box center [211, 326] width 384 height 40
type input "83"
drag, startPoint x: 91, startPoint y: 331, endPoint x: 73, endPoint y: 331, distance: 17.9
click at [73, 331] on div "Quantity 1 Total Shipment Volume 1 CBM CBM CFT Total Shipment Weight 83 KG KG LB" at bounding box center [211, 326] width 384 height 40
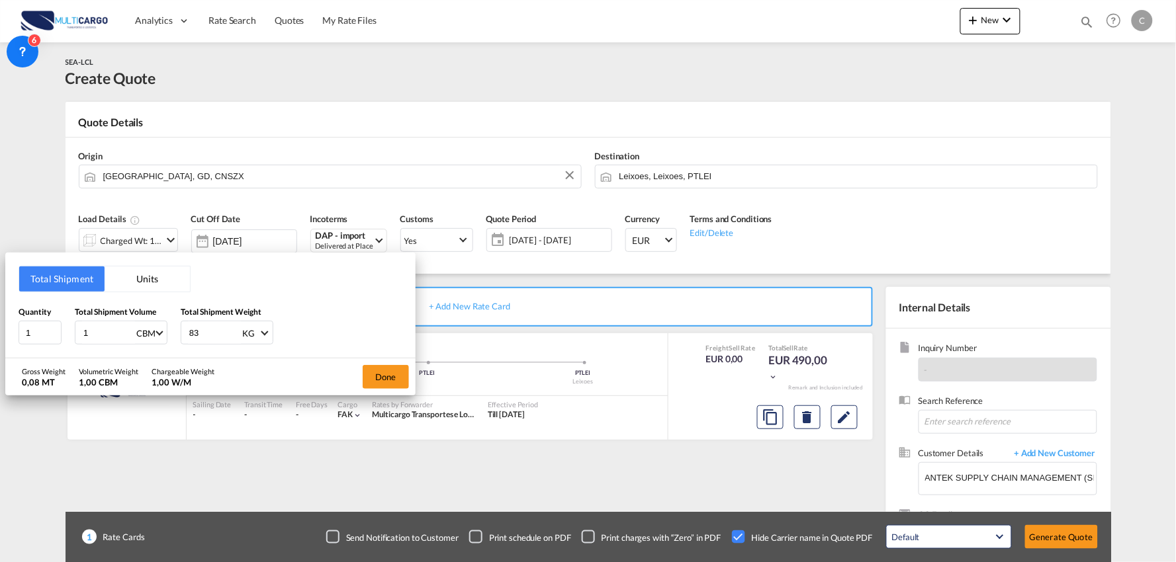
type input "0"
type input "0.351"
click at [385, 373] on button "Done" at bounding box center [386, 377] width 46 height 24
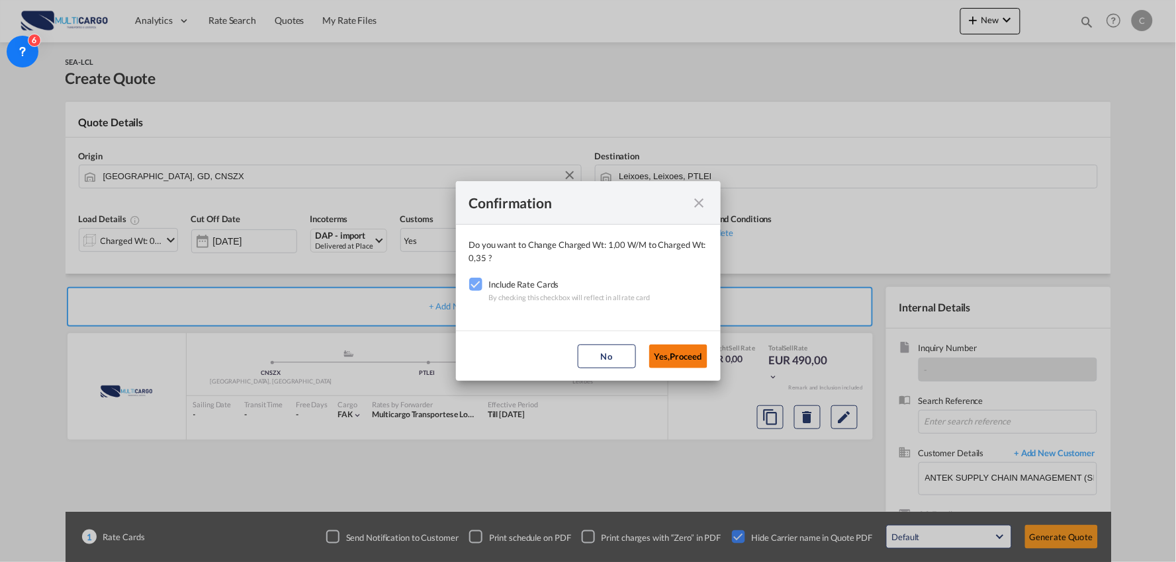
click at [693, 353] on button "Yes,Proceed" at bounding box center [678, 357] width 58 height 24
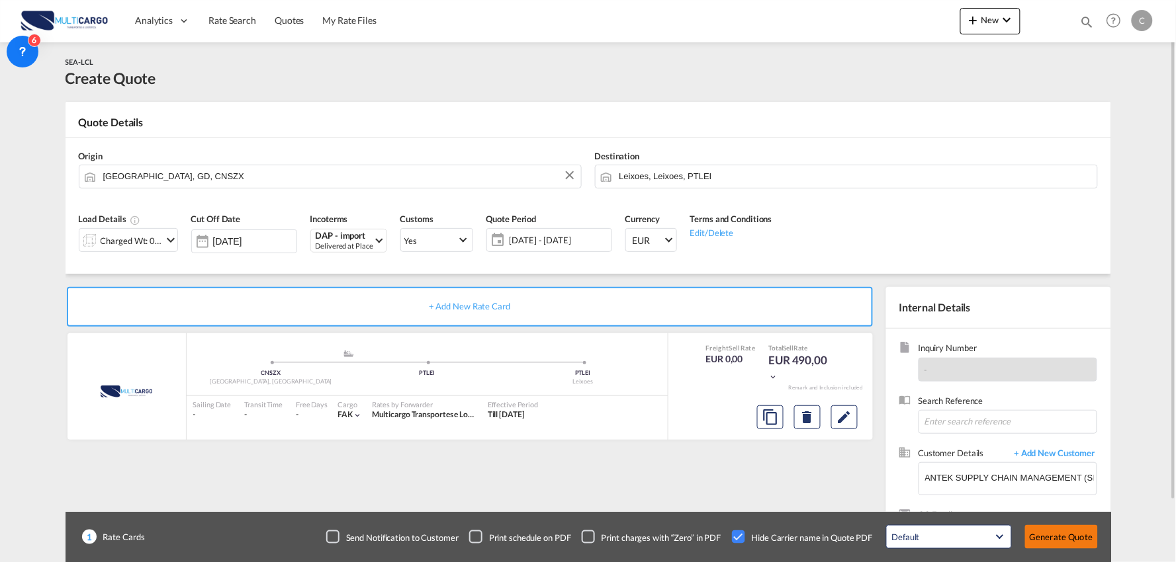
click at [1075, 533] on button "Generate Quote" at bounding box center [1061, 537] width 73 height 24
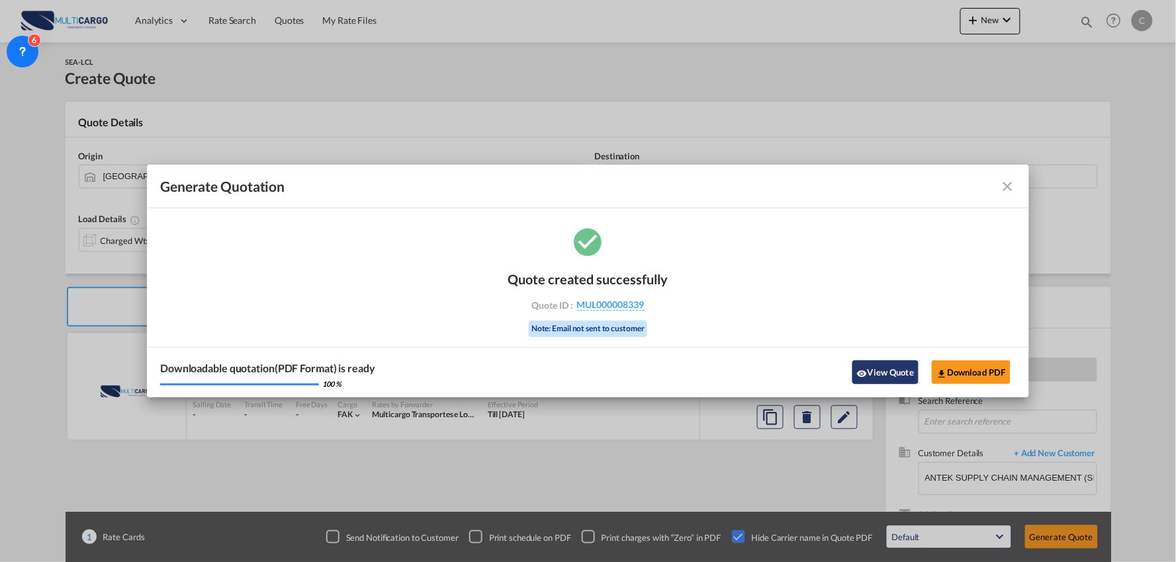
click at [888, 369] on button "View Quote" at bounding box center [885, 373] width 66 height 24
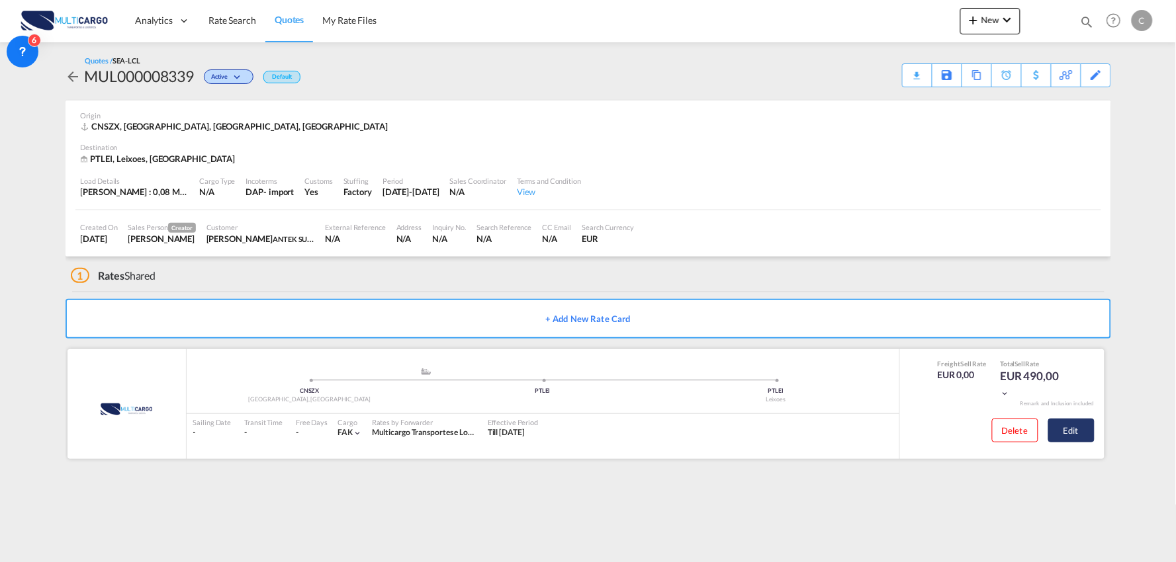
click at [1083, 435] on button "Edit" at bounding box center [1071, 431] width 46 height 24
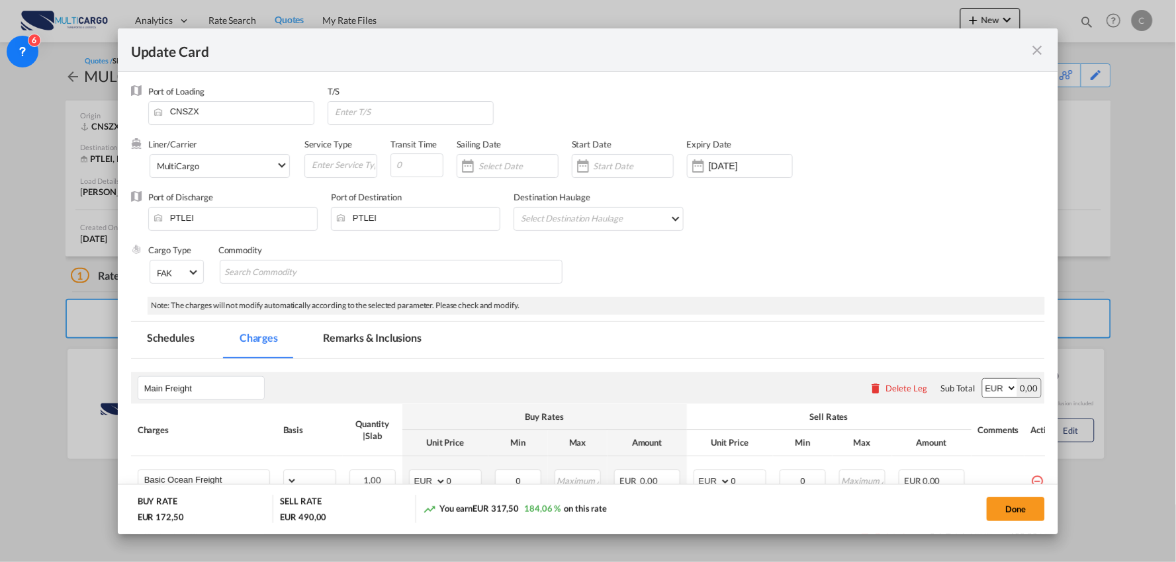
select select "per_shipment"
select select "per_bl"
select select "per_shipment"
select select "per_doc"
select select "per_shipment"
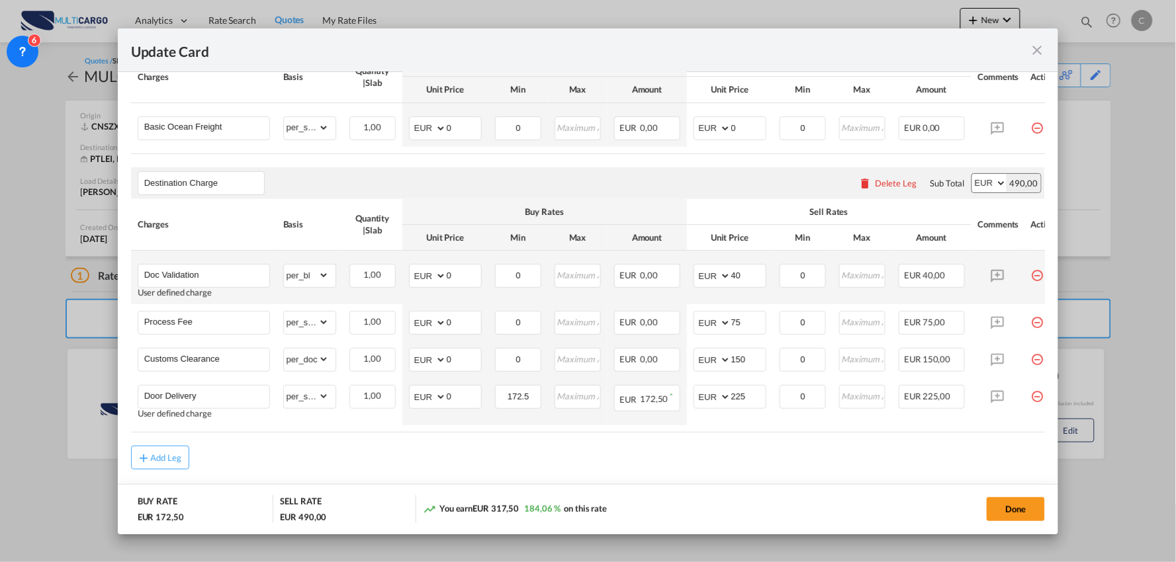
scroll to position [367, 0]
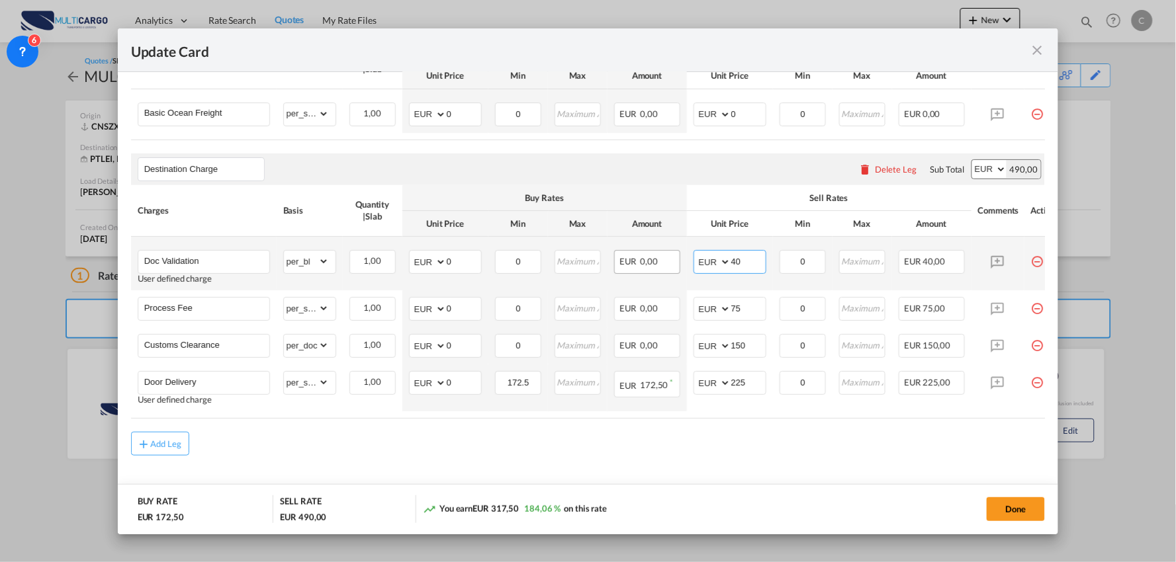
drag, startPoint x: 664, startPoint y: 273, endPoint x: 650, endPoint y: 269, distance: 14.4
click at [650, 273] on tr "Doc Validation User defined charge Please Enter Already Exists gross_weight vol…" at bounding box center [599, 264] width 937 height 54
type input "50"
drag, startPoint x: 748, startPoint y: 303, endPoint x: 652, endPoint y: 305, distance: 95.9
click at [671, 314] on tr "Process Fee Please Enter Already Exists gross_weight volumetric_weight per_ship…" at bounding box center [599, 308] width 937 height 37
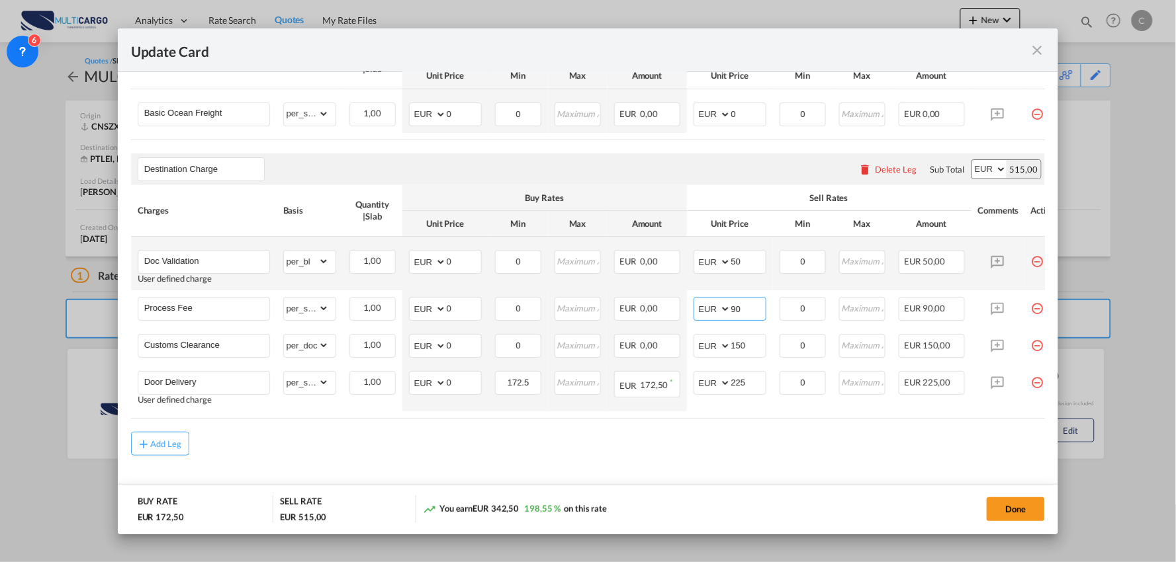
type input "9"
type input "90"
click at [742, 455] on div "Add Leg" at bounding box center [588, 444] width 914 height 24
drag, startPoint x: 205, startPoint y: 387, endPoint x: 93, endPoint y: 377, distance: 112.2
click at [93, 377] on div "Update Card Port of [GEOGRAPHIC_DATA] CNSZX T/S Liner/Carrier MultiCargo 2HM LO…" at bounding box center [588, 281] width 1176 height 562
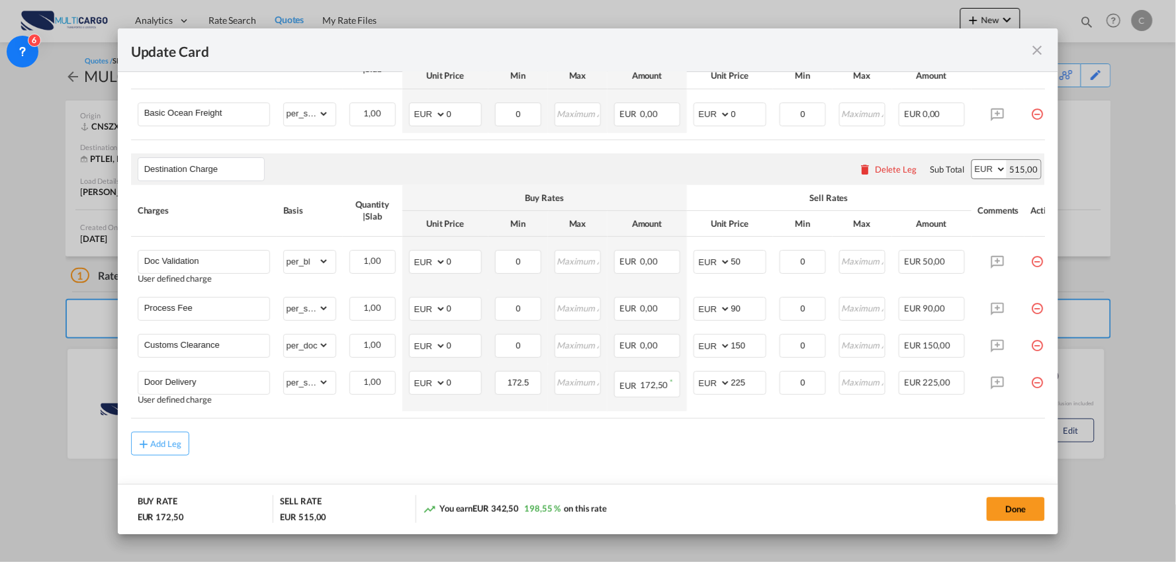
click at [623, 466] on md-content "Main Freight Please enter leg name Leg Name Already Exists Delete Leg Sub Total…" at bounding box center [588, 256] width 914 height 528
click at [1040, 45] on md-icon "icon-close fg-AAA8AD m-0 pointer" at bounding box center [1037, 50] width 16 height 16
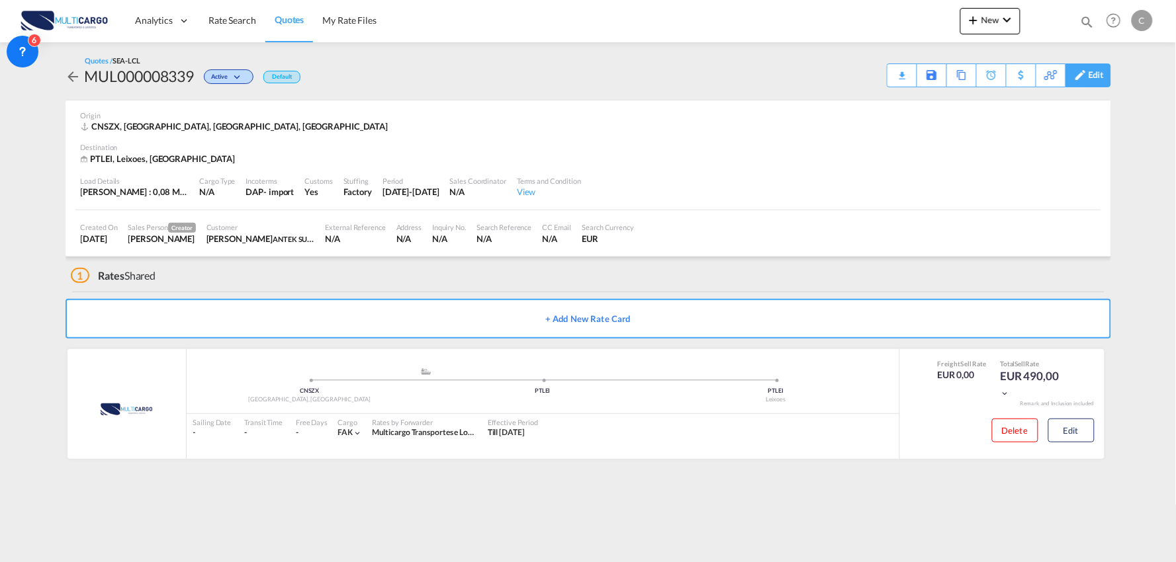
click at [1092, 77] on div "Edit" at bounding box center [1095, 75] width 15 height 22
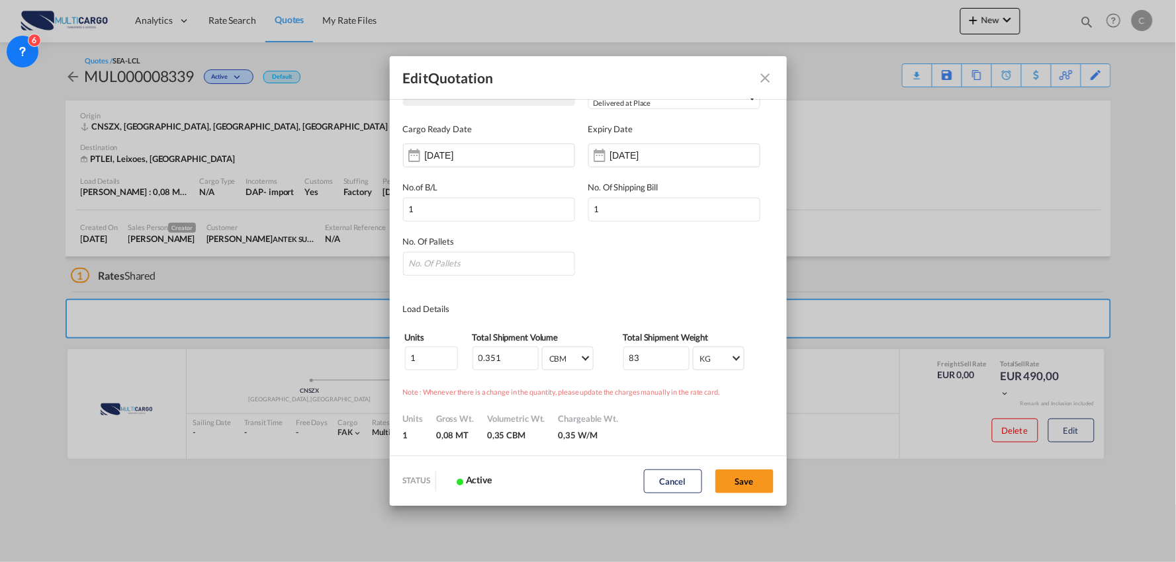
scroll to position [73, 0]
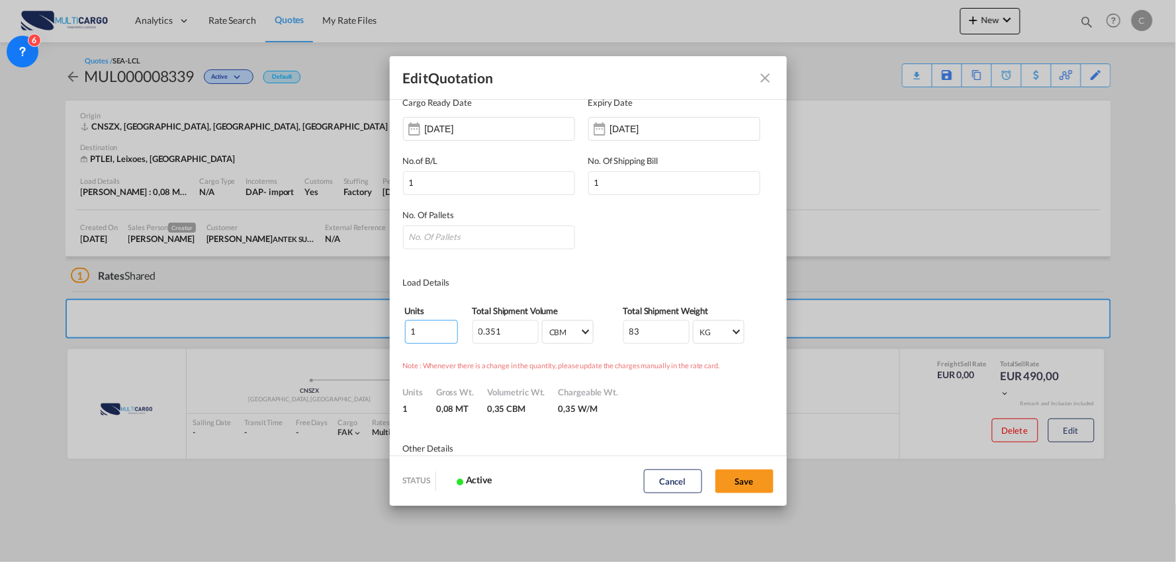
click at [335, 331] on div "Edit Quotation Quote ID MUL000008339 Incoterms DAP - import Delivered at Place …" at bounding box center [588, 281] width 1176 height 562
type input "30"
click at [697, 420] on md-dialog-content "Quote ID MUL000008339 Incoterms DAP - import Delivered at Place DAP - export De…" at bounding box center [588, 277] width 397 height 357
click at [490, 329] on input "0.351" at bounding box center [505, 332] width 66 height 24
drag, startPoint x: 507, startPoint y: 329, endPoint x: 420, endPoint y: 329, distance: 87.3
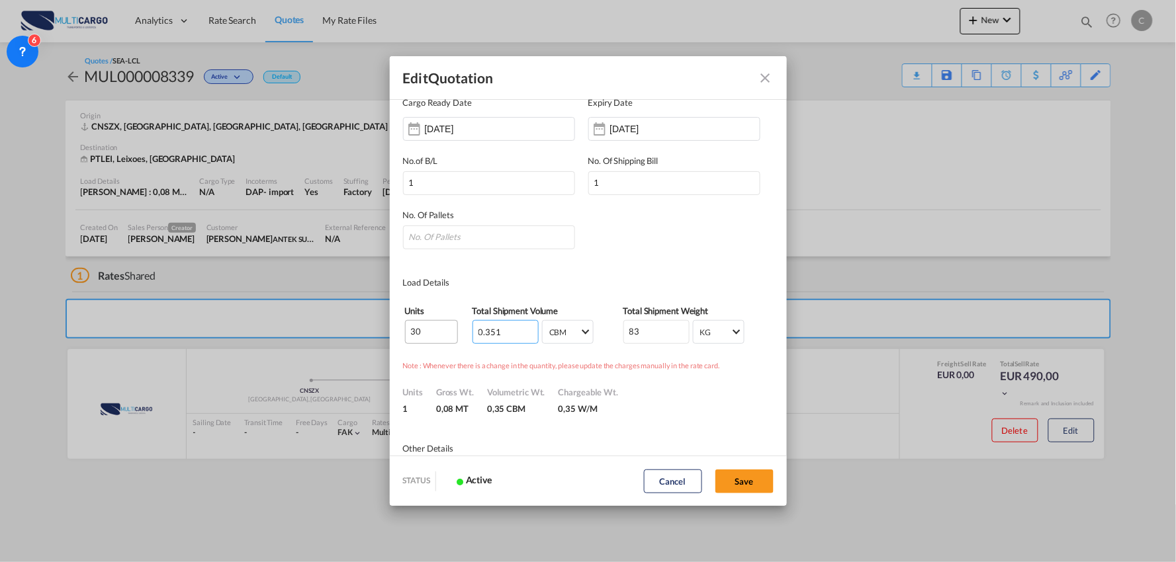
click at [420, 329] on tr "30 0.351 CBM CBM CFT CBM CFT 83 KG KG LB KG LB" at bounding box center [588, 332] width 368 height 25
type input "10"
type input "10.53"
drag, startPoint x: 671, startPoint y: 331, endPoint x: 624, endPoint y: 329, distance: 47.7
click at [623, 331] on input "82" at bounding box center [656, 332] width 66 height 24
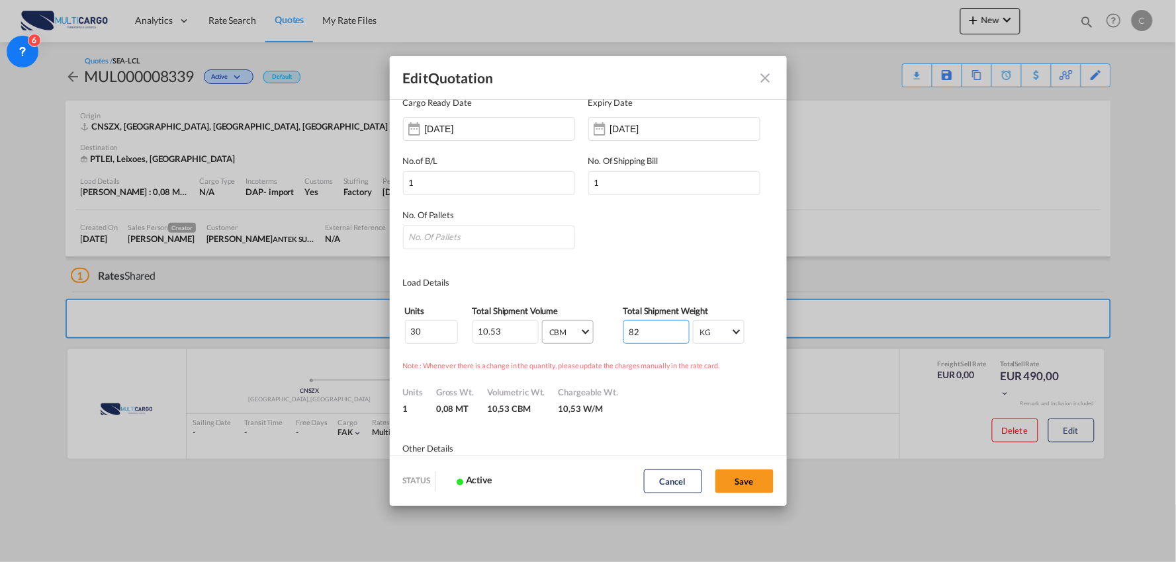
drag, startPoint x: 640, startPoint y: 328, endPoint x: 585, endPoint y: 328, distance: 55.6
click at [585, 328] on tr "30 10.53 CBM CBM CFT CBM CFT 82 KG KG LB KG LB" at bounding box center [588, 332] width 368 height 25
type input "2490"
click at [736, 479] on button "Save" at bounding box center [744, 482] width 58 height 24
click at [429, 230] on input "Quote ID IncotermsDAP ..." at bounding box center [489, 238] width 172 height 24
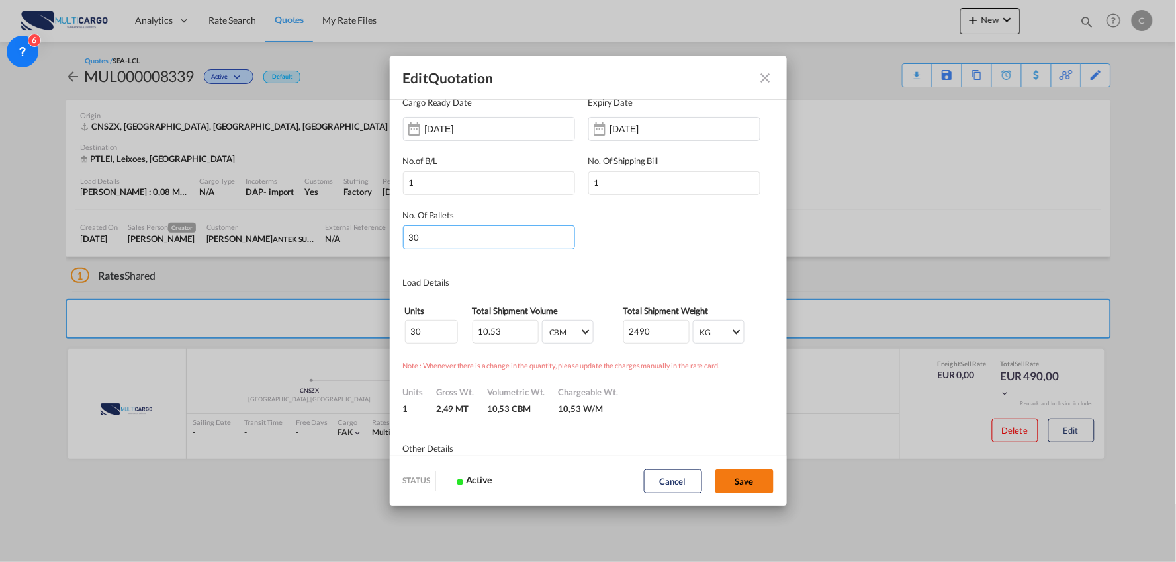
type input "30"
click at [743, 486] on button "Save" at bounding box center [744, 482] width 58 height 24
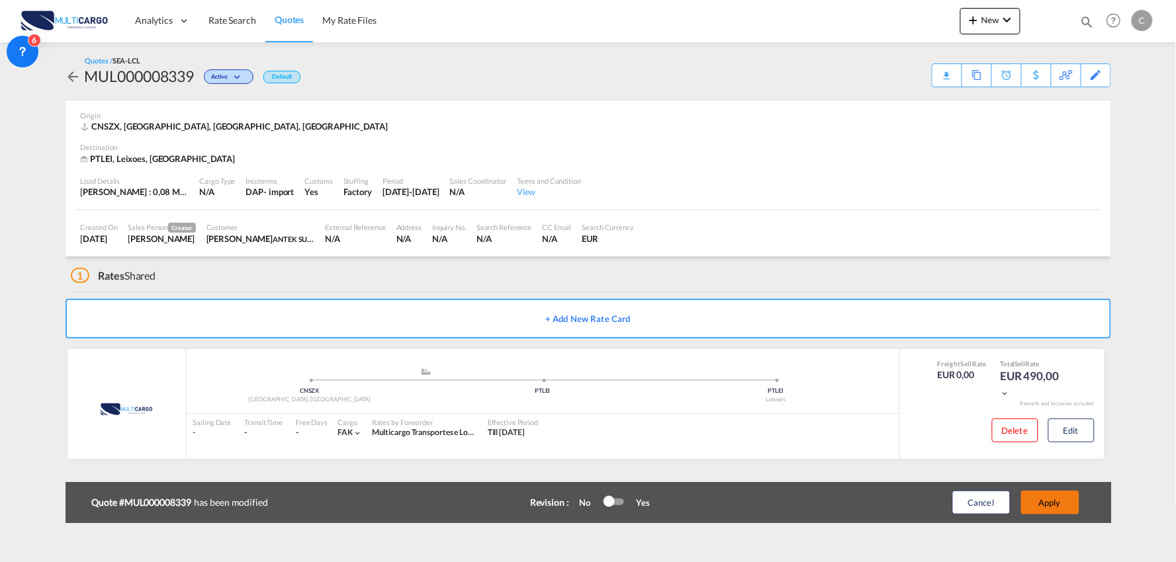
click at [1049, 499] on button "Apply" at bounding box center [1050, 503] width 58 height 24
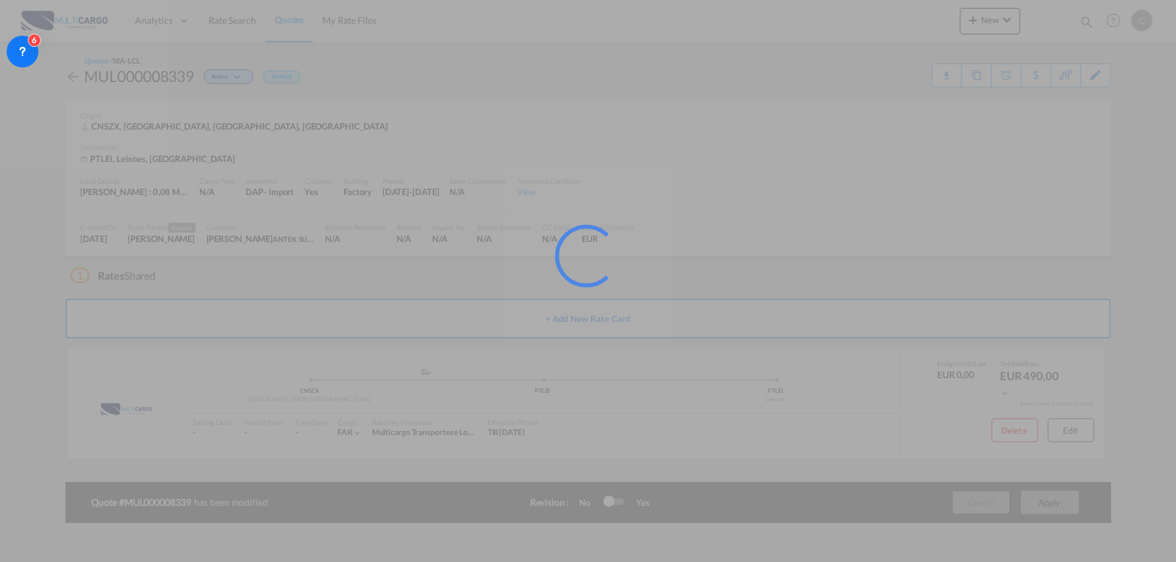
click at [304, 294] on div at bounding box center [588, 281] width 1176 height 562
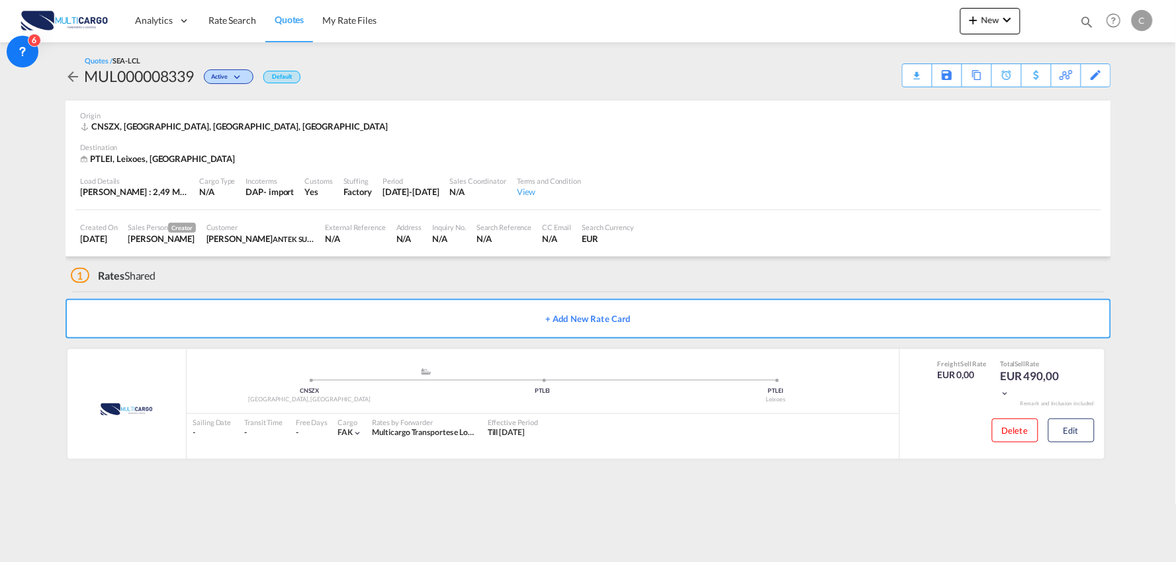
click at [288, 257] on div "1 Rates Shared" at bounding box center [591, 273] width 1040 height 32
click at [1080, 433] on button "Edit" at bounding box center [1071, 431] width 46 height 24
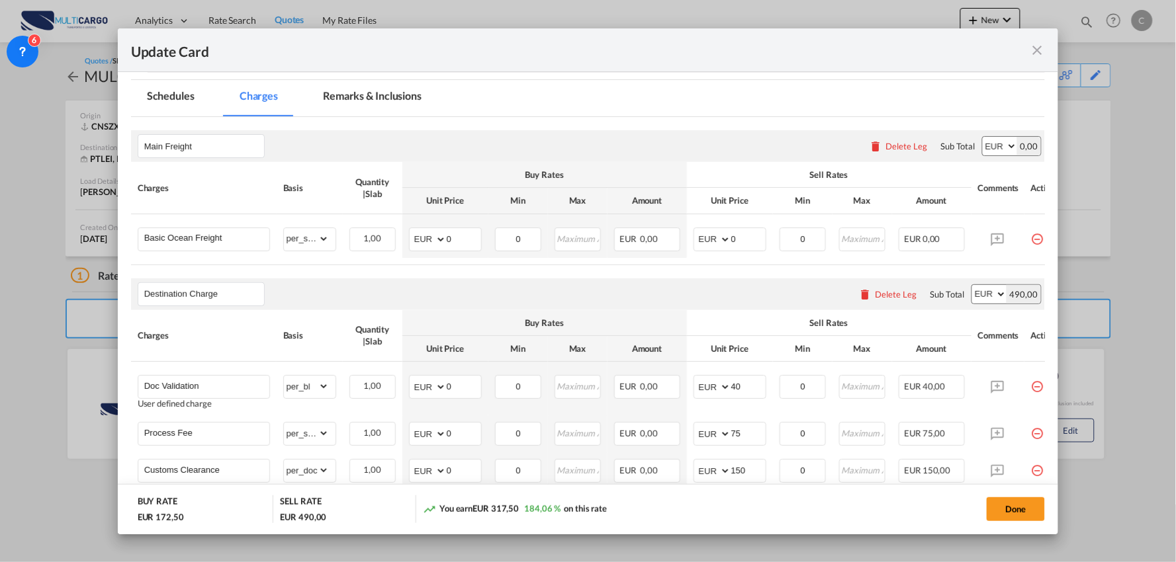
scroll to position [99, 0]
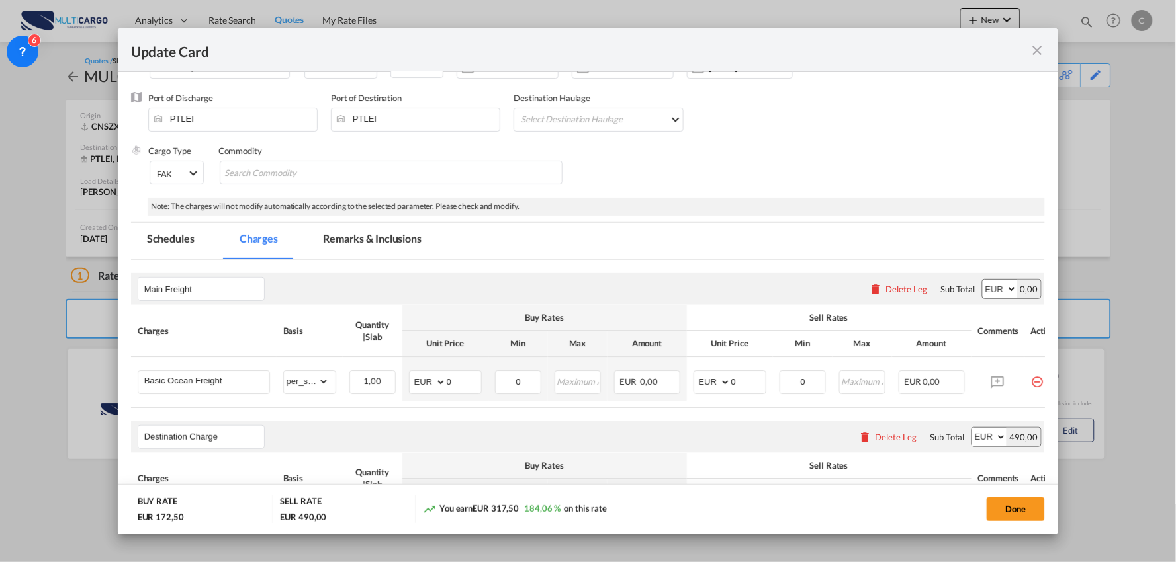
click at [361, 232] on md-tab-item "Remarks & Inclusions" at bounding box center [372, 241] width 130 height 36
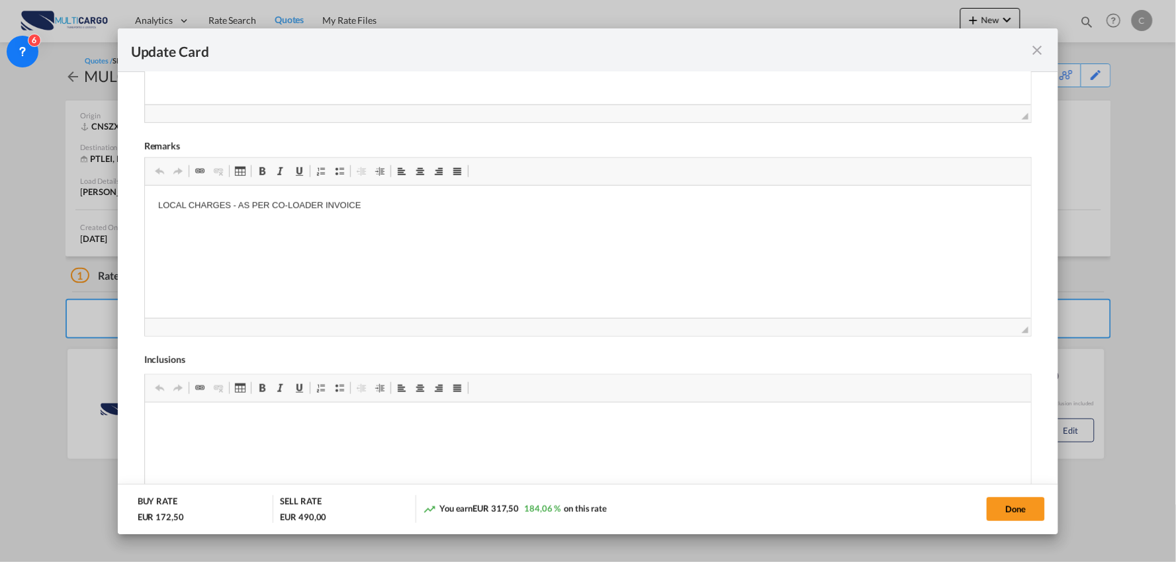
scroll to position [466, 0]
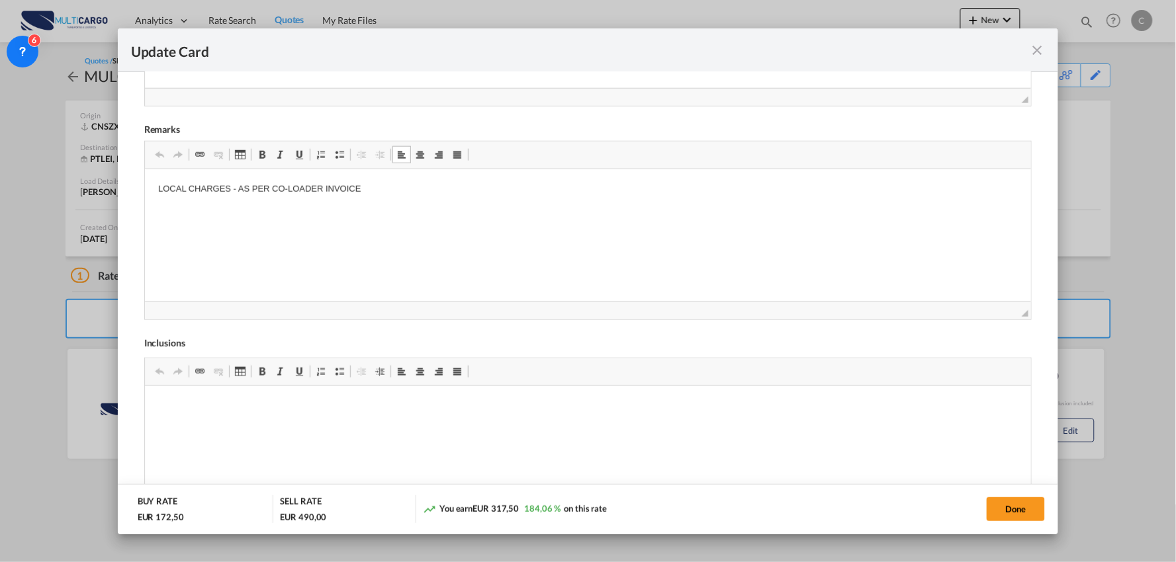
click at [208, 210] on p "Editor de texto enriquecido, editor7" at bounding box center [587, 211] width 860 height 14
click at [145, 187] on html "LOCAL CHARGES - AS PER CO-LOADER INVOICE" at bounding box center [587, 200] width 887 height 63
click at [165, 202] on body "LOCAL CHARGES - AS PER CO-LOADER INVOICE" at bounding box center [587, 222] width 860 height 81
click at [155, 189] on html "Considering Co-loader charges will be paid at origin. LOCAL CHARGES - AS PER CO…" at bounding box center [587, 211] width 887 height 85
click at [336, 161] on link "Marcas" at bounding box center [339, 154] width 19 height 17
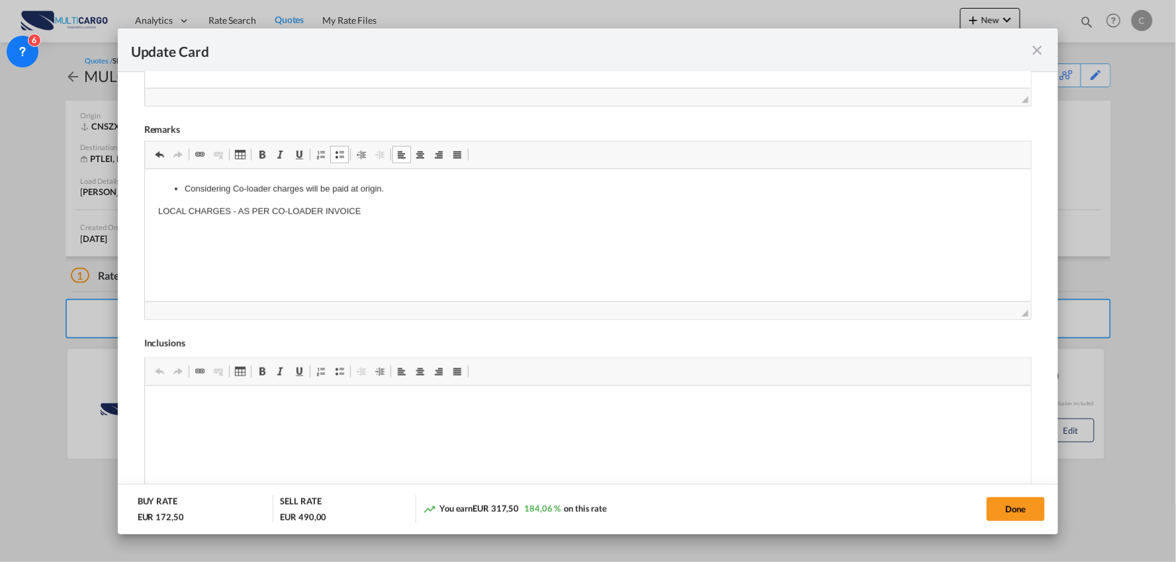
click at [430, 222] on body "Considering Co-loader charges will be paid at origin. LOCAL CHARGES - AS PER CO…" at bounding box center [587, 211] width 860 height 58
click at [1023, 504] on button "Done" at bounding box center [1015, 510] width 58 height 24
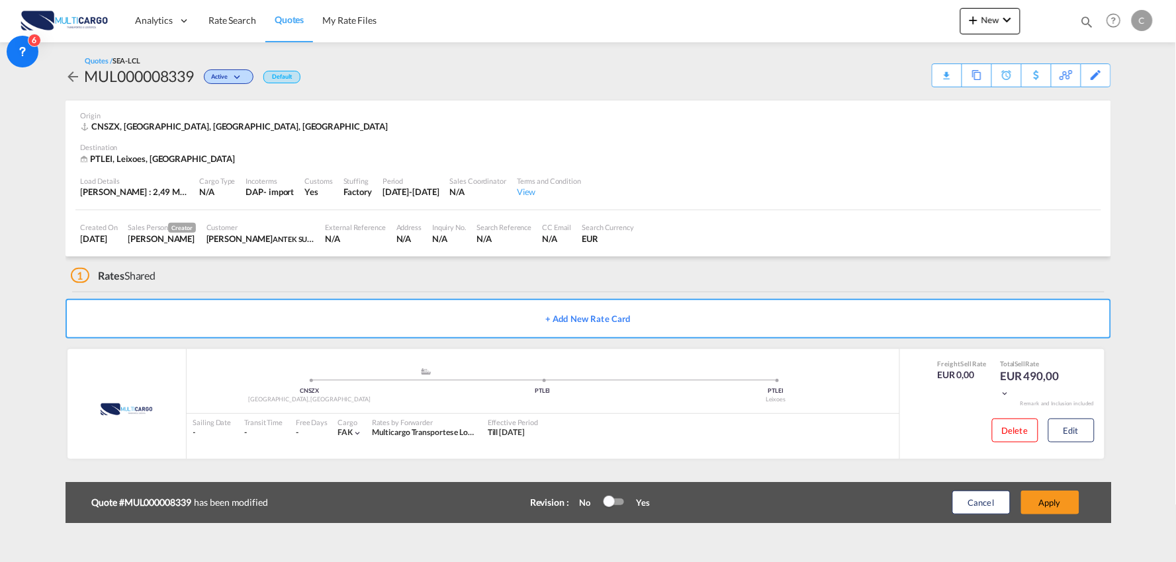
scroll to position [133, 0]
click at [1053, 492] on button "Apply" at bounding box center [1050, 503] width 58 height 24
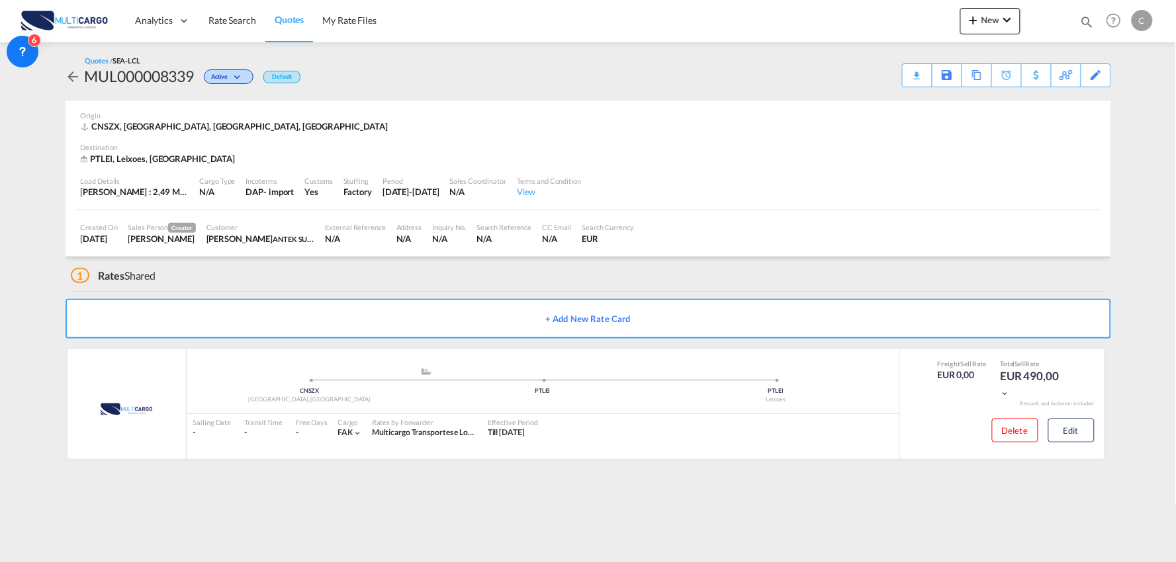
click at [525, 74] on div "Quotes / SEA-LCL MUL000008339 Active Default Download Quote Save As Template Co…" at bounding box center [587, 72] width 1045 height 32
click at [367, 278] on div "1 Rates Shared" at bounding box center [591, 273] width 1040 height 32
click at [1080, 435] on button "Edit" at bounding box center [1071, 431] width 46 height 24
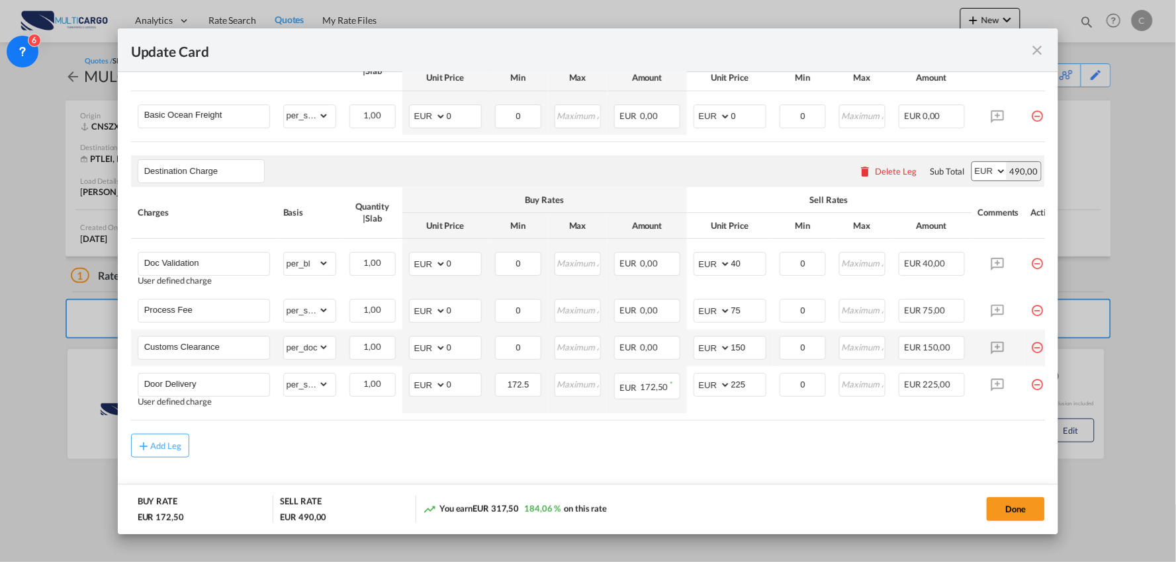
scroll to position [367, 0]
drag, startPoint x: 750, startPoint y: 387, endPoint x: 708, endPoint y: 388, distance: 42.3
click at [710, 388] on md-input-container "AED AFN ALL AMD ANG AOA ARS AUD AWG AZN BAM BBD BDT BGN BHD BIF BMD BND BOB BRL…" at bounding box center [729, 383] width 73 height 24
click at [744, 386] on input "225" at bounding box center [748, 382] width 34 height 20
drag, startPoint x: 751, startPoint y: 388, endPoint x: 704, endPoint y: 384, distance: 47.1
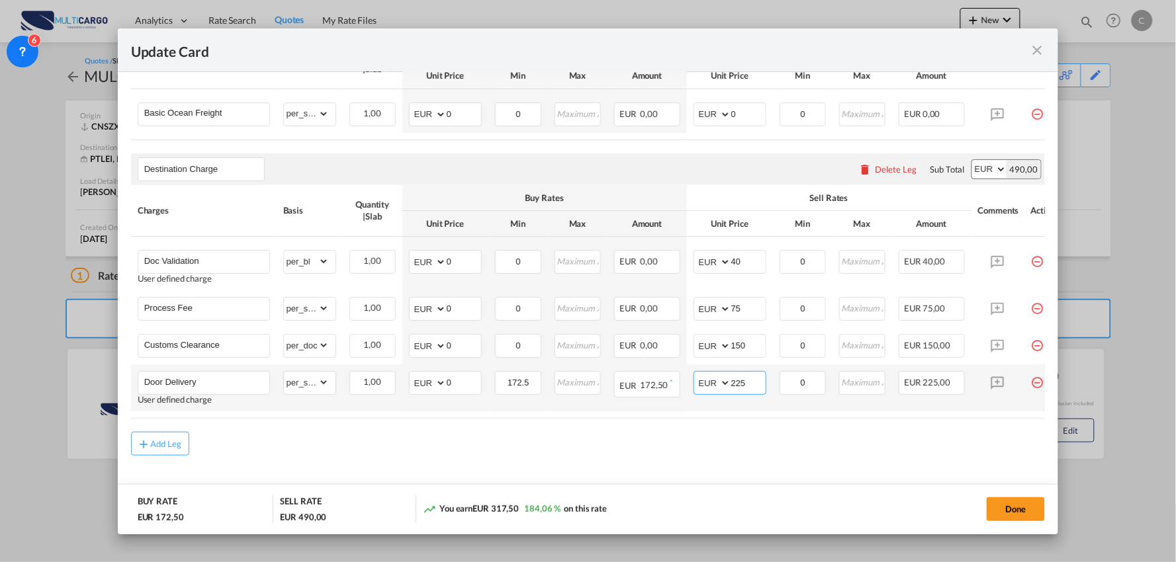
click at [704, 384] on md-input-container "AED AFN ALL AMD ANG AOA ARS AUD AWG AZN BAM BBD BDT BGN BHD BIF BMD BND BOB BRL…" at bounding box center [729, 383] width 73 height 24
type input "250"
drag, startPoint x: 670, startPoint y: 445, endPoint x: 514, endPoint y: 472, distance: 157.7
click at [667, 445] on div "Add Leg" at bounding box center [588, 444] width 914 height 24
click at [825, 465] on md-content "Main Freight Please enter leg name Leg Name Already Exists Delete Leg Sub Total…" at bounding box center [588, 256] width 914 height 528
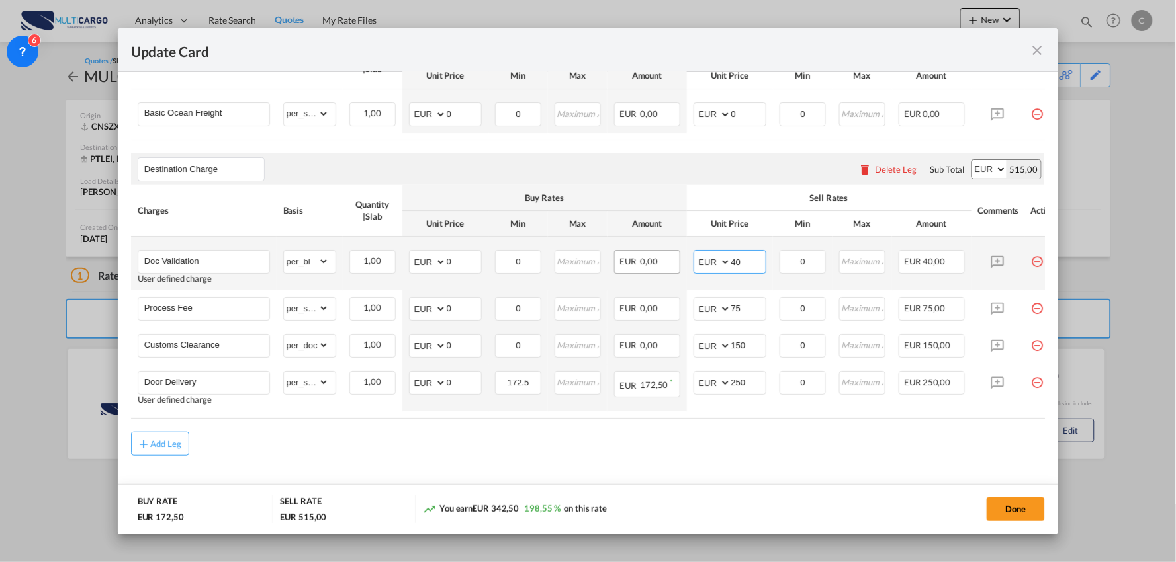
drag, startPoint x: 746, startPoint y: 257, endPoint x: 671, endPoint y: 257, distance: 74.1
click at [676, 257] on tr "Doc Validation User defined charge Please Enter Already Exists gross_weight vol…" at bounding box center [599, 264] width 937 height 54
type input "50"
drag, startPoint x: 831, startPoint y: 460, endPoint x: 1029, endPoint y: 499, distance: 201.6
click at [831, 456] on div "Add Leg" at bounding box center [588, 444] width 914 height 24
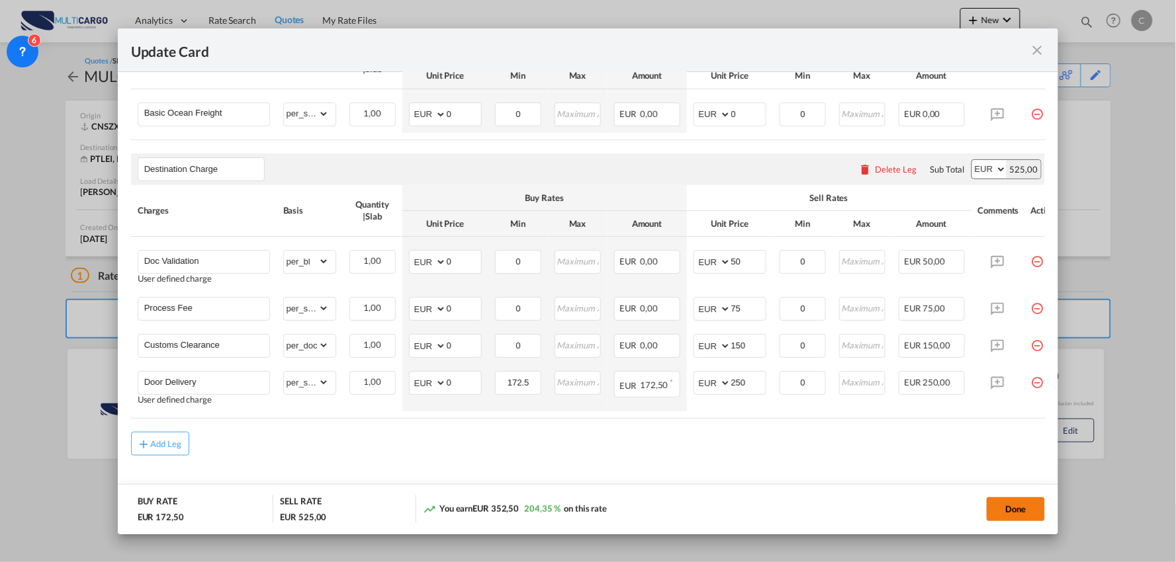
click at [1033, 501] on button "Done" at bounding box center [1015, 510] width 58 height 24
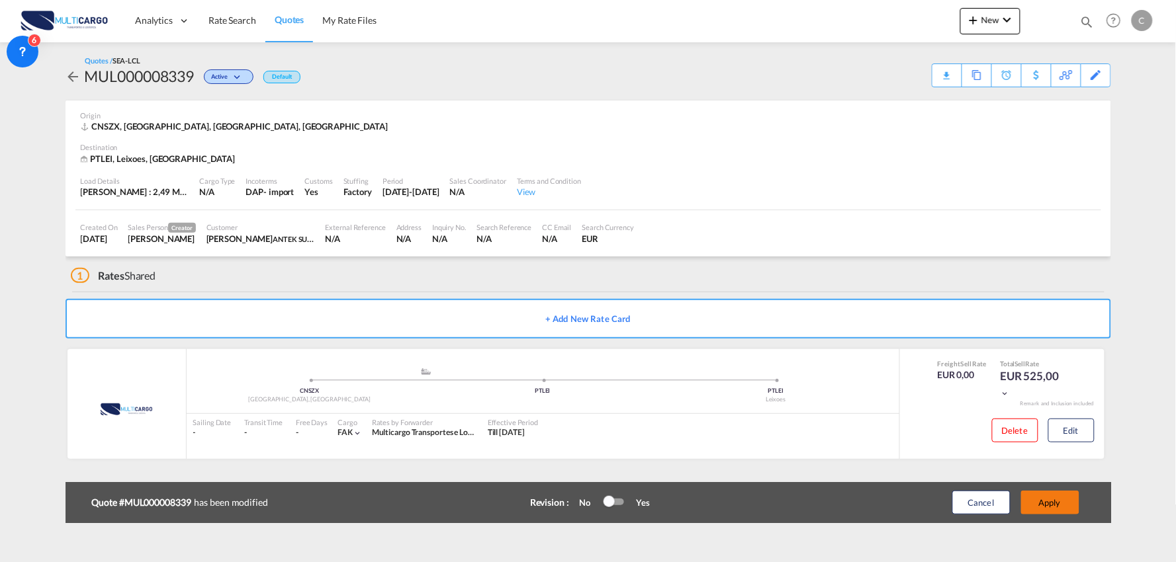
click at [1062, 504] on button "Apply" at bounding box center [1050, 503] width 58 height 24
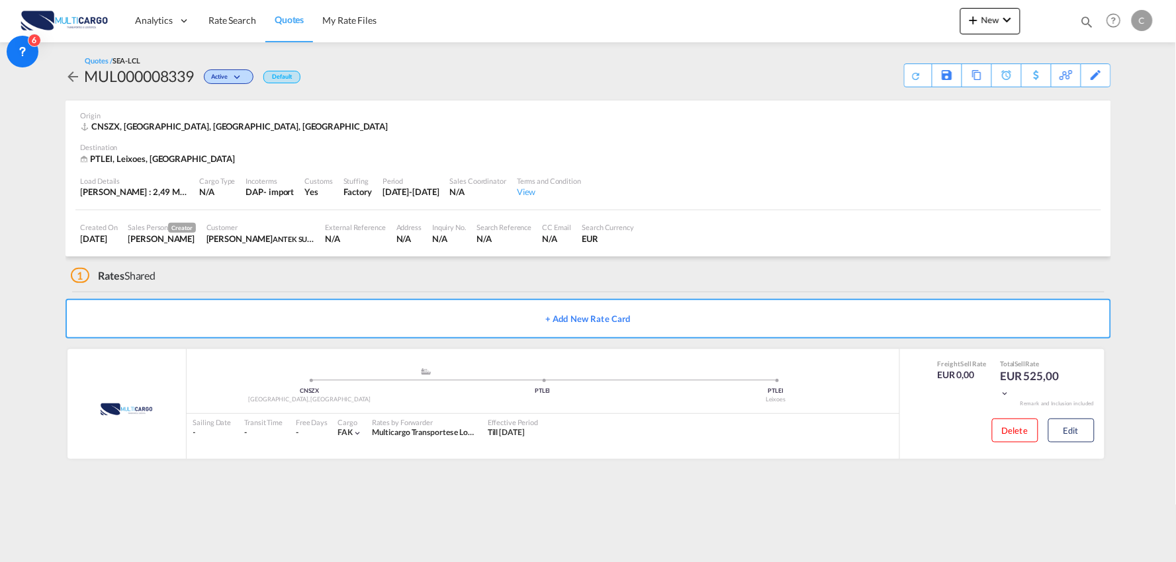
click at [361, 280] on div "1 Rates Shared" at bounding box center [591, 273] width 1040 height 32
click at [392, 280] on div "1 Rates Shared" at bounding box center [591, 273] width 1040 height 32
click at [908, 80] on div "Download Quote" at bounding box center [890, 74] width 67 height 21
click at [435, 281] on div "1 Rates Shared" at bounding box center [591, 273] width 1040 height 32
click at [903, 71] on div "Download Quote" at bounding box center [890, 74] width 67 height 21
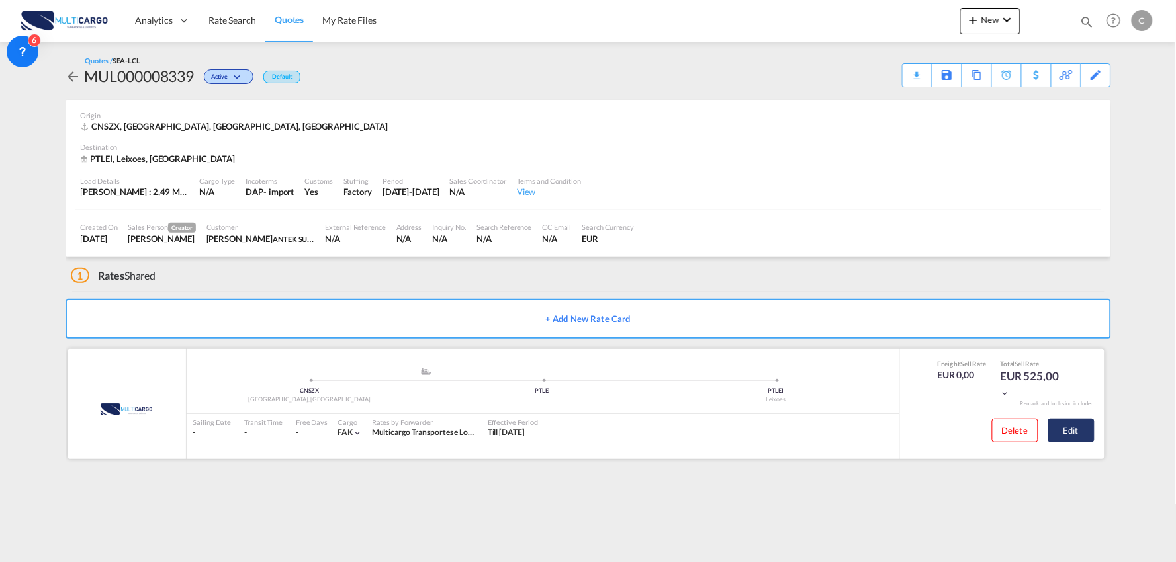
click at [1073, 437] on button "Edit" at bounding box center [1071, 431] width 46 height 24
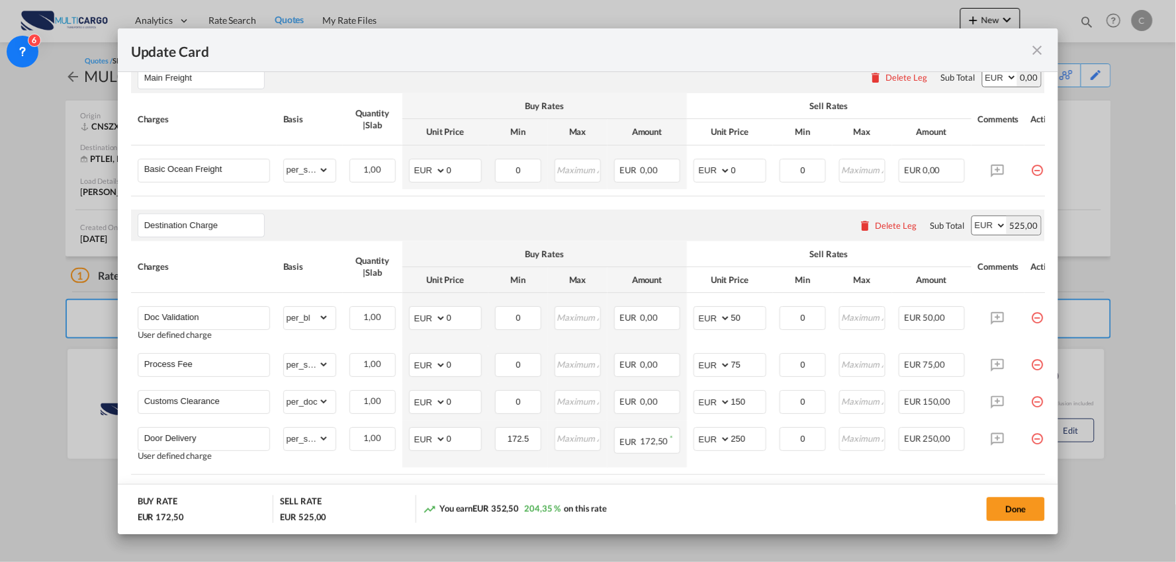
scroll to position [393, 0]
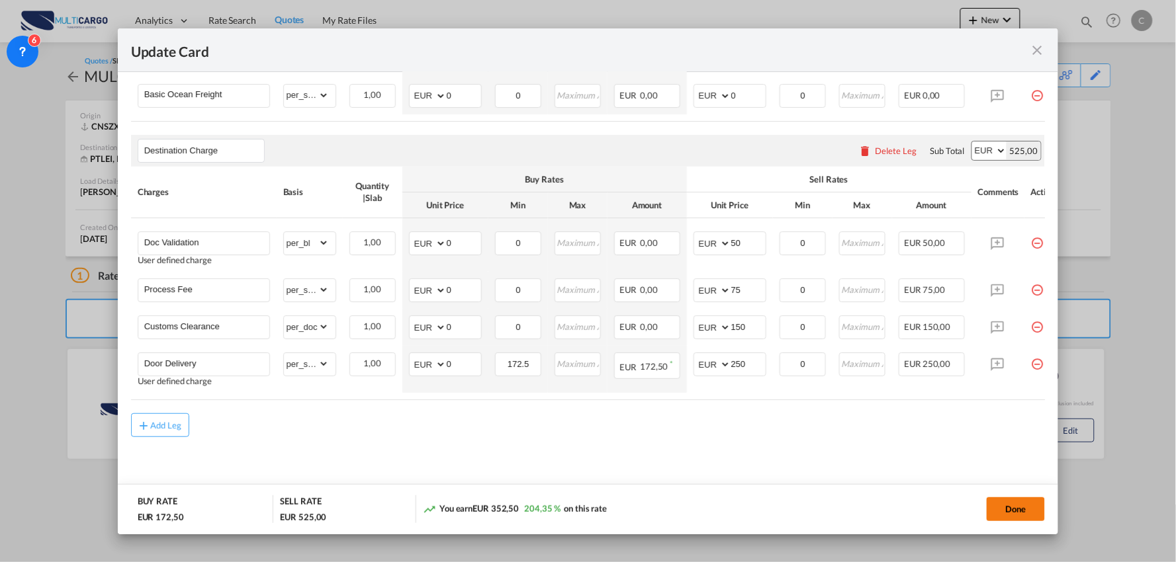
click at [1012, 498] on button "Done" at bounding box center [1015, 510] width 58 height 24
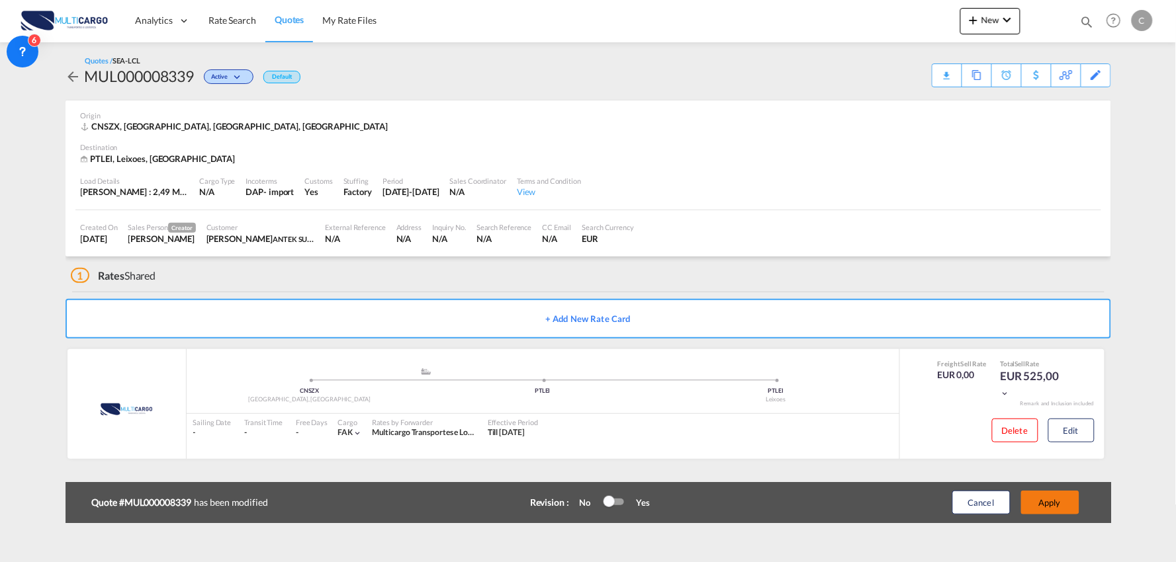
click at [1053, 498] on button "Apply" at bounding box center [1050, 503] width 58 height 24
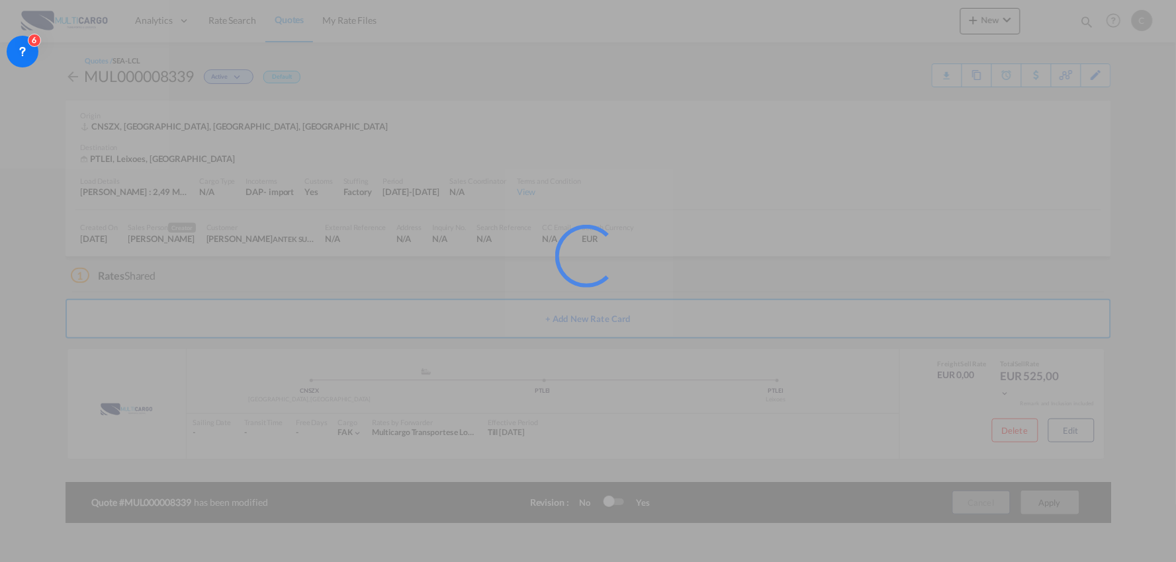
click at [1081, 431] on div at bounding box center [588, 281] width 1176 height 562
click at [1081, 429] on div at bounding box center [588, 281] width 1176 height 562
click at [1082, 429] on div at bounding box center [588, 281] width 1176 height 562
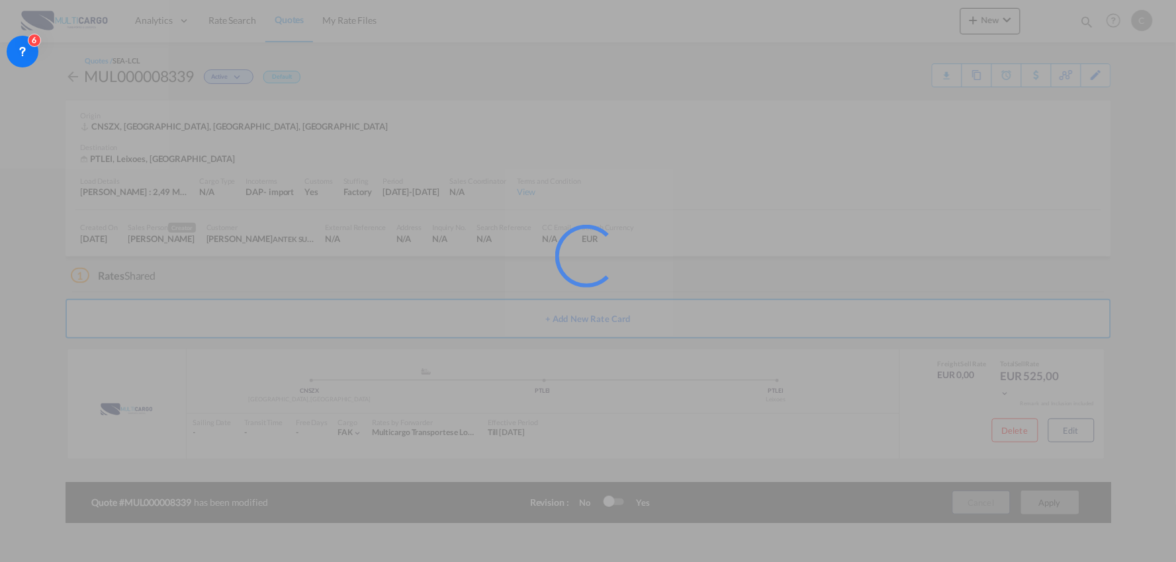
click at [735, 373] on div at bounding box center [588, 281] width 1176 height 562
click at [937, 315] on div at bounding box center [588, 281] width 1176 height 562
click at [815, 287] on div at bounding box center [588, 281] width 1176 height 562
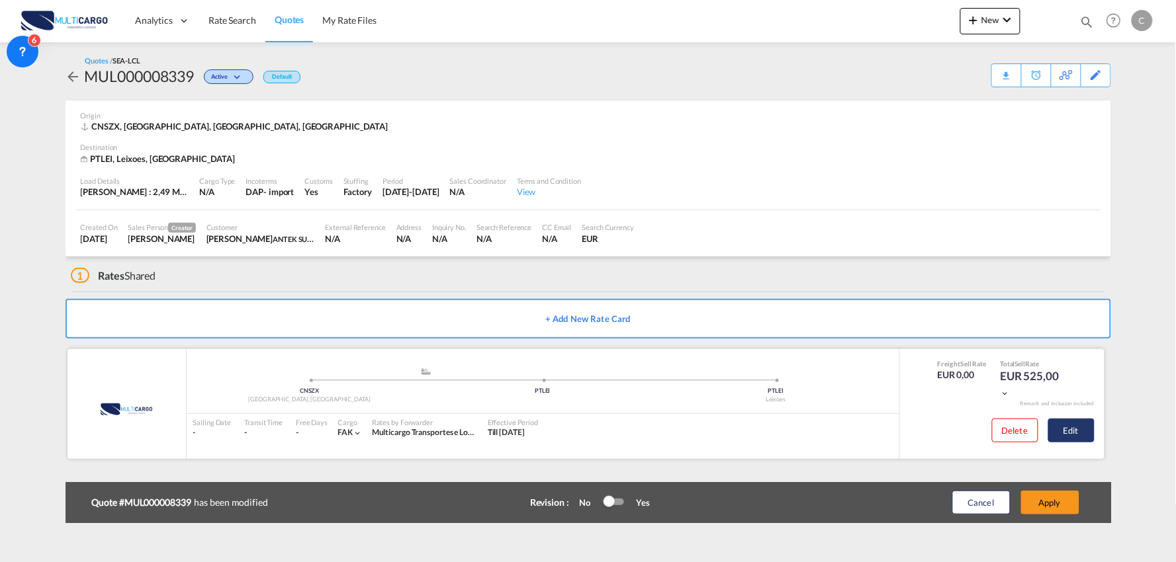
click at [1073, 434] on button "Edit" at bounding box center [1071, 431] width 46 height 24
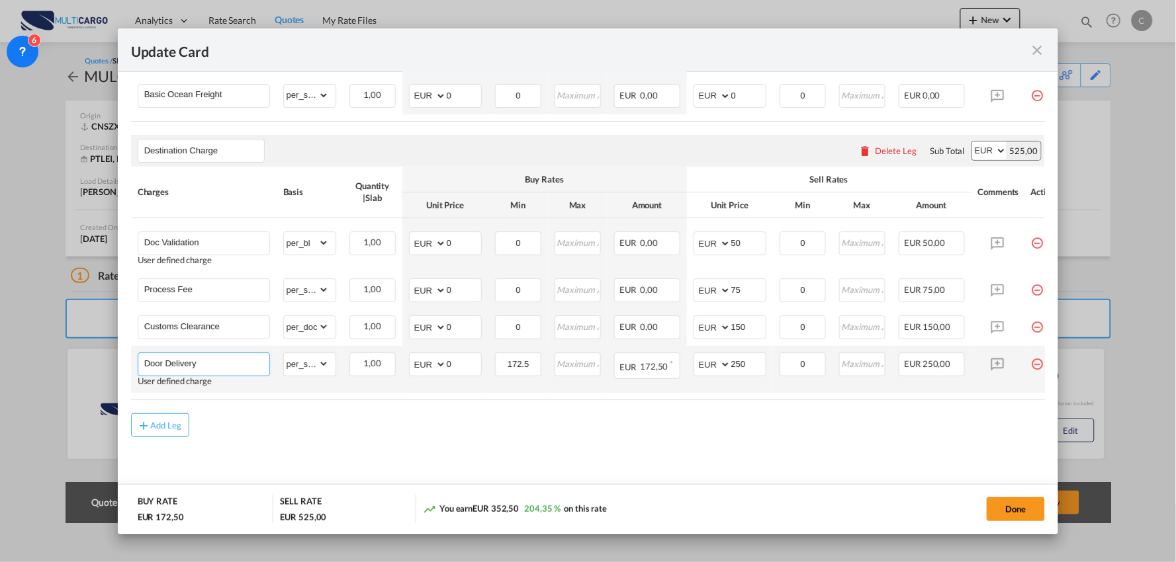
click at [223, 360] on input "Door Delivery" at bounding box center [206, 363] width 125 height 20
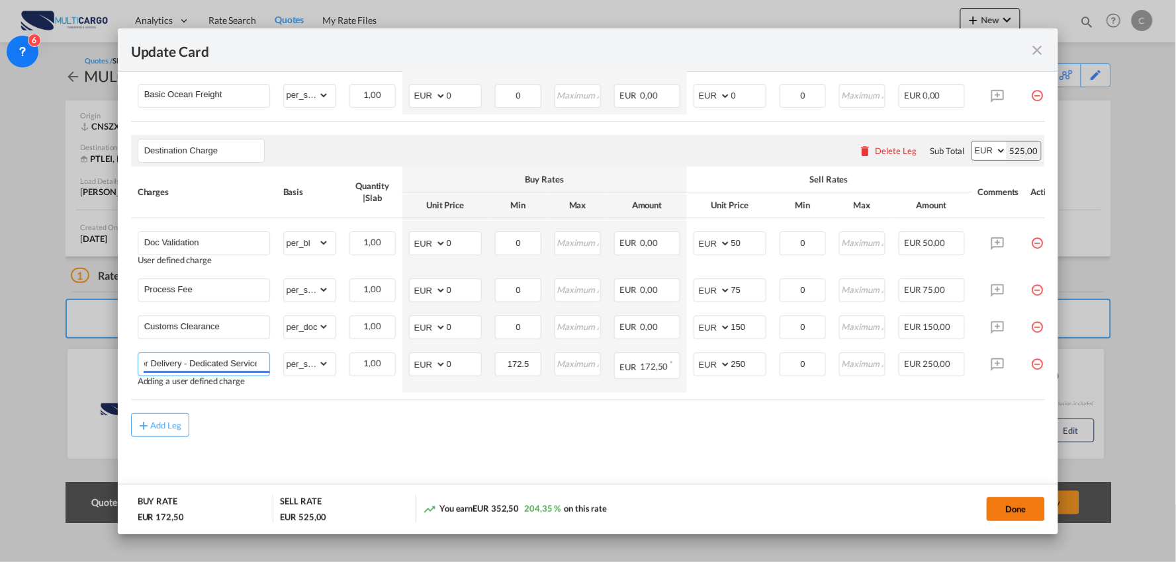
type input "Door Delivery - Dedicated Service"
click at [1010, 510] on button "Done" at bounding box center [1015, 510] width 58 height 24
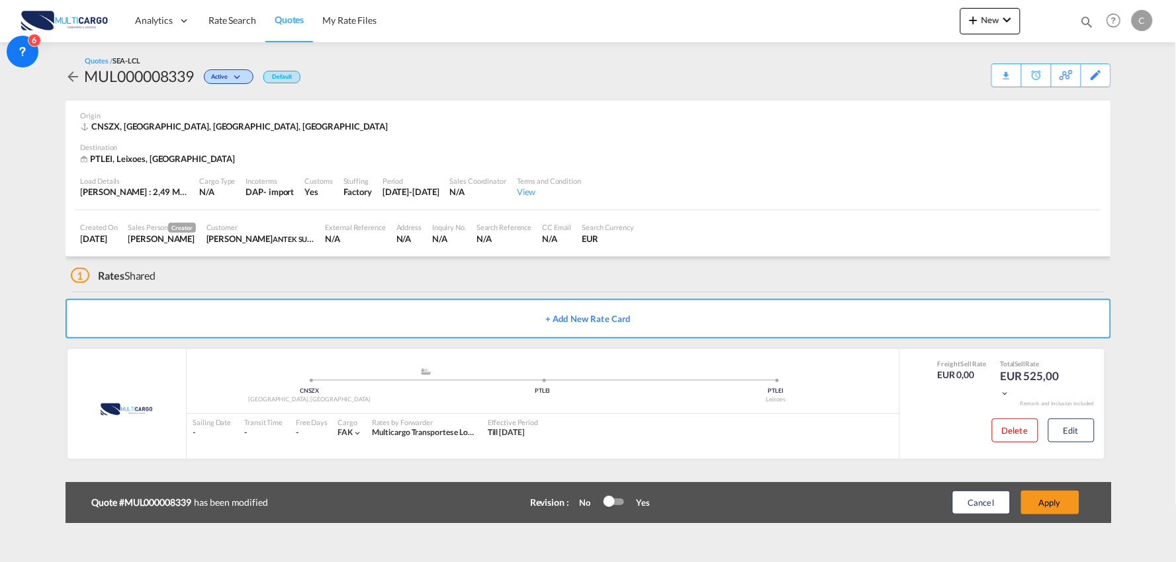
scroll to position [0, 0]
click at [1010, 510] on div "Update Card Port of Loading CNSZX T/S Liner/Carrier MultiCargo 2HM LOGISTICS D.…" at bounding box center [588, 281] width 1176 height 562
click at [1039, 505] on button "Apply" at bounding box center [1050, 503] width 58 height 24
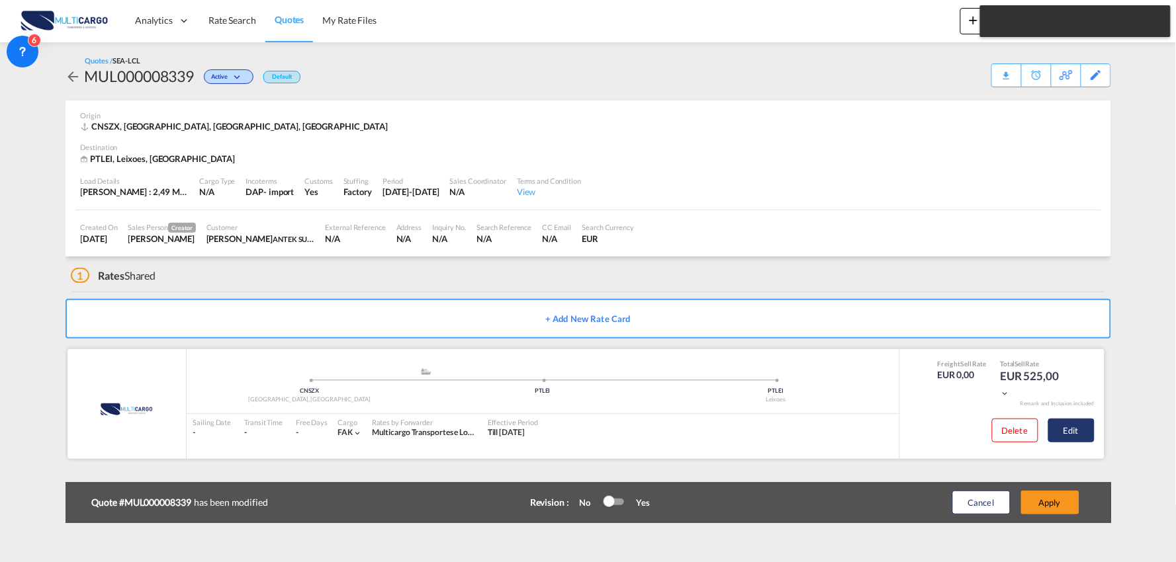
click at [1082, 433] on button "Edit" at bounding box center [1071, 431] width 46 height 24
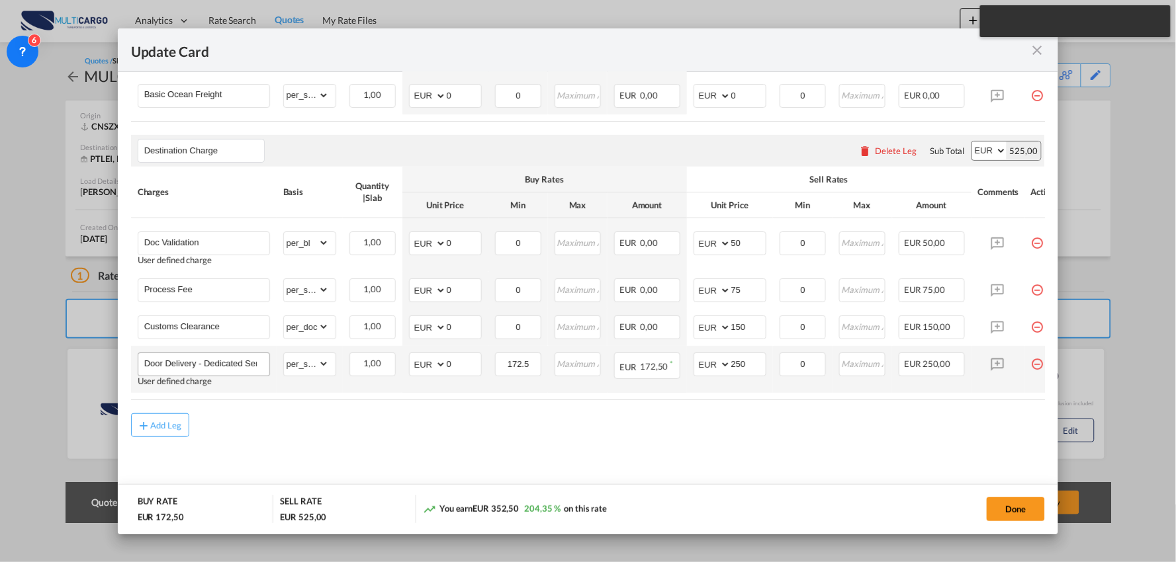
scroll to position [393, 0]
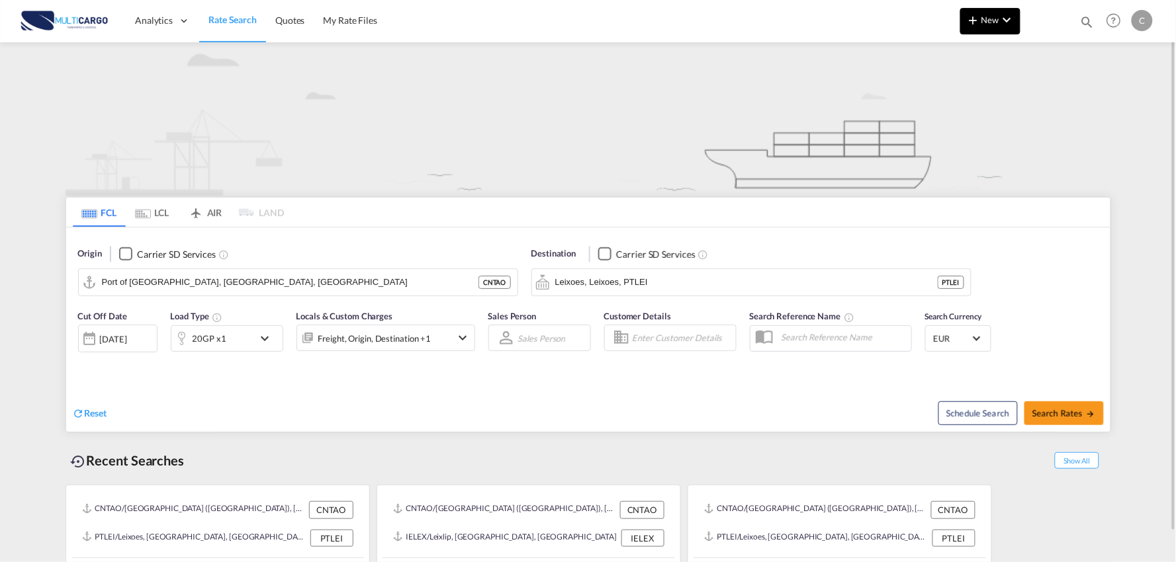
click at [966, 24] on md-icon "icon-plus 400-fg" at bounding box center [973, 20] width 16 height 16
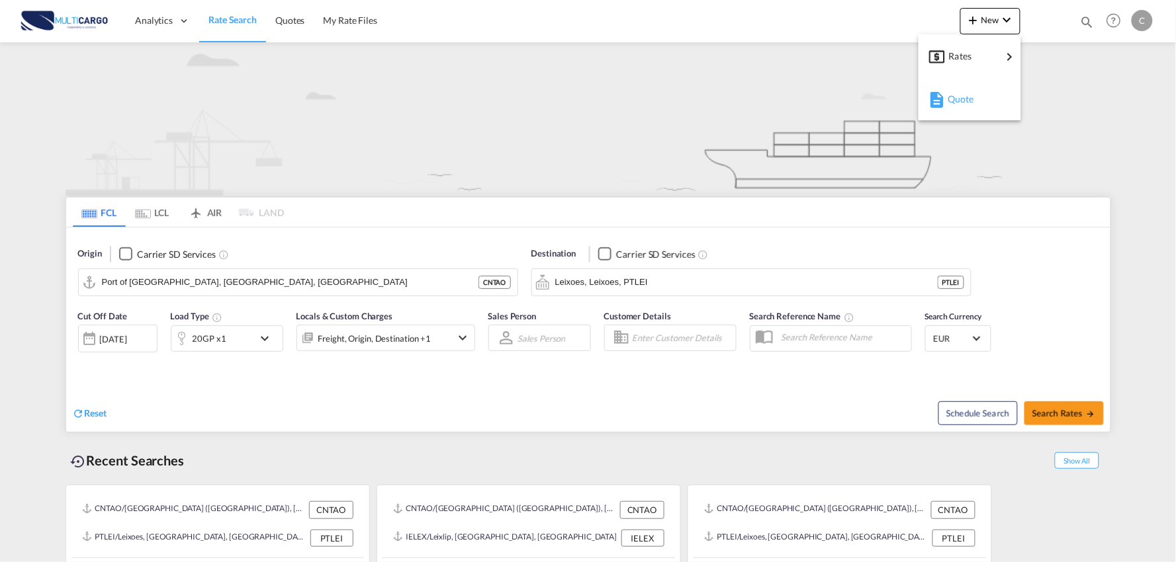
click at [955, 119] on button "Quote" at bounding box center [969, 98] width 103 height 43
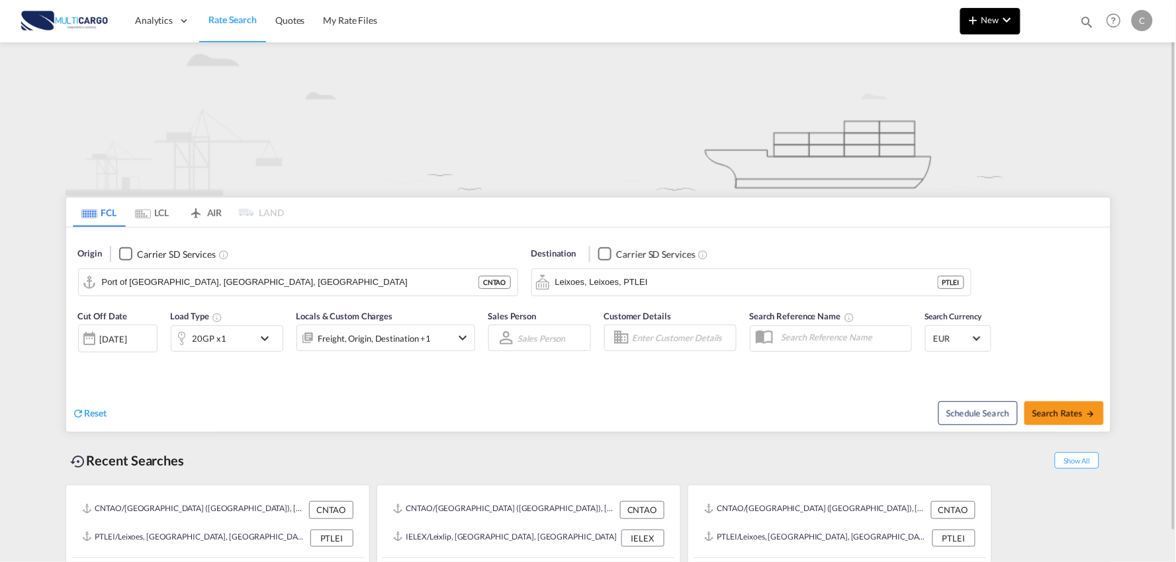
click at [965, 23] on button "New" at bounding box center [990, 21] width 60 height 26
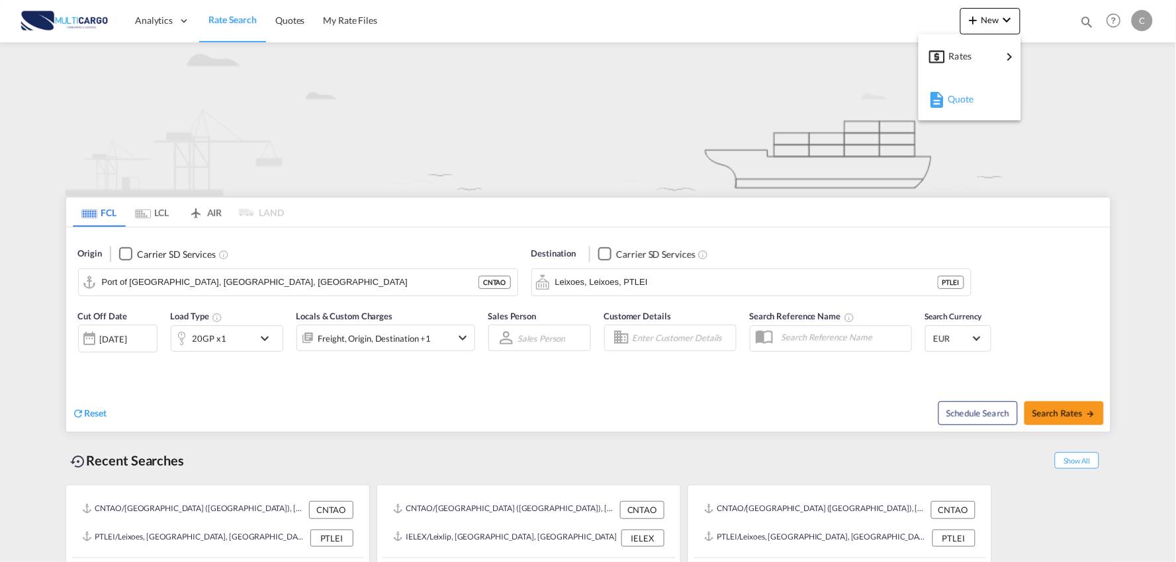
click at [971, 105] on div "Quote" at bounding box center [971, 99] width 49 height 33
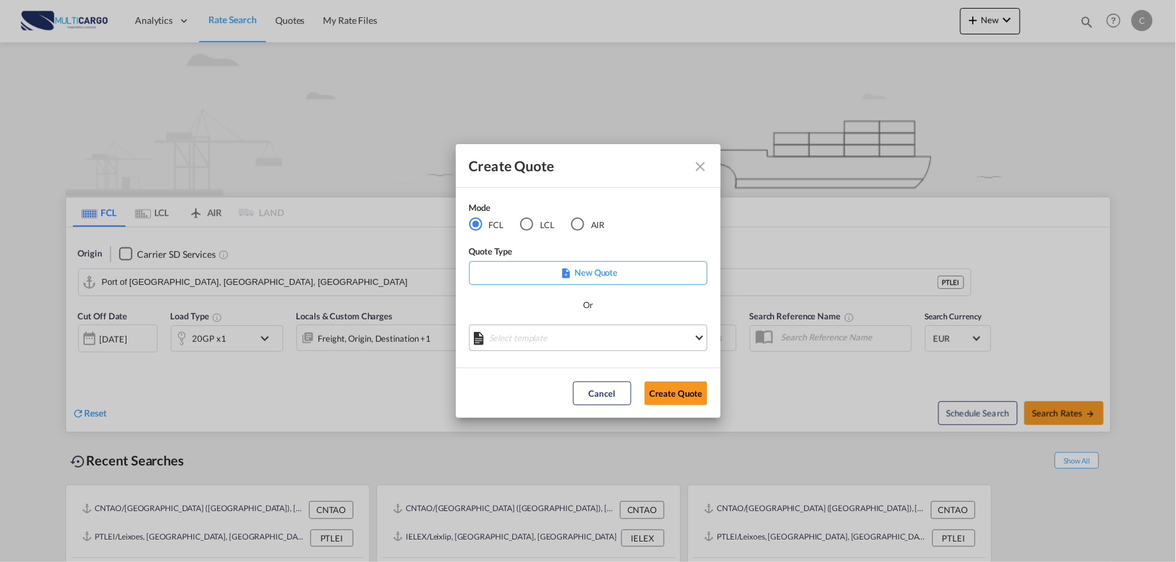
click at [651, 339] on md-select "Select template [DATE] IMP_EXW_FCL [PERSON_NAME] | [DATE] [DATE] IMP_DAP_FCL S/…" at bounding box center [588, 338] width 238 height 26
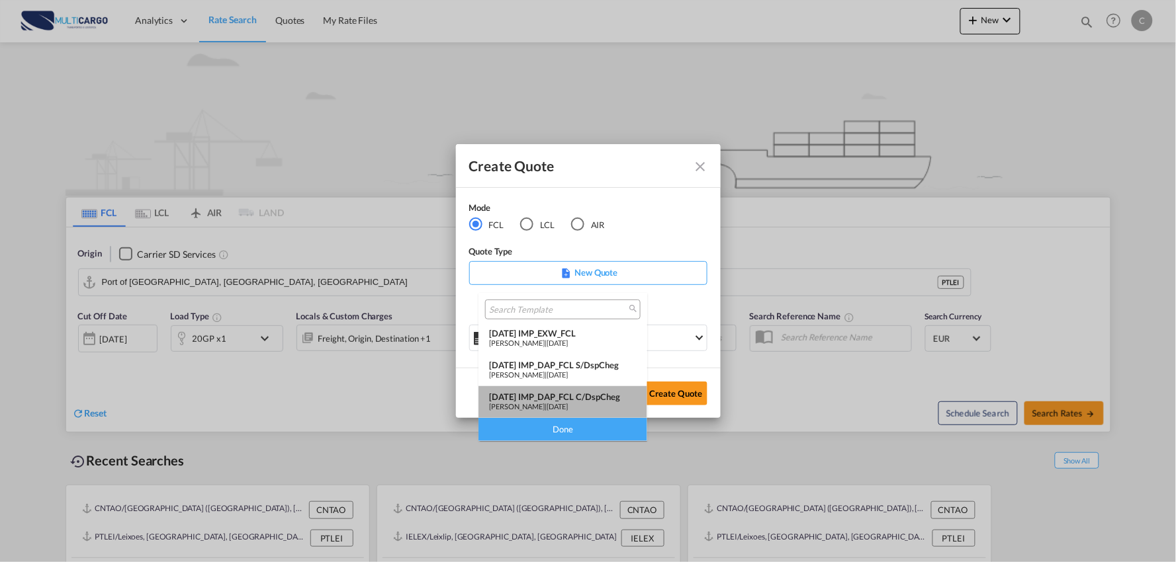
click at [581, 388] on md-option "[DATE] IMP_DAP_FCL C/DspCheg [PERSON_NAME] | [DATE]" at bounding box center [562, 402] width 169 height 32
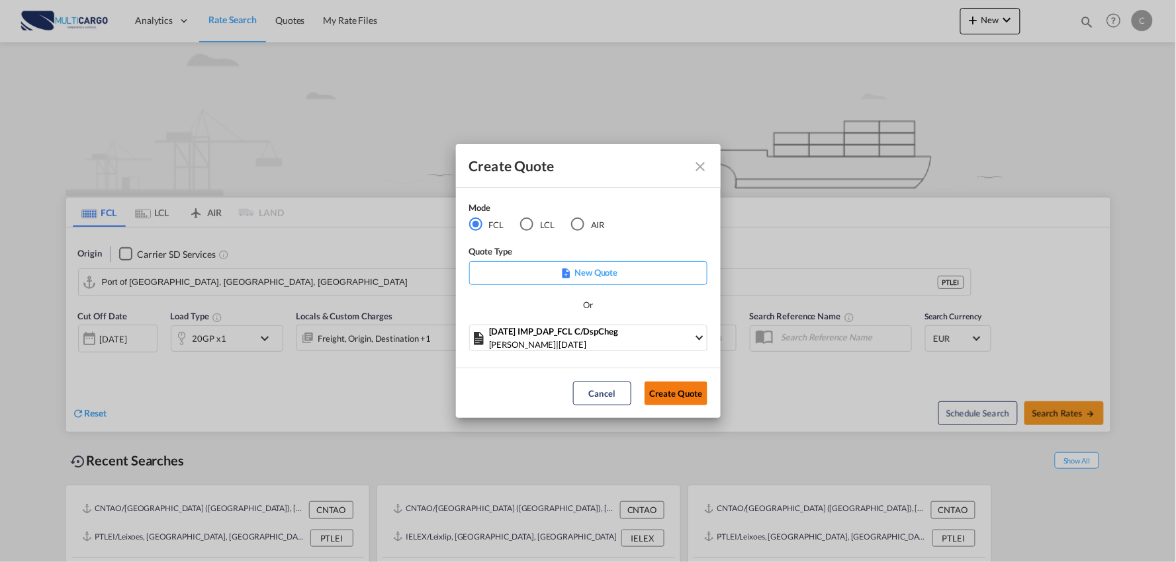
click at [673, 394] on button "Create Quote" at bounding box center [675, 394] width 63 height 24
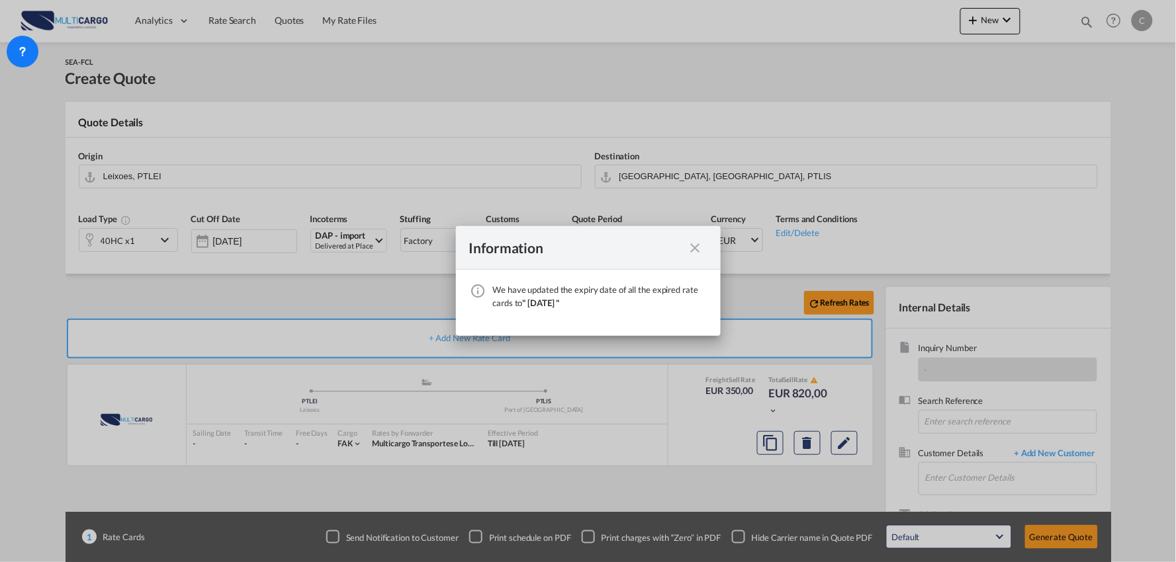
click at [689, 245] on md-icon "icon-close fg-AAA8AD cursor" at bounding box center [695, 248] width 16 height 16
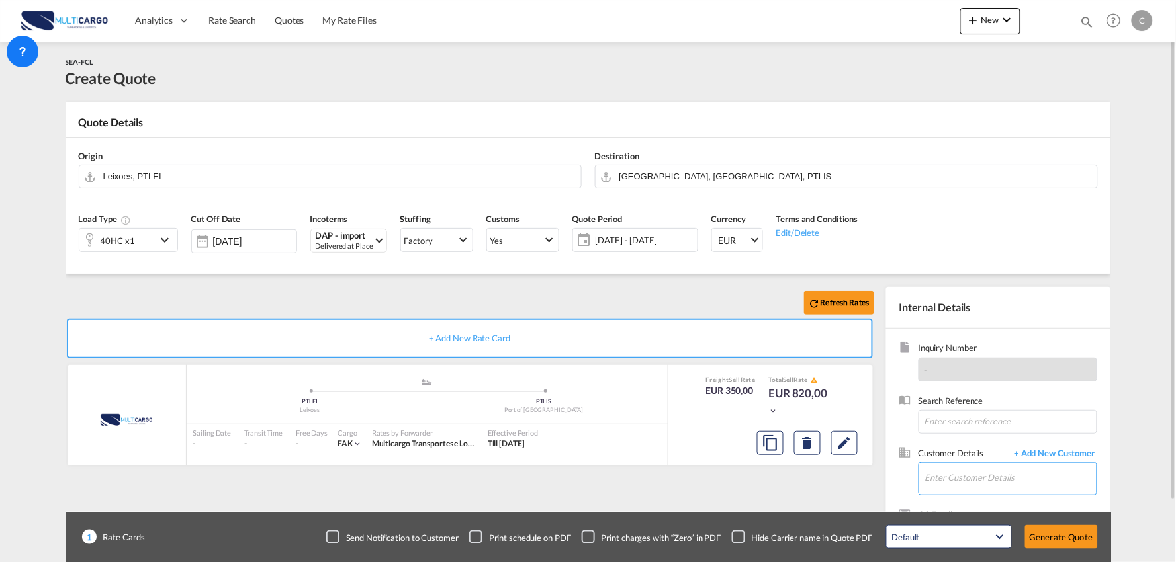
click at [1027, 474] on input "Enter Customer Details" at bounding box center [1010, 478] width 171 height 30
click at [1002, 480] on input "Enter Customer Details" at bounding box center [1010, 478] width 171 height 30
click at [943, 448] on div "[PERSON_NAME] [PERSON_NAME][EMAIL_ADDRESS][DOMAIN_NAME]" at bounding box center [1010, 446] width 172 height 36
type input "ANTEK SUPPLY CHAIN MANAGEMENT (SHENZHEN) LIMITED FOSHAN [PERSON_NAME] Hu, [EMAI…"
click at [732, 543] on div "Checkbox No Ink" at bounding box center [738, 537] width 13 height 13
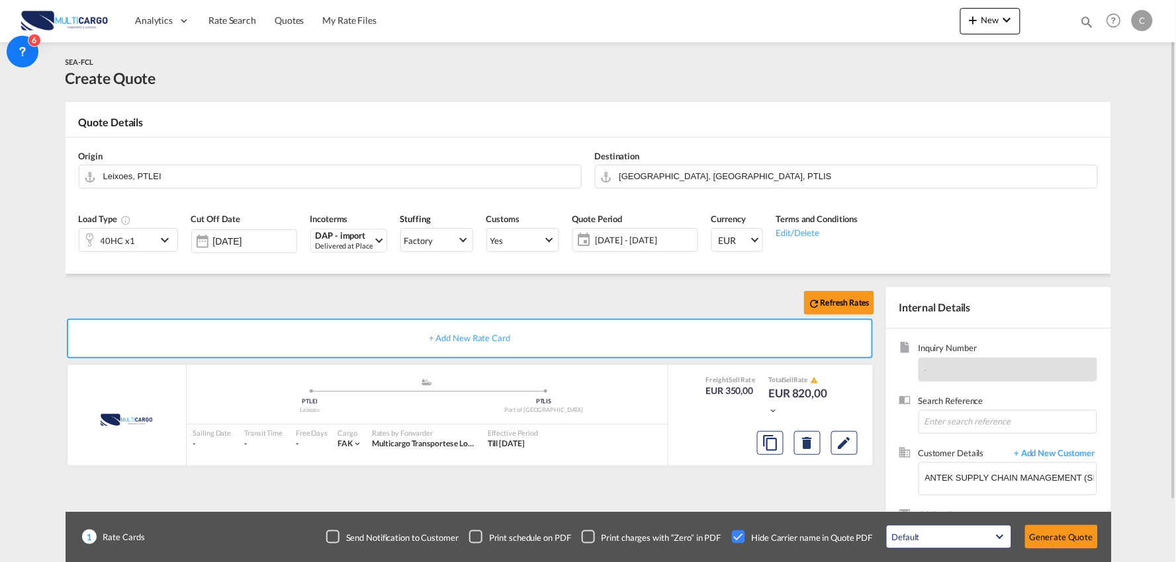
click at [732, 505] on div "Refresh Rates + Add New Rate Card MultiCargo added by you .a{fill:#aaa8ad;} .a{…" at bounding box center [472, 425] width 814 height 277
click at [627, 177] on input "[GEOGRAPHIC_DATA], [GEOGRAPHIC_DATA], PTLIS" at bounding box center [854, 176] width 471 height 23
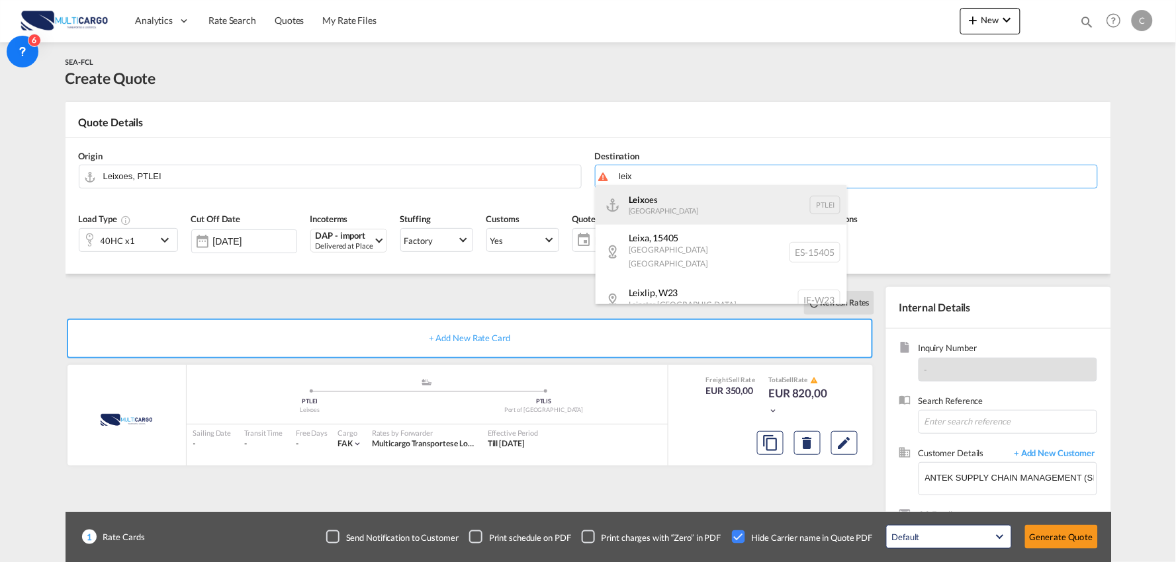
click at [656, 203] on div "Leix oes [GEOGRAPHIC_DATA] PTLEI" at bounding box center [720, 205] width 251 height 40
type input "Leixoes, PTLEI"
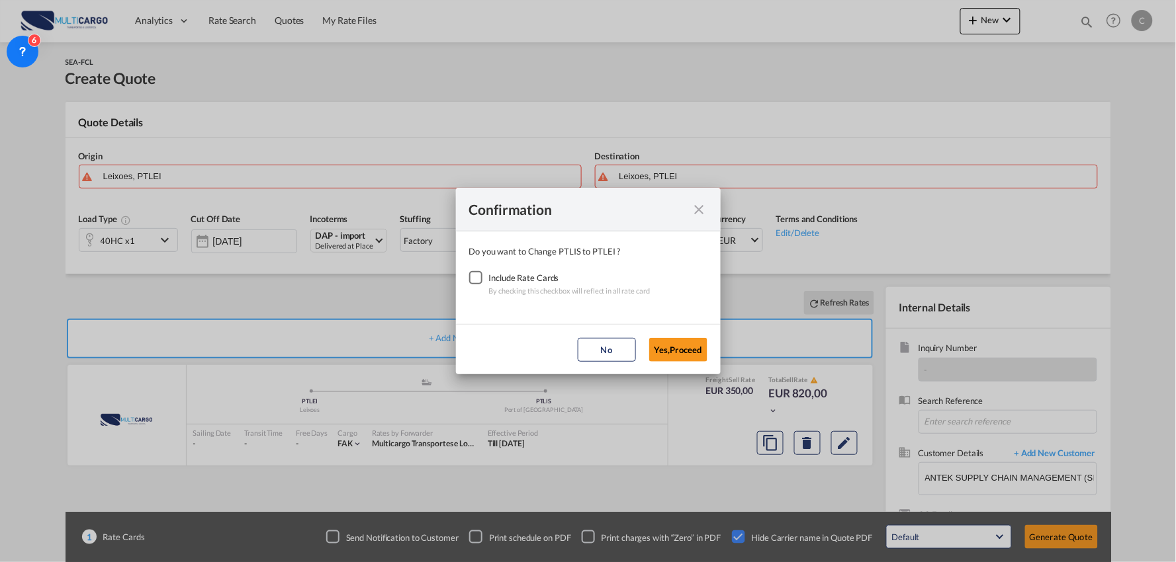
click at [473, 273] on div "Checkbox No Ink" at bounding box center [475, 277] width 13 height 13
drag, startPoint x: 691, startPoint y: 360, endPoint x: 447, endPoint y: 222, distance: 280.0
click at [691, 359] on button "Yes,Proceed" at bounding box center [678, 350] width 58 height 24
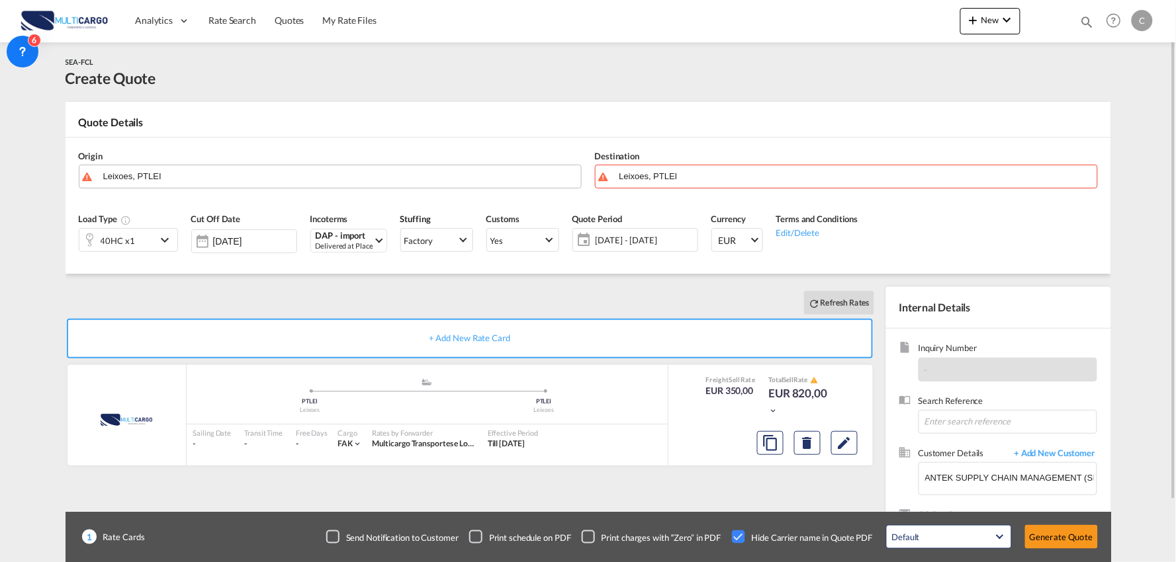
click at [351, 175] on input "Leixoes, PTLEI" at bounding box center [338, 176] width 471 height 23
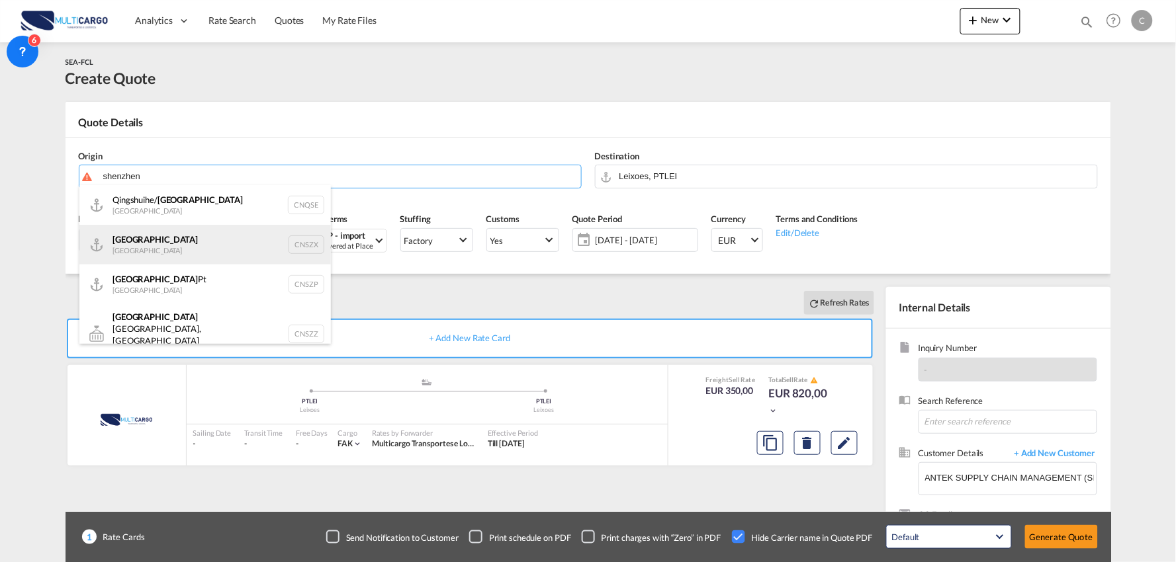
click at [172, 241] on div "Shenzhen [GEOGRAPHIC_DATA] CNSZX" at bounding box center [204, 245] width 251 height 40
type input "[GEOGRAPHIC_DATA], CNSZX"
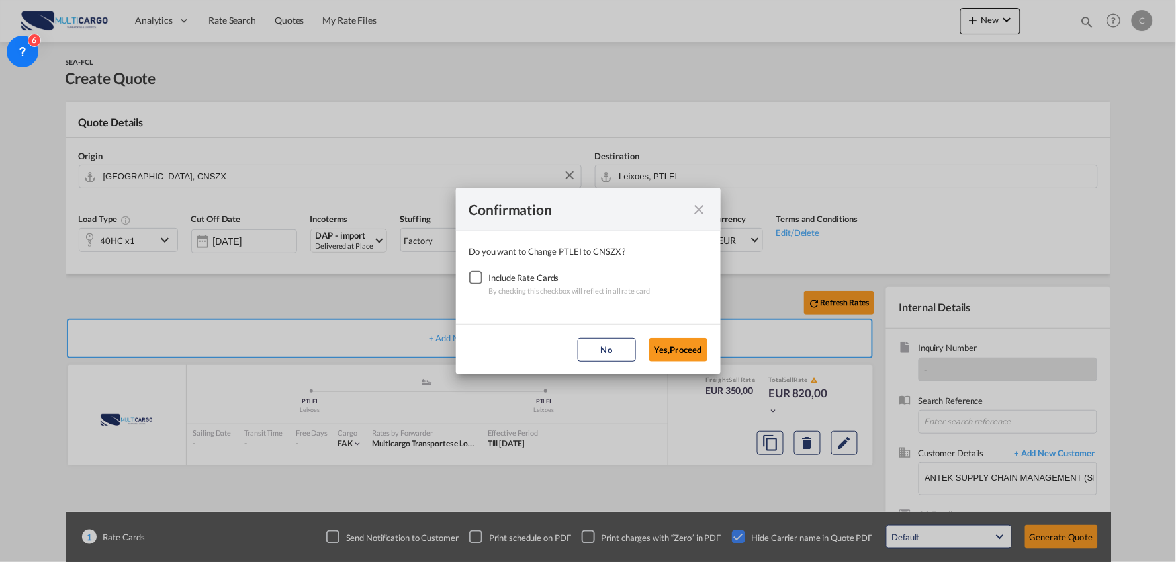
click at [474, 284] on div "Checkbox No Ink" at bounding box center [475, 277] width 13 height 13
click at [673, 345] on button "Yes,Proceed" at bounding box center [678, 350] width 58 height 24
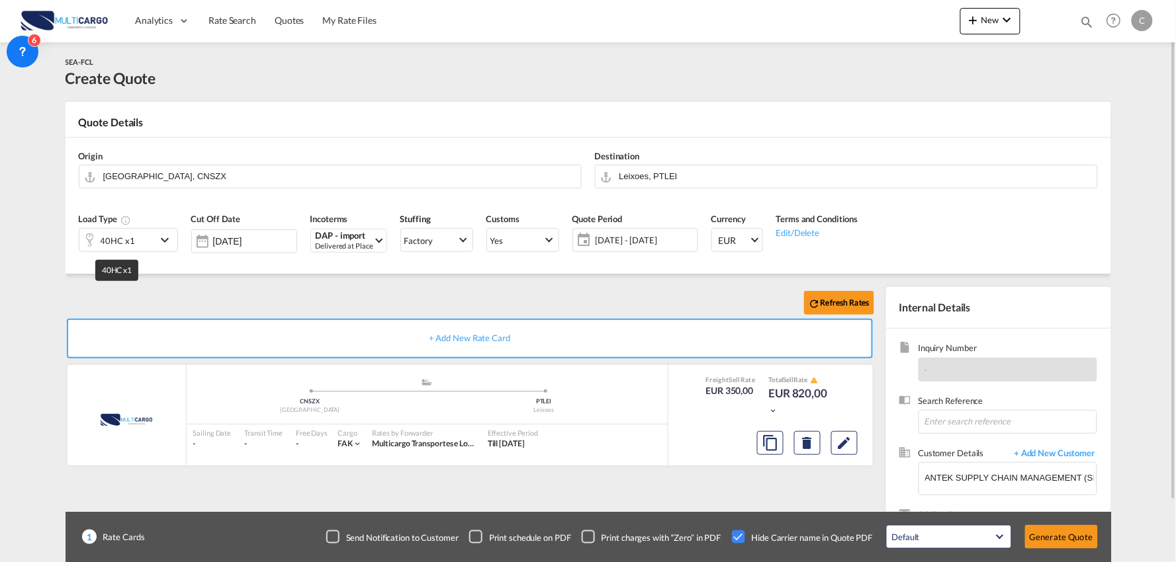
click at [130, 247] on div "40HC x1" at bounding box center [118, 241] width 34 height 19
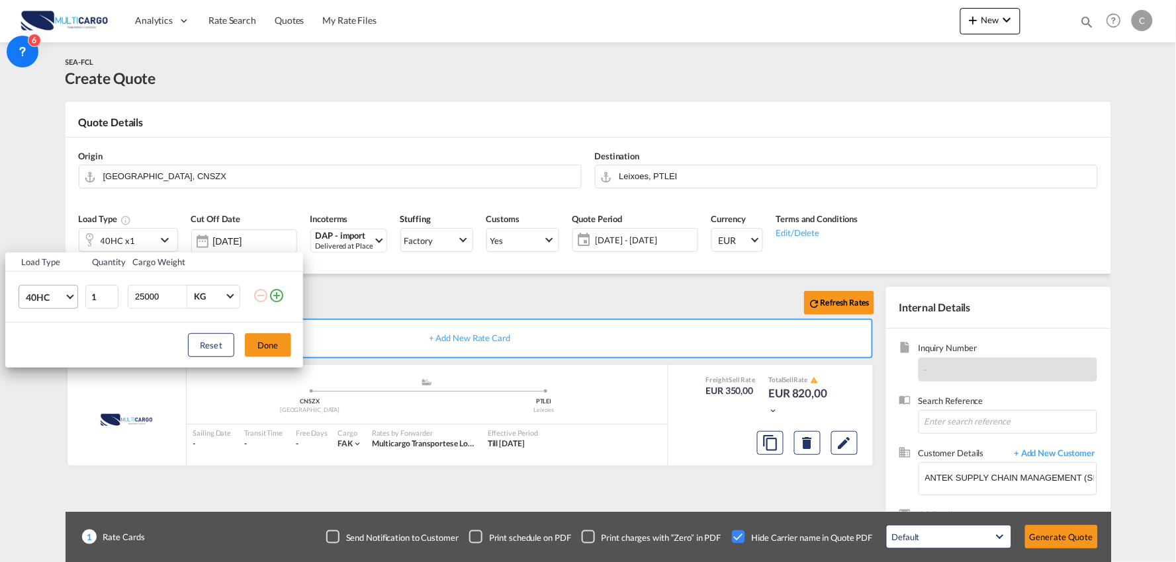
click at [42, 294] on span "40HC" at bounding box center [45, 297] width 38 height 13
click at [60, 233] on md-option "20GP" at bounding box center [60, 234] width 90 height 32
click at [285, 353] on button "Done" at bounding box center [268, 345] width 46 height 24
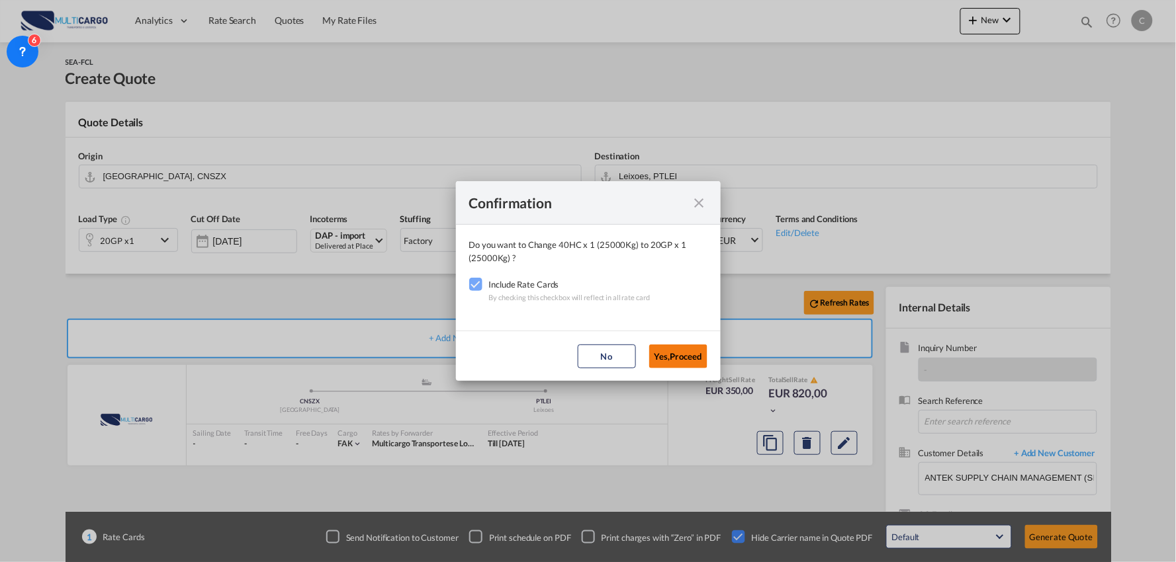
click at [666, 358] on button "Yes,Proceed" at bounding box center [678, 357] width 58 height 24
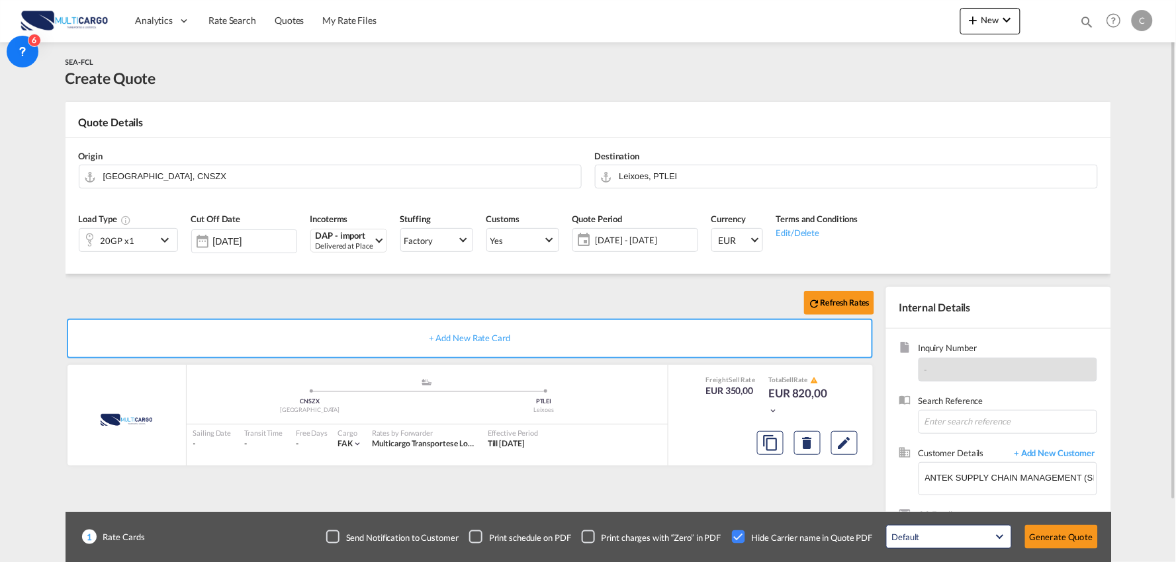
click at [438, 285] on div "Confirmation Do you want to Change 20GP x 1 (25000Kg) to 20GP x 1 (25000Kg) ? I…" at bounding box center [588, 281] width 1176 height 562
click at [1059, 539] on button "Generate Quote" at bounding box center [1061, 537] width 73 height 24
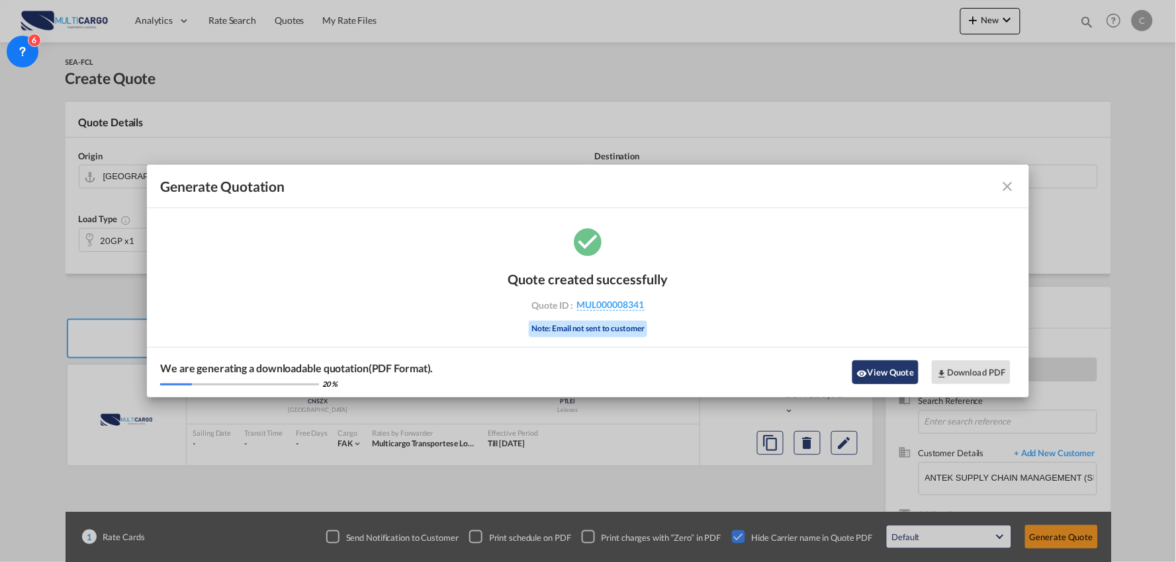
click at [894, 361] on button "View Quote" at bounding box center [885, 373] width 66 height 24
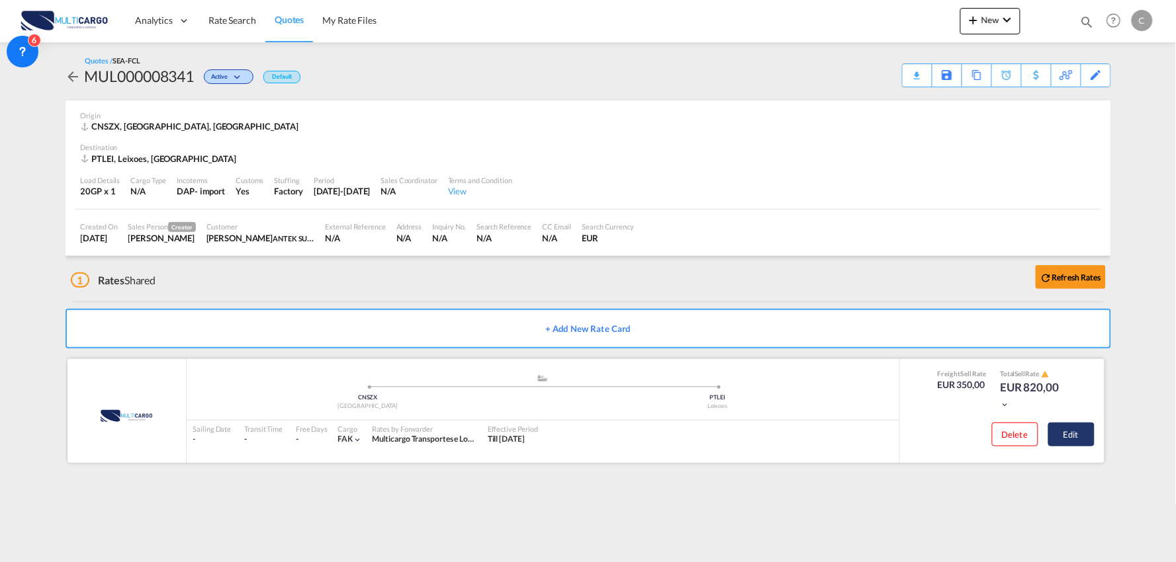
click at [1088, 437] on button "Edit" at bounding box center [1071, 435] width 46 height 24
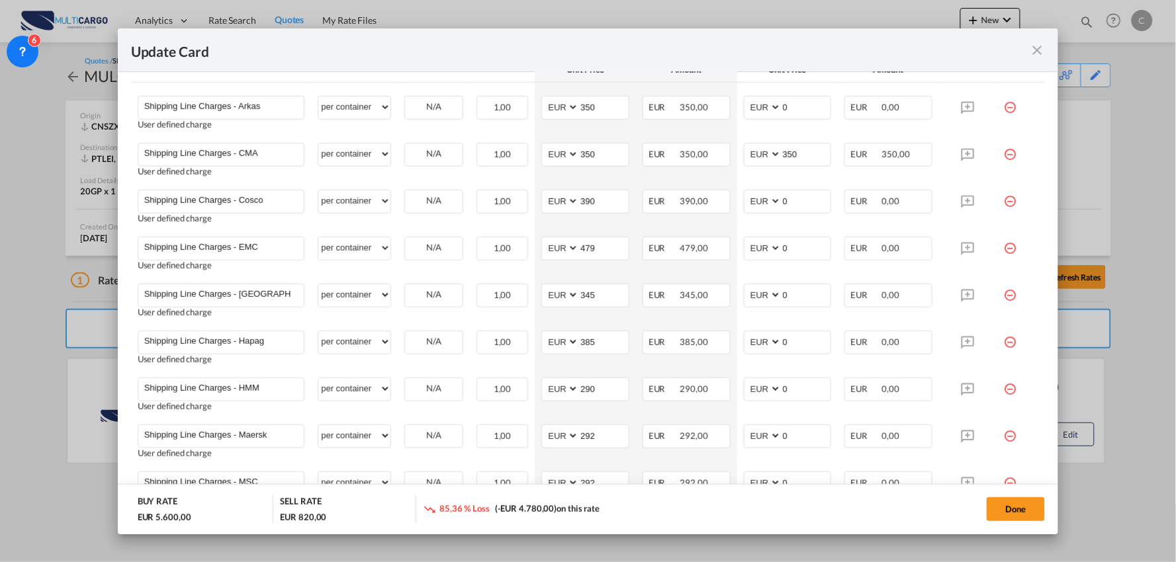
select select "per container"
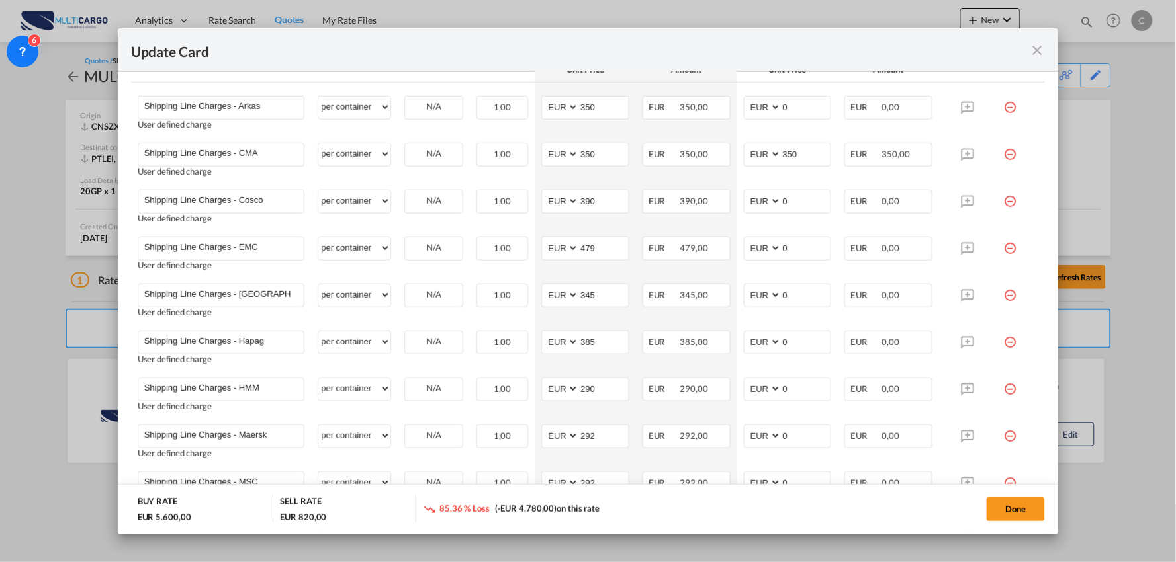
select select "per container"
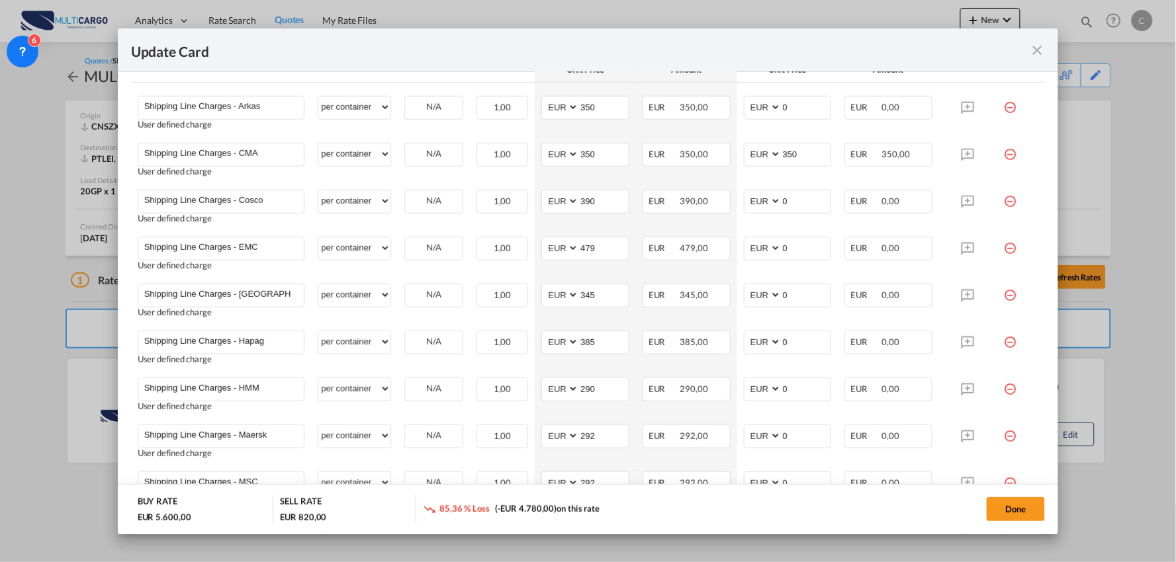
select select "per container"
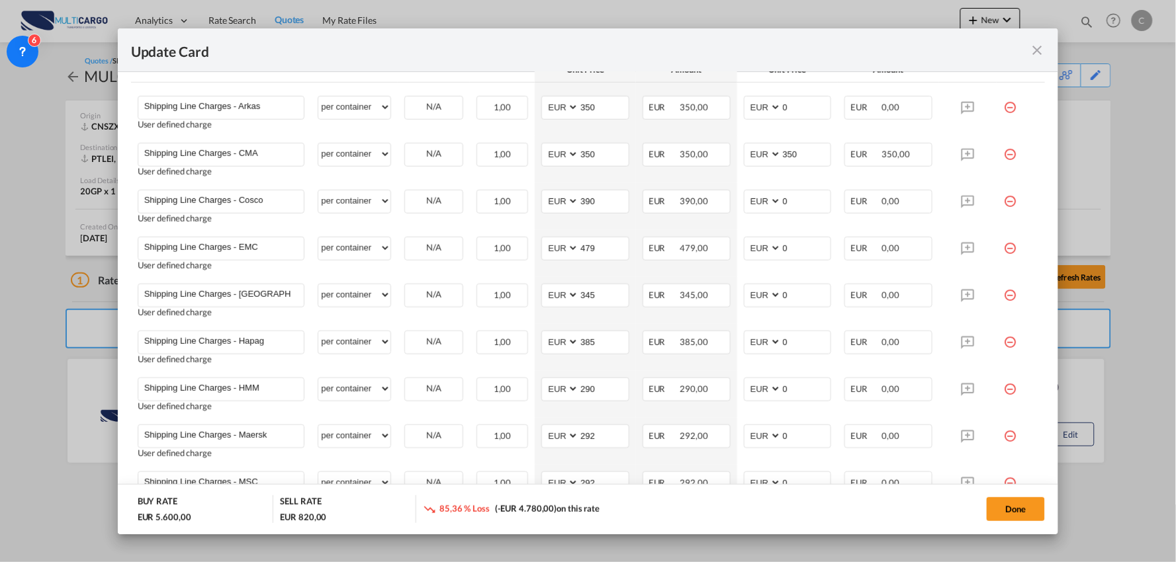
select select "per B/L"
select select "per container"
select select "per B/L"
select select "per container"
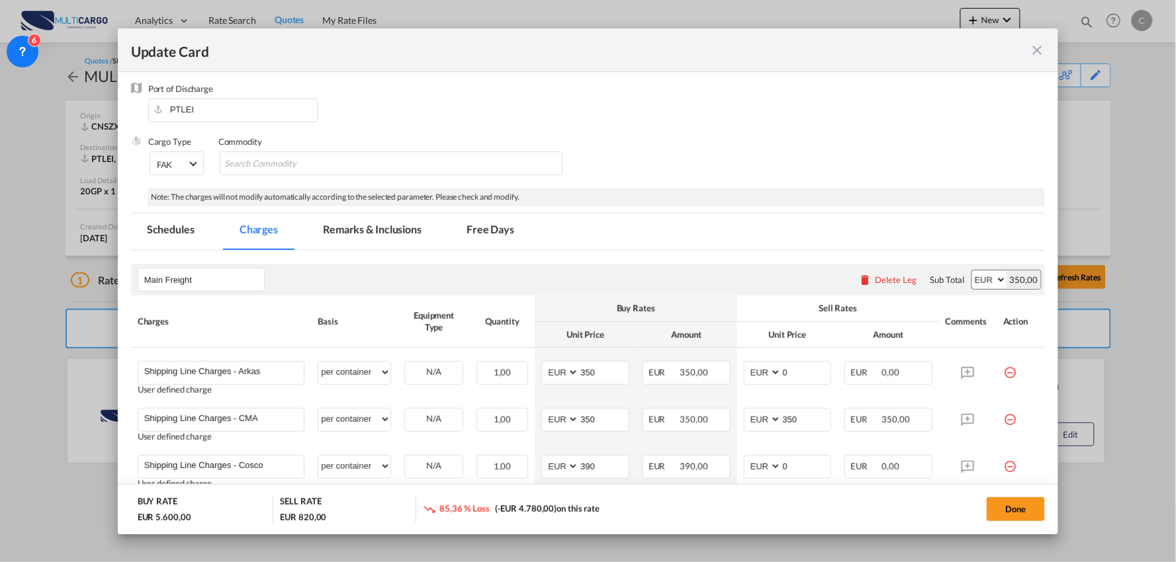
scroll to position [147, 0]
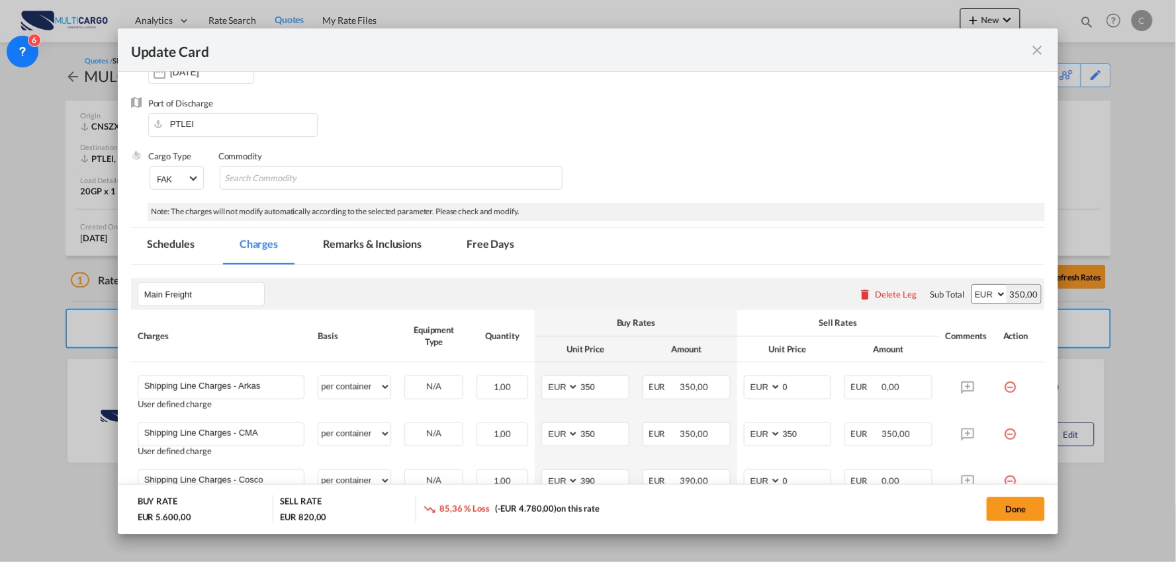
click at [865, 294] on button "Delete Leg" at bounding box center [888, 294] width 58 height 11
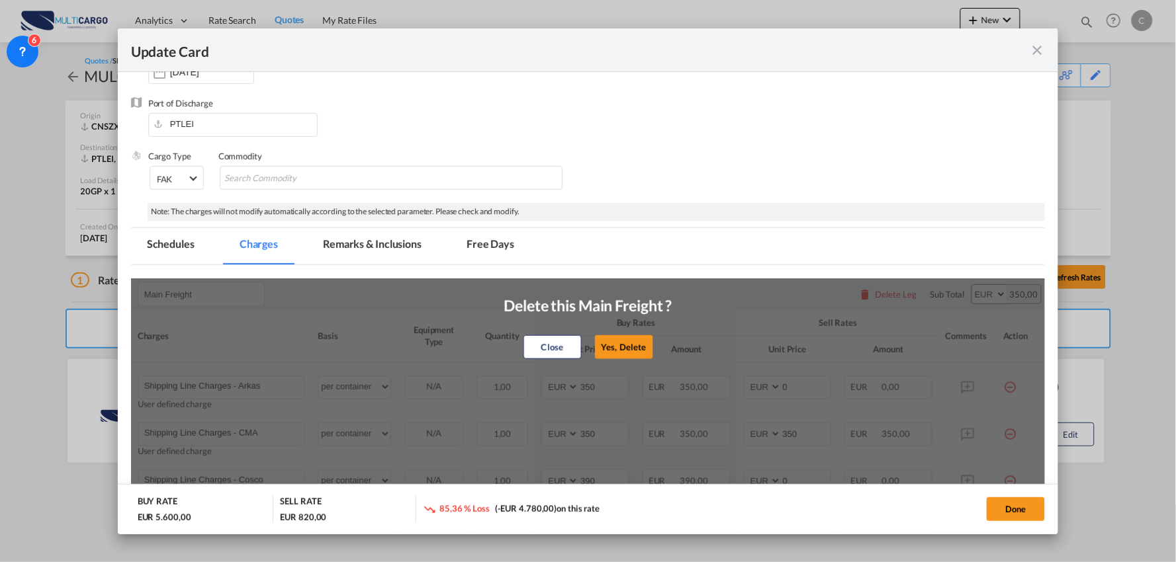
drag, startPoint x: 626, startPoint y: 353, endPoint x: 480, endPoint y: 333, distance: 146.9
click at [625, 353] on button "Yes, Delete" at bounding box center [624, 347] width 58 height 24
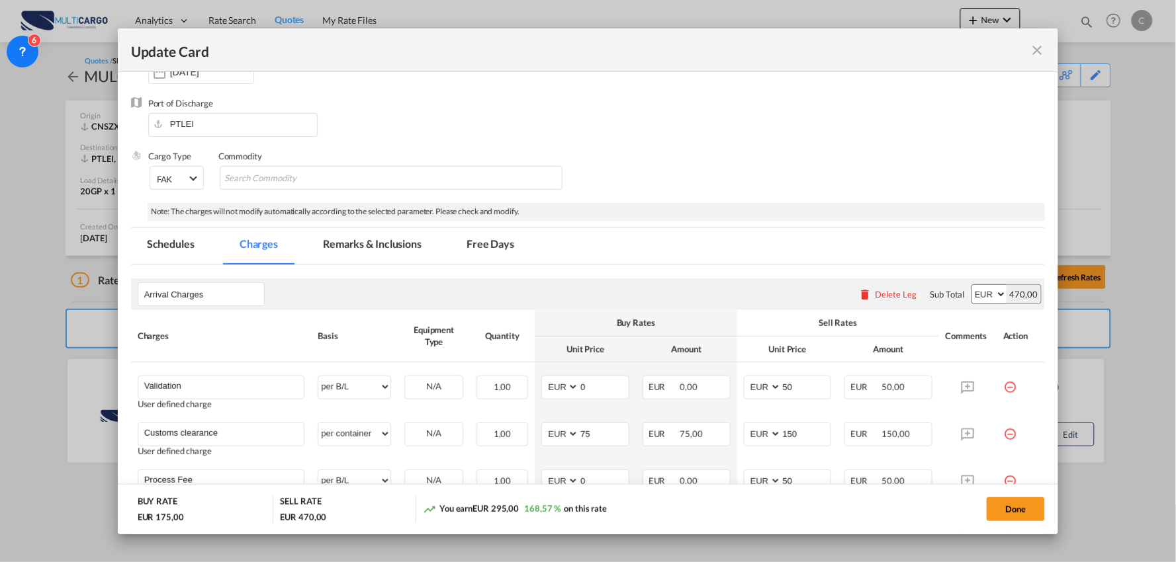
scroll to position [300, 0]
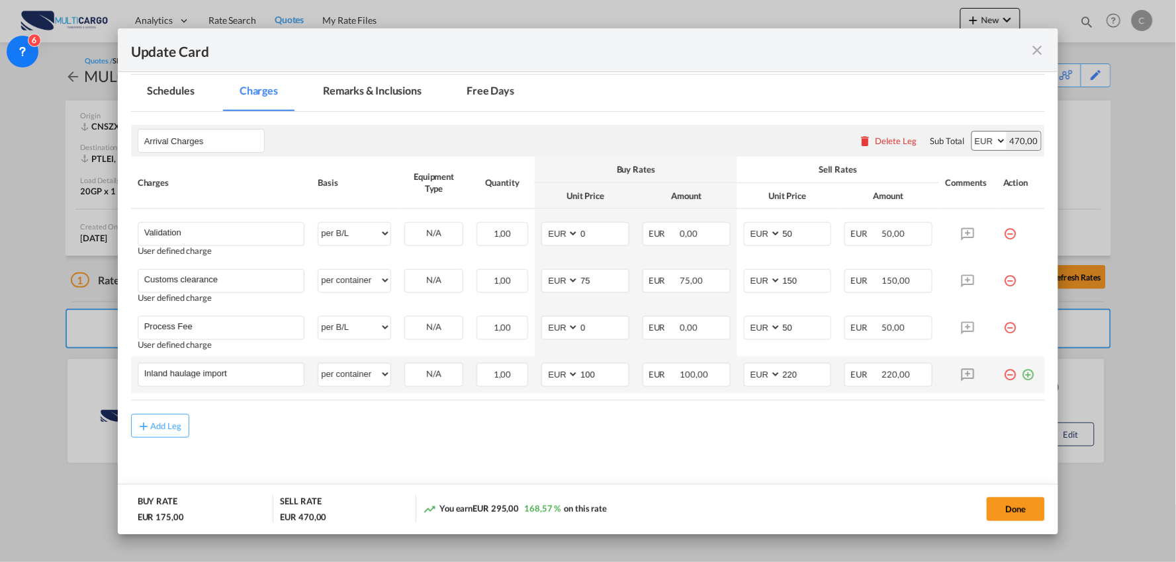
click at [1021, 376] on md-icon "icon-plus-circle-outline green-400-fg" at bounding box center [1027, 369] width 13 height 13
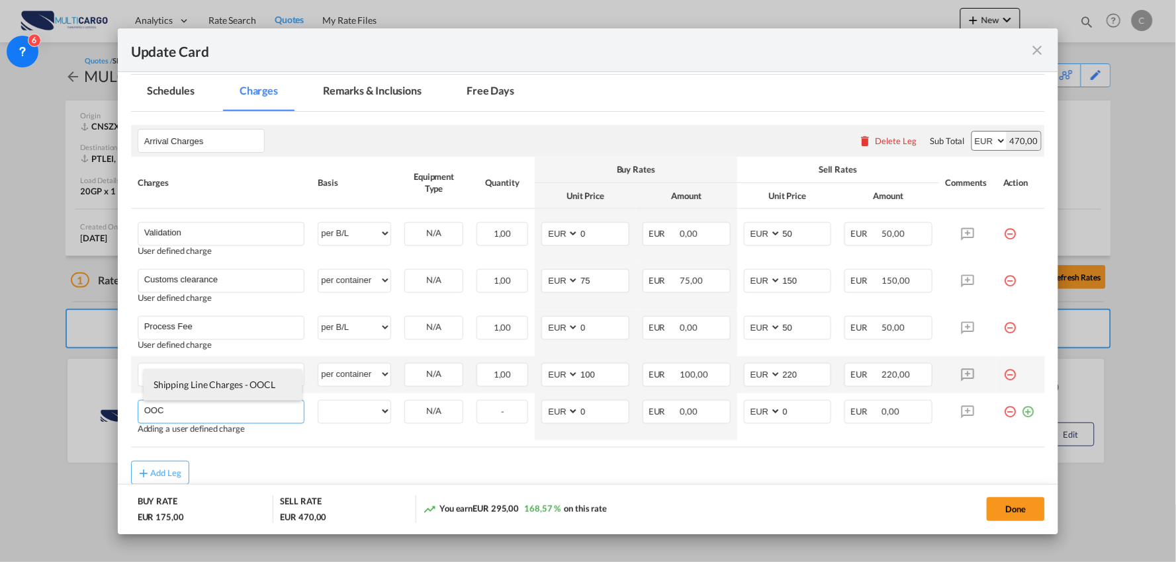
click at [206, 388] on span "Shipping Line Charges - OOCL" at bounding box center [214, 384] width 122 height 11
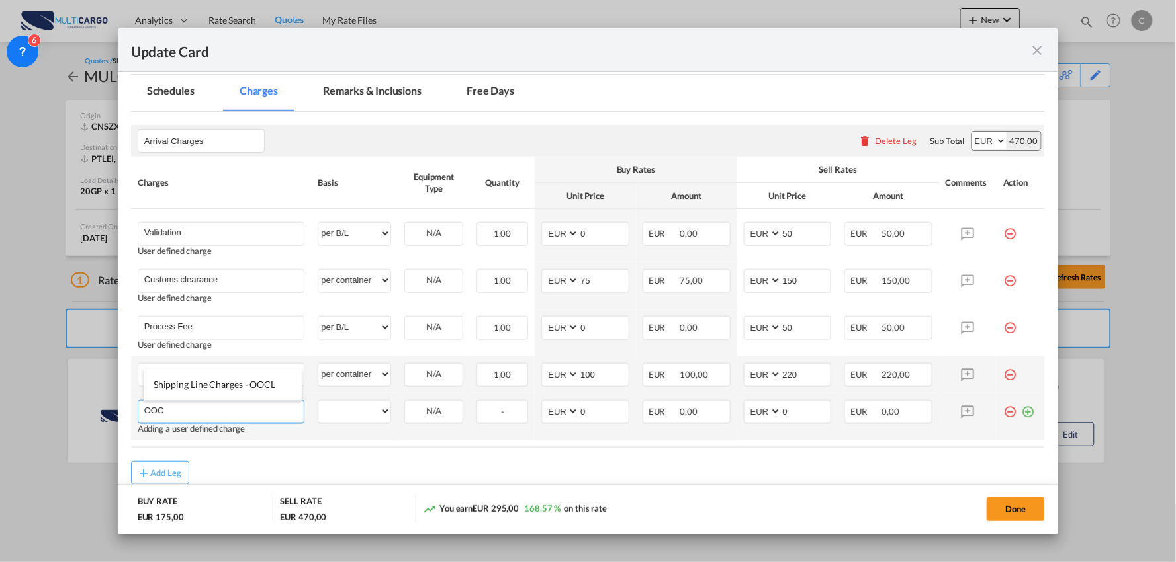
type input "Shipping Line Charges - OOCL"
select select "per container"
click at [1023, 413] on md-icon "icon-plus-circle-outline green-400-fg" at bounding box center [1027, 406] width 13 height 13
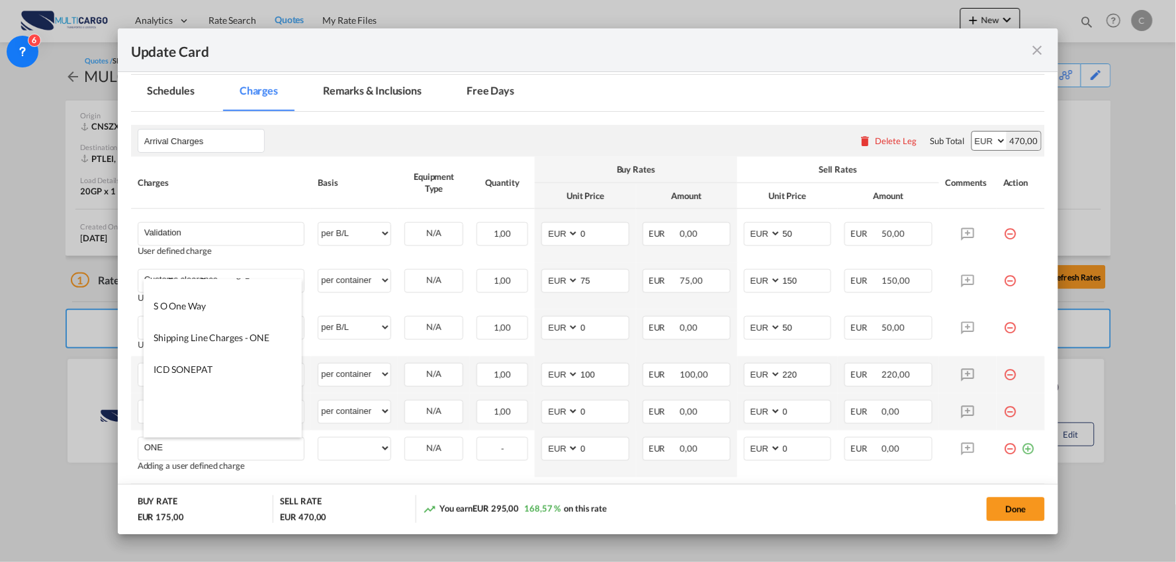
scroll to position [220, 0]
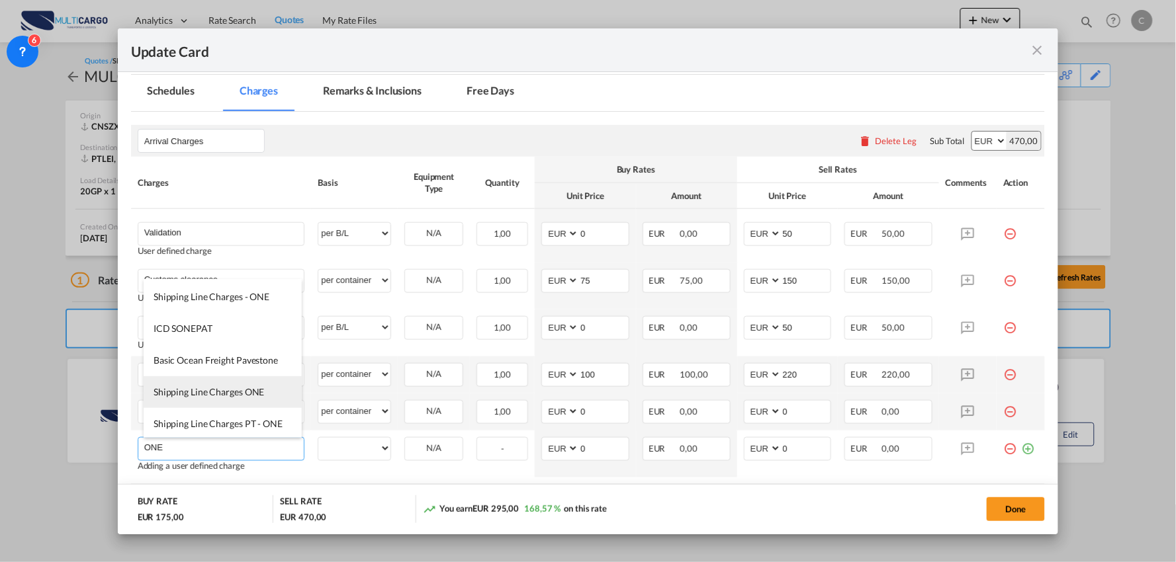
click at [239, 393] on span "Shipping Line Charges ONE" at bounding box center [208, 391] width 111 height 11
type input "Shipping Line Charges ONE"
select select "per container"
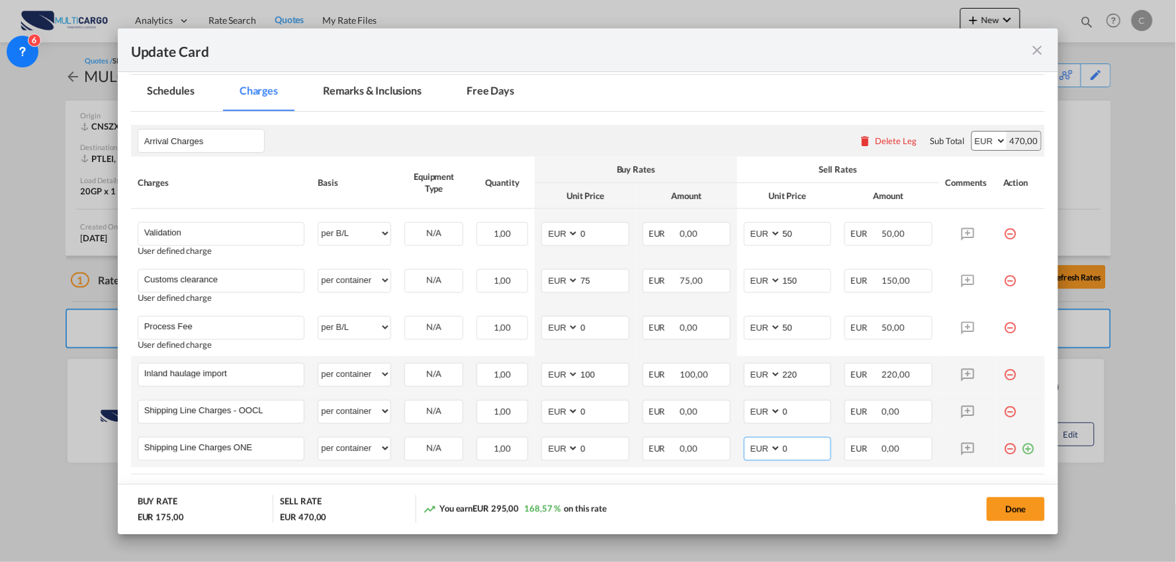
click at [781, 448] on input "0" at bounding box center [806, 448] width 50 height 20
drag, startPoint x: 767, startPoint y: 447, endPoint x: 754, endPoint y: 449, distance: 13.3
click at [761, 447] on md-input-container "AED AFN ALL AMD ANG AOA ARS AUD AWG AZN BAM BBD BDT BGN BHD BIF BMD BND BOB BRL…" at bounding box center [788, 449] width 88 height 24
type input "412"
drag, startPoint x: 583, startPoint y: 461, endPoint x: 589, endPoint y: 451, distance: 11.9
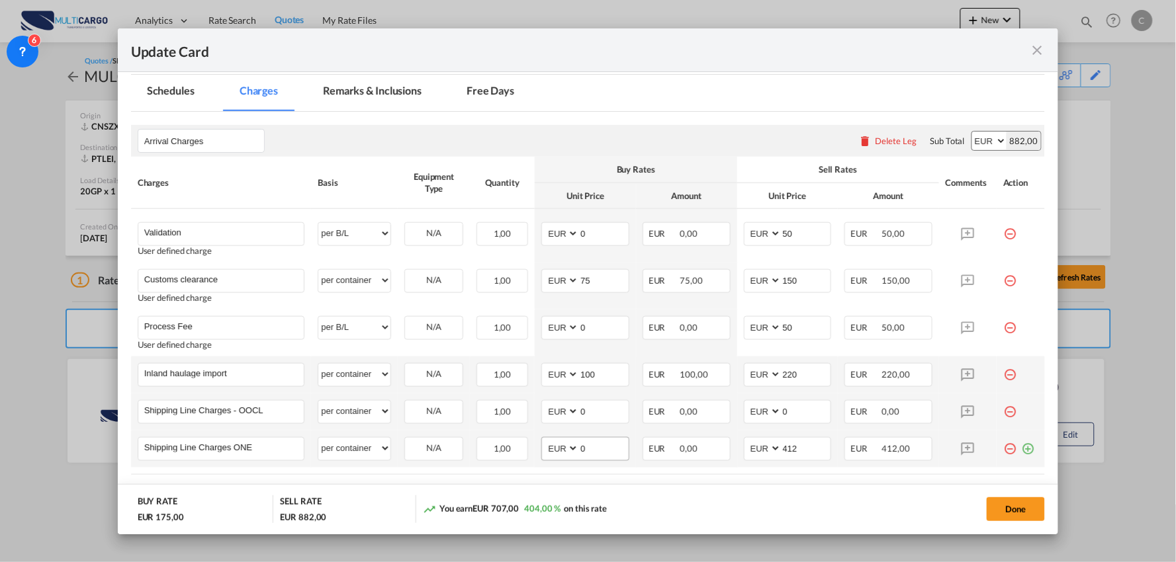
click at [581, 459] on td "AED AFN ALL AMD ANG AOA ARS AUD AWG AZN BAM BBD BDT BGN BHD BIF BMD BND [PERSON…" at bounding box center [585, 449] width 101 height 37
click at [592, 448] on input "0" at bounding box center [604, 448] width 50 height 20
type input "412"
click at [595, 419] on input "0" at bounding box center [604, 411] width 50 height 20
drag, startPoint x: 595, startPoint y: 412, endPoint x: 572, endPoint y: 410, distance: 23.9
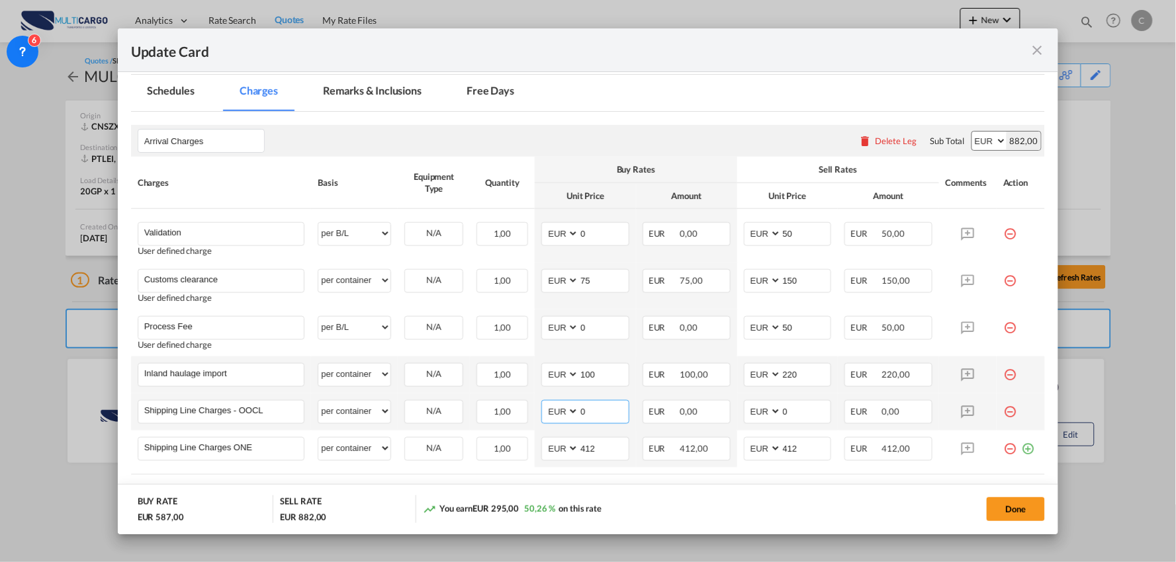
click at [572, 410] on md-input-container "AED AFN ALL AMD ANG AOA ARS AUD AWG AZN BAM BBD BDT BGN BHD BIF BMD BND BOB BRL…" at bounding box center [585, 412] width 88 height 24
type input "290"
drag, startPoint x: 774, startPoint y: 411, endPoint x: 733, endPoint y: 396, distance: 43.7
click at [737, 411] on td "AED AFN ALL AMD ANG AOA ARS AUD AWG AZN BAM BBD BDT BGN BHD BIF BMD BND BOB BRL…" at bounding box center [787, 412] width 101 height 37
type input "290"
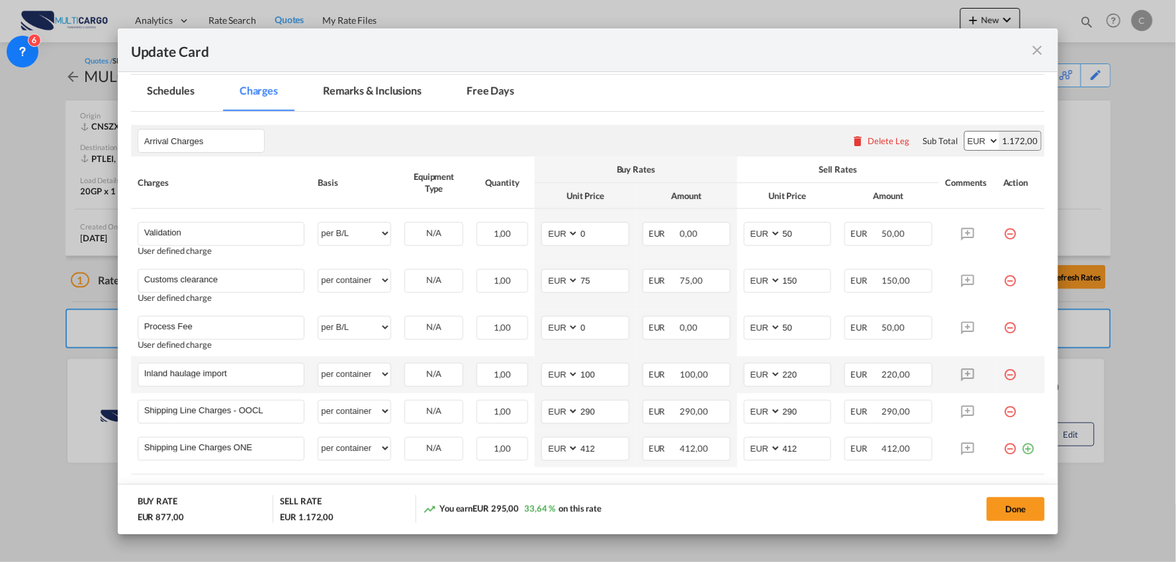
click at [754, 488] on md-dialog-actions "BUY RATE EUR 877,00 SELL RATE EUR 1.172,00 You earn EUR 295,00 33,64 % on this …" at bounding box center [588, 509] width 941 height 50
drag, startPoint x: 571, startPoint y: 372, endPoint x: 533, endPoint y: 368, distance: 37.9
click at [535, 368] on td "AED AFN ALL AMD ANG AOA ARS AUD AWG AZN BAM BBD BDT BGN BHD BIF BMD BND [PERSON…" at bounding box center [585, 375] width 101 height 37
type input "245"
drag, startPoint x: 801, startPoint y: 368, endPoint x: 709, endPoint y: 365, distance: 91.4
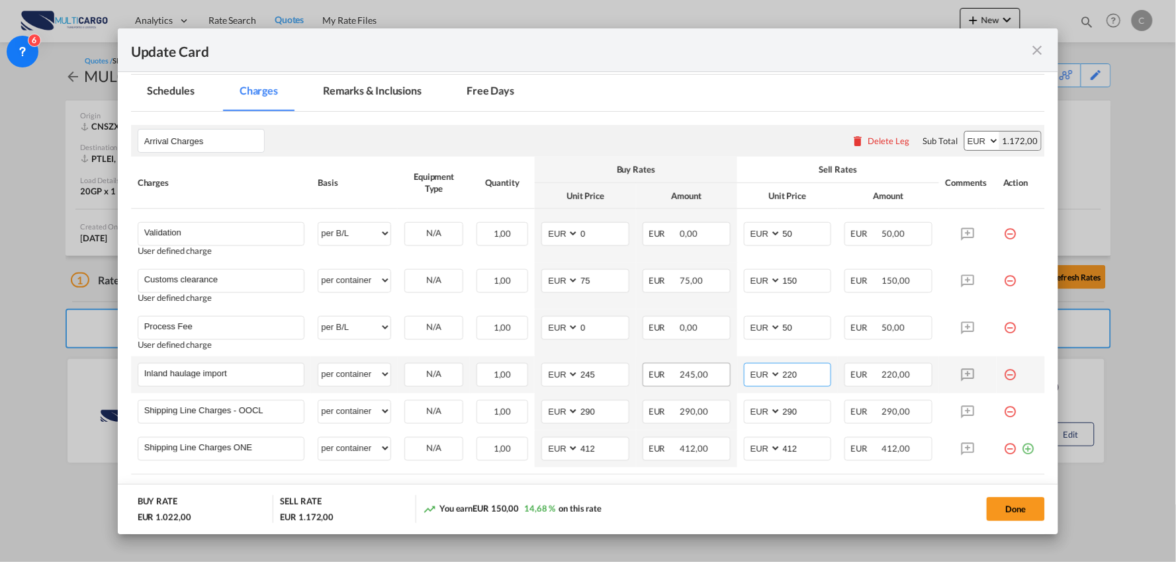
click at [709, 365] on tr "Inland haulage import Please Enter User Defined Charges Cannot Be Published per…" at bounding box center [588, 375] width 914 height 37
type input "320"
drag, startPoint x: 247, startPoint y: 381, endPoint x: 77, endPoint y: 381, distance: 169.4
click at [78, 381] on div "Update Card Port of [GEOGRAPHIC_DATA] CNSZX T/S Liner/Carrier MultiCargo 2HM LO…" at bounding box center [588, 281] width 1176 height 562
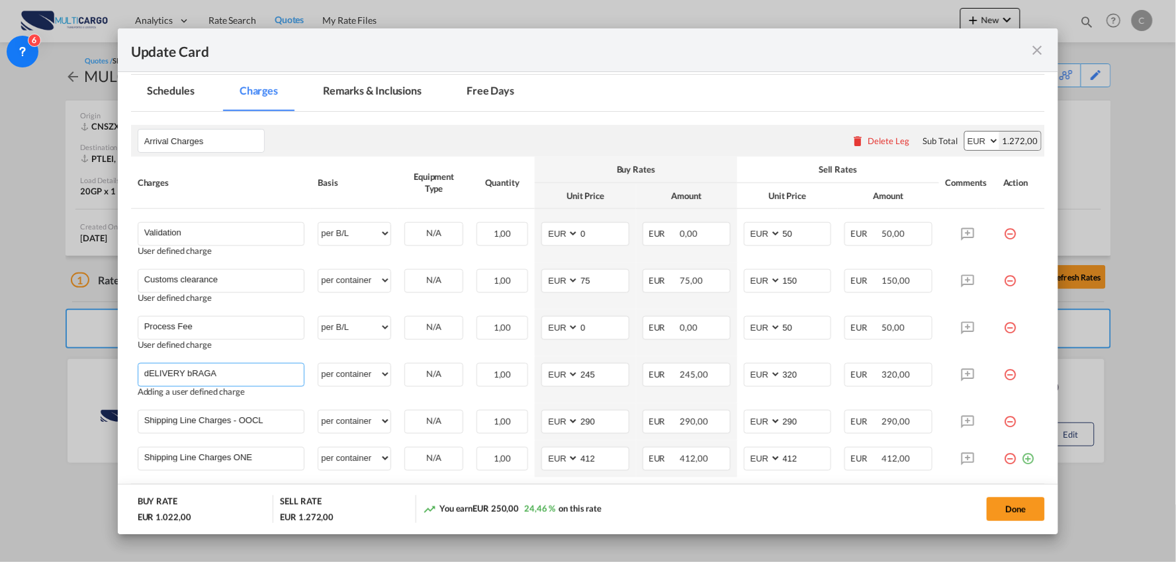
drag, startPoint x: 226, startPoint y: 367, endPoint x: 88, endPoint y: 359, distance: 138.5
click at [90, 361] on div "Update Card Port of [GEOGRAPHIC_DATA] CNSZX T/S Liner/Carrier MultiCargo 2HM LO…" at bounding box center [588, 281] width 1176 height 562
type input "Delivery"
click at [717, 493] on md-dialog-actions "BUY RATE EUR 1.022,00 SELL RATE EUR 1.272,00 You earn EUR 250,00 24,46 % on thi…" at bounding box center [588, 509] width 941 height 50
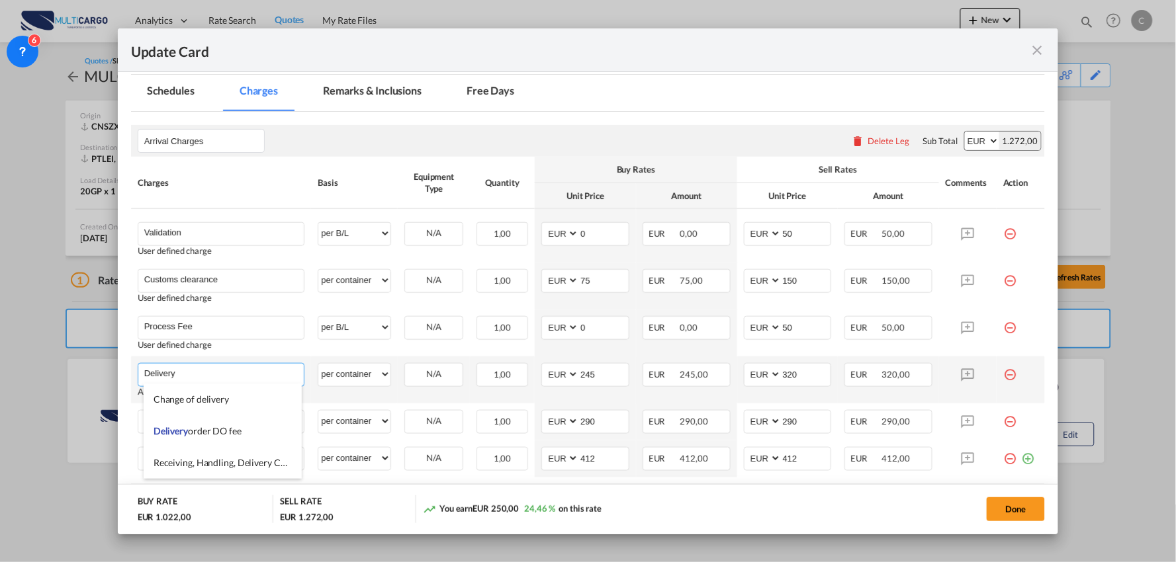
click at [210, 364] on input "Delivery" at bounding box center [224, 374] width 160 height 20
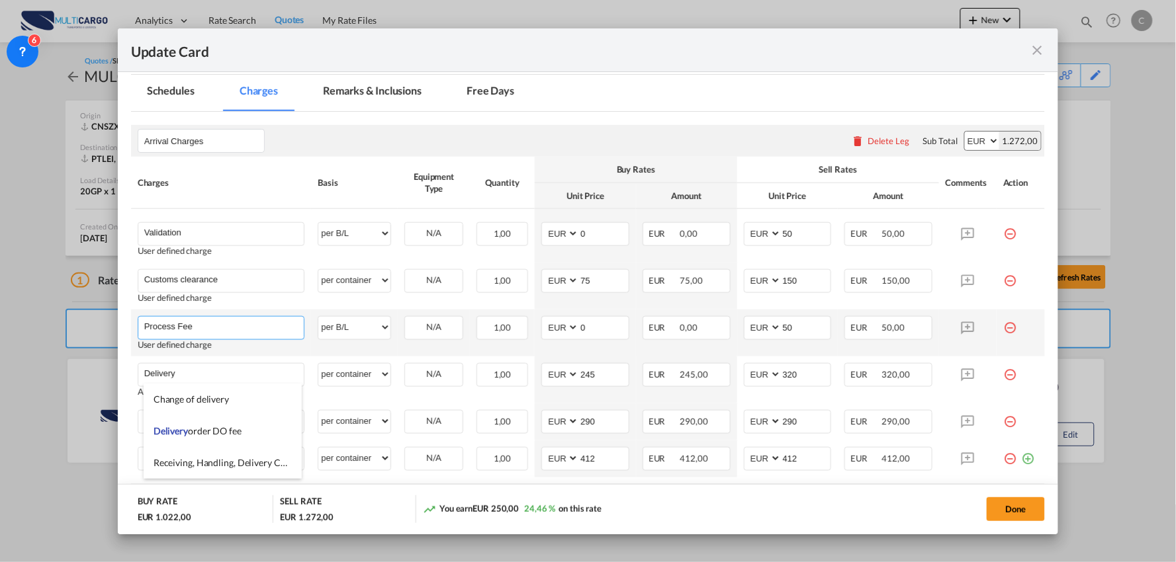
click at [227, 329] on input "Process Fee" at bounding box center [224, 327] width 160 height 20
click at [1003, 326] on md-icon "icon-minus-circle-outline red-400-fg" at bounding box center [1009, 322] width 13 height 13
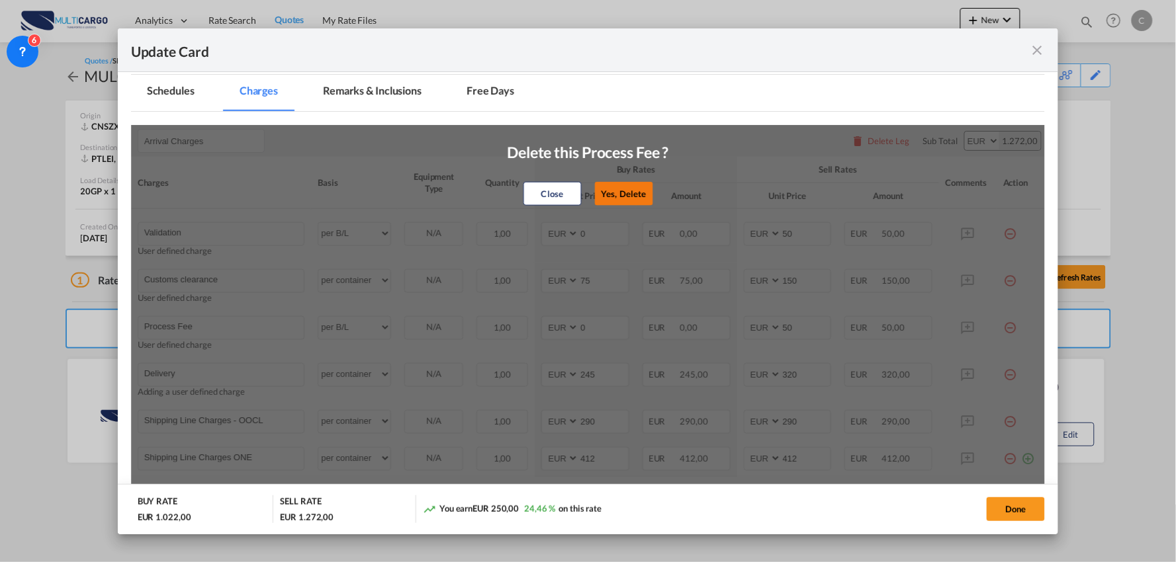
click at [628, 193] on button "Yes, Delete" at bounding box center [623, 194] width 58 height 24
type input "Delivery"
select select "per container"
type input "245"
type input "320"
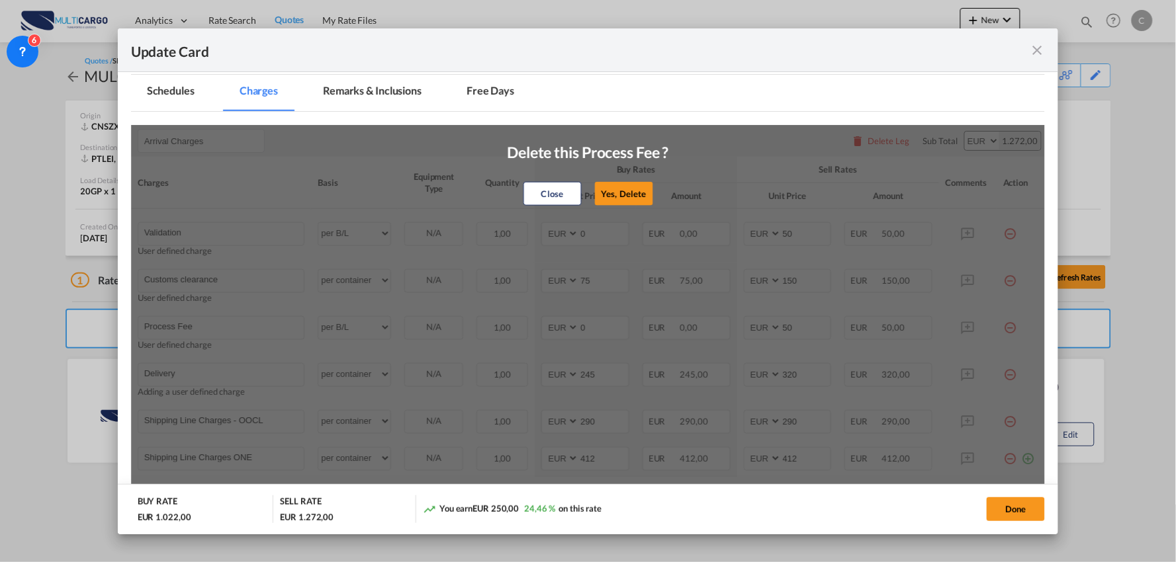
type input "Shipping Line Charges - OOCL"
type input "290"
type input "Shipping Line Charges ONE"
type input "412"
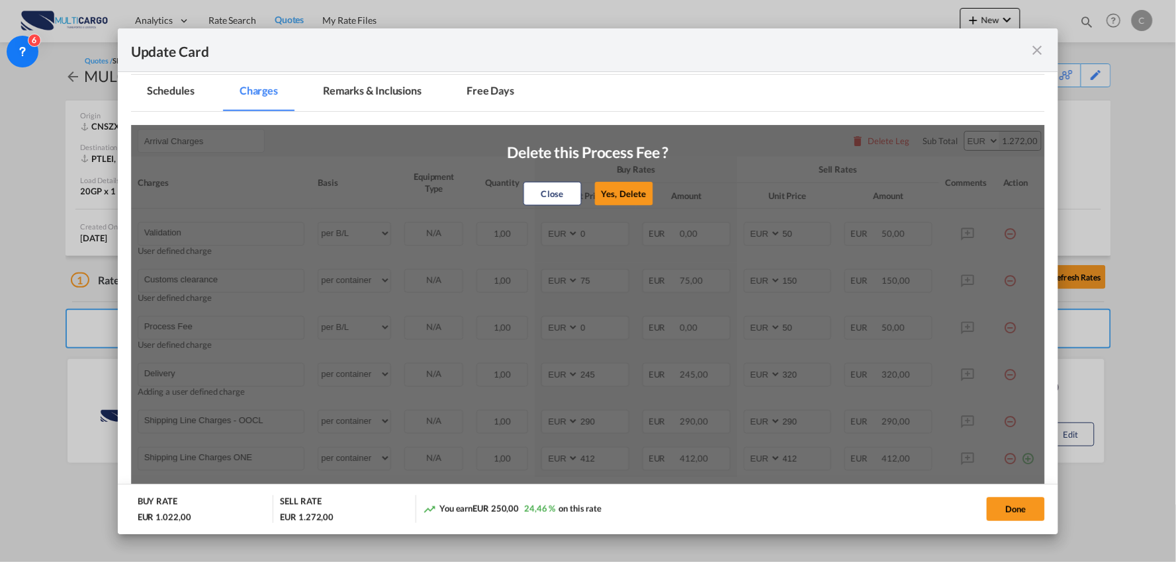
type input "412"
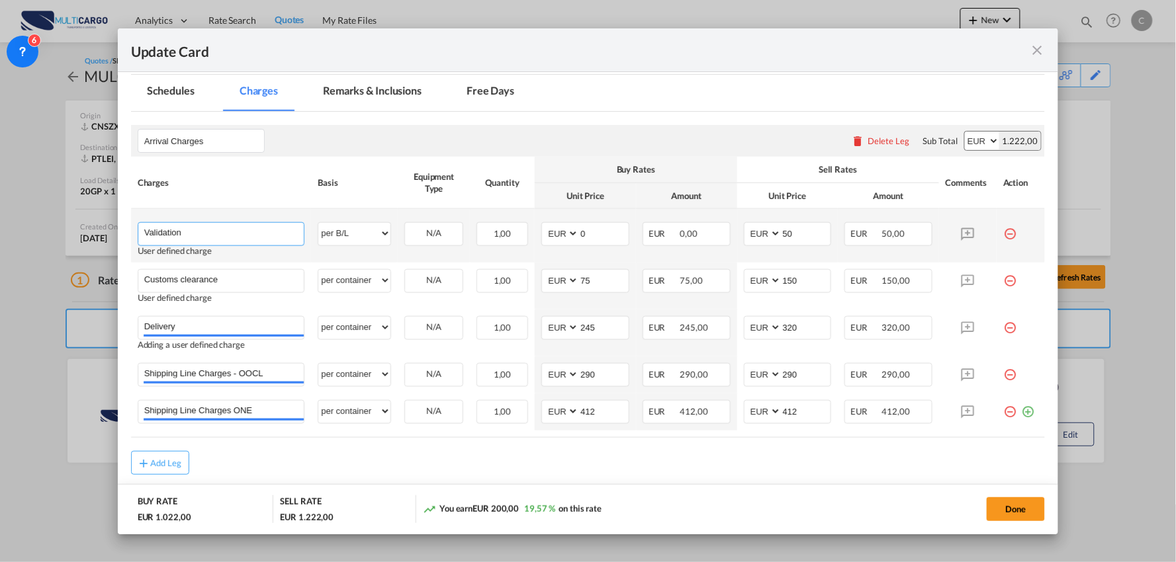
click at [246, 236] on input "Validation" at bounding box center [224, 233] width 160 height 20
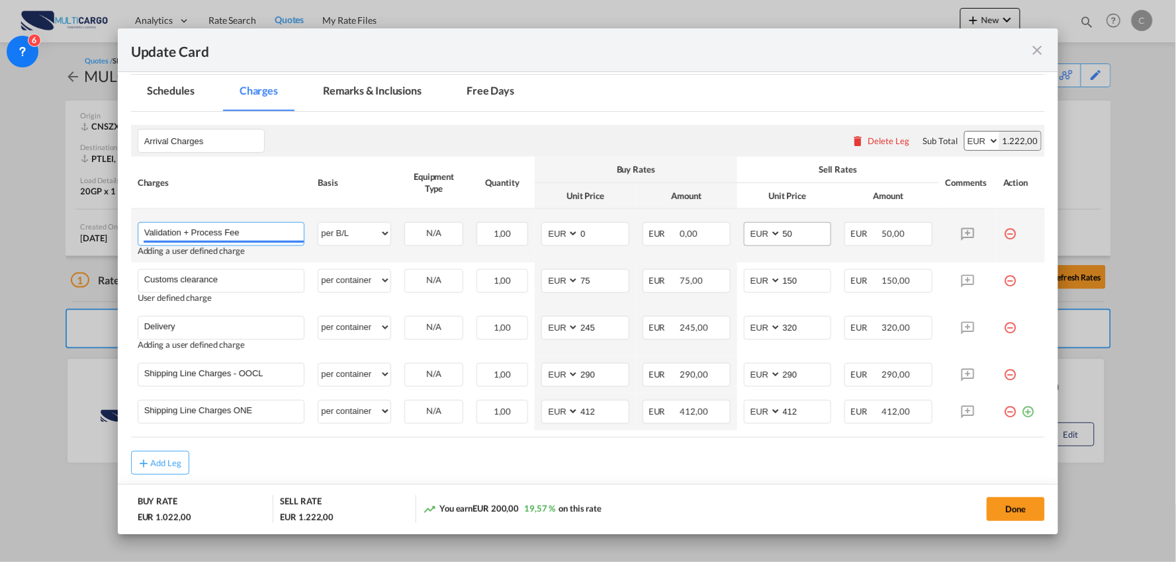
type input "Validation + Process Fee"
drag, startPoint x: 796, startPoint y: 239, endPoint x: 730, endPoint y: 238, distance: 66.2
click at [737, 238] on td "AED AFN ALL AMD ANG AOA ARS AUD AWG AZN BAM BBD BDT BGN BHD BIF BMD BND [PERSON…" at bounding box center [787, 236] width 101 height 54
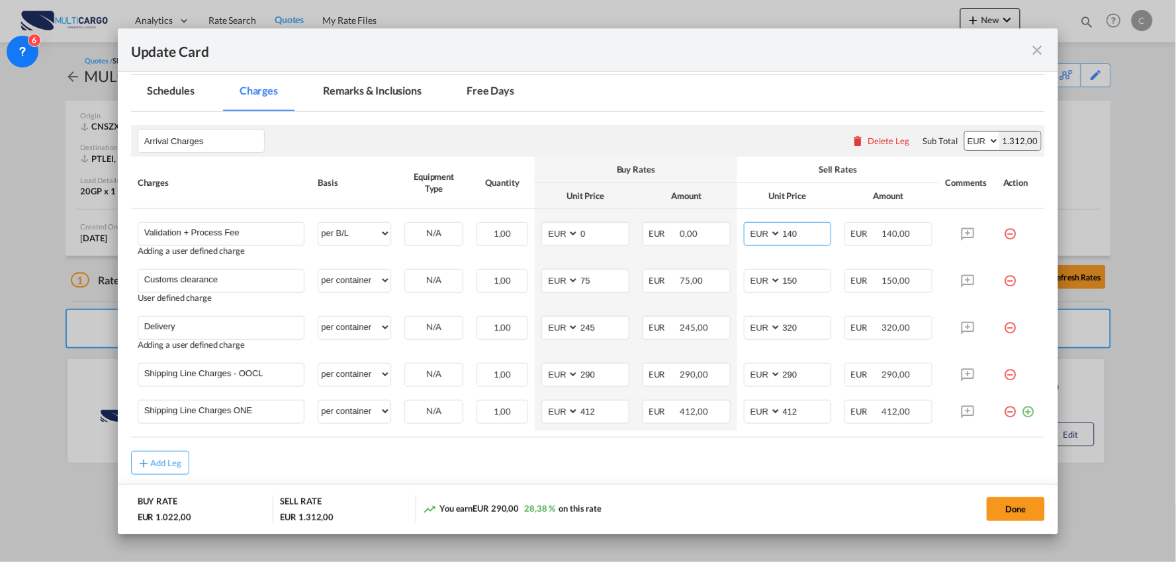
type input "140"
click at [746, 153] on div "Arrival Charges Please enter leg name Leg Name Already Exists Delete Leg Sub To…" at bounding box center [588, 141] width 914 height 32
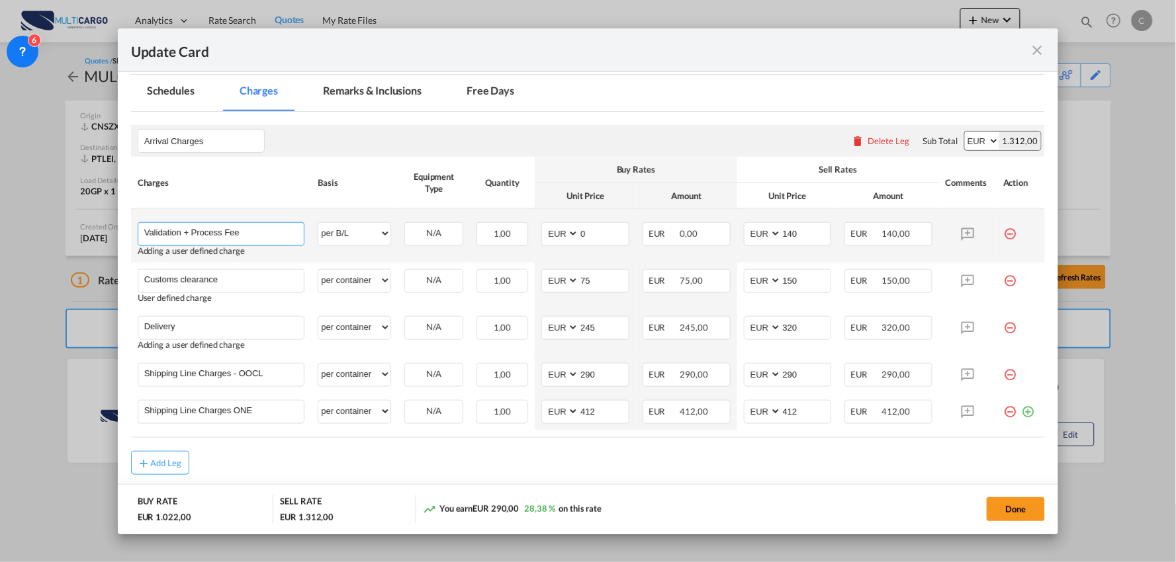
click at [253, 230] on input "Validation + Process Fee" at bounding box center [224, 233] width 160 height 20
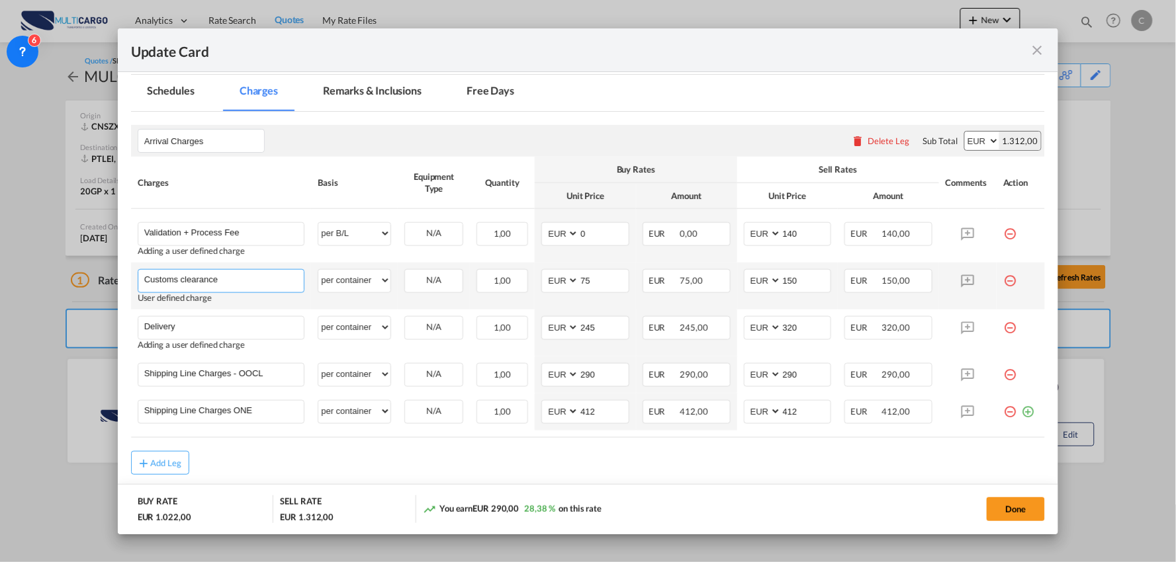
click at [229, 278] on input "Customs clearance" at bounding box center [224, 280] width 160 height 20
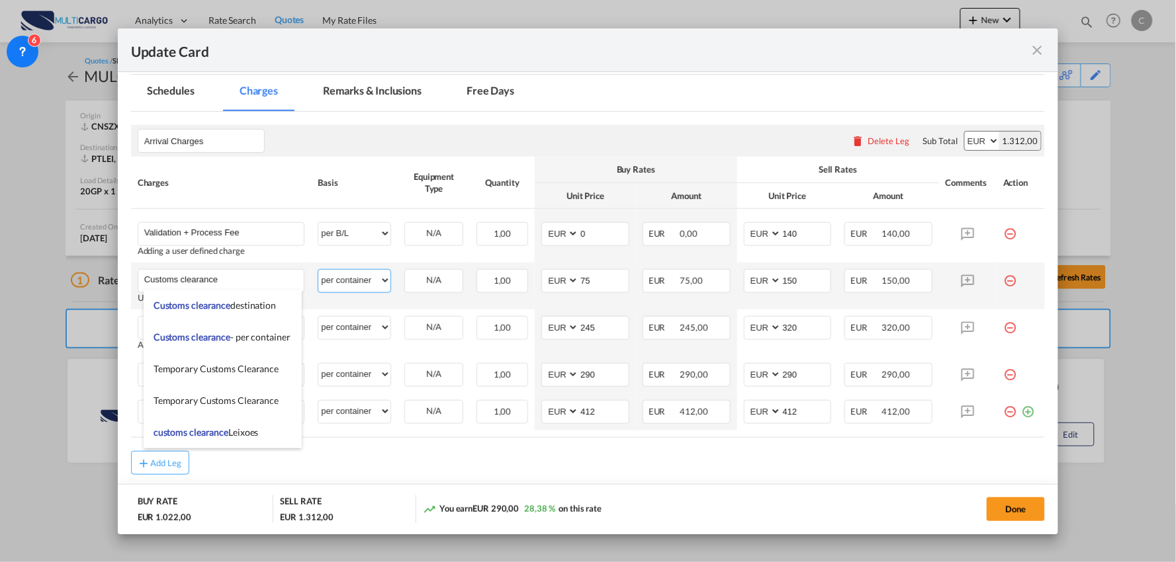
drag, startPoint x: 357, startPoint y: 285, endPoint x: 363, endPoint y: 281, distance: 7.0
click at [357, 285] on select "per equipment per container per B/L per shipping bill per shipment per pallet p…" at bounding box center [354, 280] width 72 height 21
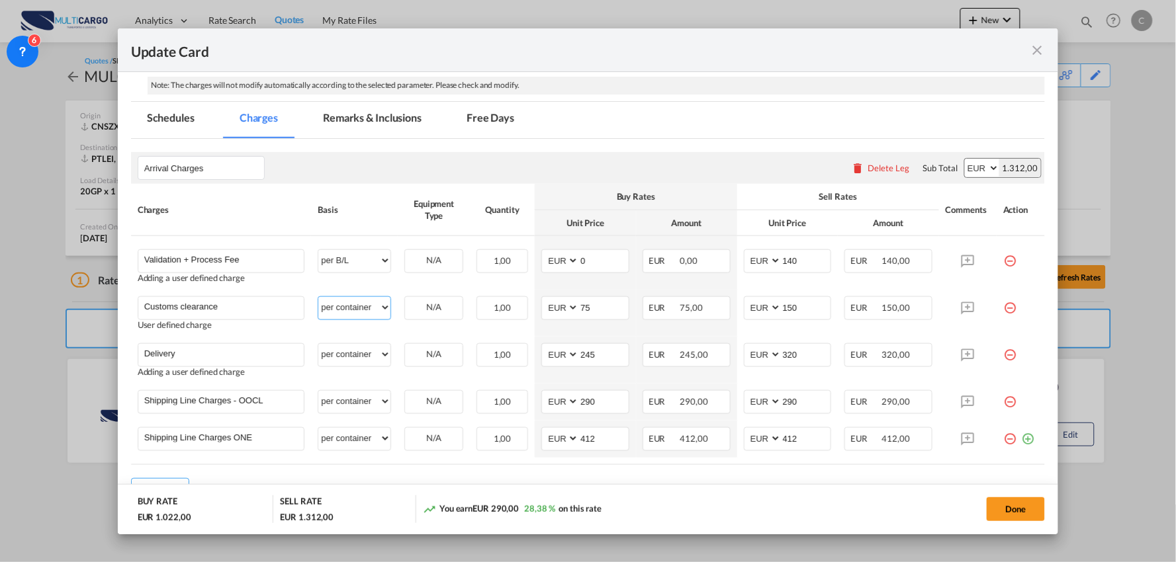
scroll to position [263, 0]
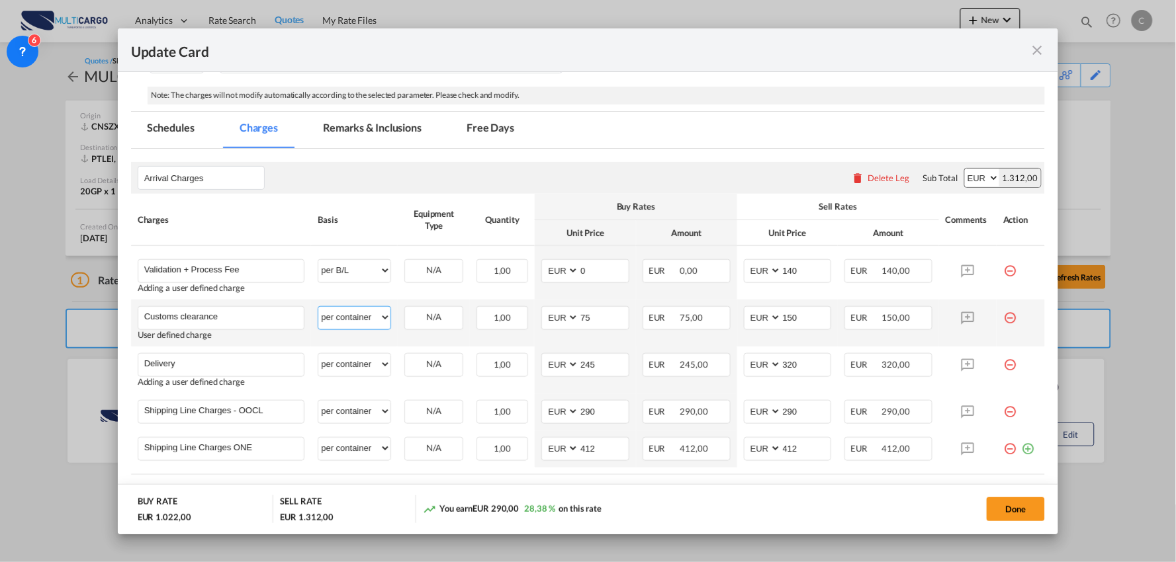
drag, startPoint x: 367, startPoint y: 318, endPoint x: 367, endPoint y: 308, distance: 9.9
click at [367, 318] on select "per equipment per container per B/L per shipping bill per shipment per pallet p…" at bounding box center [354, 317] width 72 height 21
select select "per_document"
click at [318, 307] on select "per equipment per container per B/L per shipping bill per shipment per pallet p…" at bounding box center [354, 317] width 72 height 21
click at [1021, 507] on button "Done" at bounding box center [1015, 510] width 58 height 24
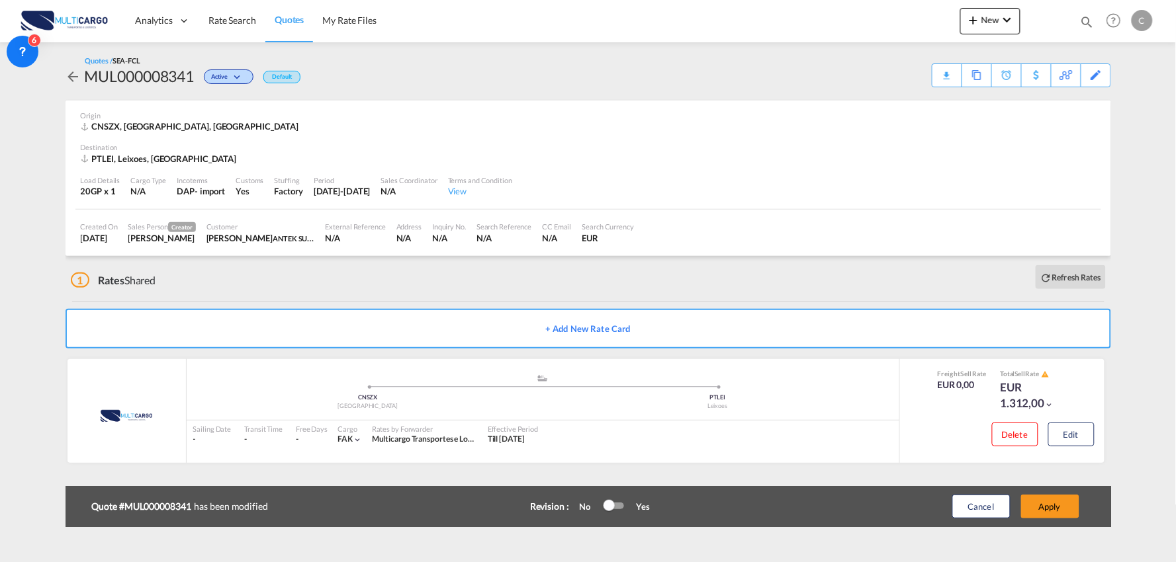
click at [1053, 506] on button "Apply" at bounding box center [1050, 507] width 58 height 24
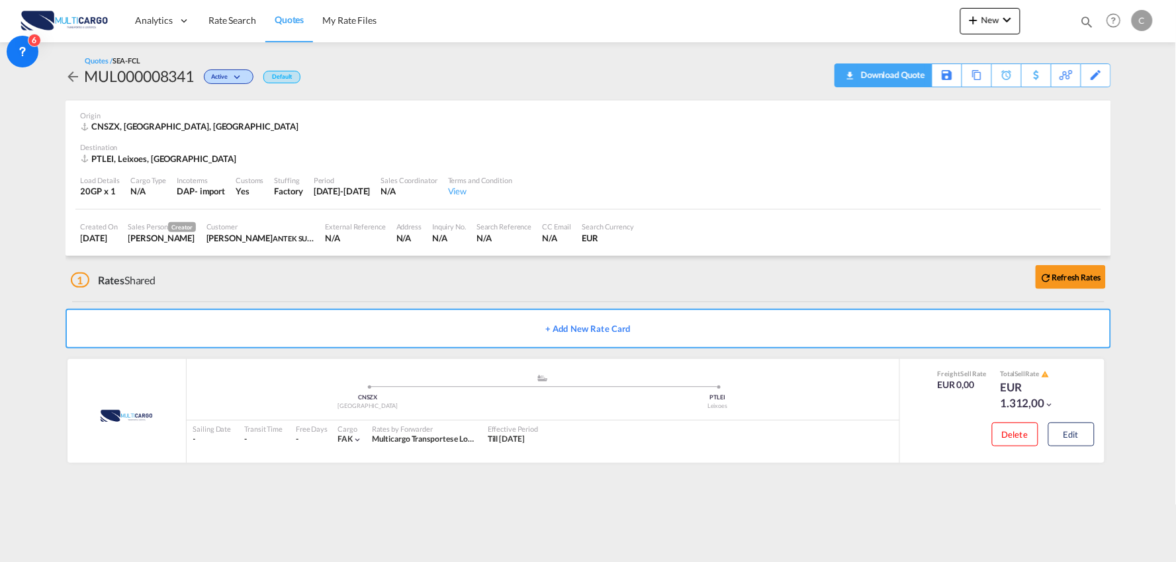
click at [910, 74] on div "Download Quote" at bounding box center [890, 74] width 67 height 21
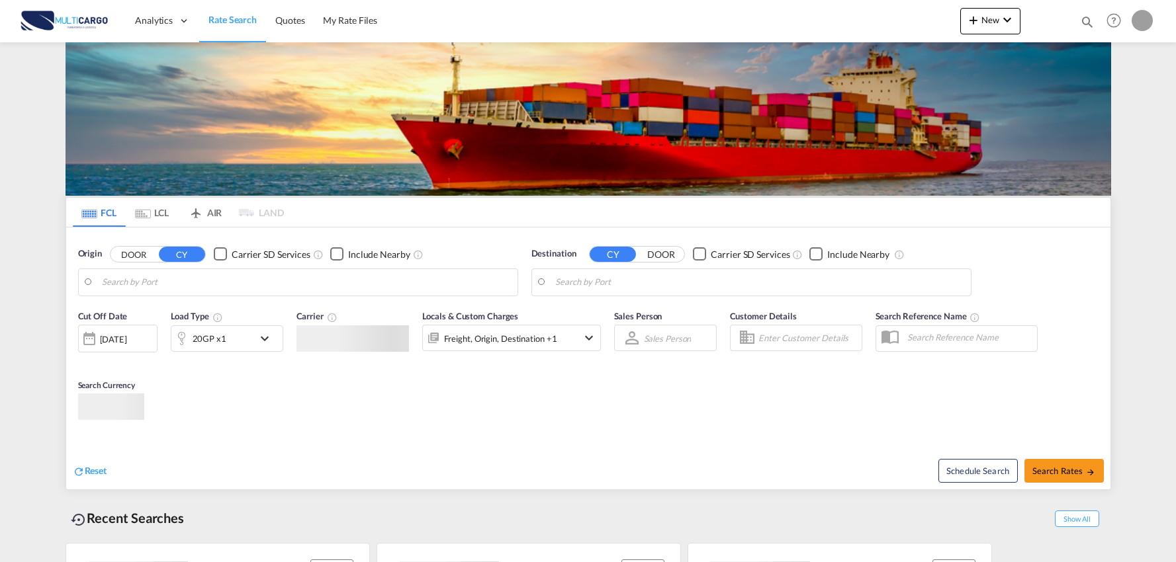
type input "Port of [GEOGRAPHIC_DATA], [GEOGRAPHIC_DATA], [GEOGRAPHIC_DATA]"
type input "Leixoes, Leixoes, PTLEI"
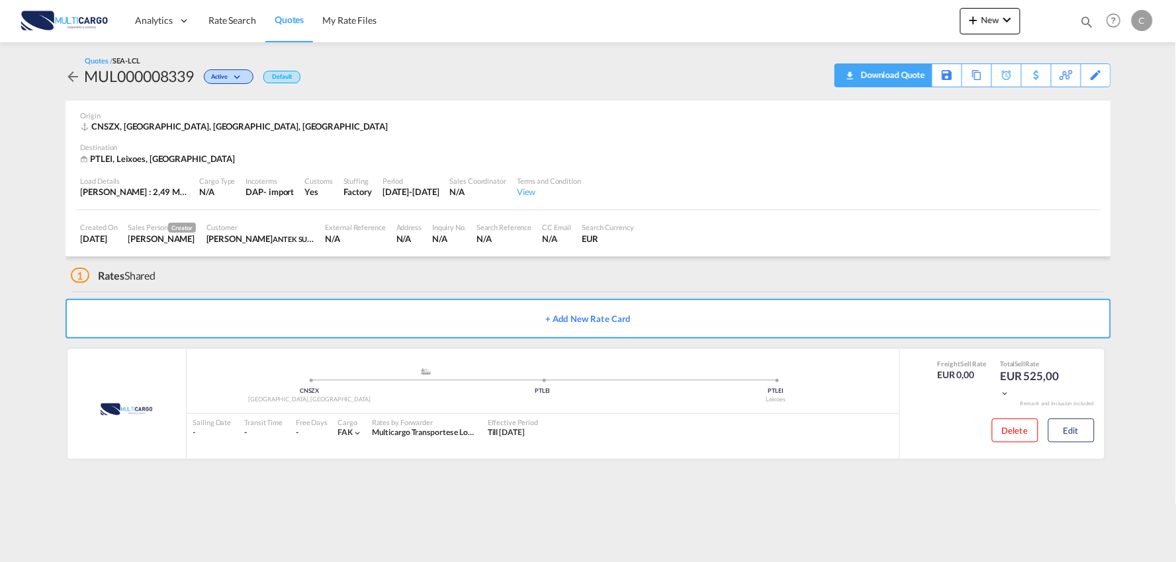
click at [909, 77] on div "Download Quote" at bounding box center [890, 74] width 67 height 21
click at [230, 269] on div "1 Rates Shared" at bounding box center [591, 273] width 1040 height 32
click at [177, 263] on div "1 Rates Shared" at bounding box center [591, 273] width 1040 height 32
click at [286, 21] on span "Quotes" at bounding box center [289, 19] width 29 height 11
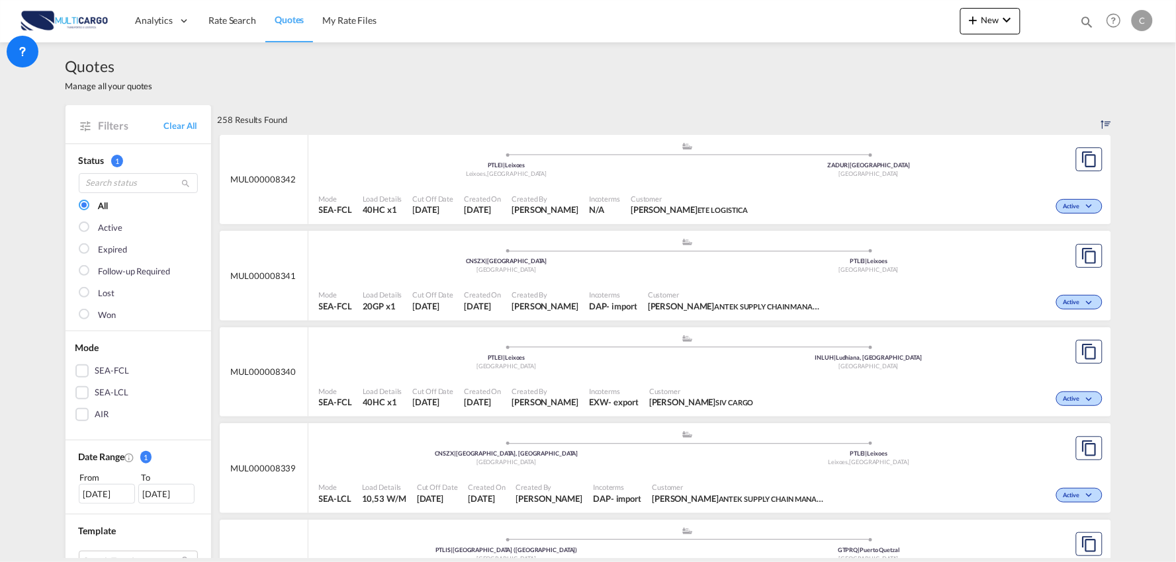
click at [671, 472] on div ".a{fill:#aaa8ad;} .a{fill:#aaa8ad;} CNSZX | [GEOGRAPHIC_DATA], GD China PTLEI |…" at bounding box center [688, 451] width 738 height 43
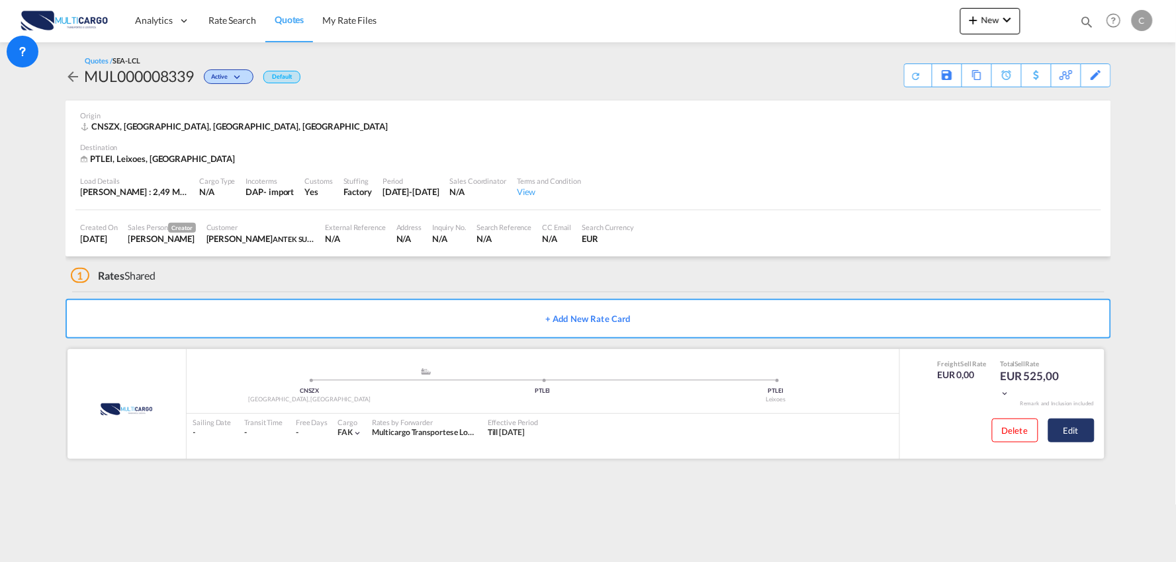
click at [1076, 432] on button "Edit" at bounding box center [1071, 431] width 46 height 24
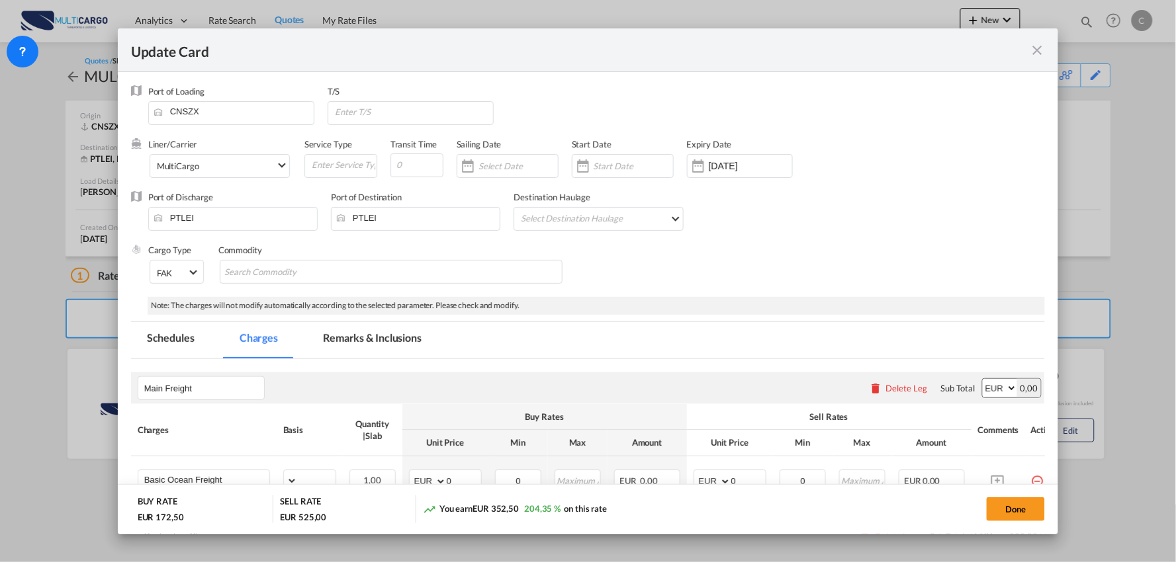
select select "per_shipment"
select select "per_bl"
select select "per_shipment"
select select "per_doc"
select select "per_shipment"
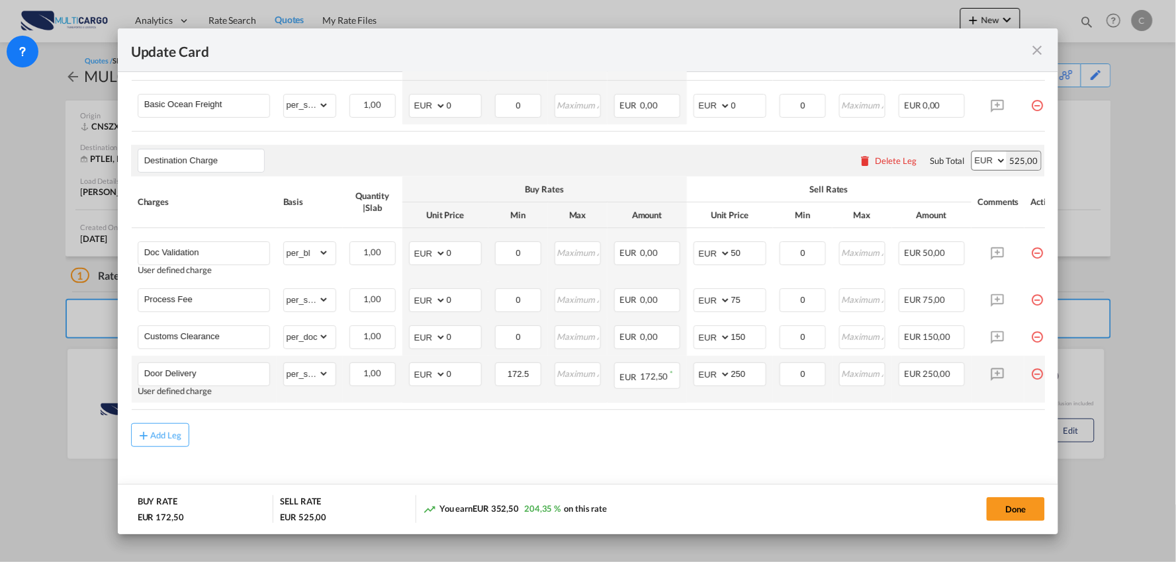
scroll to position [393, 0]
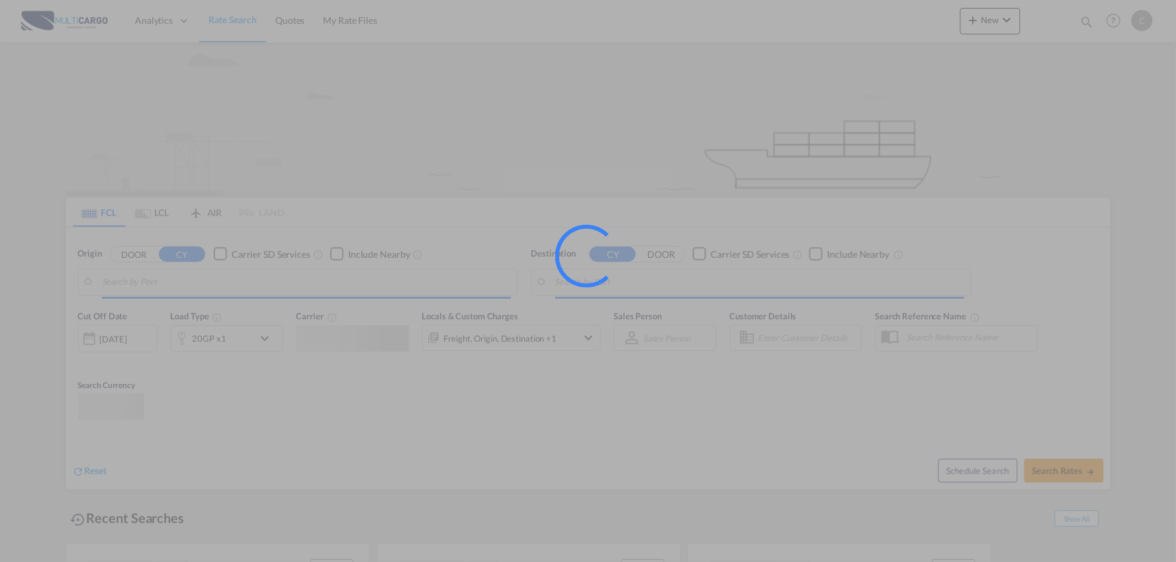
type input "Port of [GEOGRAPHIC_DATA], [GEOGRAPHIC_DATA], [GEOGRAPHIC_DATA]"
type input "Leixoes, Leixoes, PTLEI"
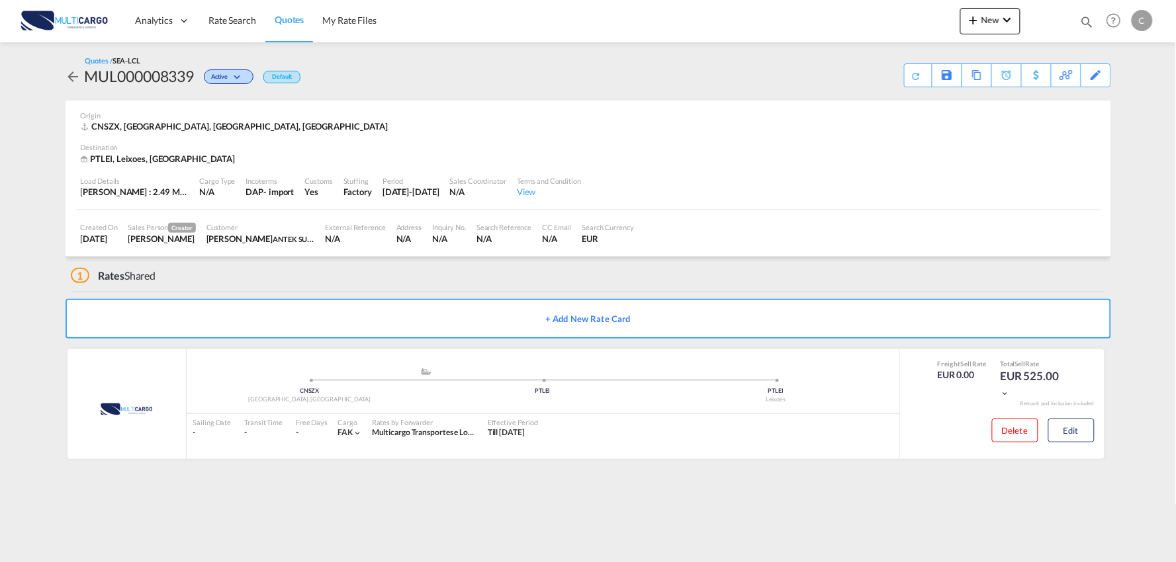
click at [279, 17] on span "Quotes" at bounding box center [289, 19] width 29 height 11
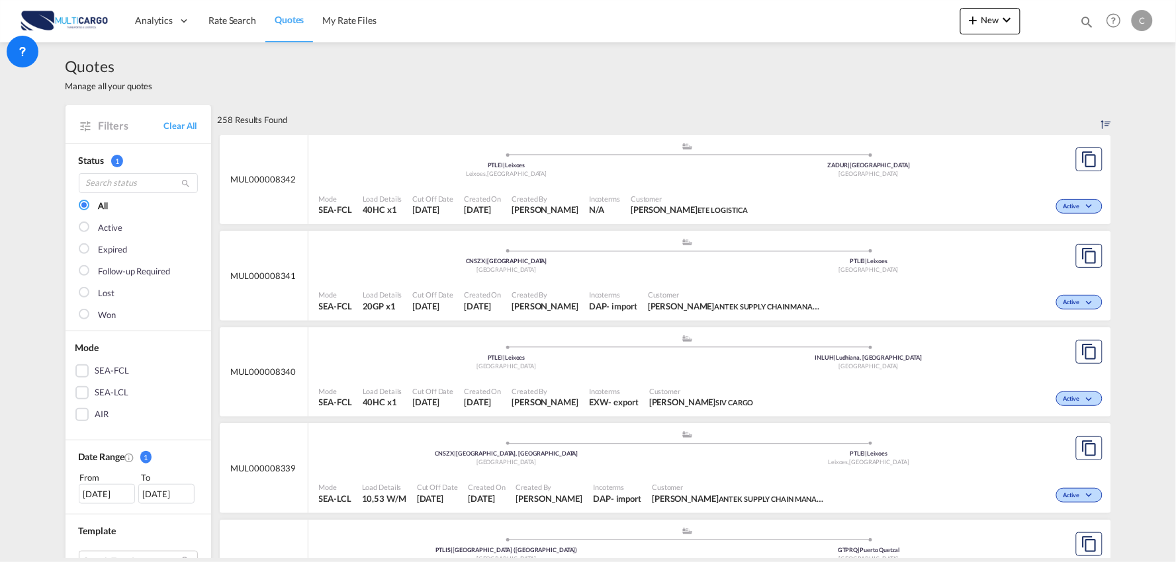
click at [731, 290] on span "Customer" at bounding box center [734, 295] width 172 height 10
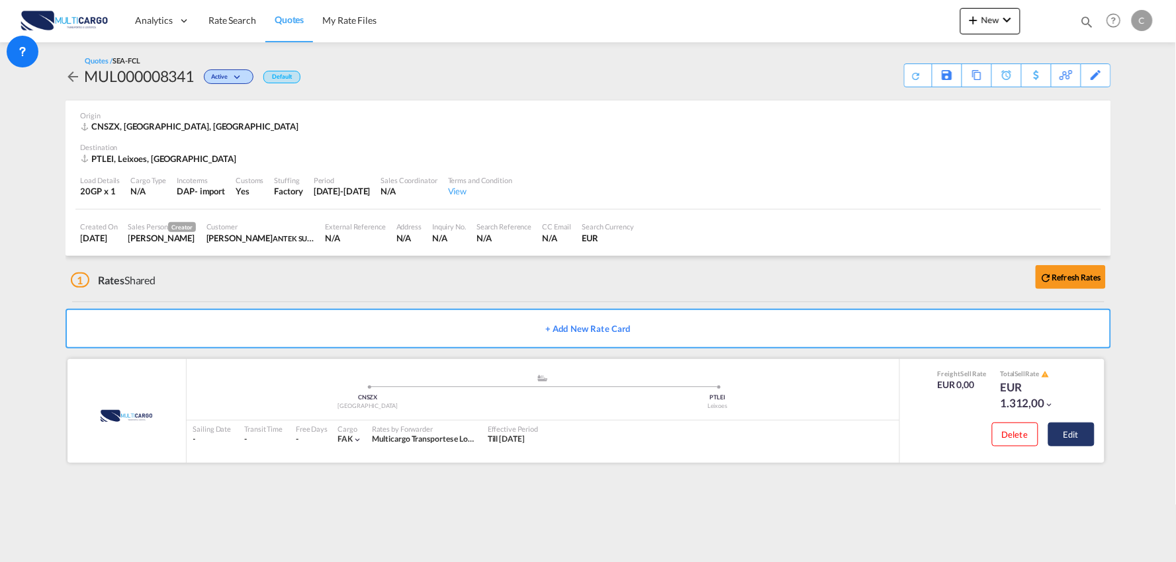
click at [1083, 437] on button "Edit" at bounding box center [1071, 435] width 46 height 24
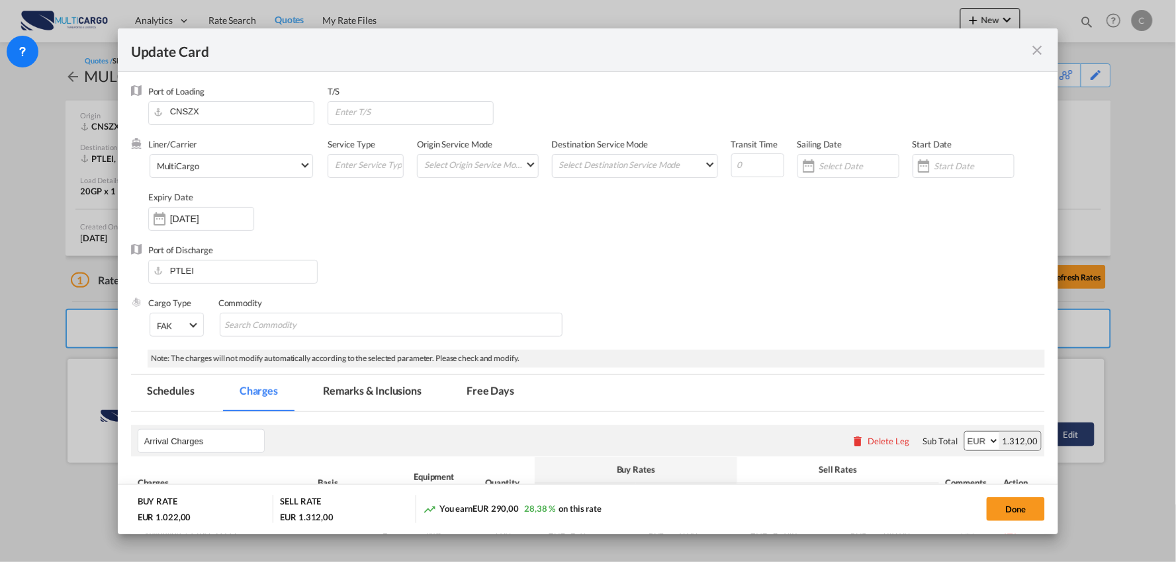
select select "per B/L"
select select "per_document"
select select "per container"
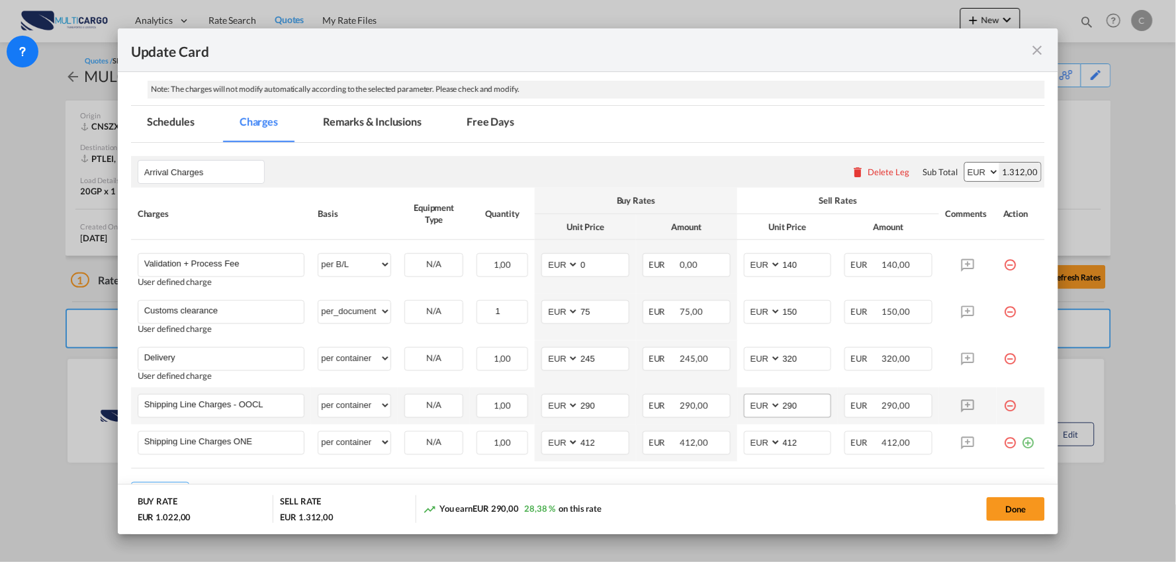
scroll to position [294, 0]
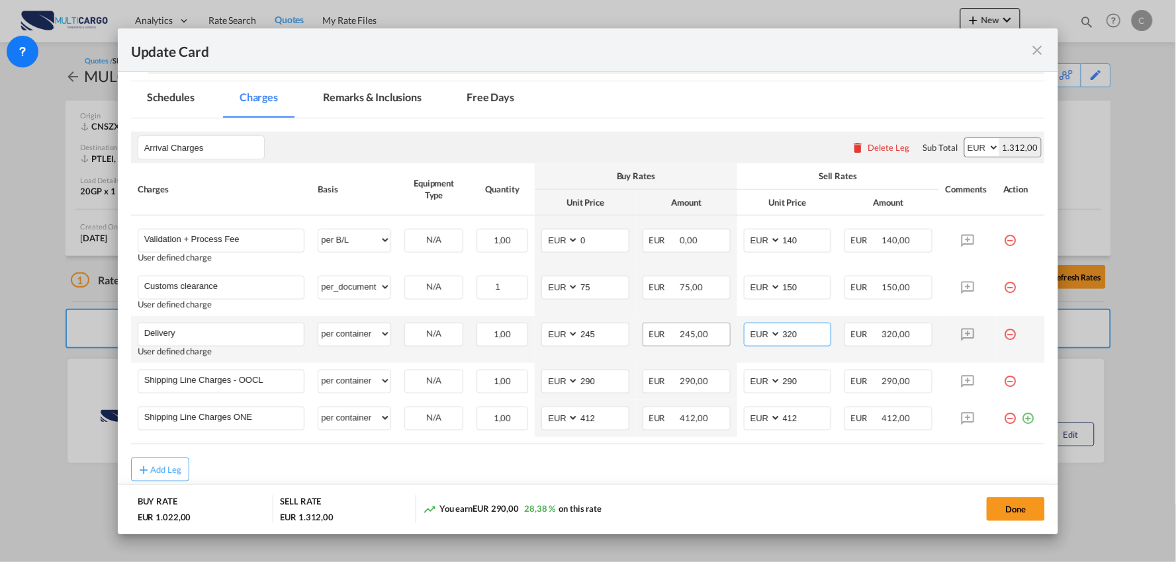
drag, startPoint x: 804, startPoint y: 339, endPoint x: 712, endPoint y: 333, distance: 92.2
click at [718, 334] on tr "Delivery Please Enter User Defined Charges Cannot Be Published User defined cha…" at bounding box center [588, 339] width 914 height 47
type input "330"
drag, startPoint x: 263, startPoint y: 323, endPoint x: 254, endPoint y: 340, distance: 19.2
click at [258, 334] on input "Delivery" at bounding box center [224, 334] width 160 height 20
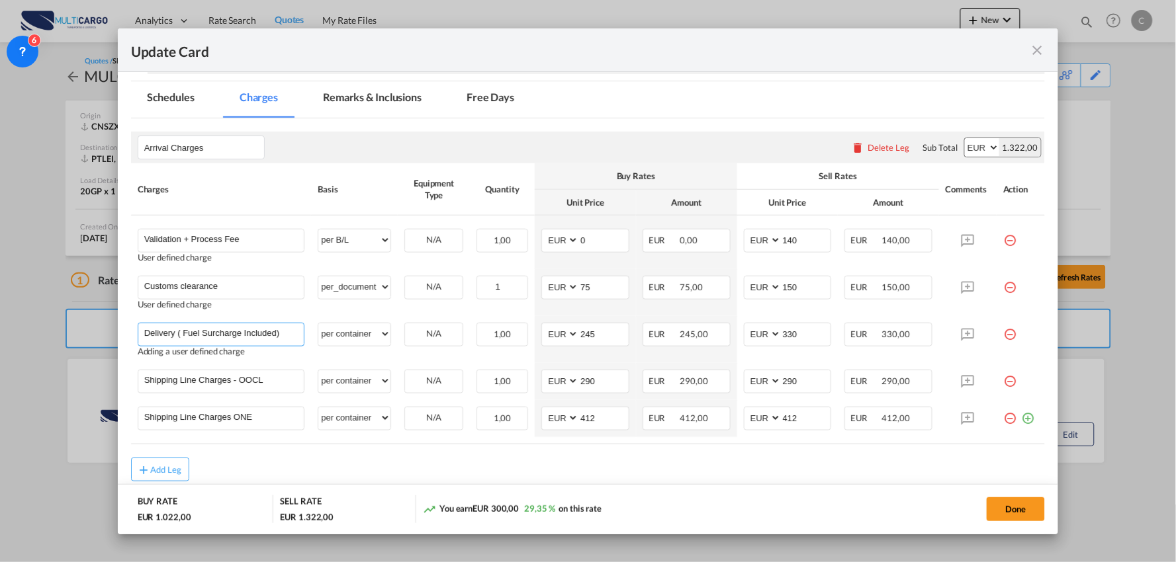
type input "Delivery ( Fuel Surcharge Included)"
click at [763, 488] on md-dialog-actions "BUY RATE EUR 1.022,00 SELL RATE EUR 1.322,00 You earn EUR 300,00 29,35 % on thi…" at bounding box center [588, 509] width 941 height 50
click at [1023, 513] on button "Done" at bounding box center [1015, 510] width 58 height 24
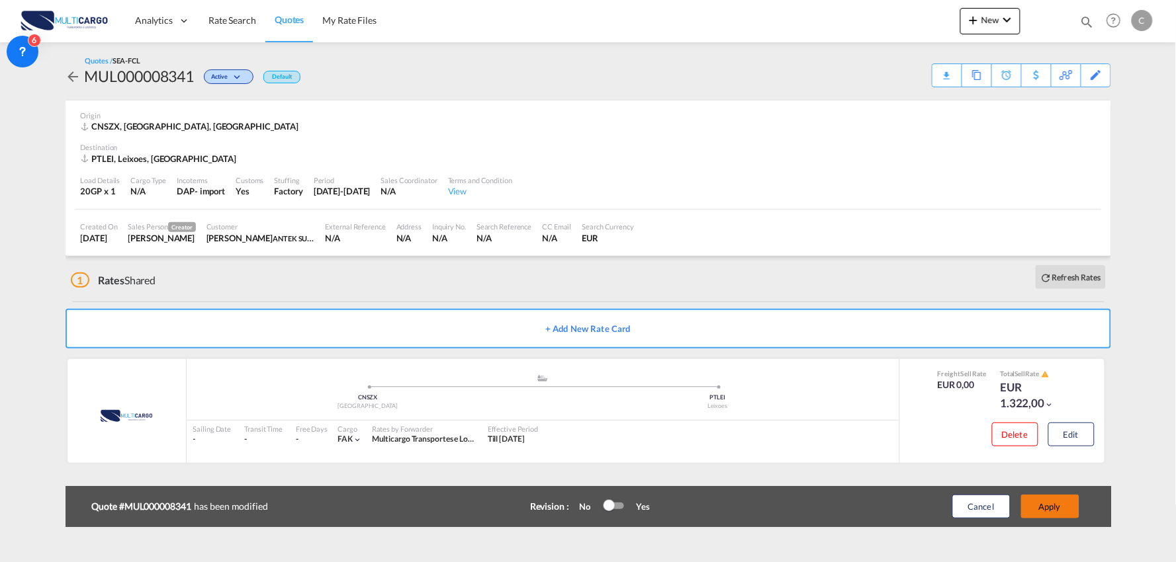
click at [1056, 504] on button "Apply" at bounding box center [1050, 507] width 58 height 24
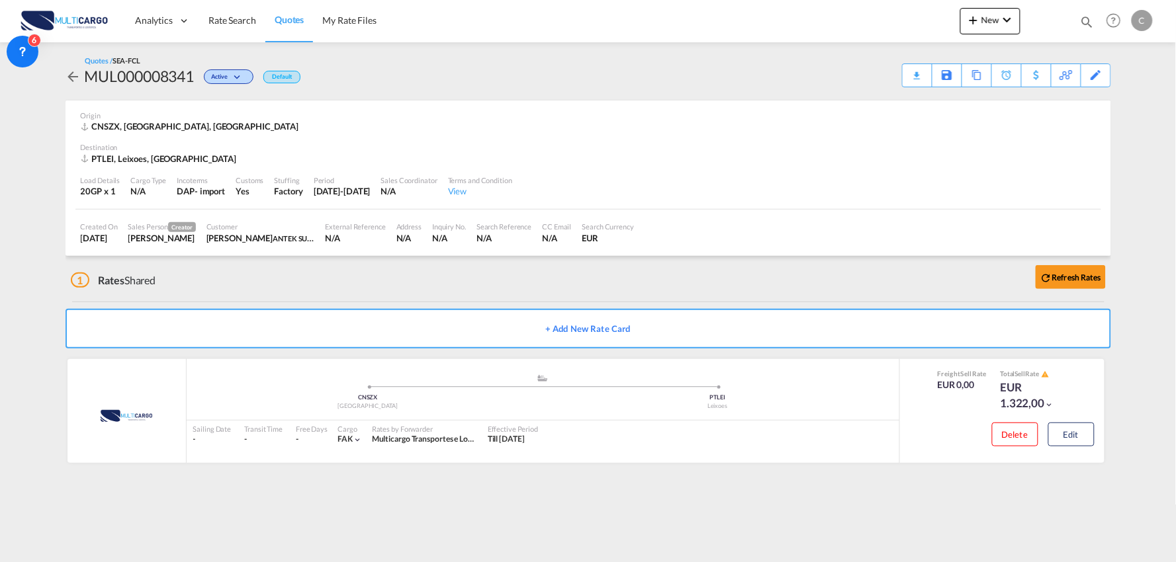
click at [922, 61] on div "Quotes / SEA-FCL MUL000008341 Active Default Download Quote Save As Template Co…" at bounding box center [587, 72] width 1045 height 32
click at [914, 68] on div "Download Quote" at bounding box center [890, 74] width 67 height 21
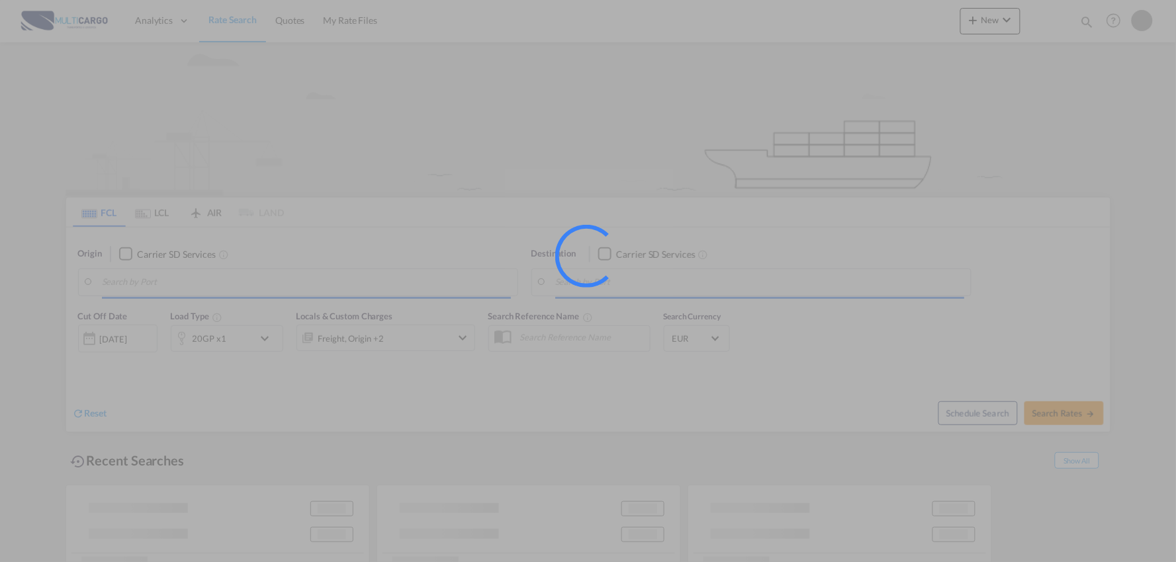
type input "Port of [GEOGRAPHIC_DATA], [GEOGRAPHIC_DATA], [GEOGRAPHIC_DATA]"
type input "Leixoes, Leixoes, PTLEI"
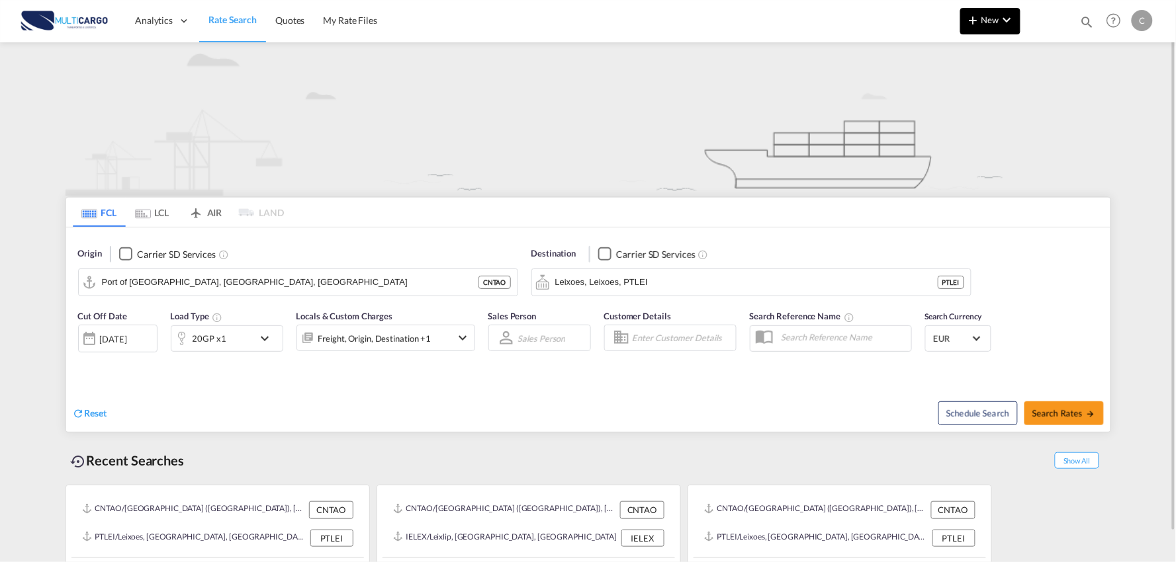
click at [996, 12] on button "New" at bounding box center [990, 21] width 60 height 26
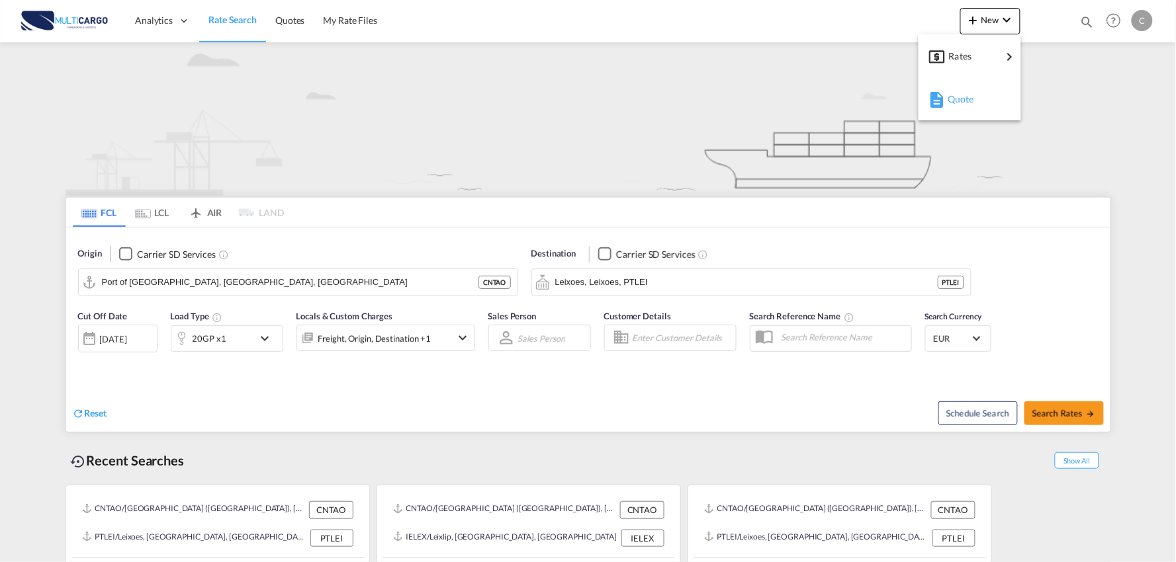
click at [979, 103] on div "Quote" at bounding box center [971, 99] width 49 height 33
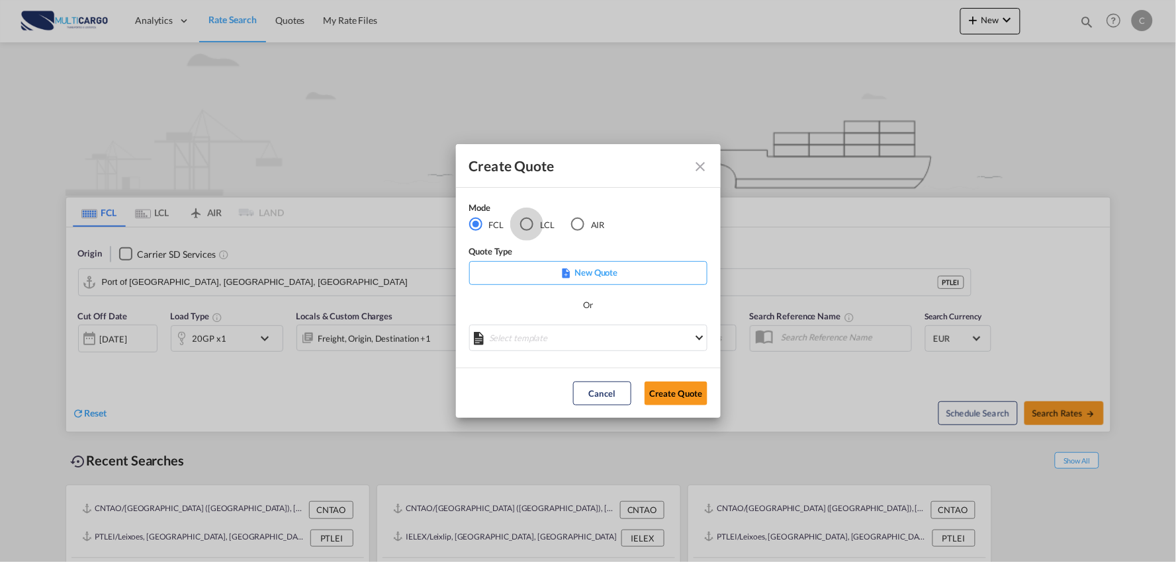
click at [526, 222] on div "LCL" at bounding box center [526, 224] width 13 height 13
click at [614, 333] on div "Create QuoteModeFCL LCLAIR ..." at bounding box center [588, 333] width 238 height 17
click at [614, 333] on md-select "Select template TPS valid up to 31/12 [PERSON_NAME] | [DATE] [DATE] EXP_SP Gera…" at bounding box center [588, 338] width 238 height 26
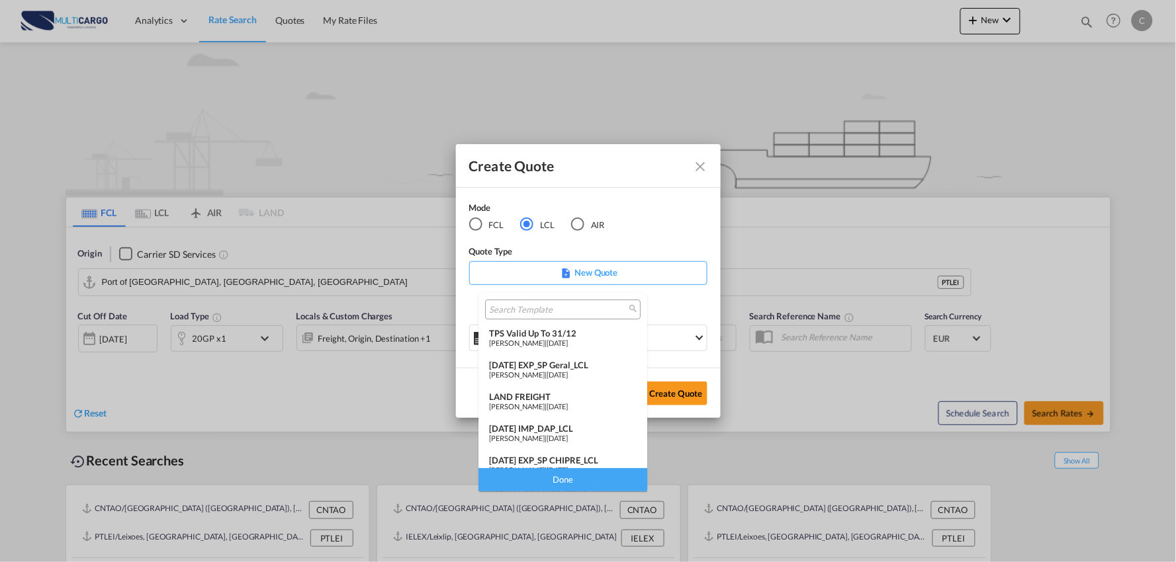
click at [571, 427] on div "[DATE] IMP_DAP_LCL" at bounding box center [563, 428] width 148 height 11
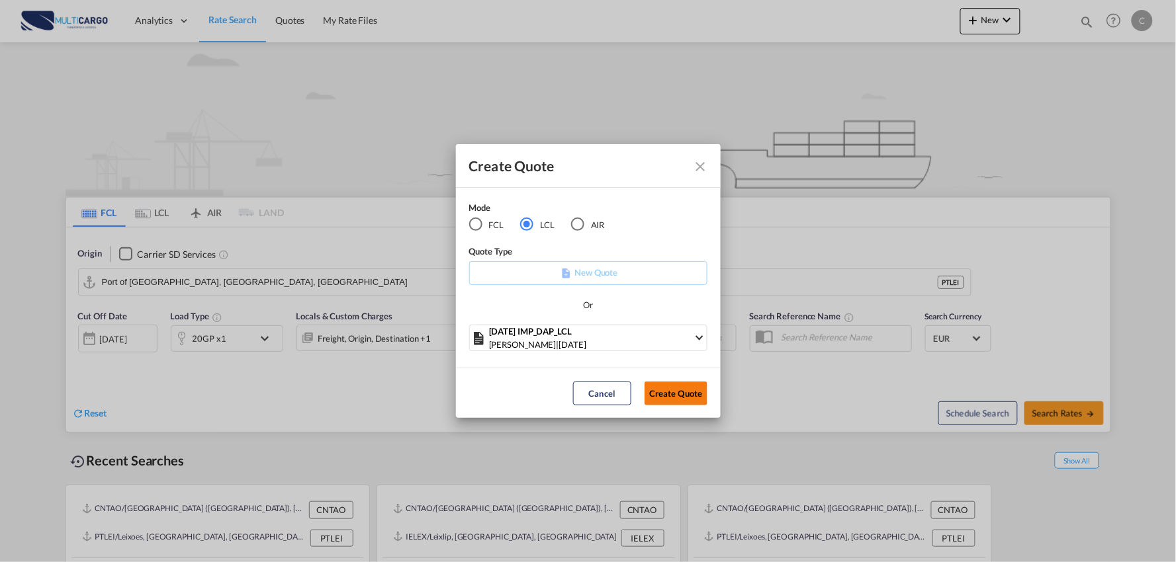
click at [691, 393] on button "Create Quote" at bounding box center [675, 394] width 63 height 24
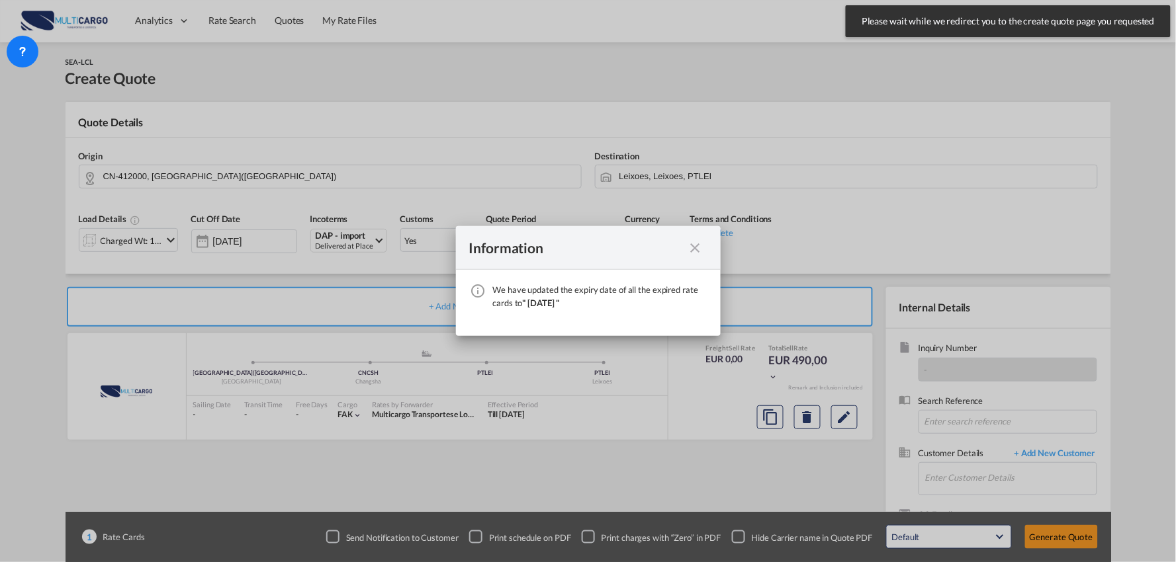
click at [692, 249] on md-icon "icon-close fg-AAA8AD cursor" at bounding box center [695, 248] width 16 height 16
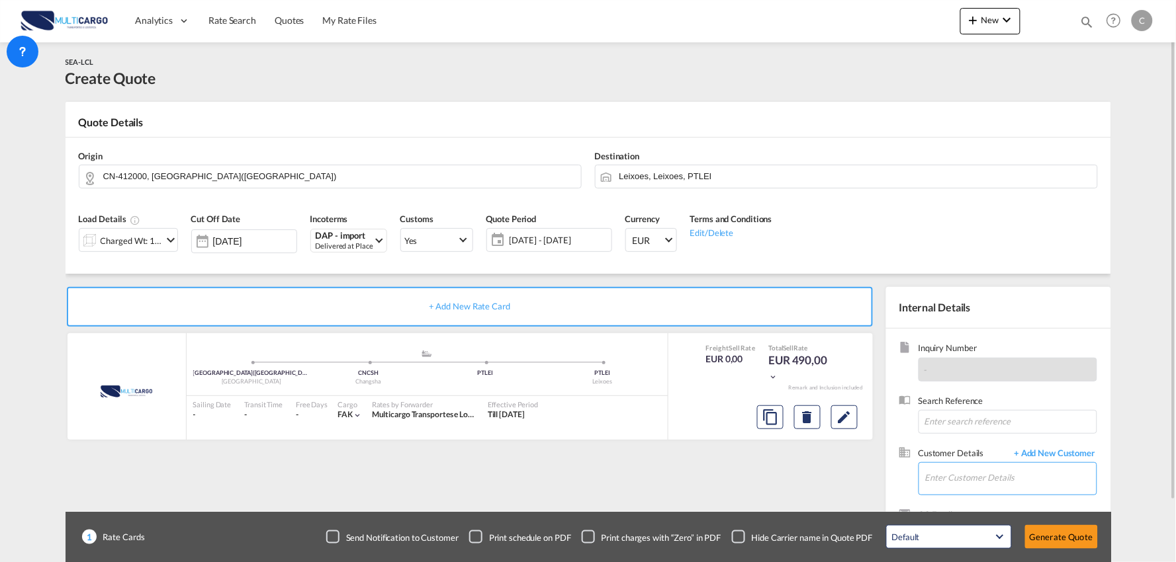
click at [1004, 483] on input "Enter Customer Details" at bounding box center [1010, 478] width 171 height 30
click at [969, 486] on input "ALLY" at bounding box center [1010, 478] width 171 height 30
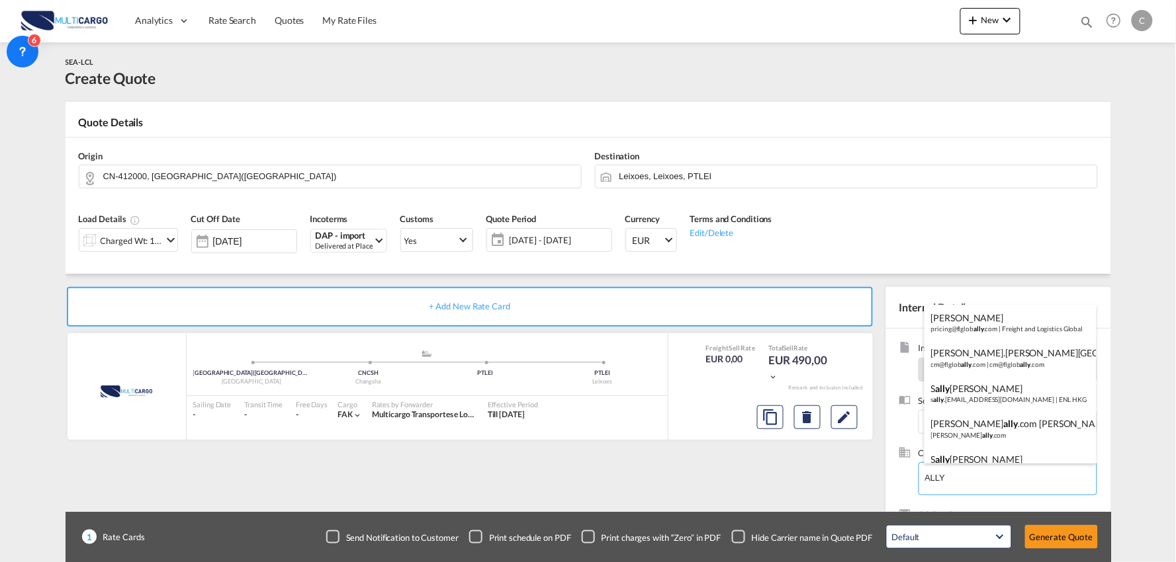
type input "ALLY"
drag, startPoint x: 950, startPoint y: 478, endPoint x: 916, endPoint y: 478, distance: 33.7
click at [916, 478] on body "Analytics Reports Dashboard Rate Search Quotes My Rate Files Analytics" at bounding box center [588, 281] width 1176 height 562
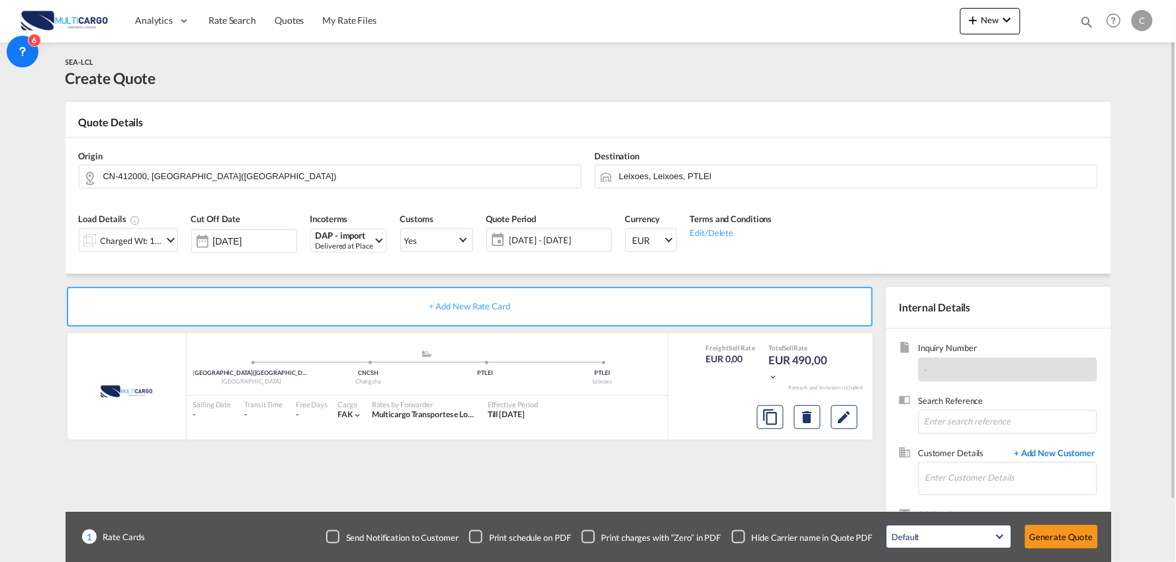
click at [1082, 455] on span "+ Add New Customer" at bounding box center [1052, 454] width 89 height 15
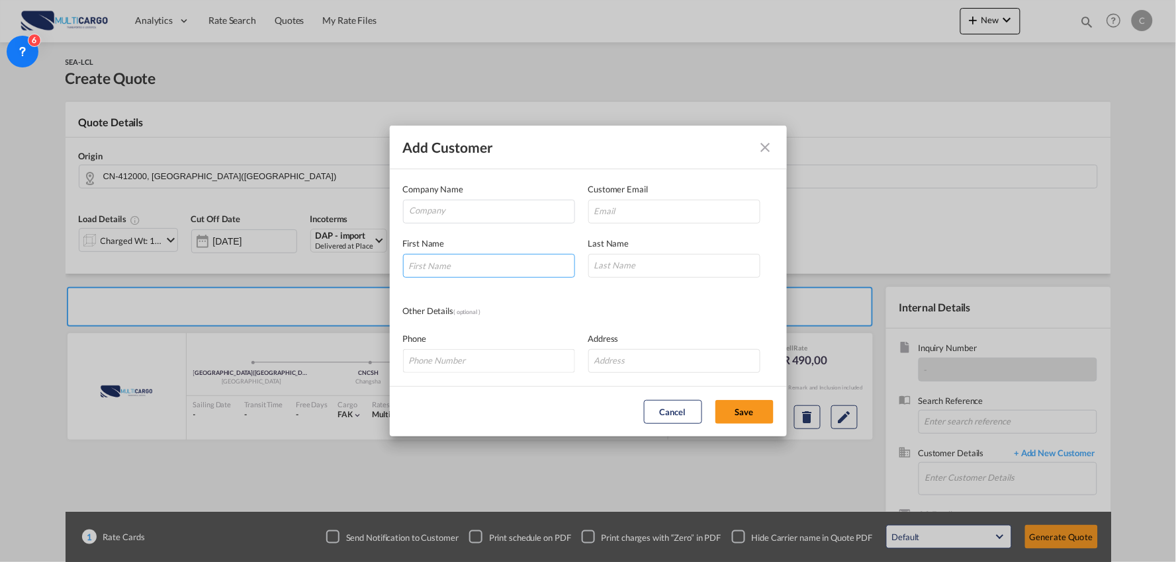
click at [464, 273] on input "Add Customer Company ..." at bounding box center [489, 266] width 172 height 24
type input "Ally"
type input "[PERSON_NAME]"
click at [642, 208] on input "[EMAIL_ADDRESS][DOMAIN_NAME]" at bounding box center [674, 212] width 172 height 24
type input "[EMAIL_ADDRESS][DOMAIN_NAME]"
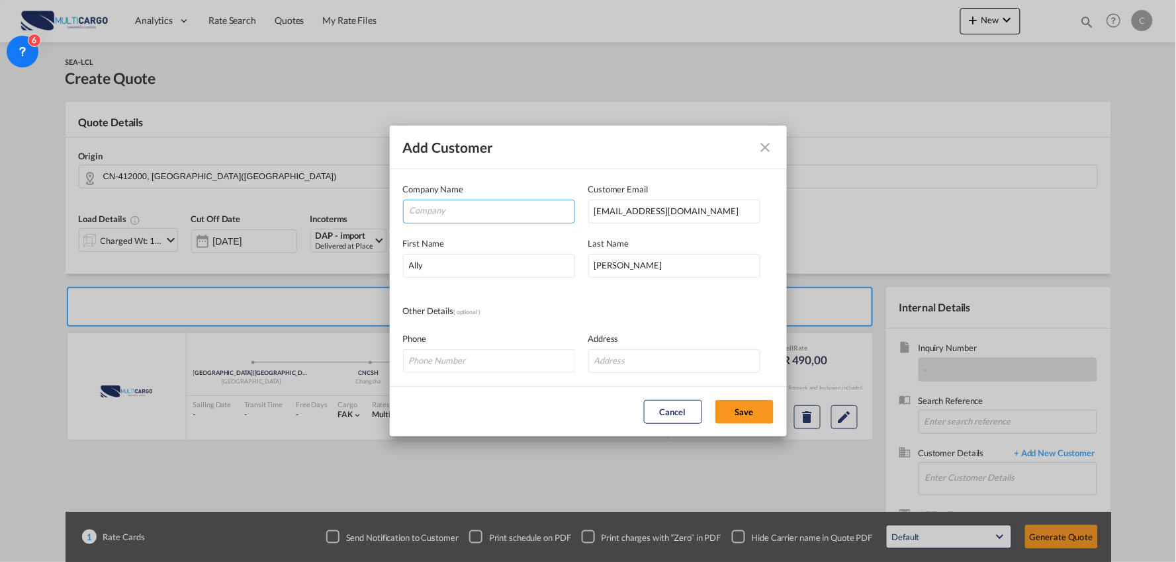
click at [466, 210] on input "Company" at bounding box center [492, 210] width 165 height 20
paste input "Yingsheng Global Logistics Limited"
type input "Yingsheng Global Logistics Limited"
click at [746, 417] on button "Save" at bounding box center [744, 412] width 58 height 24
type input "Yingsheng Global Logistics Limited, [PERSON_NAME], [EMAIL_ADDRESS][DOMAIN_NAME]"
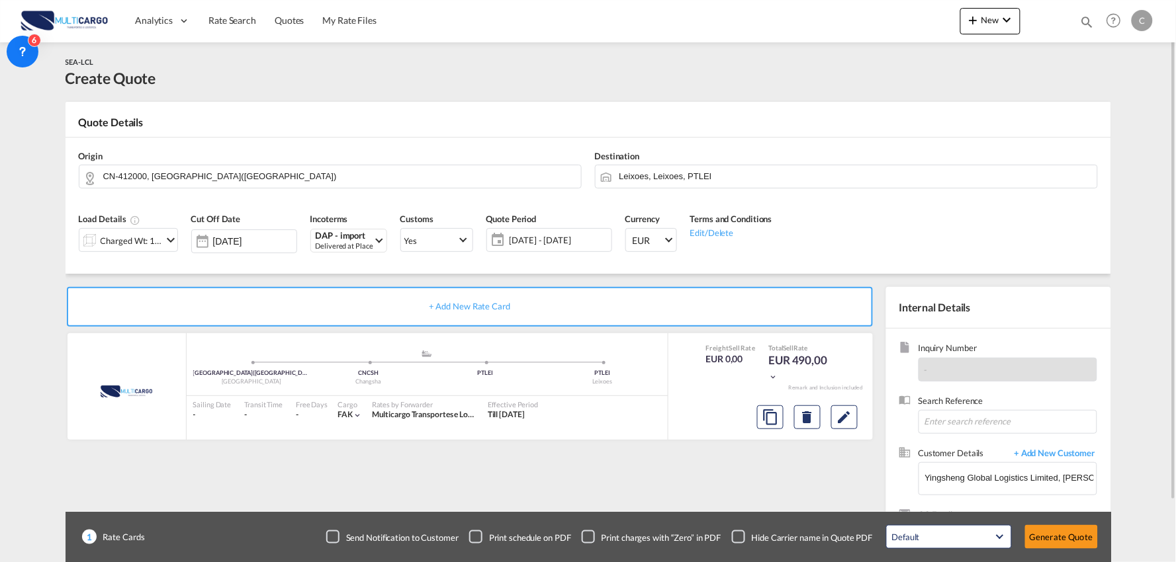
click at [744, 540] on div "Checkbox No Ink" at bounding box center [738, 537] width 13 height 13
click at [745, 490] on div "+ Add New Rate Card MultiCargo added by you [GEOGRAPHIC_DATA]([GEOGRAPHIC_DATA]…" at bounding box center [472, 425] width 814 height 277
click at [143, 243] on div "Charged Wt: 1,00 W/M" at bounding box center [132, 241] width 62 height 19
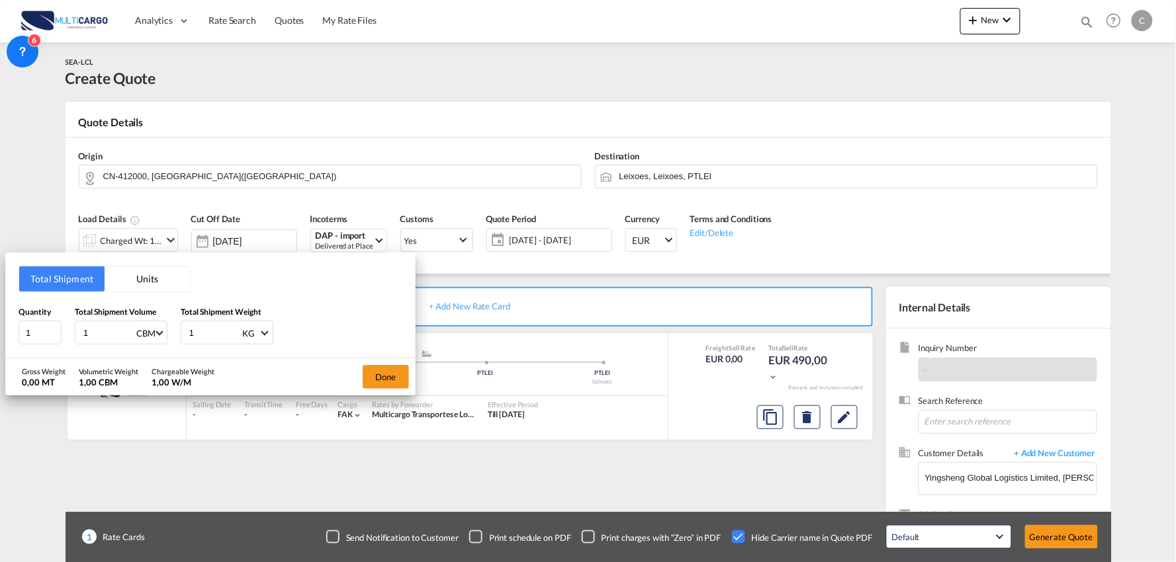
drag, startPoint x: 199, startPoint y: 329, endPoint x: 175, endPoint y: 332, distance: 24.0
click at [175, 332] on div "Quantity 1 Total Shipment Volume 1 CBM CBM CFT Total Shipment Weight 1 KG KG LB" at bounding box center [211, 326] width 384 height 40
type input "5300"
drag, startPoint x: 50, startPoint y: 335, endPoint x: 41, endPoint y: 335, distance: 8.6
click at [41, 335] on div "Quantity 1 Total Shipment Volume 1 CBM CBM CFT Total Shipment Weight 5300 KG KG…" at bounding box center [211, 326] width 384 height 40
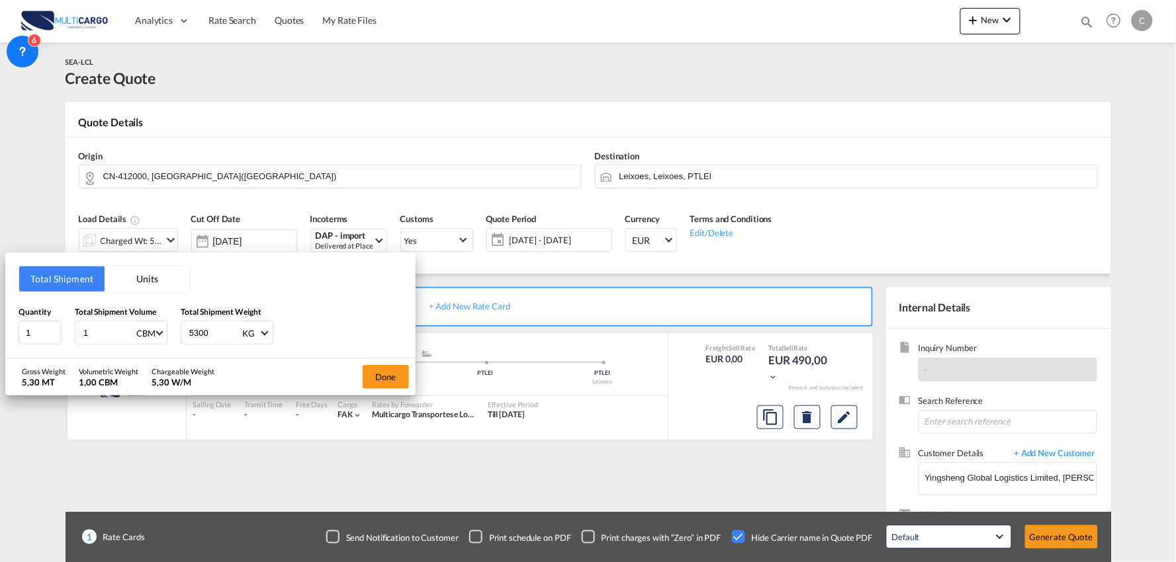
type input "9"
type input "9.5"
drag, startPoint x: 38, startPoint y: 335, endPoint x: 12, endPoint y: 335, distance: 26.5
click at [12, 335] on div "Total Shipment Units Quantity 1 Total Shipment Volume 9.5 CBM CBM CFT Total Shi…" at bounding box center [210, 306] width 410 height 106
type input "2"
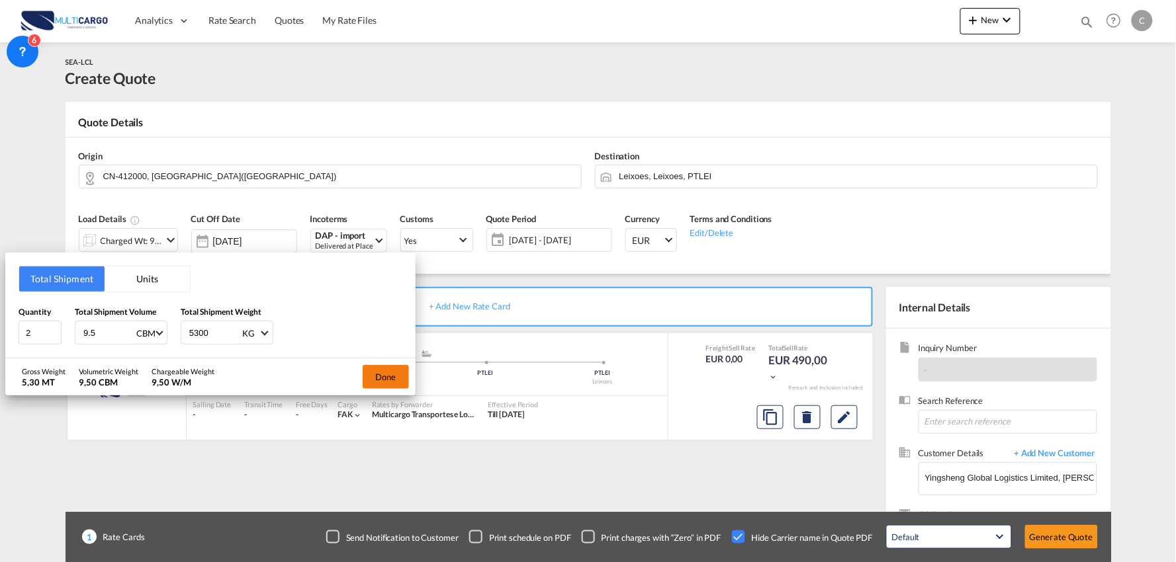
click at [370, 379] on button "Done" at bounding box center [386, 377] width 46 height 24
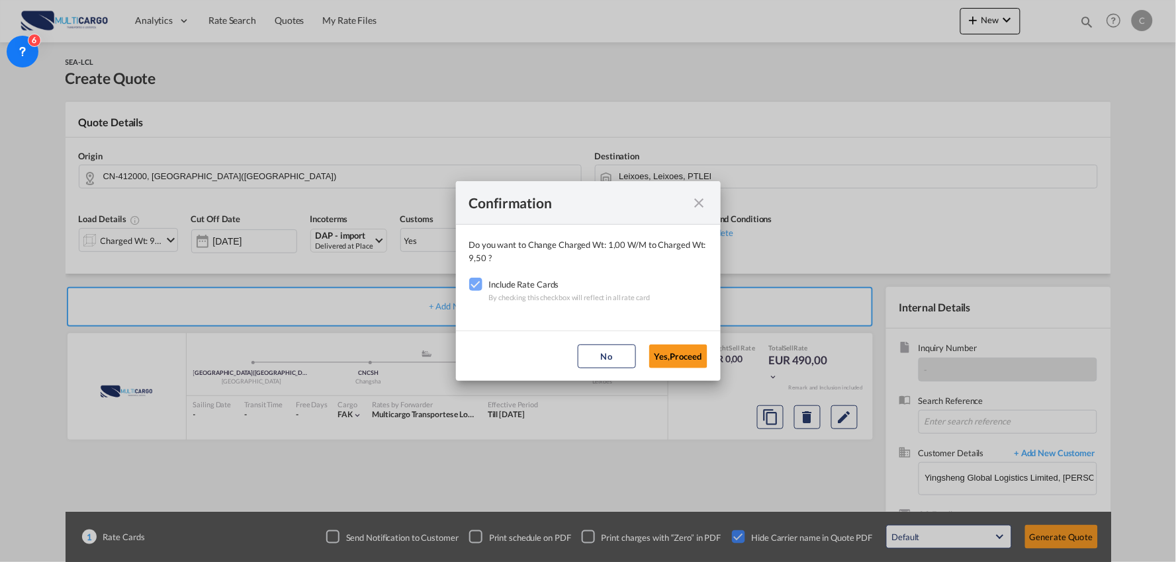
drag, startPoint x: 686, startPoint y: 359, endPoint x: 638, endPoint y: 327, distance: 57.2
click at [685, 359] on button "Yes,Proceed" at bounding box center [678, 357] width 58 height 24
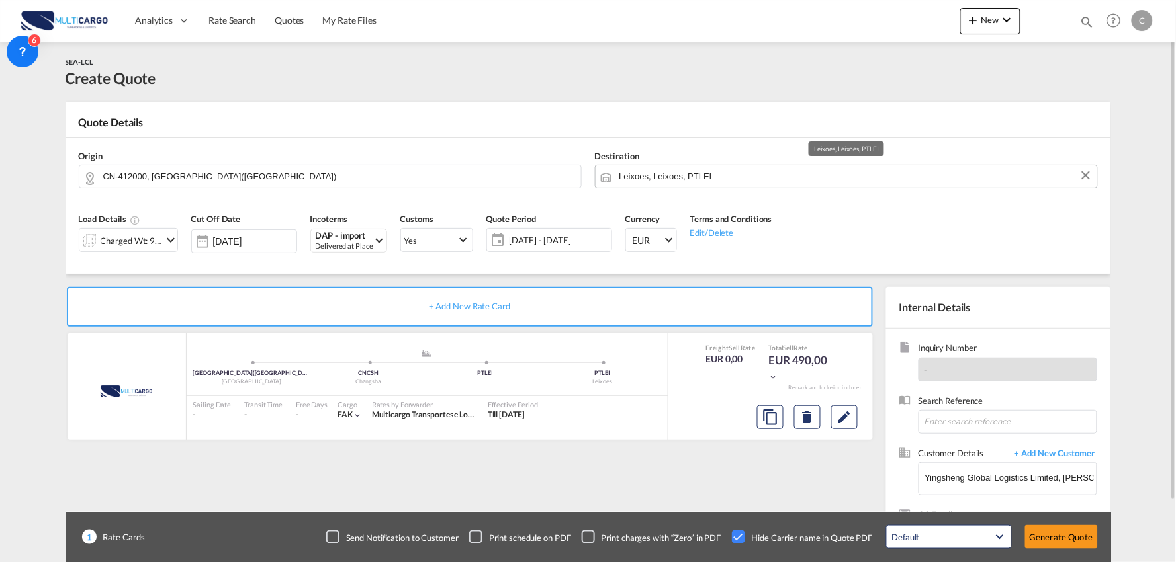
click at [650, 169] on input "Leixoes, Leixoes, PTLEI" at bounding box center [854, 176] width 471 height 23
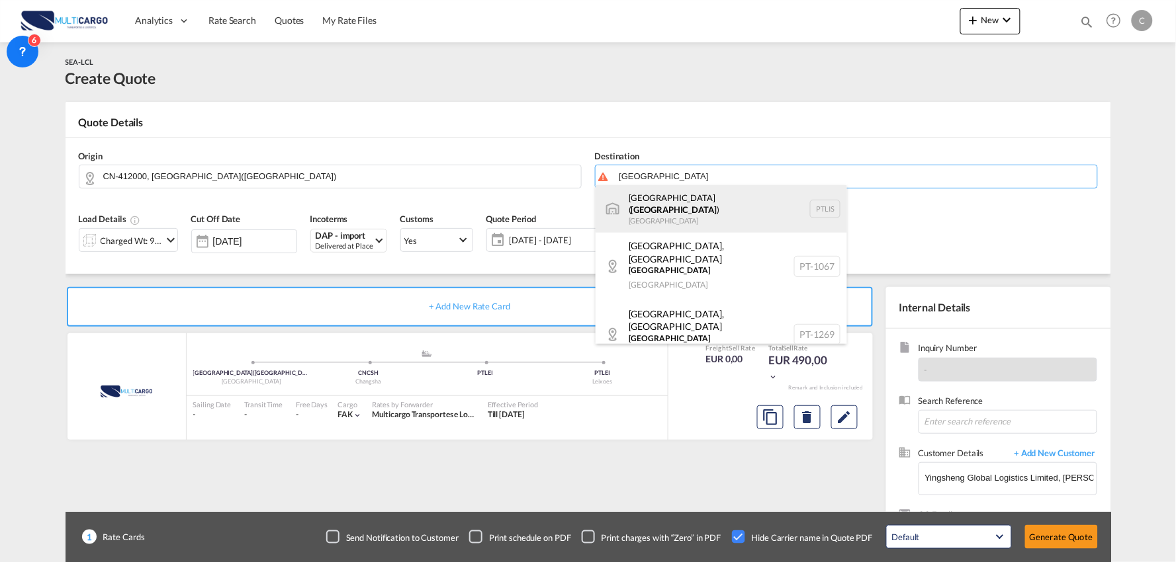
click at [656, 200] on div "[GEOGRAPHIC_DATA] ( [GEOGRAPHIC_DATA] ) [GEOGRAPHIC_DATA] PTLIS" at bounding box center [720, 209] width 251 height 48
type input "[GEOGRAPHIC_DATA] ([GEOGRAPHIC_DATA]), PTLIS"
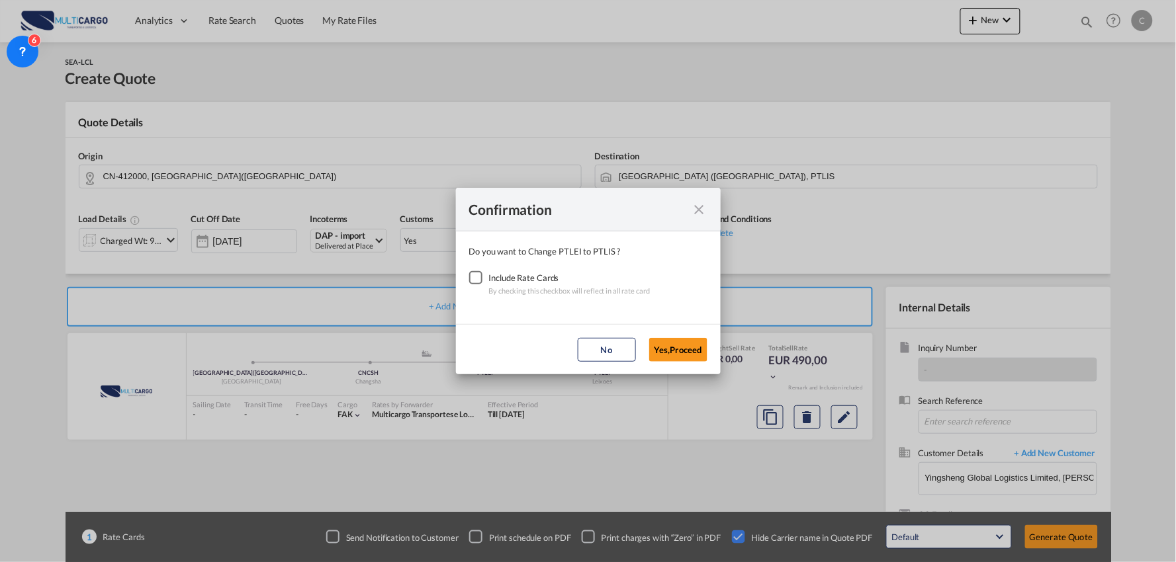
click at [470, 281] on div "Checkbox No Ink" at bounding box center [475, 277] width 13 height 13
click at [682, 354] on button "Yes,Proceed" at bounding box center [678, 350] width 58 height 24
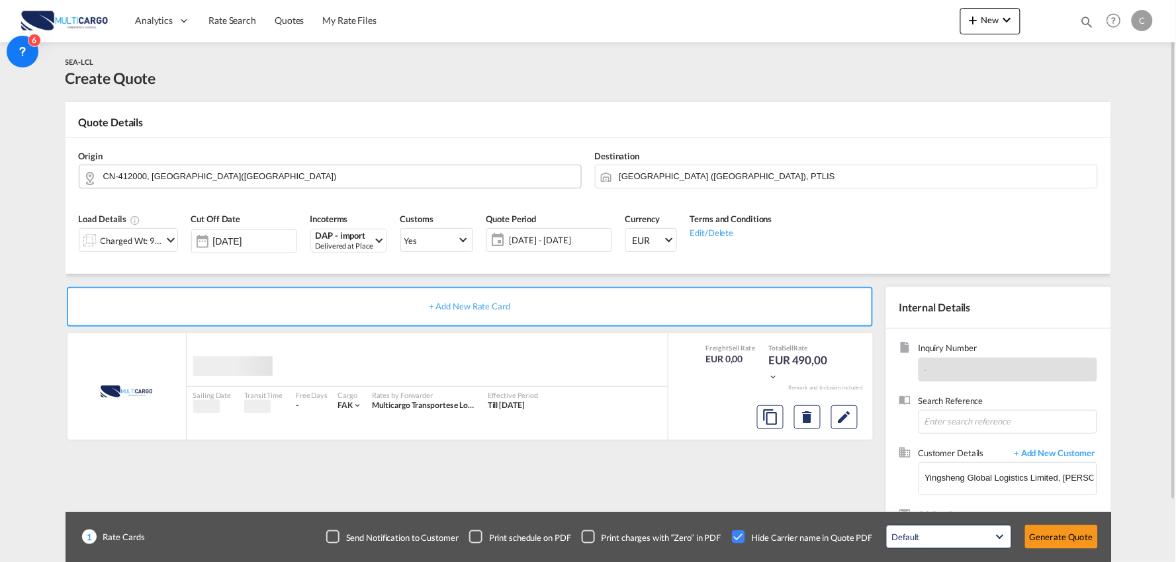
click at [214, 175] on input "CN-412000, [GEOGRAPHIC_DATA]([GEOGRAPHIC_DATA])" at bounding box center [338, 176] width 471 height 23
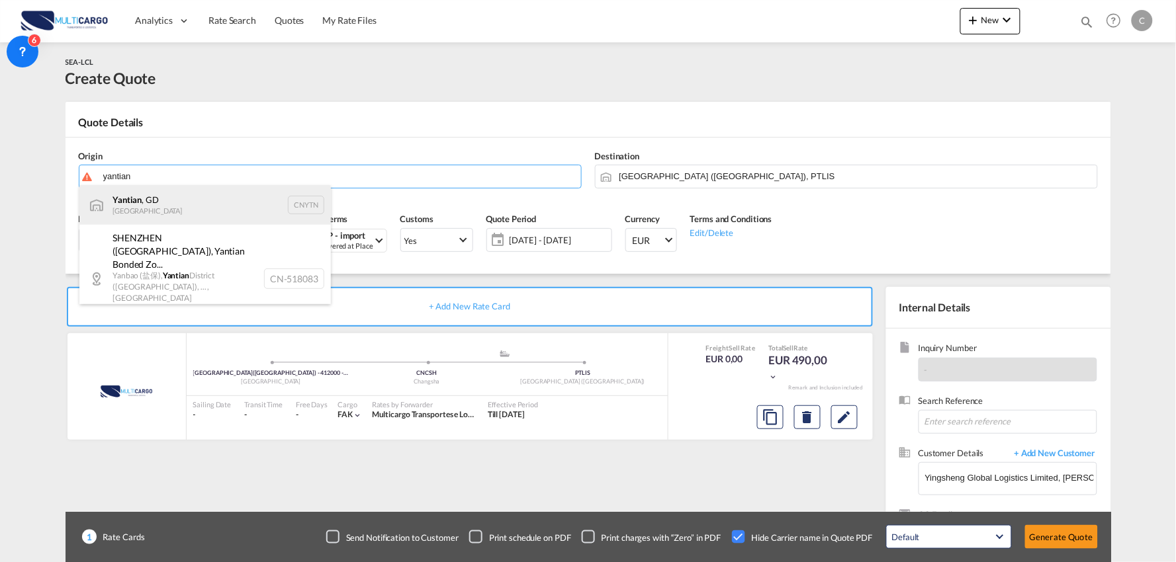
click at [168, 196] on div "Yantian , GD China CNYTN" at bounding box center [204, 205] width 251 height 40
type input "Yantian, GD, CNYTN"
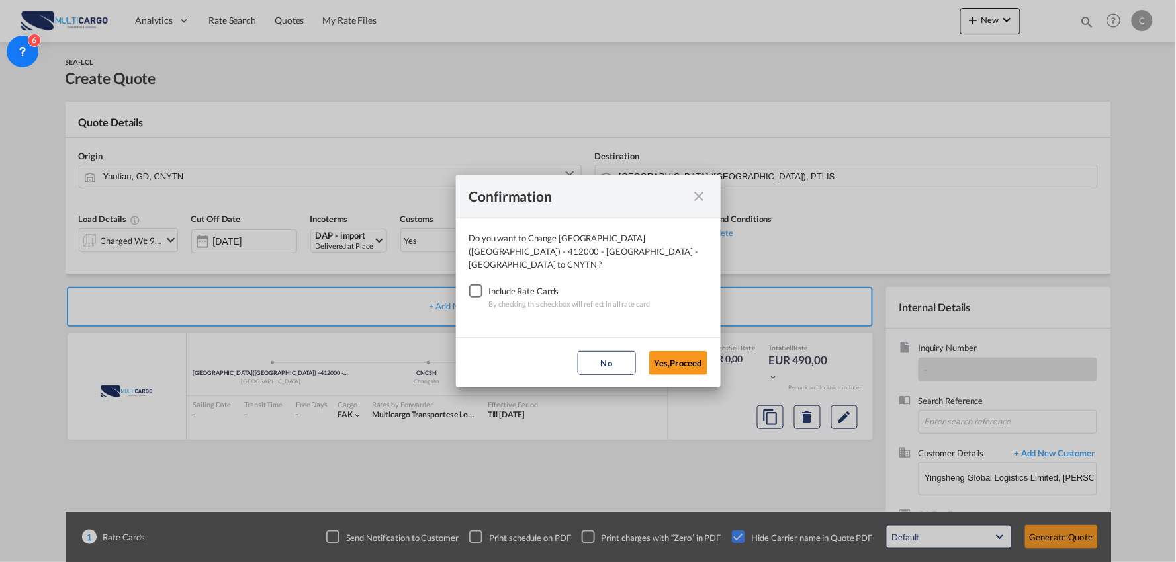
click at [477, 285] on div "Checkbox No Ink" at bounding box center [475, 290] width 13 height 13
click at [664, 353] on button "Yes,Proceed" at bounding box center [678, 363] width 58 height 24
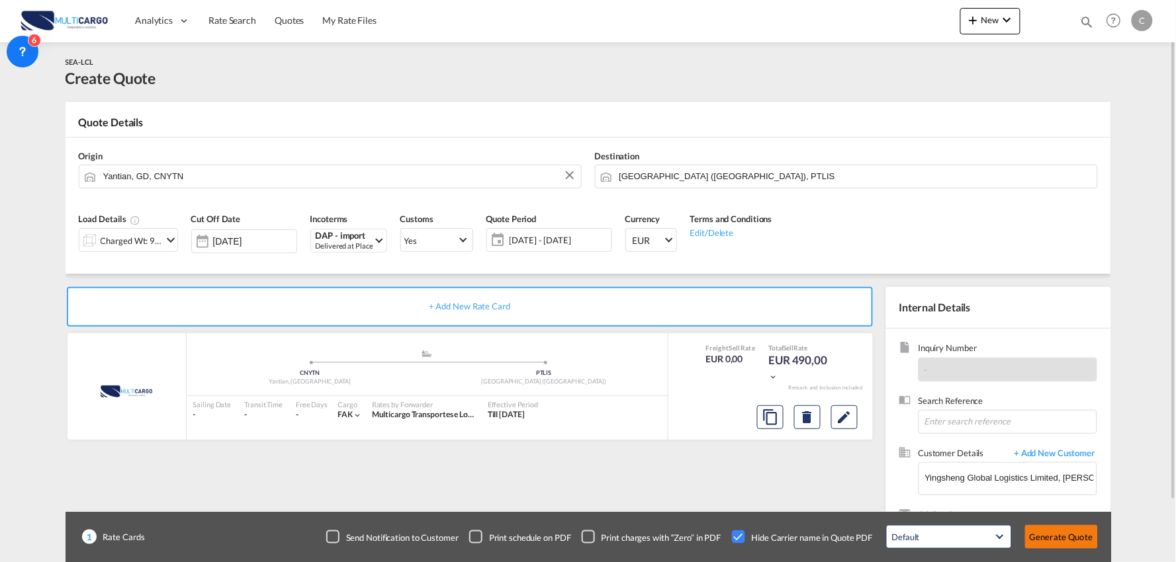
click at [1070, 542] on button "Generate Quote" at bounding box center [1061, 537] width 73 height 24
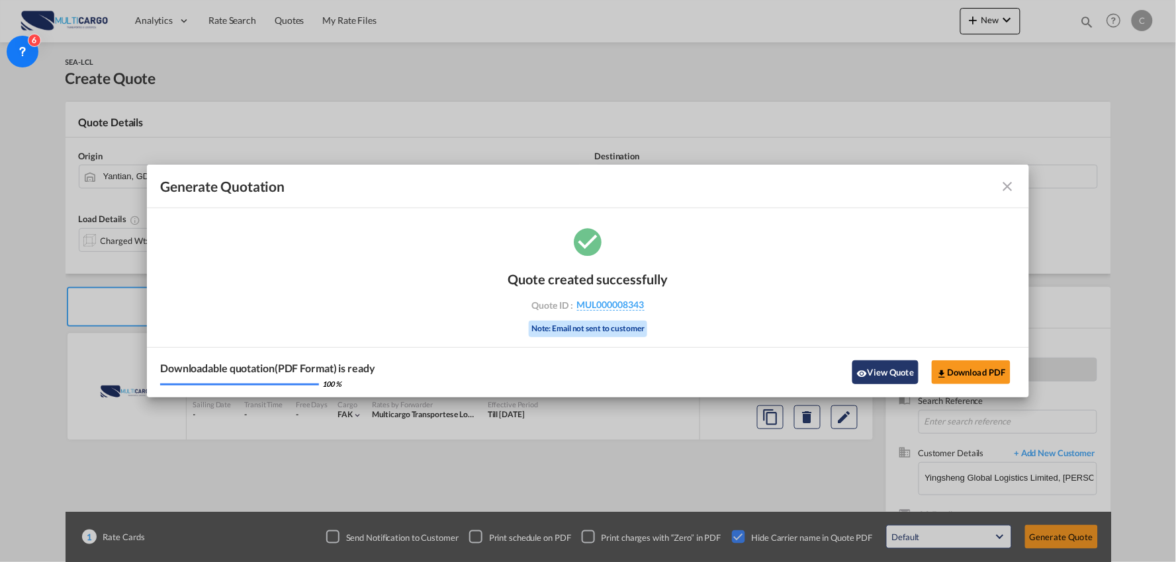
click at [868, 366] on button "View Quote" at bounding box center [885, 373] width 66 height 24
